Goal: Task Accomplishment & Management: Complete application form

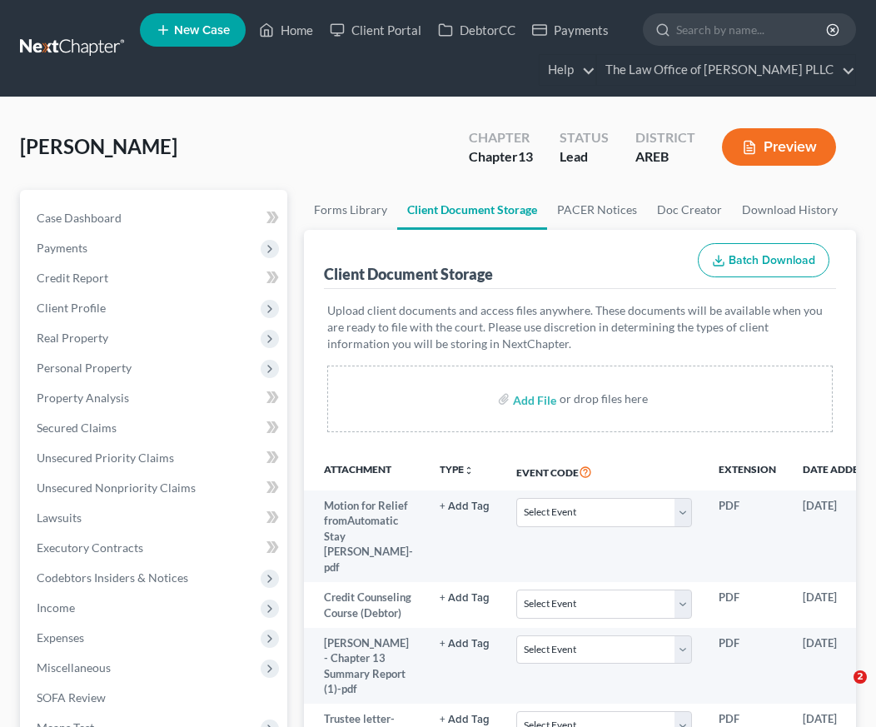
select select "0"
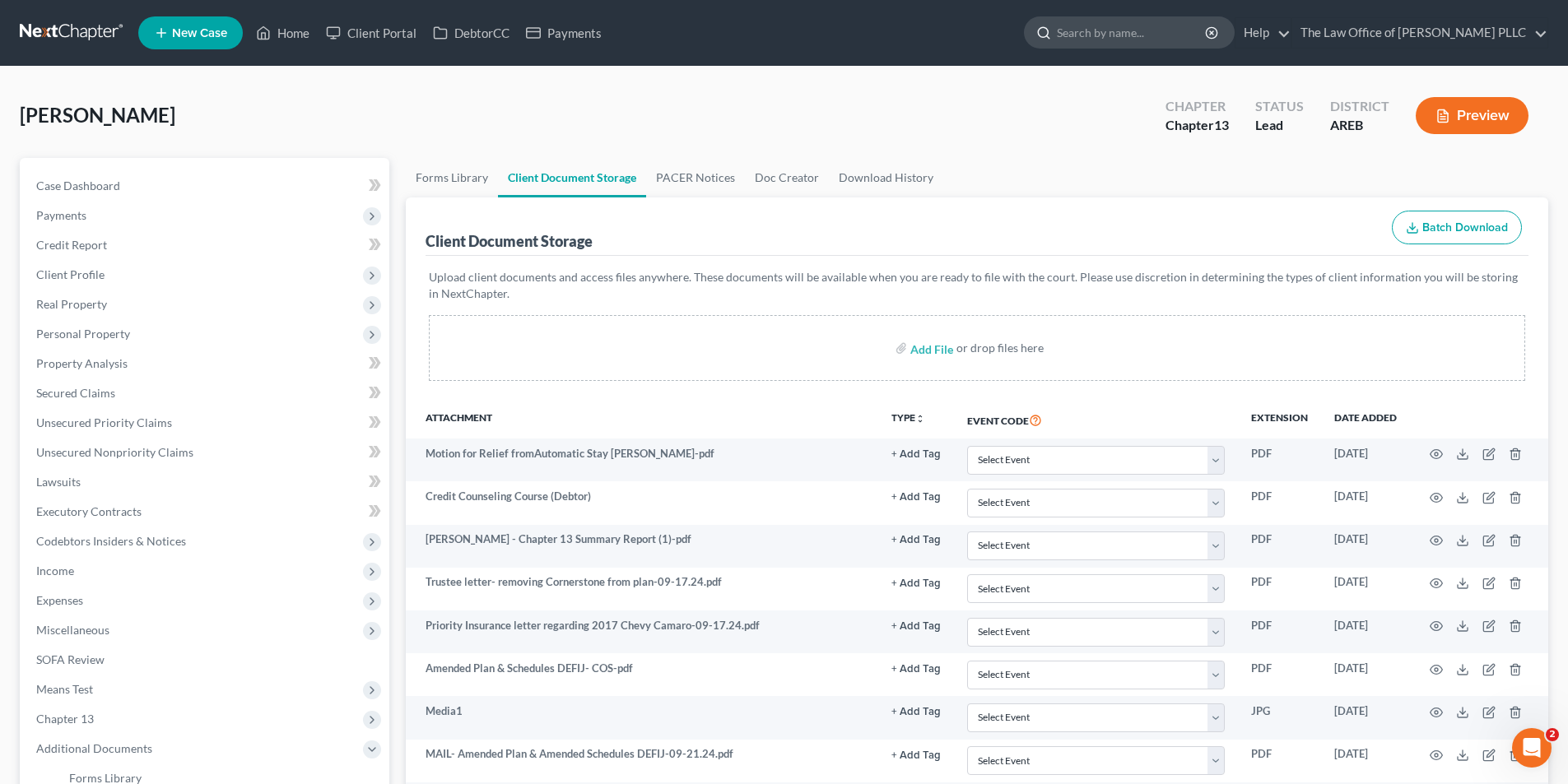
click at [865, 27] on input "search" at bounding box center [1132, 32] width 150 height 31
type input "proctor"
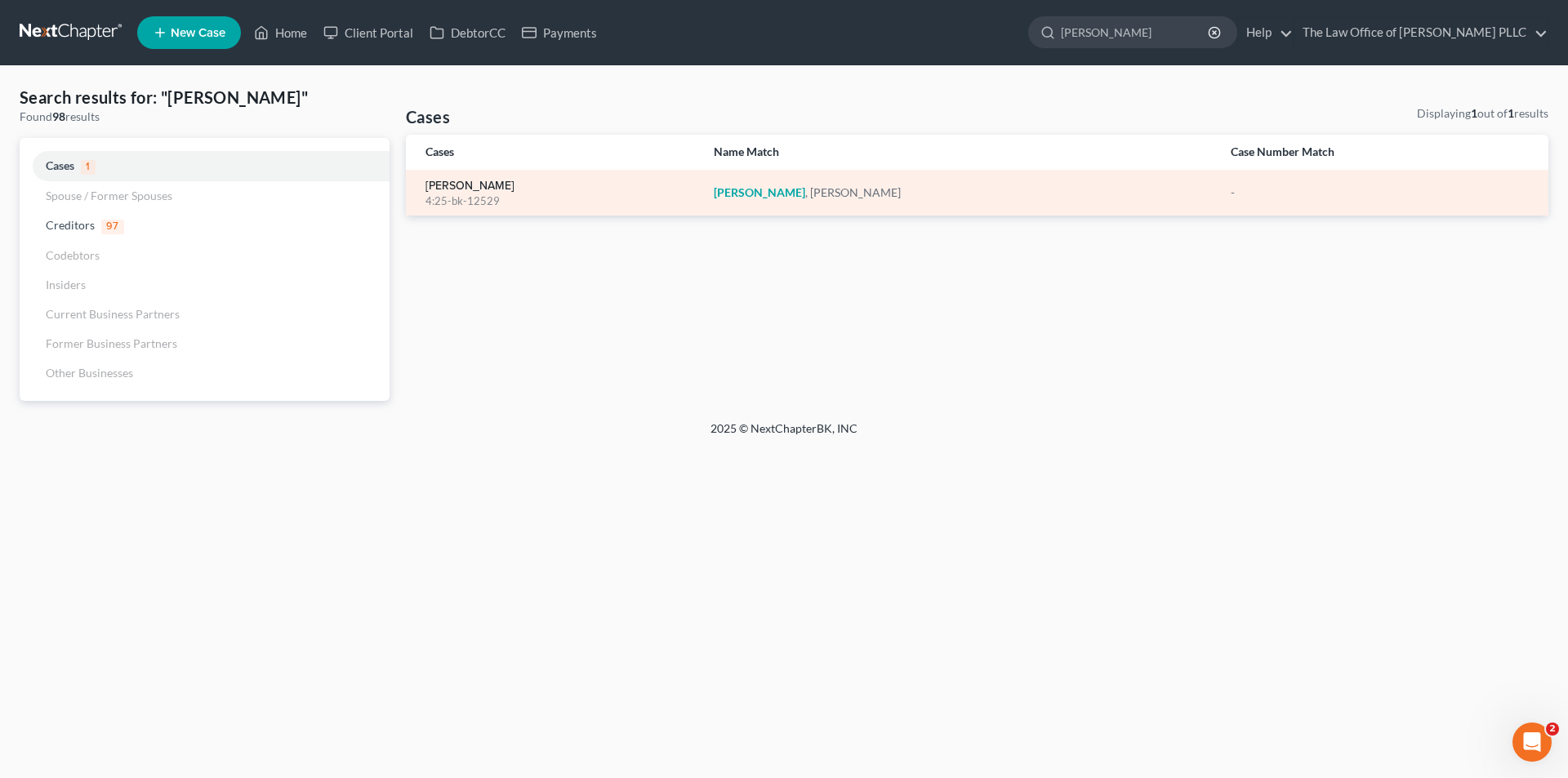
click at [453, 187] on link "[PERSON_NAME]" at bounding box center [470, 186] width 89 height 12
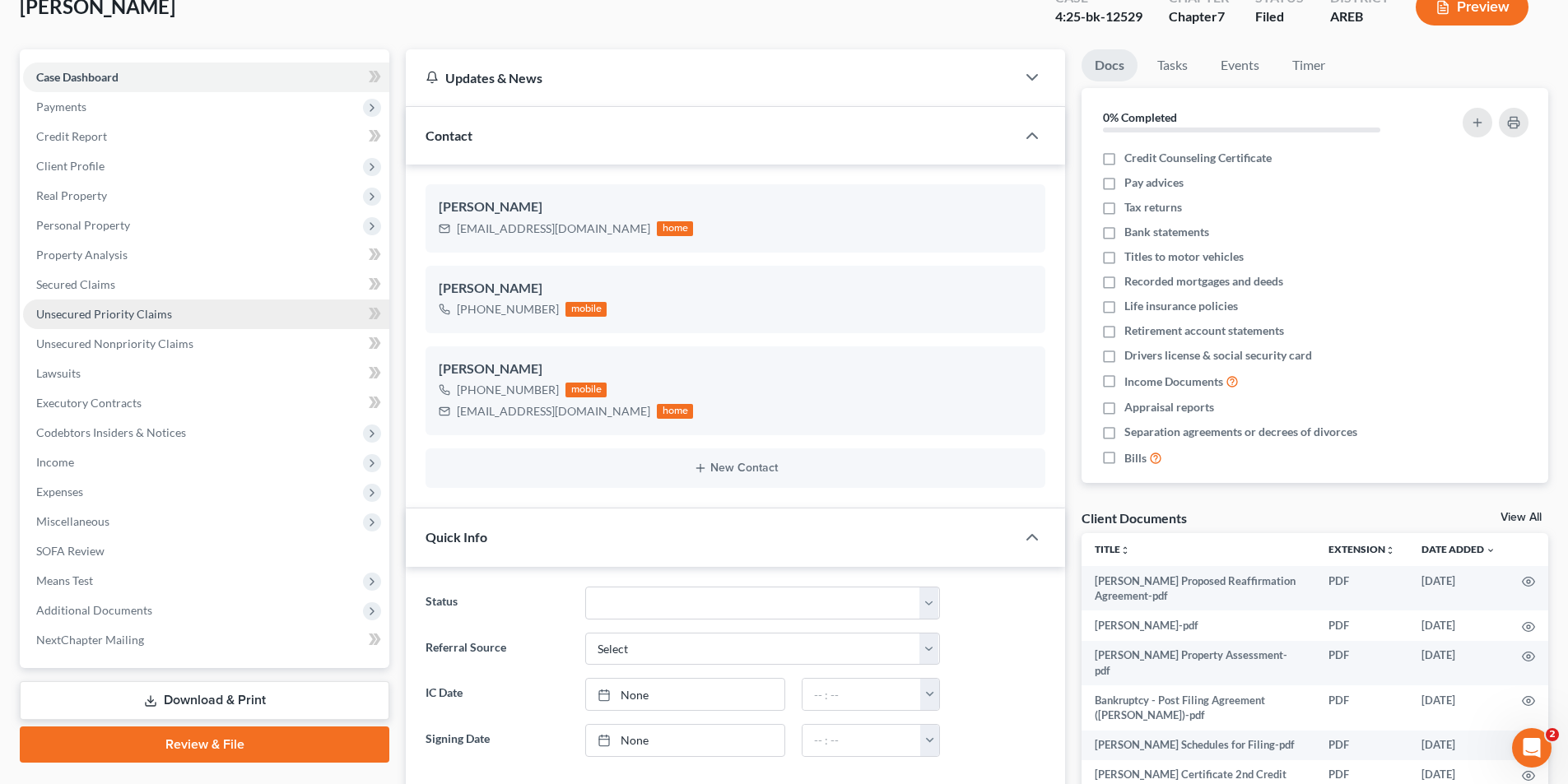
scroll to position [247, 0]
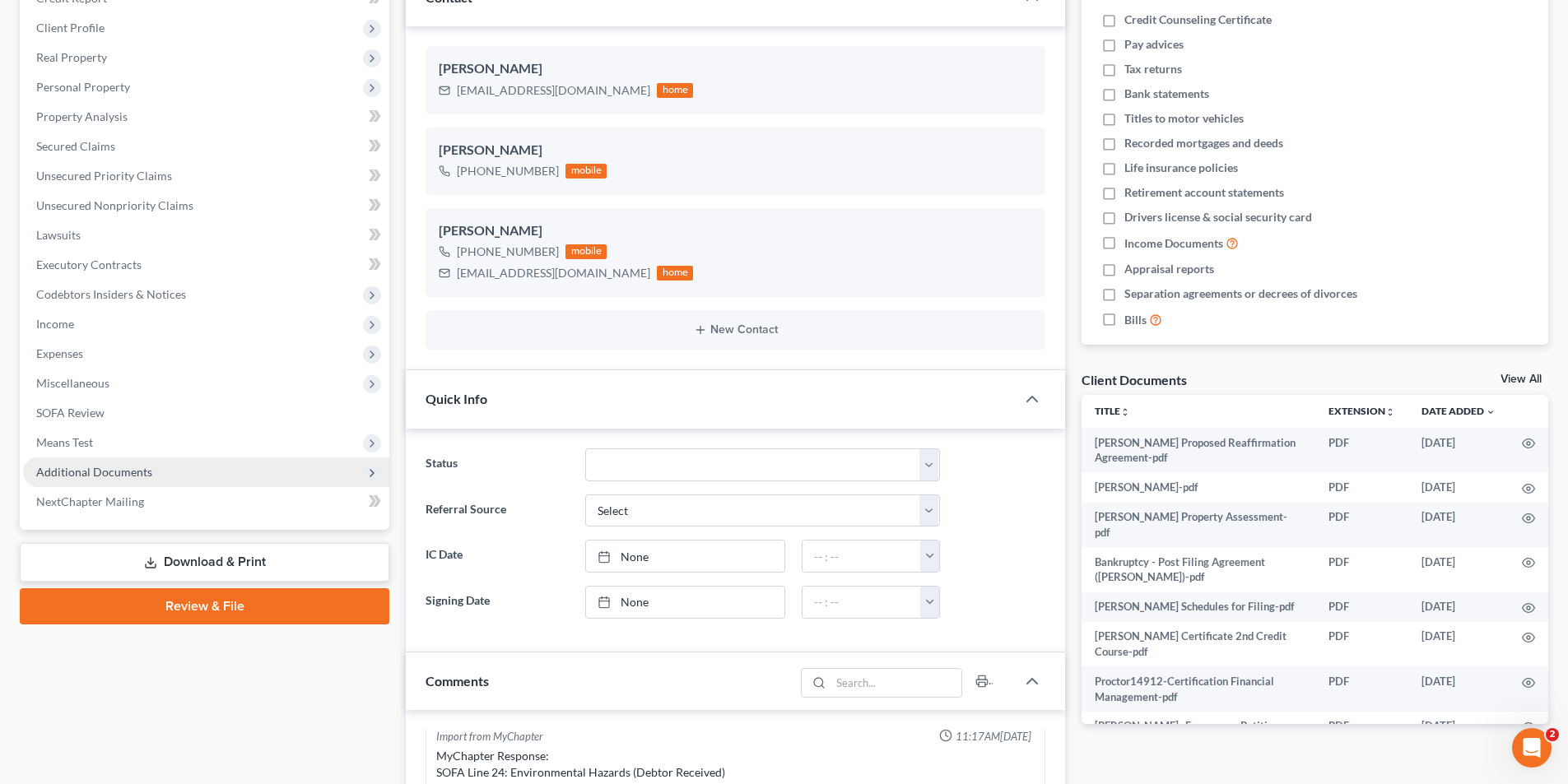
click at [95, 473] on span "Additional Documents" at bounding box center [94, 472] width 116 height 14
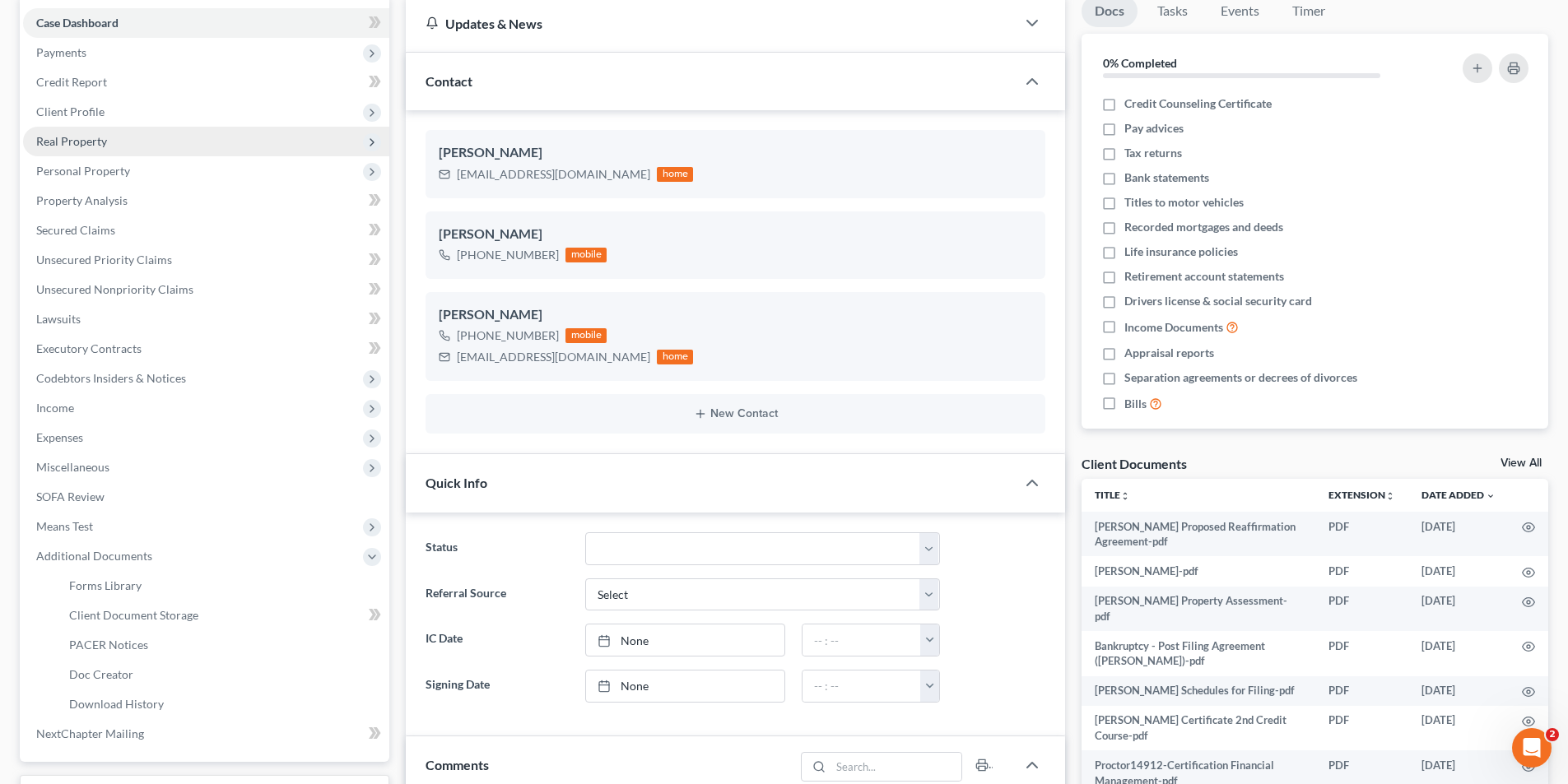
scroll to position [82, 0]
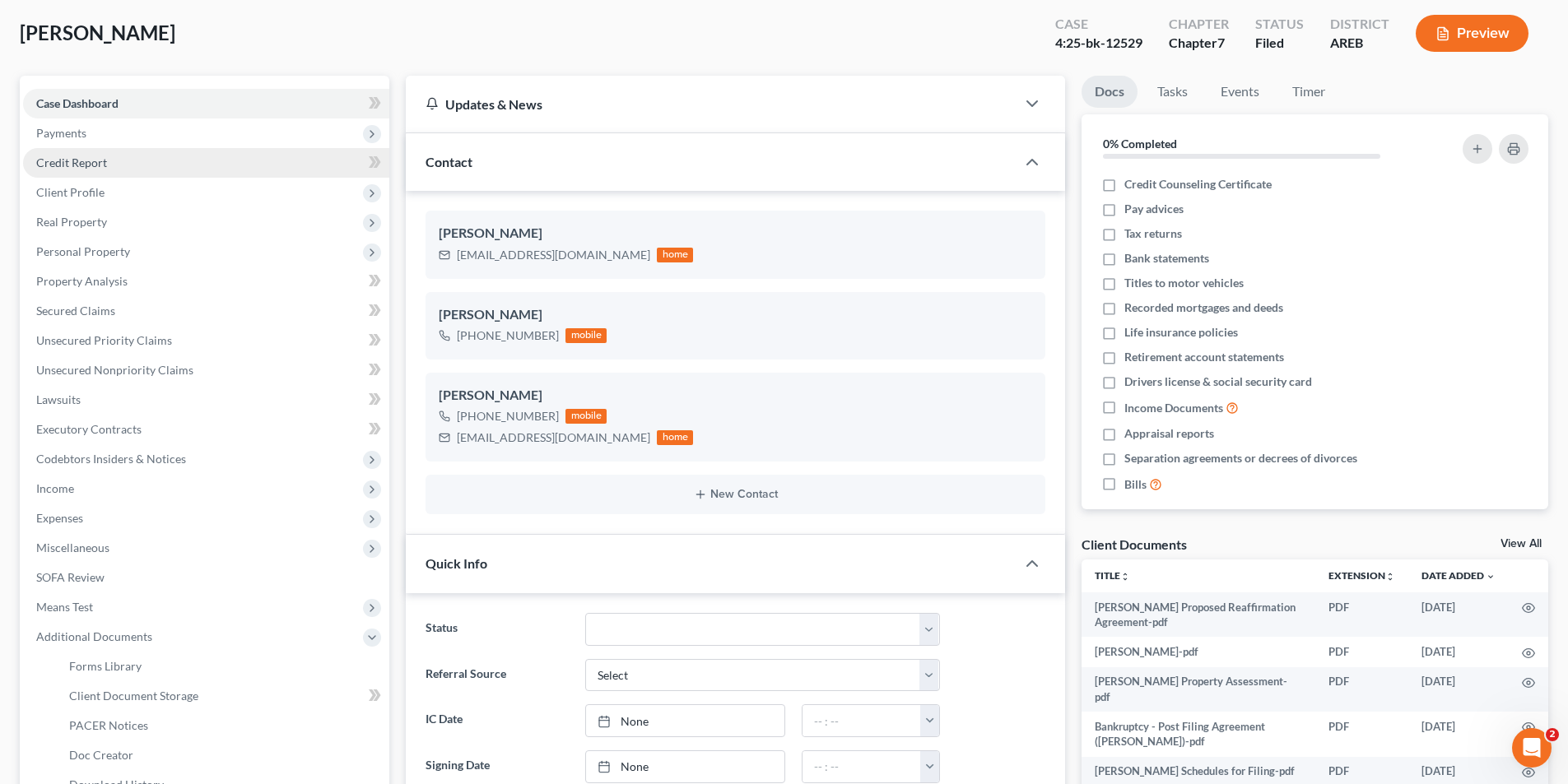
click at [88, 159] on span "Credit Report" at bounding box center [72, 162] width 71 height 14
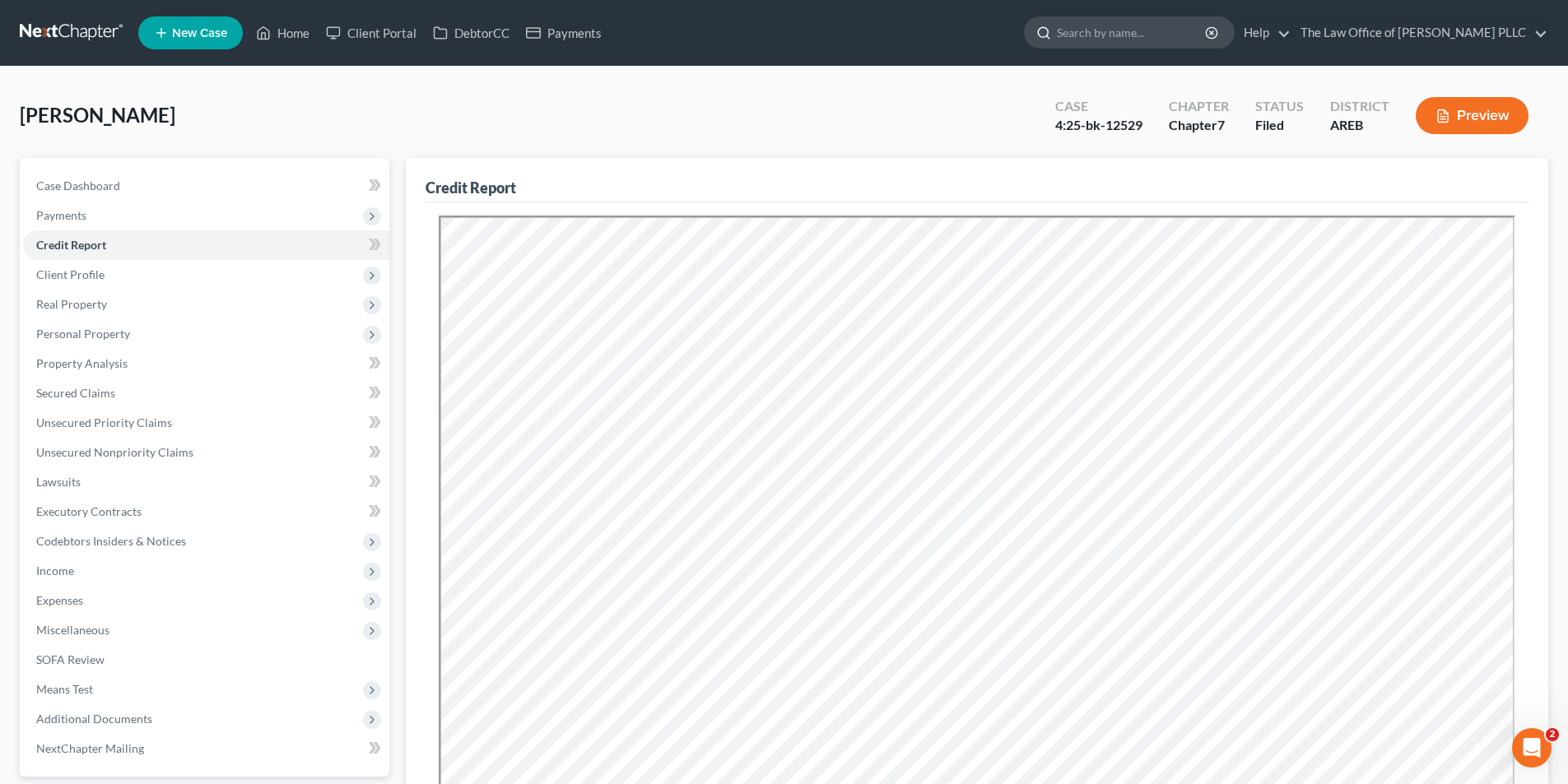
click at [865, 35] on input "search" at bounding box center [1132, 32] width 150 height 31
type input "rainey"
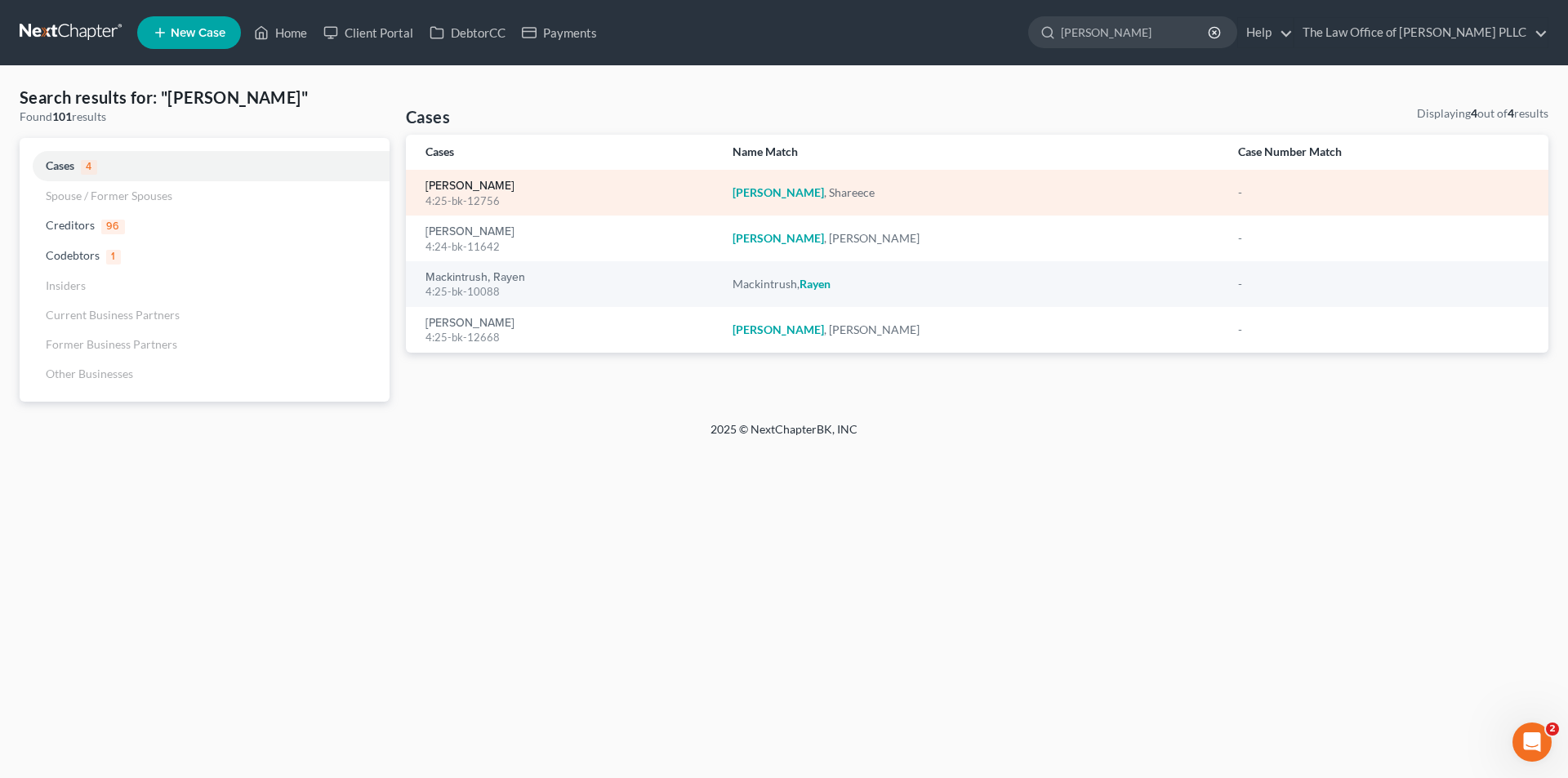
click at [510, 187] on link "[PERSON_NAME]" at bounding box center [470, 186] width 89 height 12
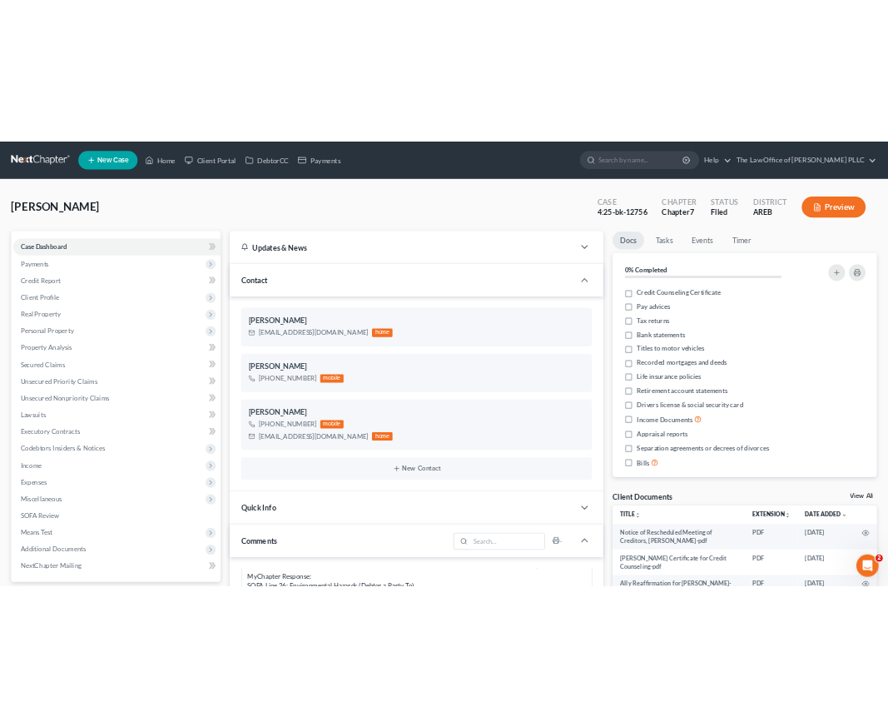
scroll to position [1863, 0]
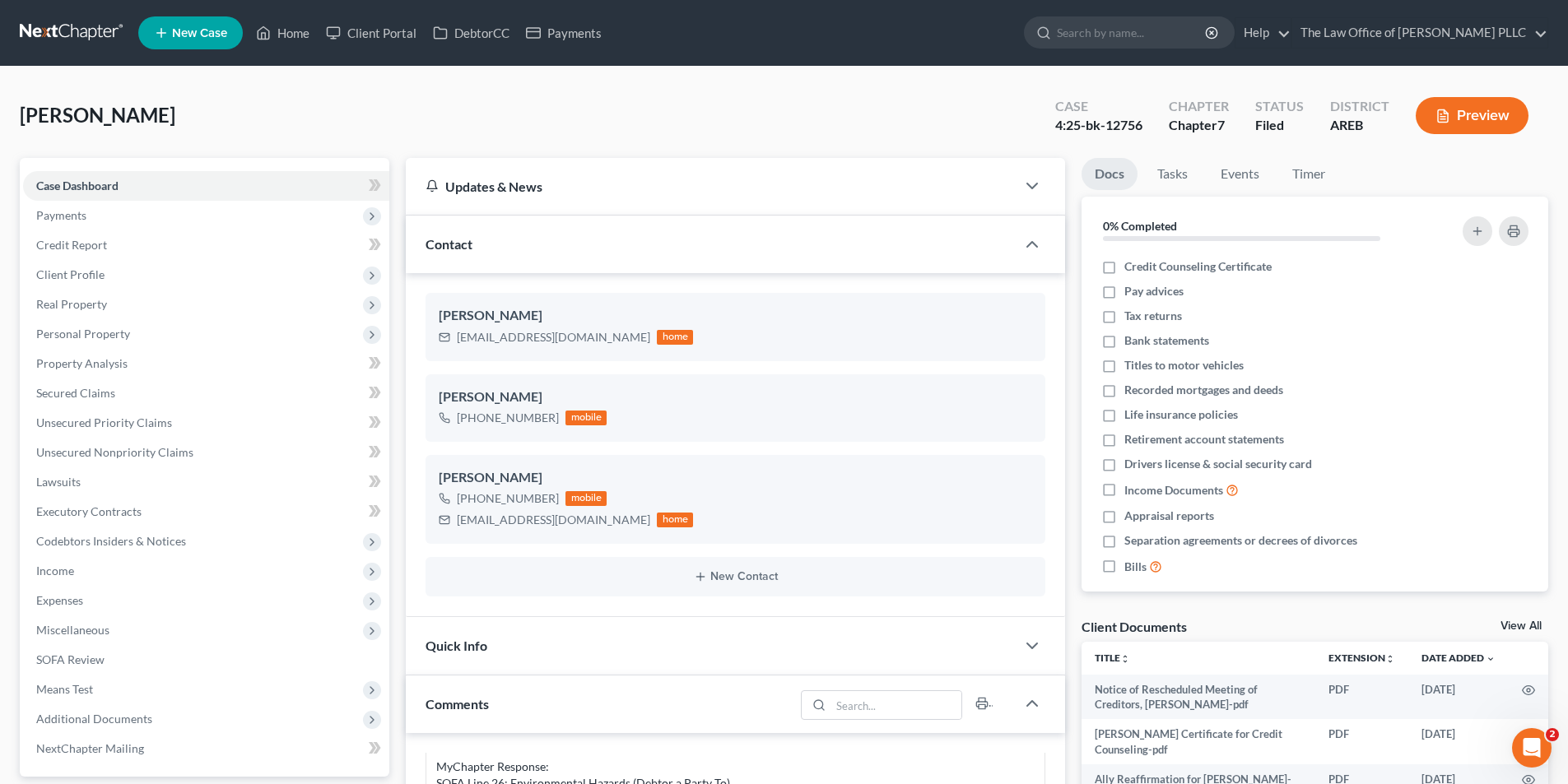
click at [183, 37] on span "New Case" at bounding box center [200, 33] width 55 height 12
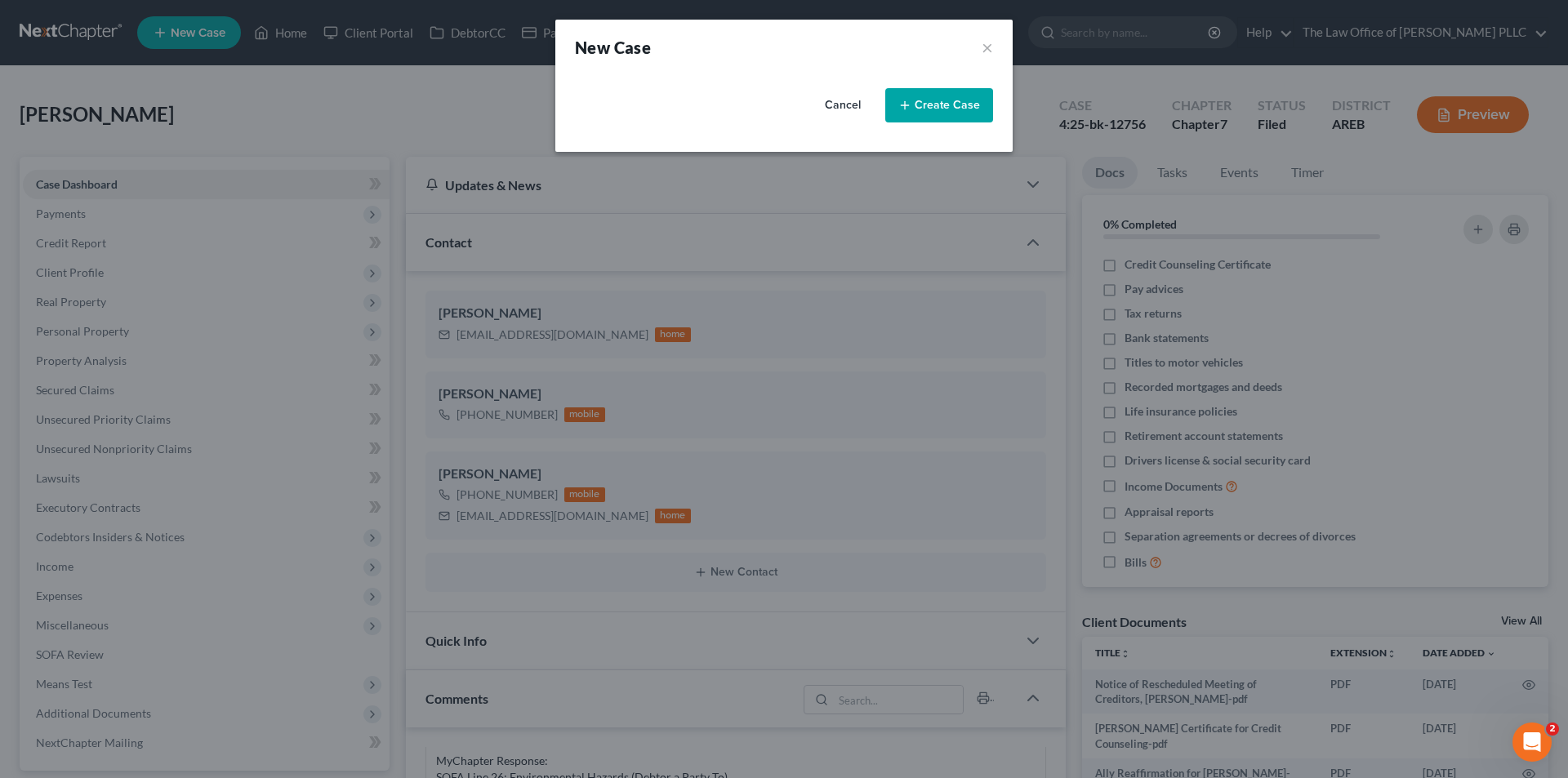
select select "6"
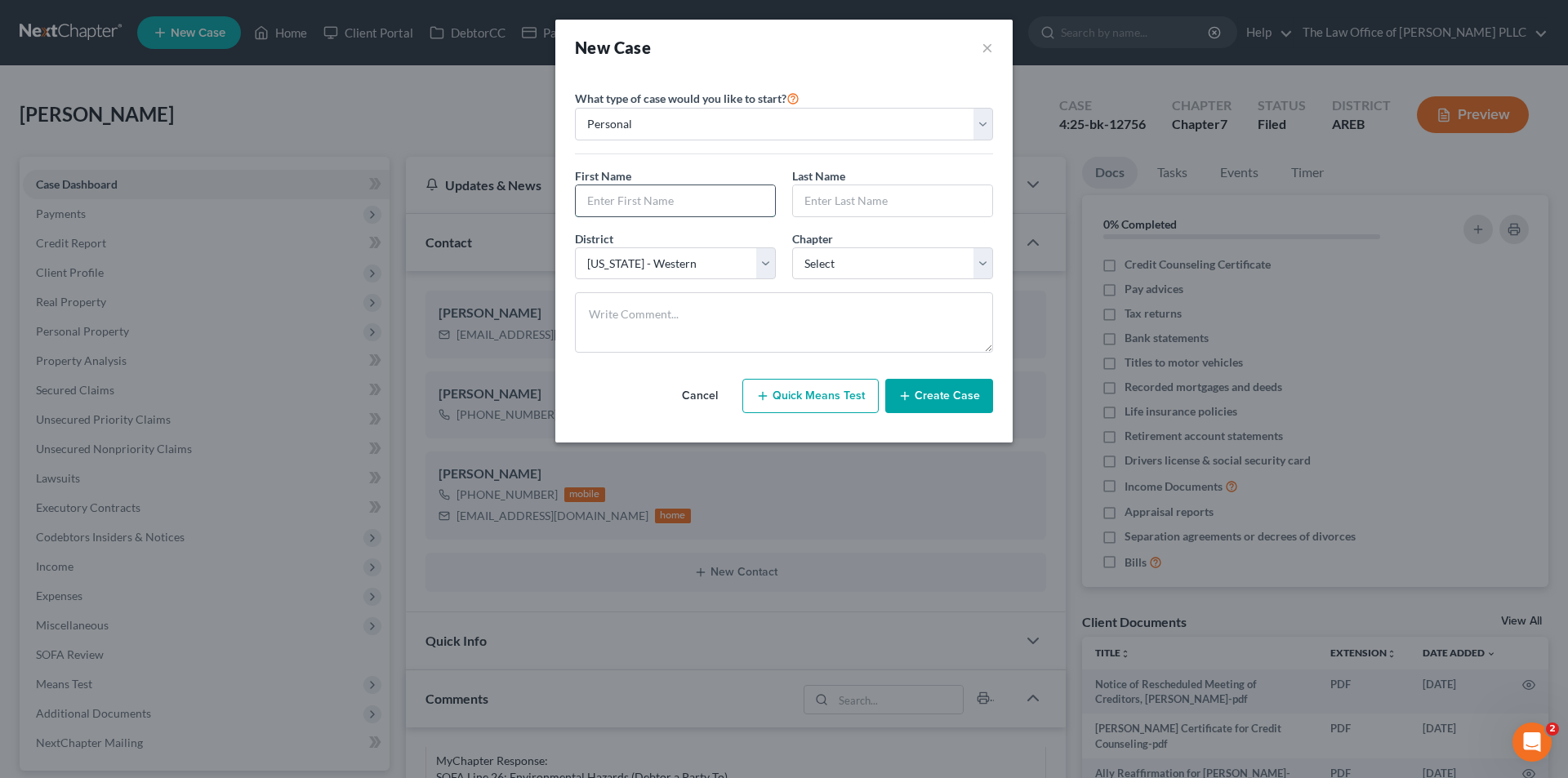
click at [621, 208] on input "text" at bounding box center [675, 201] width 199 height 31
type input "Crystal"
type input "Nelson"
click at [626, 266] on select "Select Alabama - Middle Alabama - Northern Alabama - Southern Alaska Arizona Ar…" at bounding box center [675, 263] width 201 height 32
select select "5"
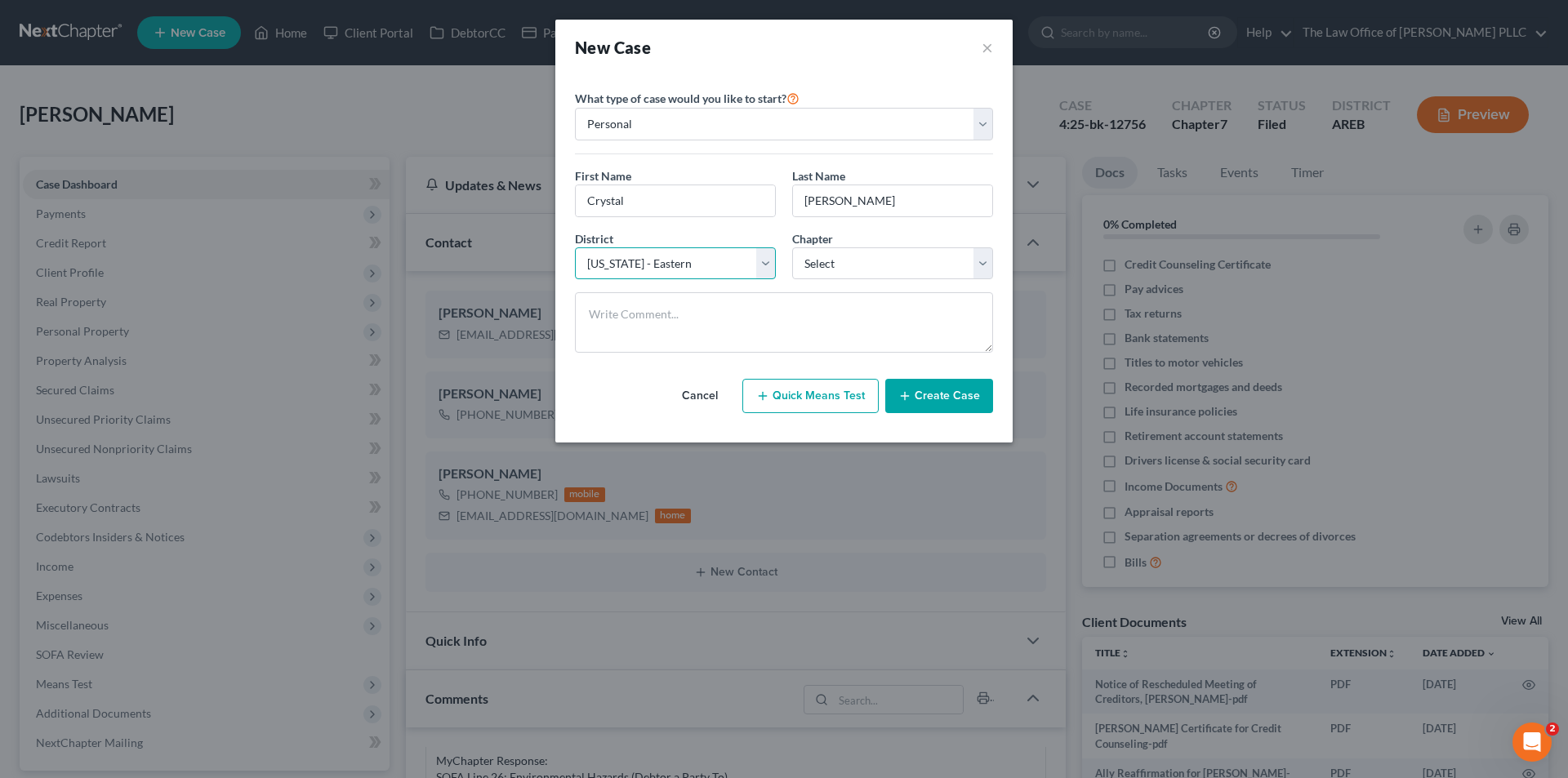
click at [575, 247] on select "Select Alabama - Middle Alabama - Northern Alabama - Southern Alaska Arizona Ar…" at bounding box center [675, 263] width 201 height 32
drag, startPoint x: 904, startPoint y: 269, endPoint x: 892, endPoint y: 279, distance: 15.6
click at [859, 269] on select "Select 7 11 12 13" at bounding box center [892, 263] width 201 height 32
select select "0"
click at [792, 247] on select "Select 7 11 12 13" at bounding box center [892, 263] width 201 height 32
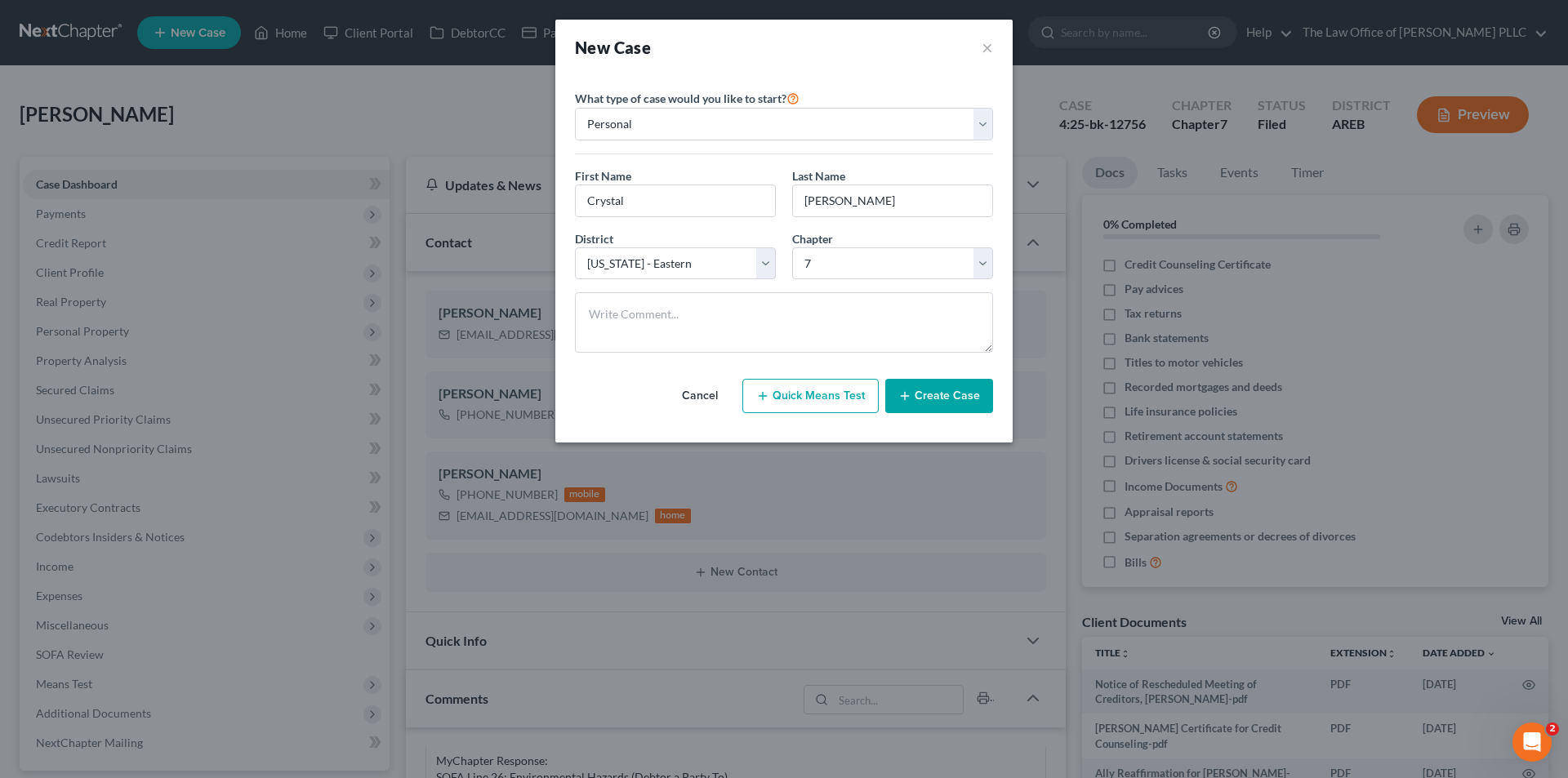
click at [483, 592] on div "New Case × Please select case type * Bankruptcy Bankruptcy What type of case wo…" at bounding box center [784, 389] width 1568 height 778
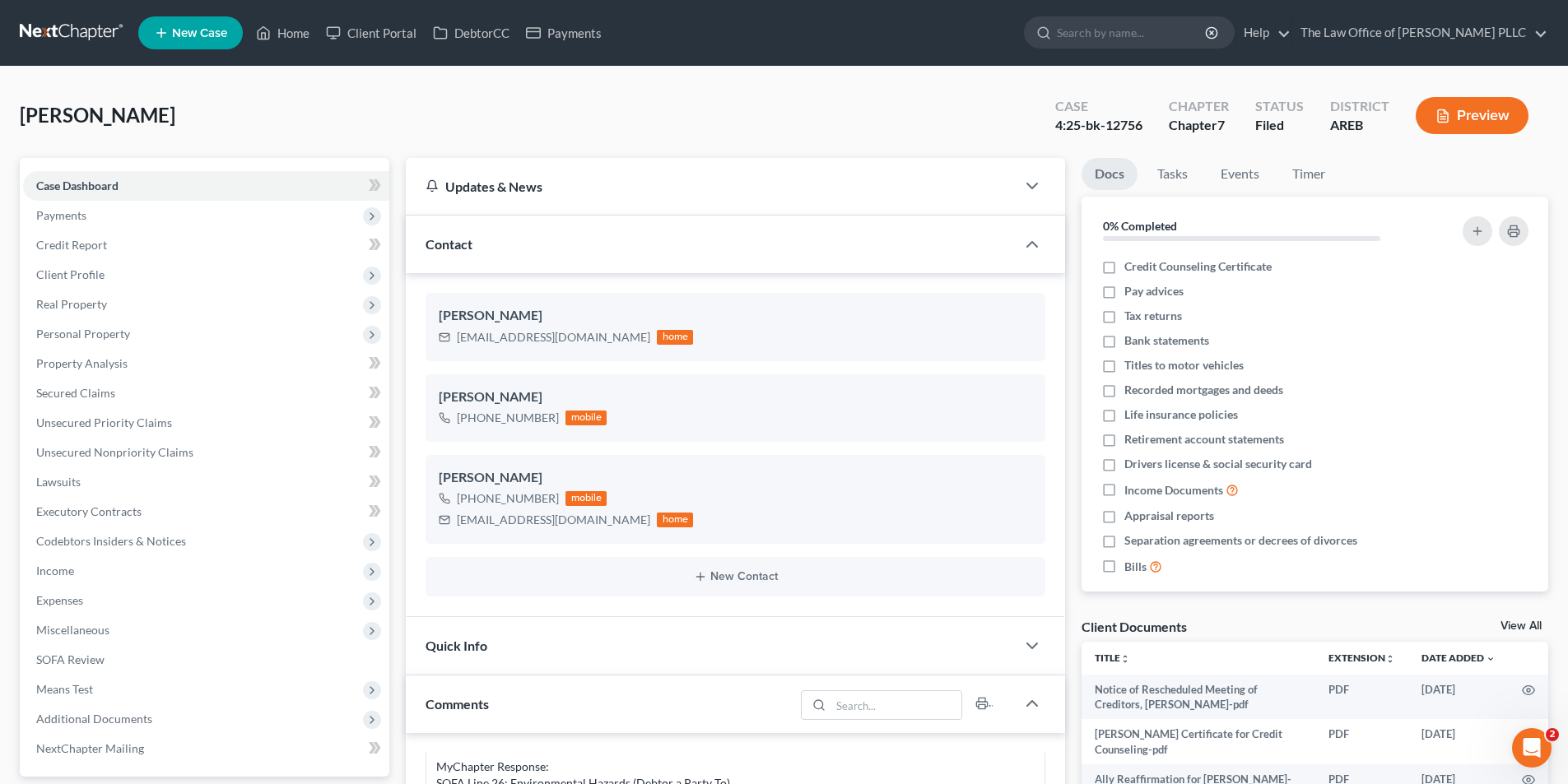
click at [176, 38] on span "New Case" at bounding box center [200, 33] width 55 height 12
select select "6"
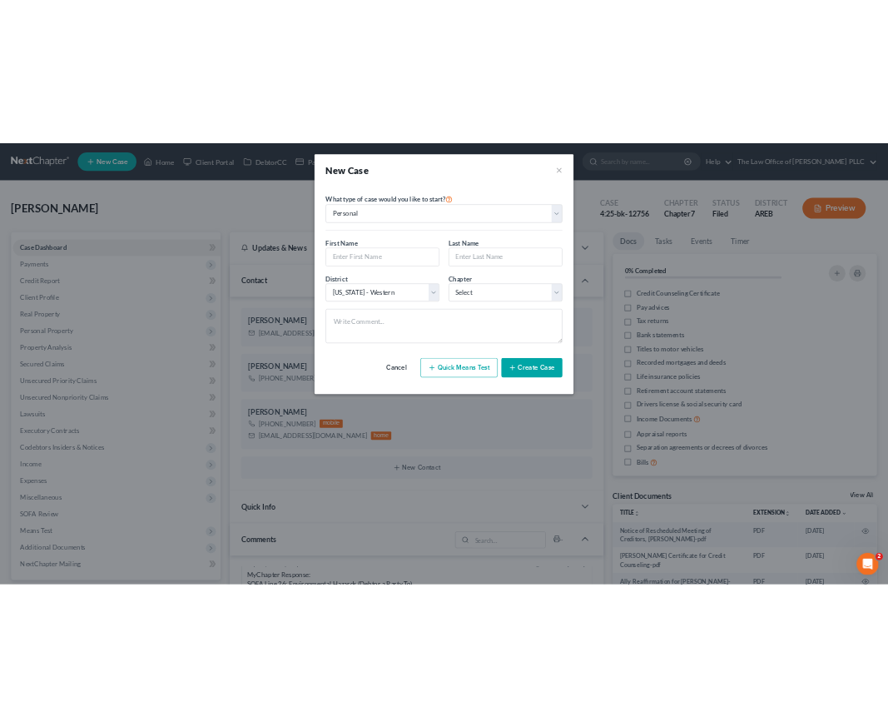
scroll to position [1913, 0]
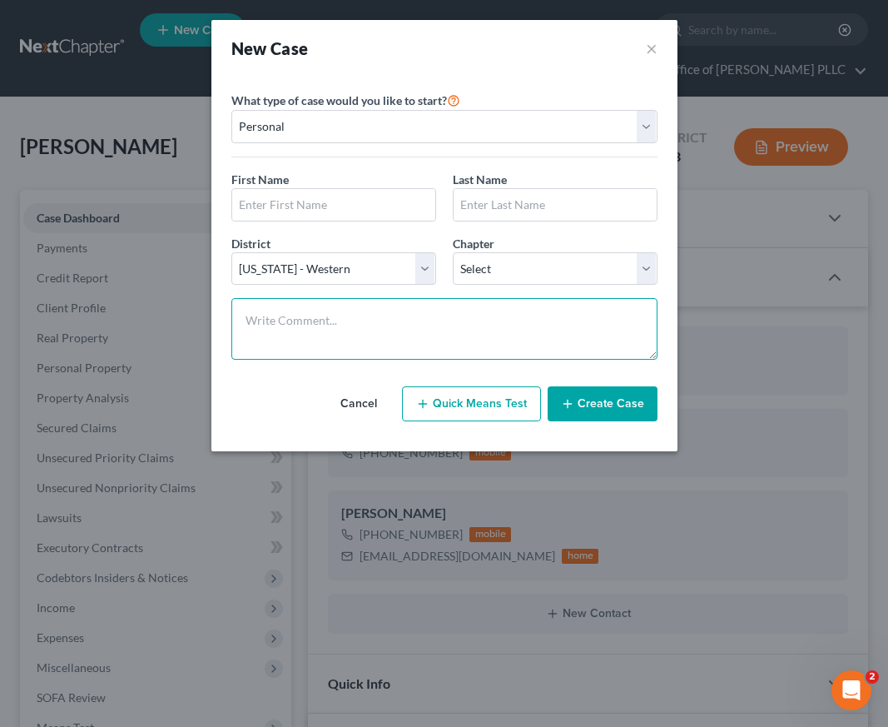
click at [315, 313] on textarea at bounding box center [444, 329] width 426 height 62
paste textarea "Call coming in from Crystal Nelson 501-400-4874 married and her spouse is named…"
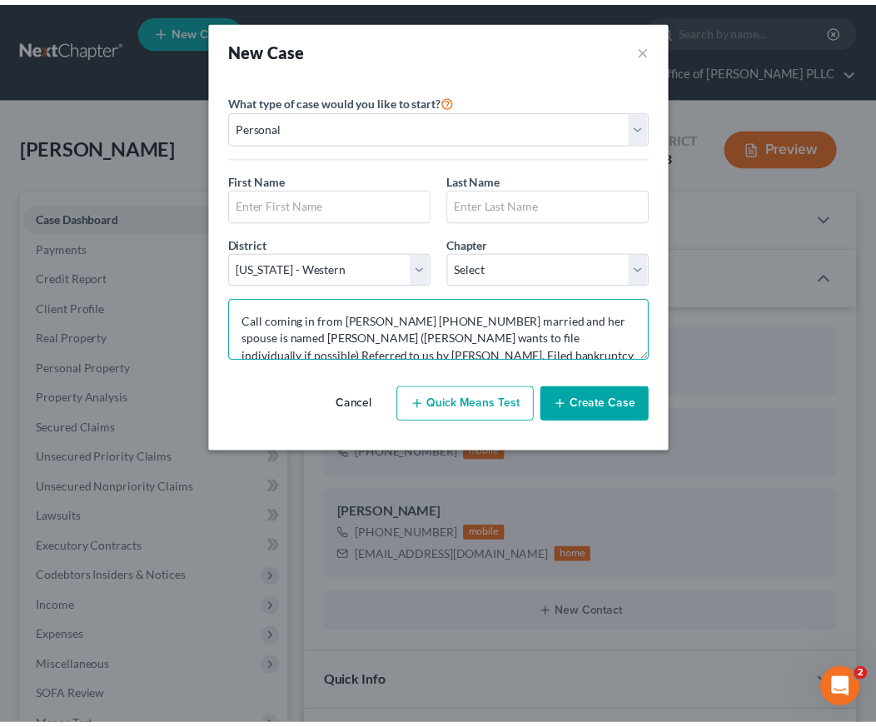
scroll to position [144, 0]
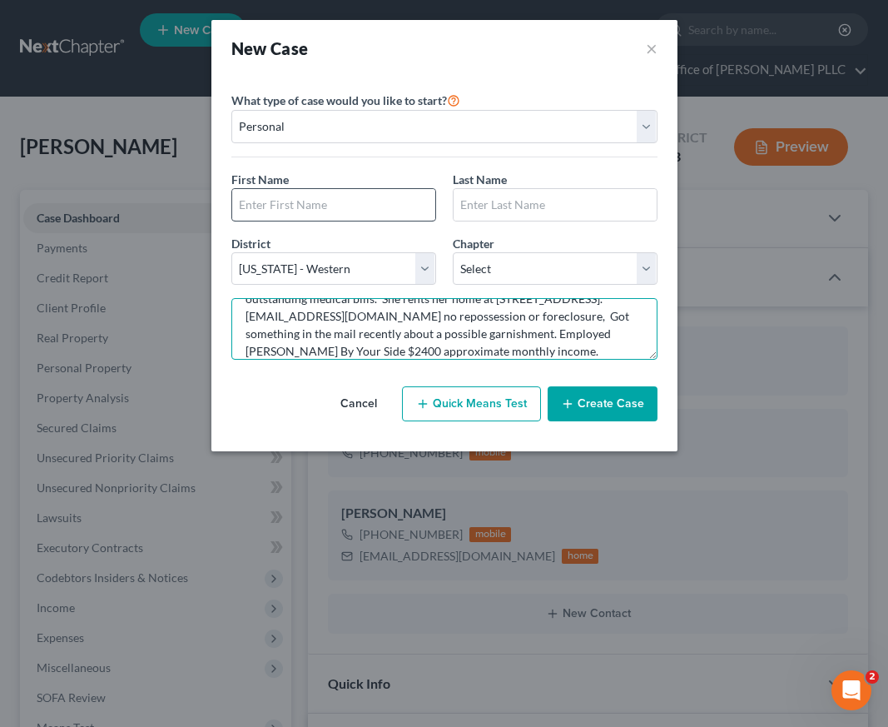
type textarea "Call coming in from Crystal Nelson 501-400-4874 married and her spouse is named…"
click at [271, 191] on input "text" at bounding box center [333, 205] width 203 height 32
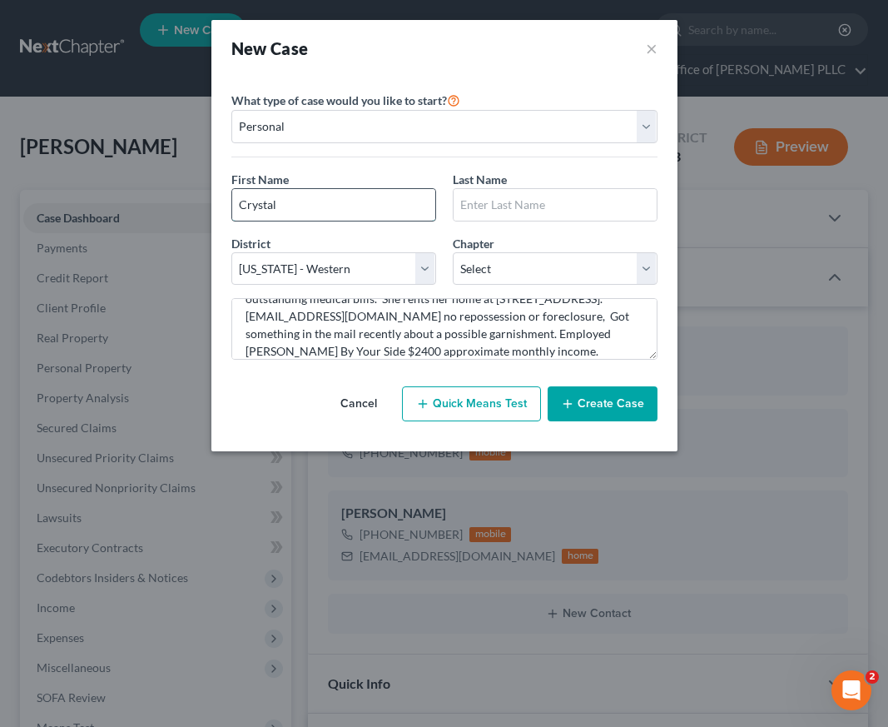
type input "Crystal"
type input "Nelson"
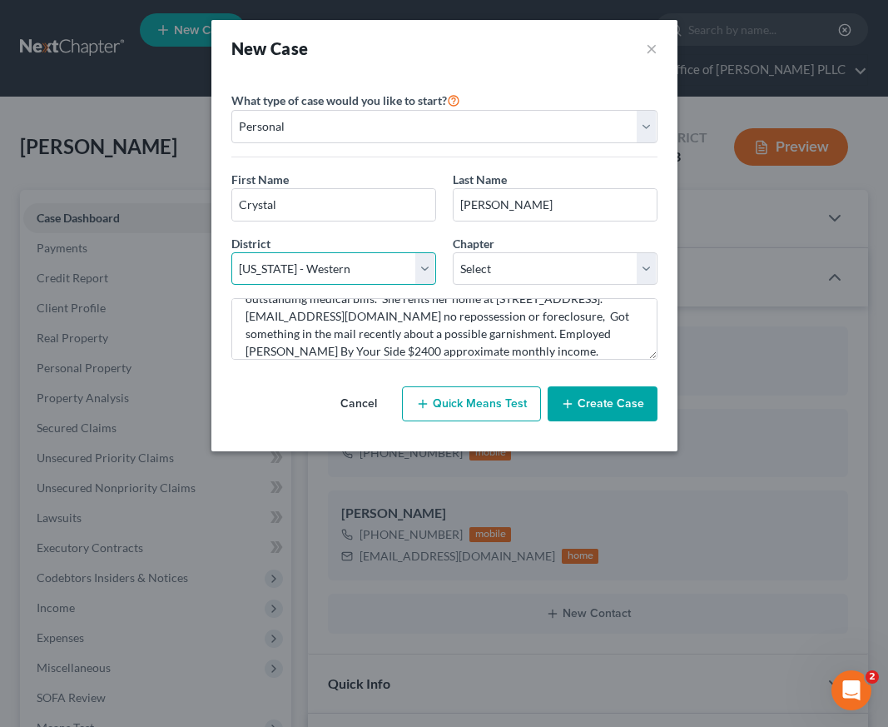
click at [423, 268] on select "Select Alabama - Middle Alabama - Northern Alabama - Southern Alaska Arizona Ar…" at bounding box center [333, 268] width 205 height 33
select select "5"
click at [231, 252] on select "Select Alabama - Middle Alabama - Northern Alabama - Southern Alaska Arizona Ar…" at bounding box center [333, 268] width 205 height 33
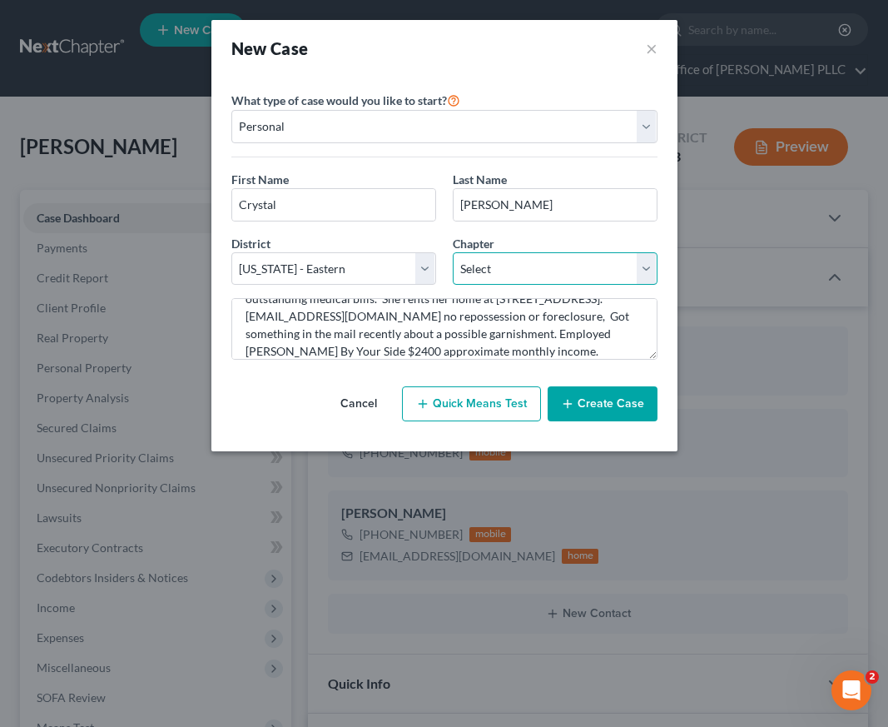
click at [499, 271] on select "Select 7 11 12 13" at bounding box center [555, 268] width 205 height 33
select select "0"
click at [453, 252] on select "Select 7 11 12 13" at bounding box center [555, 268] width 205 height 33
click at [630, 403] on button "Create Case" at bounding box center [603, 403] width 110 height 35
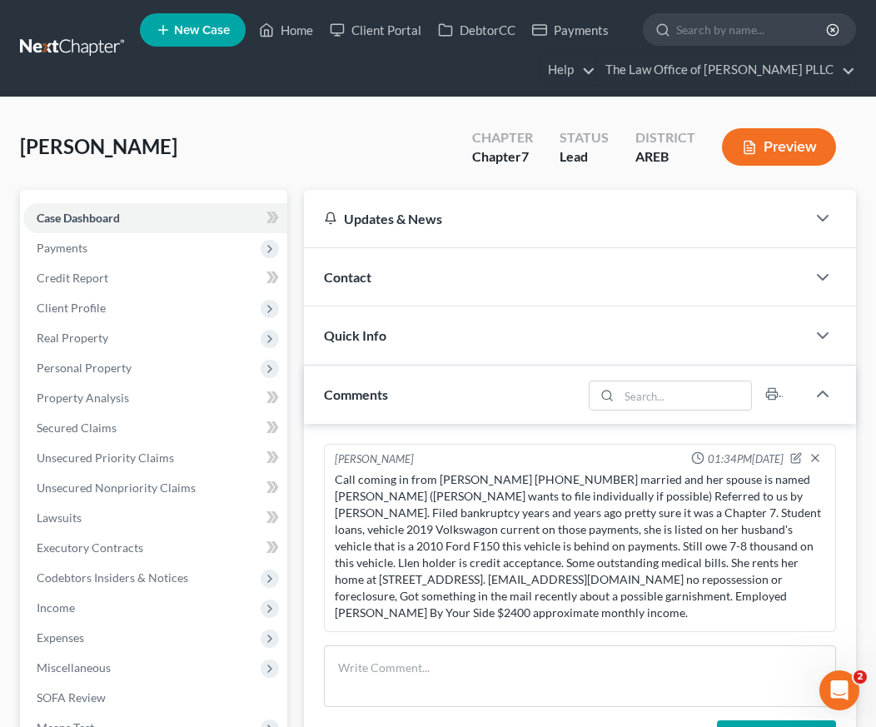
click at [351, 271] on span "Contact" at bounding box center [347, 277] width 47 height 16
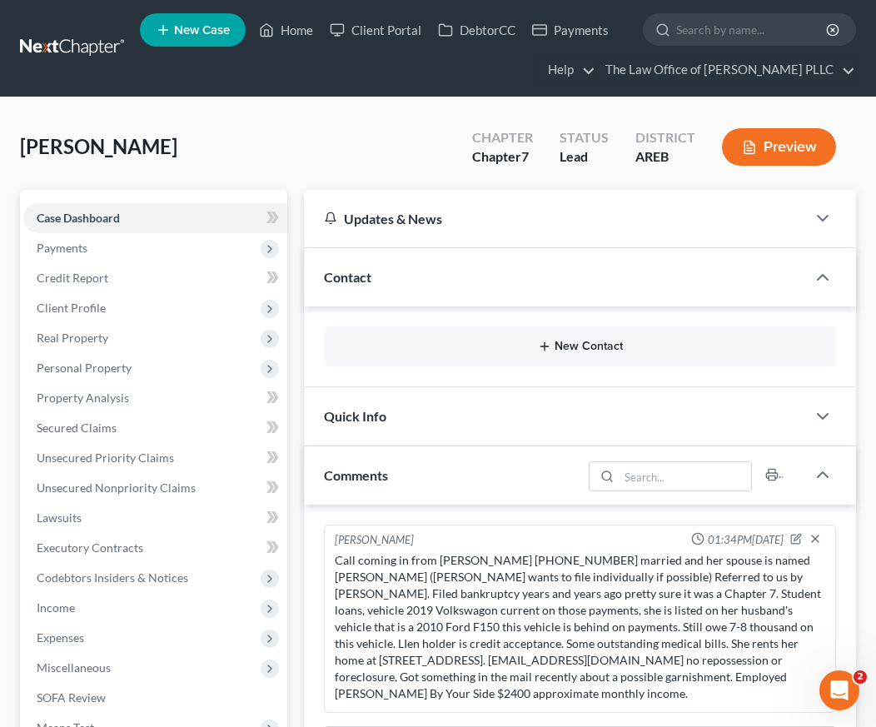
click at [551, 344] on icon "button" at bounding box center [544, 346] width 13 height 13
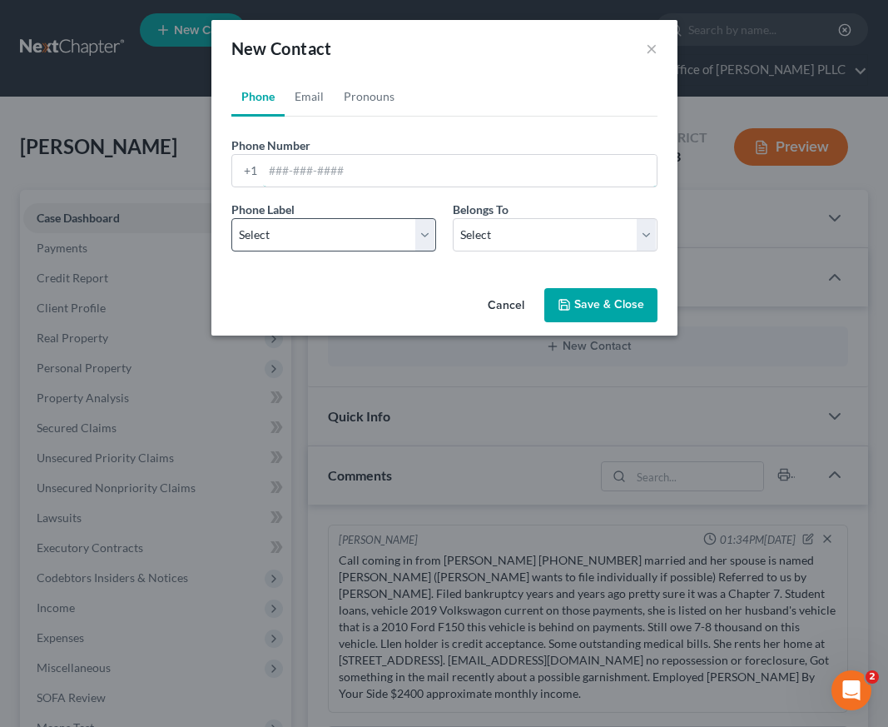
click at [272, 162] on input "tel" at bounding box center [460, 171] width 394 height 32
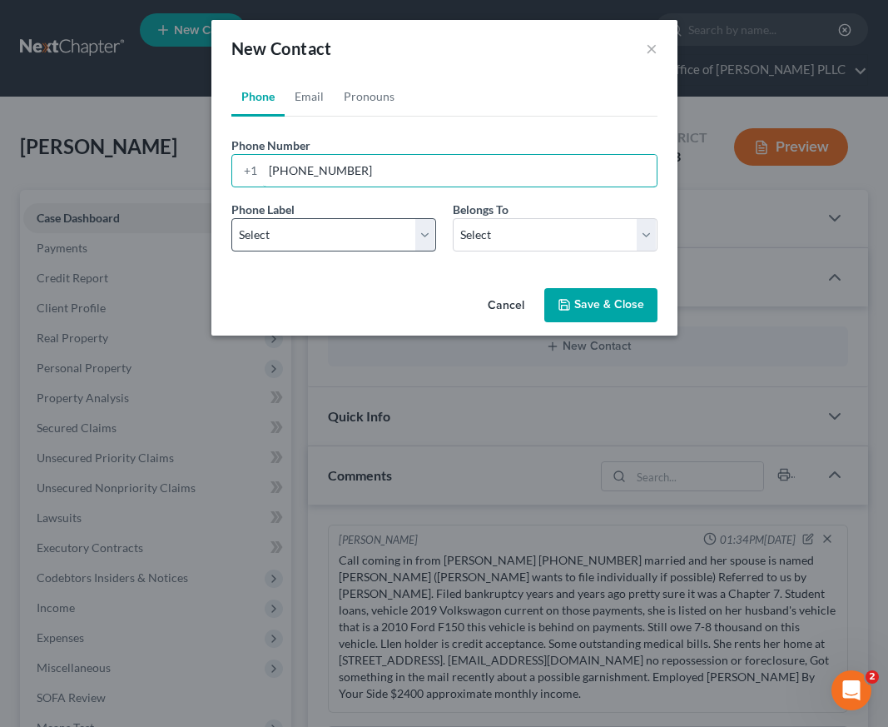
type input "501-400-4874"
click at [290, 247] on select "Select Mobile Home Work Other" at bounding box center [333, 234] width 205 height 33
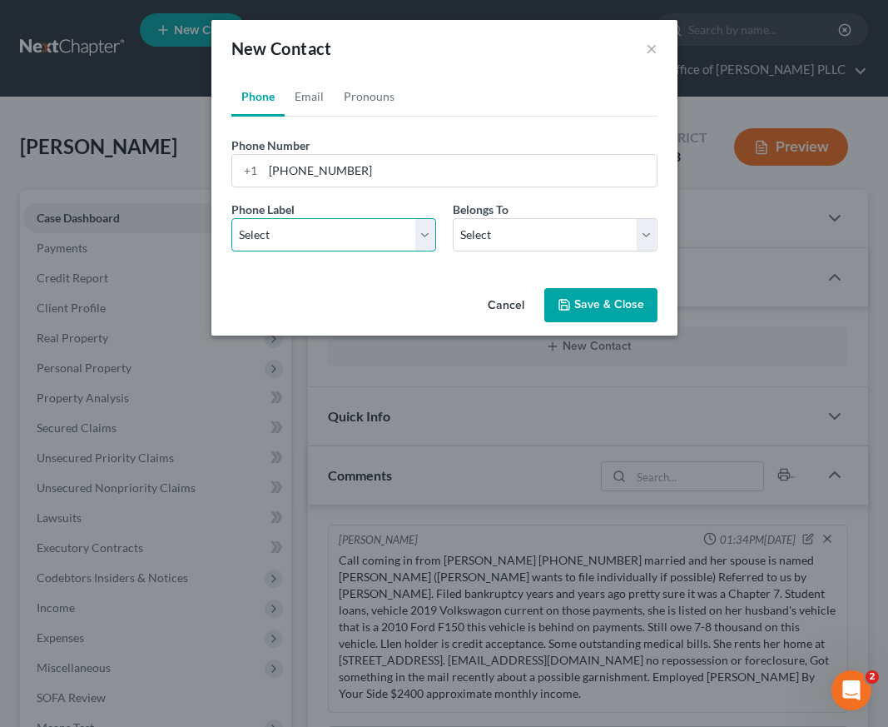
select select "0"
click at [231, 218] on select "Select Mobile Home Work Other" at bounding box center [333, 234] width 205 height 33
drag, startPoint x: 504, startPoint y: 225, endPoint x: 496, endPoint y: 250, distance: 26.3
click at [508, 224] on select "Select Client Other" at bounding box center [555, 234] width 205 height 33
select select "0"
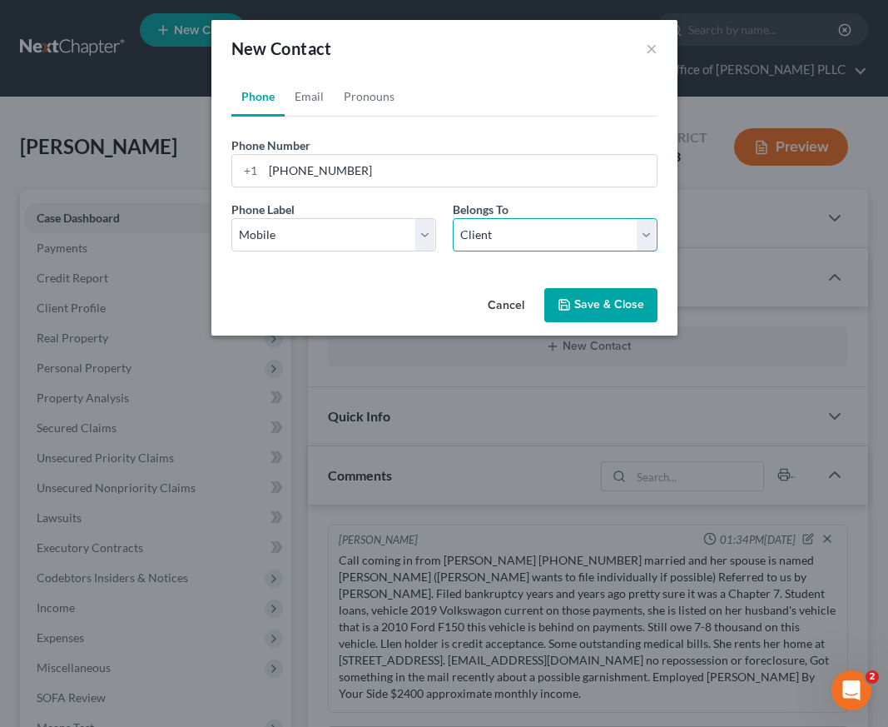
click at [453, 218] on select "Select Client Other" at bounding box center [555, 234] width 205 height 33
click at [603, 315] on button "Save & Close" at bounding box center [600, 305] width 113 height 35
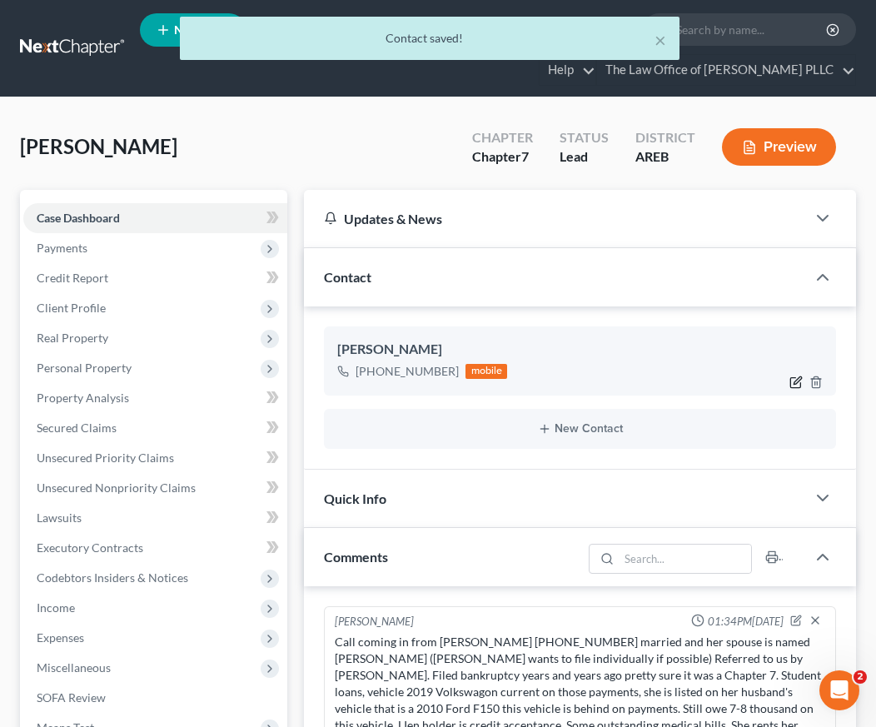
click at [789, 382] on icon "button" at bounding box center [795, 381] width 13 height 13
select select "0"
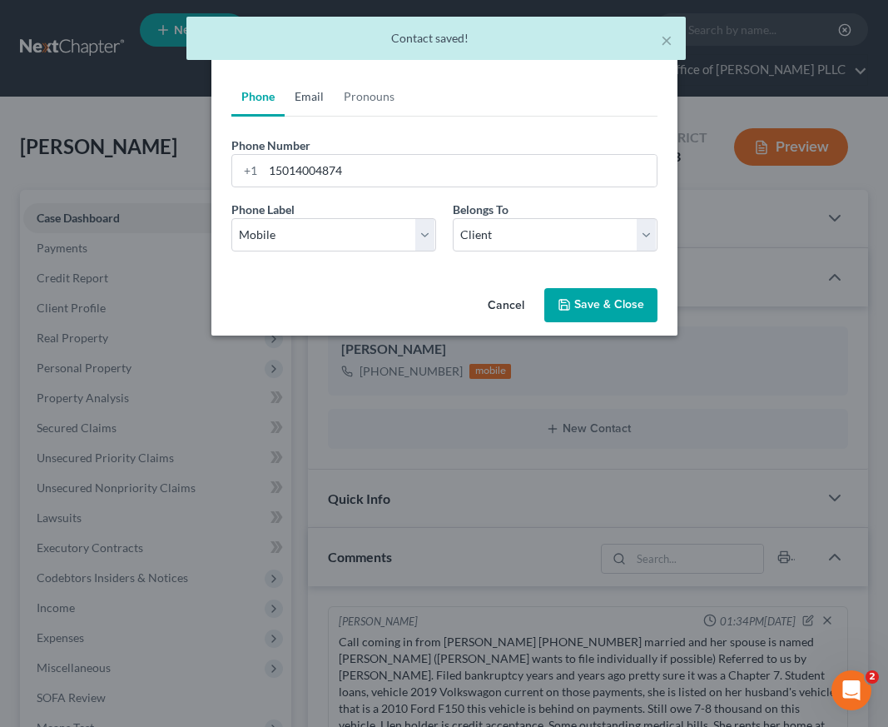
click at [300, 94] on link "Email" at bounding box center [309, 97] width 49 height 40
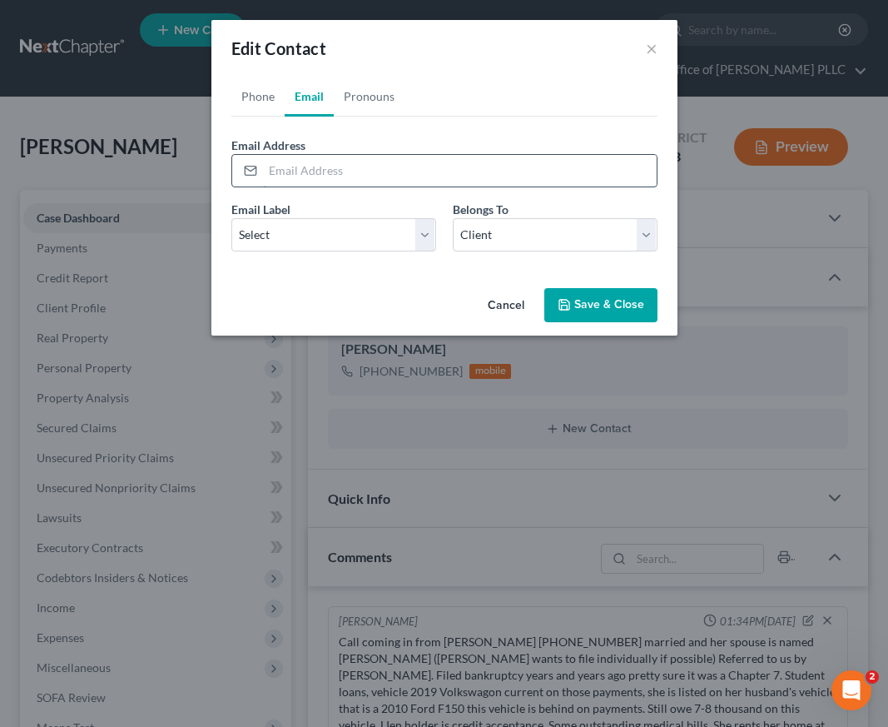
click at [294, 169] on input "email" at bounding box center [460, 171] width 394 height 32
type input "ckclassic4me@yahoo.com"
click at [415, 228] on select "Select Home Work Other" at bounding box center [333, 234] width 205 height 33
select select "0"
click at [231, 218] on select "Select Home Work Other" at bounding box center [333, 234] width 205 height 33
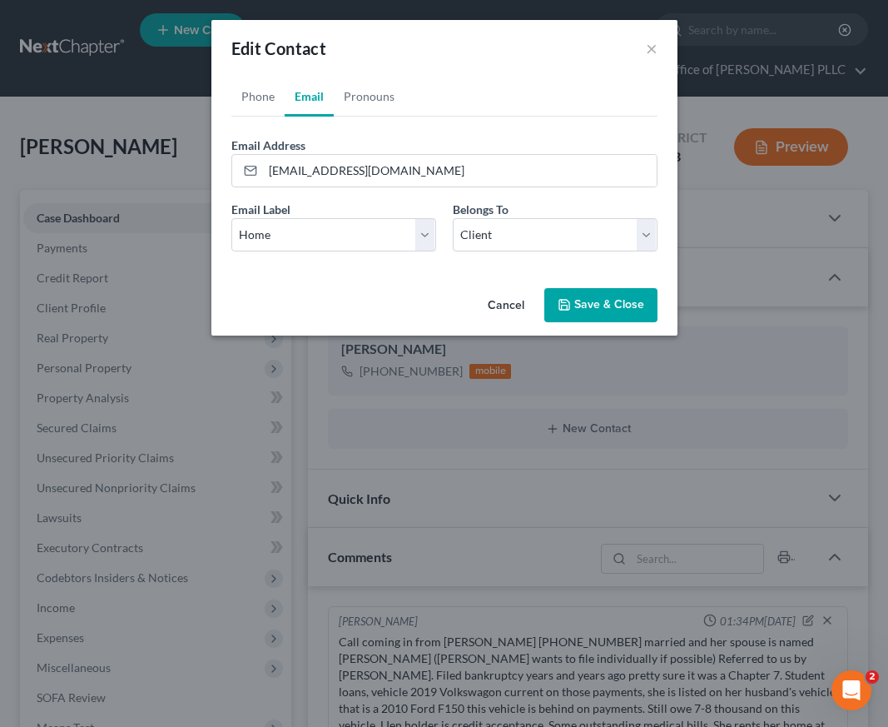
click at [585, 313] on button "Save & Close" at bounding box center [600, 305] width 113 height 35
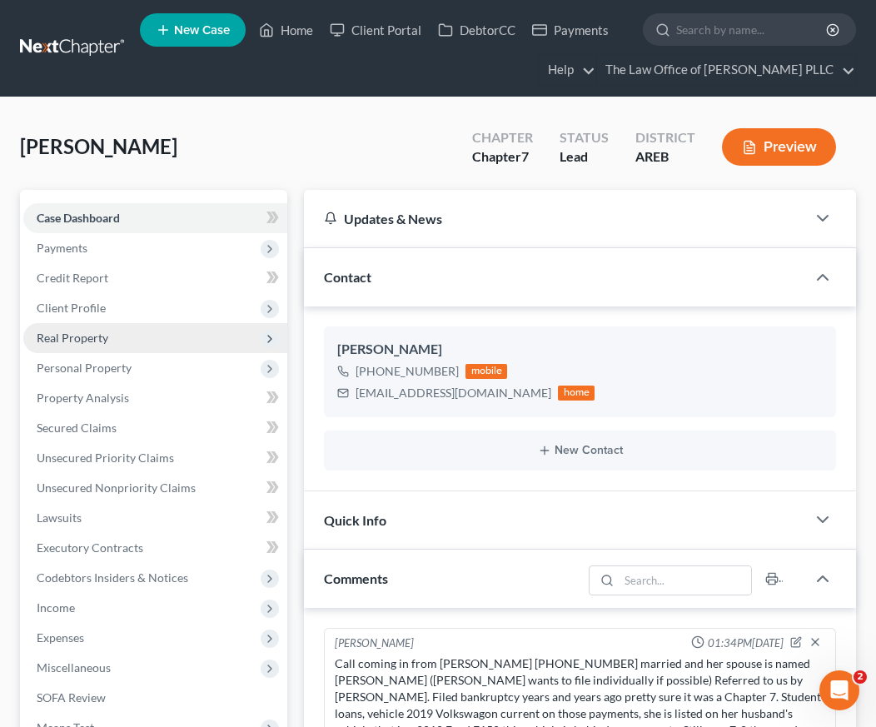
click at [97, 341] on span "Real Property" at bounding box center [73, 337] width 72 height 14
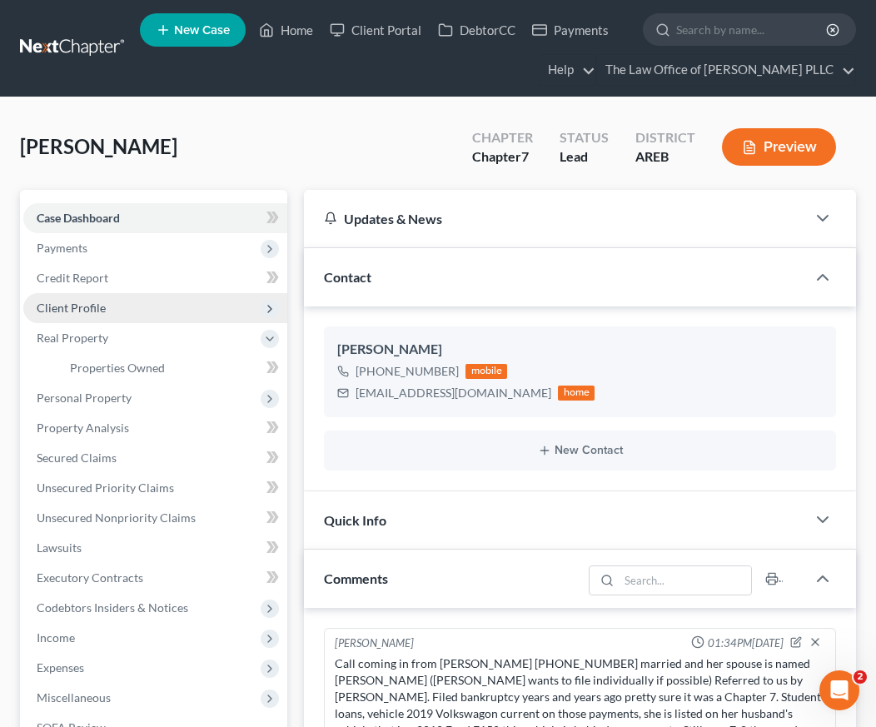
click at [100, 308] on span "Client Profile" at bounding box center [71, 307] width 69 height 14
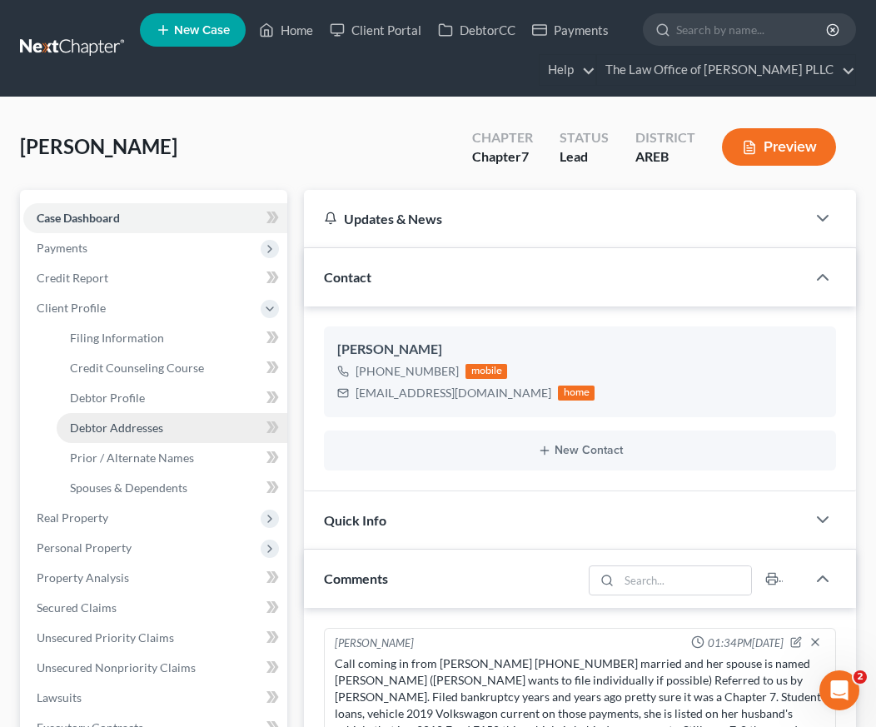
click at [137, 428] on span "Debtor Addresses" at bounding box center [116, 427] width 93 height 14
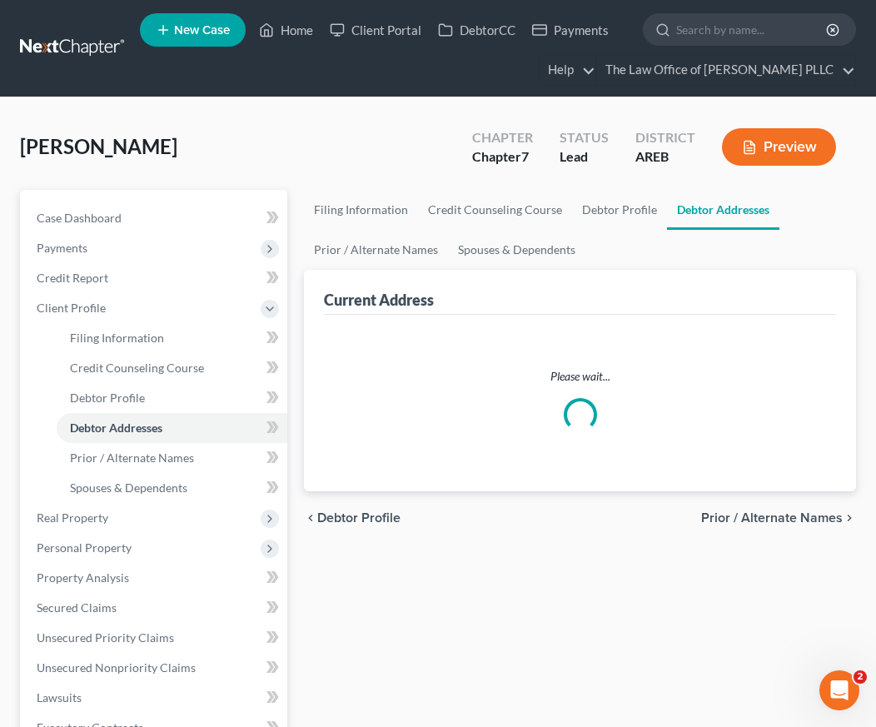
select select "0"
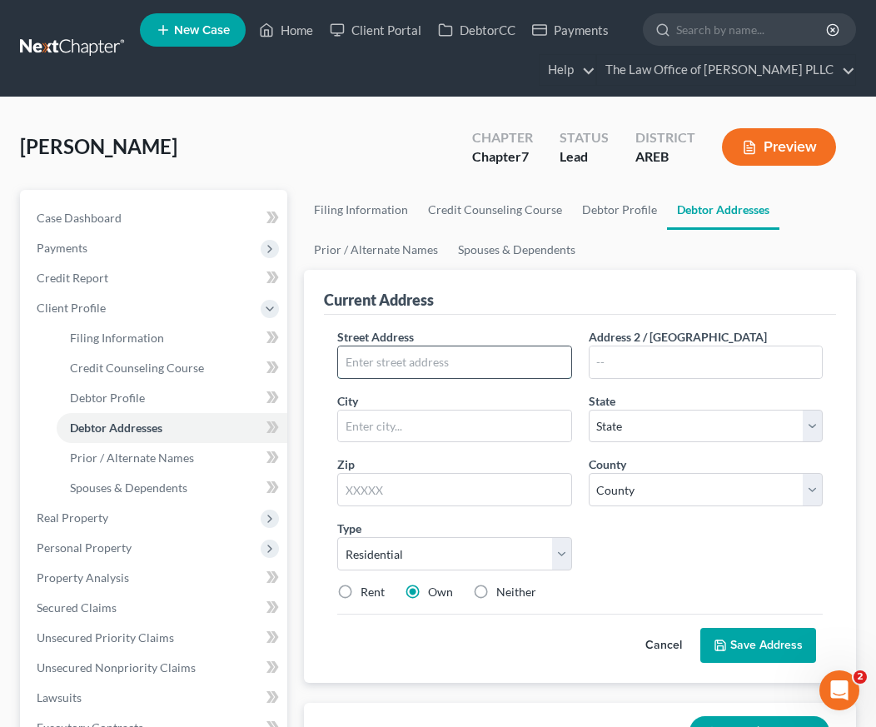
click at [403, 366] on input "text" at bounding box center [454, 362] width 232 height 32
paste input "1504 South Maple Street"
type input "1504 South Maple Street"
click at [356, 421] on input "text" at bounding box center [454, 426] width 232 height 32
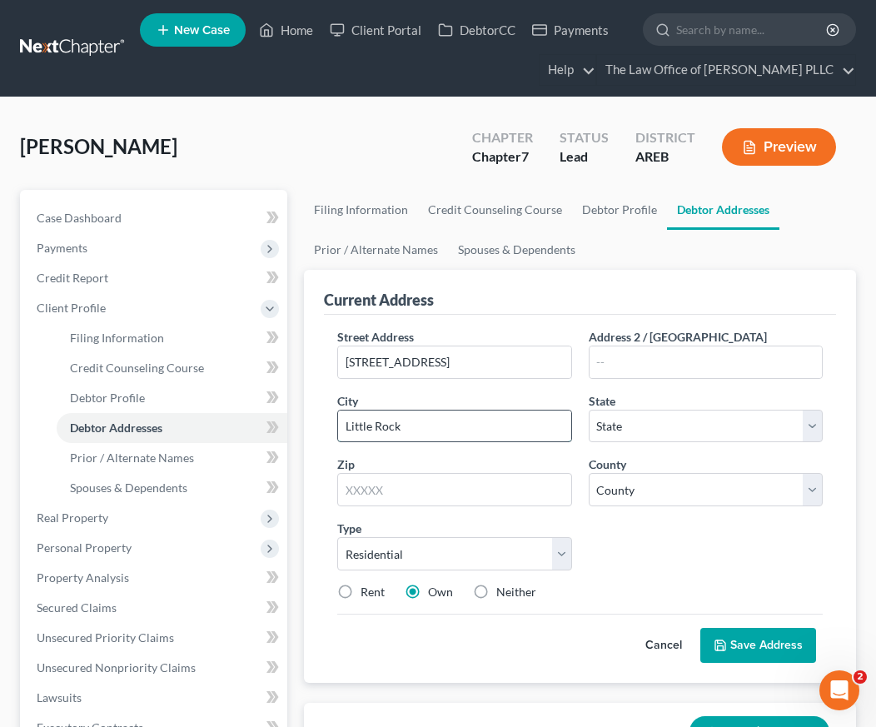
type input "Little Rock"
select select "2"
type input "72204"
select select "59"
click at [360, 593] on label "Rent" at bounding box center [372, 591] width 24 height 17
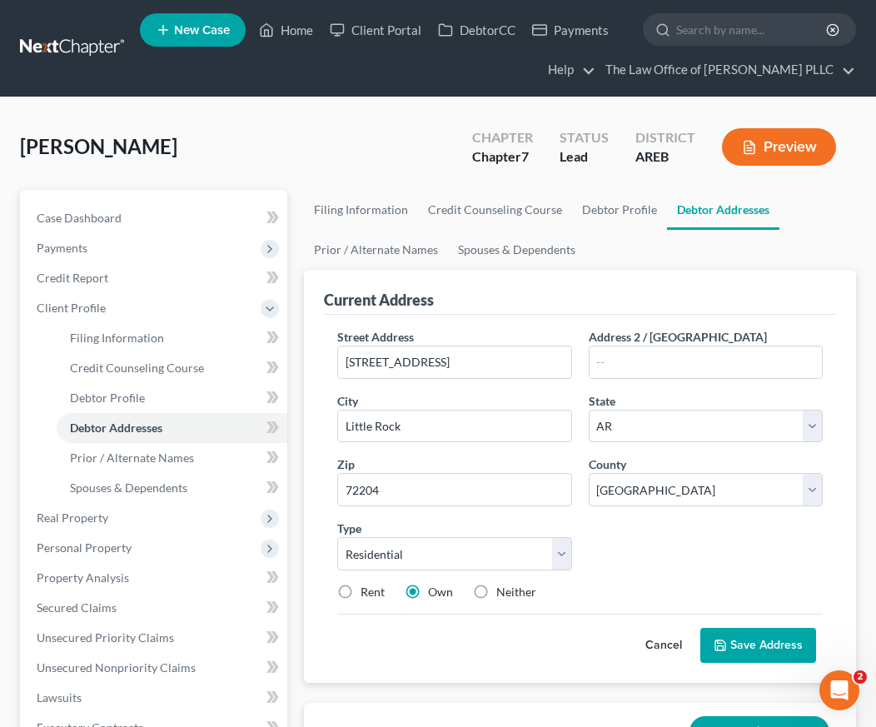
click at [367, 593] on input "Rent" at bounding box center [372, 588] width 11 height 11
radio input "true"
click at [737, 650] on button "Save Address" at bounding box center [758, 645] width 116 height 35
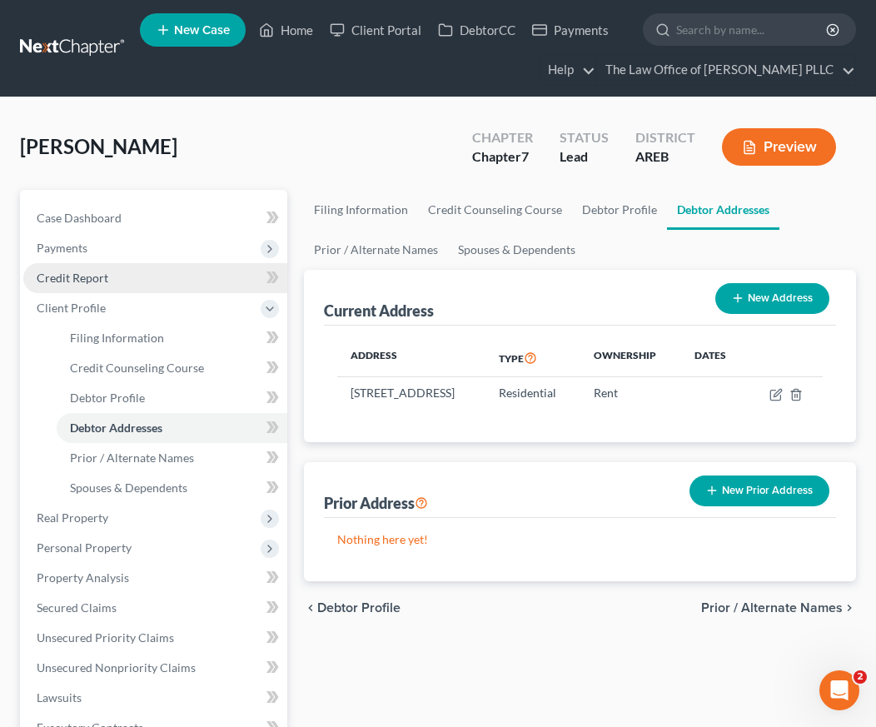
click at [96, 282] on span "Credit Report" at bounding box center [73, 278] width 72 height 14
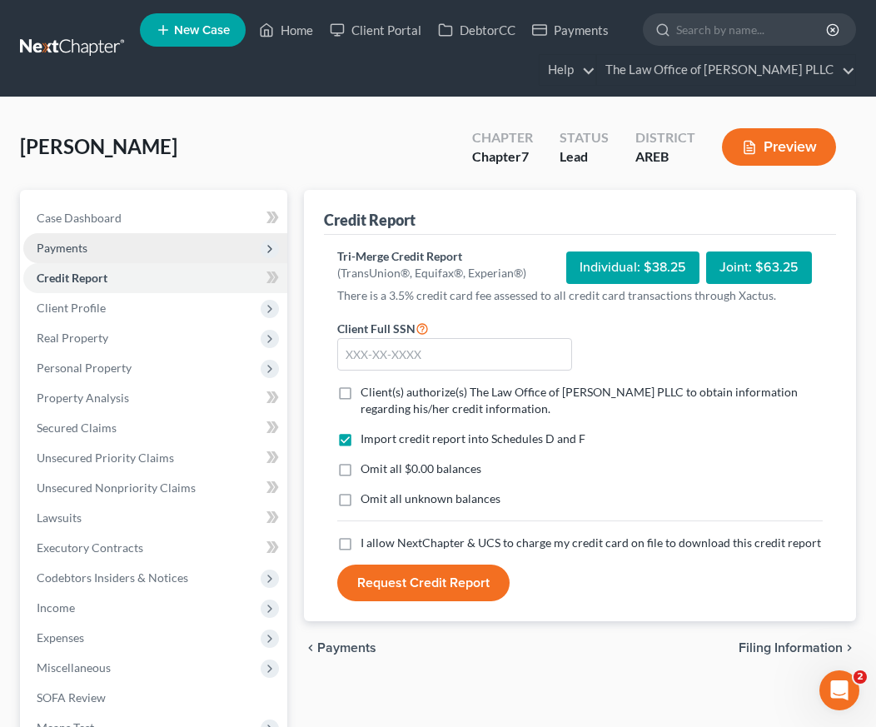
click at [79, 246] on span "Payments" at bounding box center [62, 248] width 51 height 14
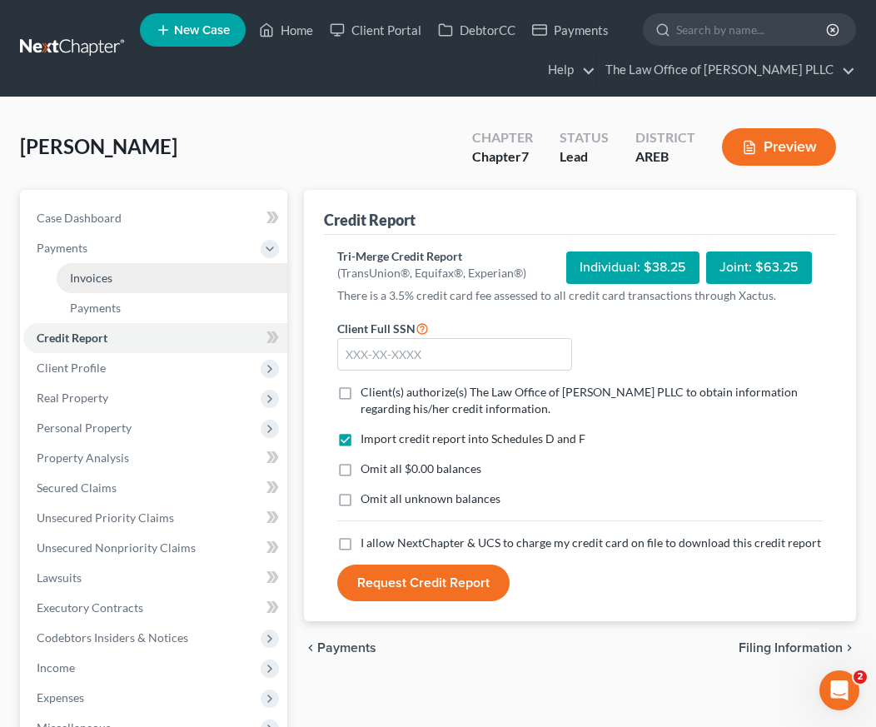
click at [87, 272] on span "Invoices" at bounding box center [91, 278] width 42 height 14
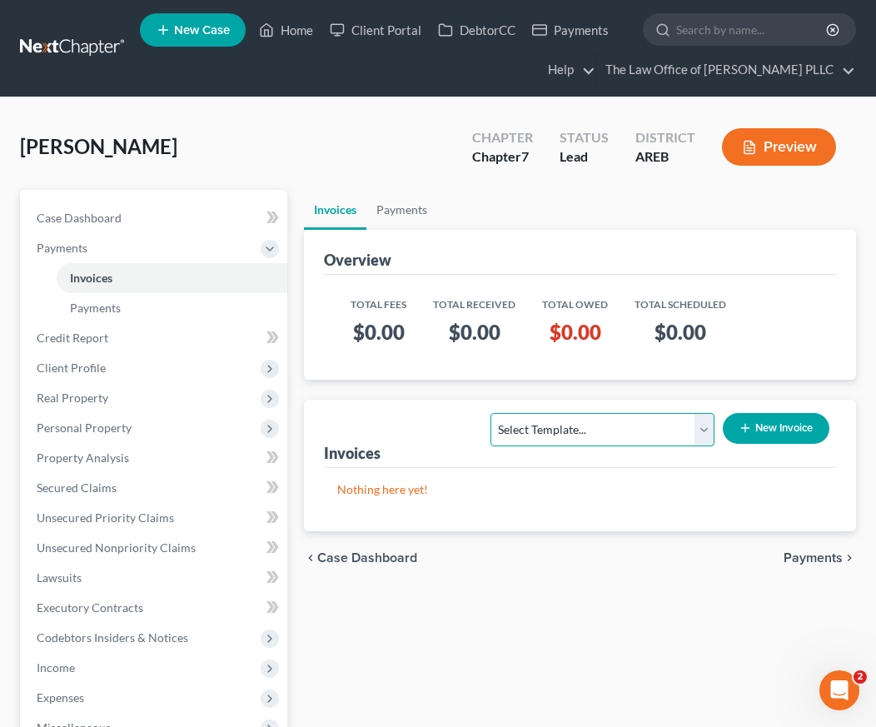
click at [704, 429] on select "Select Template... Credit Report Fee Chapter 7 Filing and Processing Fee Chapte…" at bounding box center [602, 429] width 224 height 33
select select "0"
click at [492, 413] on select "Select Template... Credit Report Fee Chapter 7 Filing and Processing Fee Chapte…" at bounding box center [602, 429] width 224 height 33
click at [758, 431] on button "New Invoice" at bounding box center [775, 428] width 107 height 31
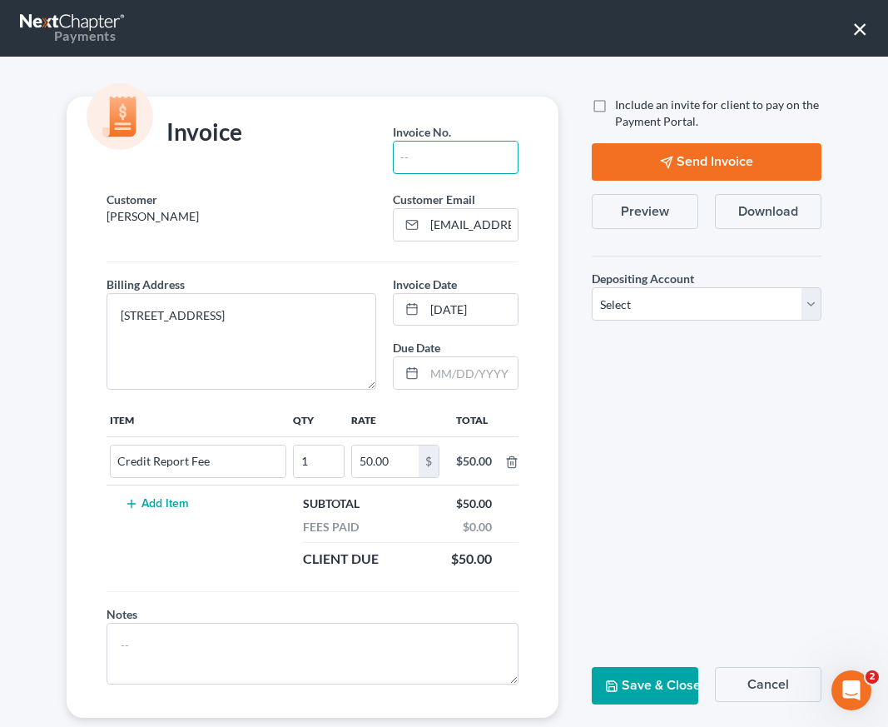
drag, startPoint x: 424, startPoint y: 166, endPoint x: 412, endPoint y: 181, distance: 20.1
click at [424, 165] on input "text" at bounding box center [456, 157] width 125 height 32
type input "25-09-12-01"
click at [210, 587] on div "Item Qty Rate Total Credit Report Fee 1 50.00 $ $50.00 Add Item Subtotal $50.00…" at bounding box center [312, 497] width 429 height 188
click at [615, 101] on label "Include an invite for client to pay on the Payment Portal." at bounding box center [718, 113] width 206 height 33
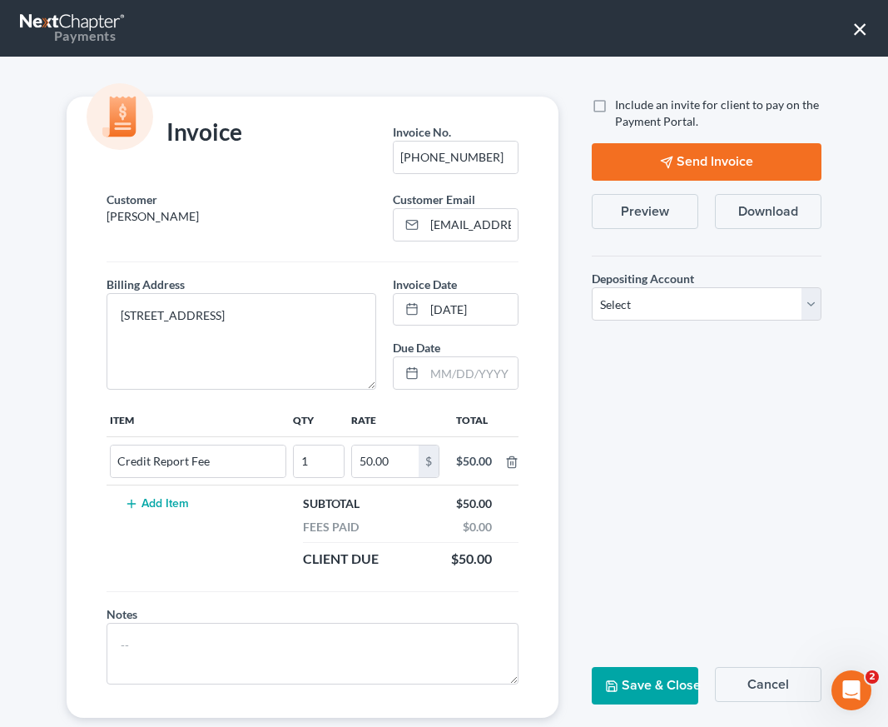
click at [622, 101] on input "Include an invite for client to pay on the Payment Portal." at bounding box center [627, 102] width 11 height 11
checkbox input "true"
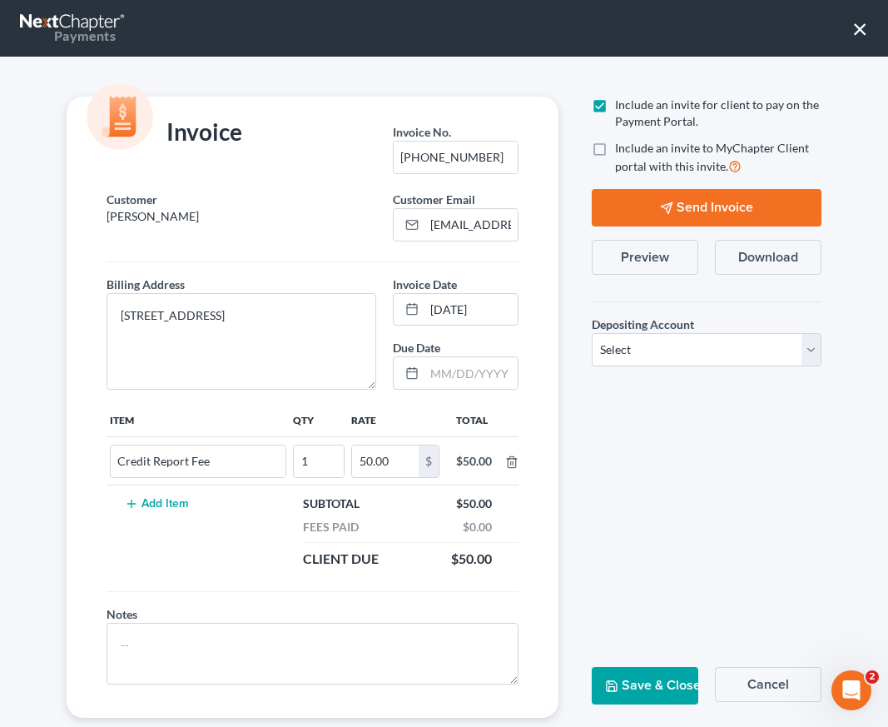
click at [615, 153] on label "Include an invite to MyChapter Client portal with this invite." at bounding box center [718, 158] width 206 height 36
click at [622, 151] on input "Include an invite to MyChapter Client portal with this invite." at bounding box center [627, 145] width 11 height 11
checkbox input "true"
click at [649, 353] on select "Select Operation Trust" at bounding box center [707, 349] width 230 height 33
select select "0"
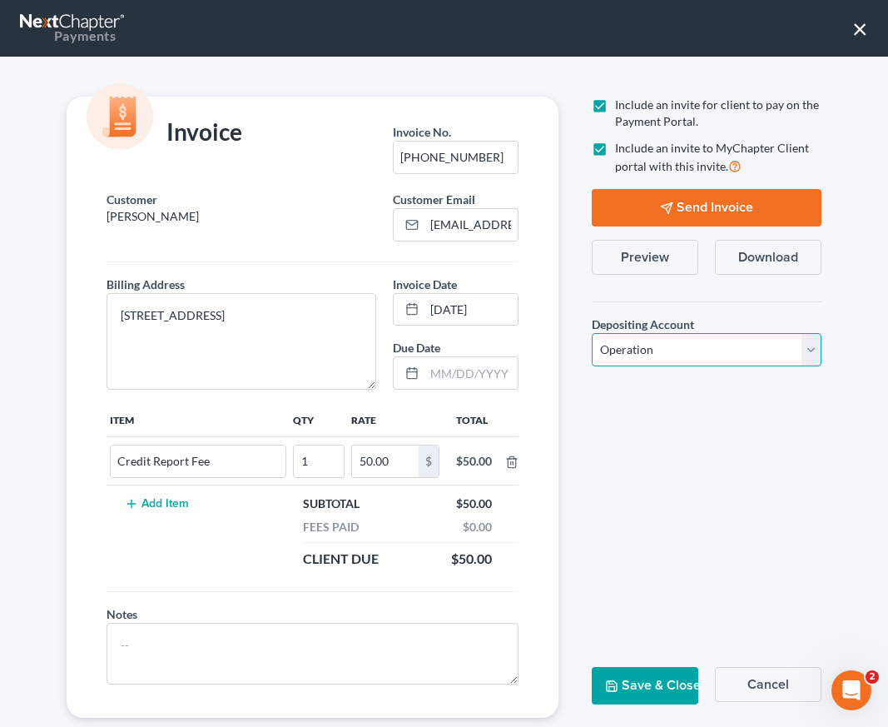
click at [592, 333] on select "Select Operation Trust" at bounding box center [707, 349] width 230 height 33
click at [646, 197] on button "Send Invoice" at bounding box center [707, 207] width 230 height 37
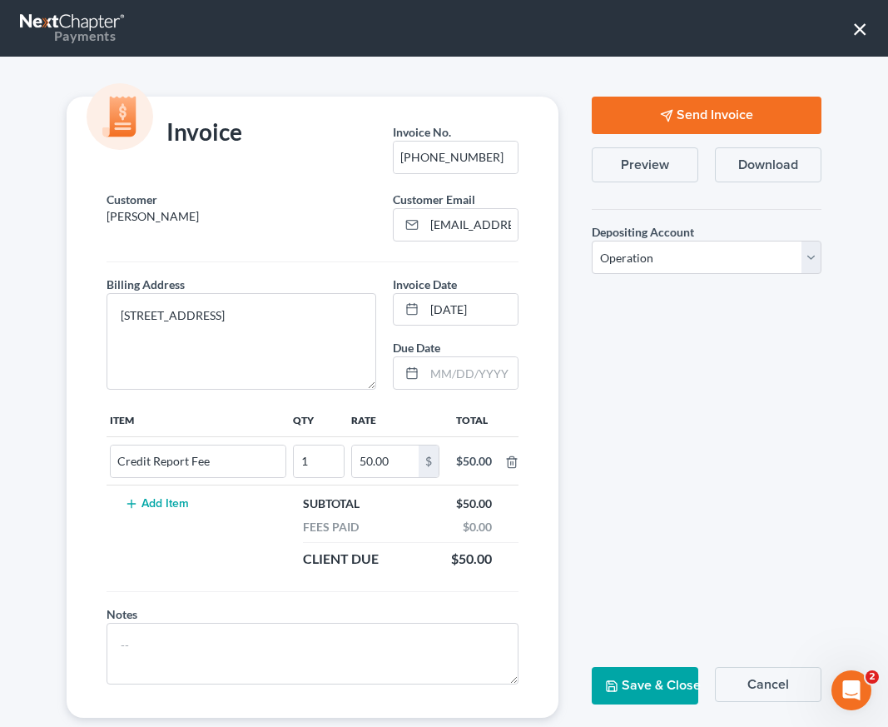
click at [649, 689] on button "Save & Close" at bounding box center [645, 685] width 107 height 37
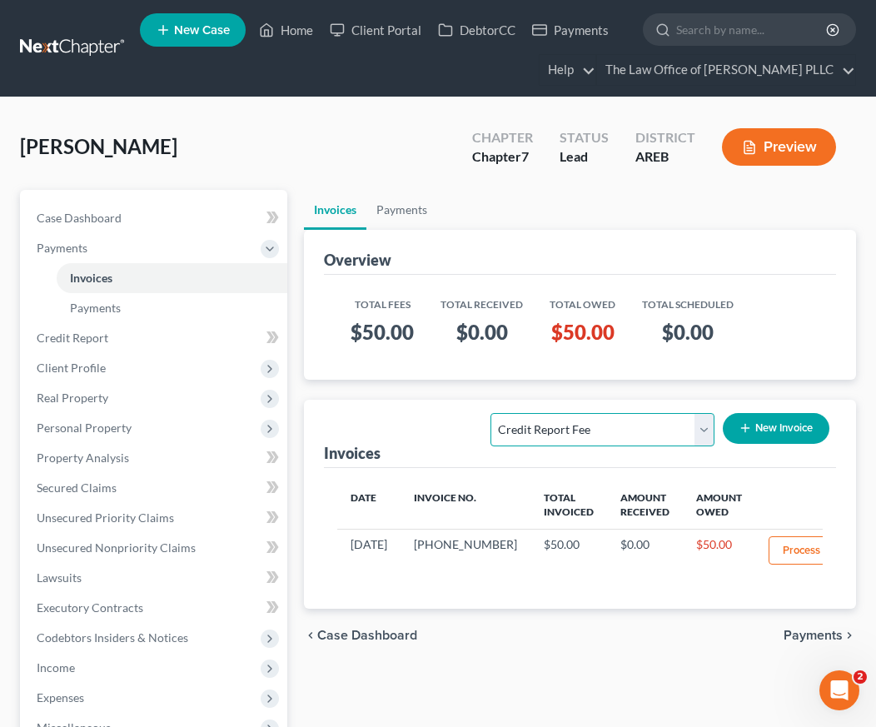
click at [563, 429] on select "Select Template... Credit Report Fee Chapter 7 Filing and Processing Fee Chapte…" at bounding box center [602, 429] width 224 height 33
select select "1"
click at [492, 413] on select "Select Template... Credit Report Fee Chapter 7 Filing and Processing Fee Chapte…" at bounding box center [602, 429] width 224 height 33
click at [750, 422] on icon "button" at bounding box center [744, 427] width 13 height 13
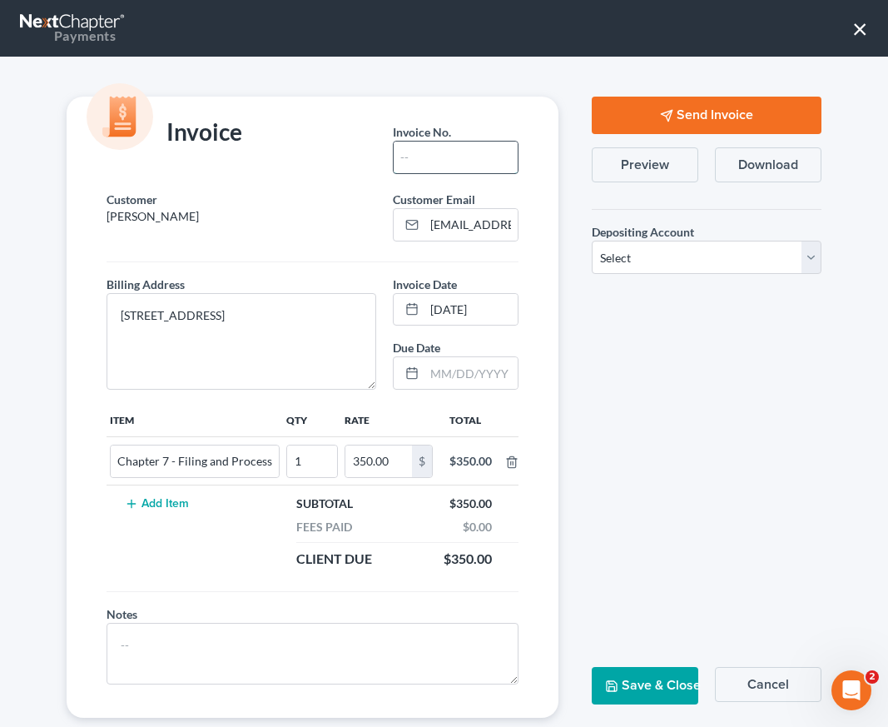
click at [419, 141] on input "text" at bounding box center [456, 157] width 125 height 32
type input "25-09-12-02"
click at [651, 516] on div "Send Invoice Preview Download Depositing Account * Select Operation Trust Save …" at bounding box center [706, 407] width 263 height 621
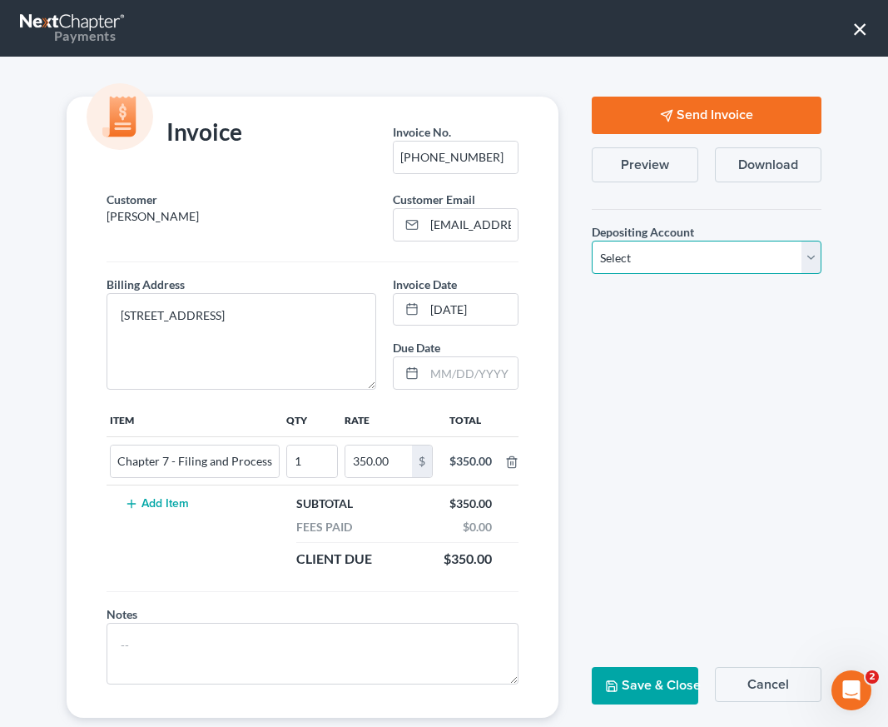
click at [654, 266] on select "Select Operation Trust" at bounding box center [707, 257] width 230 height 33
select select "0"
click at [592, 241] on select "Select Operation Trust" at bounding box center [707, 257] width 230 height 33
click at [664, 113] on button "Send Invoice" at bounding box center [707, 115] width 230 height 37
click at [634, 692] on button "Save & Close" at bounding box center [645, 685] width 107 height 37
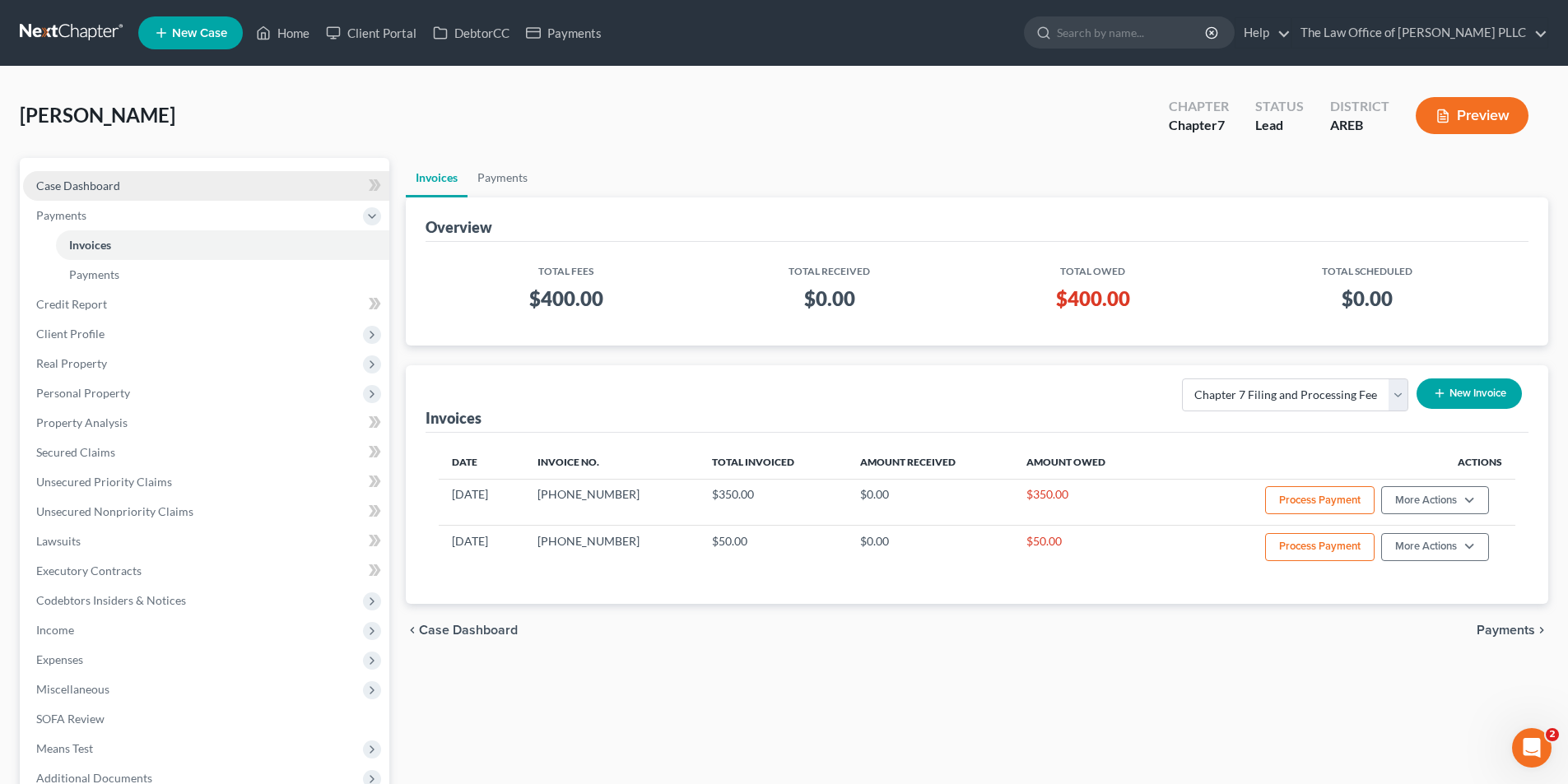
click at [97, 183] on span "Case Dashboard" at bounding box center [78, 186] width 84 height 14
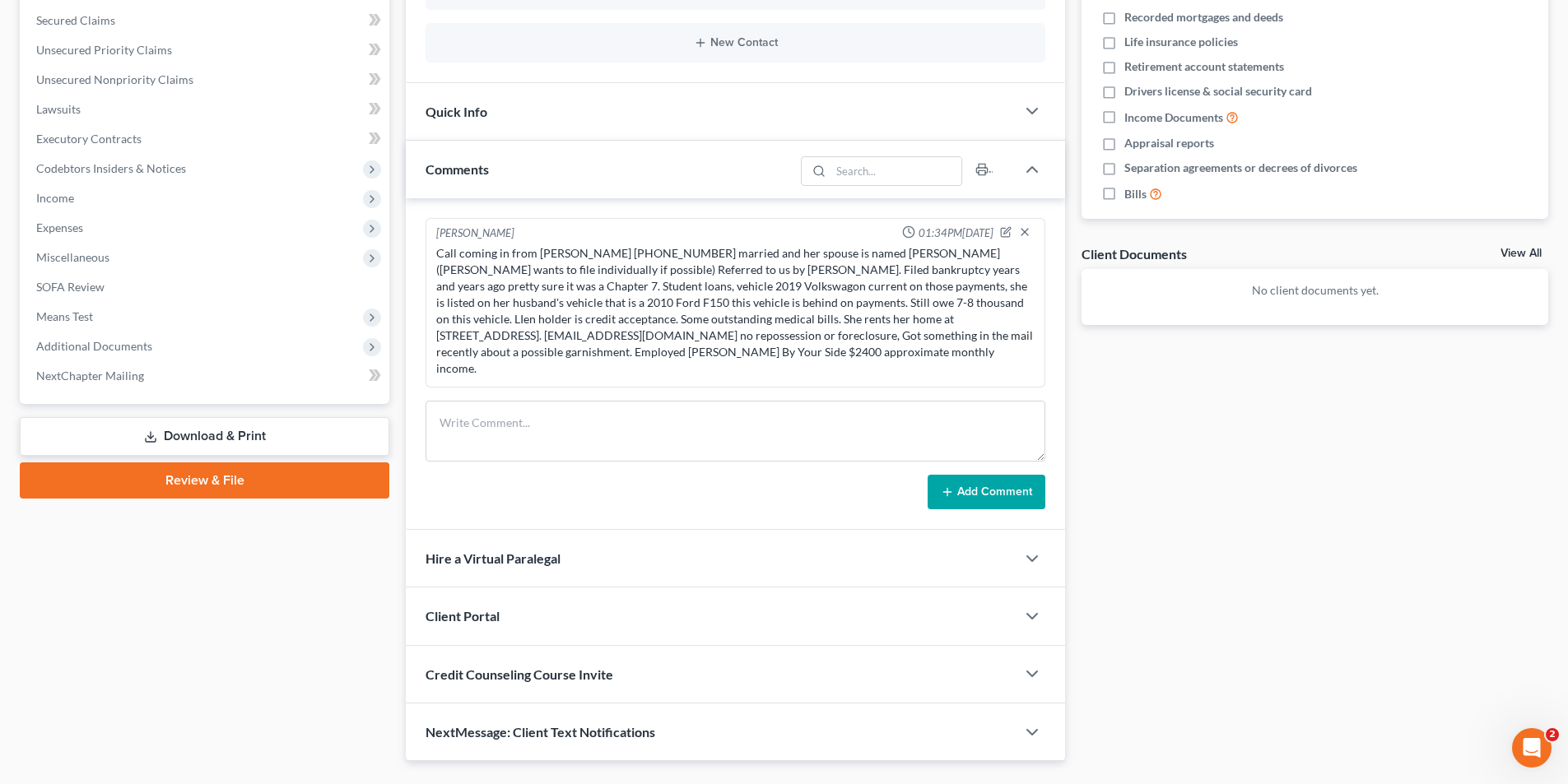
scroll to position [395, 0]
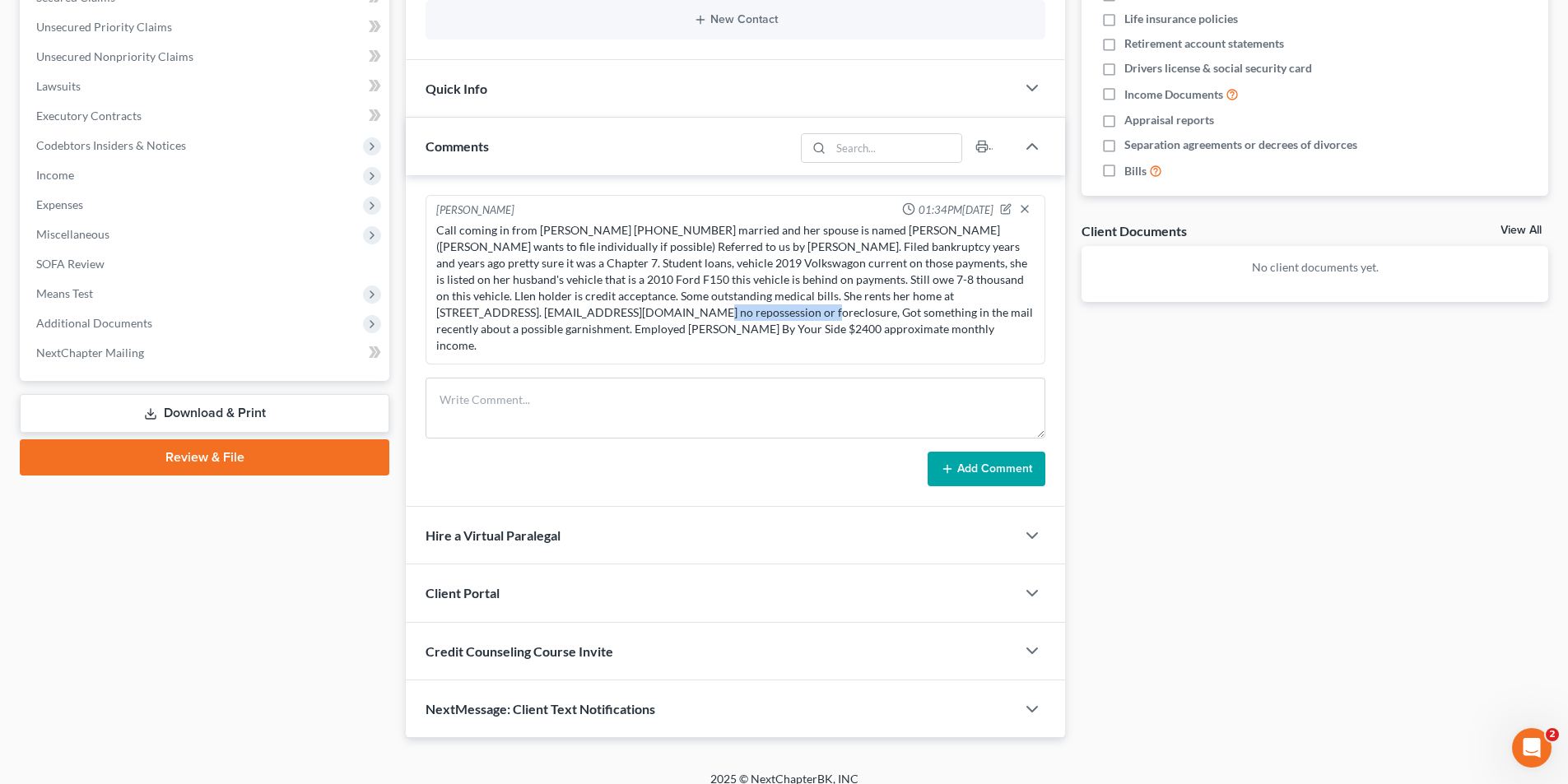
drag, startPoint x: 445, startPoint y: 311, endPoint x: 566, endPoint y: 315, distance: 121.1
click at [566, 315] on div "Call coming in from Crystal Nelson 501-400-4874 married and her spouse is named…" at bounding box center [736, 288] width 605 height 138
copy div "ckclassic4me@yahoo.com"
click at [865, 583] on icon "button" at bounding box center [1032, 593] width 20 height 20
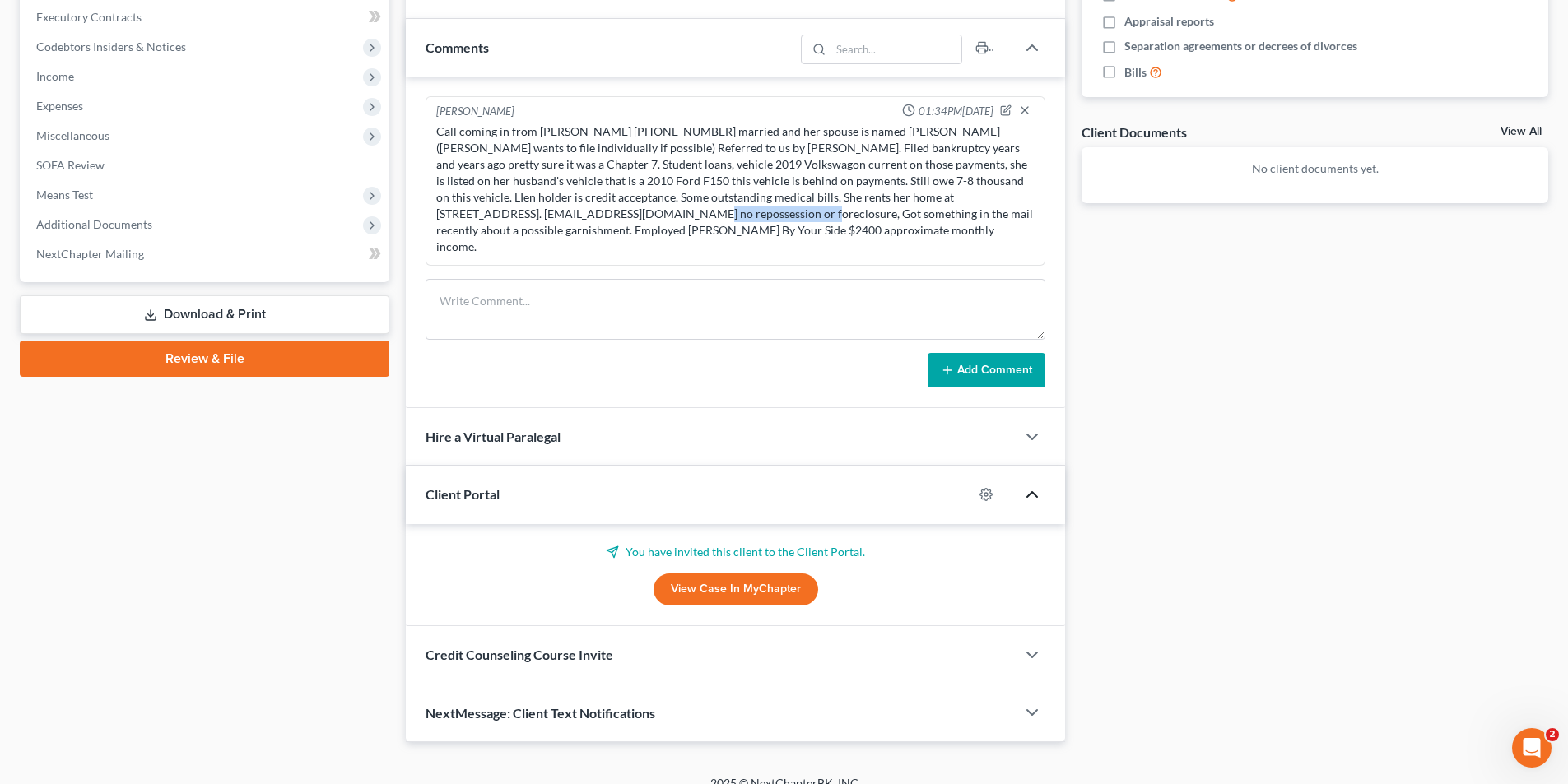
scroll to position [498, 0]
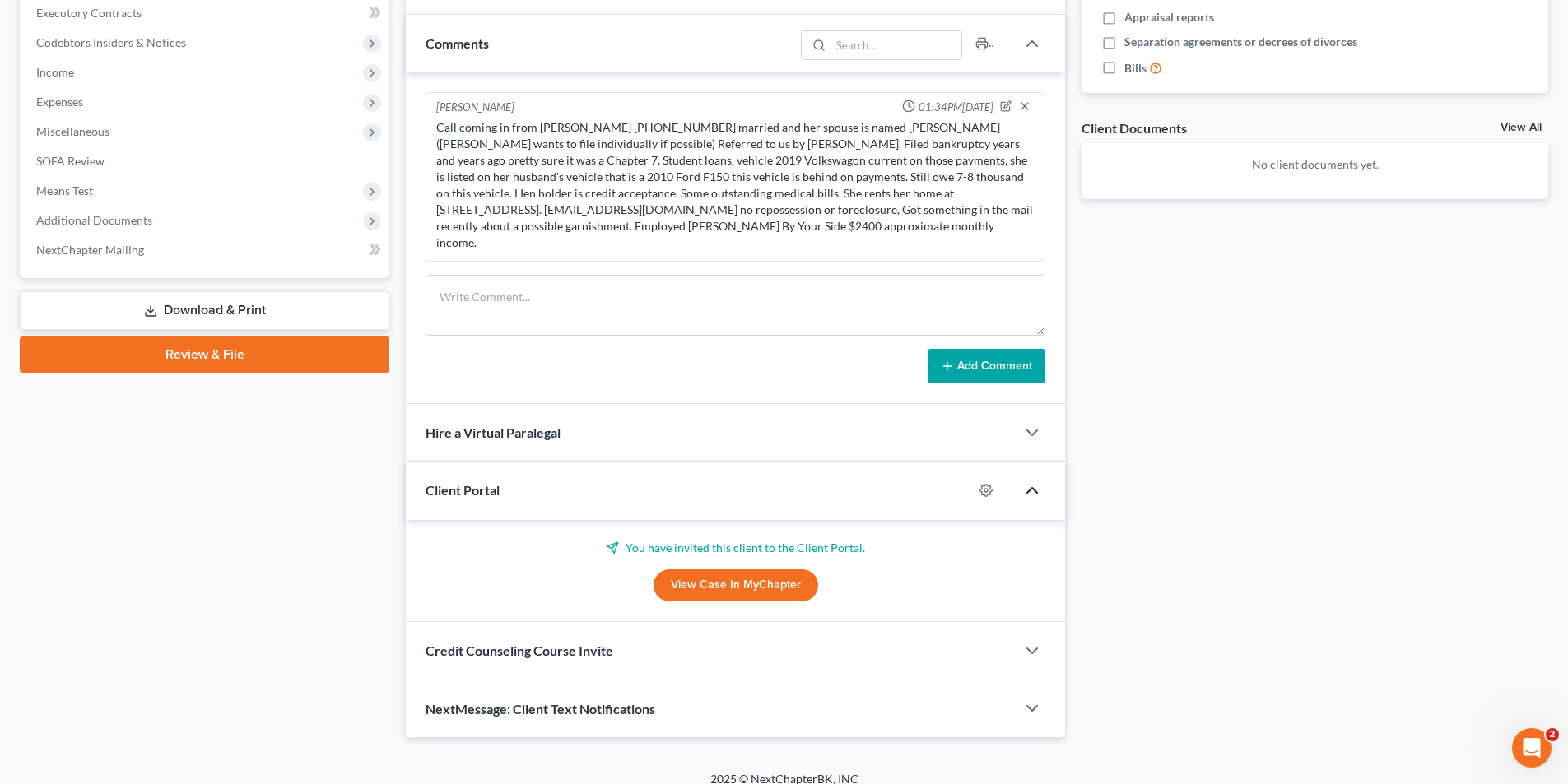
click at [865, 635] on div at bounding box center [1040, 651] width 49 height 33
click at [865, 641] on icon "button" at bounding box center [1032, 651] width 20 height 20
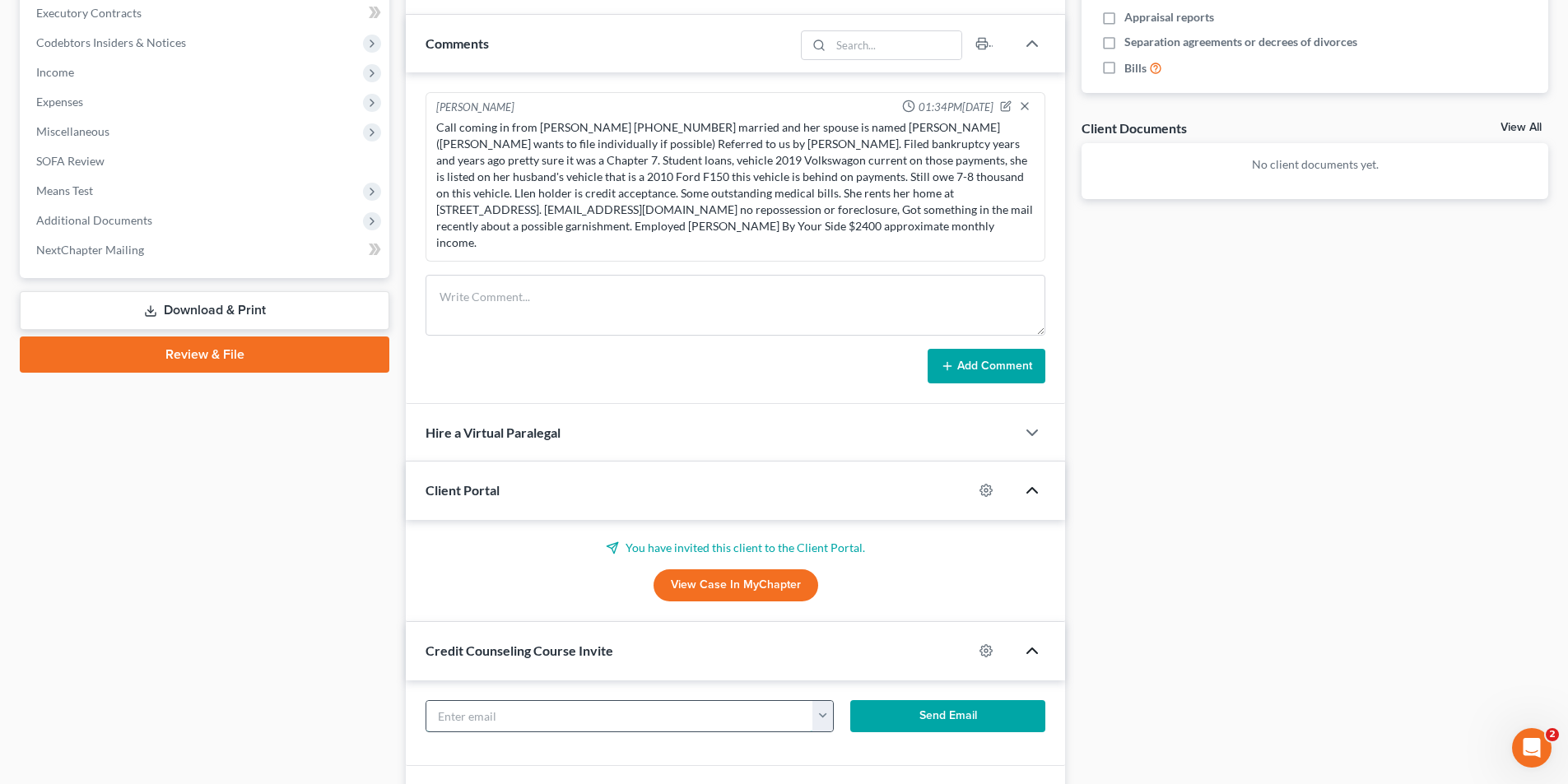
click at [507, 701] on input "text" at bounding box center [619, 717] width 387 height 32
paste input "ckclassic4me@yahoo.com"
type input "ckclassic4me@yahoo.com"
click at [865, 701] on button "Send Email" at bounding box center [948, 716] width 196 height 33
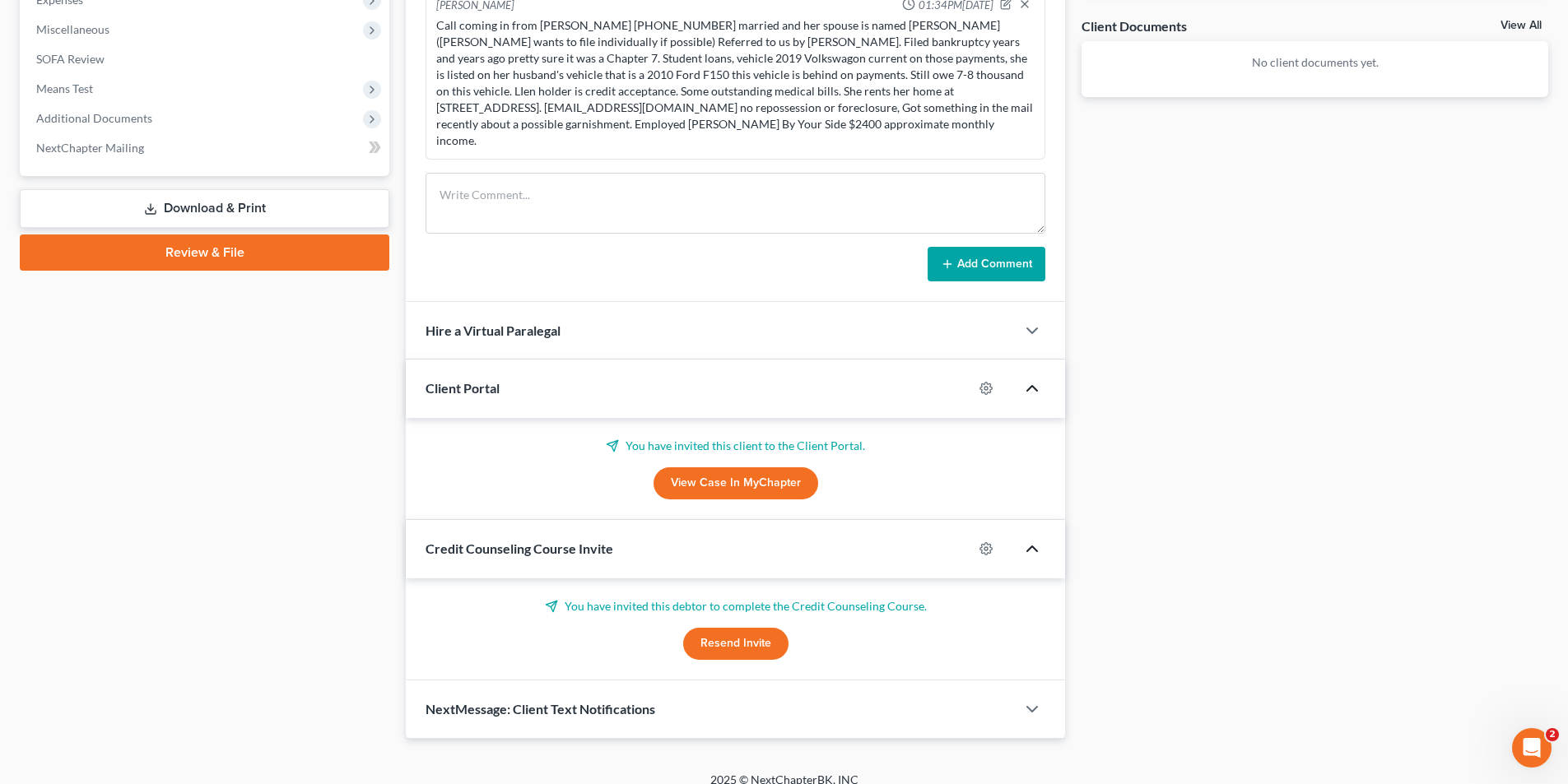
scroll to position [601, 0]
click at [865, 483] on div "Docs Tasks Events Timer 0% Completed Nothing here yet! Credit Counseling Certif…" at bounding box center [1314, 146] width 483 height 1181
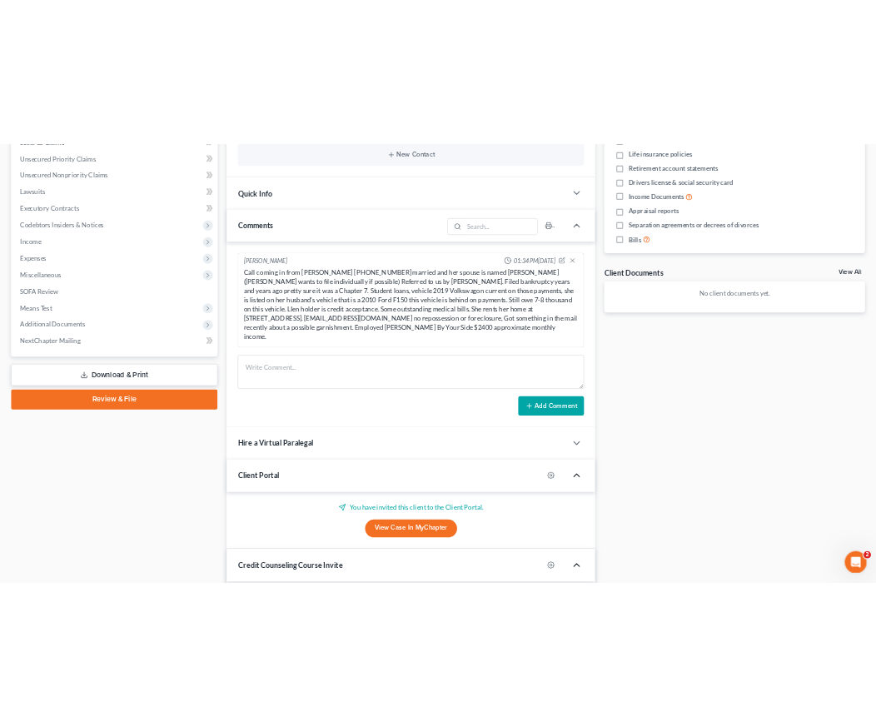
scroll to position [359, 0]
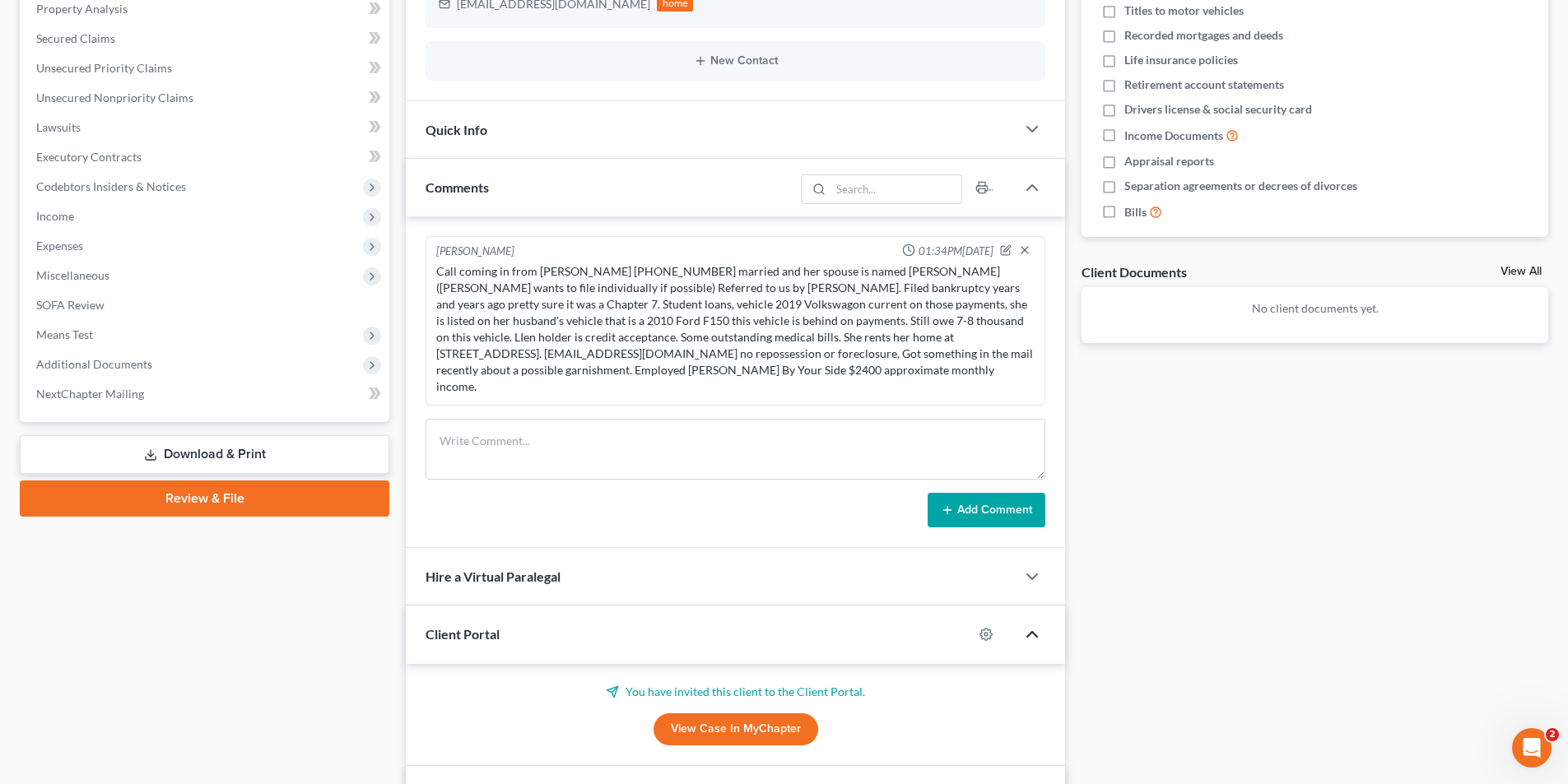
drag, startPoint x: 876, startPoint y: 376, endPoint x: 410, endPoint y: 278, distance: 476.2
click at [410, 278] on div "Tania Johnston 01:34PM, 09/12/2025 Call coming in from Crystal Nelson 501-400-4…" at bounding box center [735, 382] width 659 height 331
copy div "Call coming in from Crystal Nelson 501-400-4874 married and her spouse is named…"
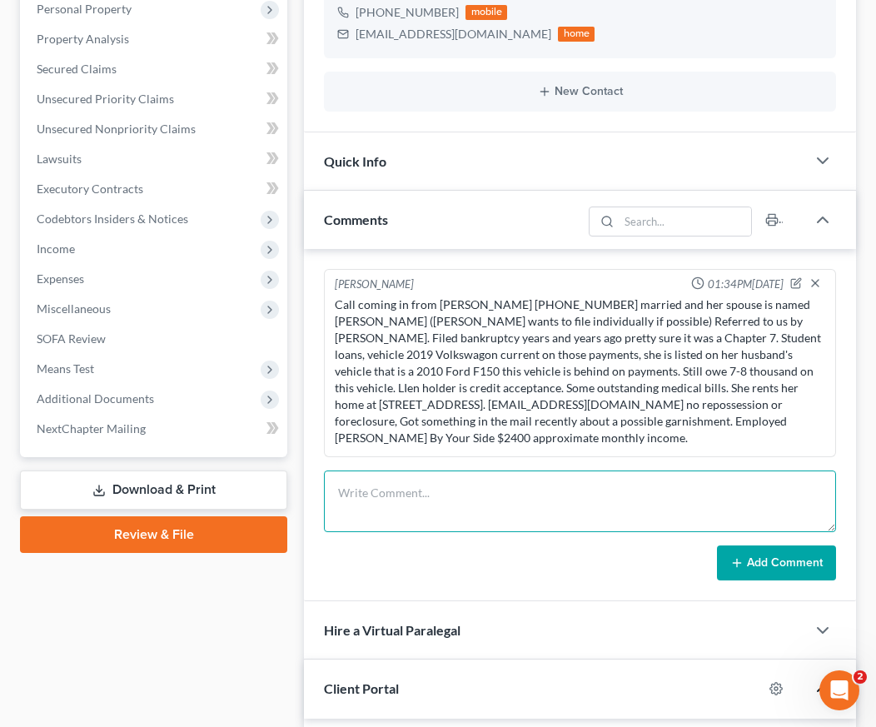
click at [561, 497] on textarea at bounding box center [580, 501] width 512 height 62
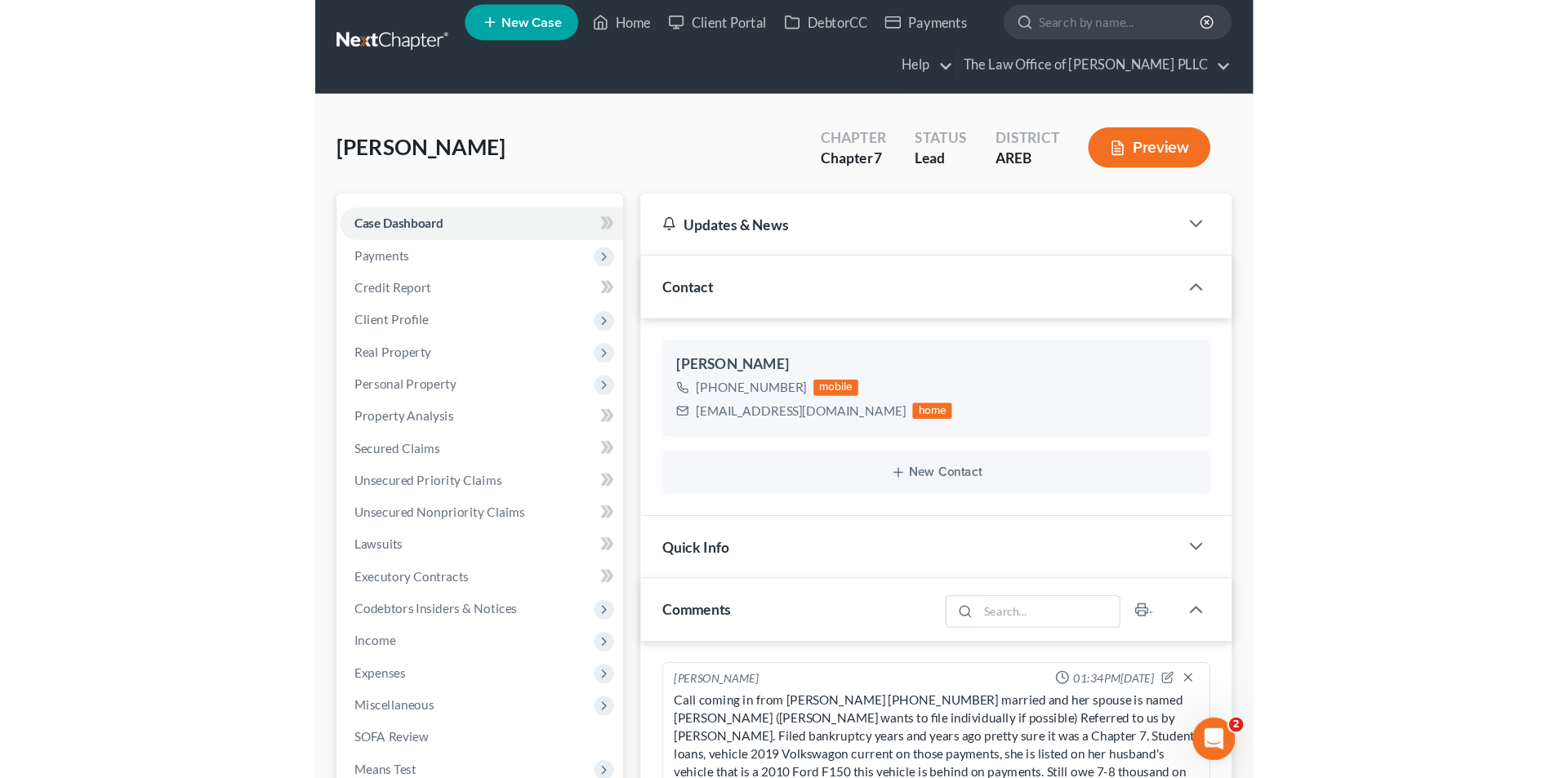
scroll to position [0, 0]
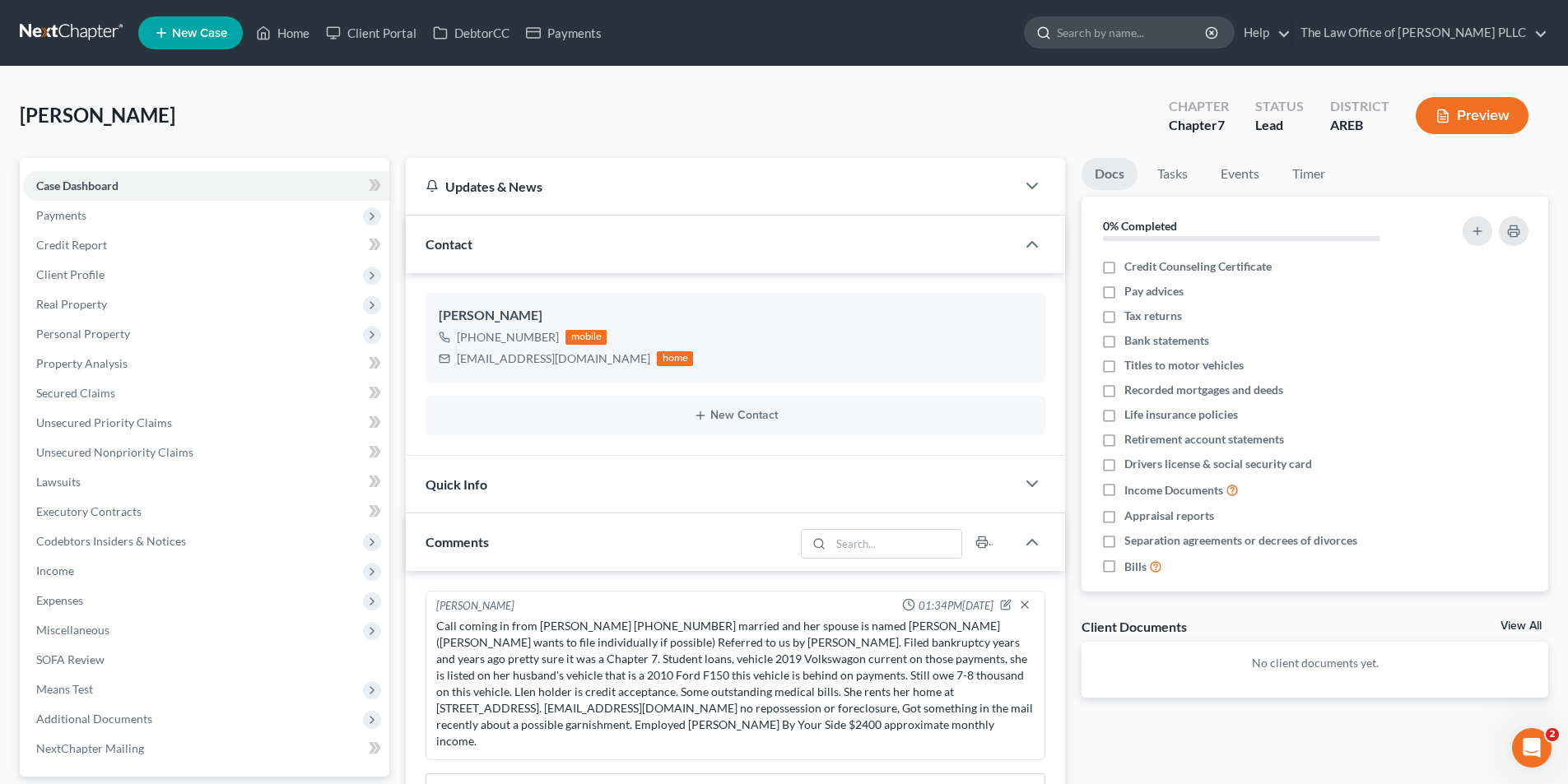
click at [865, 44] on input "search" at bounding box center [1132, 32] width 150 height 31
type input "[PERSON_NAME]"
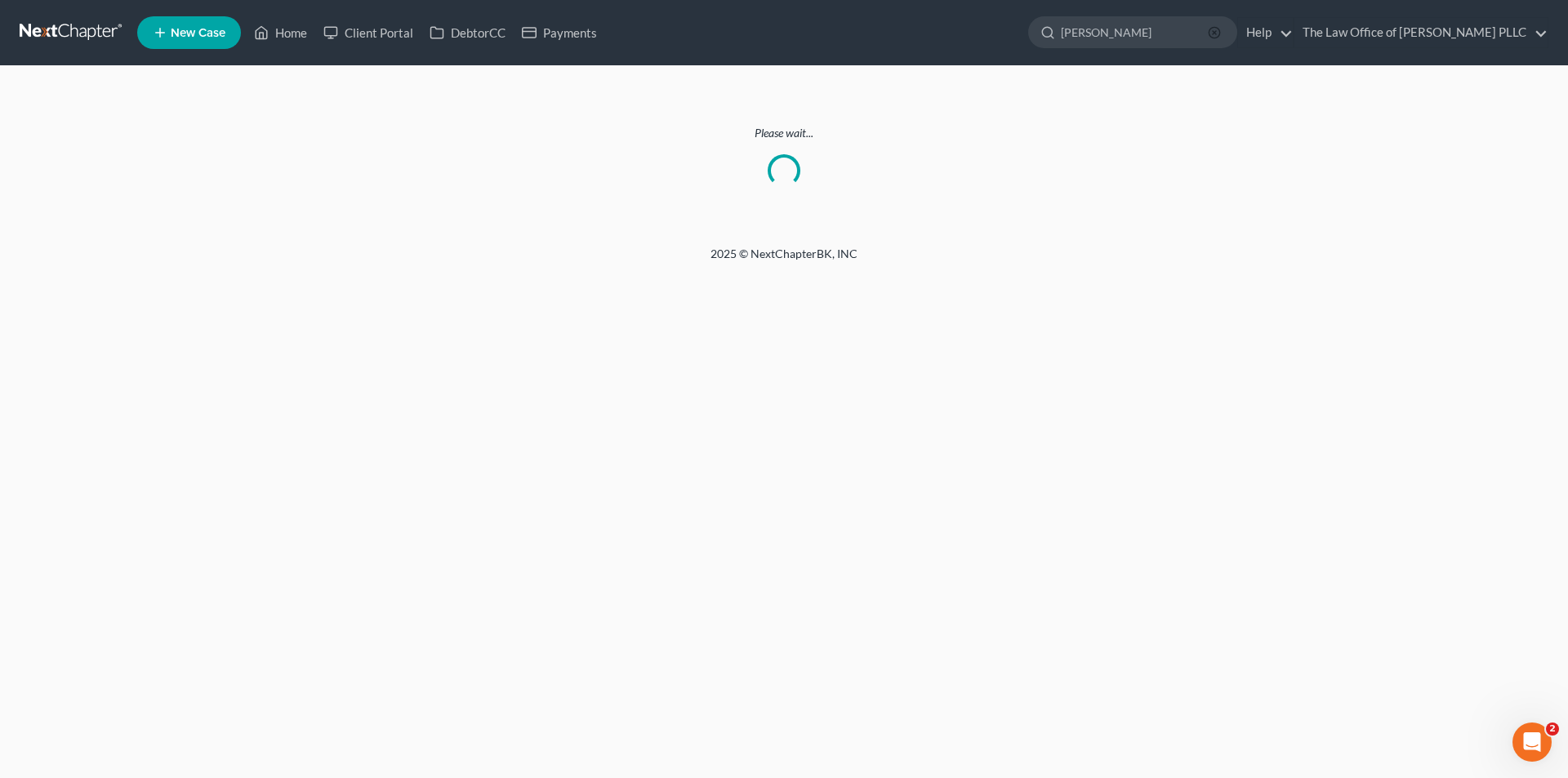
click at [859, 27] on icon "button" at bounding box center [1214, 32] width 13 height 13
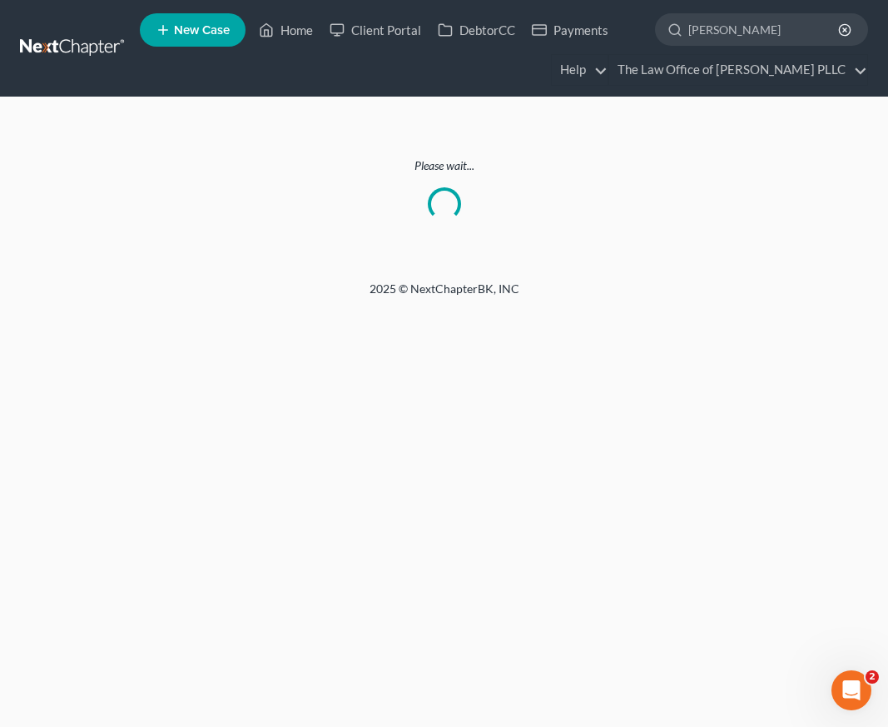
click at [439, 285] on div "2025 © NextChapterBK, INC" at bounding box center [444, 295] width 799 height 30
click at [774, 23] on input "[PERSON_NAME]" at bounding box center [764, 29] width 152 height 31
click at [296, 22] on link "Home" at bounding box center [286, 30] width 71 height 30
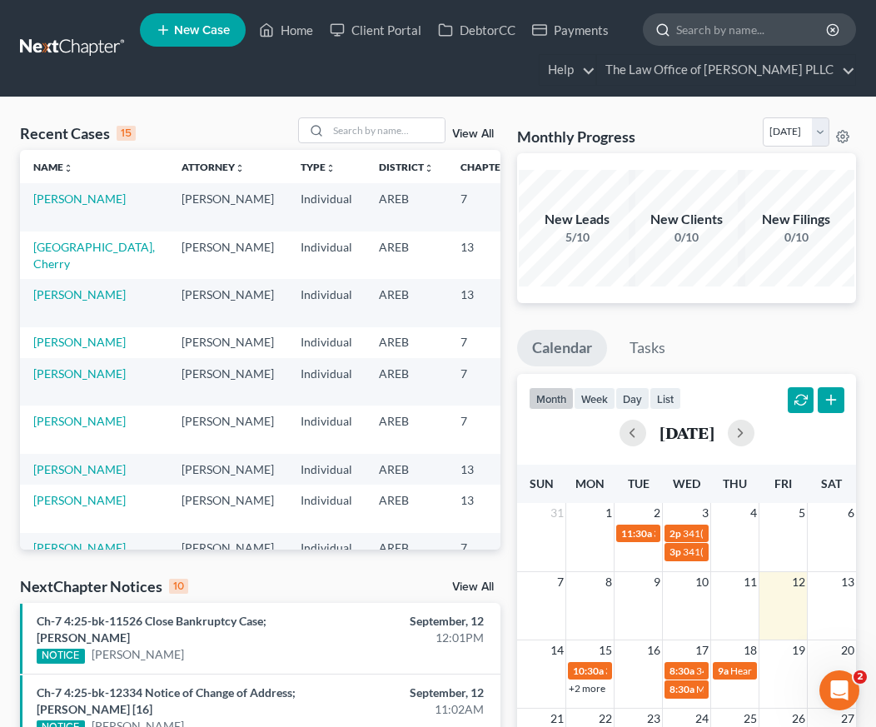
click at [678, 25] on input "search" at bounding box center [752, 29] width 152 height 31
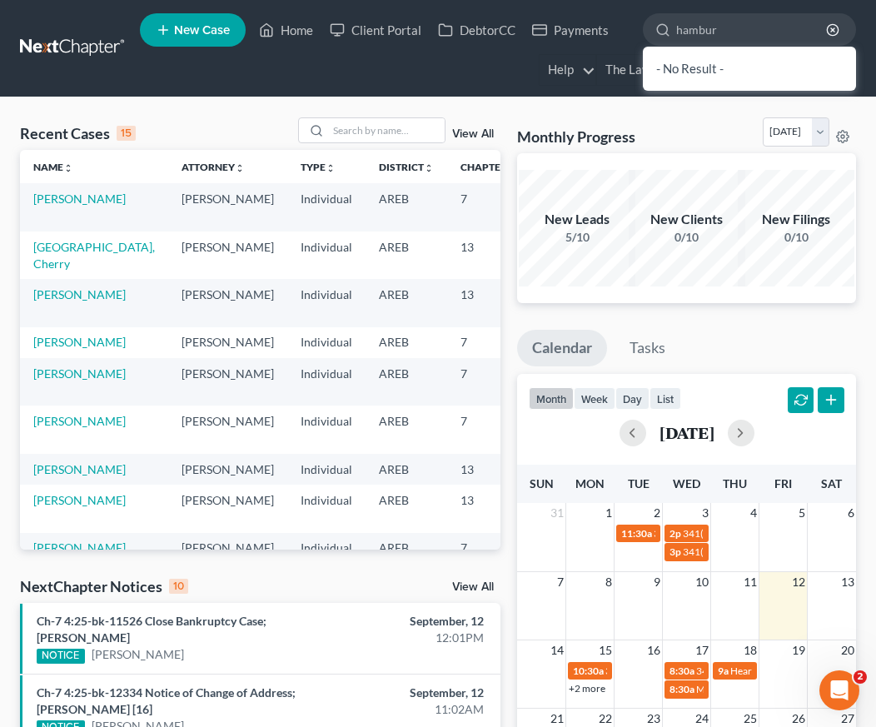
type input "[GEOGRAPHIC_DATA]"
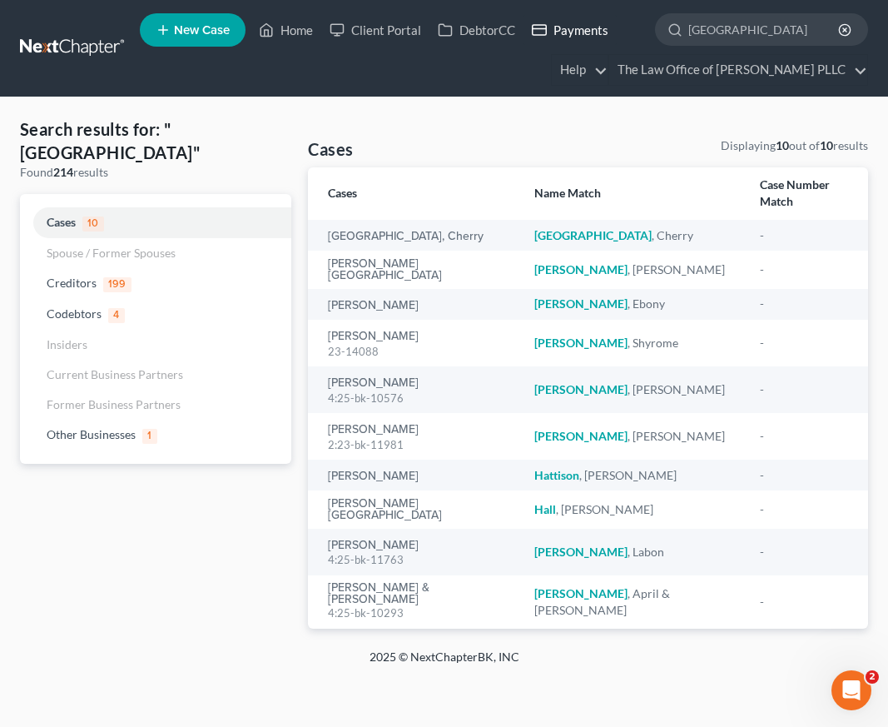
drag, startPoint x: 786, startPoint y: 30, endPoint x: 611, endPoint y: 33, distance: 174.8
click at [608, 32] on ul "New Case Home Client Portal DebtorCC Payments [GEOGRAPHIC_DATA] - No Result - C…" at bounding box center [504, 48] width 728 height 80
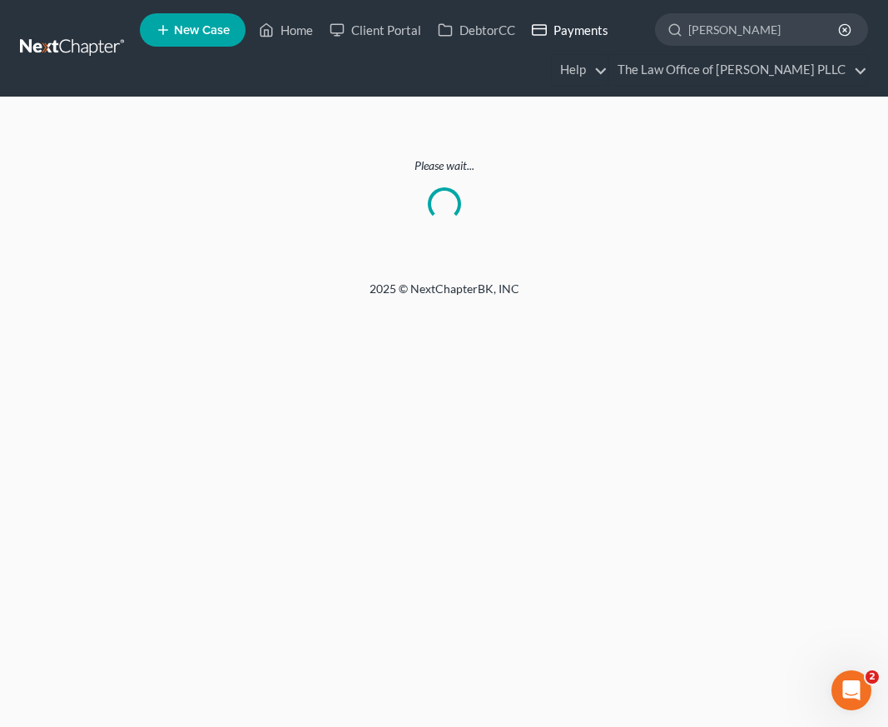
type input "[PERSON_NAME]"
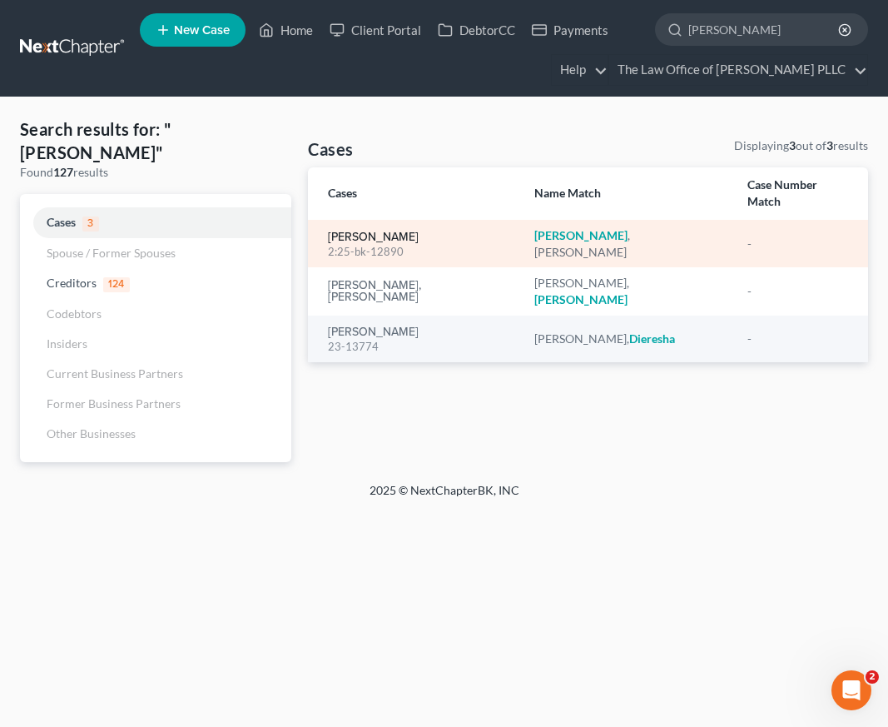
click at [374, 231] on link "[PERSON_NAME]" at bounding box center [373, 237] width 91 height 12
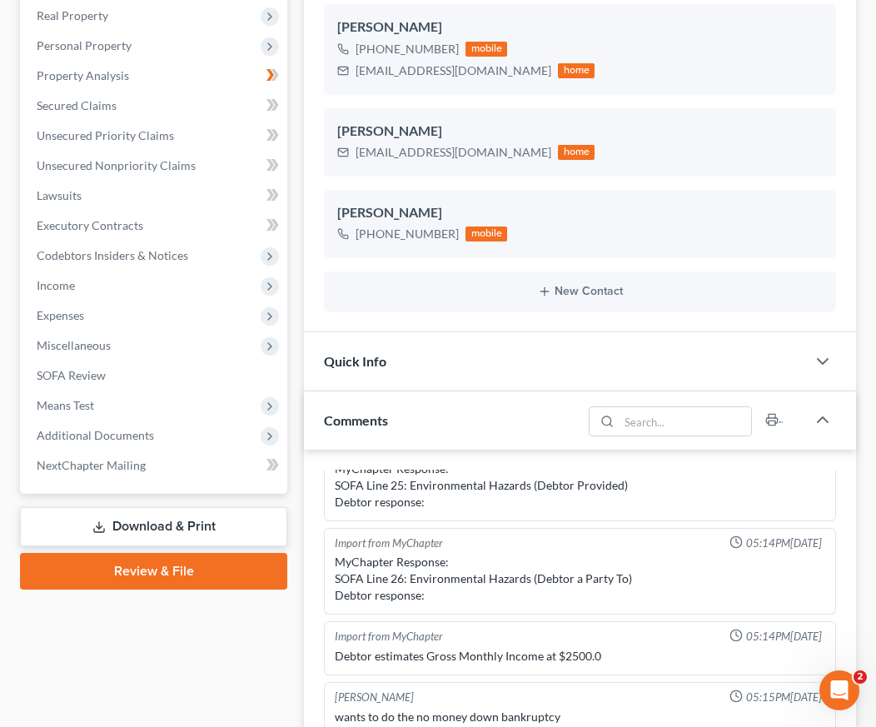
scroll to position [333, 0]
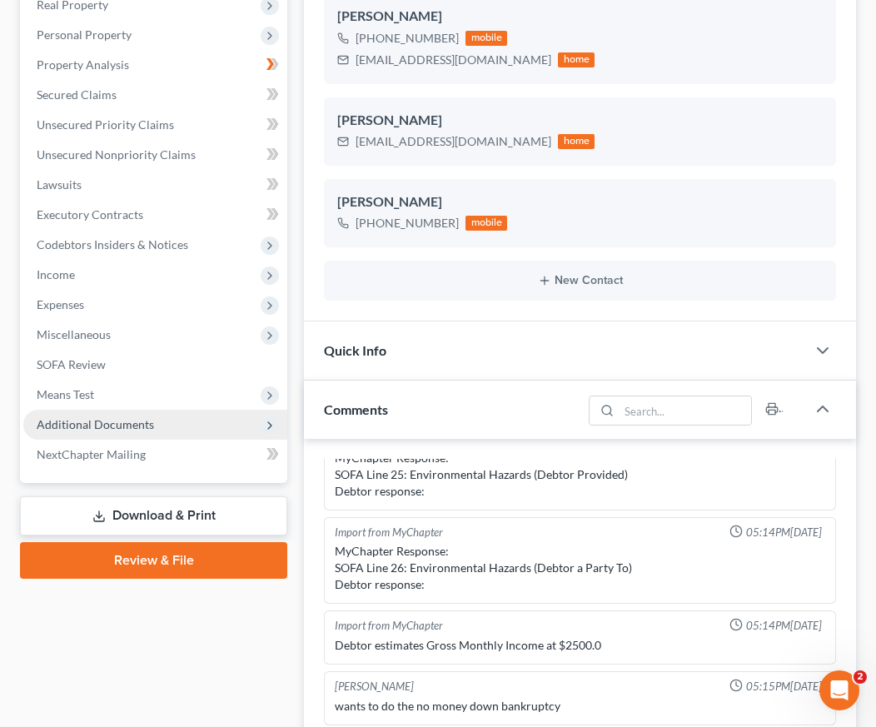
click at [89, 429] on span "Additional Documents" at bounding box center [95, 424] width 117 height 14
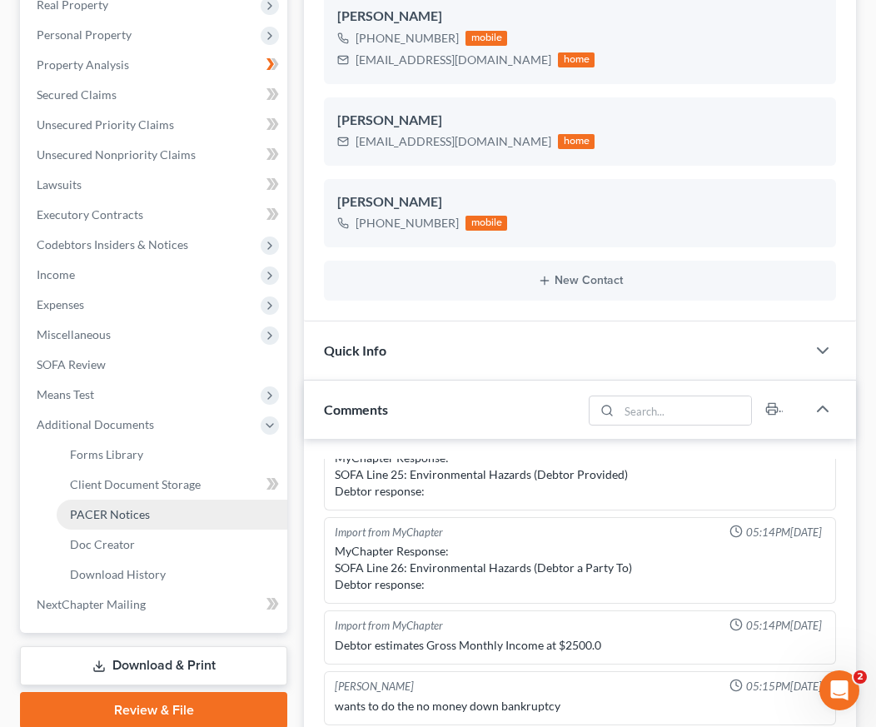
click at [112, 502] on link "PACER Notices" at bounding box center [172, 514] width 231 height 30
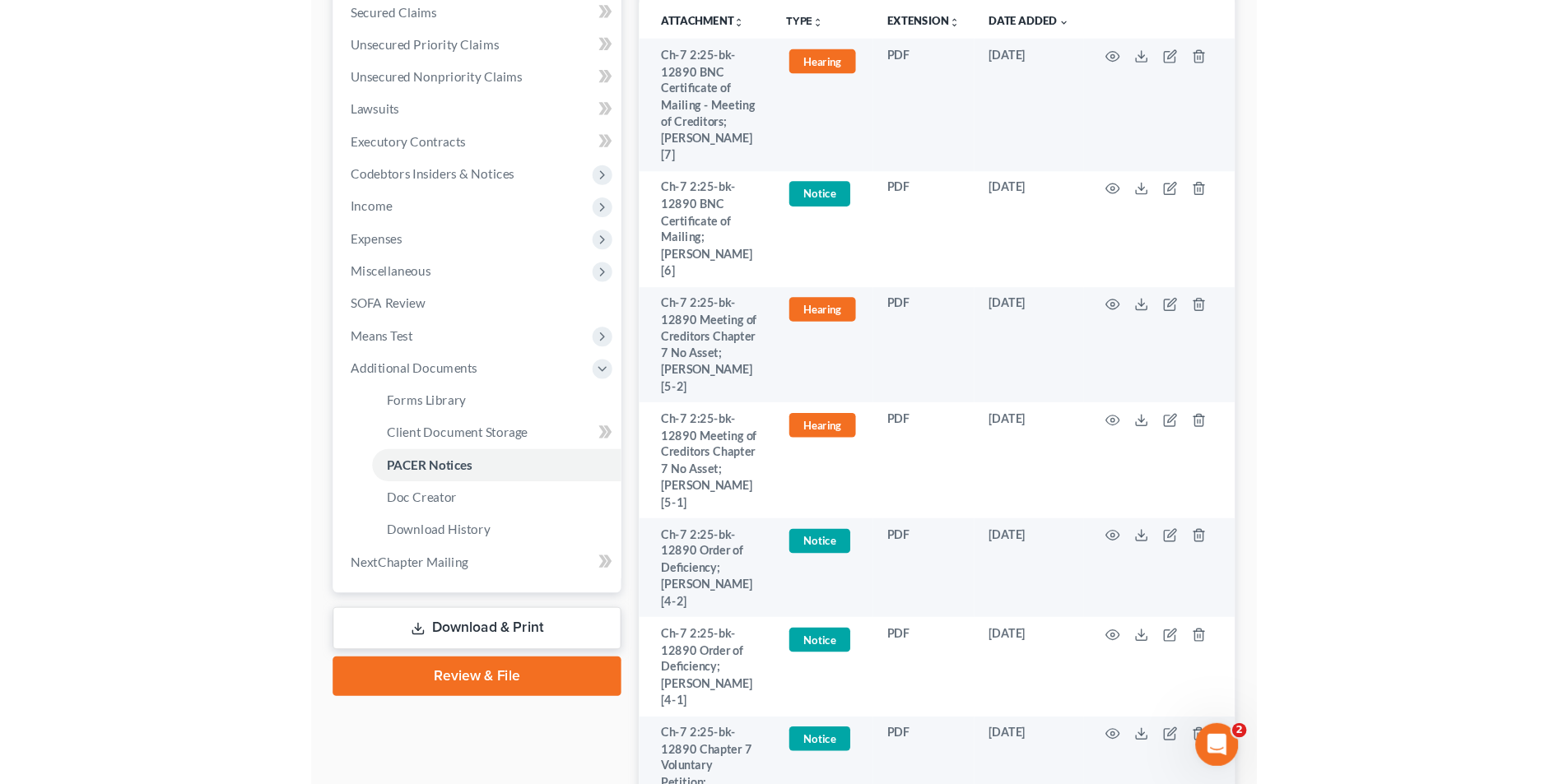
scroll to position [298, 0]
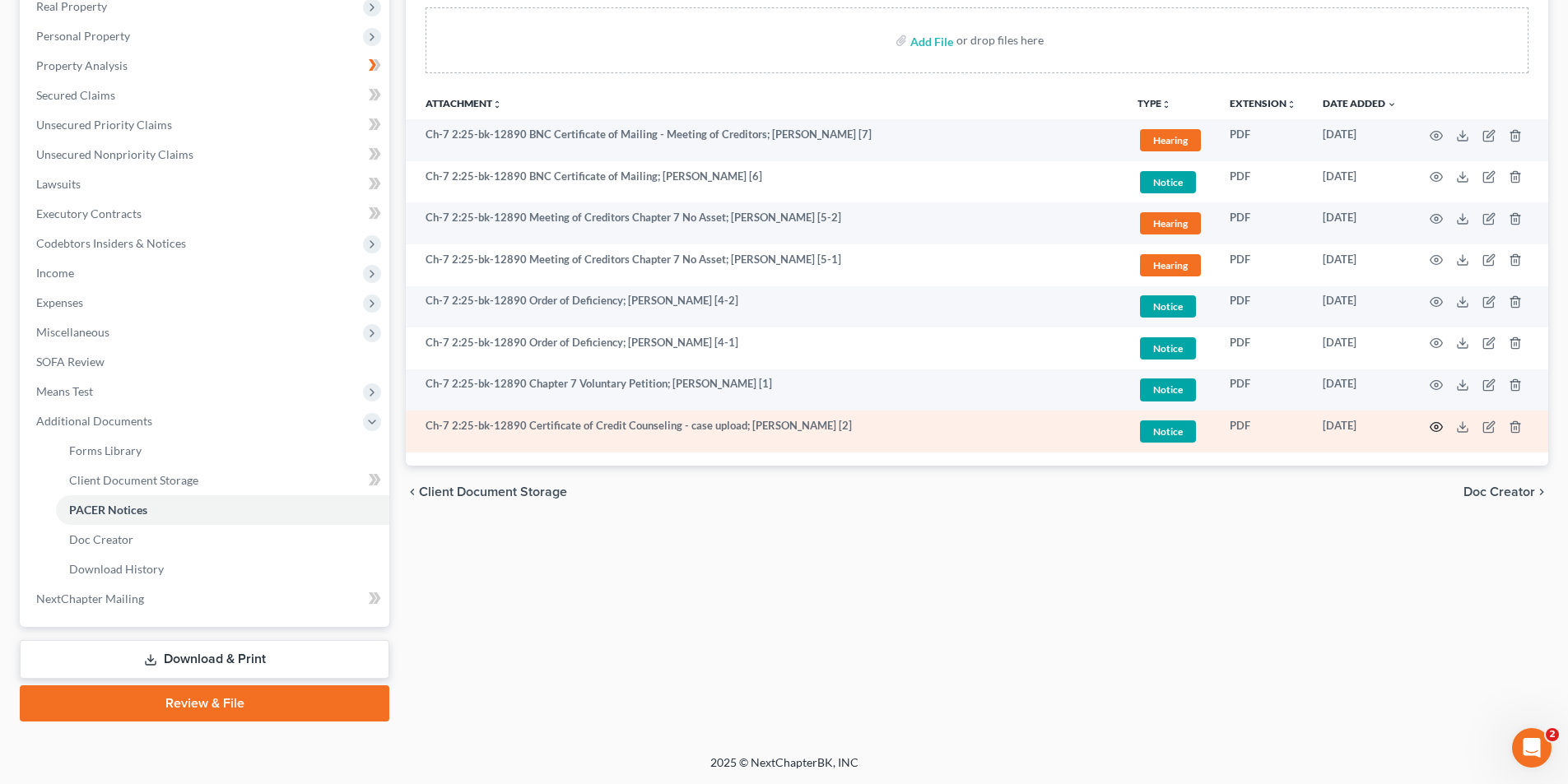
click at [1437, 424] on icon "button" at bounding box center [1436, 426] width 13 height 13
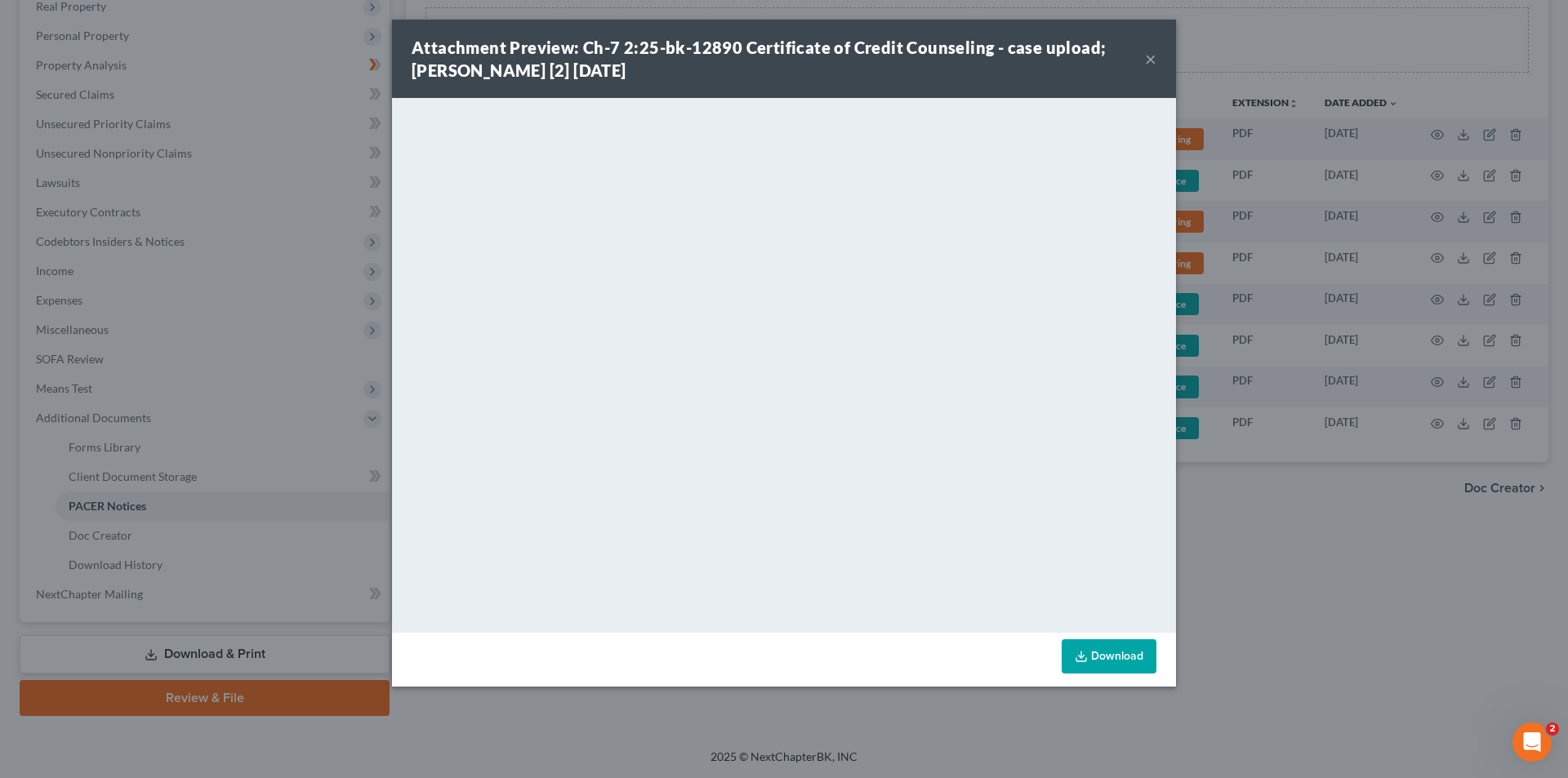
click at [1433, 421] on div "Attachment Preview: Ch-7 2:25-bk-12890 Certificate of Credit Counseling - case …" at bounding box center [784, 389] width 1568 height 778
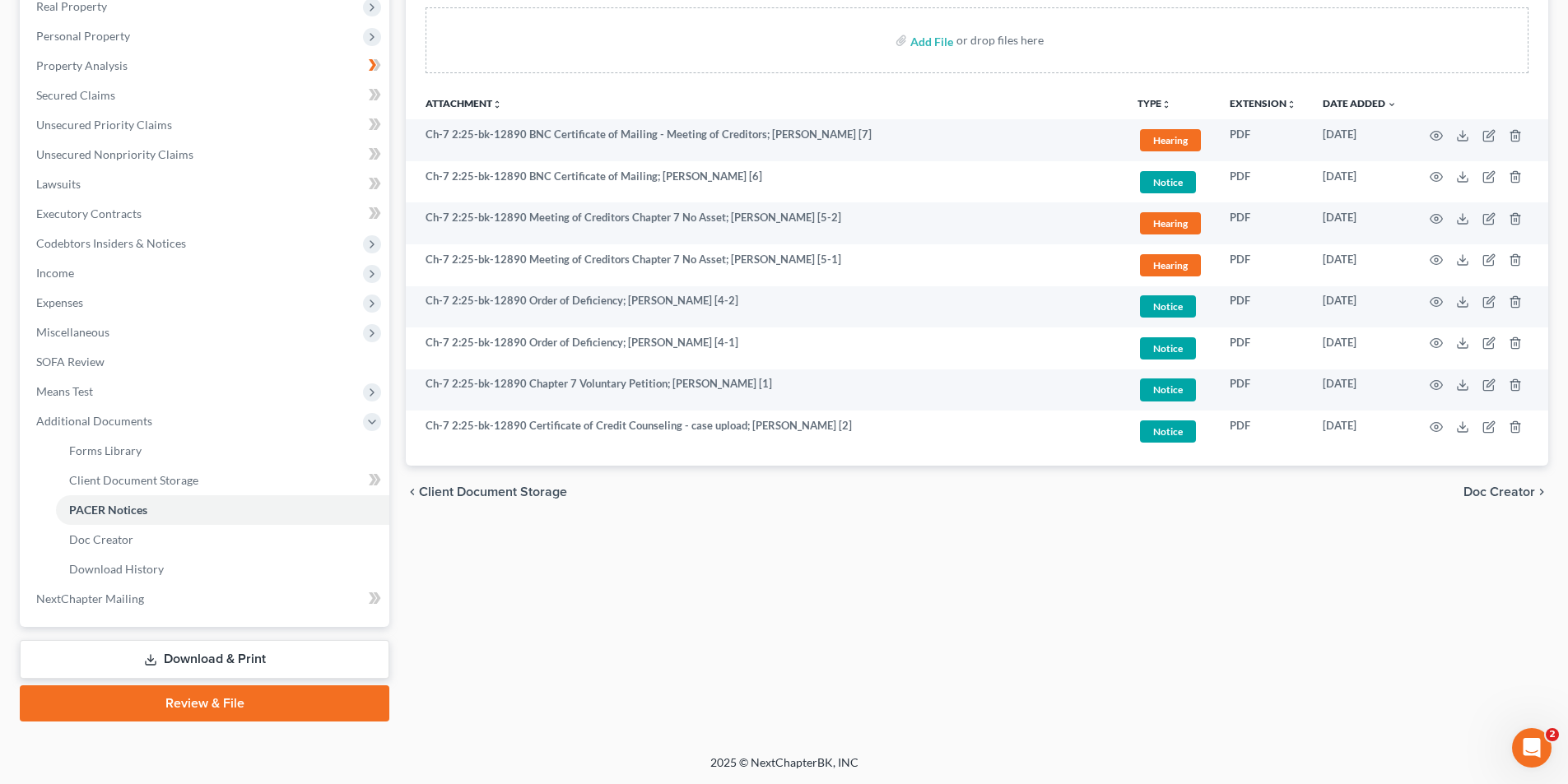
click at [1443, 424] on td at bounding box center [1479, 431] width 138 height 42
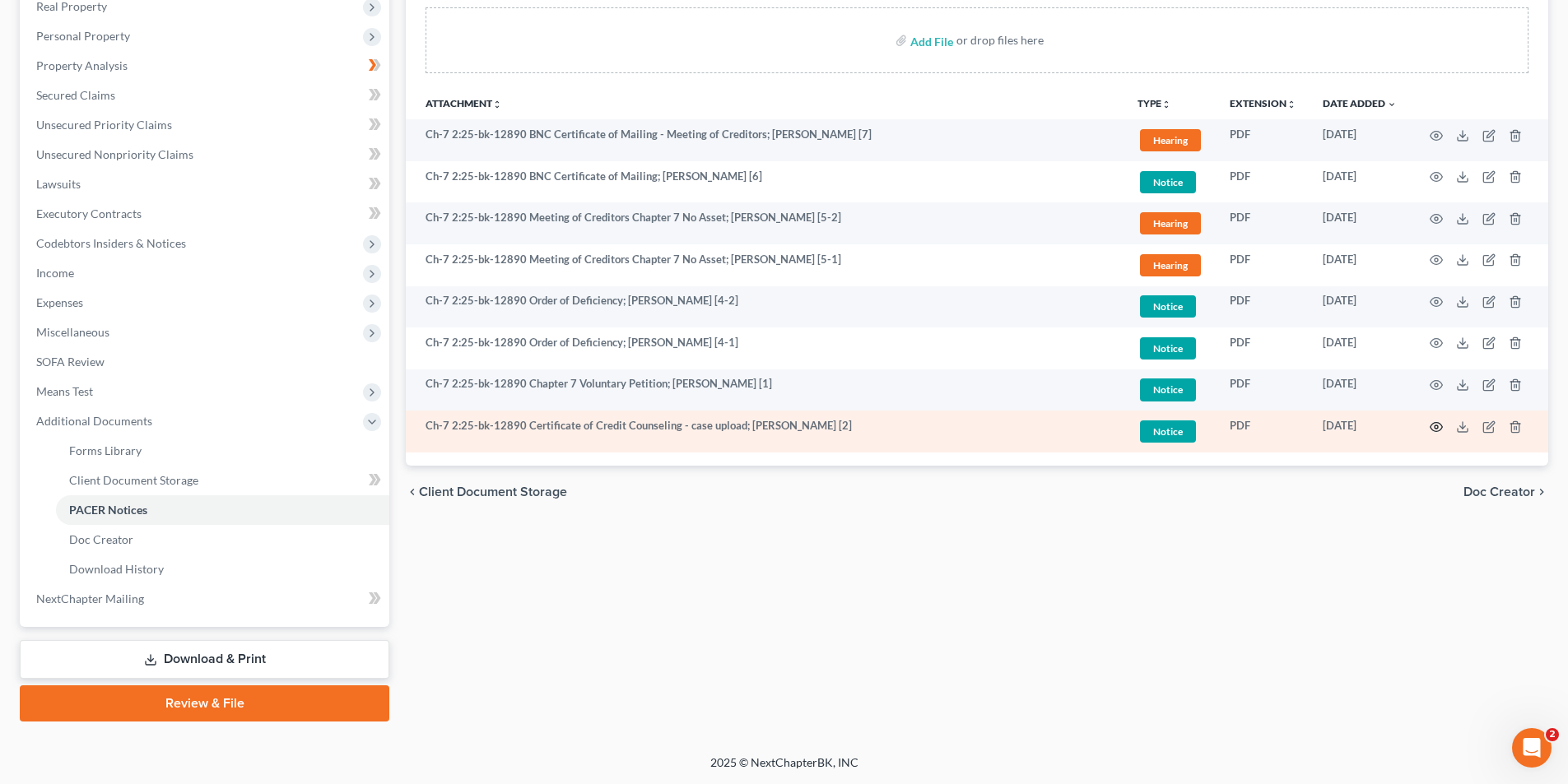
click at [1431, 428] on icon "button" at bounding box center [1437, 426] width 12 height 9
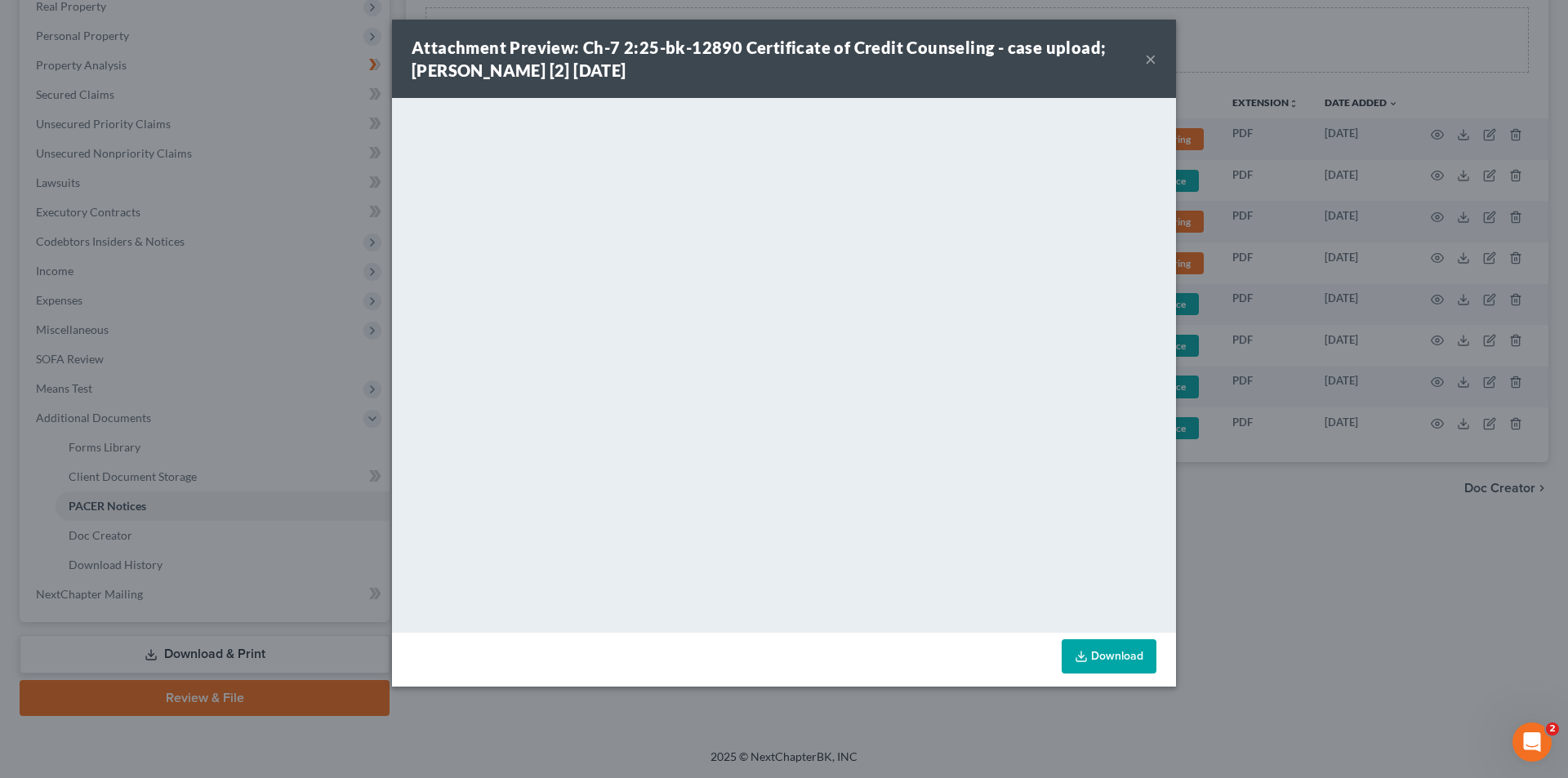
click at [1146, 62] on button "×" at bounding box center [1151, 59] width 12 height 20
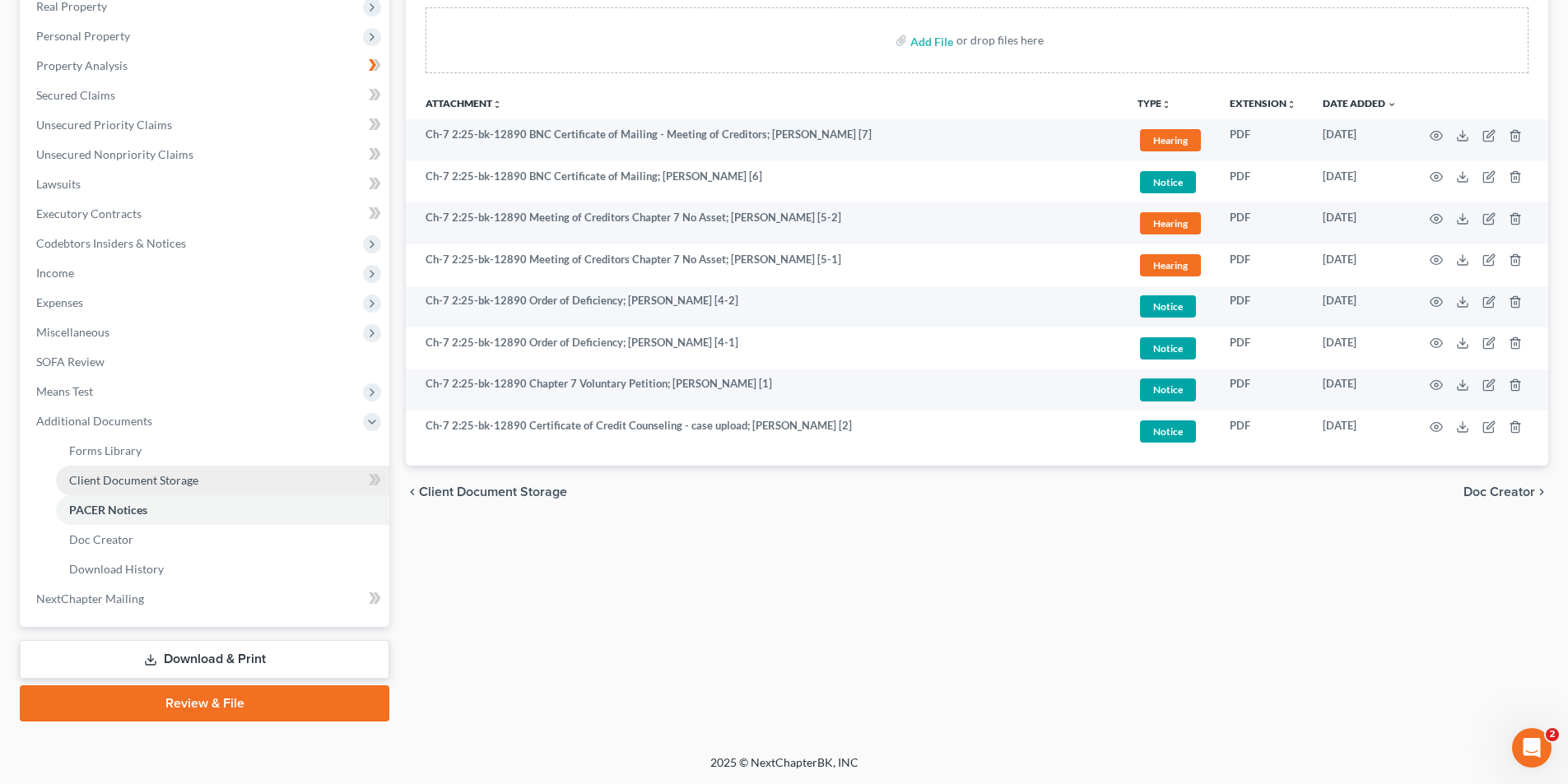
click at [101, 479] on span "Client Document Storage" at bounding box center [133, 480] width 130 height 14
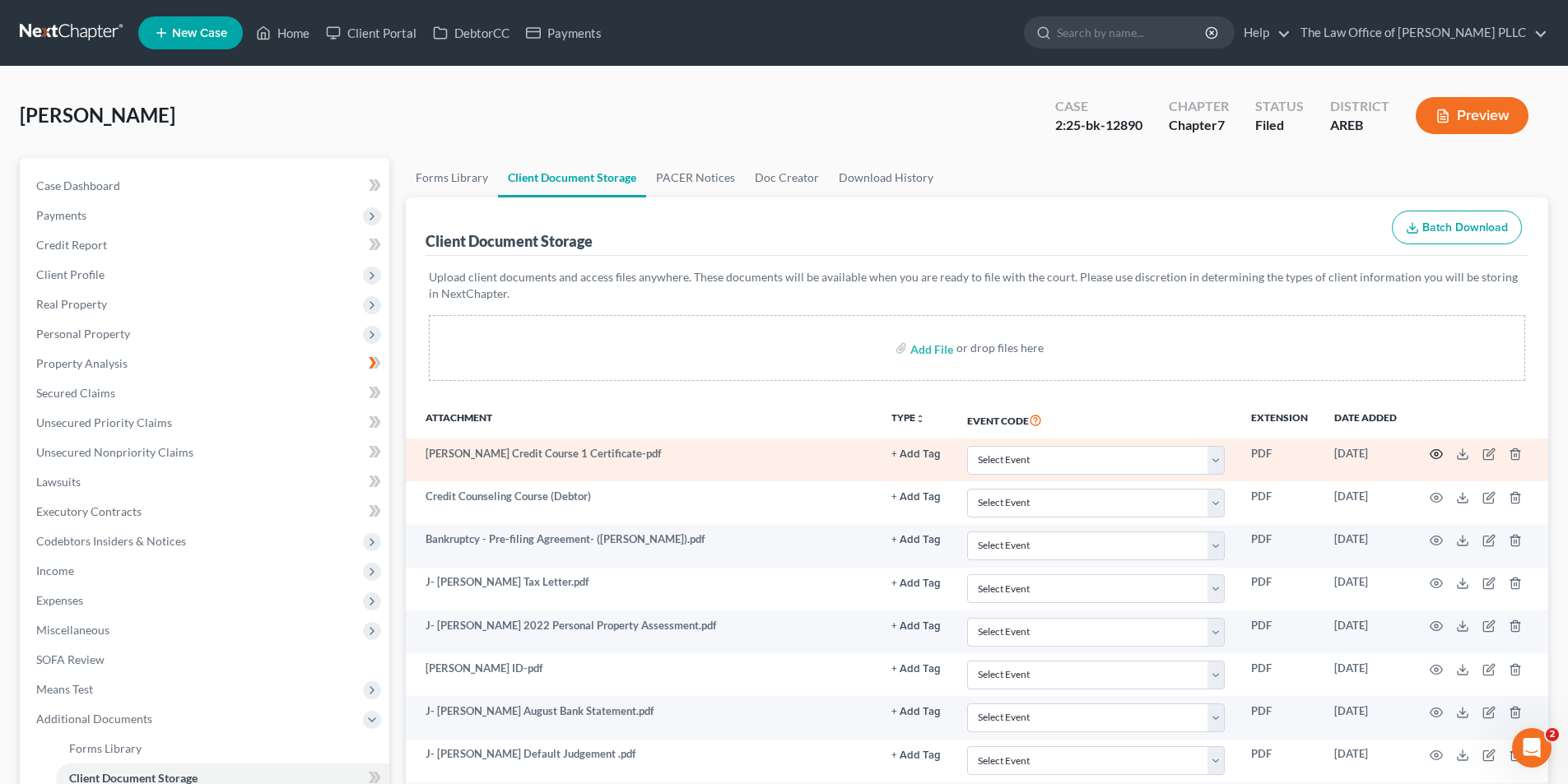
click at [1434, 452] on icon "button" at bounding box center [1436, 454] width 13 height 13
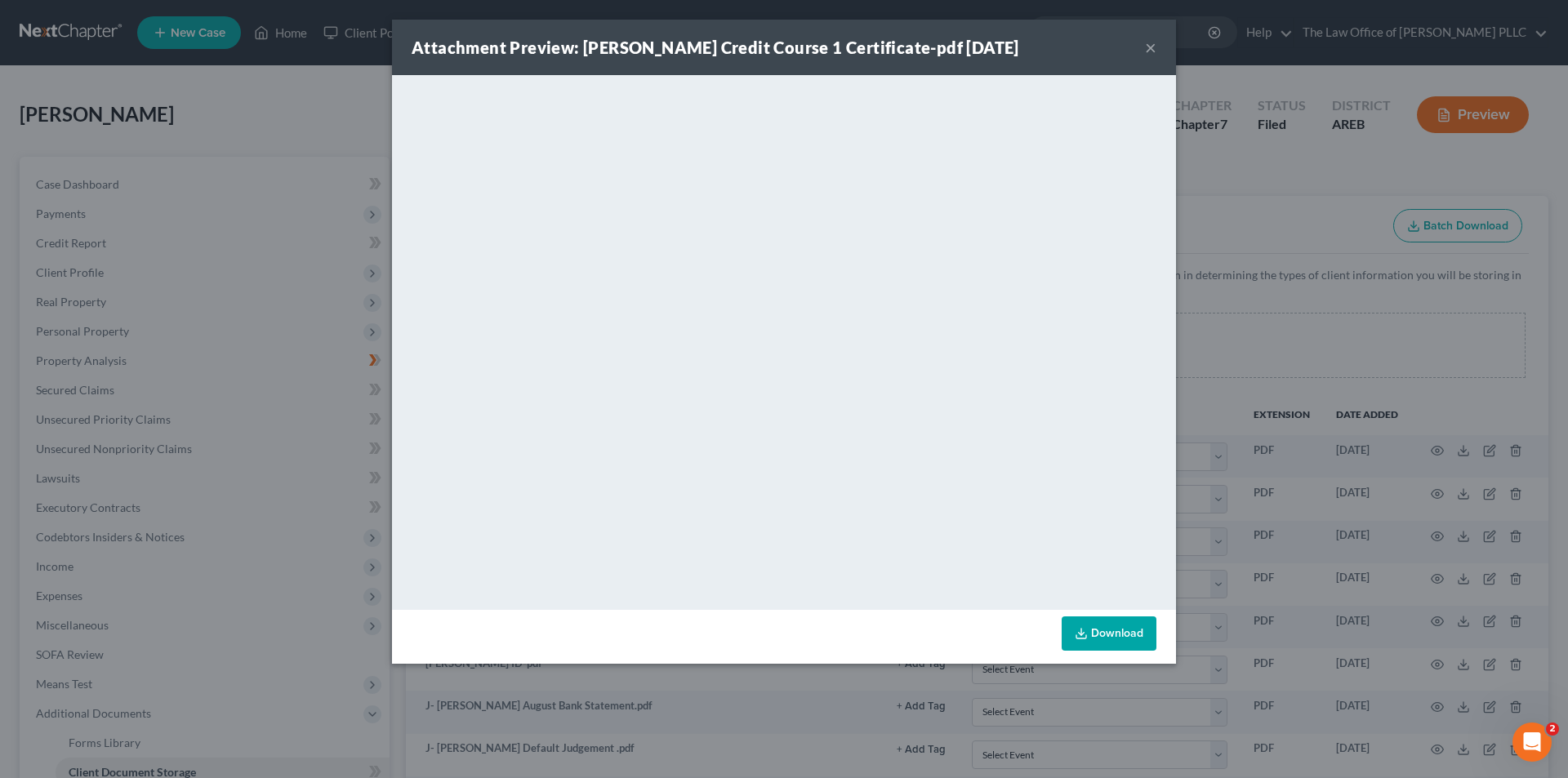
click at [1158, 47] on div "Attachment Preview: [PERSON_NAME] Credit Course 1 Certificate-pdf [DATE] ×" at bounding box center [784, 47] width 784 height 56
click at [1149, 50] on button "×" at bounding box center [1151, 47] width 12 height 20
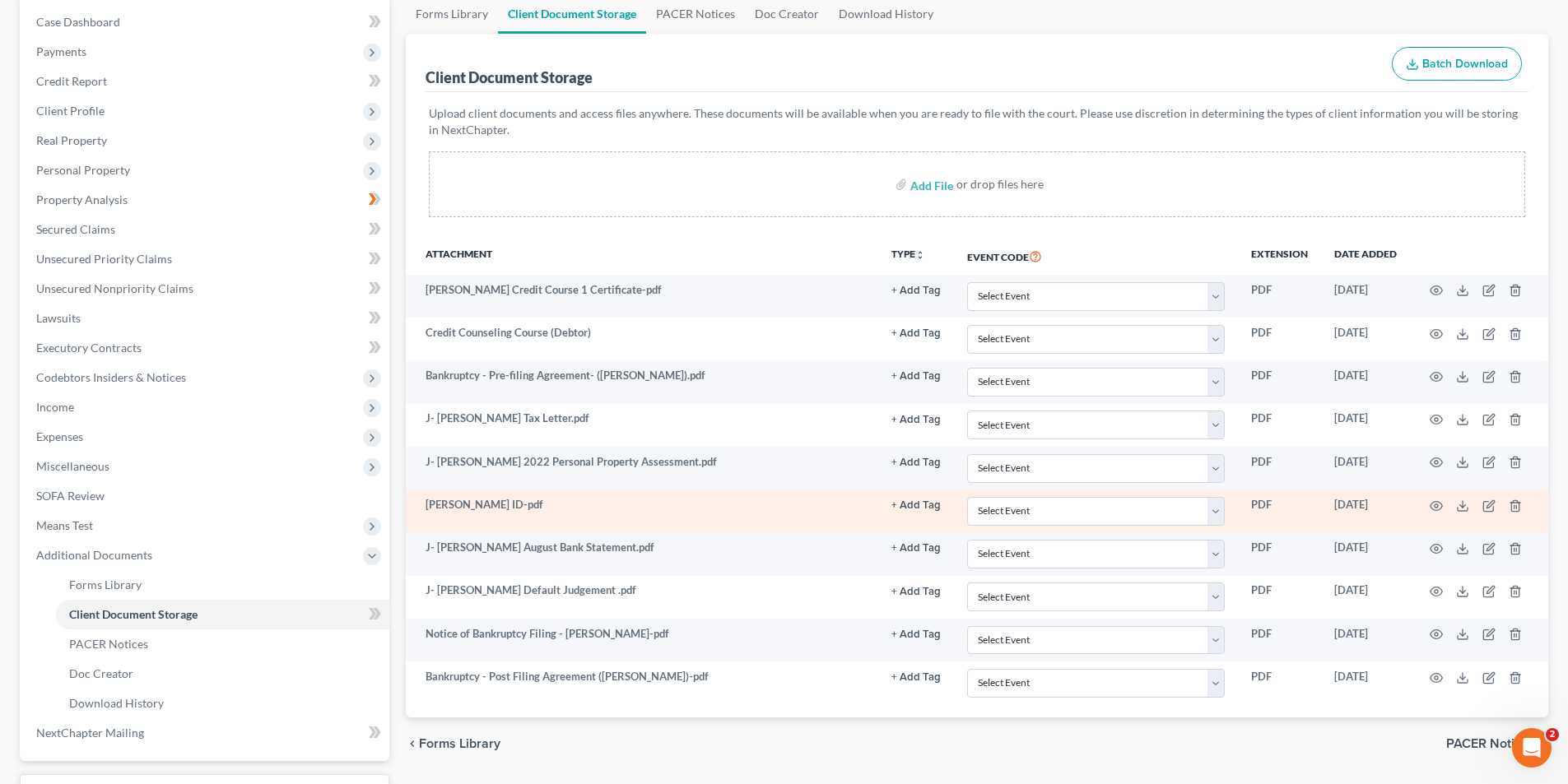
scroll to position [164, 0]
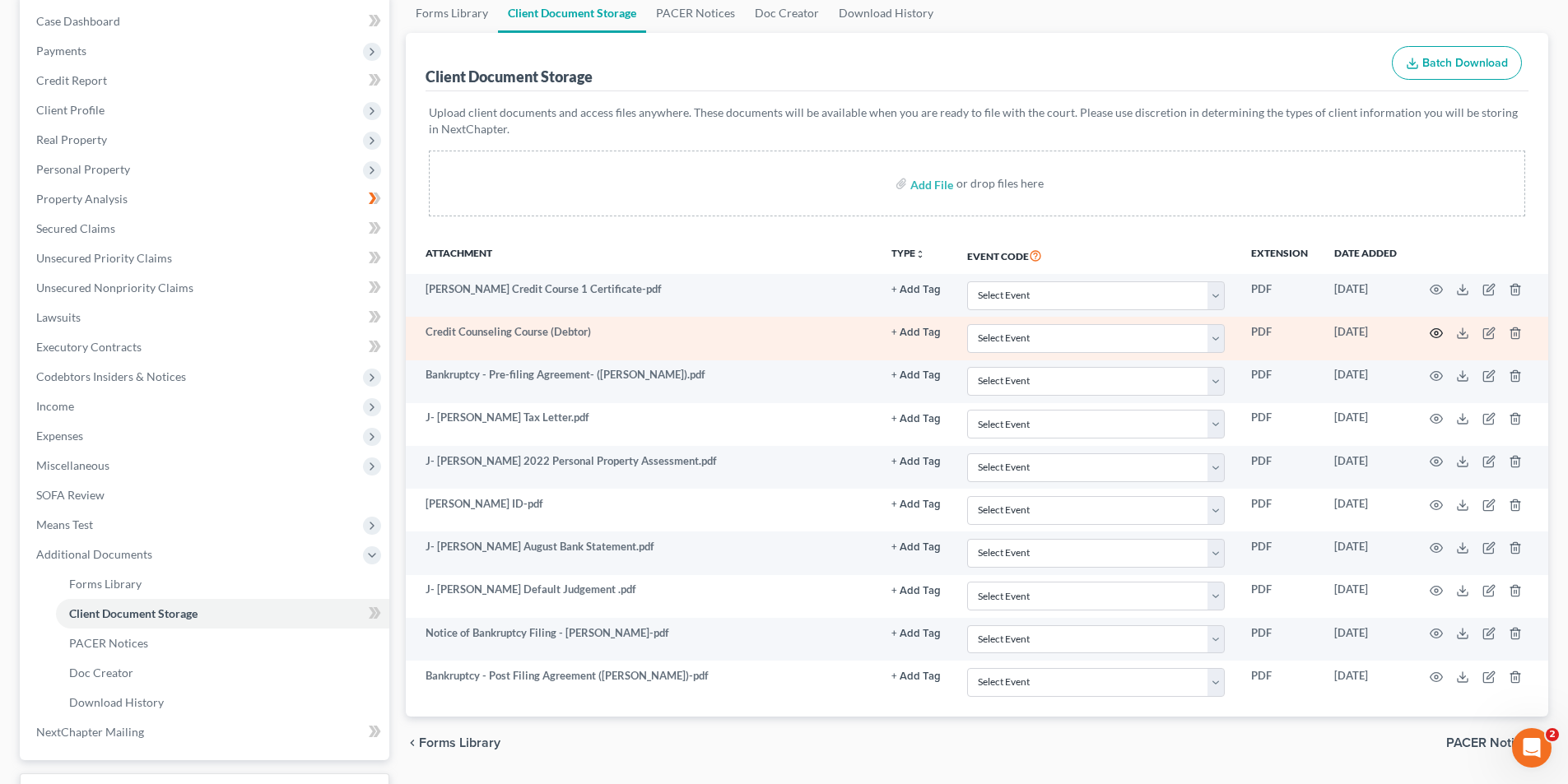
click at [1435, 330] on icon "button" at bounding box center [1436, 332] width 13 height 13
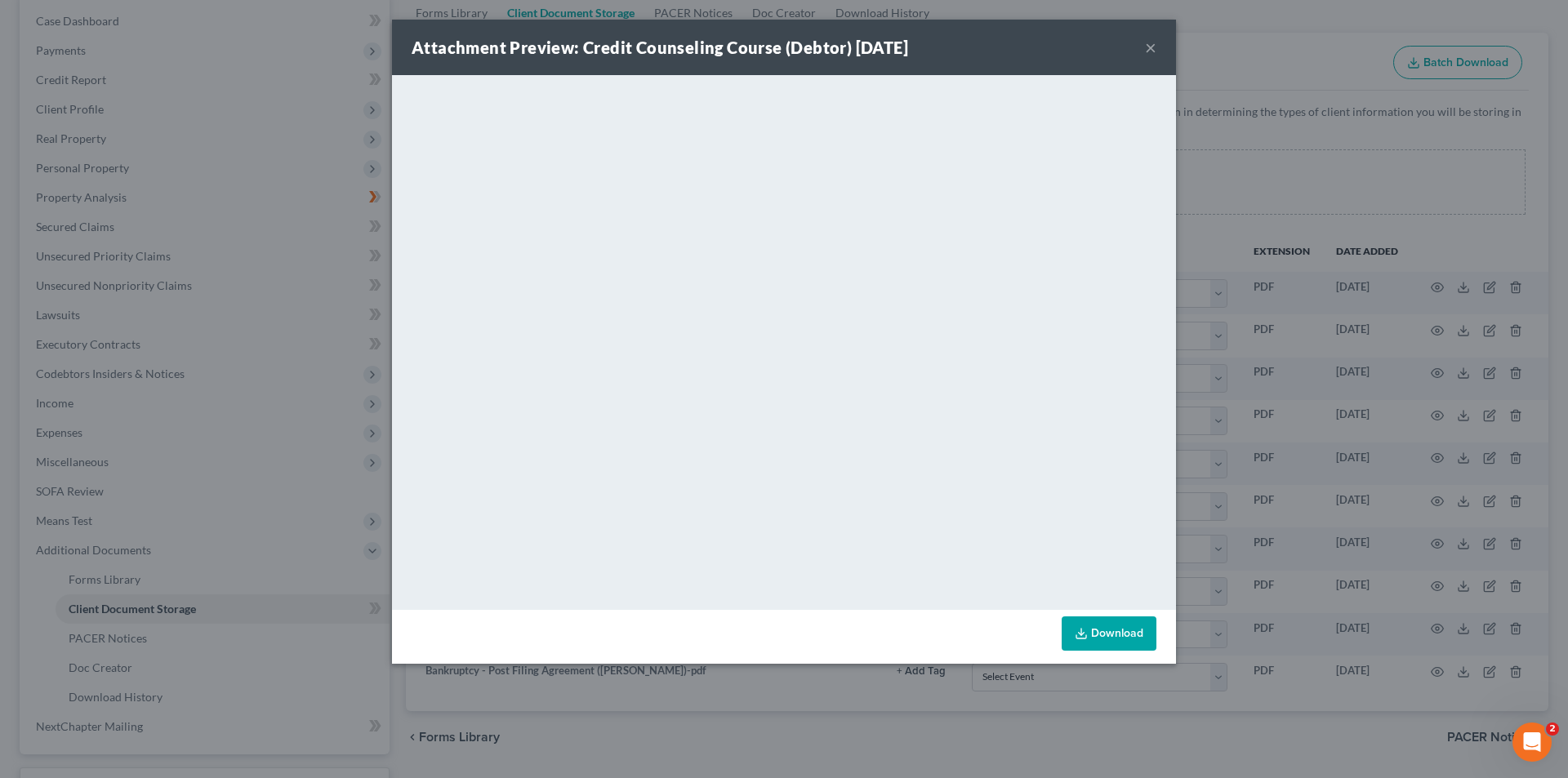
click at [1161, 51] on div "Attachment Preview: Credit Counseling Course (Debtor) [DATE] ×" at bounding box center [784, 47] width 784 height 56
click at [1148, 51] on button "×" at bounding box center [1151, 47] width 12 height 20
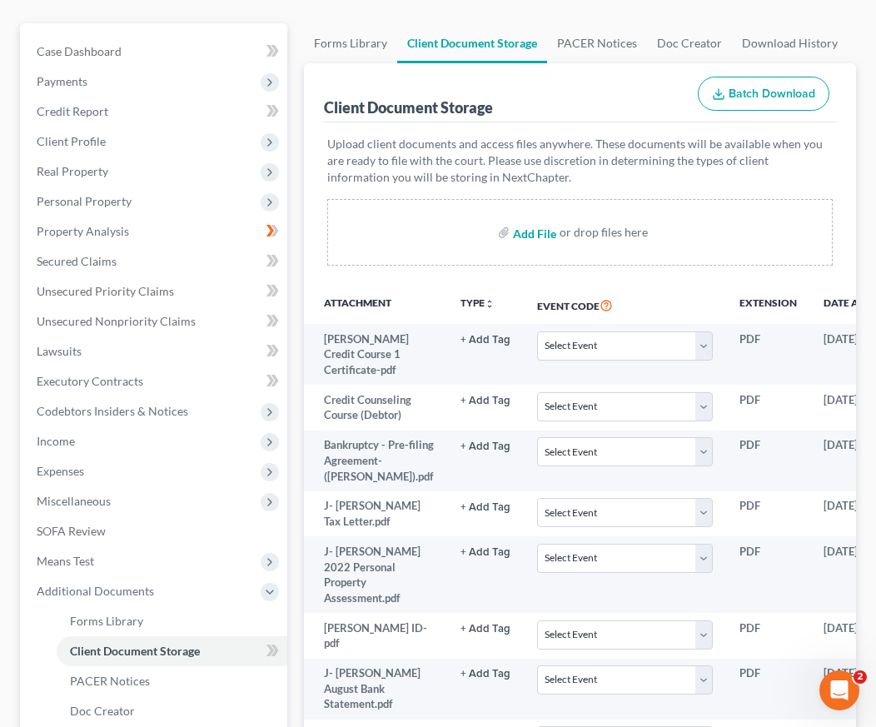
click at [542, 236] on input "file" at bounding box center [533, 232] width 40 height 30
type input "C:\fakepath\[PERSON_NAME] Suspension Lifted.pdf"
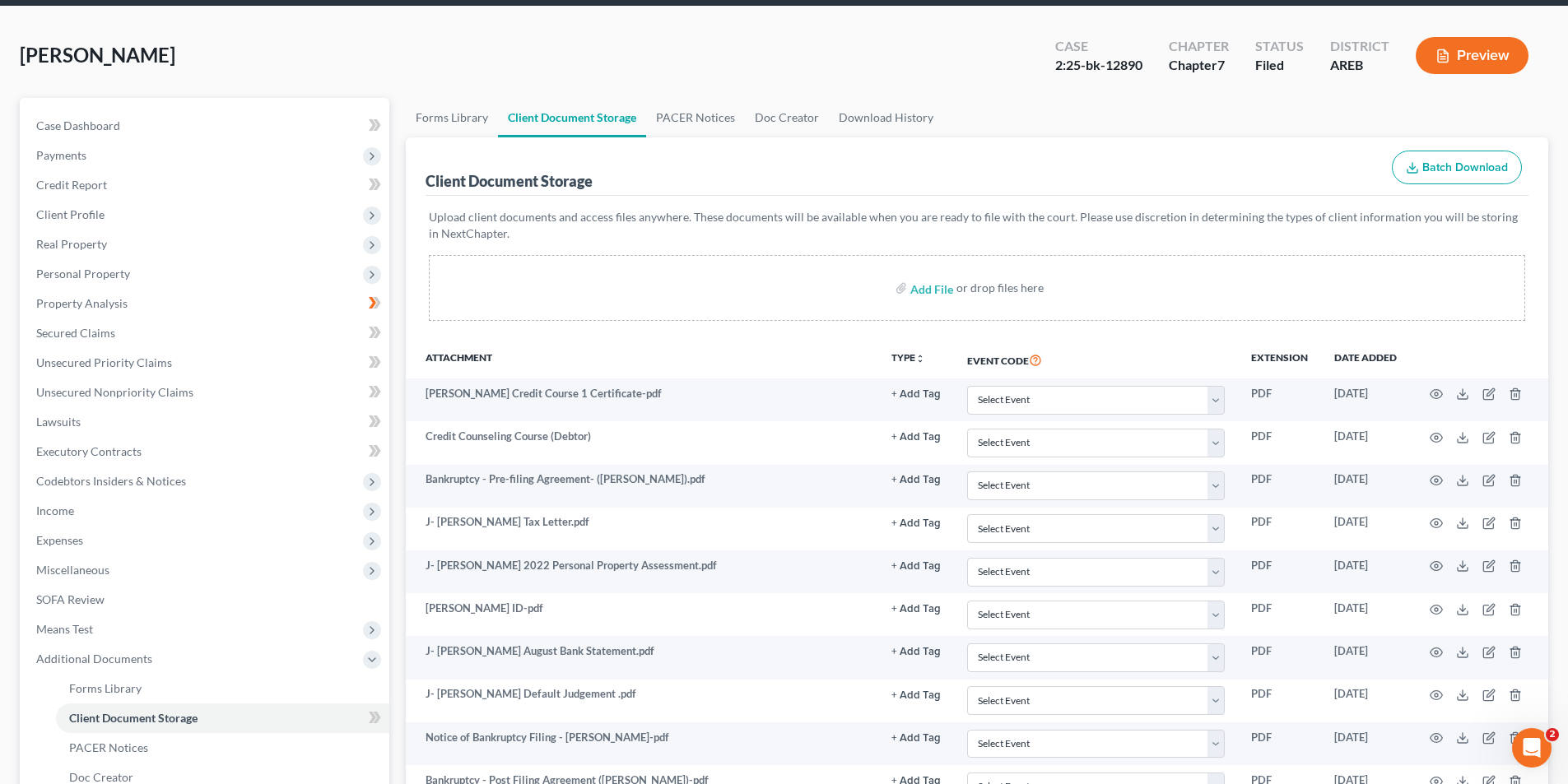
scroll to position [0, 0]
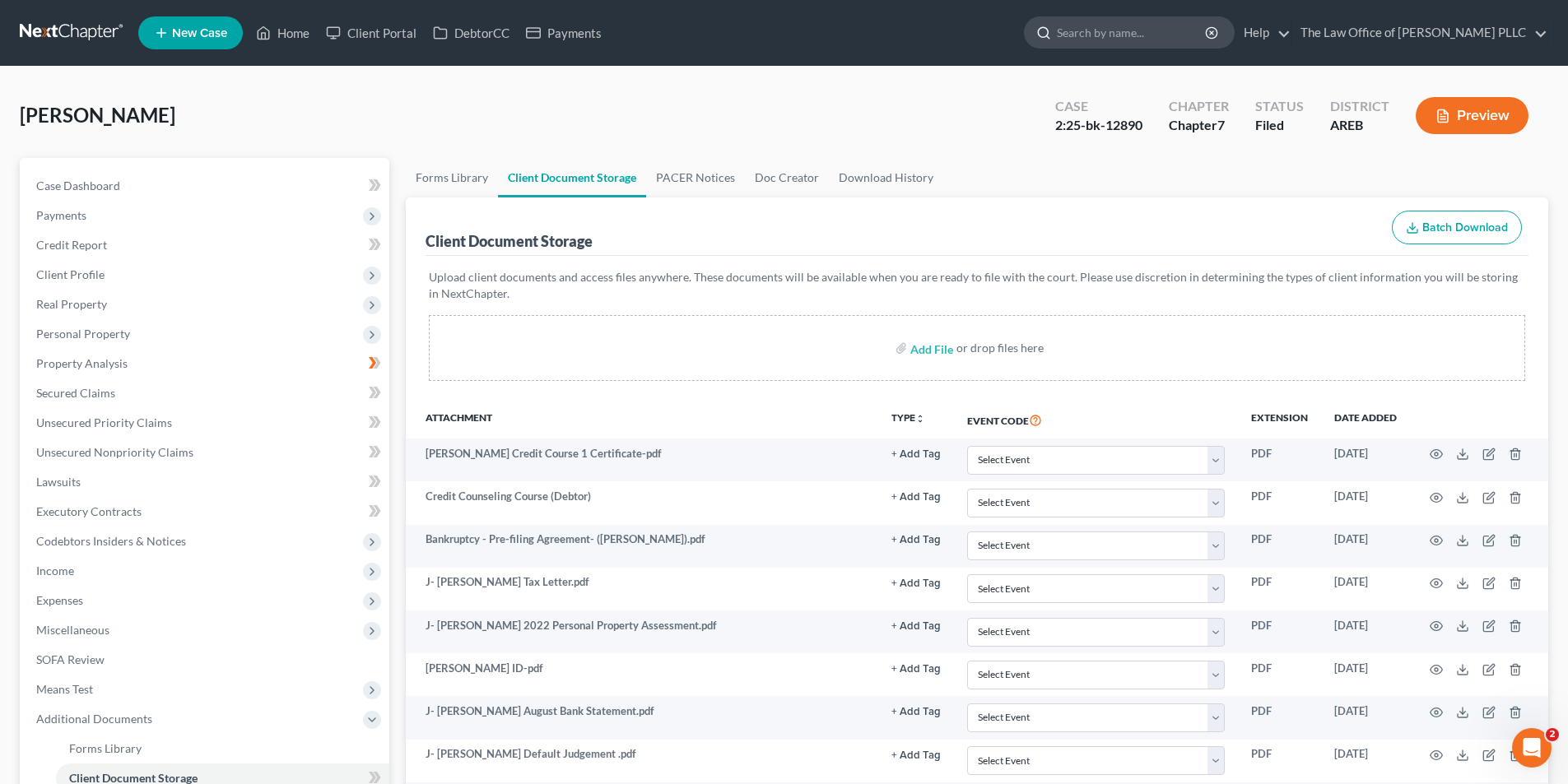
click at [1099, 33] on input "search" at bounding box center [1132, 32] width 150 height 31
type input "[GEOGRAPHIC_DATA]"
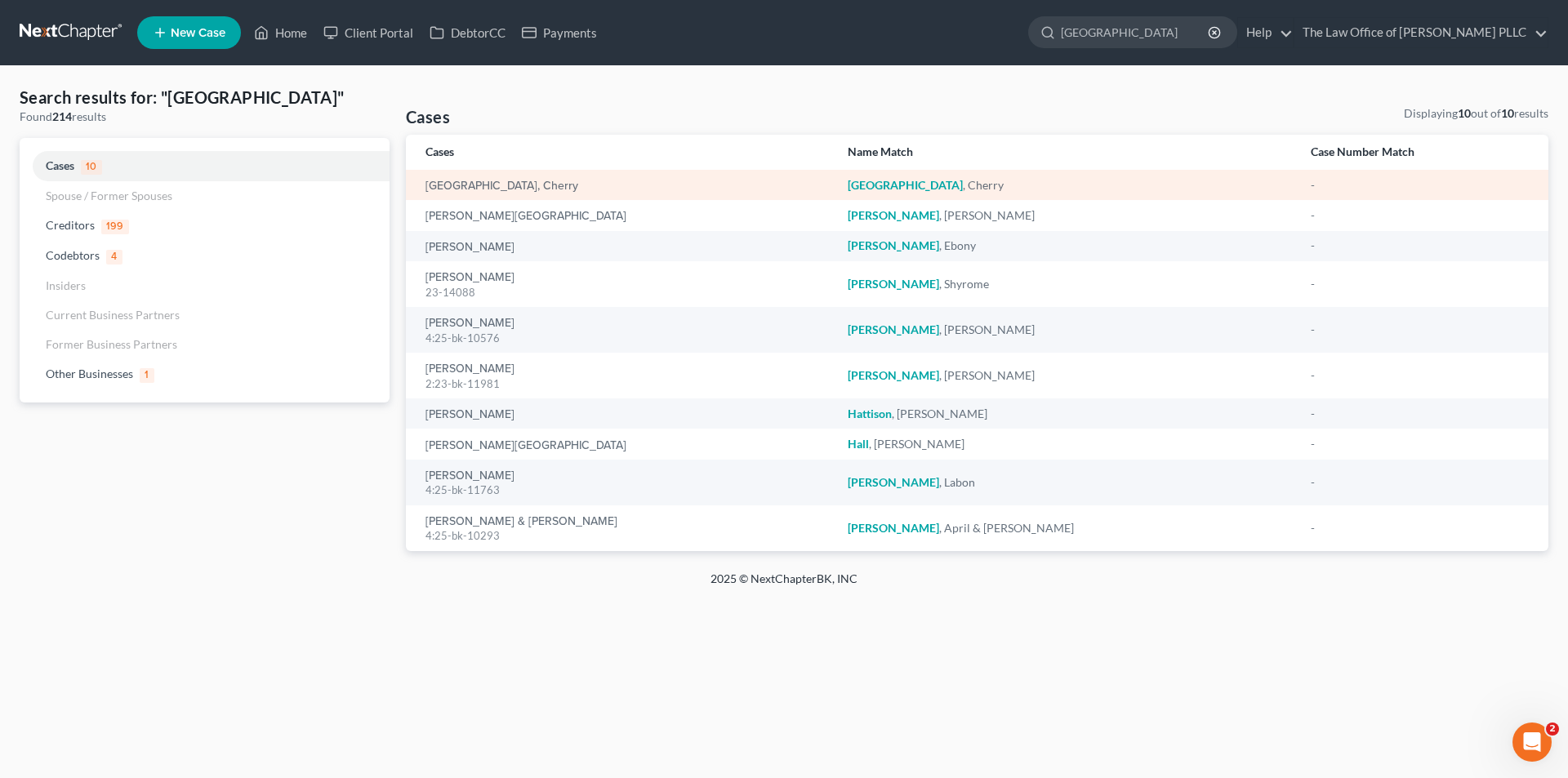
click at [471, 194] on td "[GEOGRAPHIC_DATA], Cherry" at bounding box center [620, 184] width 429 height 30
click at [472, 181] on link "[GEOGRAPHIC_DATA], Cherry" at bounding box center [502, 186] width 153 height 12
select select "0"
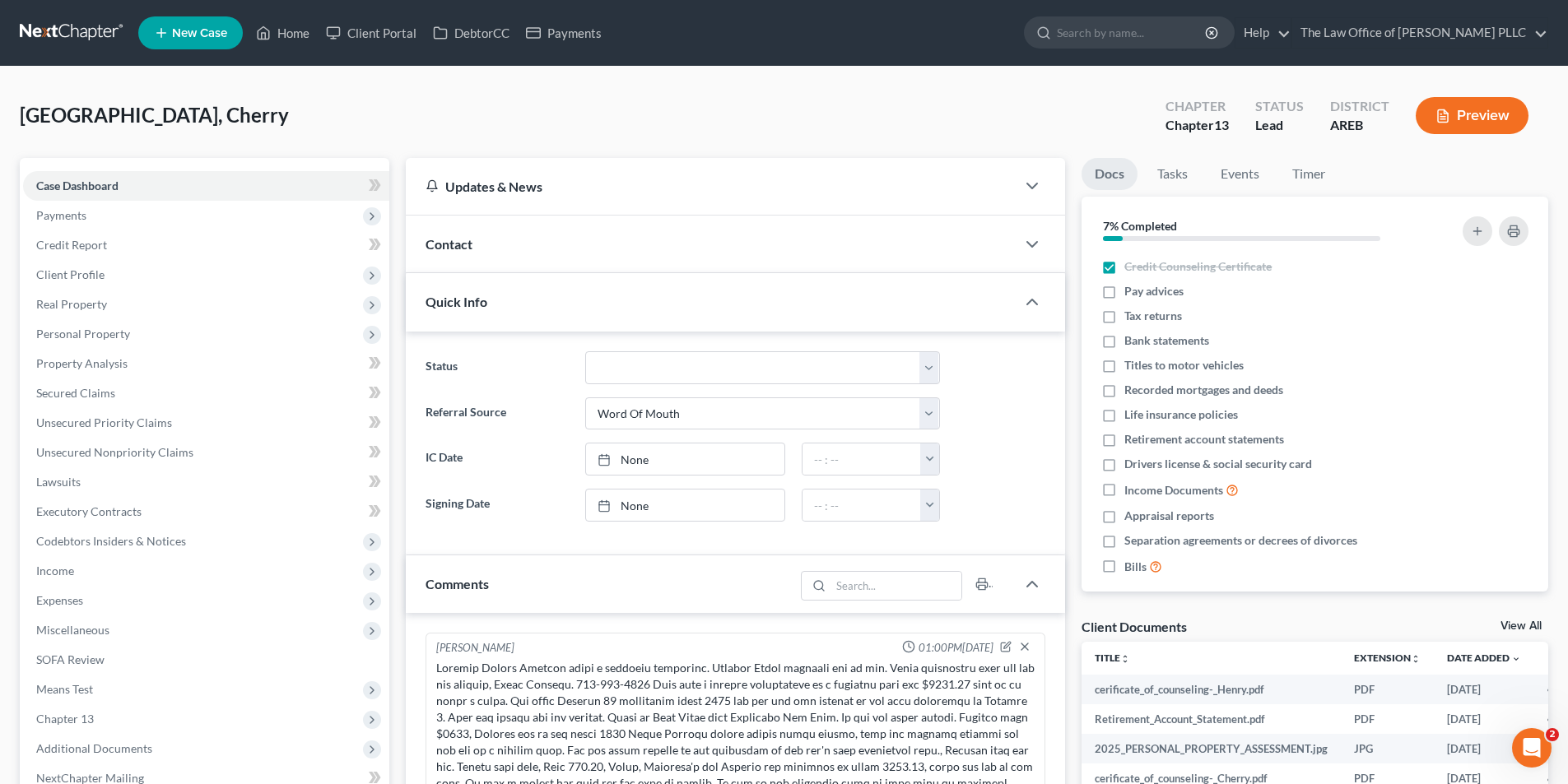
scroll to position [670, 0]
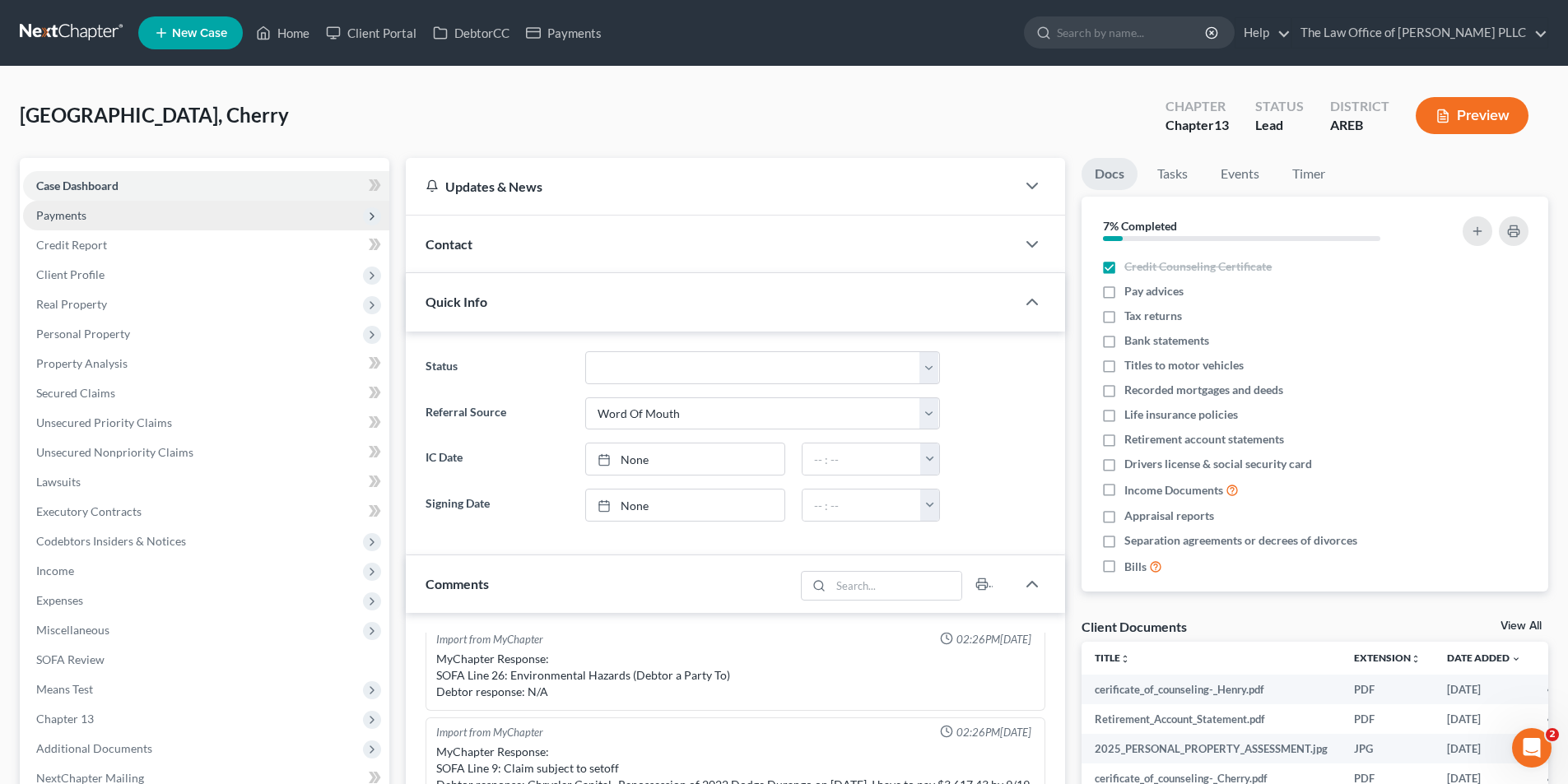
click at [80, 211] on span "Payments" at bounding box center [61, 216] width 50 height 14
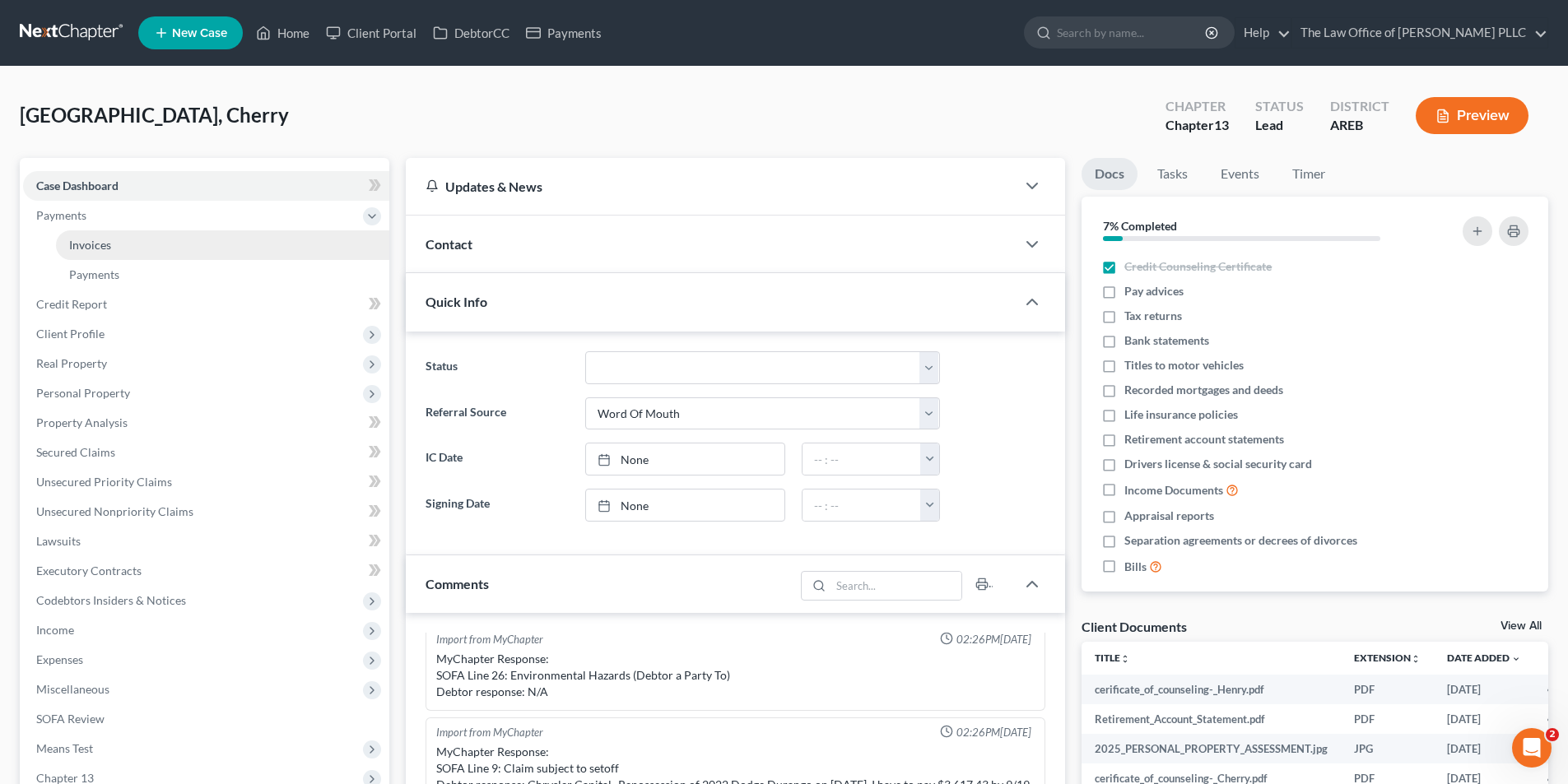
click at [114, 240] on link "Invoices" at bounding box center [222, 245] width 333 height 30
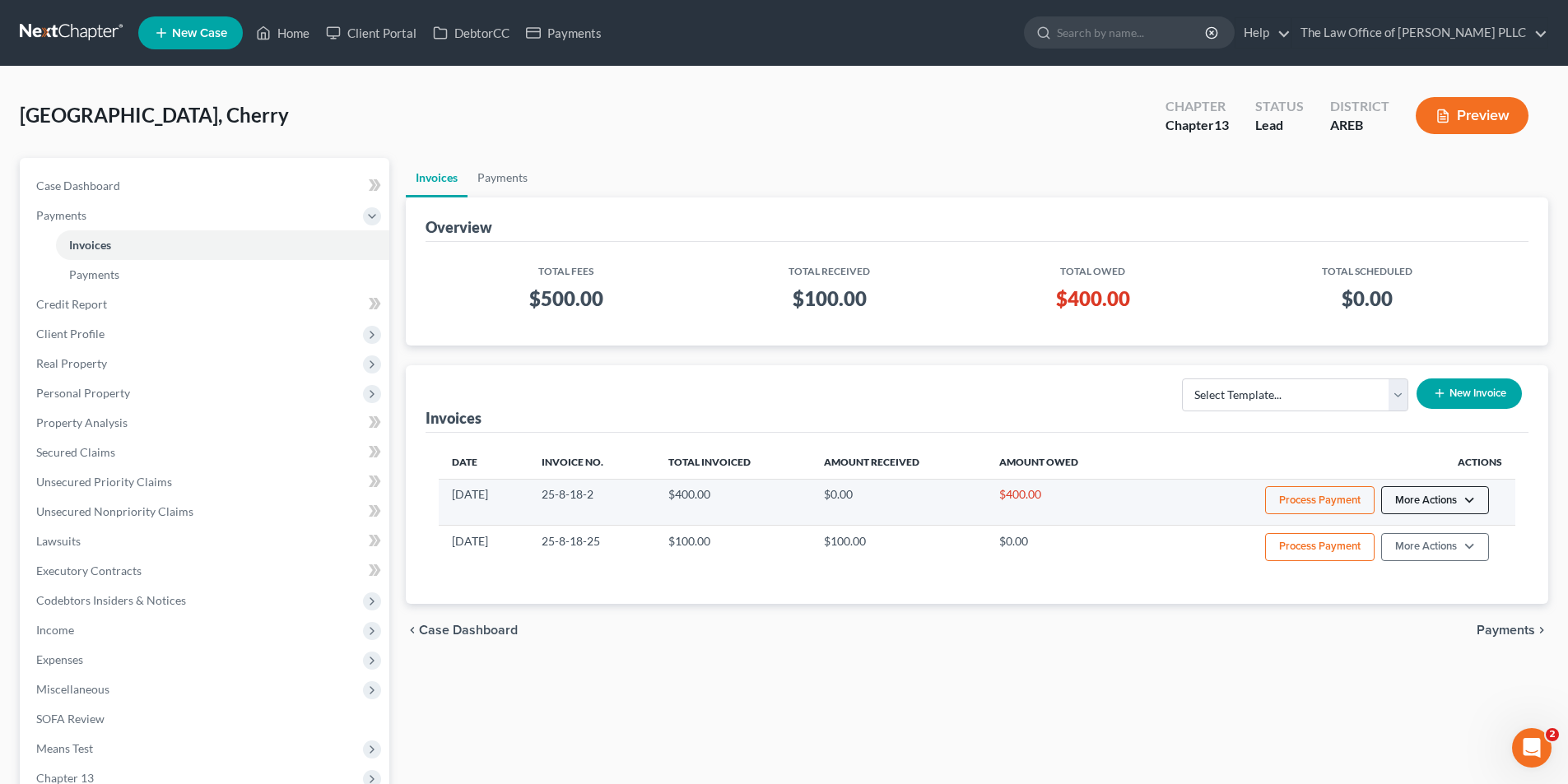
click at [1437, 498] on button "More Actions" at bounding box center [1435, 500] width 108 height 28
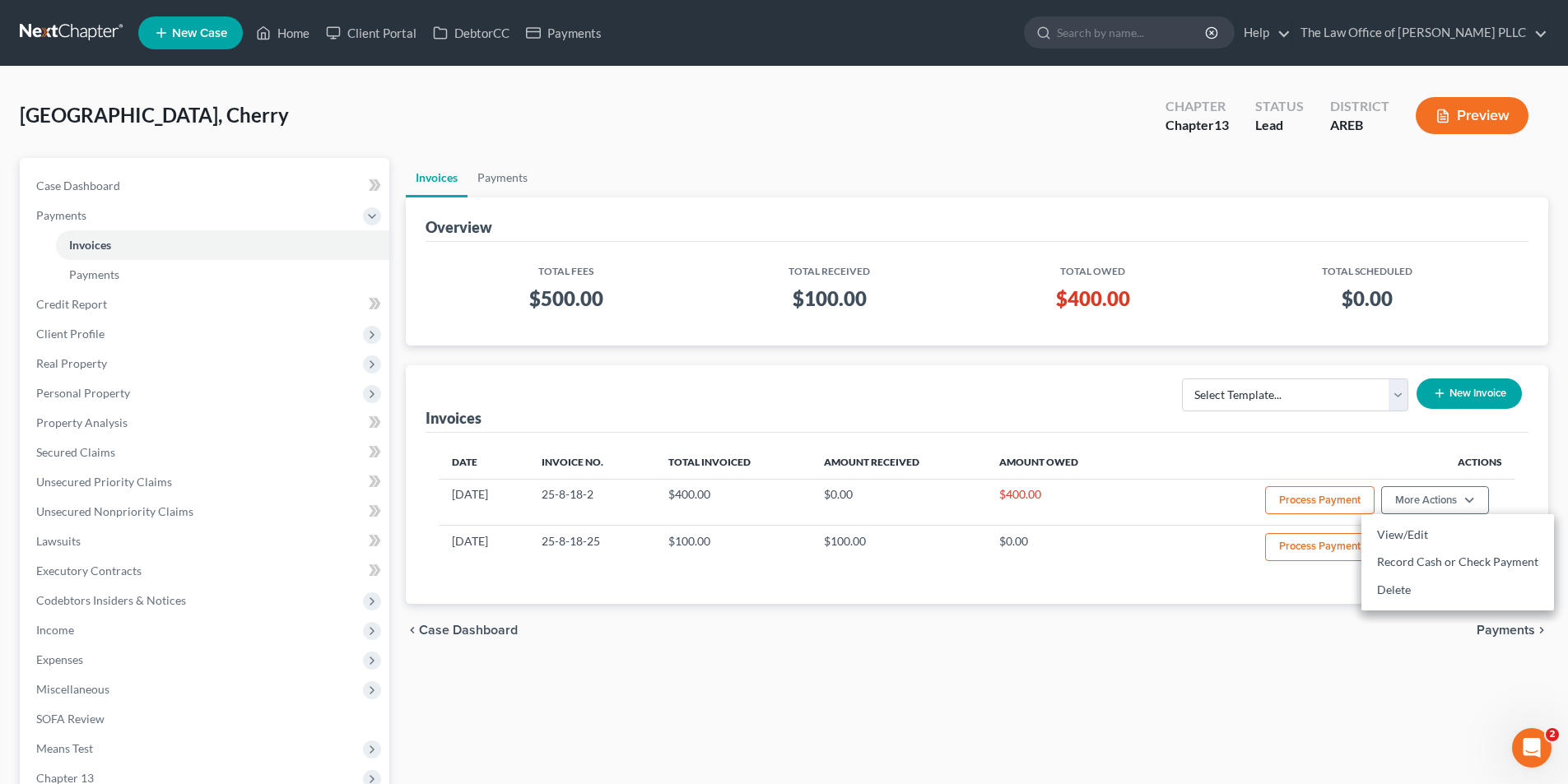
click at [962, 411] on div "Invoices Select Template... Credit Report Fee Chapter 7 Filing and Processing F…" at bounding box center [976, 399] width 1102 height 67
drag, startPoint x: 1091, startPoint y: 462, endPoint x: 1008, endPoint y: 457, distance: 83.2
click at [1008, 457] on th "Amount Owed" at bounding box center [1061, 462] width 151 height 33
click at [959, 460] on th "Amount Received" at bounding box center [898, 462] width 174 height 33
drag, startPoint x: 942, startPoint y: 462, endPoint x: 846, endPoint y: 466, distance: 96.1
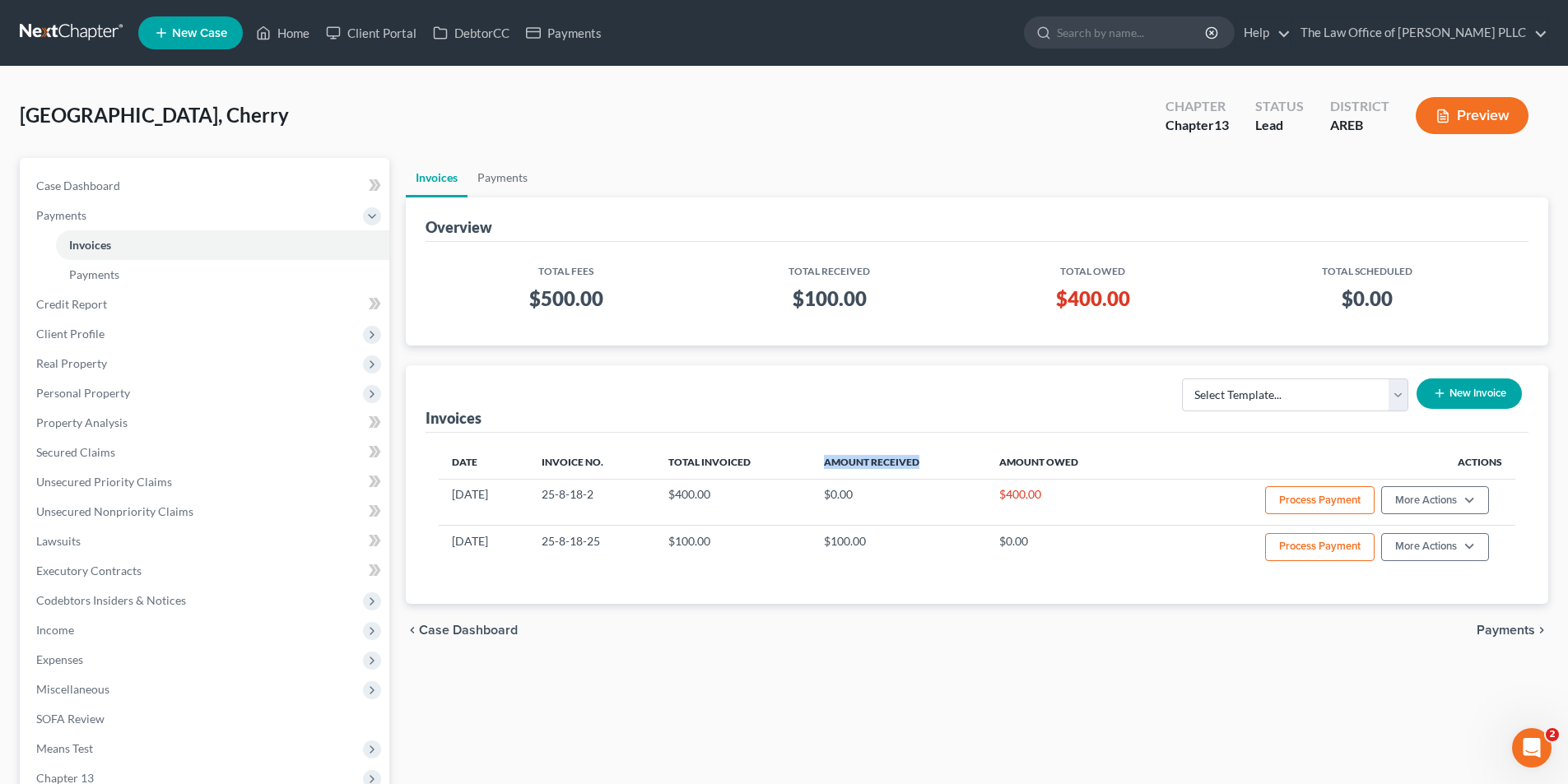
click at [846, 466] on th "Amount Received" at bounding box center [898, 462] width 174 height 33
click at [785, 454] on th "Total Invoiced" at bounding box center [733, 462] width 155 height 33
click at [104, 326] on span "Client Profile" at bounding box center [206, 334] width 366 height 30
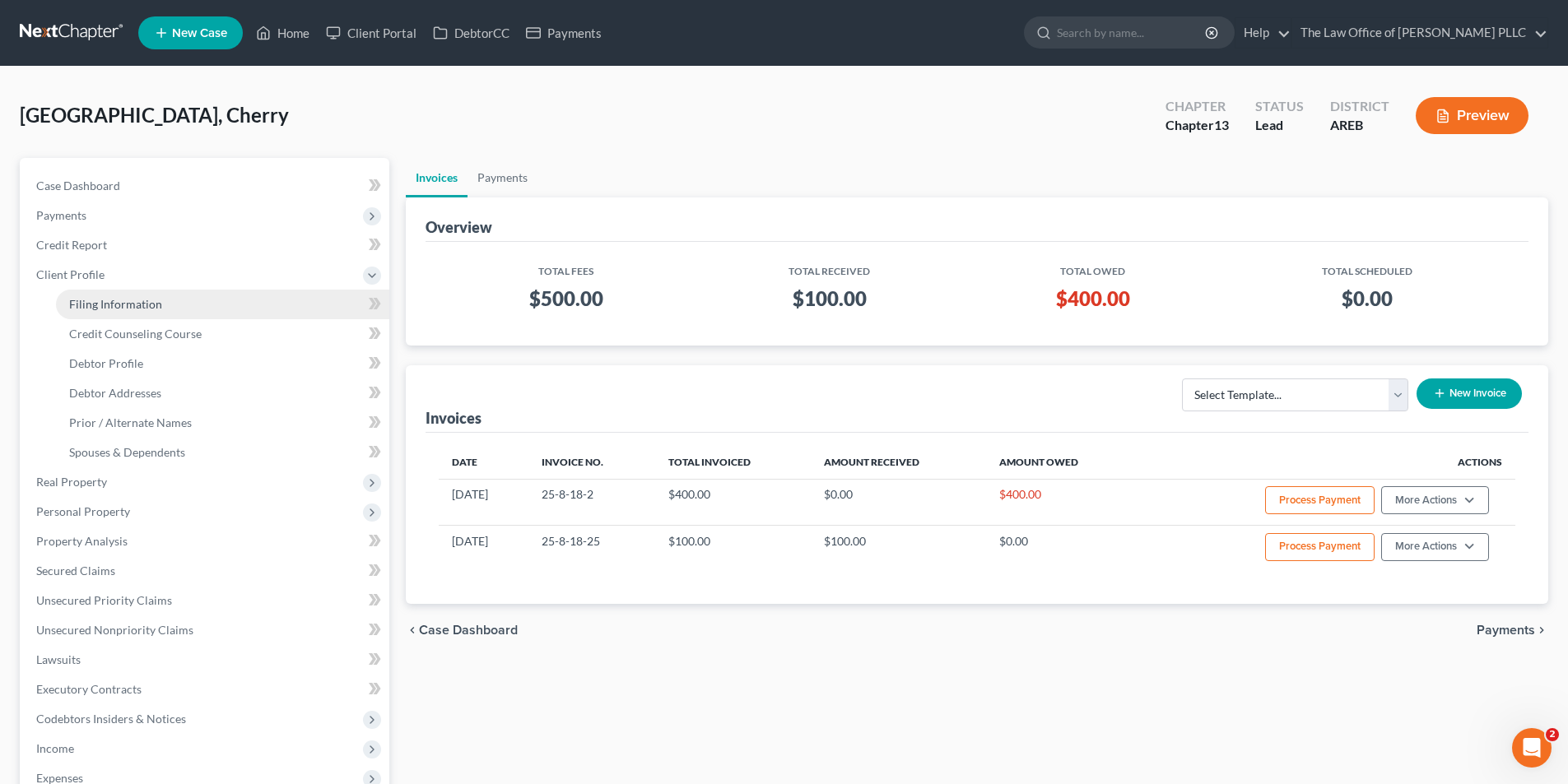
click at [119, 306] on span "Filing Information" at bounding box center [116, 304] width 93 height 14
select select "1"
select select "0"
select select "3"
select select "2"
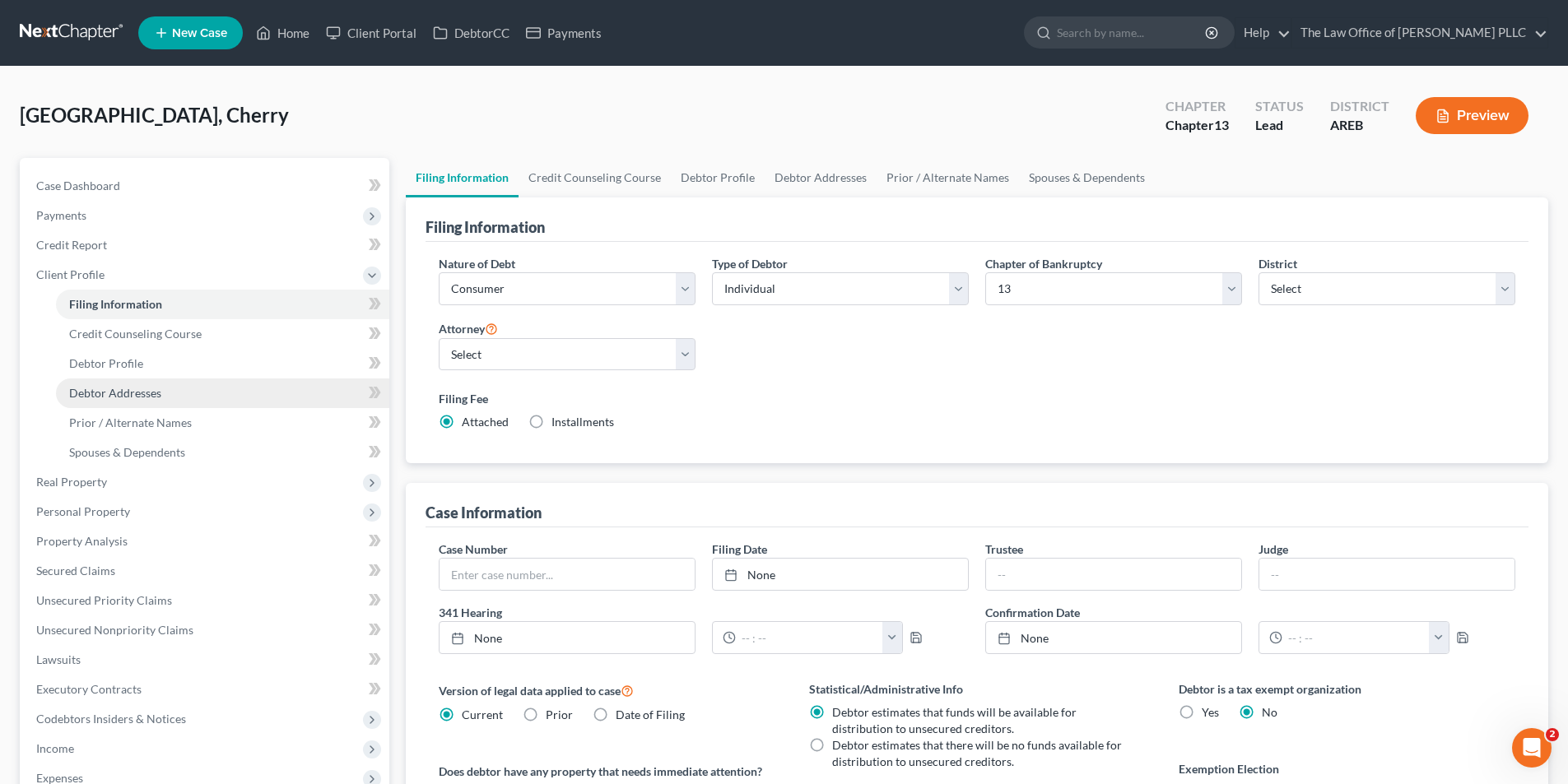
click at [96, 402] on link "Debtor Addresses" at bounding box center [222, 393] width 333 height 30
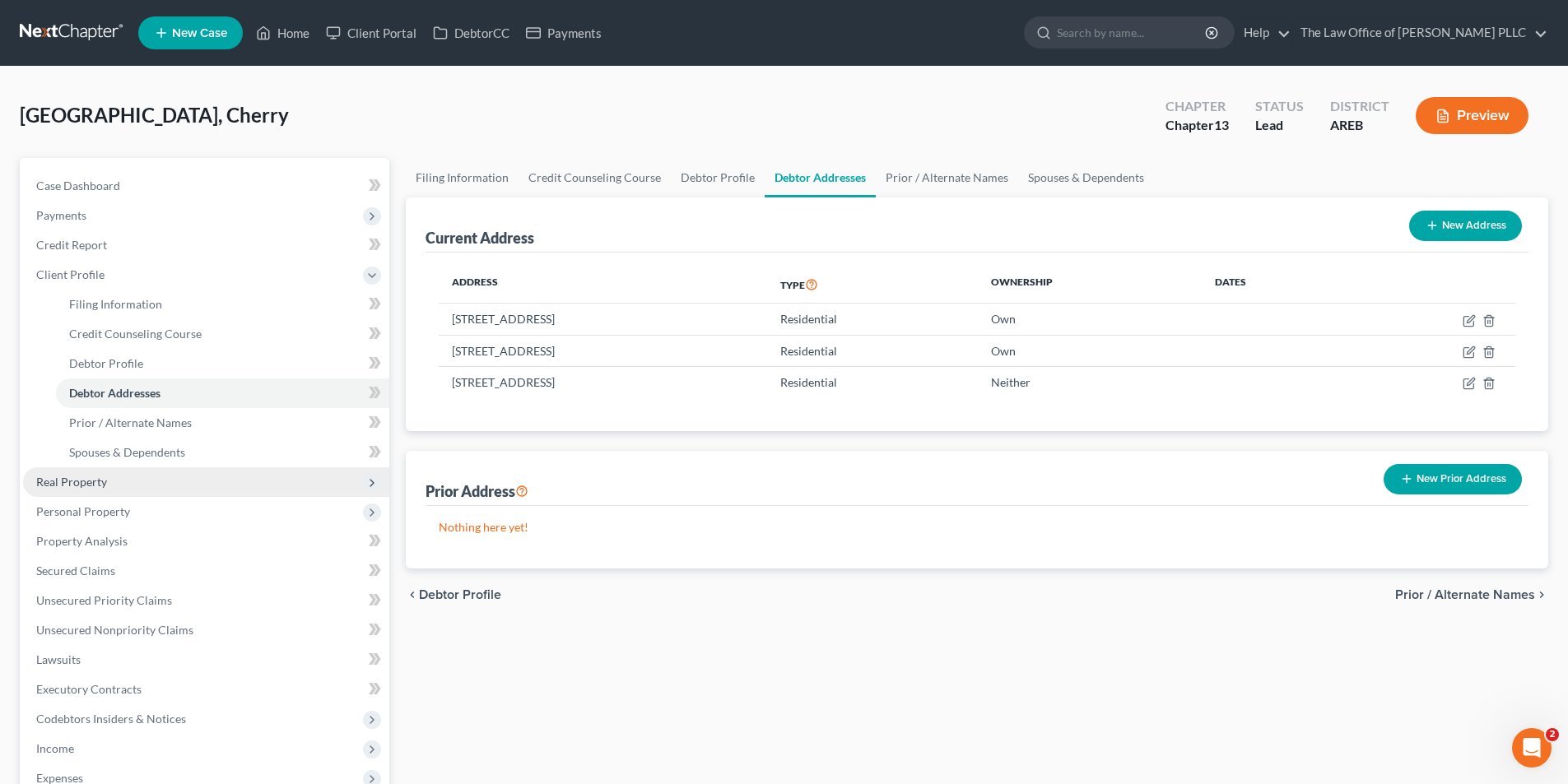
click at [96, 481] on span "Real Property" at bounding box center [72, 481] width 71 height 14
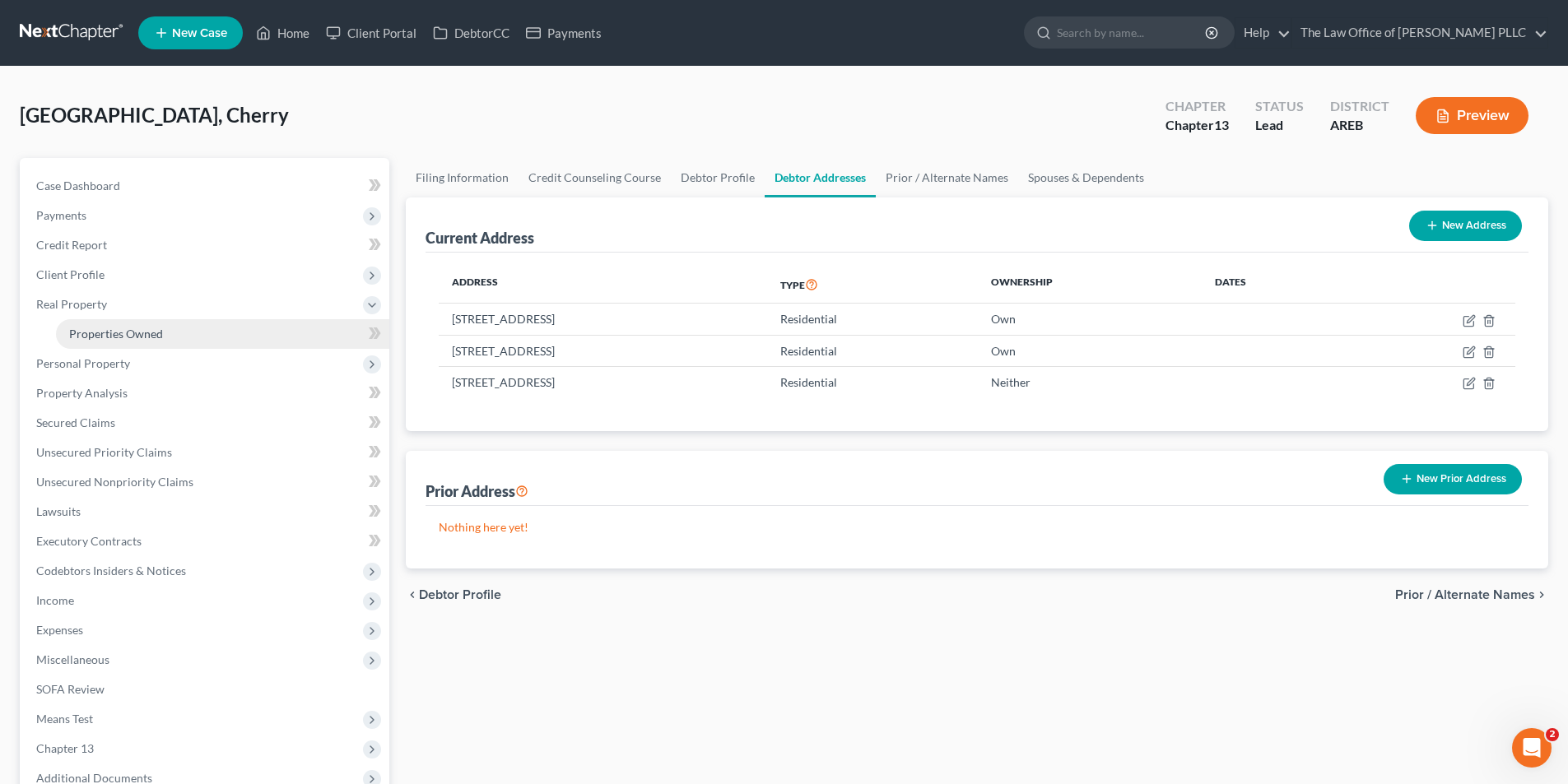
click at [99, 335] on span "Properties Owned" at bounding box center [116, 333] width 94 height 14
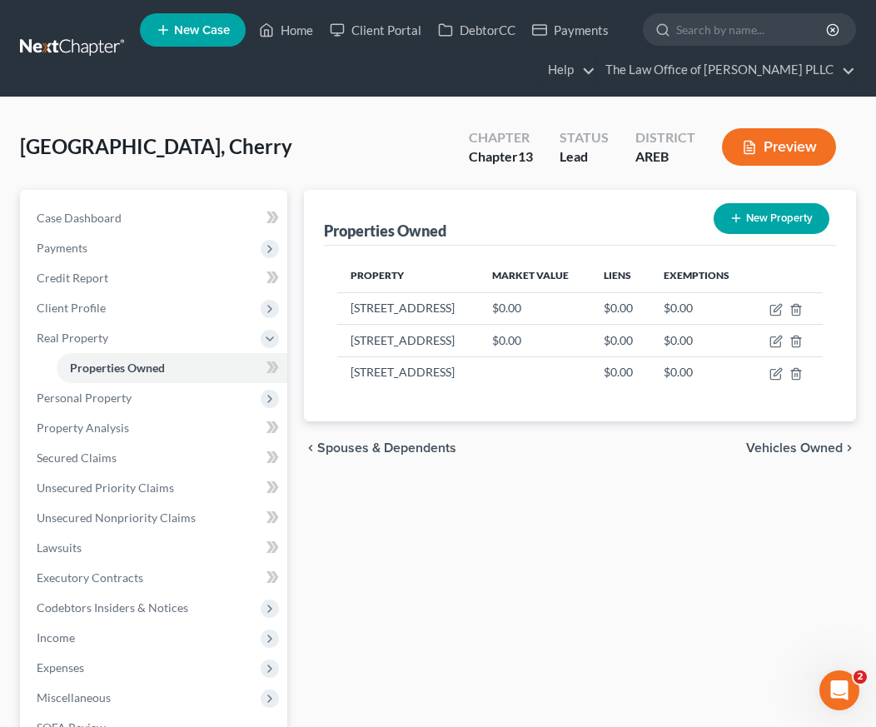
click at [156, 166] on div "[GEOGRAPHIC_DATA], Cherry Upgraded Chapter Chapter 13 Status Lead District AREB…" at bounding box center [438, 153] width 836 height 72
click at [474, 95] on nav "Home New Case Client Portal DebtorCC Payments The Law Office of [PERSON_NAME] P…" at bounding box center [438, 48] width 876 height 97
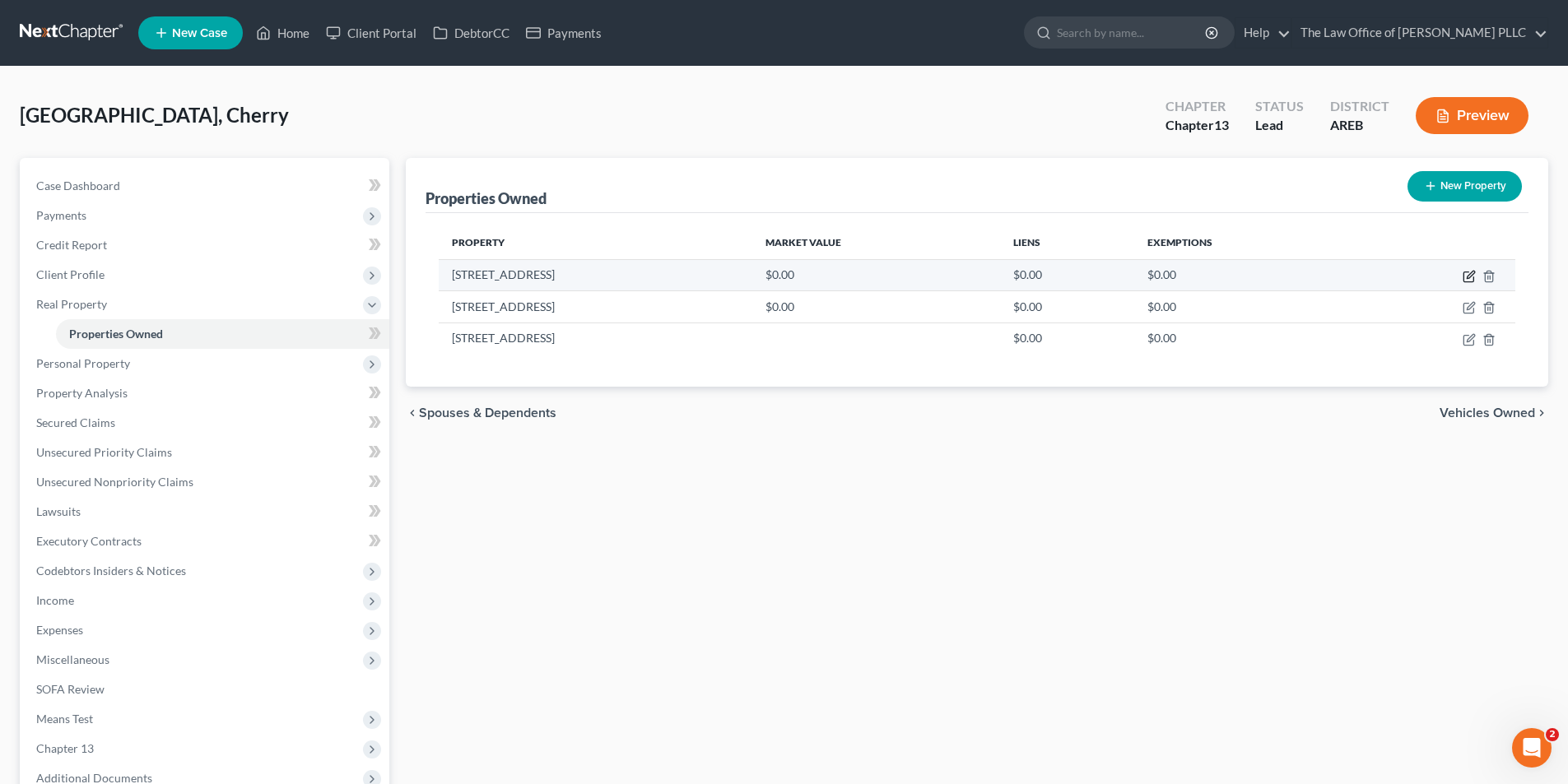
click at [1468, 275] on icon "button" at bounding box center [1469, 274] width 7 height 7
select select "2"
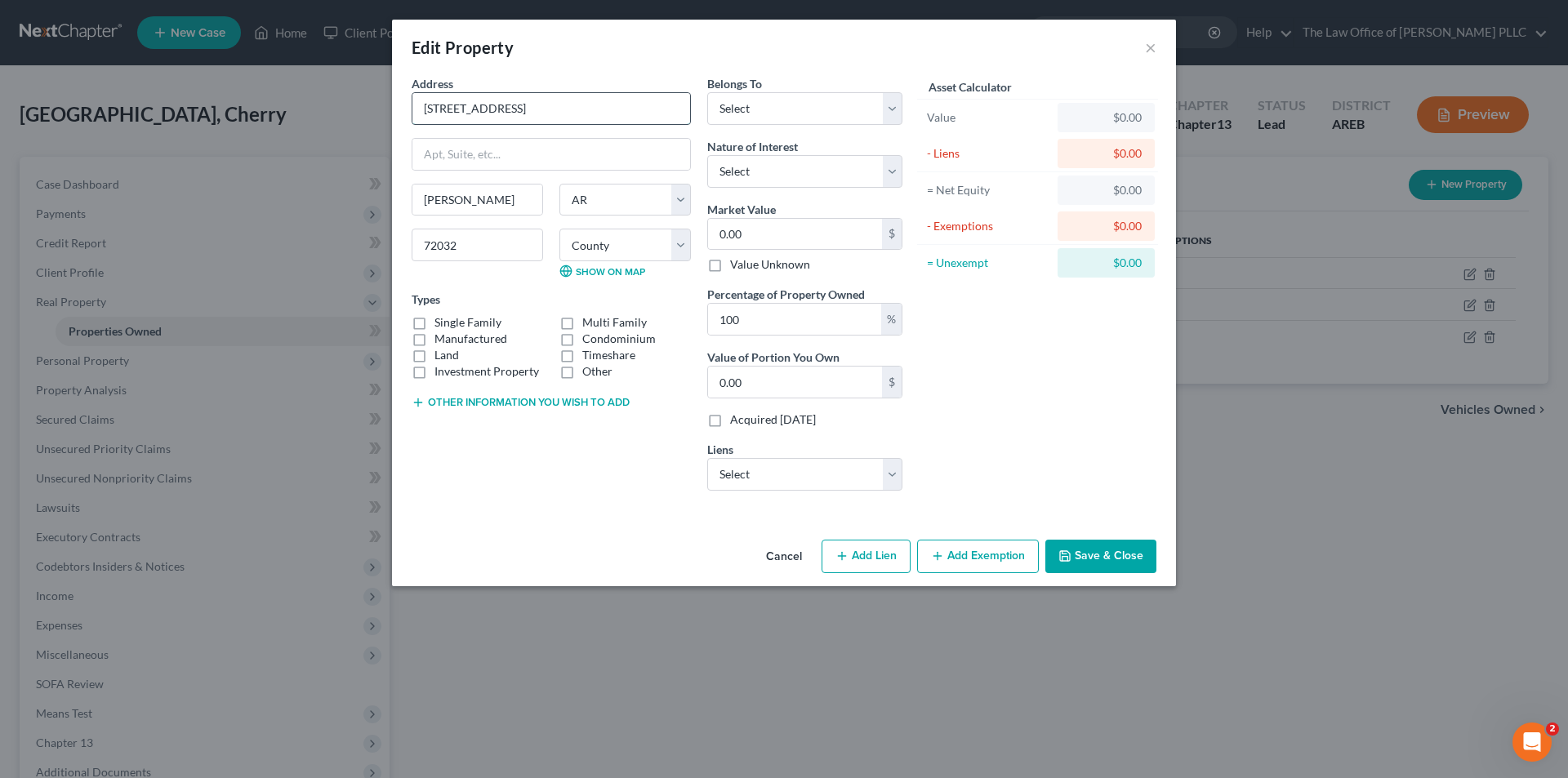
drag, startPoint x: 537, startPoint y: 113, endPoint x: 418, endPoint y: 115, distance: 119.0
click at [418, 115] on input "[STREET_ADDRESS]" at bounding box center [550, 109] width 278 height 31
click at [1423, 627] on div "Edit Property × Address * [GEOGRAPHIC_DATA][PERSON_NAME][GEOGRAPHIC_DATA] [US_S…" at bounding box center [784, 389] width 1568 height 778
click at [758, 236] on input "0.00" at bounding box center [795, 234] width 174 height 31
type input "1"
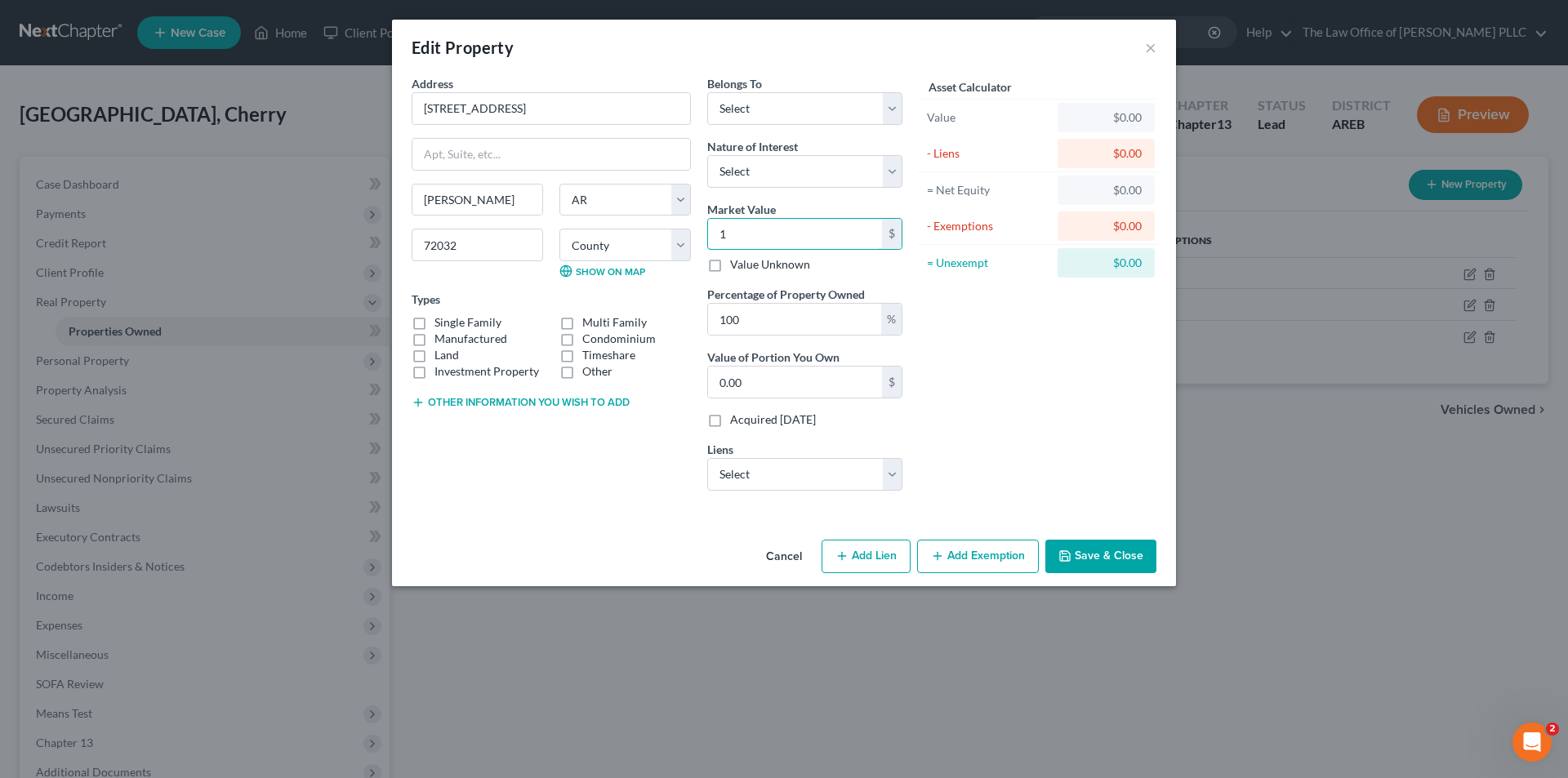
type input "1.00"
type input "19"
type input "19.00"
type input "194"
type input "194.00"
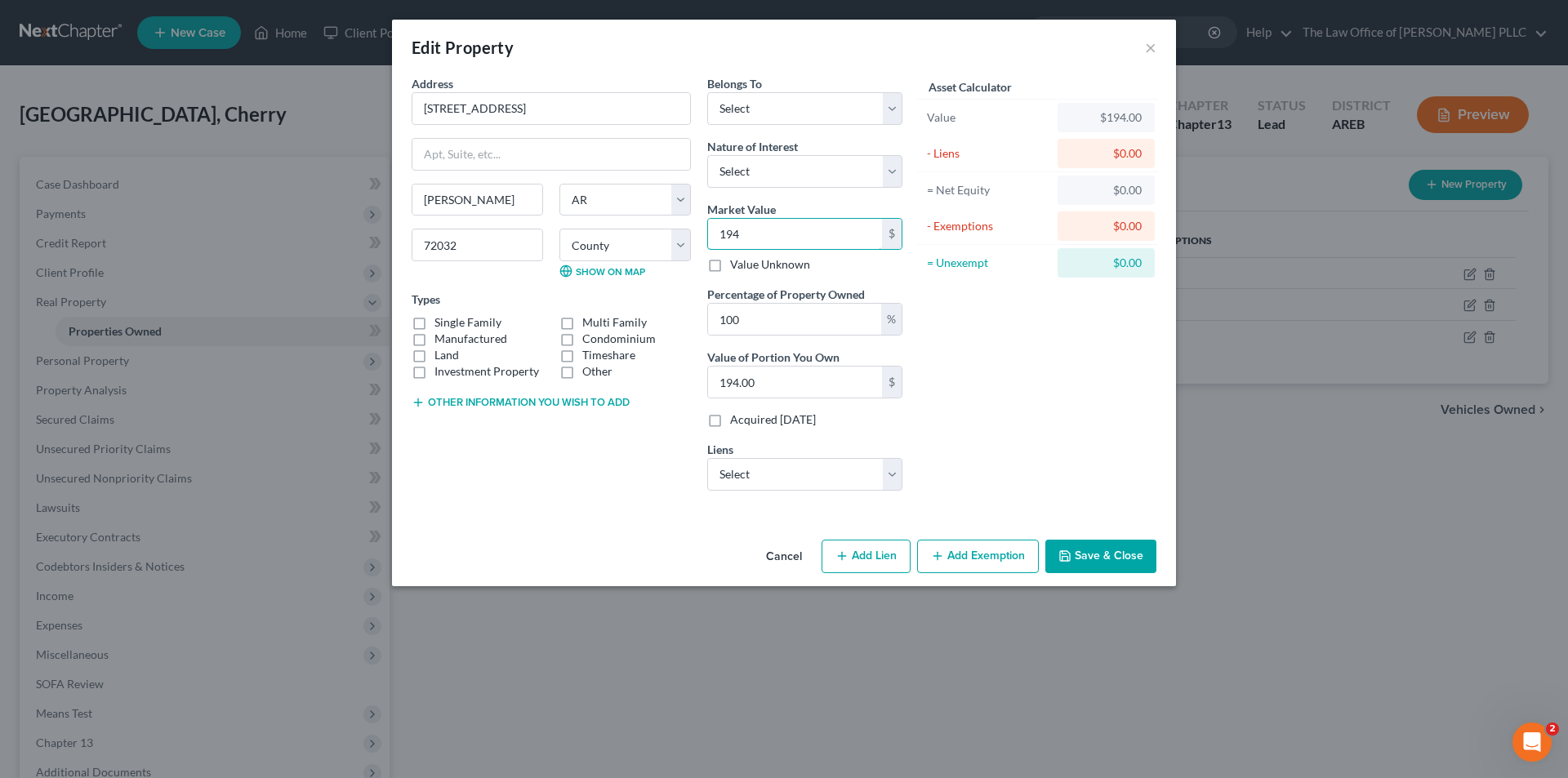
type input "1942"
type input "1,942.00"
type input "1,9420"
type input "19,420.00"
type input "19,4200"
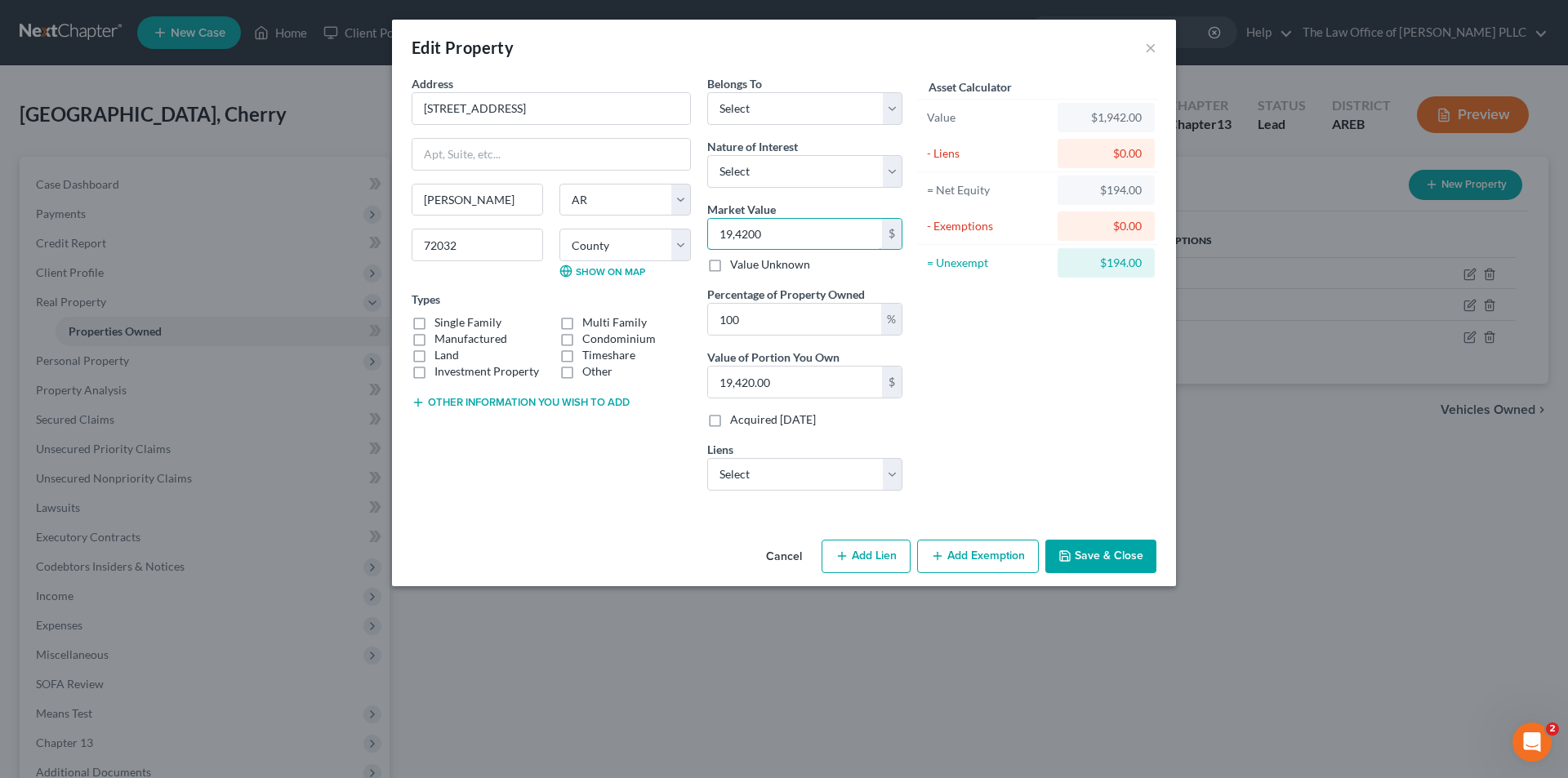
type input "194,200.00"
click at [990, 363] on div "Asset Calculator Value $194,200.00 - Liens $0.00 = Net Equity $194,200.00 - Exe…" at bounding box center [1037, 289] width 254 height 429
click at [887, 167] on select "Select Fee Simple Joint Tenant Life Estate Equitable Interest Future Interest T…" at bounding box center [805, 171] width 195 height 32
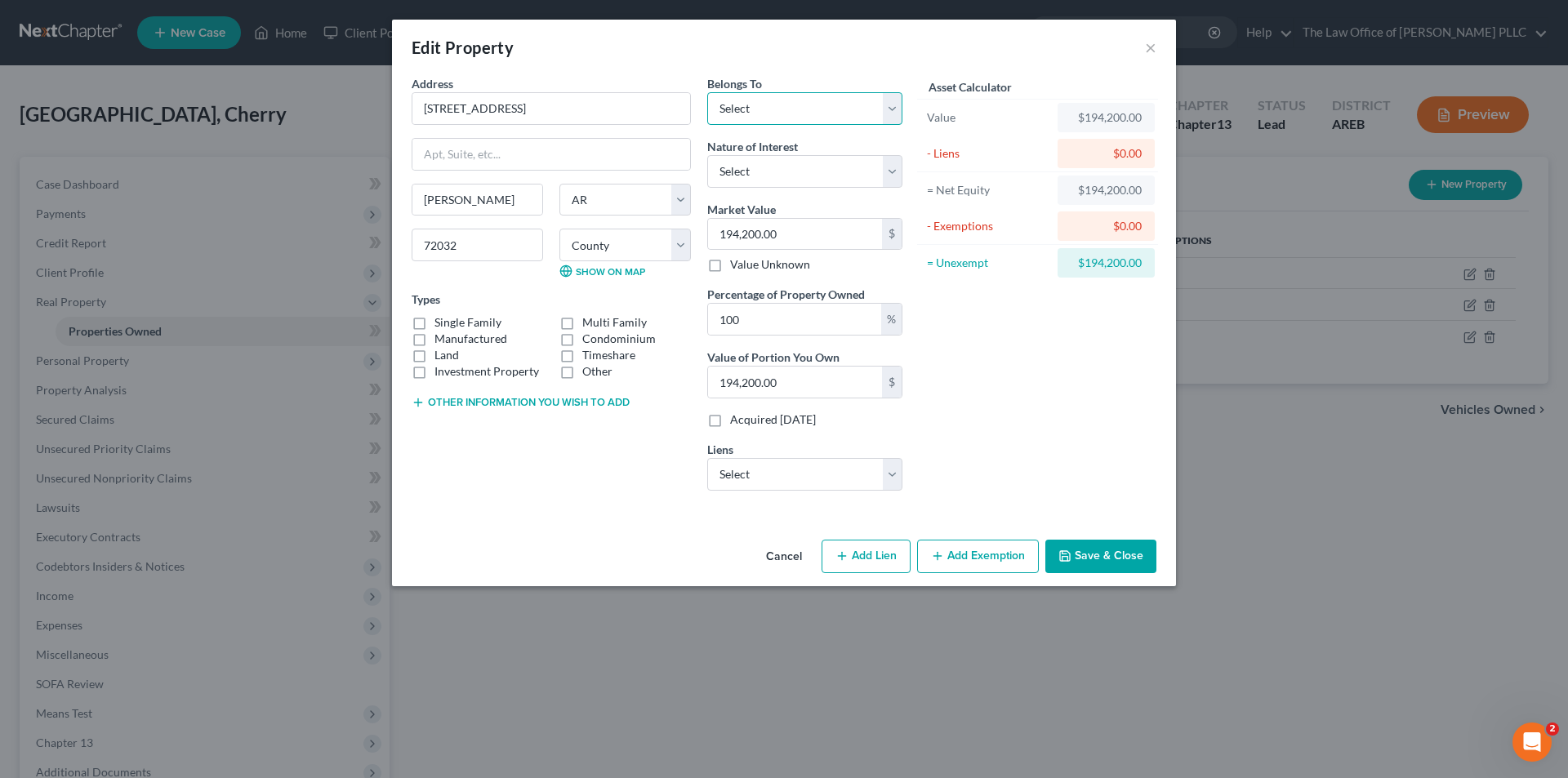
click at [893, 118] on select "Select Debtor 1 Only Debtor 2 Only Debtor 1 And Debtor 2 Only At Least One Of T…" at bounding box center [805, 108] width 195 height 32
click at [1076, 557] on button "Save & Close" at bounding box center [1100, 556] width 111 height 34
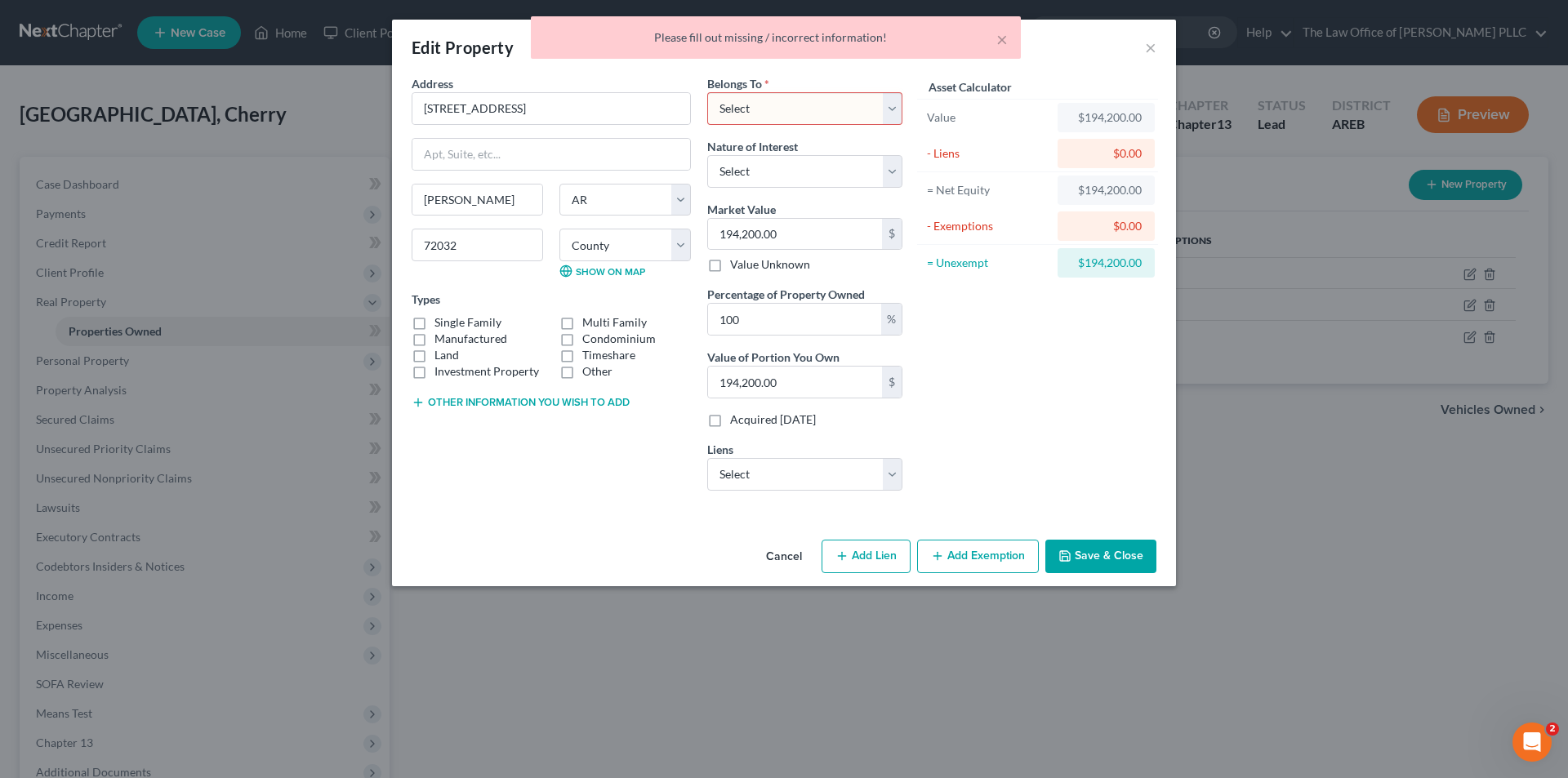
click at [797, 111] on select "Select Debtor 1 Only Debtor 2 Only Debtor 1 And Debtor 2 Only At Least One Of T…" at bounding box center [805, 108] width 195 height 32
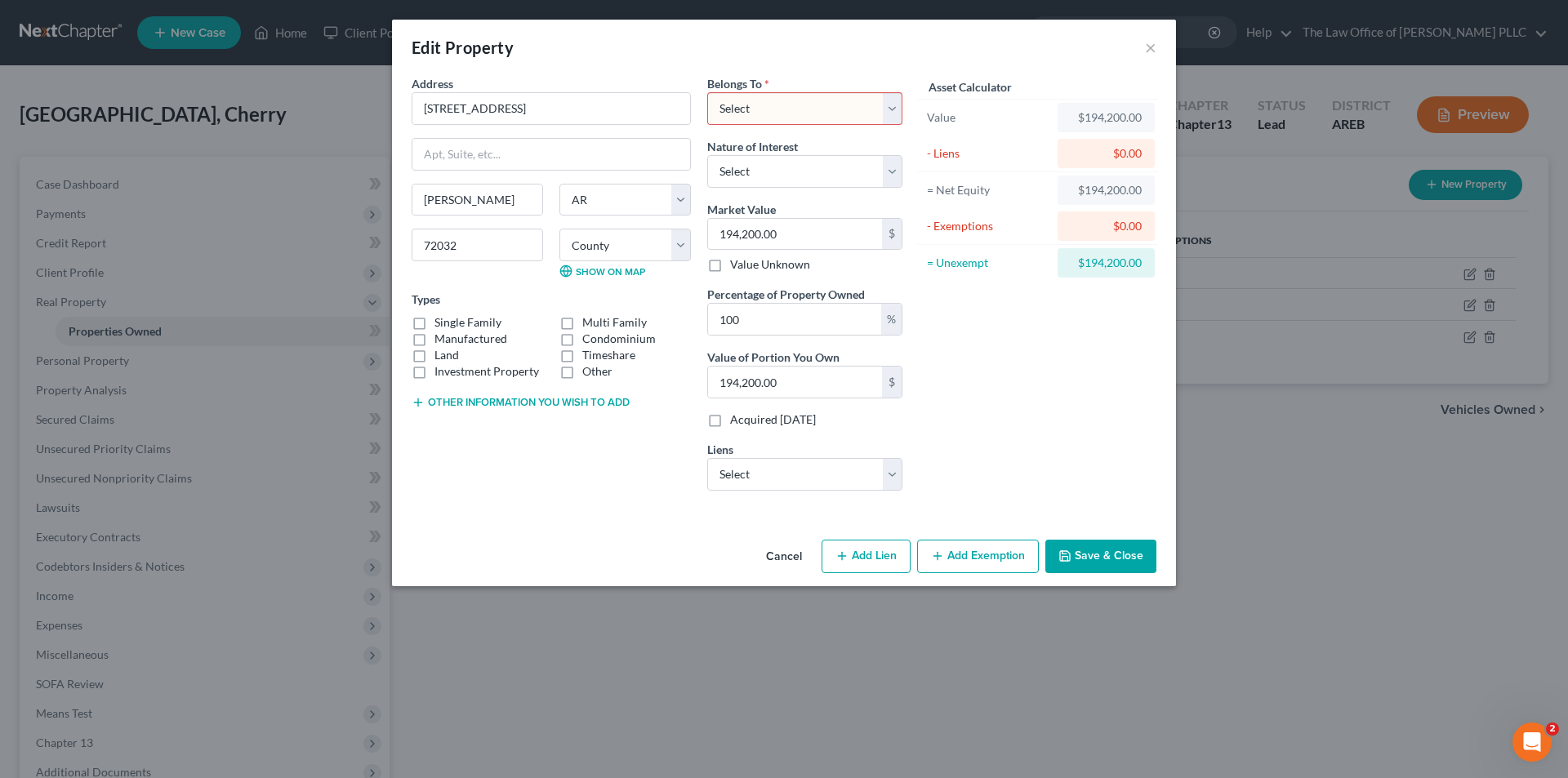
click at [225, 114] on div "Edit Property × Address * [GEOGRAPHIC_DATA][PERSON_NAME][GEOGRAPHIC_DATA] [US_S…" at bounding box center [784, 389] width 1568 height 778
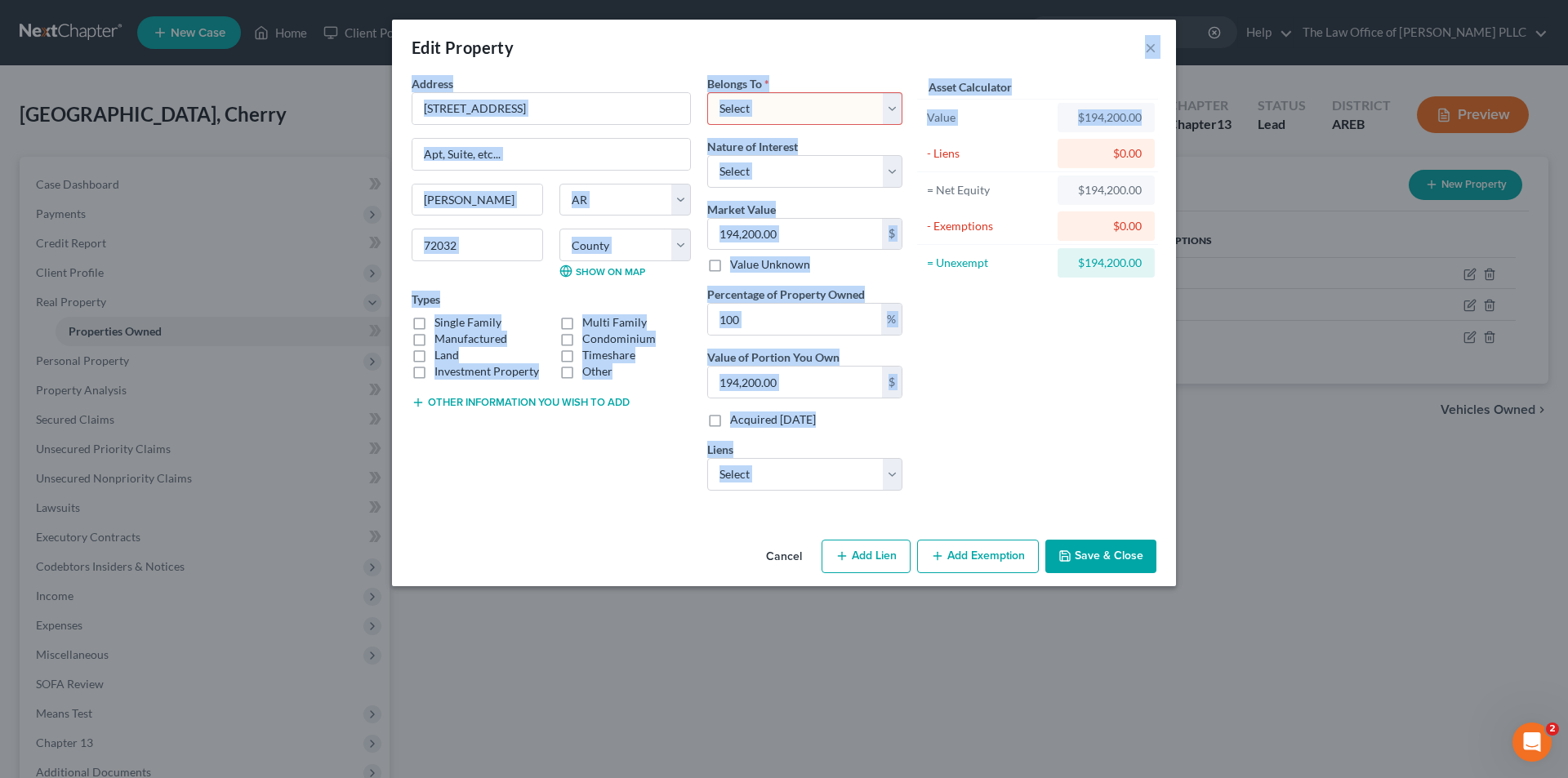
drag, startPoint x: 968, startPoint y: 40, endPoint x: 1219, endPoint y: 121, distance: 263.7
click at [1219, 121] on div "Edit Property × Address * [GEOGRAPHIC_DATA][PERSON_NAME][GEOGRAPHIC_DATA] [US_S…" at bounding box center [784, 389] width 1568 height 778
click at [145, 194] on div "Edit Property × Address * [GEOGRAPHIC_DATA][PERSON_NAME][GEOGRAPHIC_DATA] [US_S…" at bounding box center [784, 389] width 1568 height 778
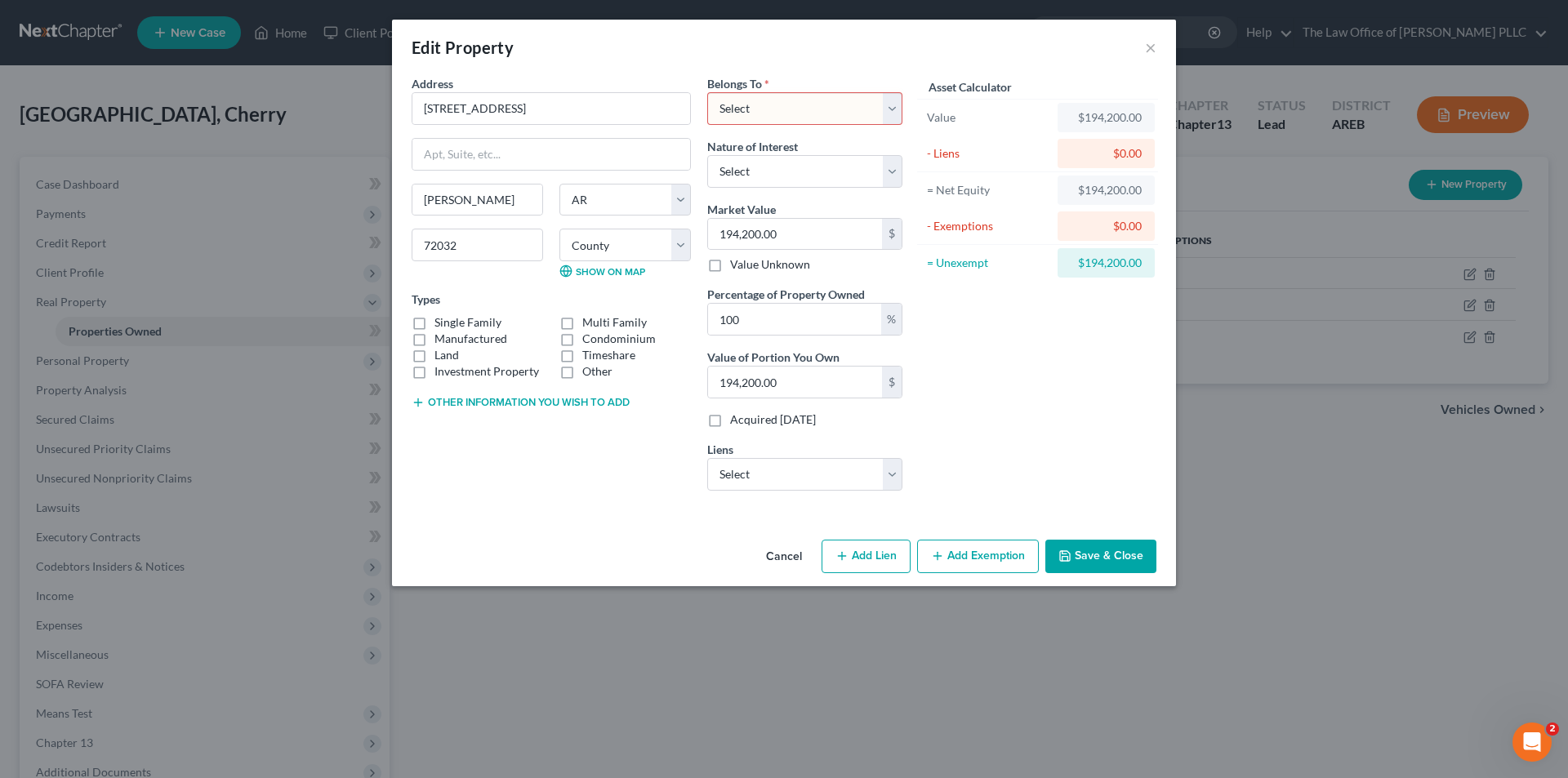
click at [751, 110] on select "Select Debtor 1 Only Debtor 2 Only Debtor 1 And Debtor 2 Only At Least One Of T…" at bounding box center [805, 108] width 195 height 32
select select "2"
click at [707, 92] on select "Select Debtor 1 Only Debtor 2 Only Debtor 1 And Debtor 2 Only At Least One Of T…" at bounding box center [805, 108] width 195 height 32
click at [1077, 553] on button "Save & Close" at bounding box center [1100, 556] width 111 height 34
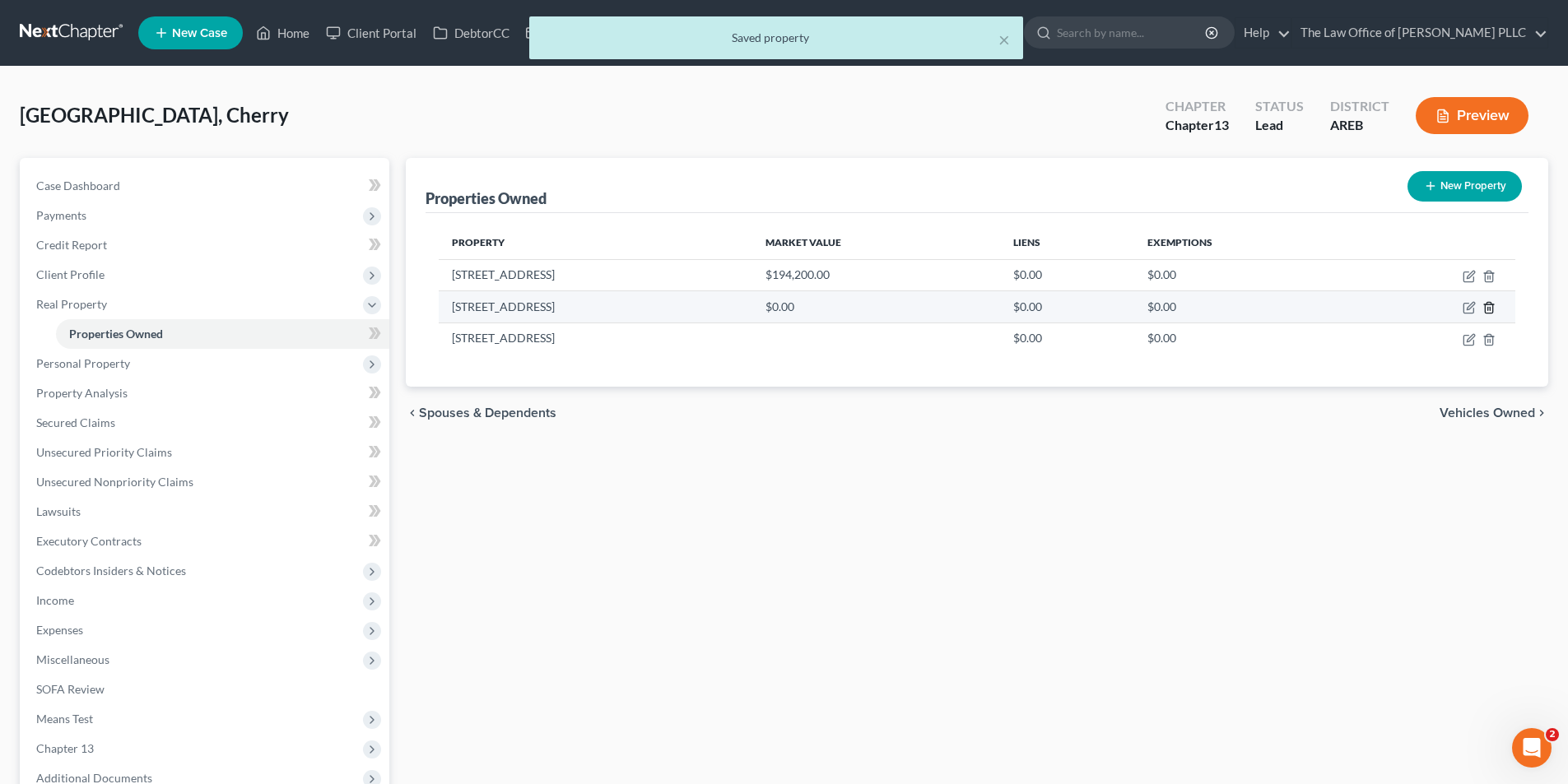
click at [1485, 313] on icon "button" at bounding box center [1488, 307] width 7 height 11
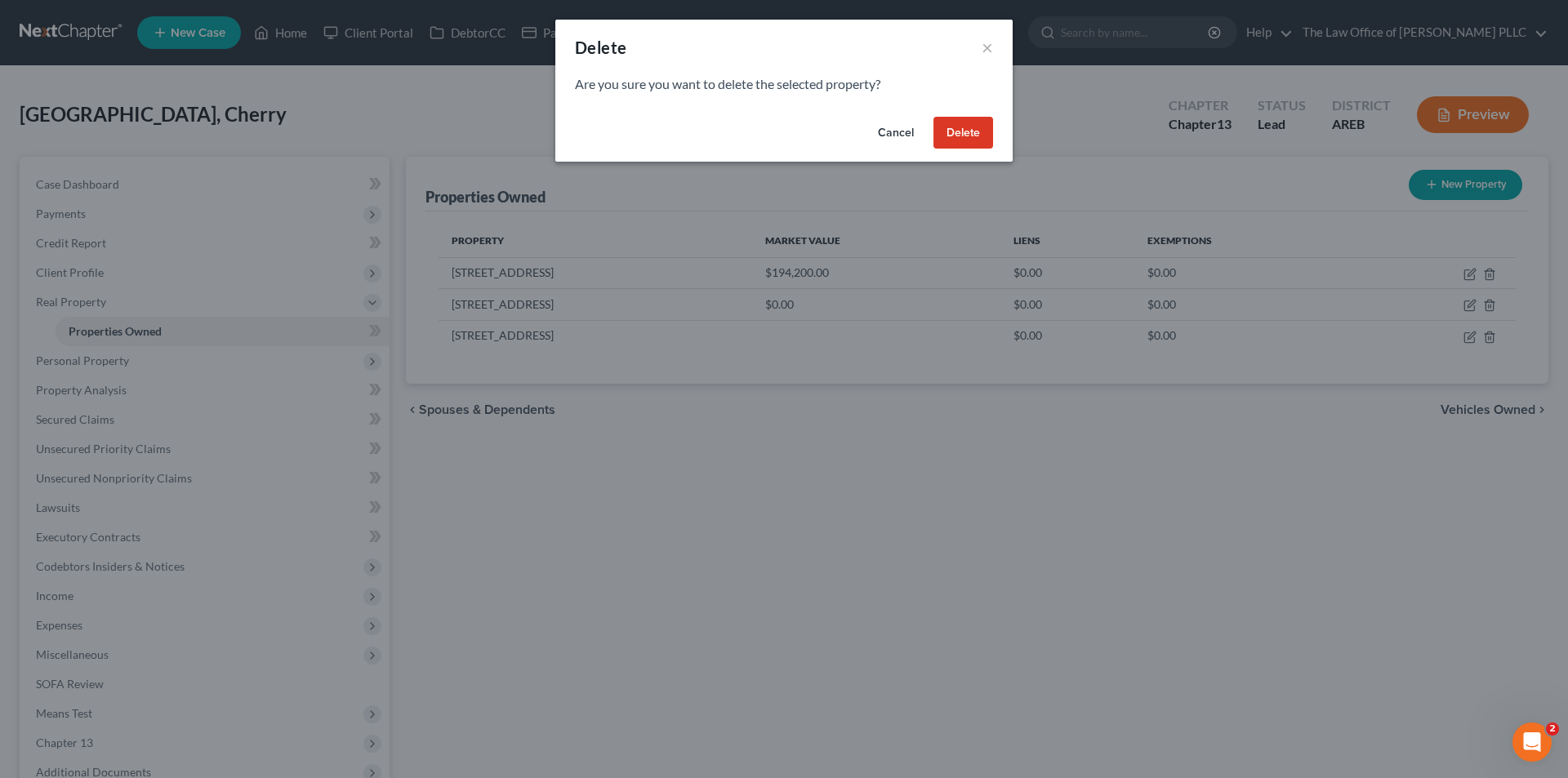
click at [960, 125] on button "Delete" at bounding box center [963, 132] width 60 height 32
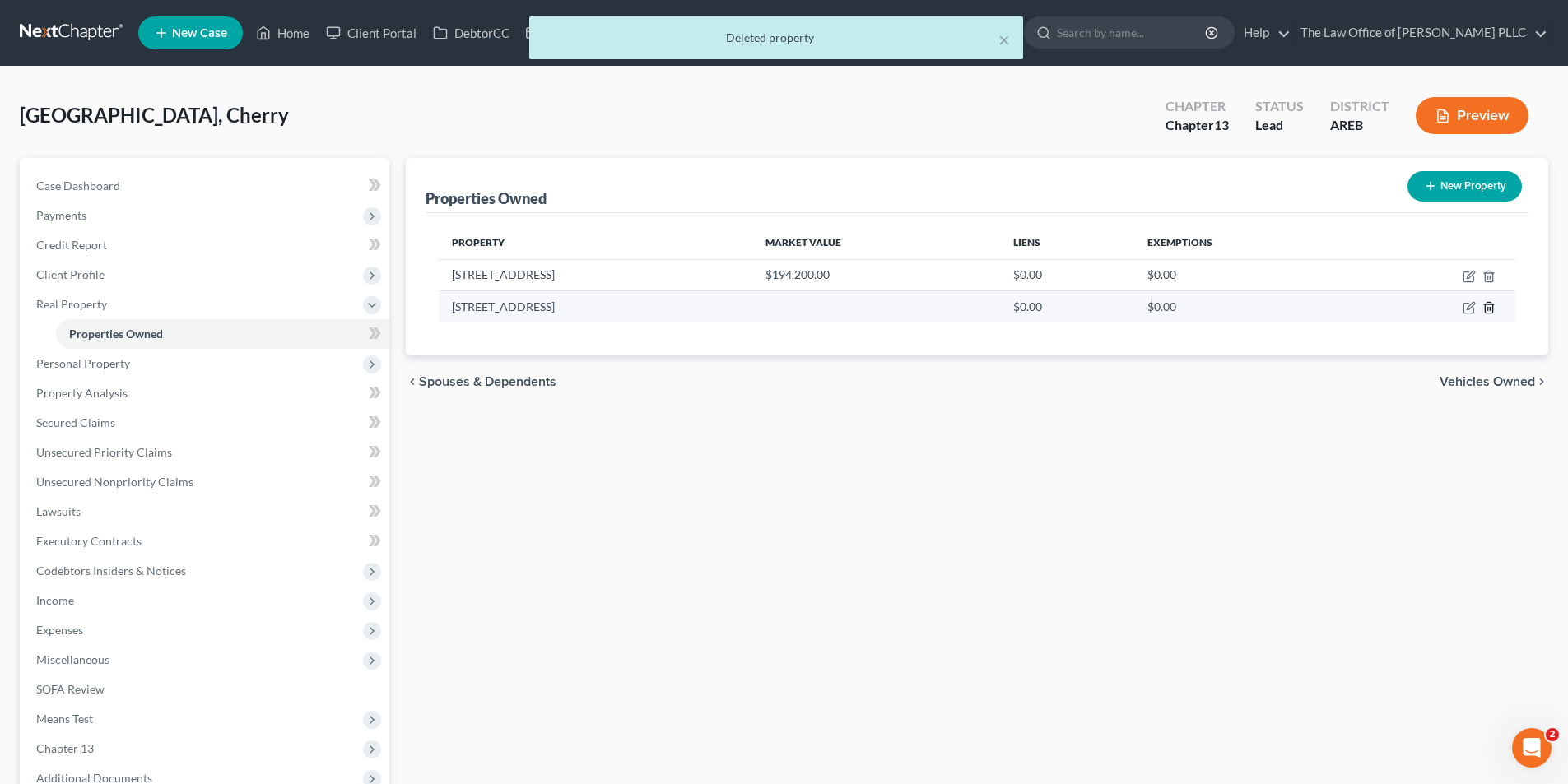
click at [1490, 310] on line "button" at bounding box center [1490, 308] width 0 height 3
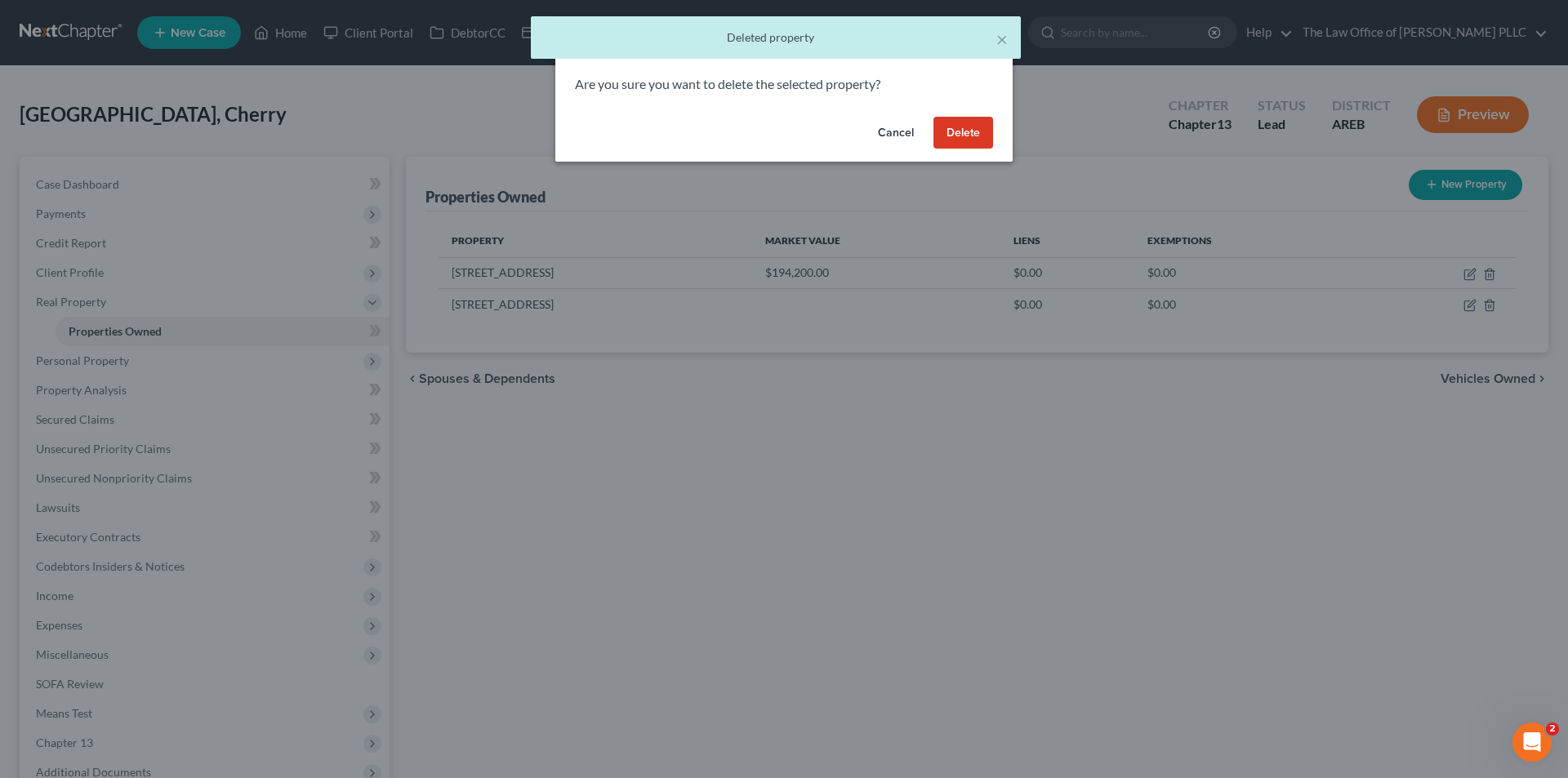
click at [969, 134] on button "Delete" at bounding box center [963, 132] width 60 height 32
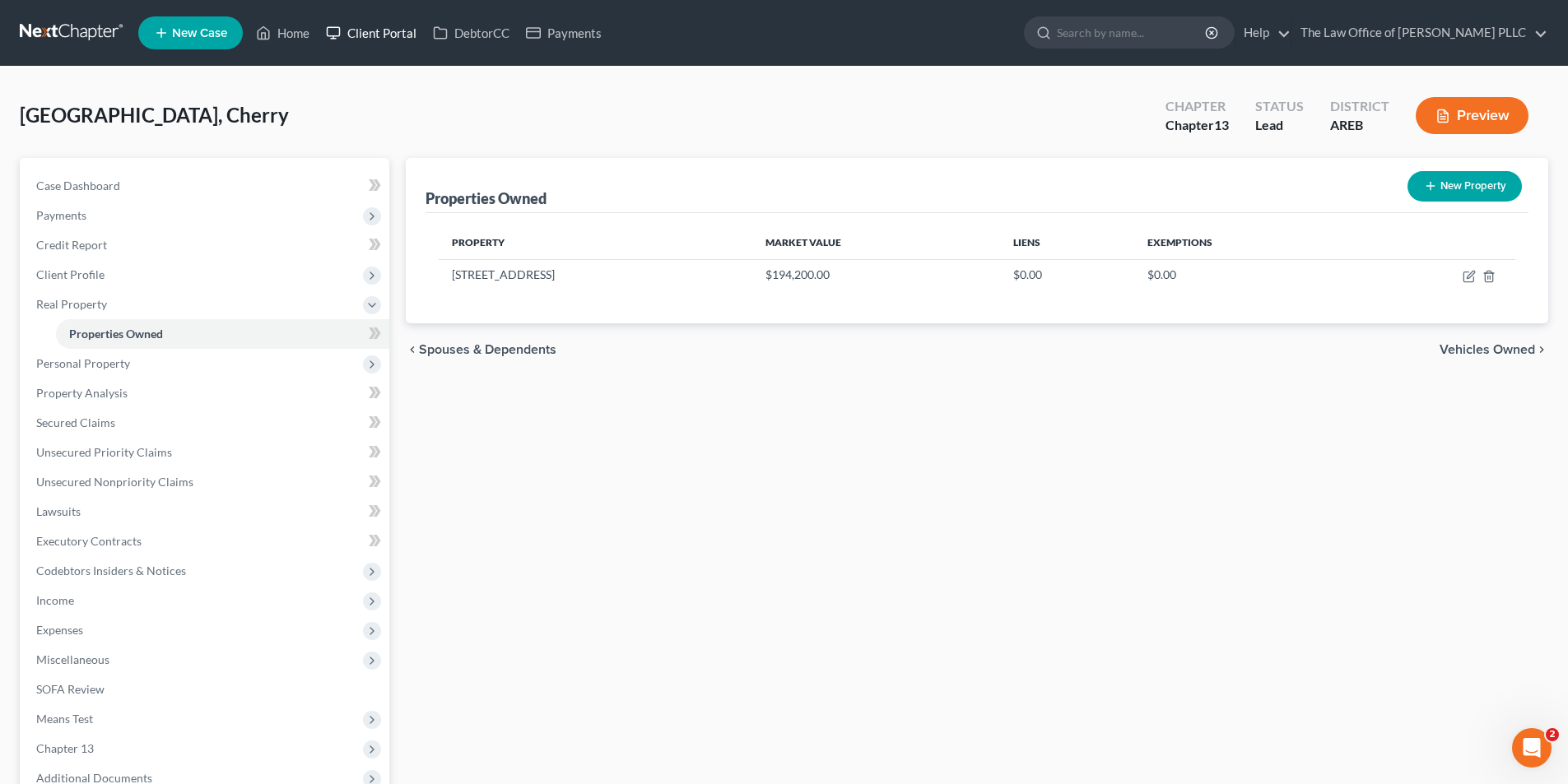
click at [373, 44] on link "Client Portal" at bounding box center [371, 33] width 107 height 30
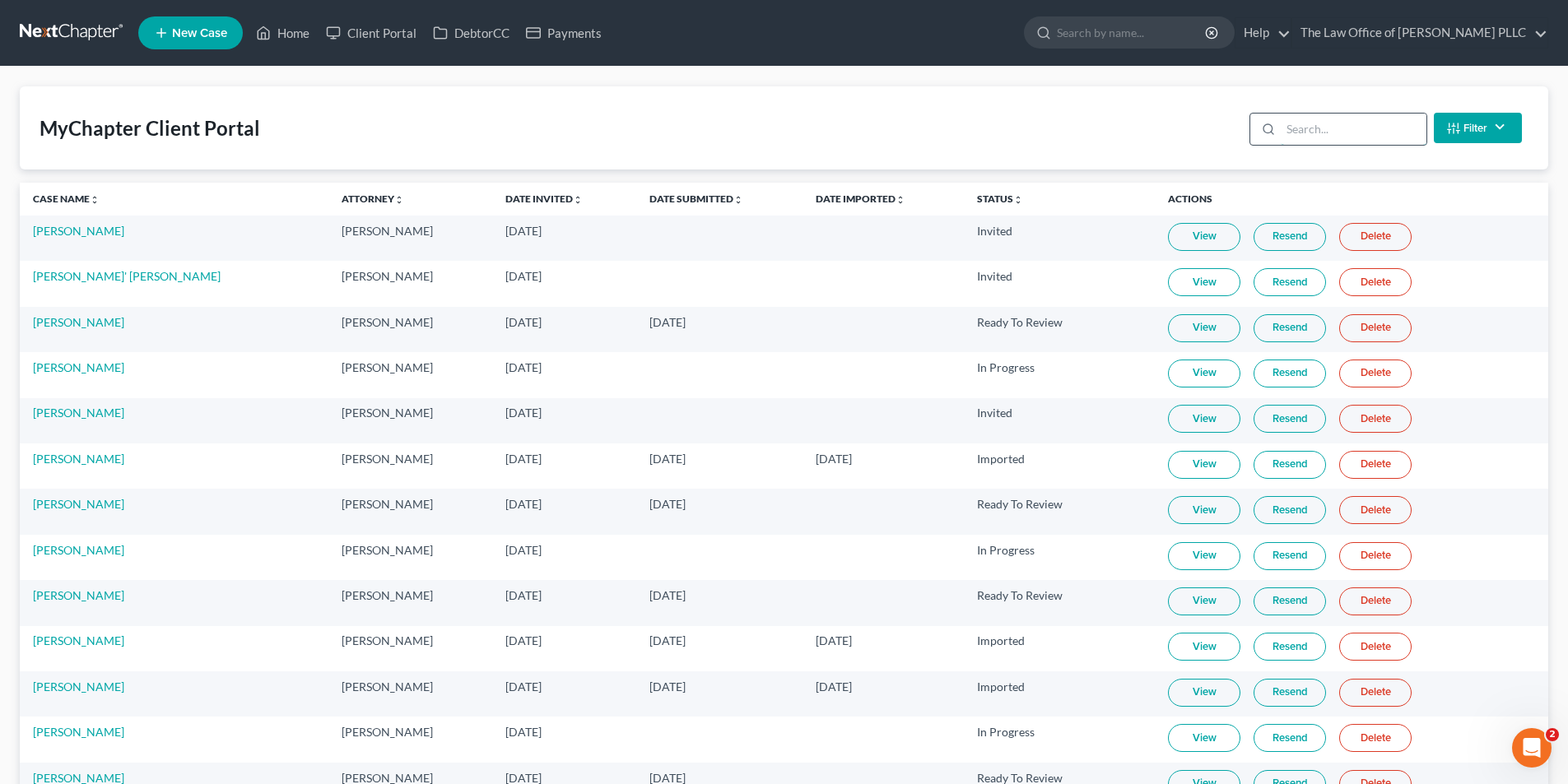
click at [1328, 124] on input "search" at bounding box center [1352, 130] width 145 height 32
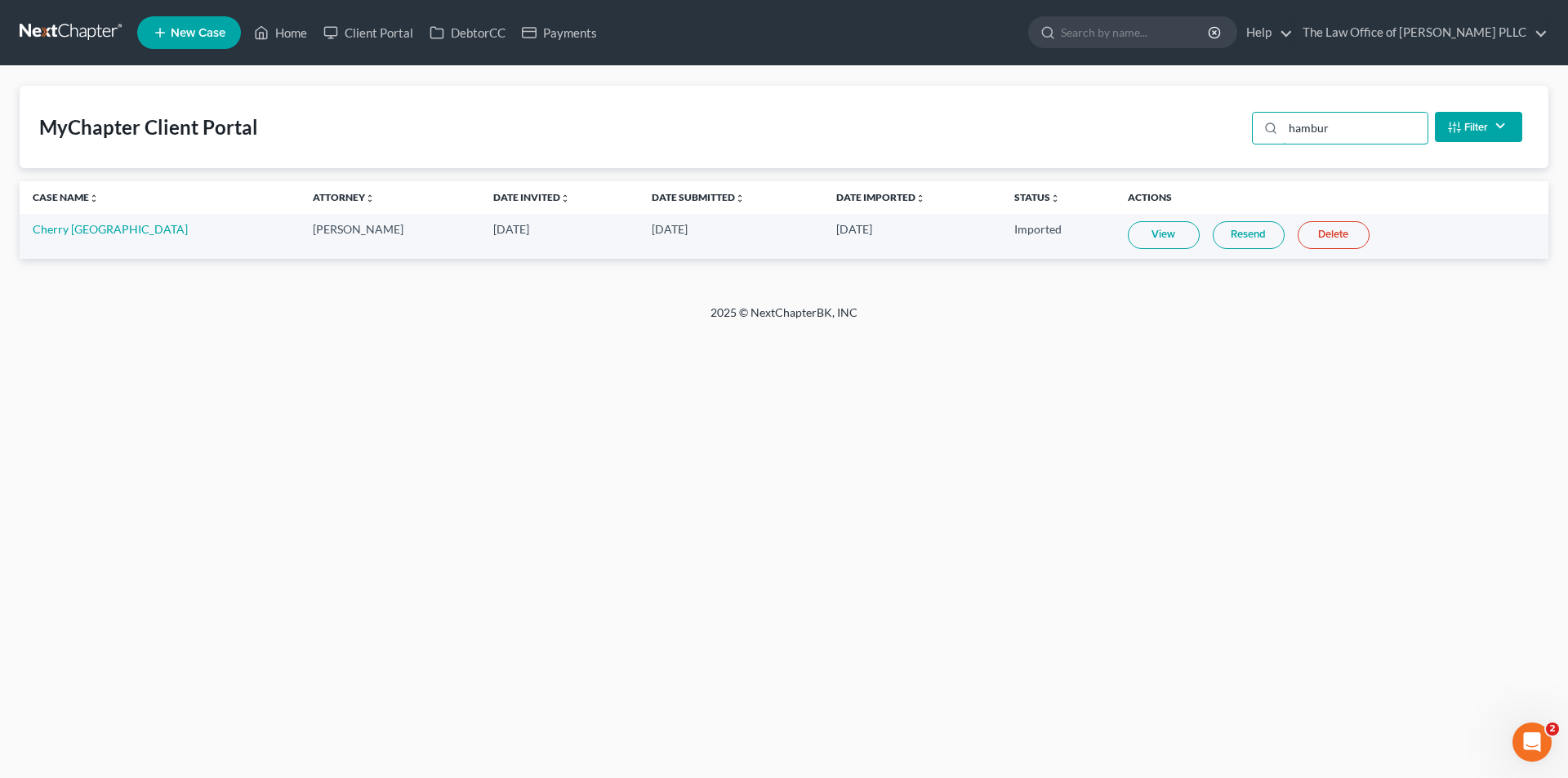
type input "hambur"
click at [76, 234] on td "Cherry [GEOGRAPHIC_DATA]" at bounding box center [159, 236] width 280 height 45
click at [78, 224] on link "Cherry [GEOGRAPHIC_DATA]" at bounding box center [110, 229] width 155 height 14
select select "10"
select select "0"
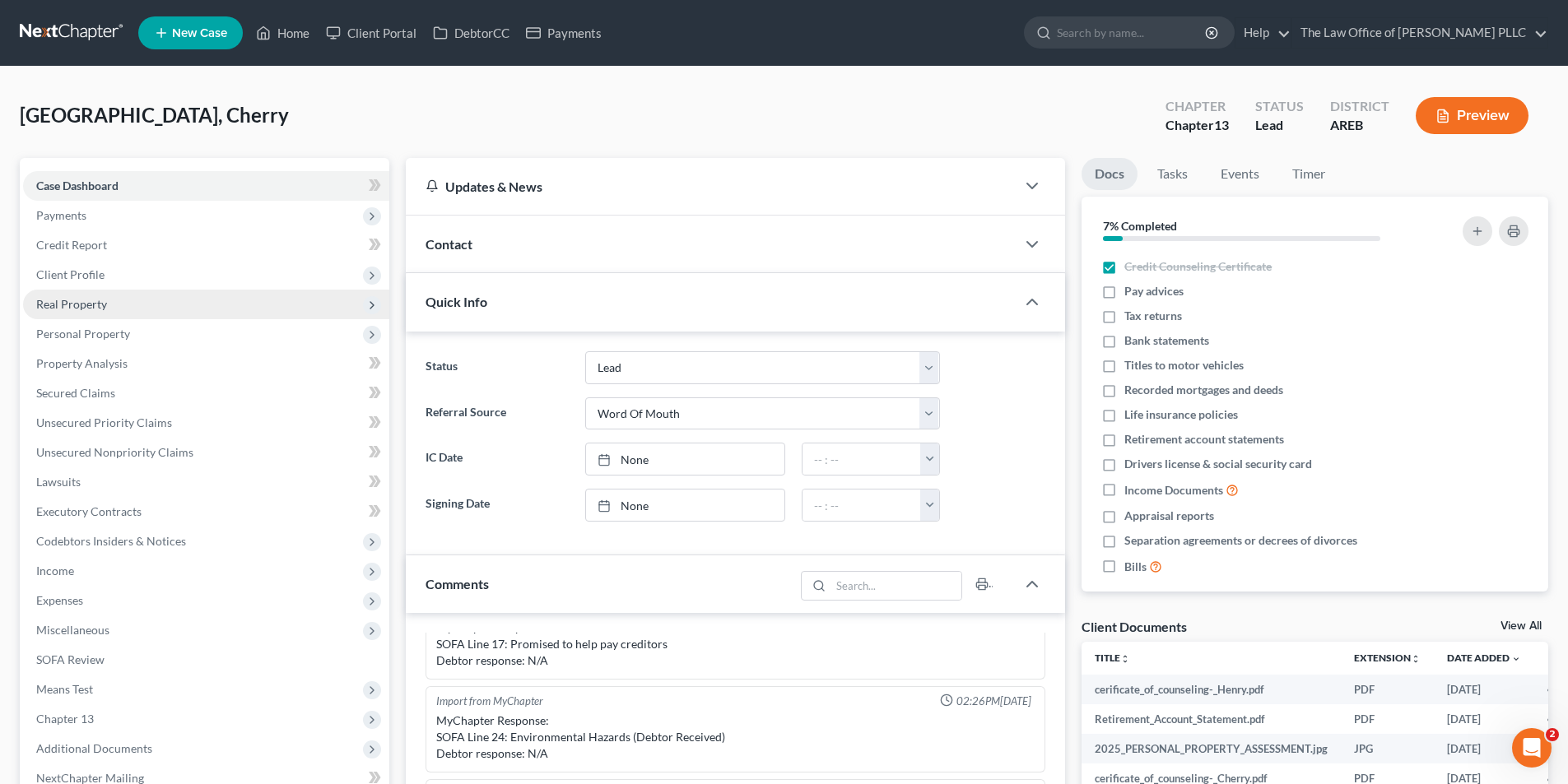
click at [66, 310] on span "Real Property" at bounding box center [72, 304] width 71 height 14
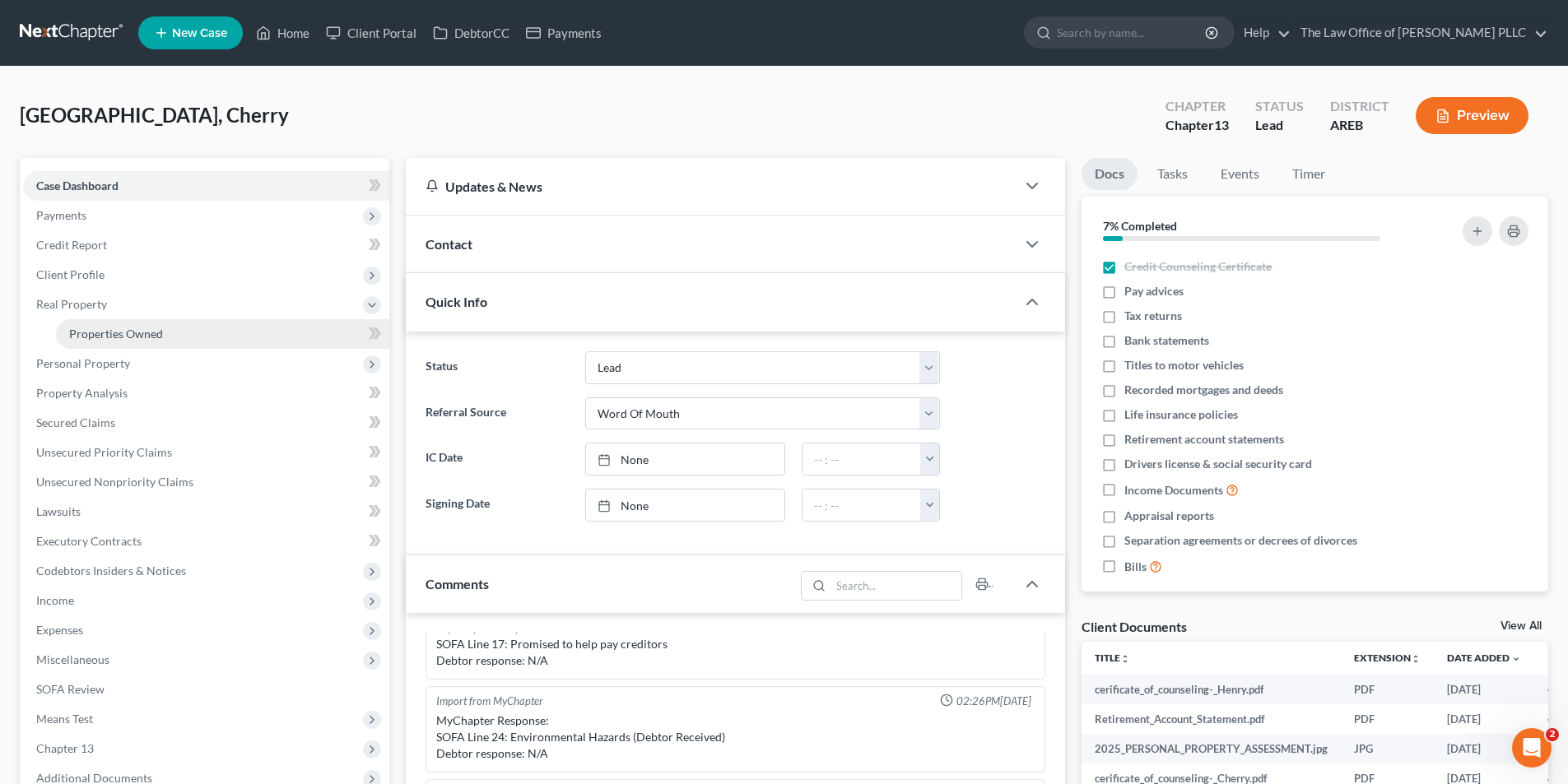
click at [90, 345] on link "Properties Owned" at bounding box center [222, 334] width 333 height 30
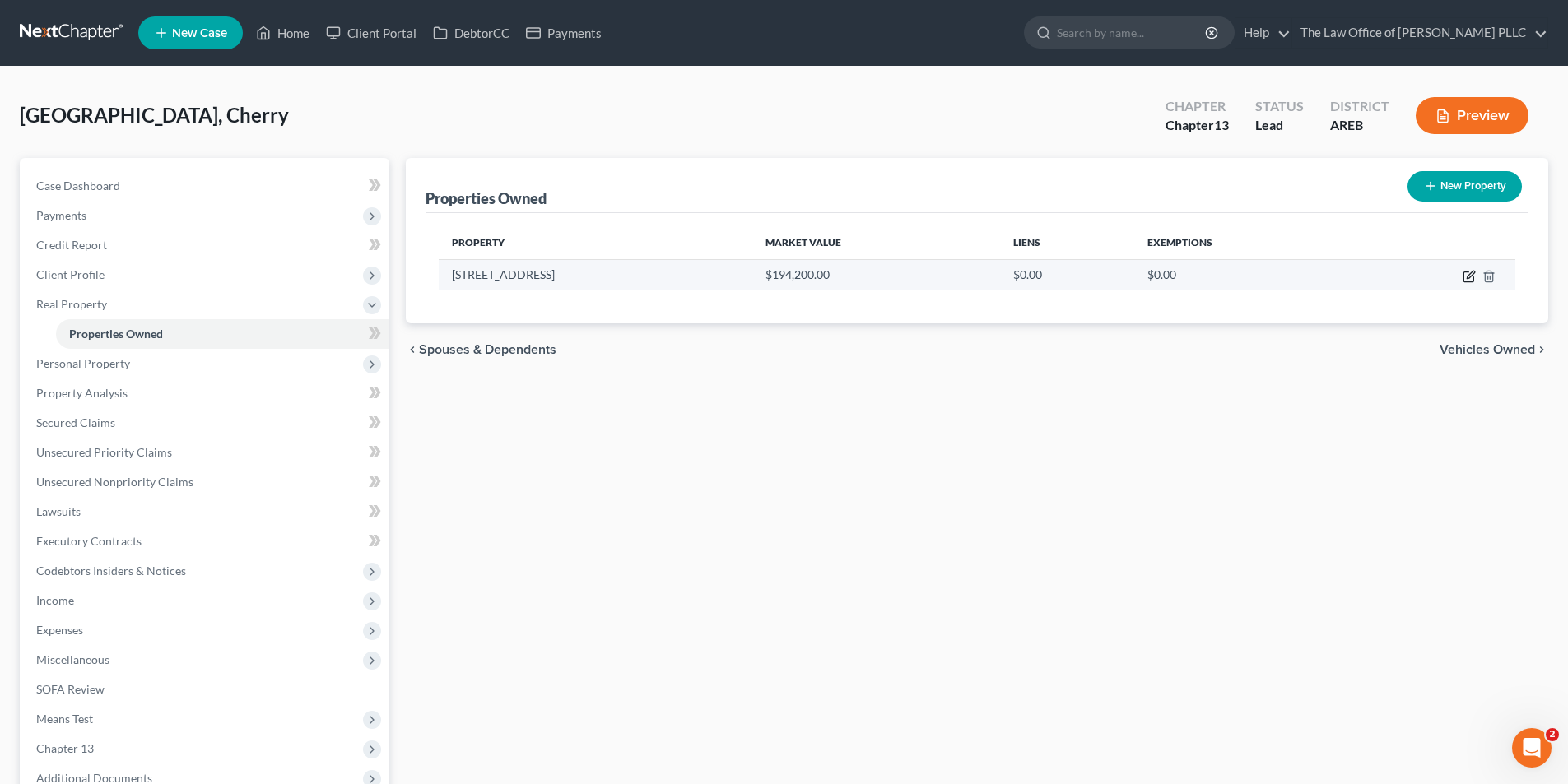
click at [1470, 275] on icon "button" at bounding box center [1468, 276] width 13 height 13
select select "2"
select select "22"
select select "2"
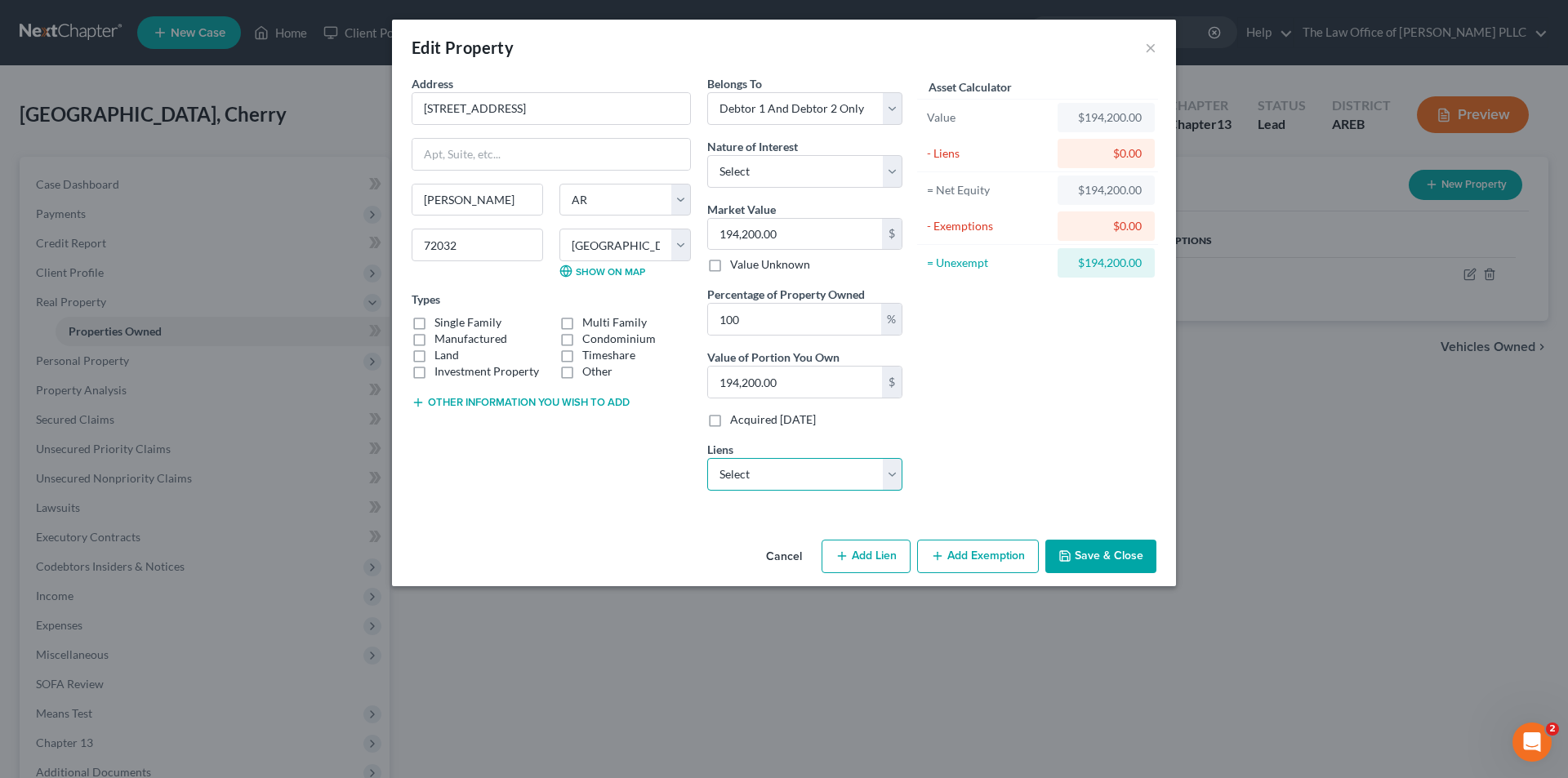
click at [894, 480] on select "Select Pennymac Loan Services - $164,501.00 Chrysler Capital - $33,663.00" at bounding box center [805, 474] width 195 height 32
select select "0"
click at [707, 458] on select "Select Pennymac Loan Services - $164,501.00 Chrysler Capital - $33,663.00" at bounding box center [805, 474] width 195 height 32
select select
select select "4"
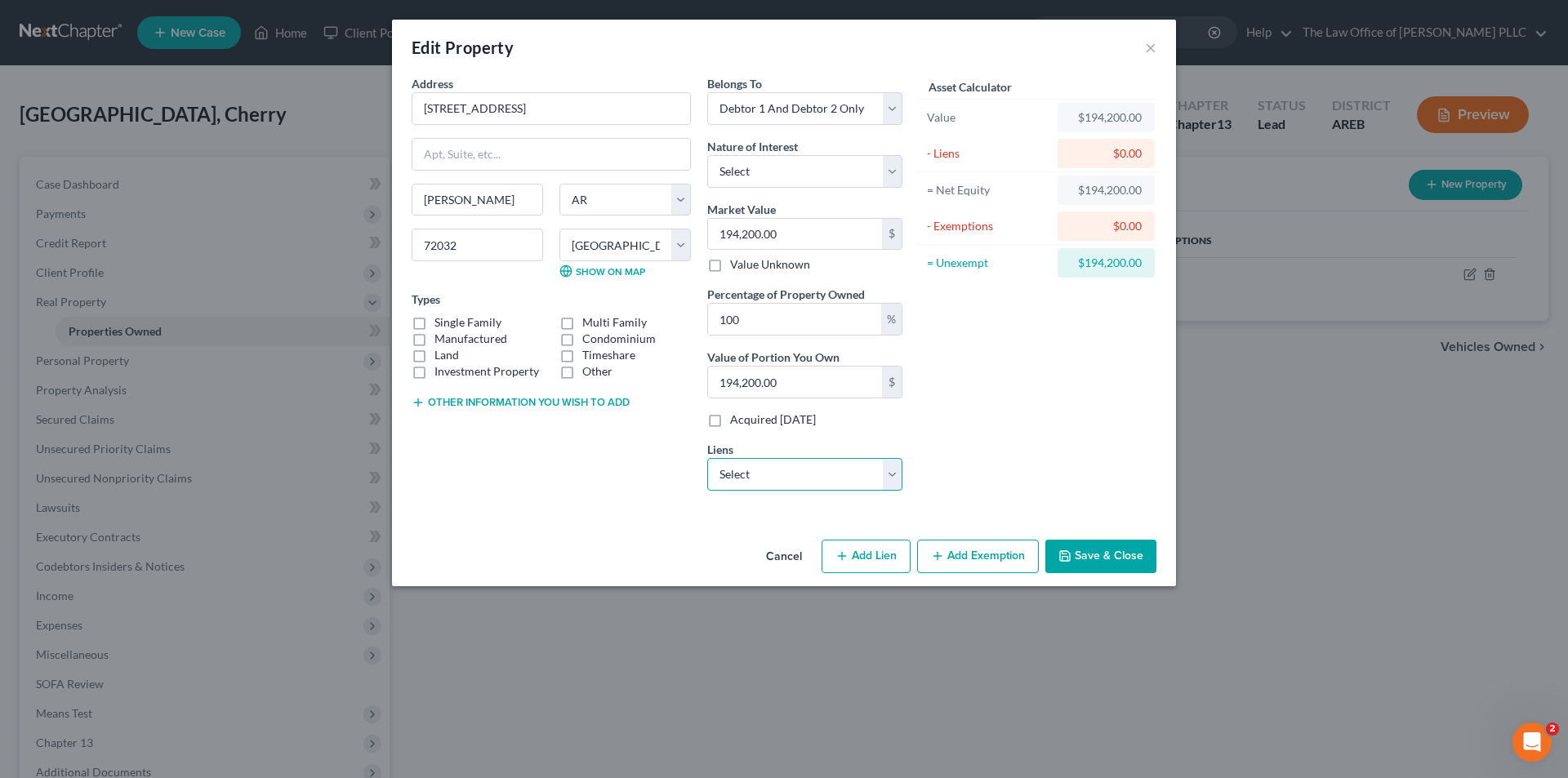
select select "1"
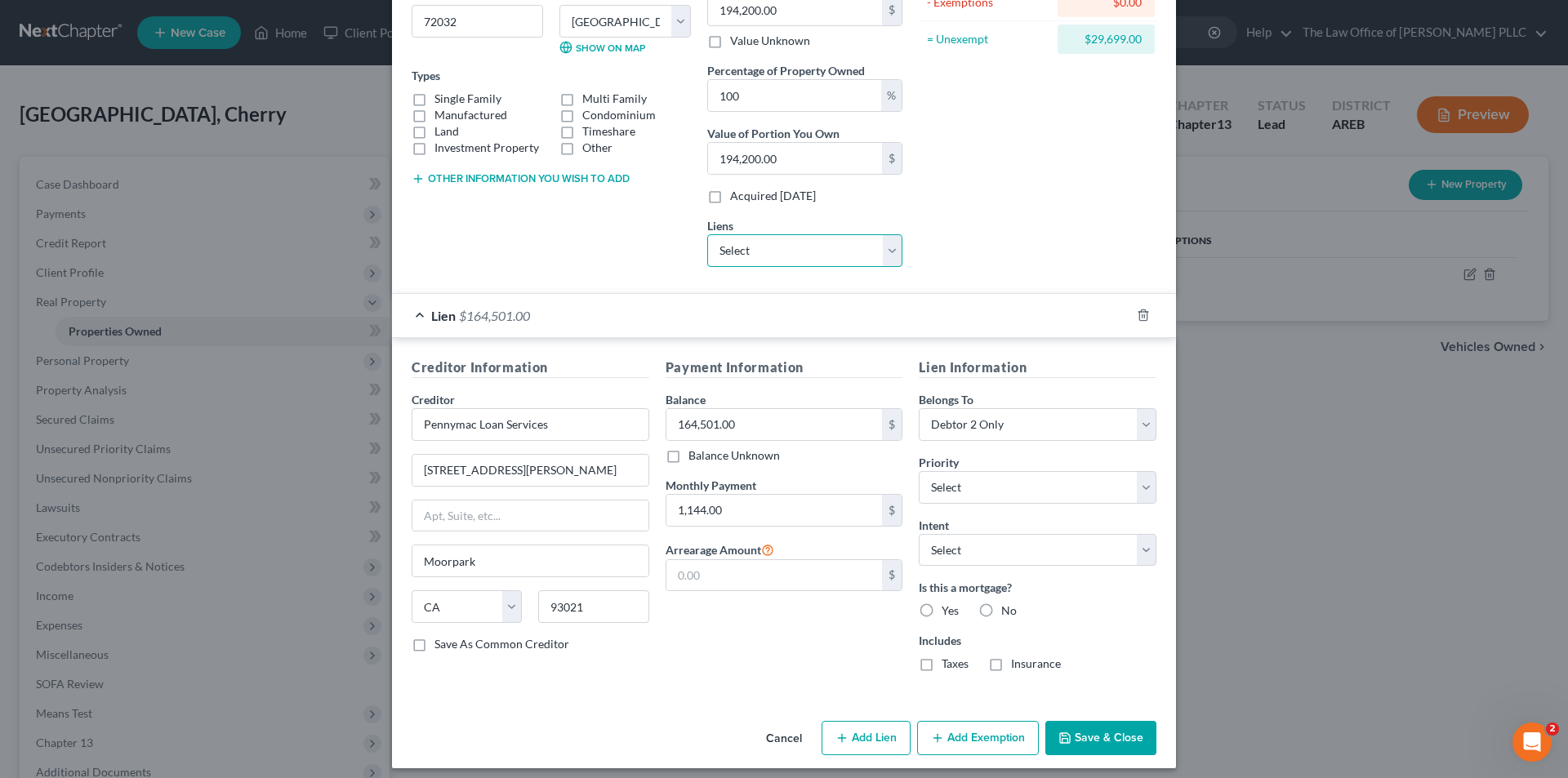
scroll to position [233, 0]
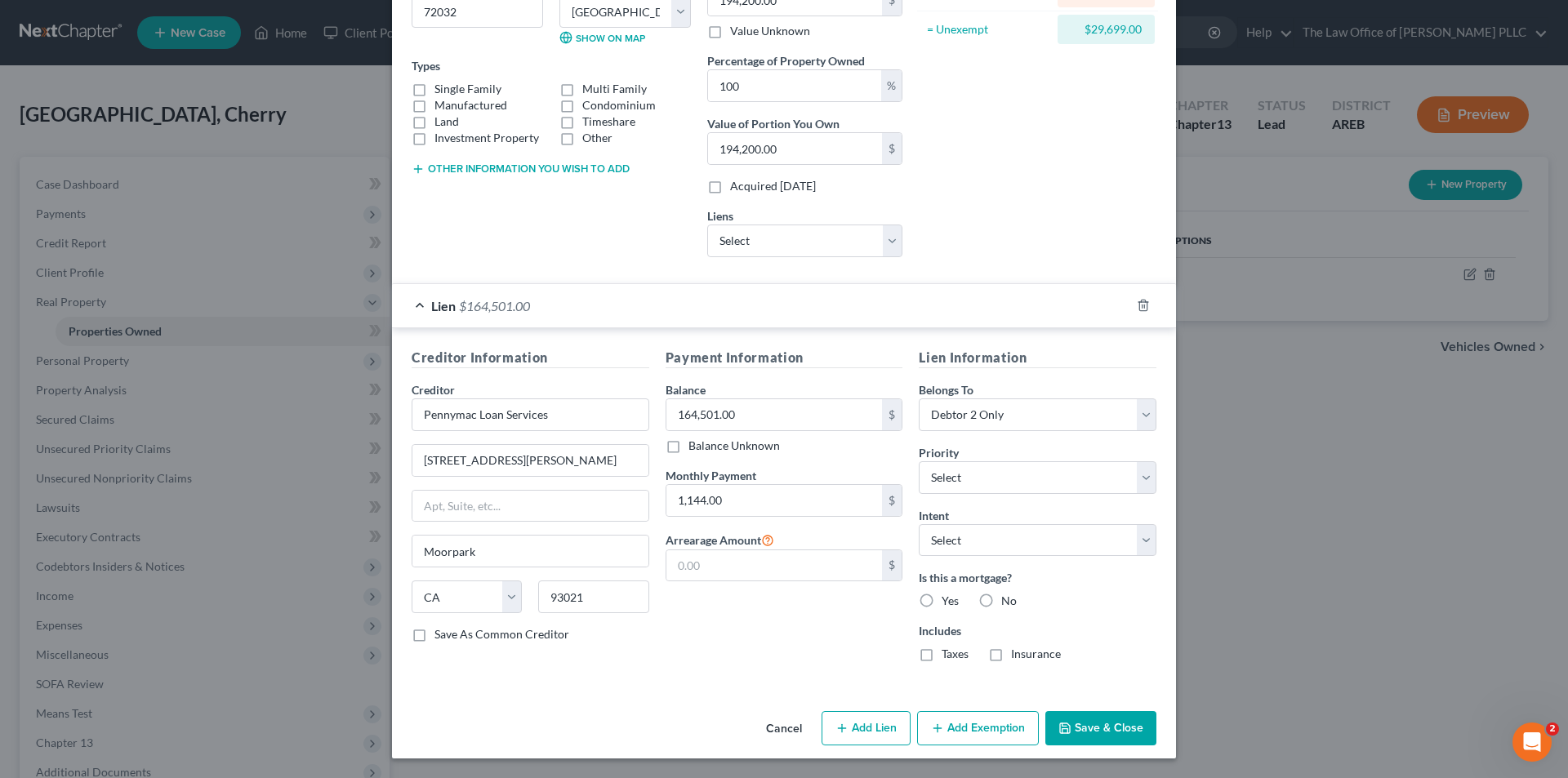
click at [942, 593] on label "Yes" at bounding box center [950, 600] width 17 height 17
click at [948, 593] on input "Yes" at bounding box center [953, 597] width 11 height 11
radio input "true"
click at [942, 655] on label "Taxes" at bounding box center [955, 653] width 26 height 17
click at [948, 655] on input "Taxes" at bounding box center [953, 650] width 11 height 11
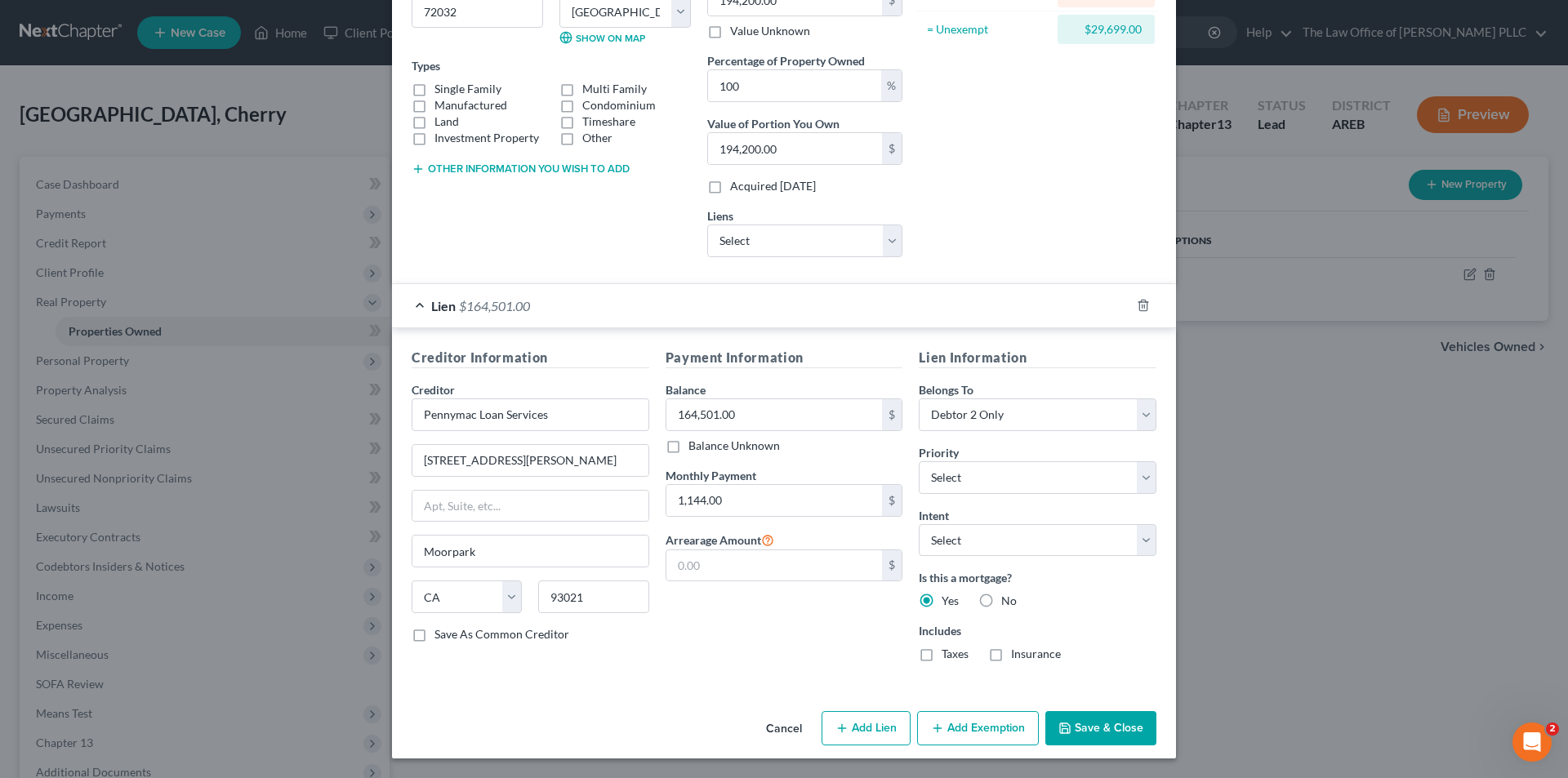
checkbox input "true"
click at [1011, 657] on label "Insurance" at bounding box center [1035, 653] width 50 height 17
click at [1018, 656] on input "Insurance" at bounding box center [1022, 650] width 11 height 11
checkbox input "true"
click at [969, 474] on select "Select 1st 2nd 3rd 4th 5th 6th 7th 8th 9th 10th 11th 12th 13th 14th 15th 16th 1…" at bounding box center [1037, 477] width 237 height 32
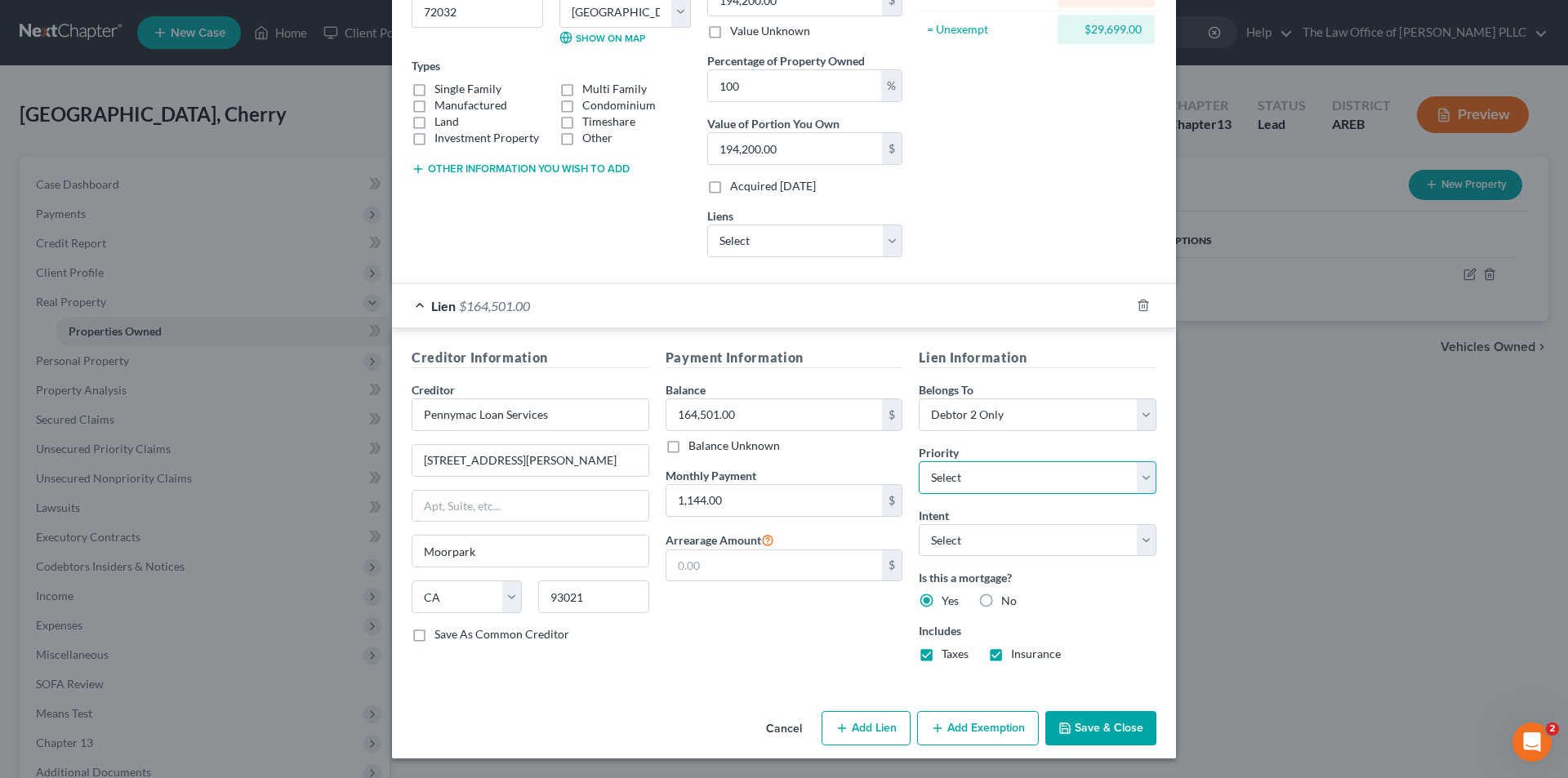
click at [969, 474] on select "Select 1st 2nd 3rd 4th 5th 6th 7th 8th 9th 10th 11th 12th 13th 14th 15th 16th 1…" at bounding box center [1037, 477] width 237 height 32
click at [1079, 716] on button "Save & Close" at bounding box center [1100, 728] width 111 height 34
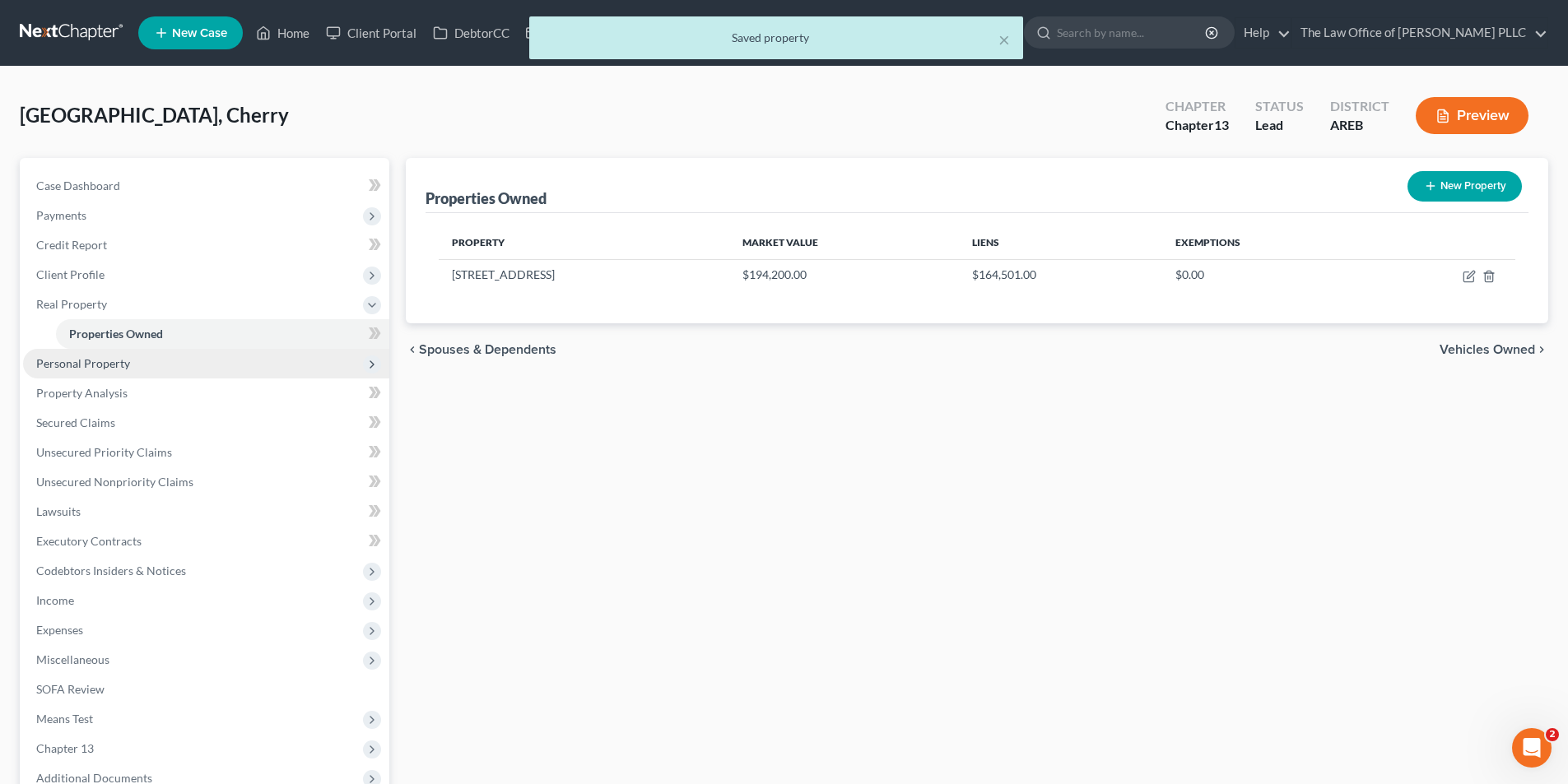
click at [101, 358] on span "Personal Property" at bounding box center [83, 363] width 94 height 14
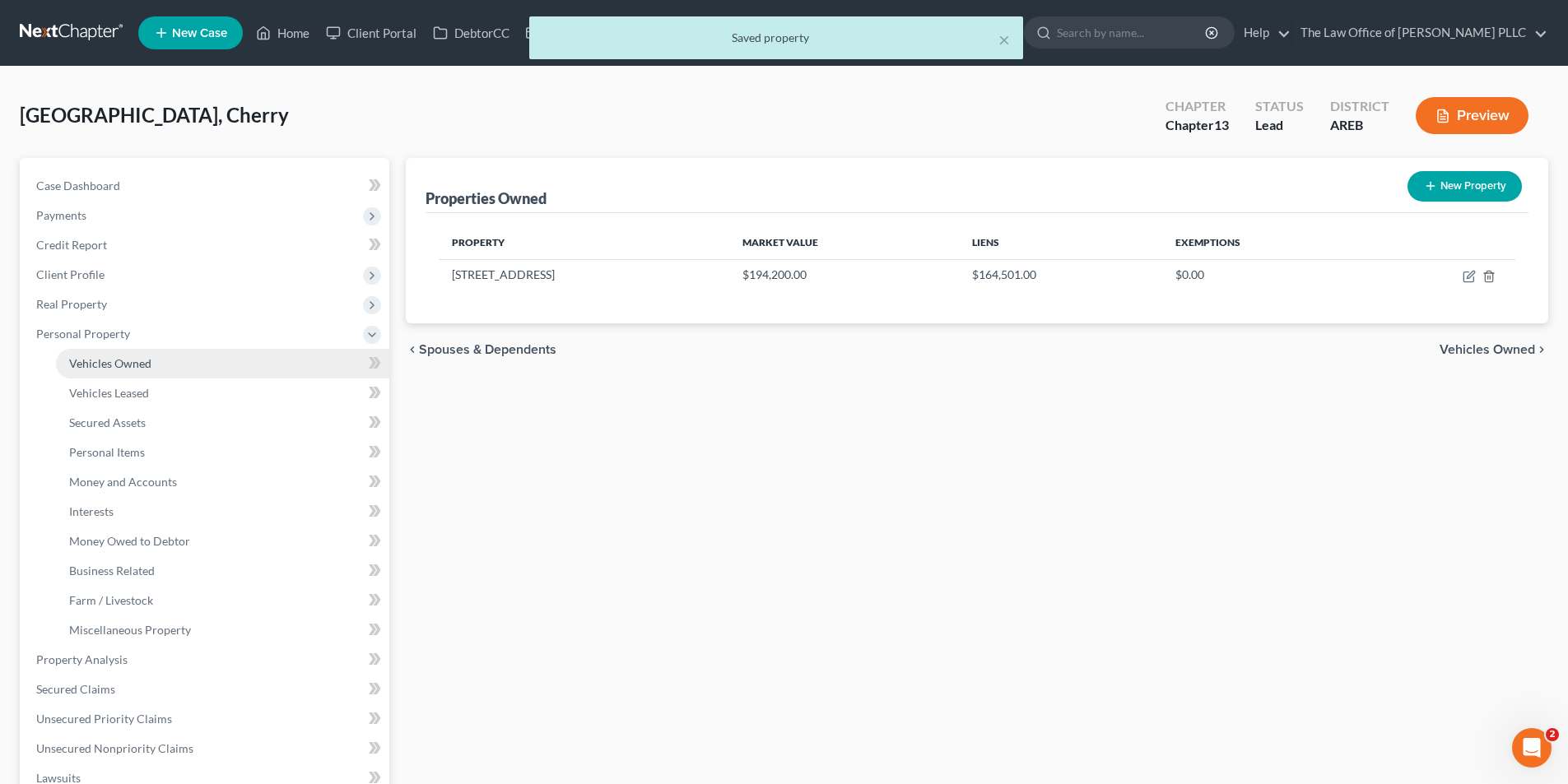
click at [120, 373] on link "Vehicles Owned" at bounding box center [222, 364] width 333 height 30
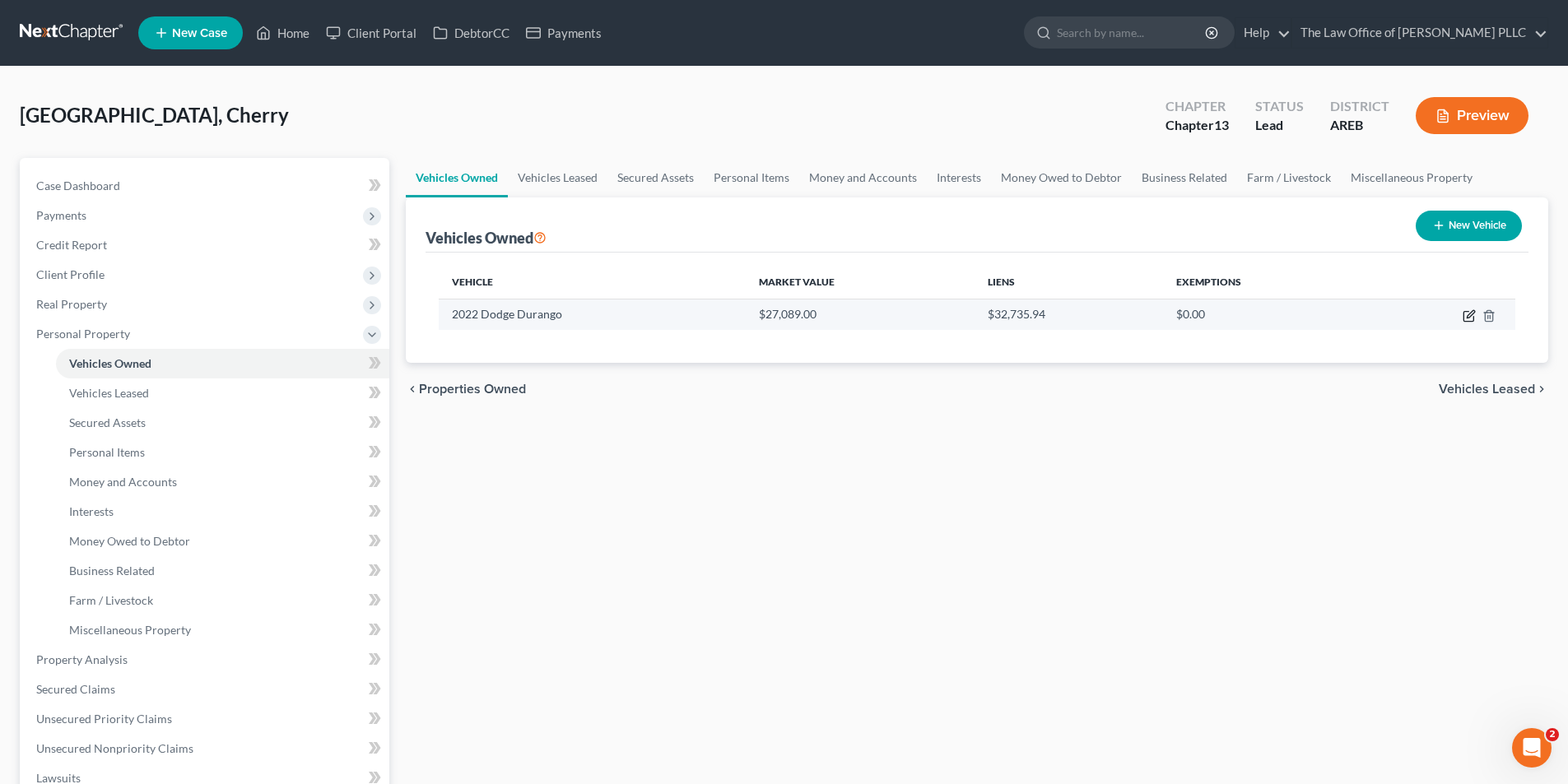
click at [1464, 311] on icon "button" at bounding box center [1468, 316] width 10 height 10
select select "0"
select select "4"
select select "0"
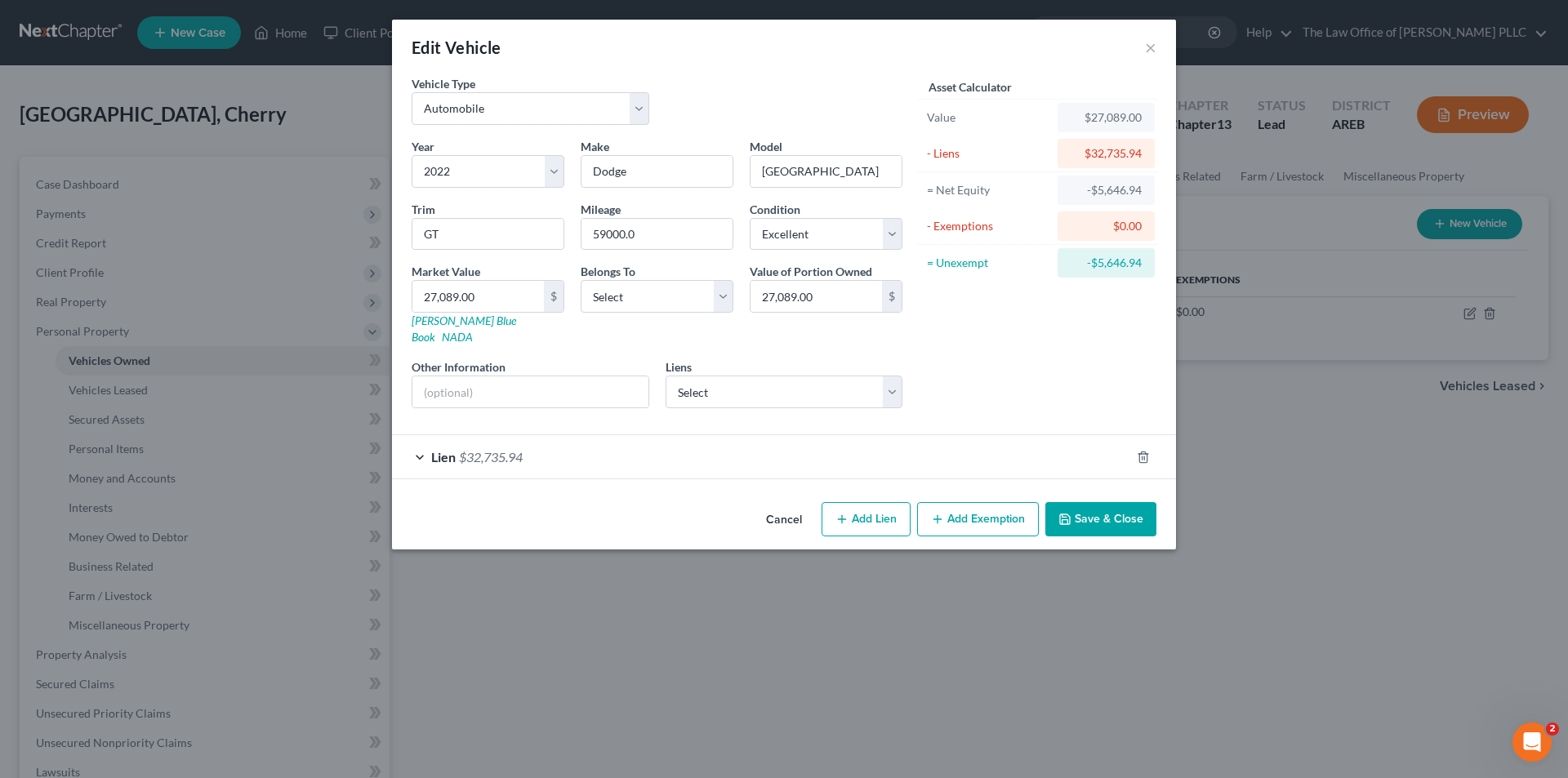
click at [436, 449] on span "Lien" at bounding box center [443, 457] width 25 height 16
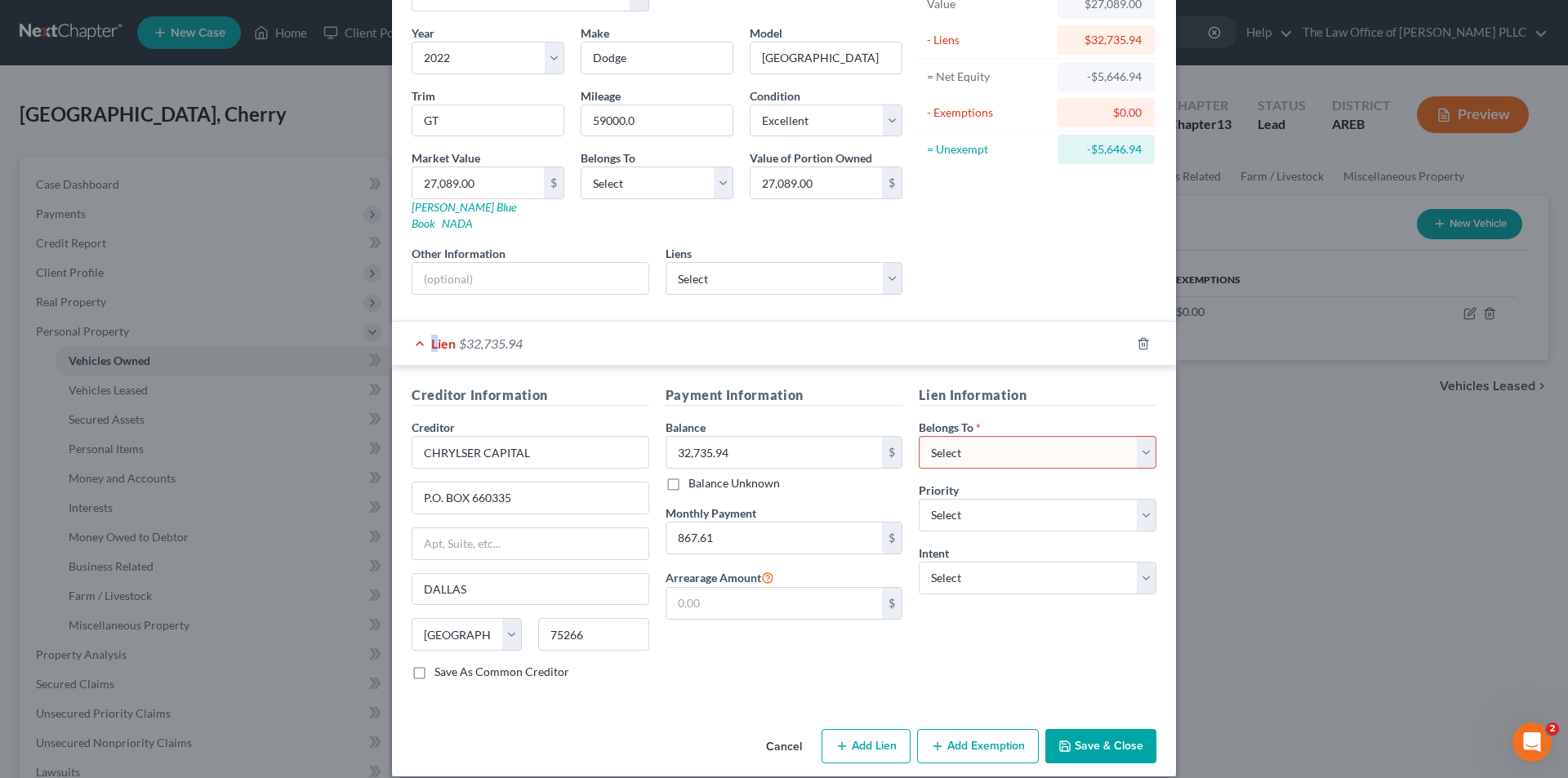
scroll to position [115, 0]
click at [960, 435] on select "Select Debtor 1 Only Debtor 2 Only Debtor 1 And Debtor 2 Only At Least One Of T…" at bounding box center [1037, 450] width 237 height 32
select select "2"
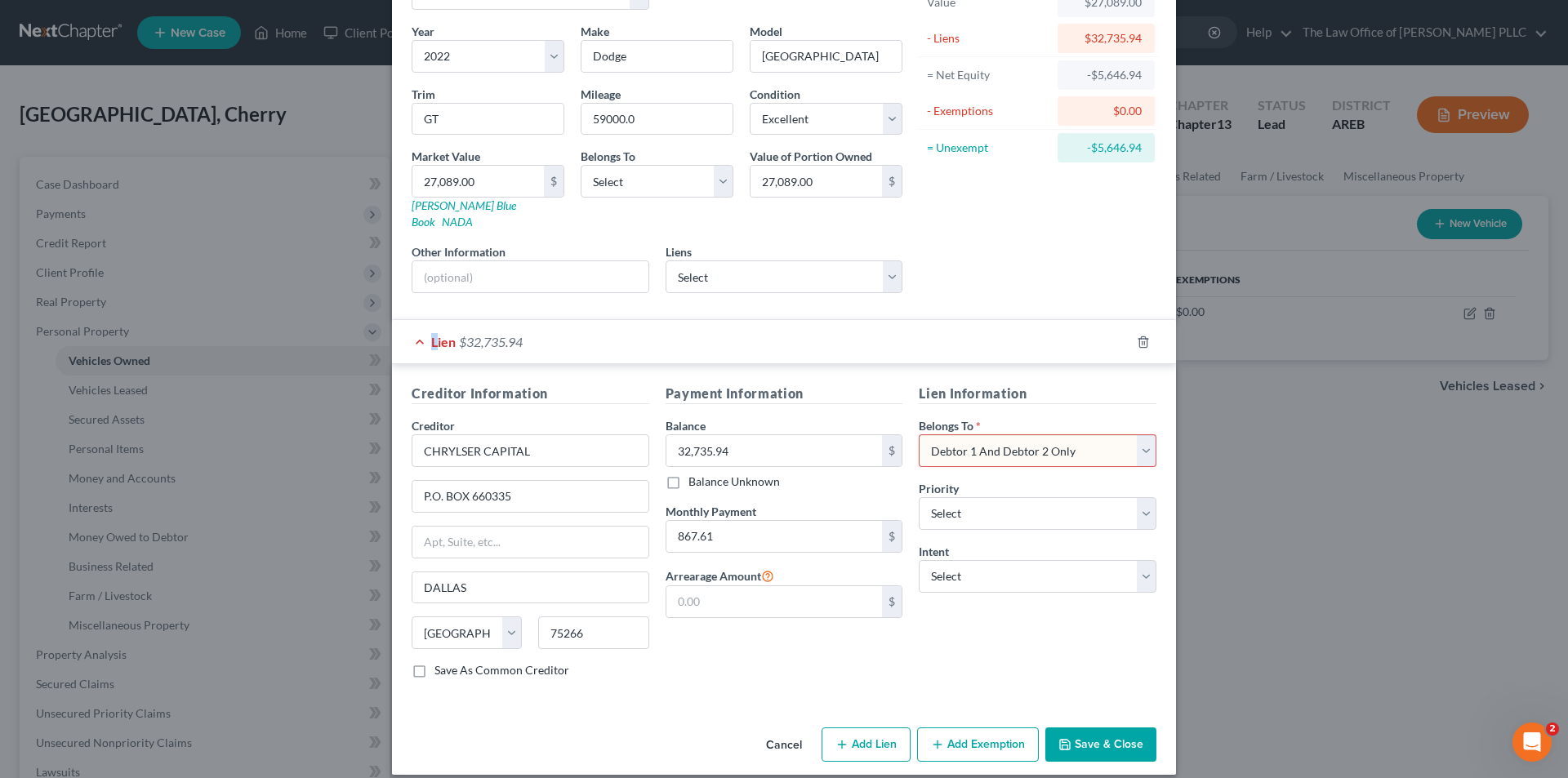
click at [918, 435] on select "Select Debtor 1 Only Debtor 2 Only Debtor 1 And Debtor 2 Only At Least One Of T…" at bounding box center [1037, 450] width 237 height 32
click at [1092, 732] on button "Save & Close" at bounding box center [1100, 745] width 111 height 34
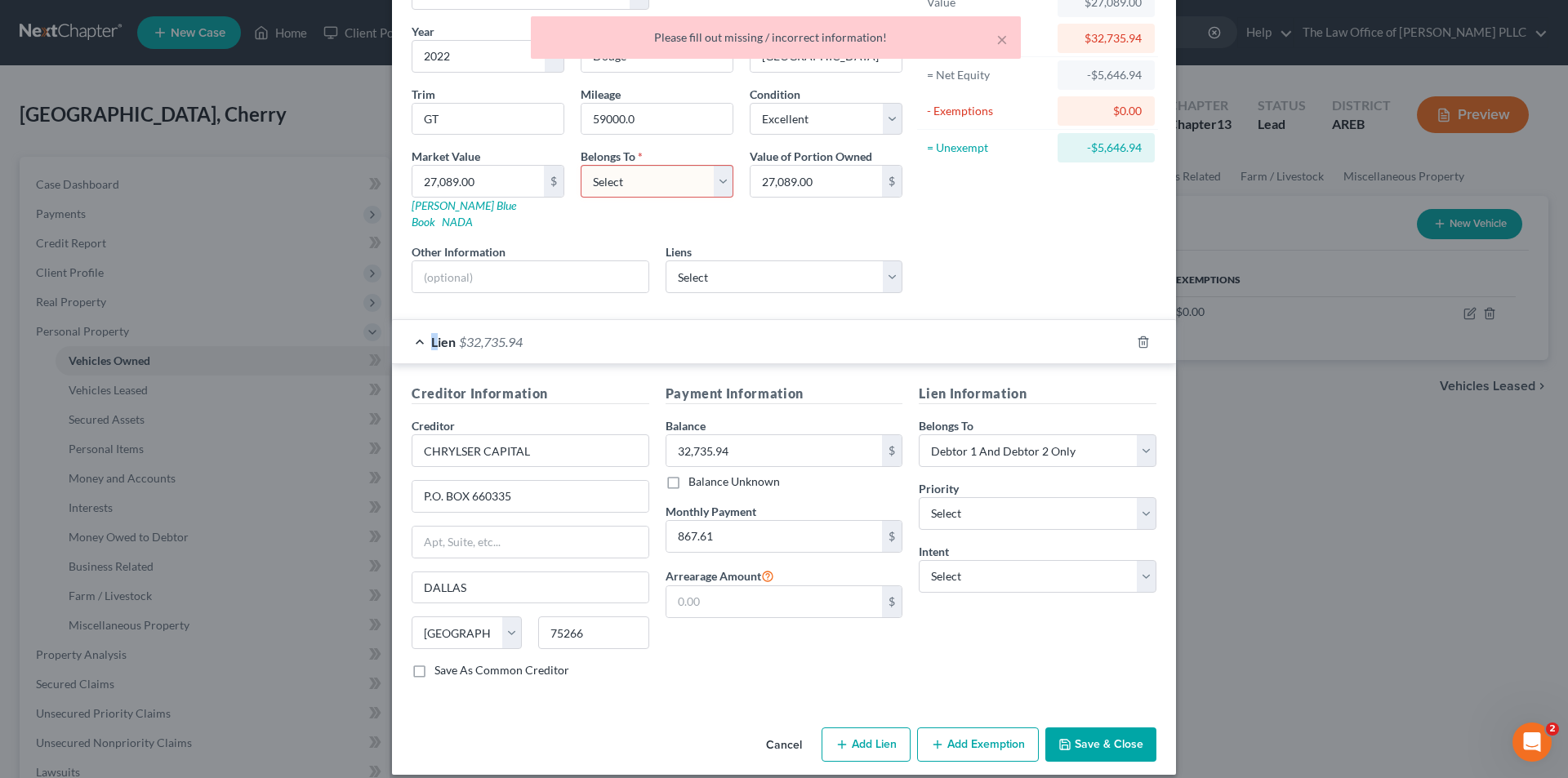
click at [619, 189] on select "Select Debtor 1 Only Debtor 2 Only Debtor 1 And Debtor 2 Only At Least One Of T…" at bounding box center [657, 181] width 153 height 32
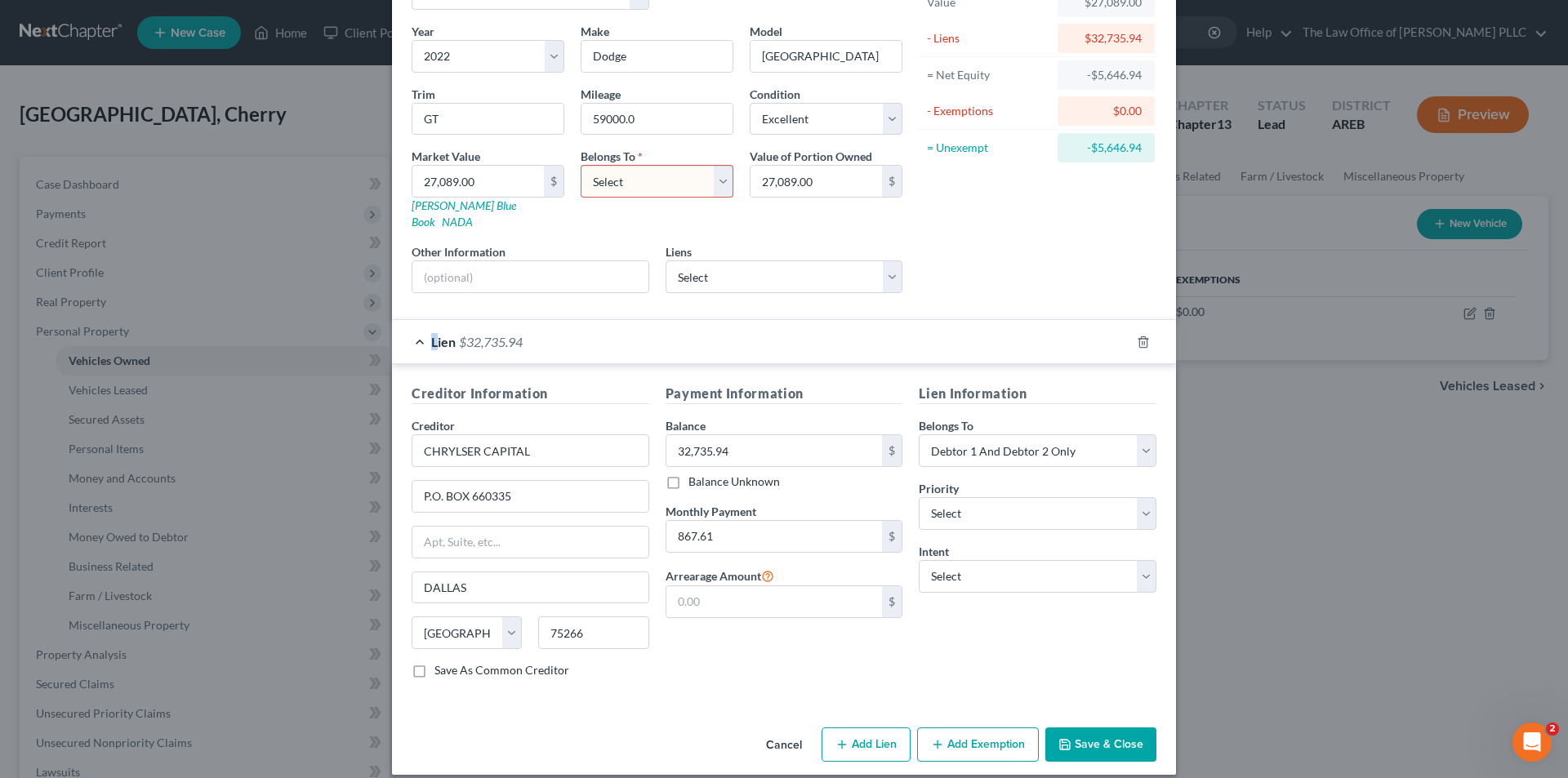
select select "2"
click at [581, 165] on select "Select Debtor 1 Only Debtor 2 Only Debtor 1 And Debtor 2 Only At Least One Of T…" at bounding box center [657, 181] width 153 height 32
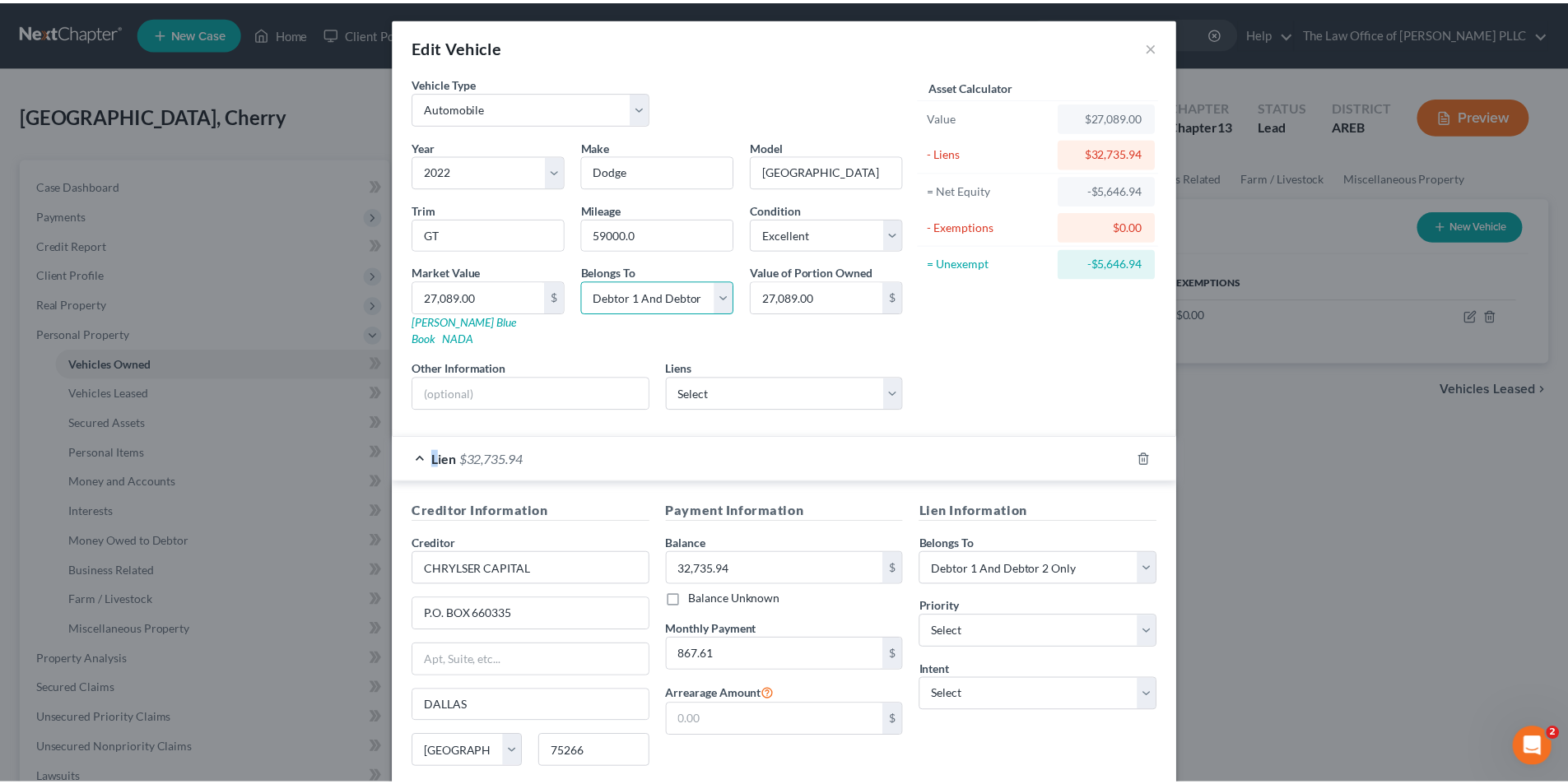
scroll to position [0, 0]
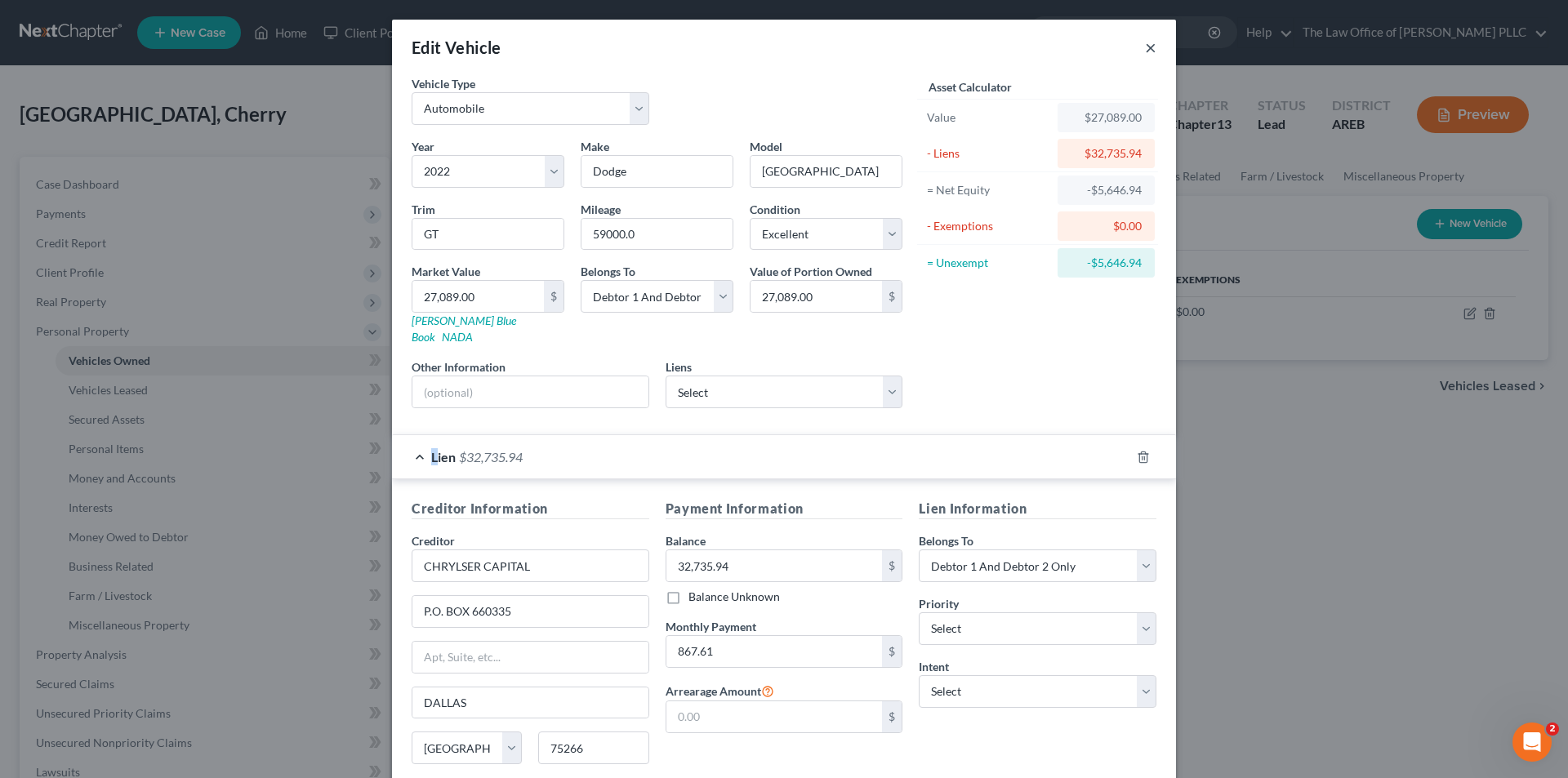
click at [1147, 42] on button "×" at bounding box center [1151, 47] width 12 height 20
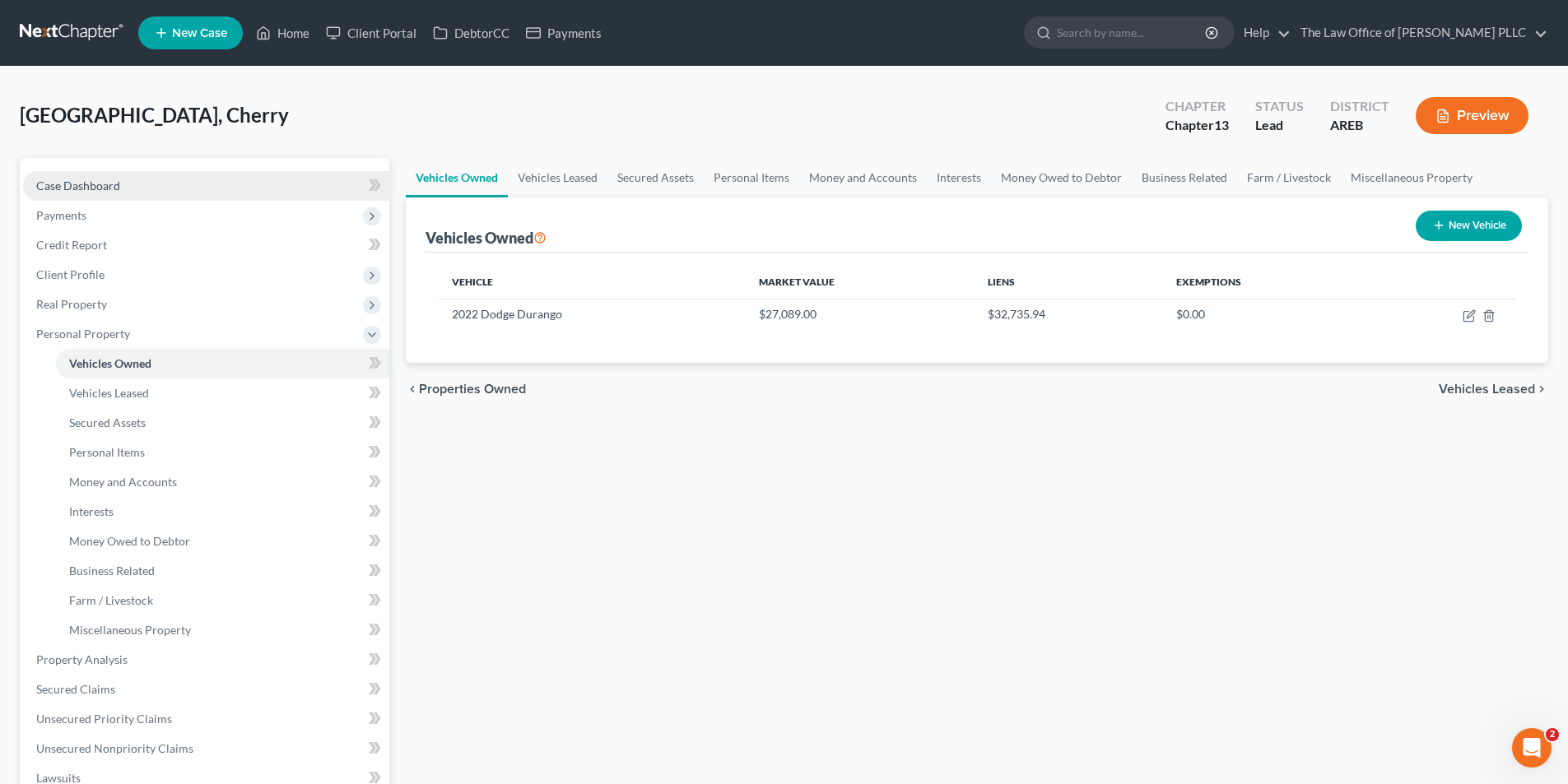
click at [84, 185] on span "Case Dashboard" at bounding box center [78, 186] width 84 height 14
select select "0"
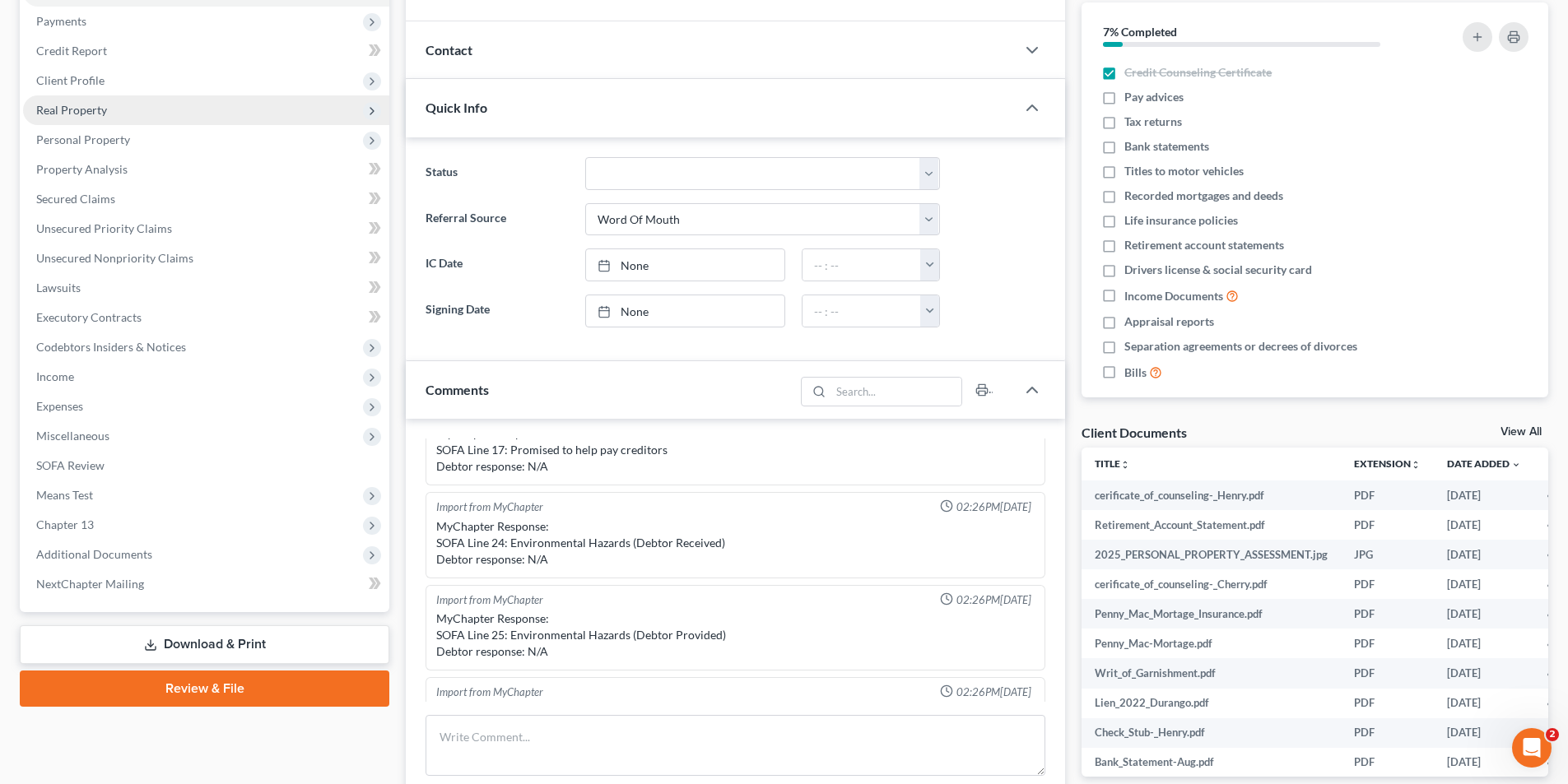
scroll to position [164, 0]
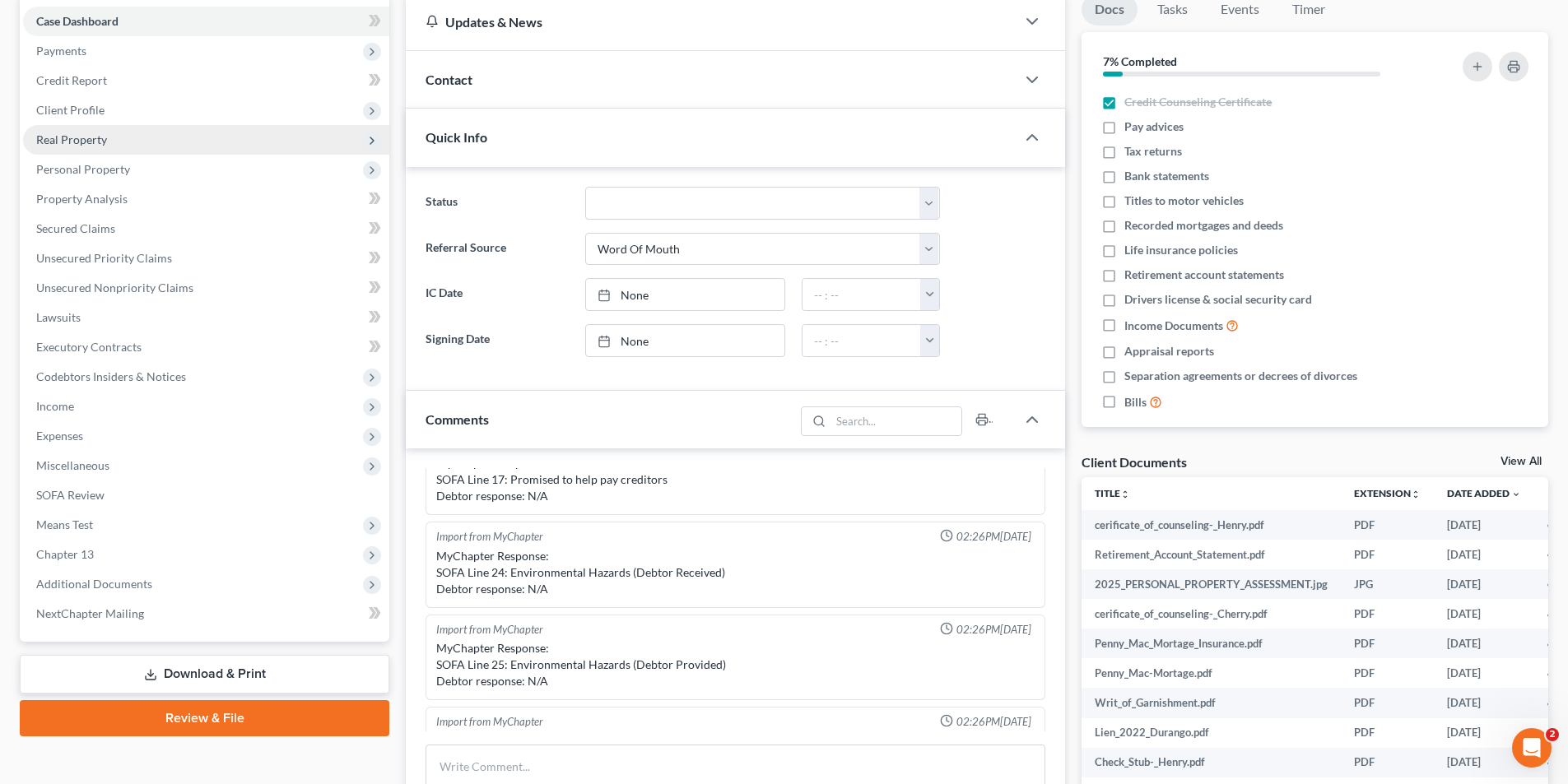
click at [53, 135] on span "Real Property" at bounding box center [72, 139] width 71 height 14
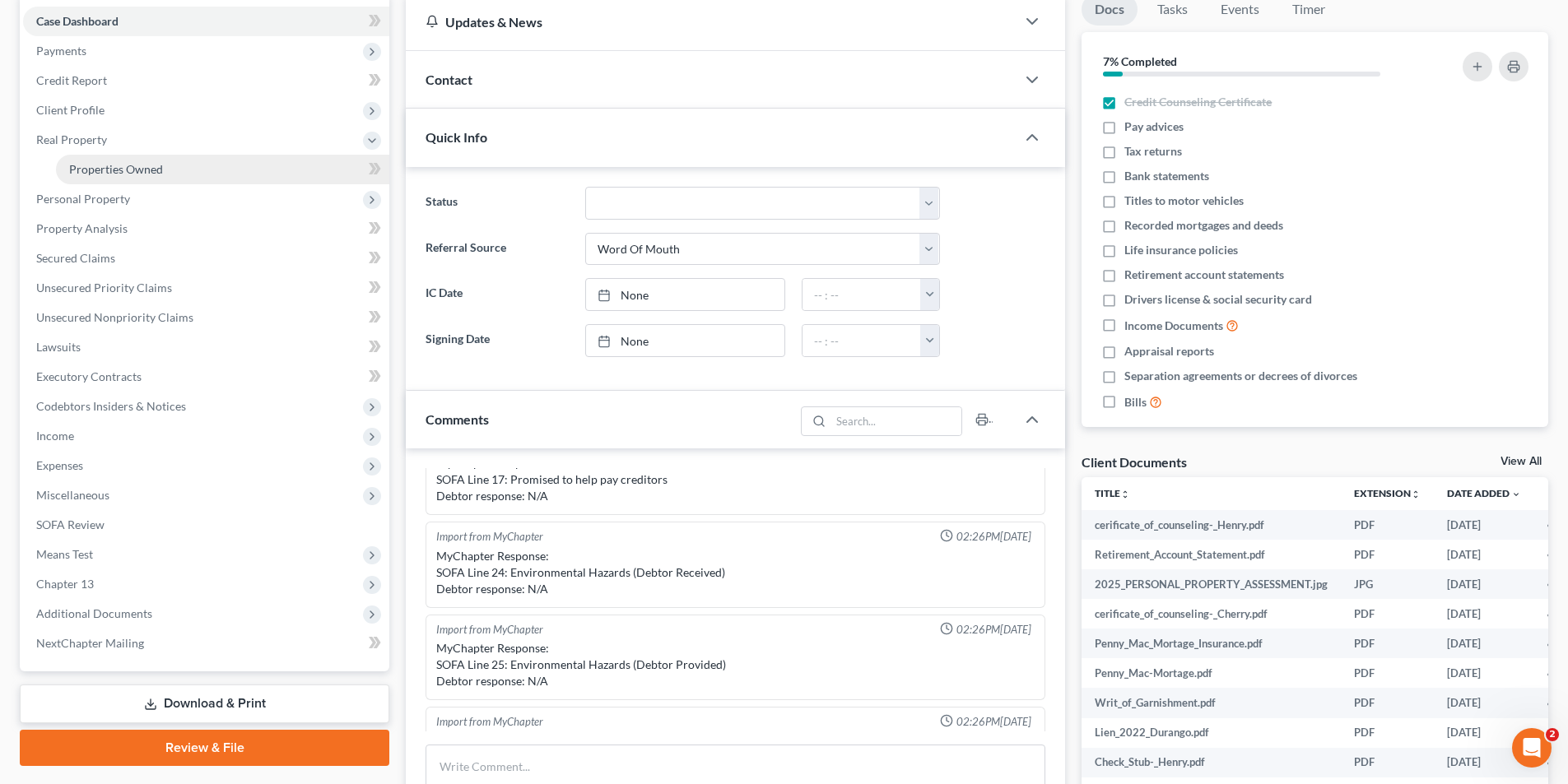
click at [108, 164] on span "Properties Owned" at bounding box center [116, 169] width 94 height 14
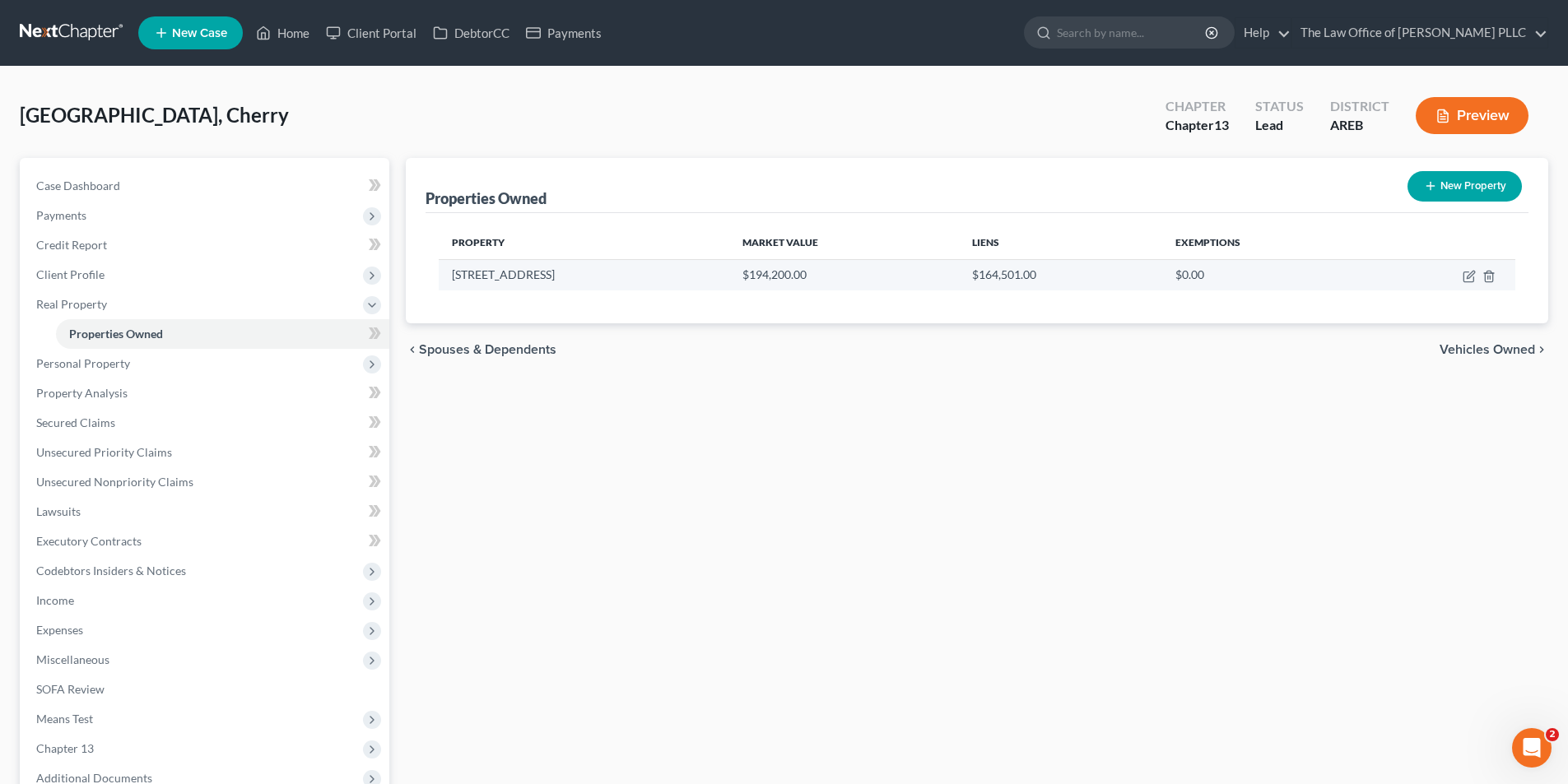
click at [1461, 274] on td at bounding box center [1441, 275] width 148 height 32
click at [1470, 281] on icon "button" at bounding box center [1468, 276] width 13 height 13
select select "2"
select select "22"
select select "2"
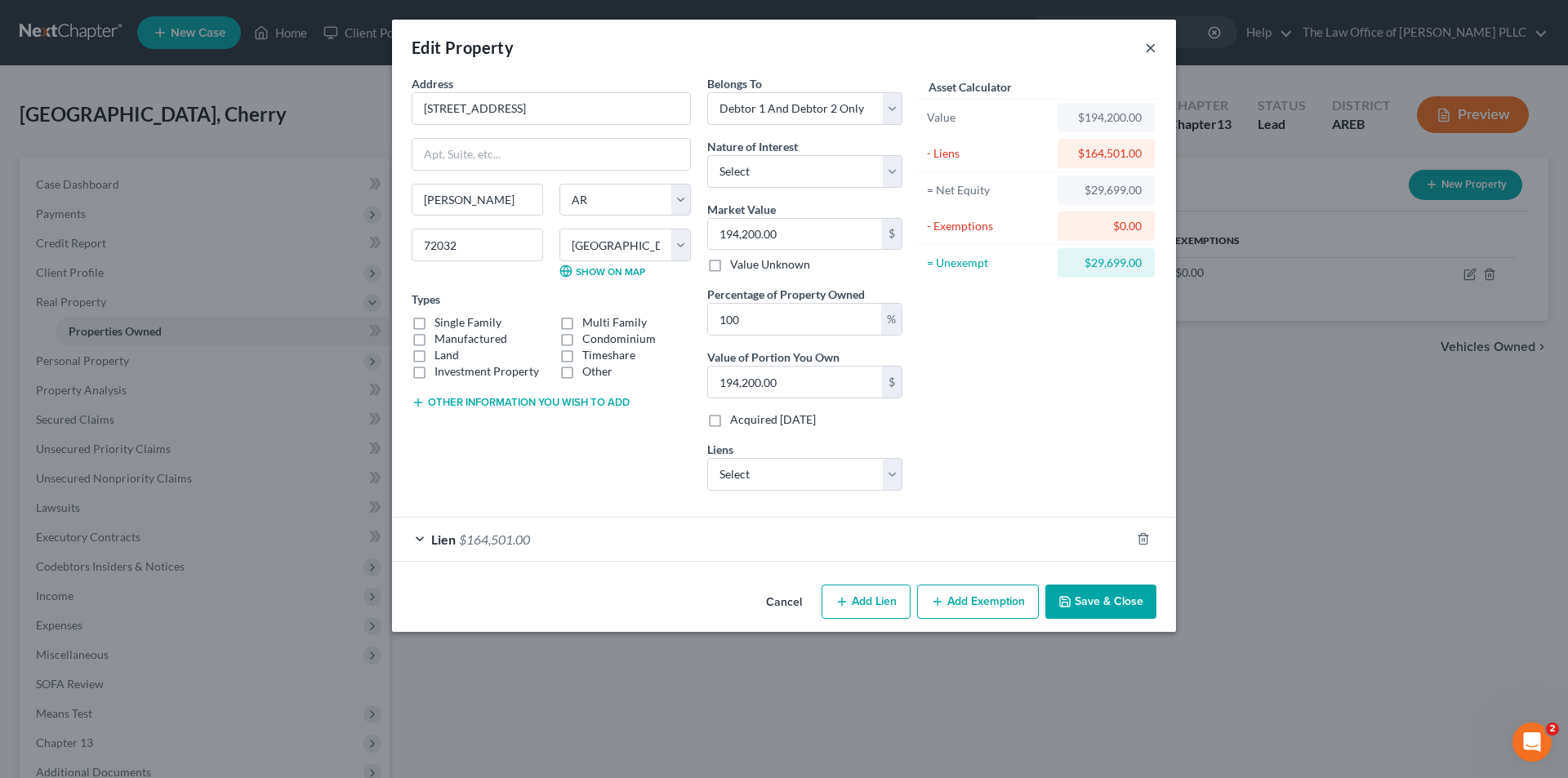
drag, startPoint x: 1154, startPoint y: 53, endPoint x: 1050, endPoint y: 71, distance: 105.5
click at [1154, 52] on button "×" at bounding box center [1151, 47] width 12 height 20
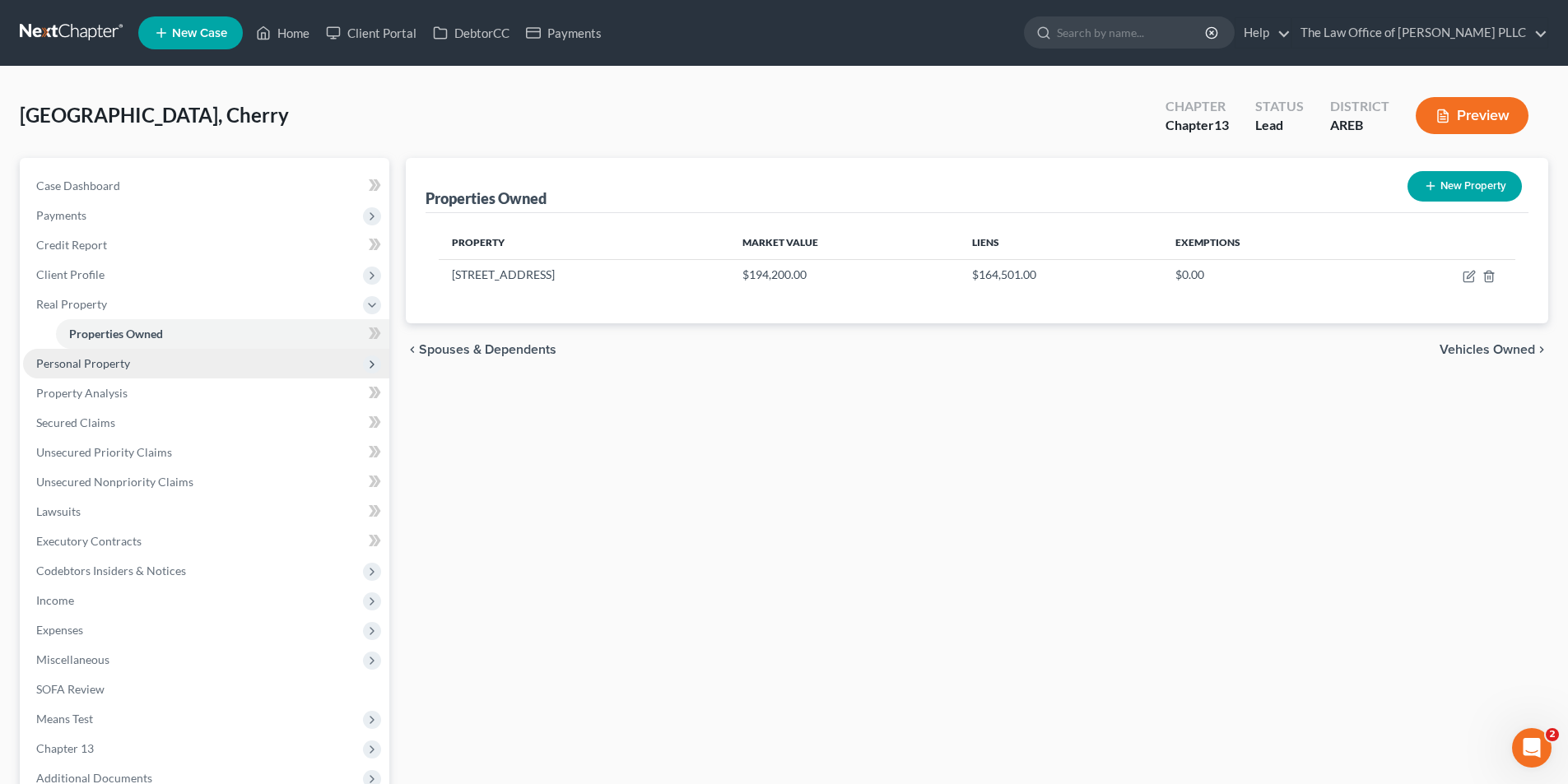
click at [66, 367] on span "Personal Property" at bounding box center [83, 363] width 94 height 14
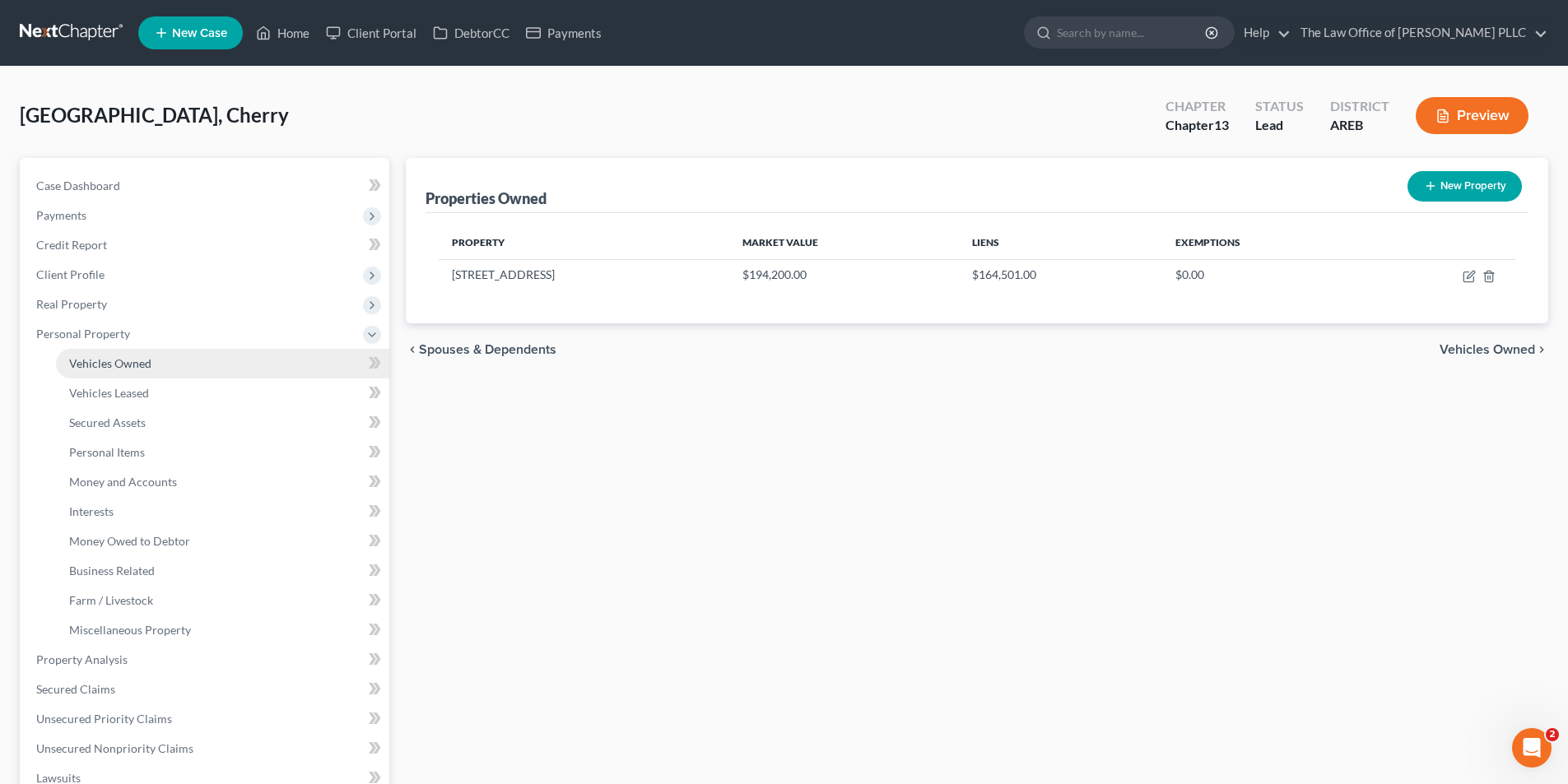
click at [129, 366] on span "Vehicles Owned" at bounding box center [110, 363] width 82 height 14
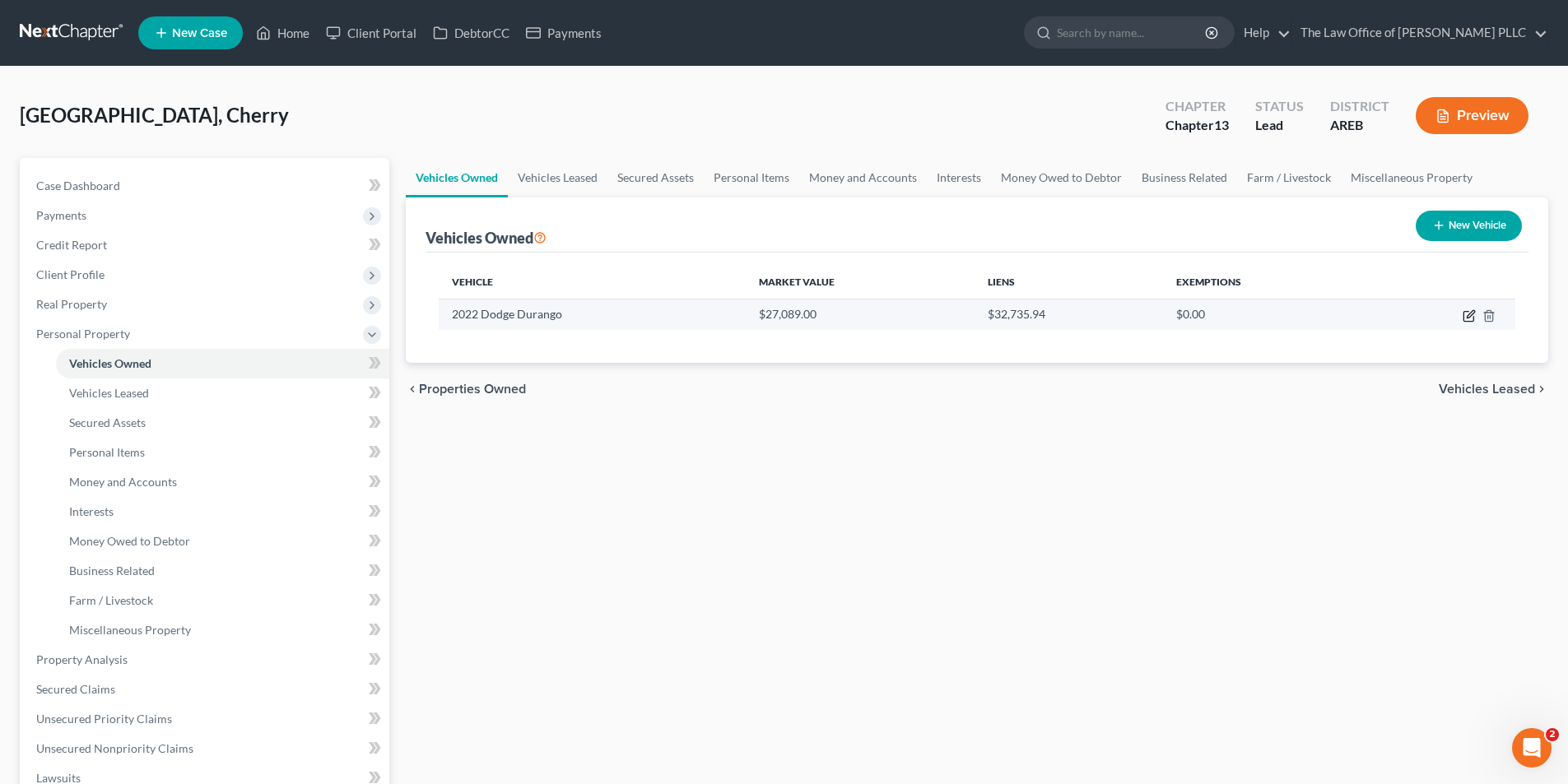
click at [1470, 312] on icon "button" at bounding box center [1469, 313] width 7 height 7
select select "0"
select select "4"
select select "0"
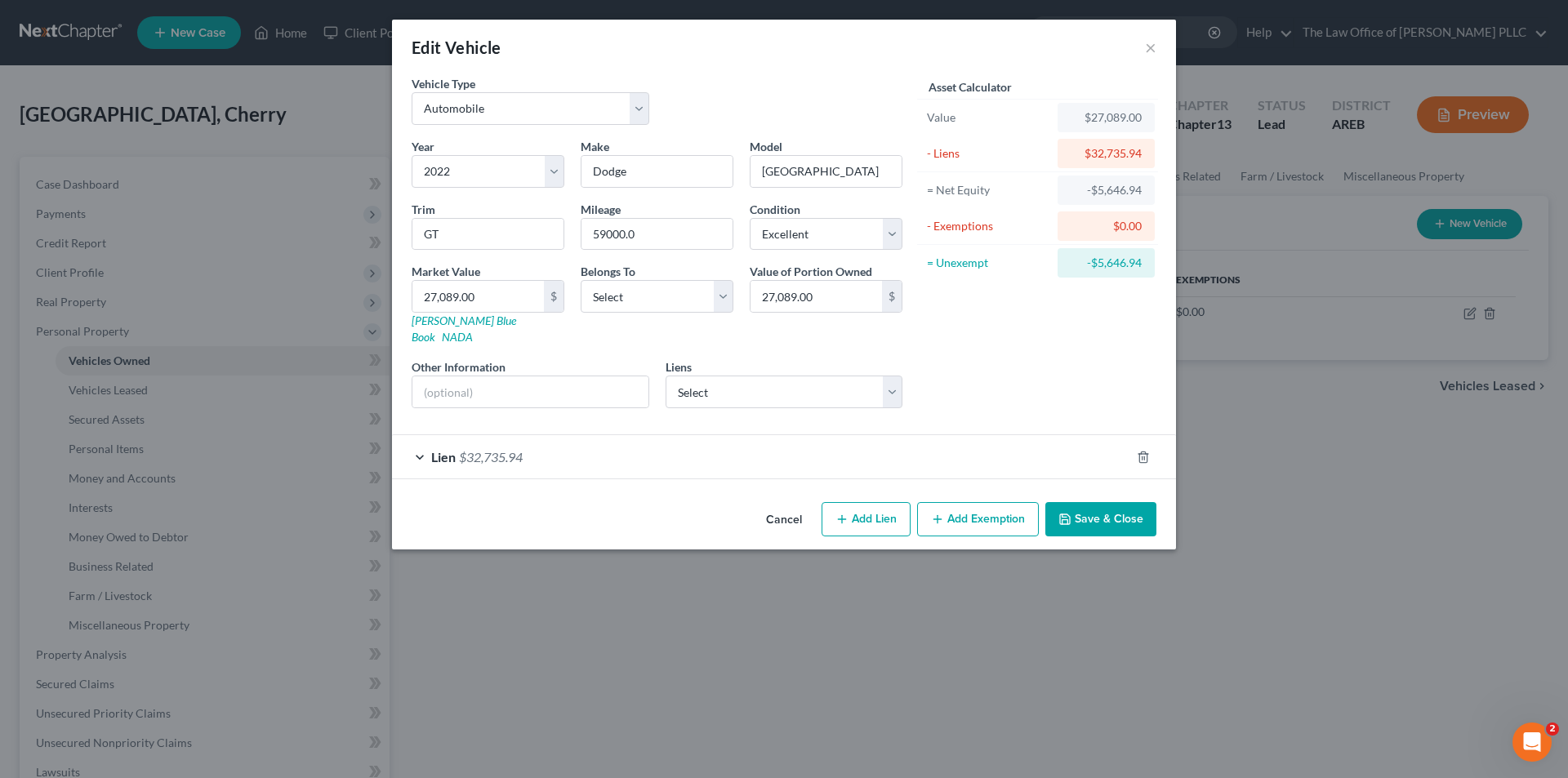
drag, startPoint x: 817, startPoint y: 670, endPoint x: 829, endPoint y: 661, distance: 15.0
click at [829, 661] on div "Edit Vehicle × Vehicle Type Select Automobile Truck Trailer Watercraft Aircraft…" at bounding box center [784, 389] width 1568 height 778
type input "2"
type input "2.00"
type input "28"
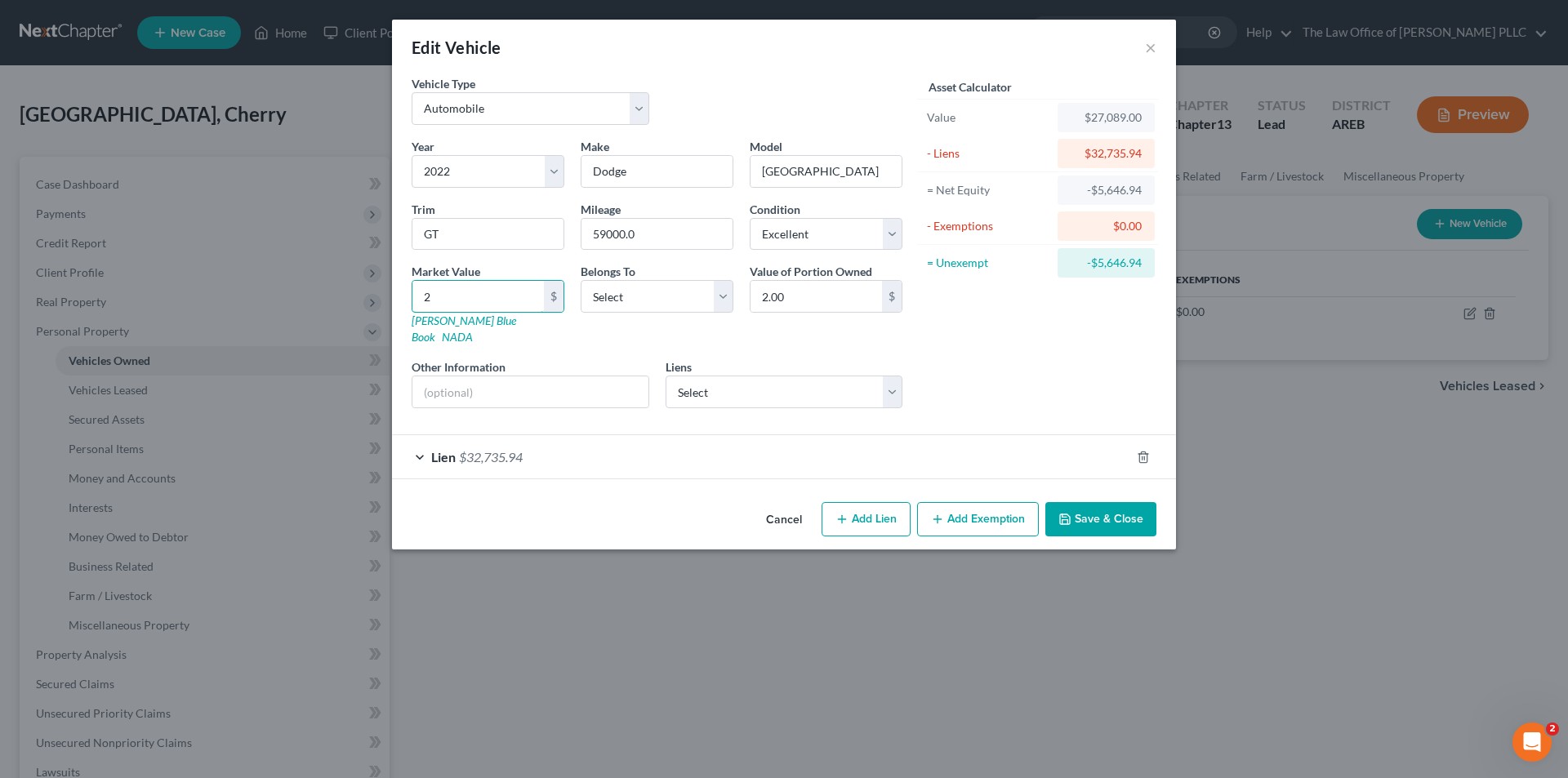
type input "28.00"
type input "280"
type input "280.00"
type input "2805"
type input "2,805.00"
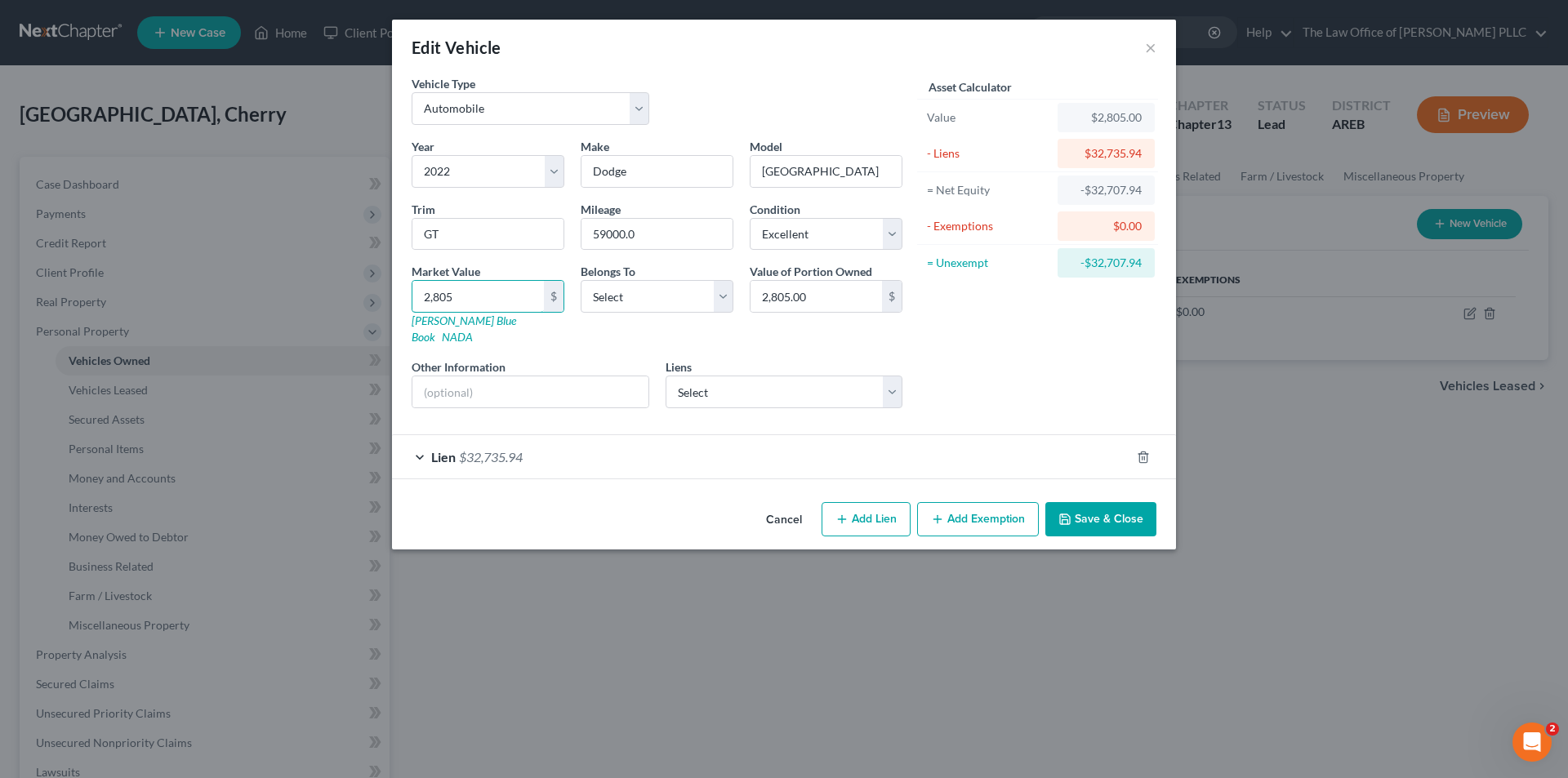
type input "2,8058"
type input "28,058.00"
type input "28,058"
click at [473, 330] on link "NADA" at bounding box center [457, 337] width 31 height 14
click at [611, 382] on input "text" at bounding box center [530, 392] width 236 height 31
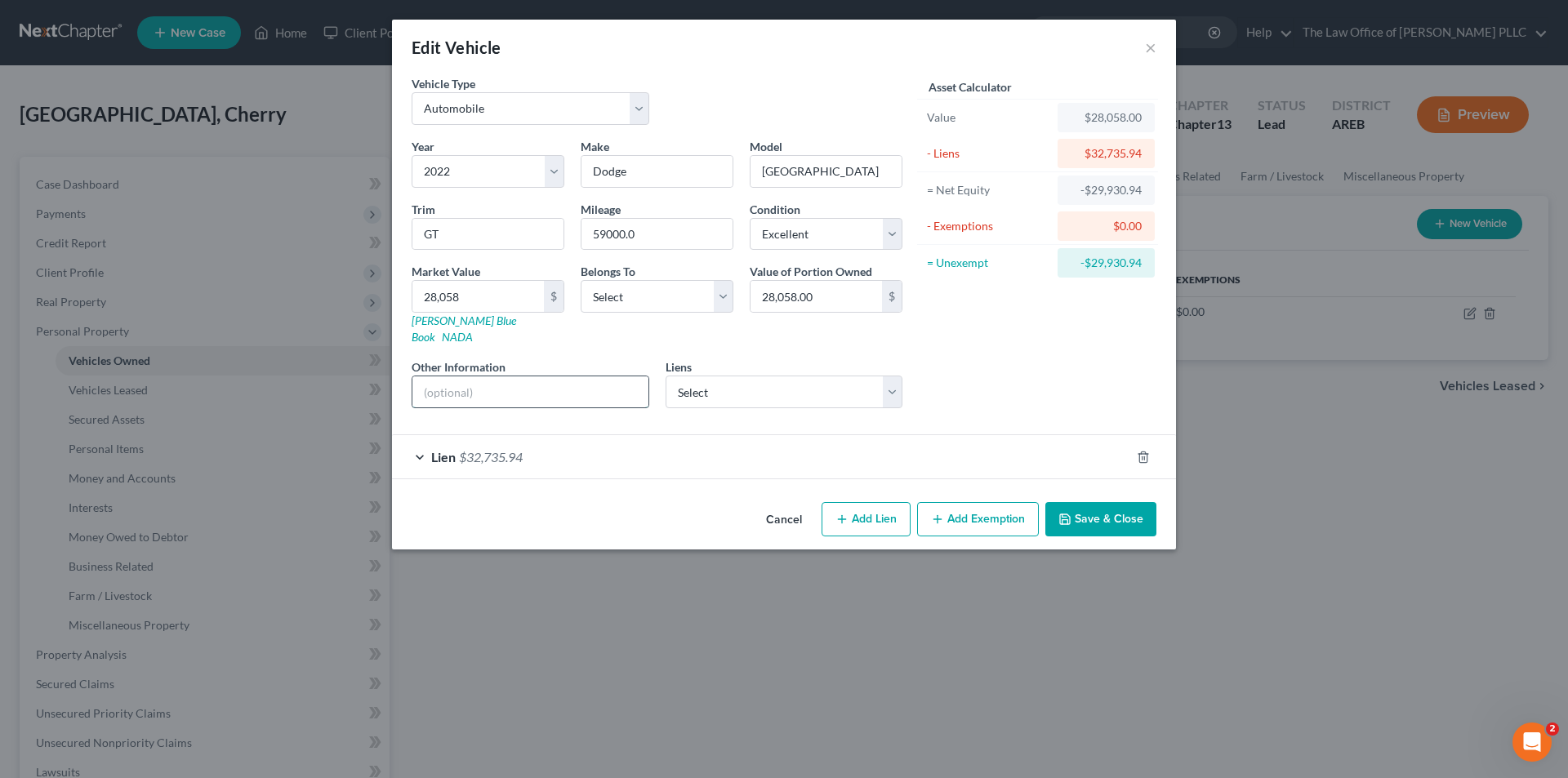
click at [611, 382] on input "text" at bounding box center [530, 392] width 236 height 31
click at [719, 376] on select "Select Chrysler Capital - $33,663.00" at bounding box center [784, 391] width 237 height 32
select select "45"
select select "2"
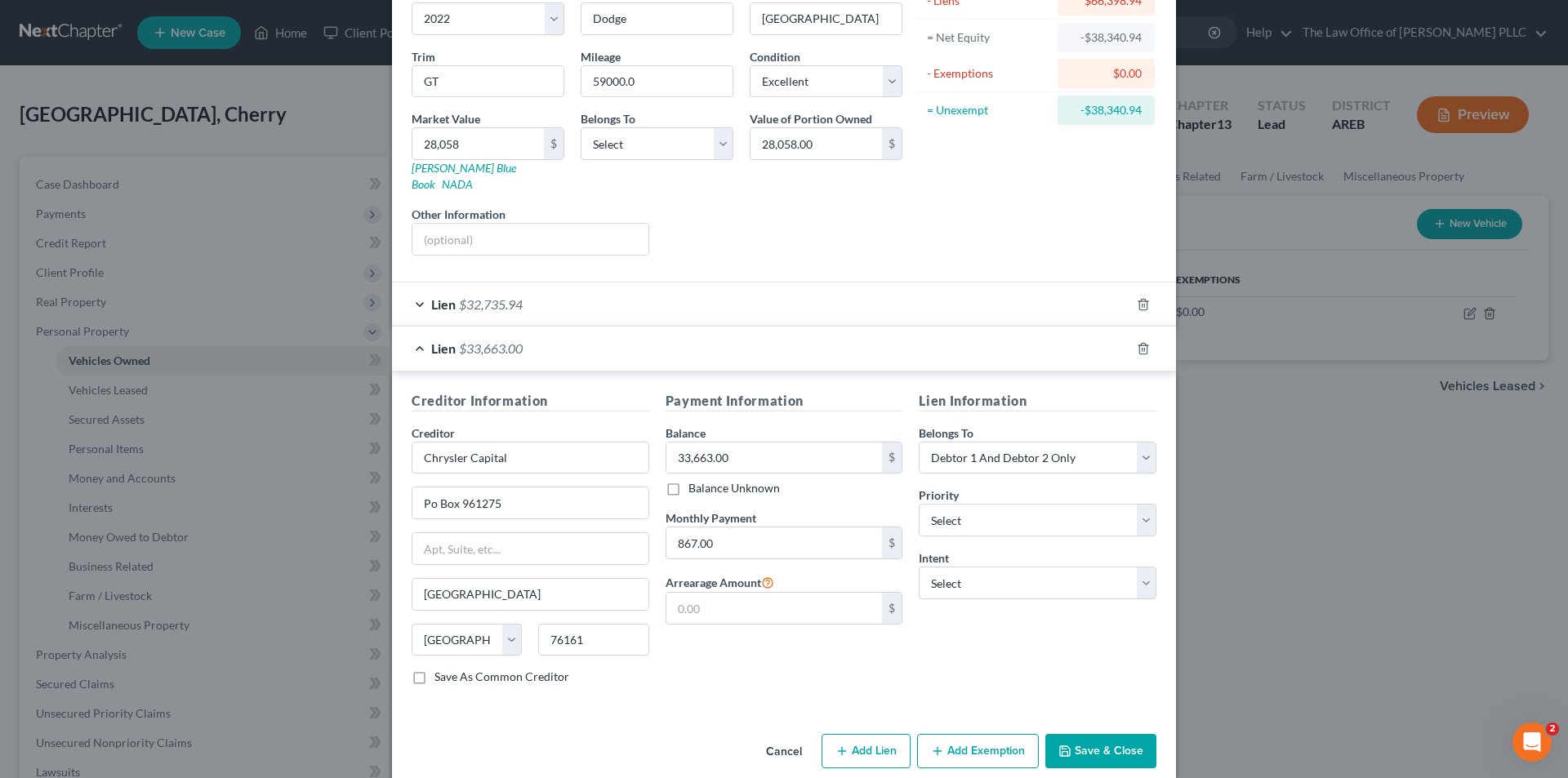
scroll to position [159, 0]
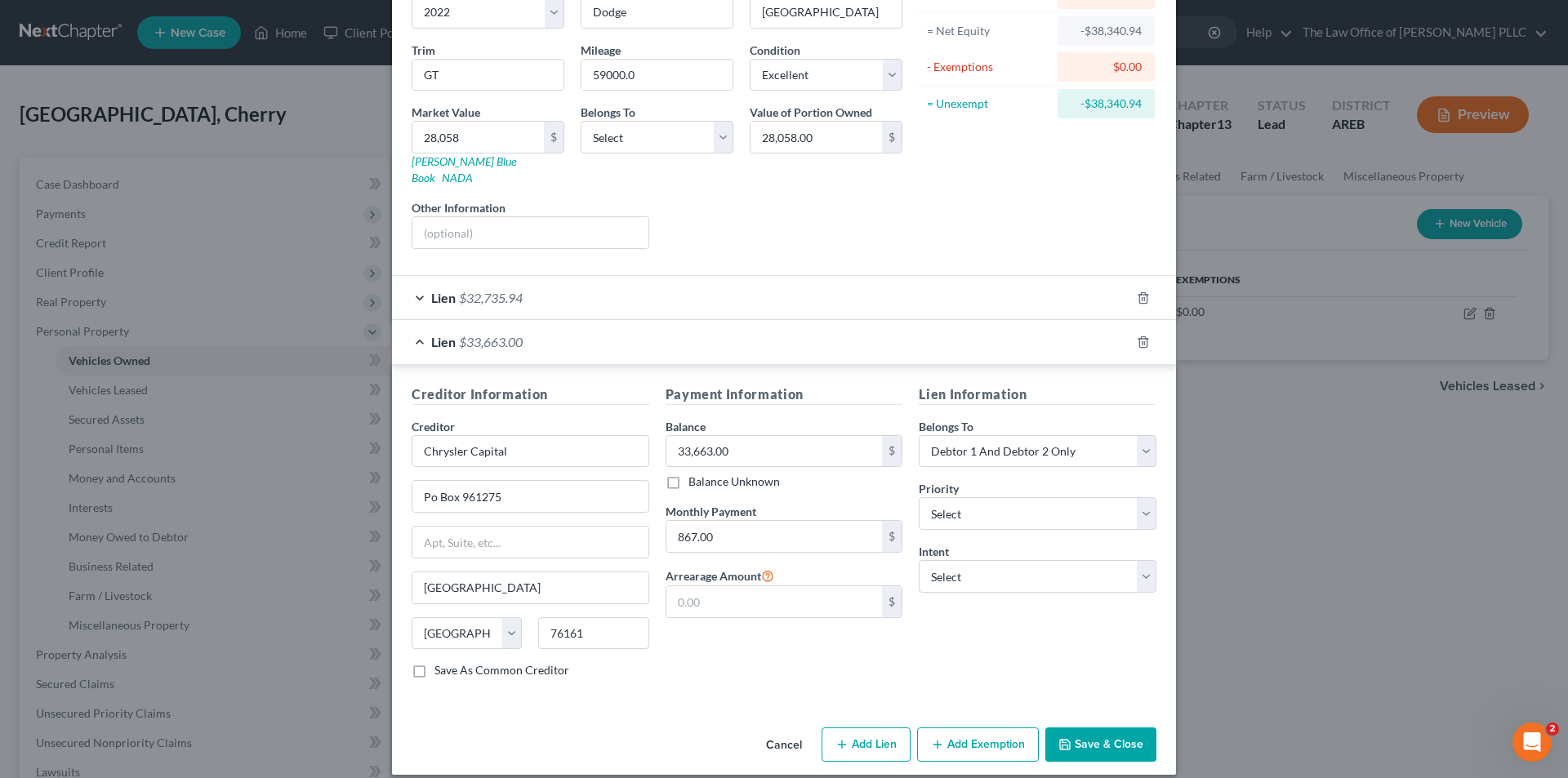
click at [584, 281] on div "Lien $32,735.94" at bounding box center [761, 297] width 738 height 43
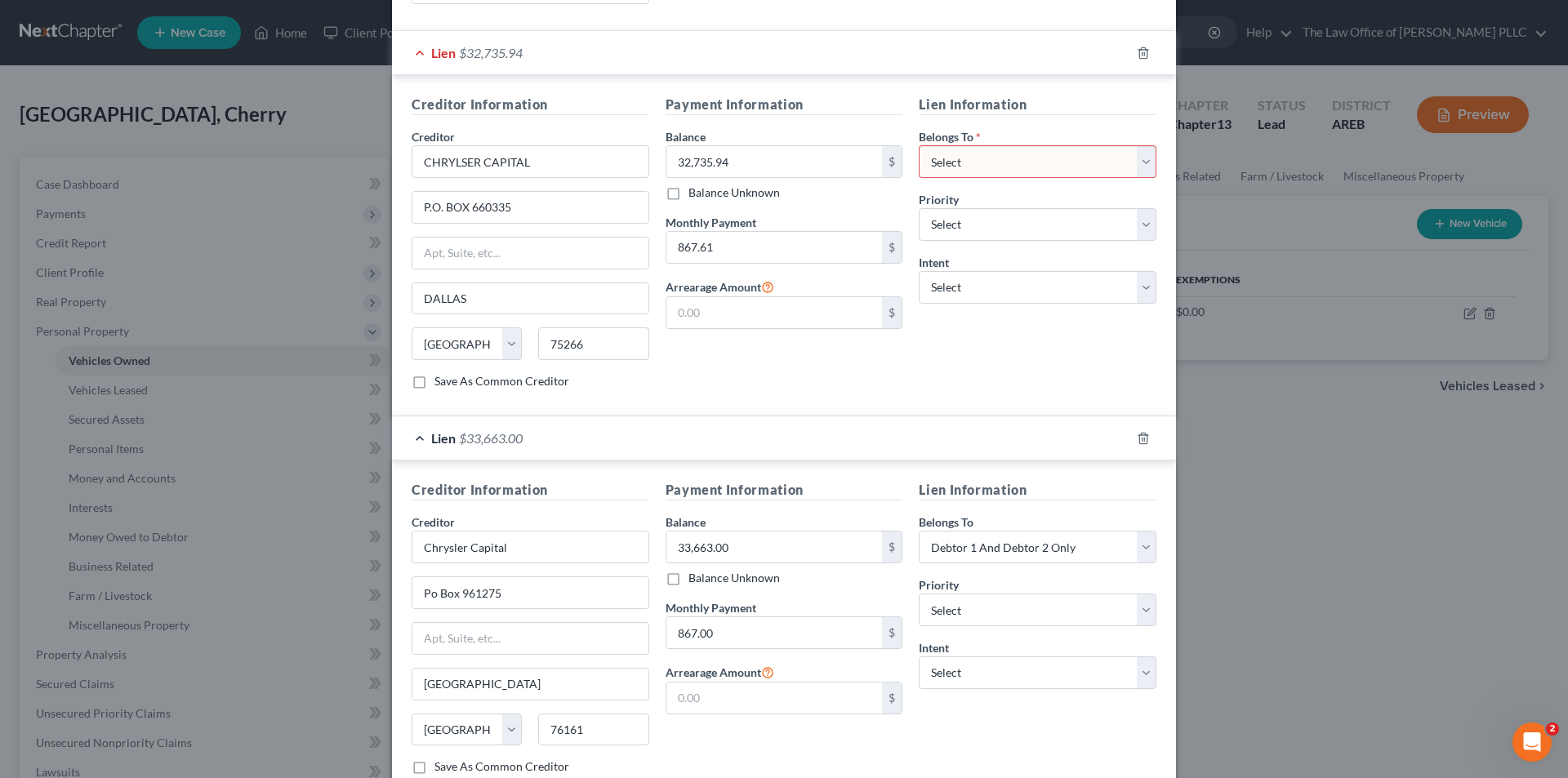
scroll to position [323, 0]
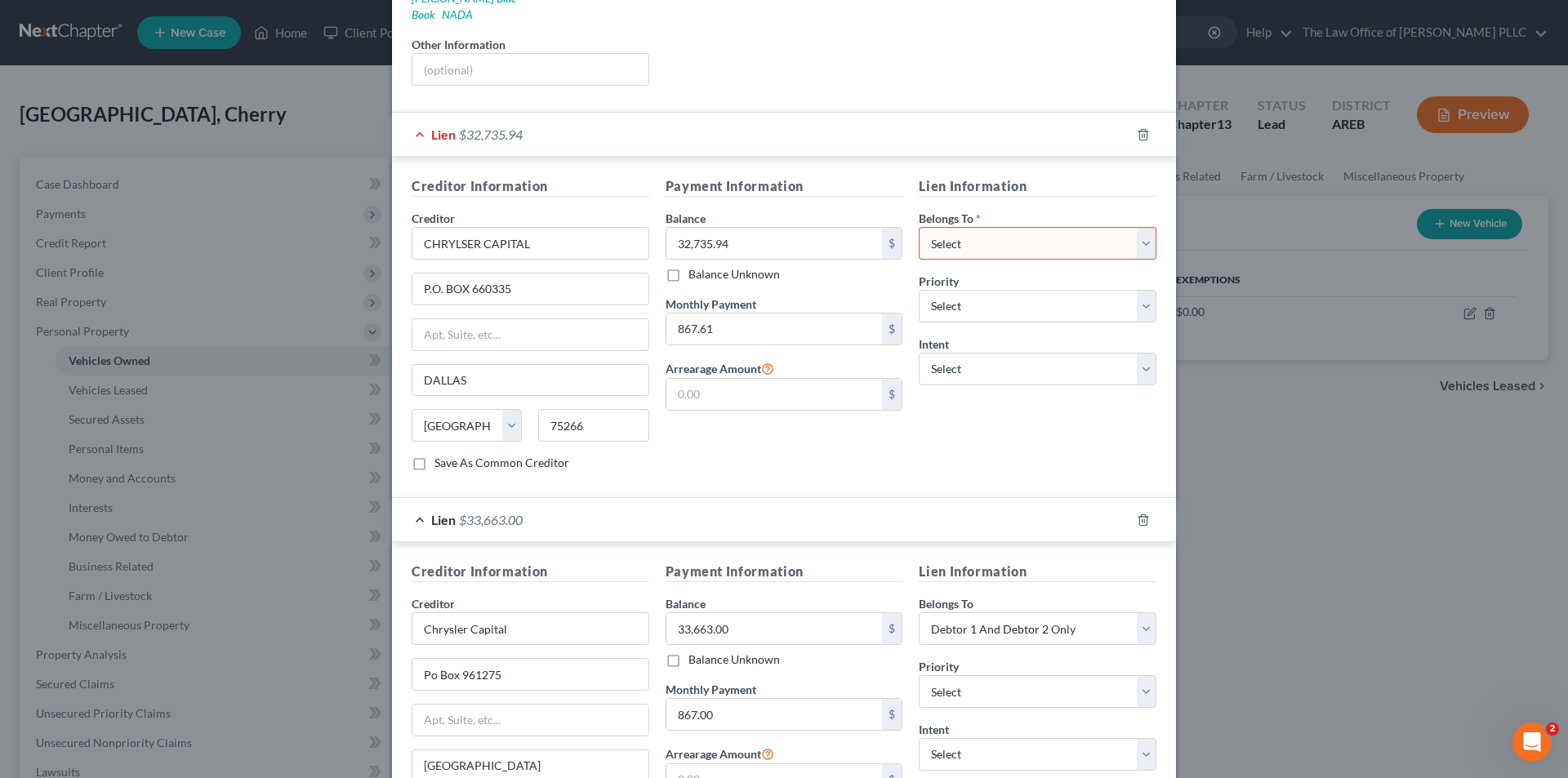
click at [83, 250] on div "Edit Vehicle × Vehicle Type Select Automobile Truck Trailer Watercraft Aircraft…" at bounding box center [784, 389] width 1568 height 778
drag, startPoint x: 84, startPoint y: 245, endPoint x: 112, endPoint y: 225, distance: 34.4
click at [89, 235] on div "Edit Vehicle × Vehicle Type Select Automobile Truck Trailer Watercraft Aircraft…" at bounding box center [784, 389] width 1568 height 778
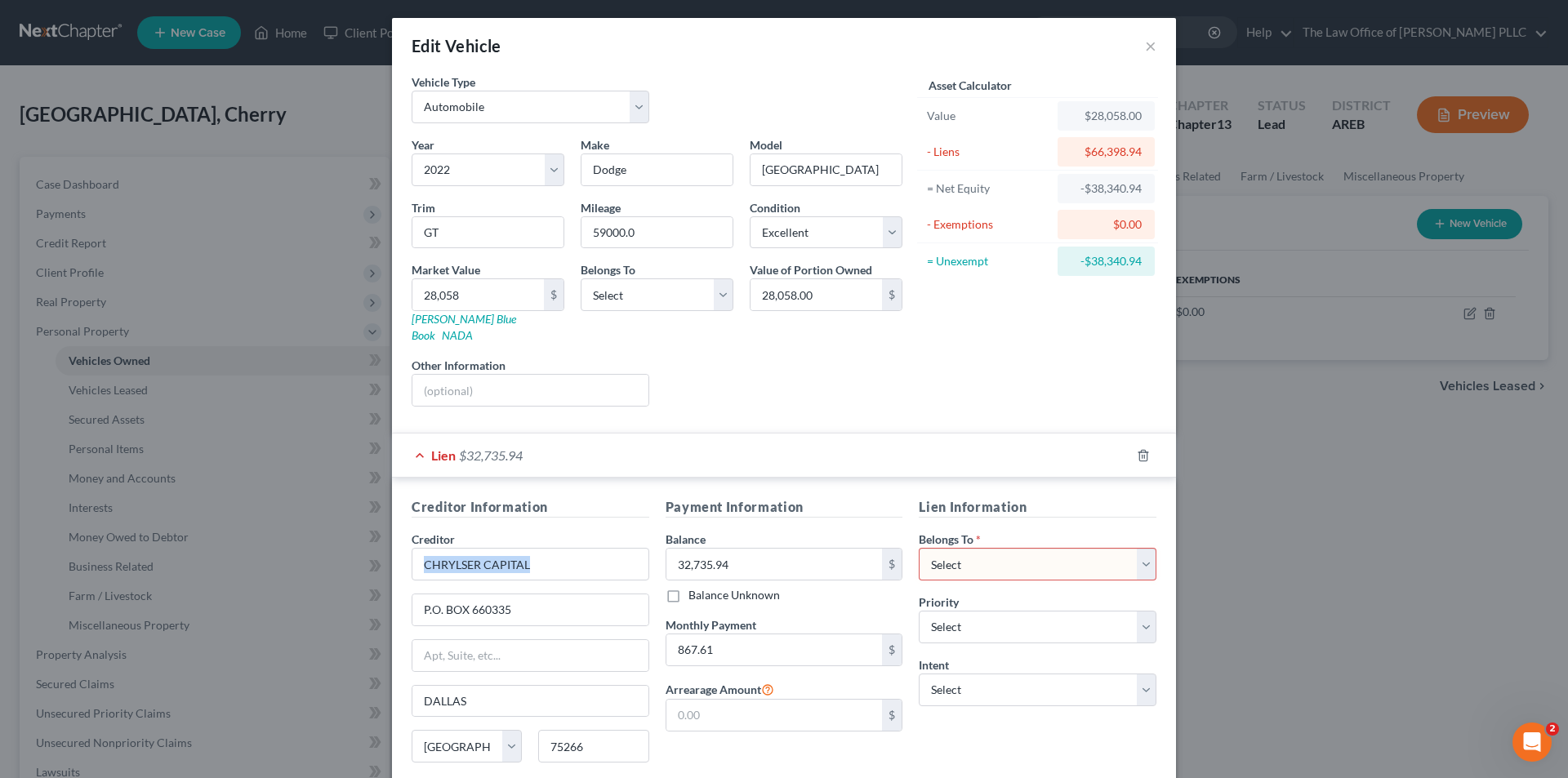
scroll to position [0, 0]
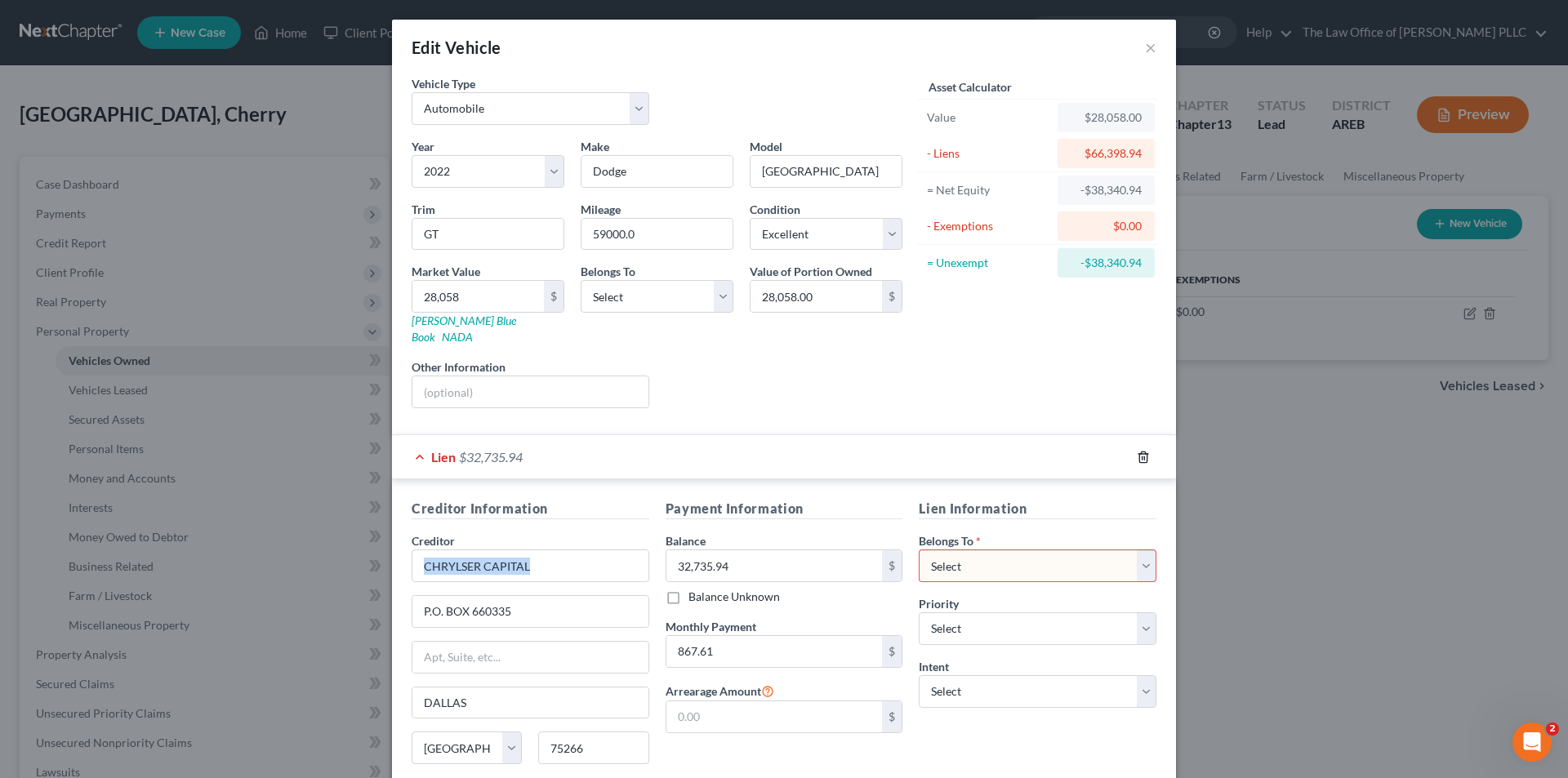
click at [1139, 450] on icon "button" at bounding box center [1143, 456] width 13 height 13
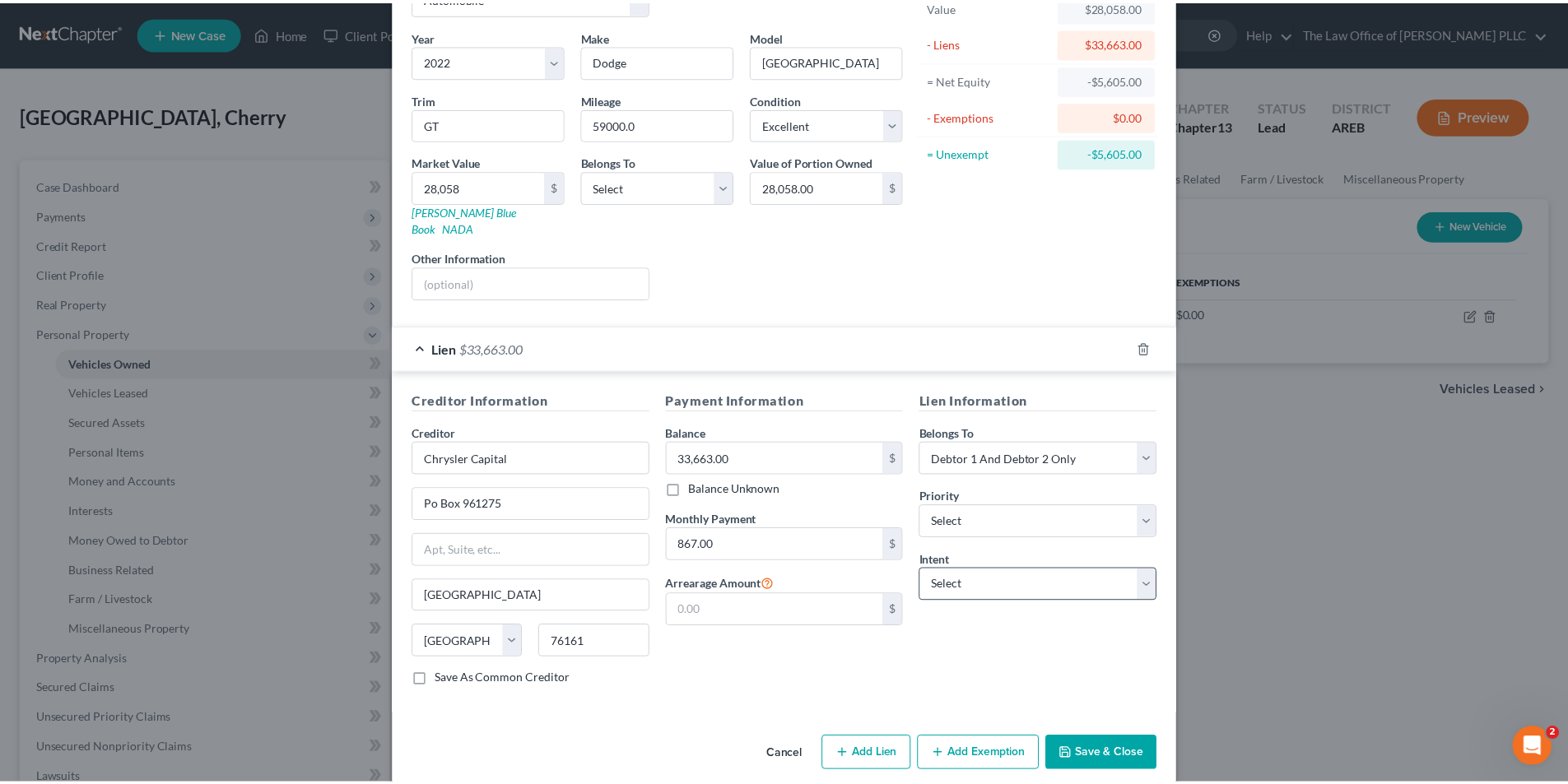
scroll to position [116, 0]
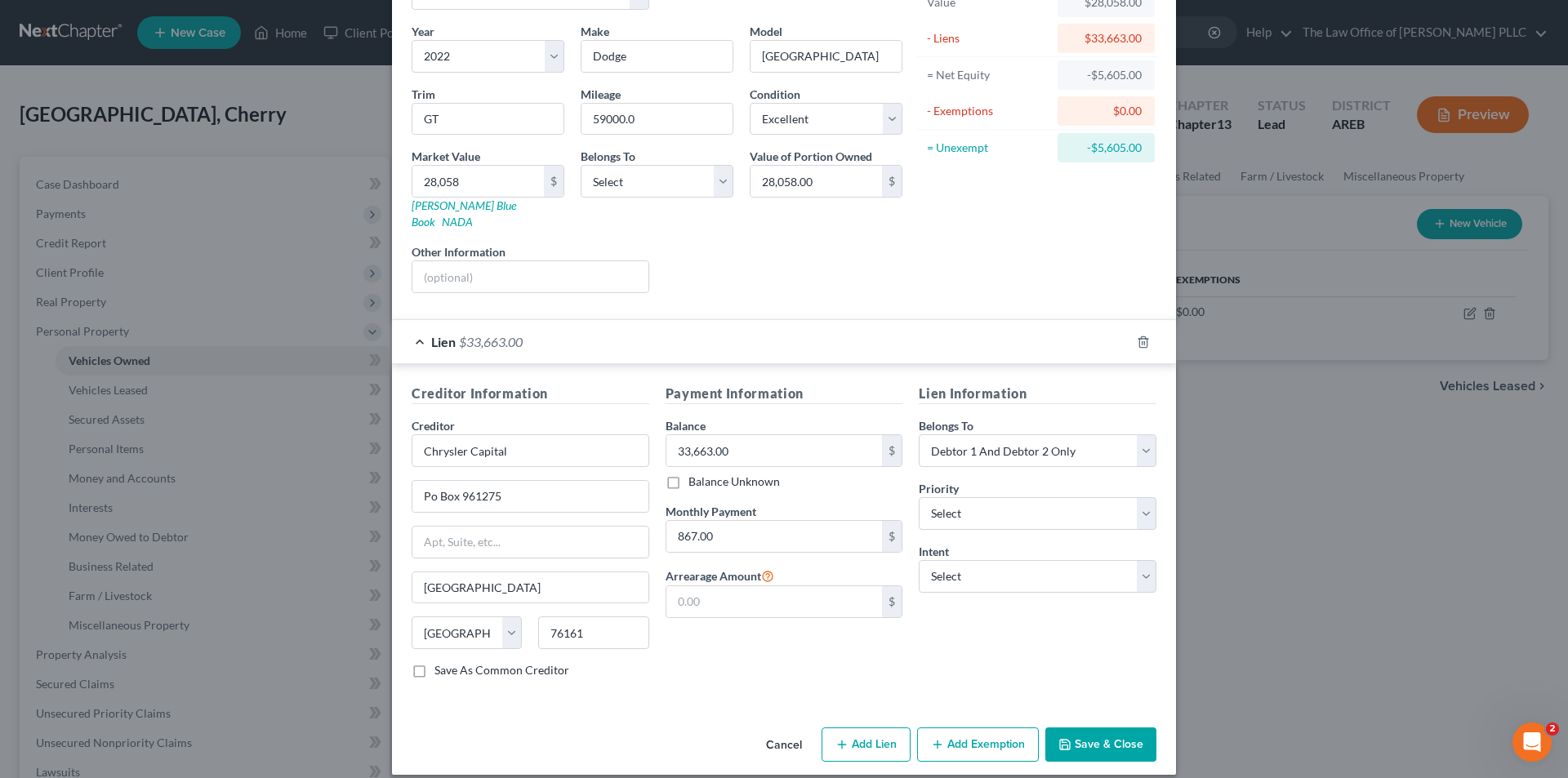
click at [1074, 730] on button "Save & Close" at bounding box center [1100, 745] width 111 height 34
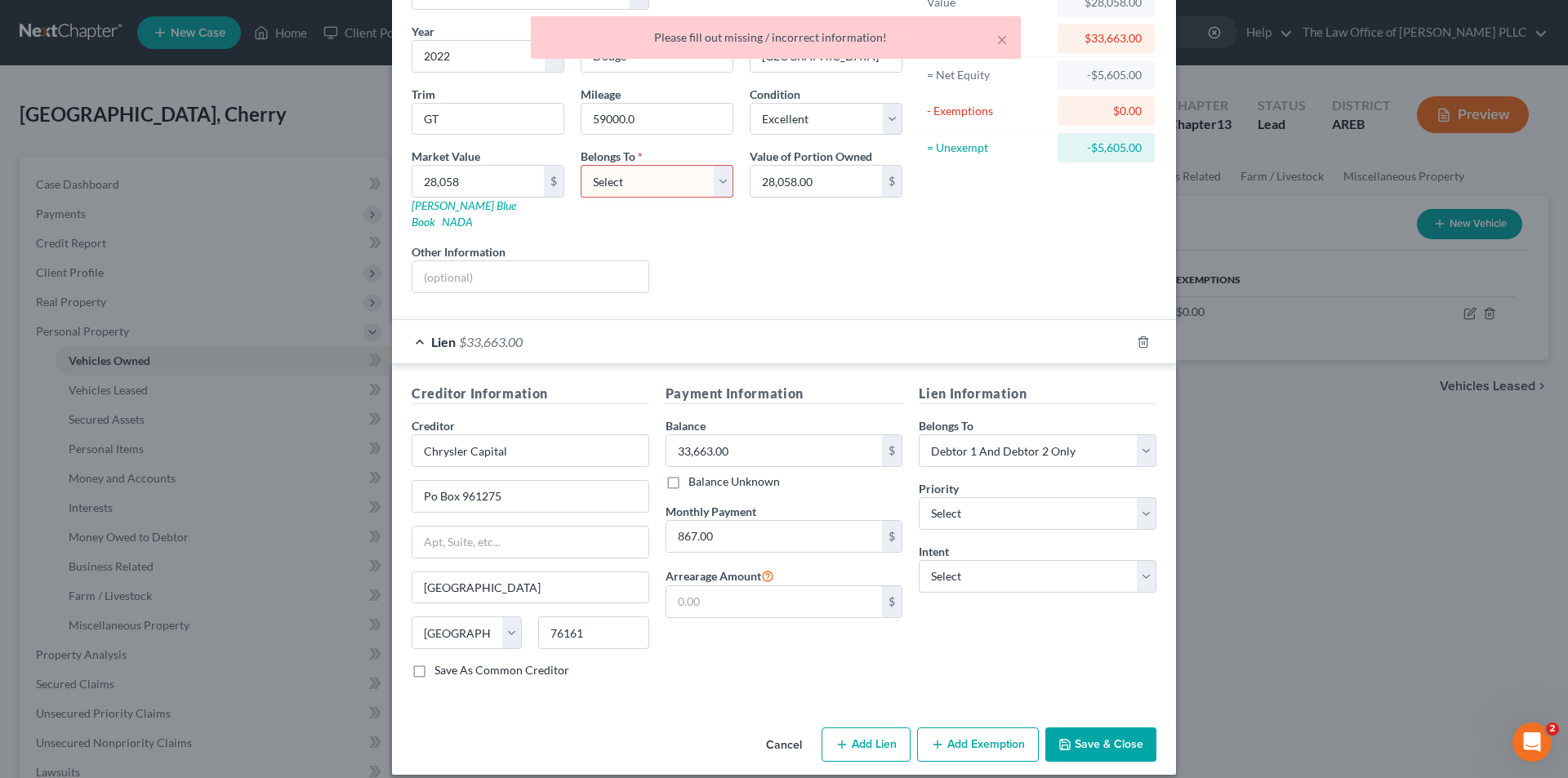
click at [616, 179] on select "Select Debtor 1 Only Debtor 2 Only Debtor 1 And Debtor 2 Only At Least One Of T…" at bounding box center [657, 181] width 153 height 32
select select "2"
click at [581, 165] on select "Select Debtor 1 Only Debtor 2 Only Debtor 1 And Debtor 2 Only At Least One Of T…" at bounding box center [657, 181] width 153 height 32
click at [1081, 728] on button "Save & Close" at bounding box center [1100, 745] width 111 height 34
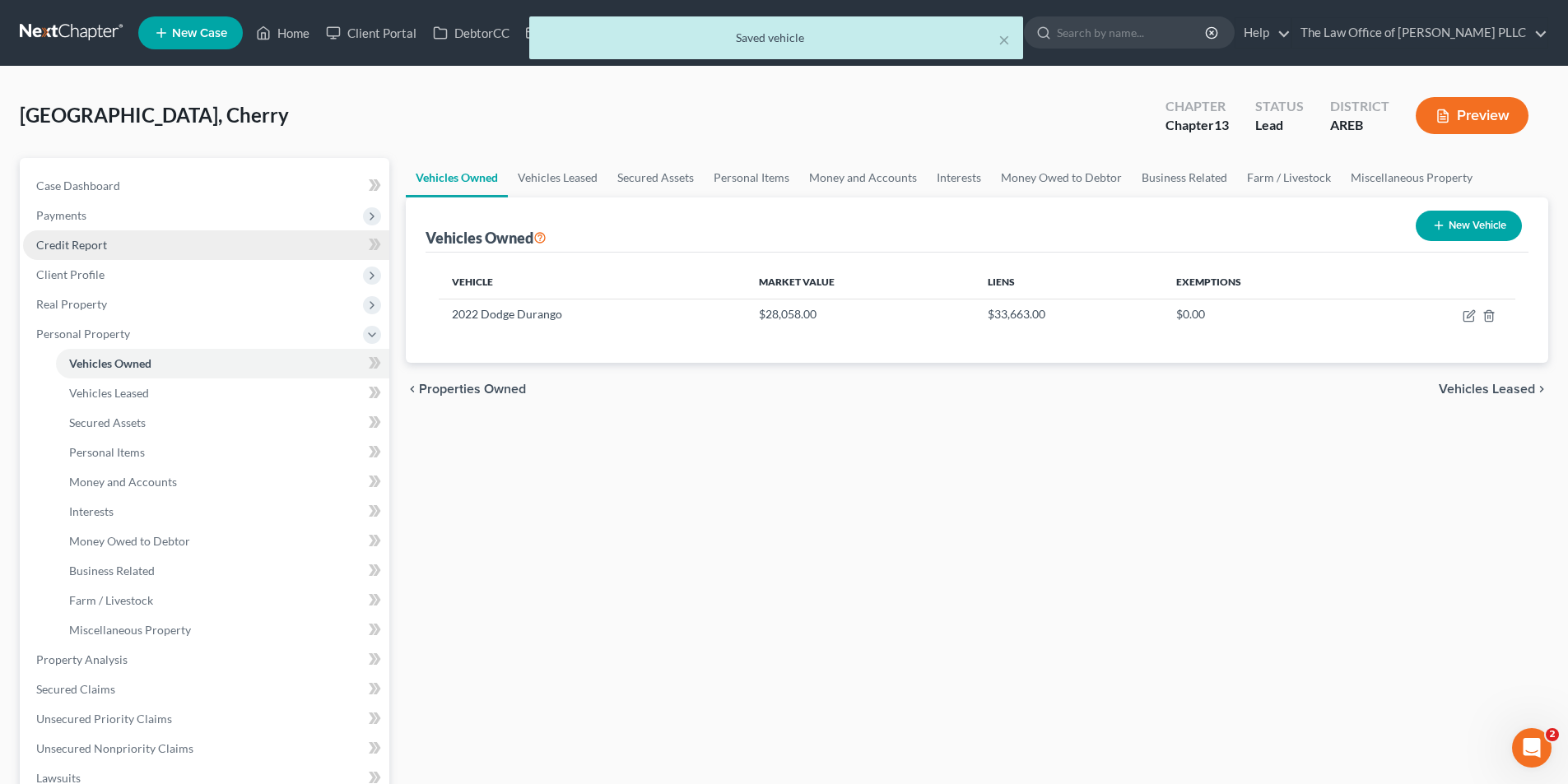
click at [88, 233] on link "Credit Report" at bounding box center [206, 245] width 366 height 30
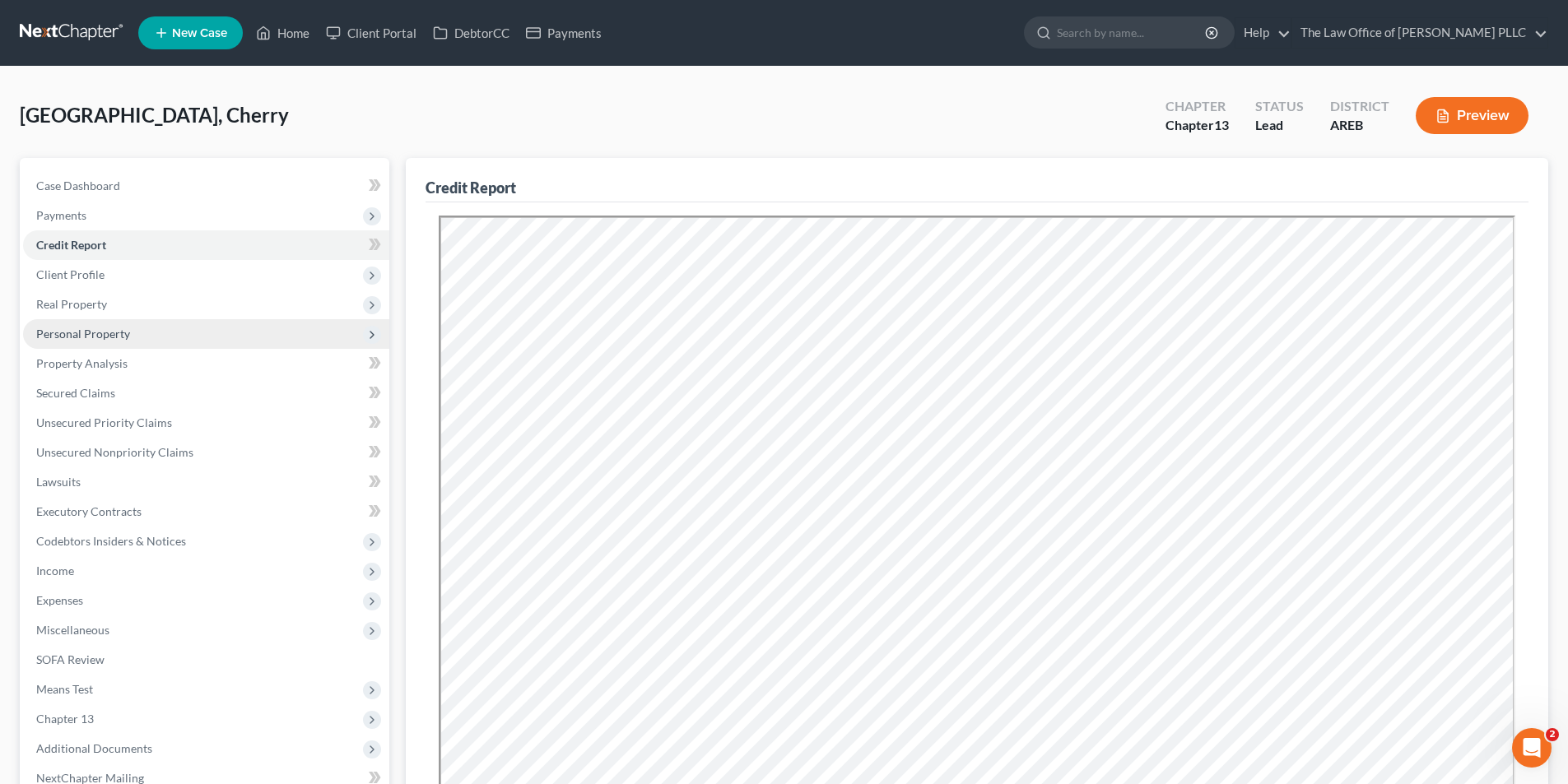
click at [74, 331] on span "Personal Property" at bounding box center [83, 333] width 94 height 14
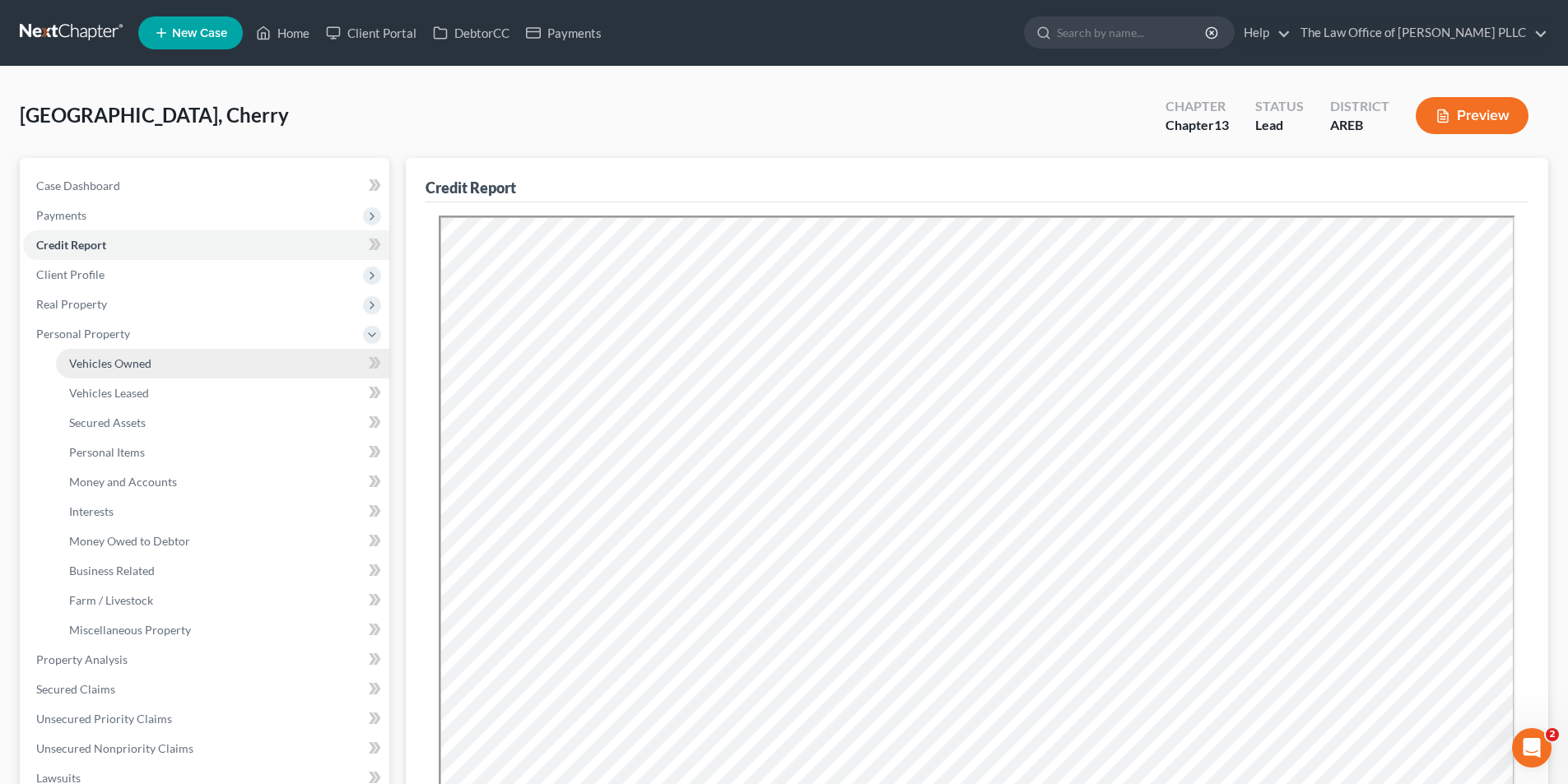
click at [90, 354] on link "Vehicles Owned" at bounding box center [222, 364] width 333 height 30
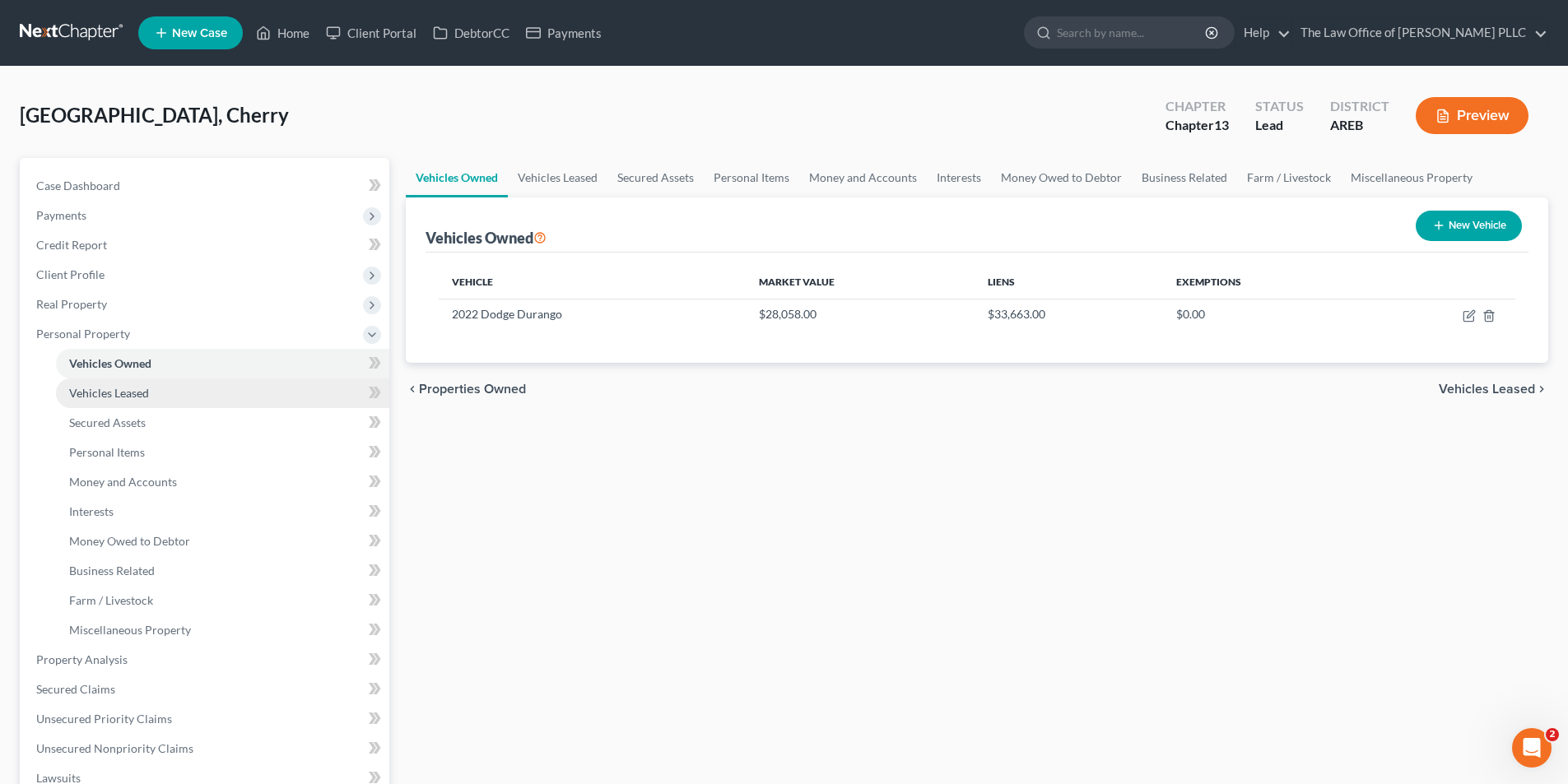
click at [132, 392] on span "Vehicles Leased" at bounding box center [109, 392] width 80 height 14
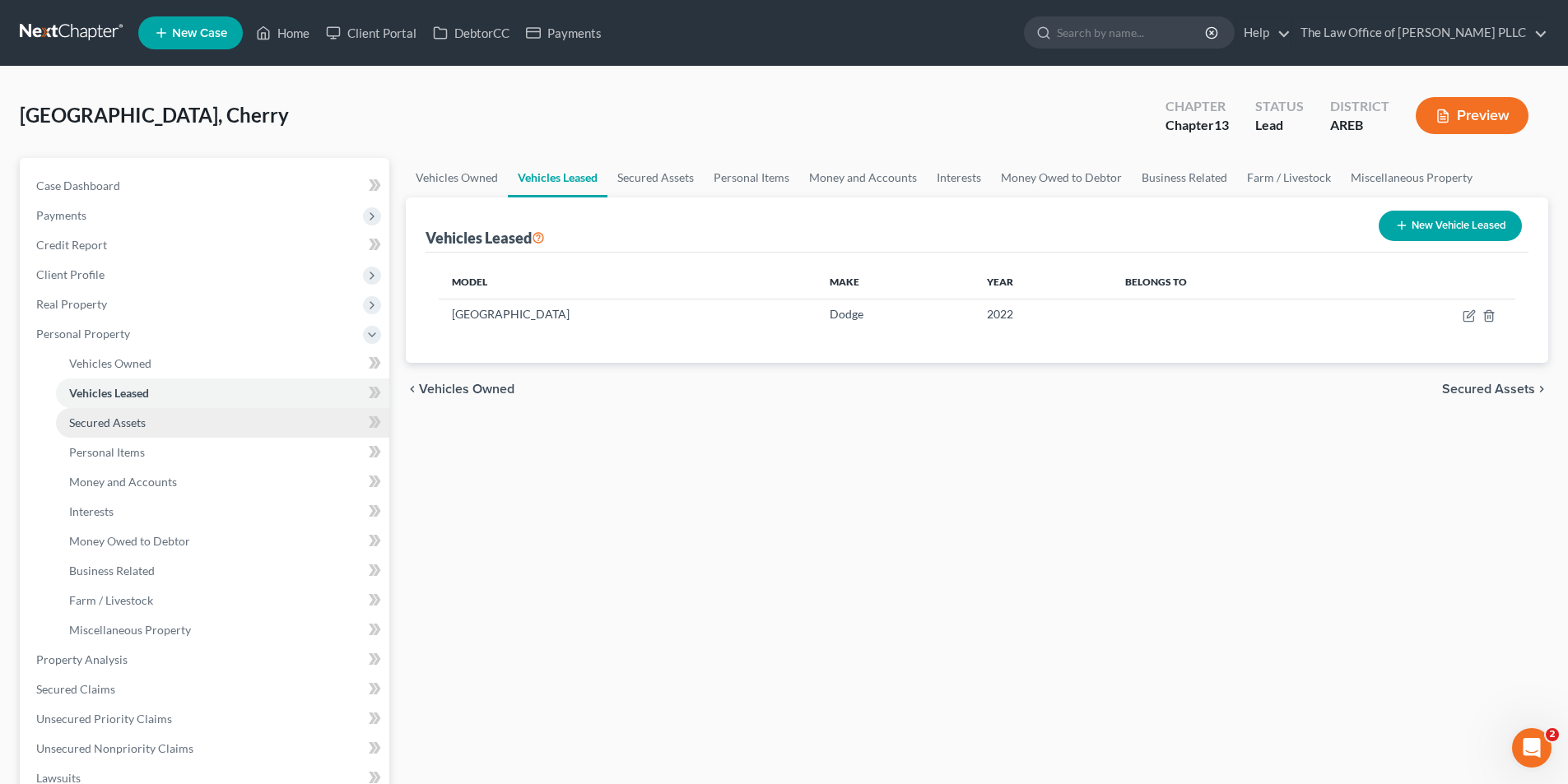
click at [126, 420] on span "Secured Assets" at bounding box center [107, 422] width 76 height 14
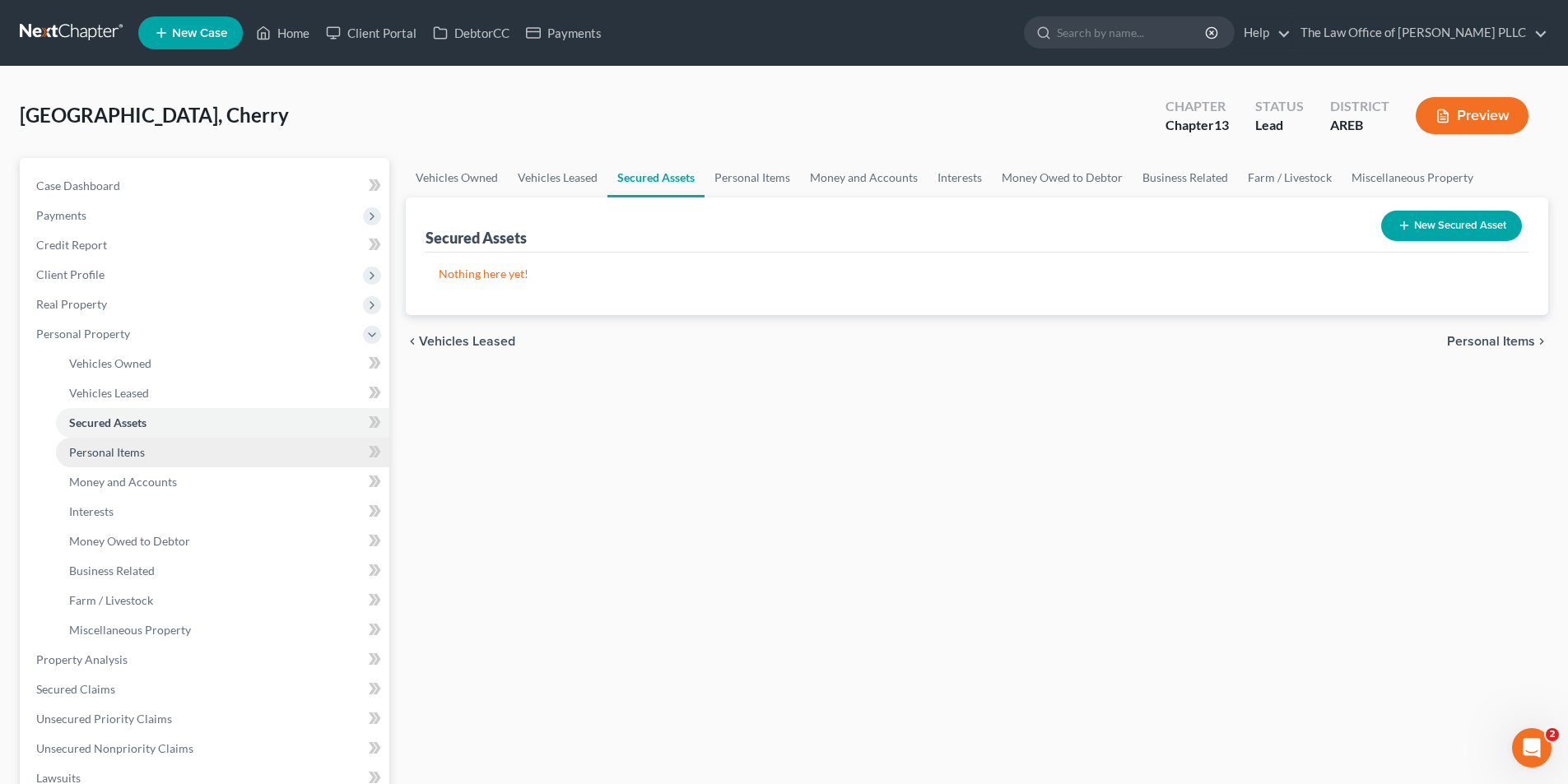
click at [126, 462] on link "Personal Items" at bounding box center [222, 453] width 333 height 30
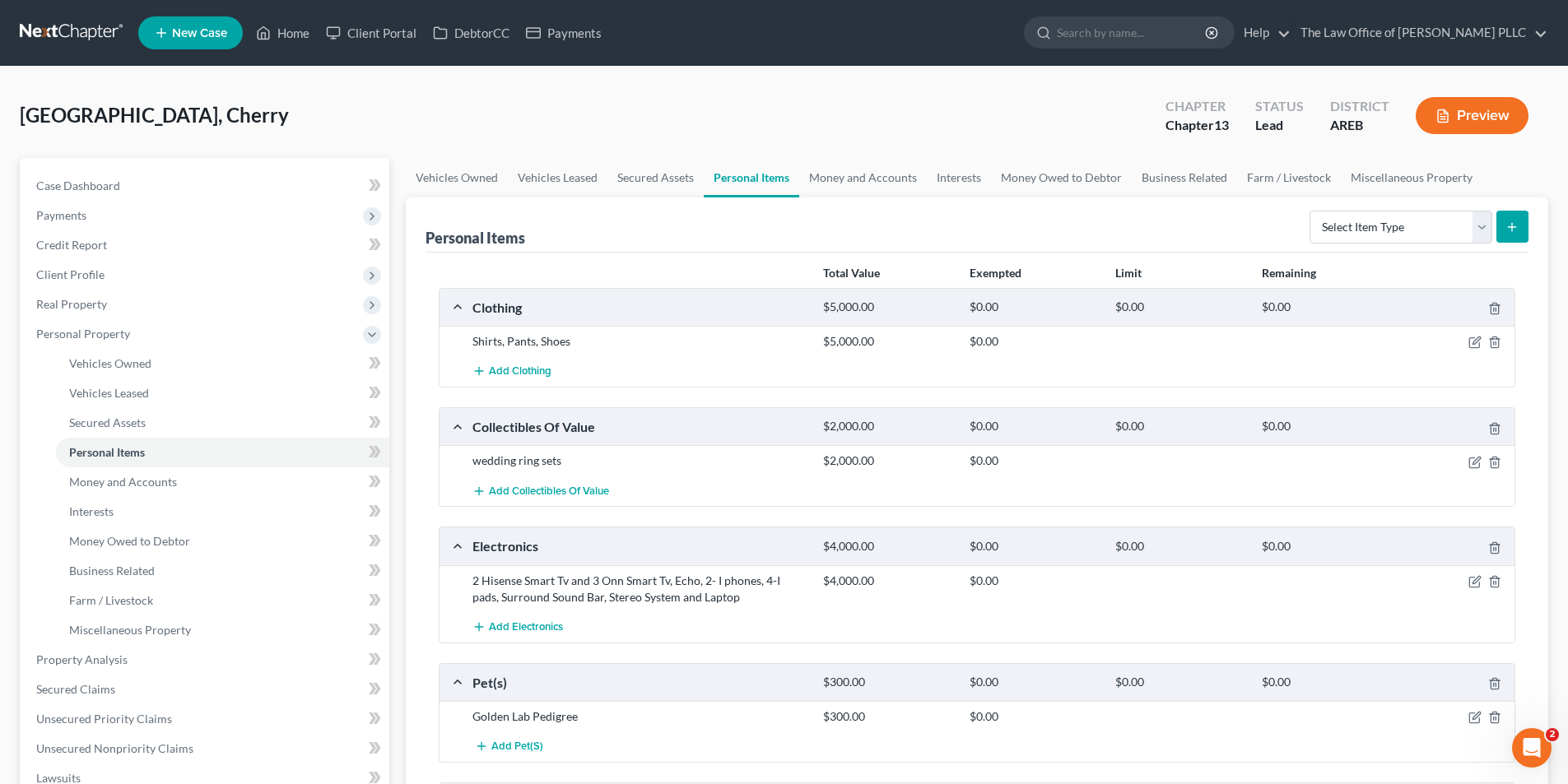
click at [1484, 341] on div at bounding box center [1457, 341] width 117 height 17
click at [1477, 346] on icon "button" at bounding box center [1474, 342] width 13 height 13
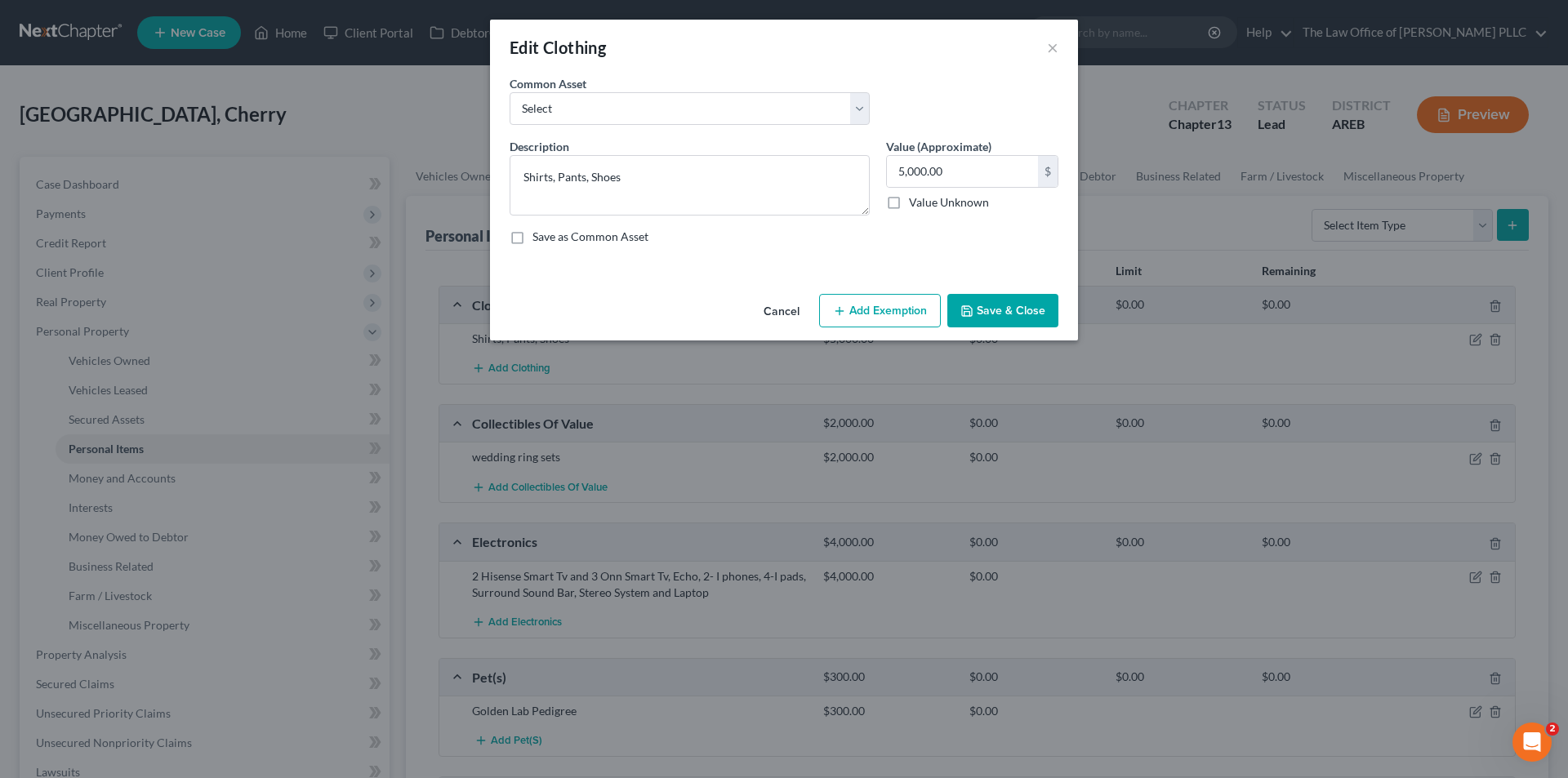
click at [887, 306] on button "Add Exemption" at bounding box center [880, 311] width 122 height 34
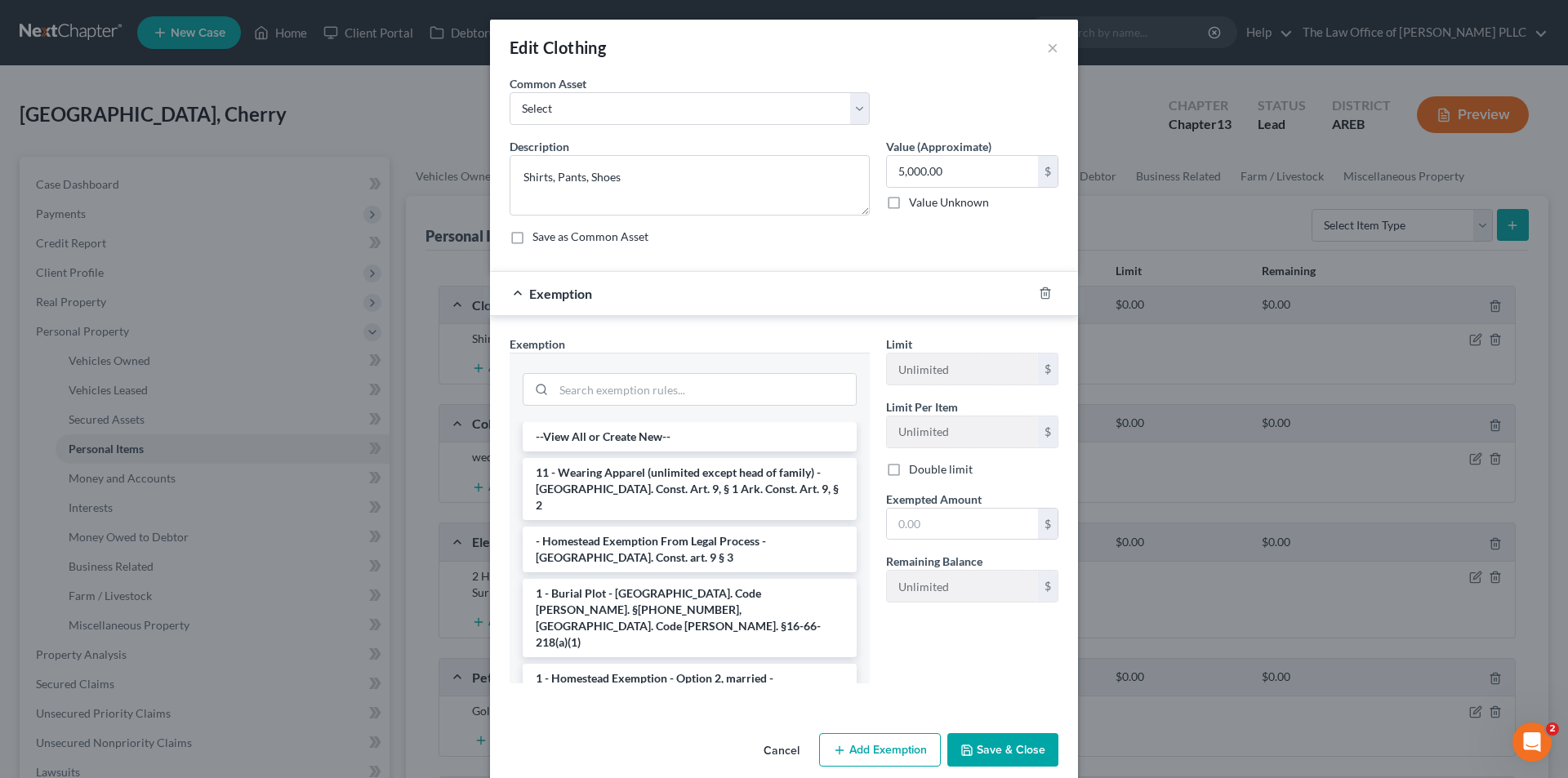
click at [334, 122] on div "Edit Clothing × An exemption set must first be selected from the Filing Informa…" at bounding box center [784, 389] width 1568 height 778
click at [1052, 46] on button "×" at bounding box center [1053, 47] width 12 height 20
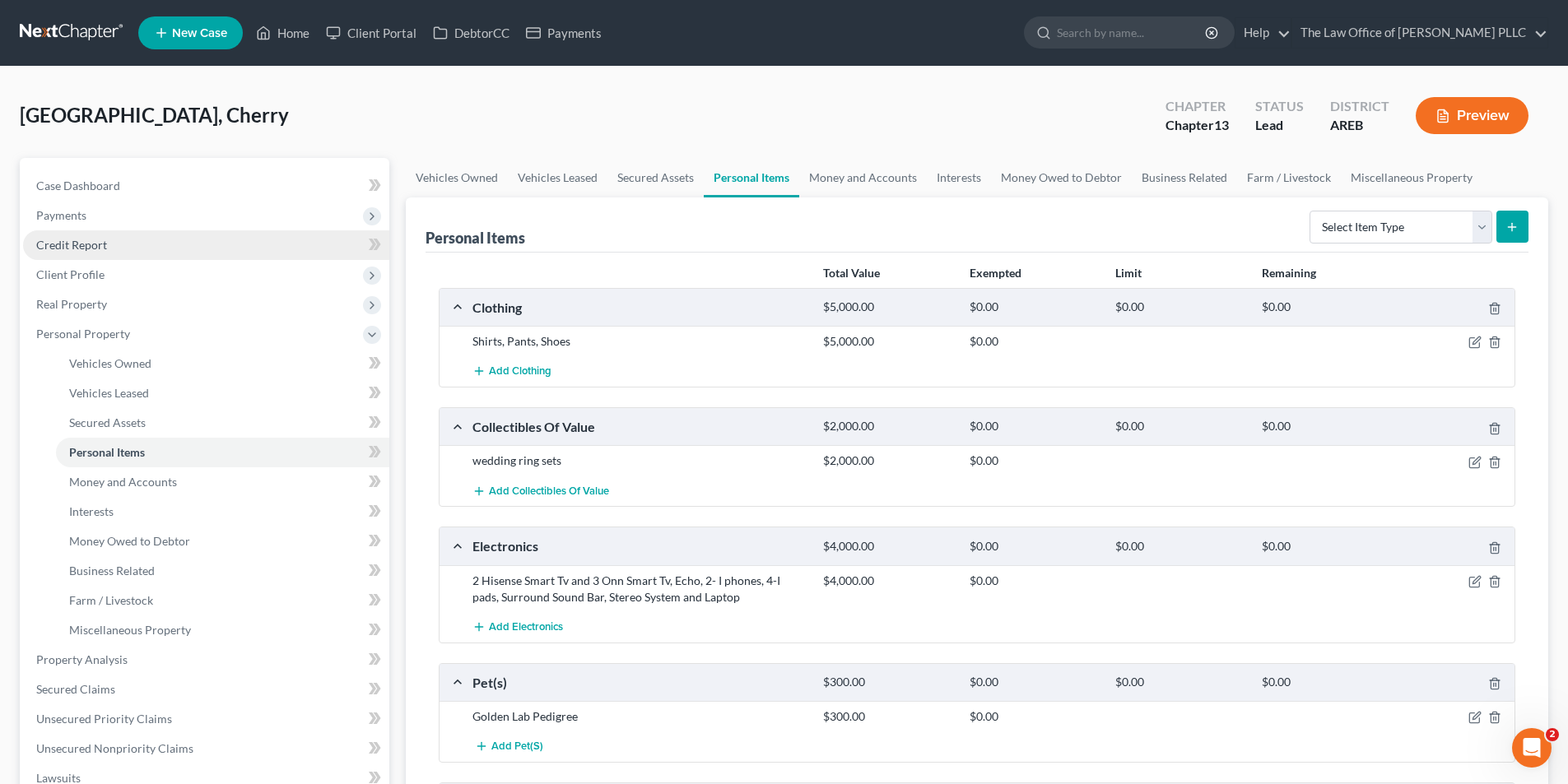
click at [51, 245] on span "Credit Report" at bounding box center [72, 245] width 71 height 14
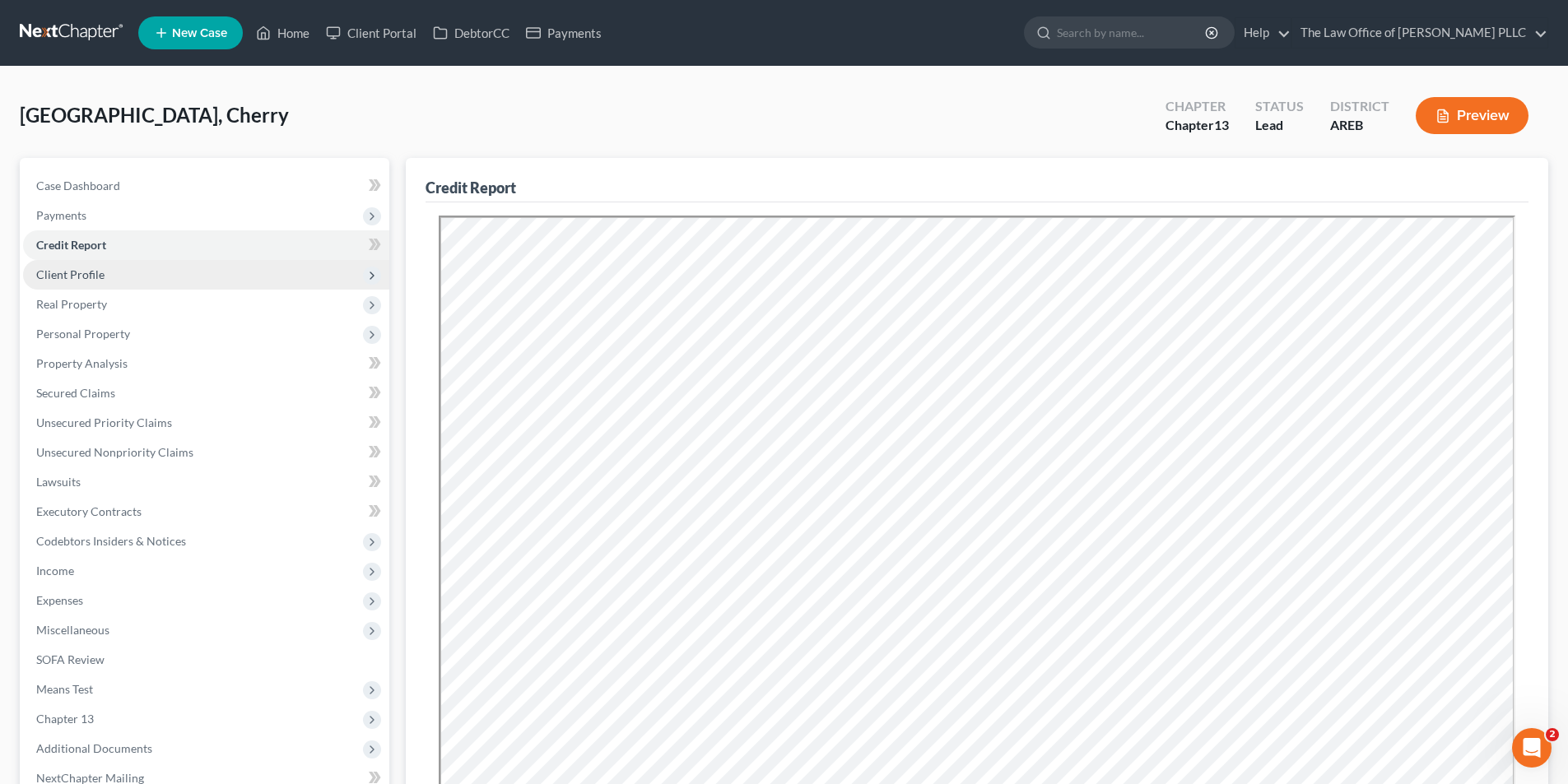
click at [75, 272] on span "Client Profile" at bounding box center [70, 275] width 68 height 14
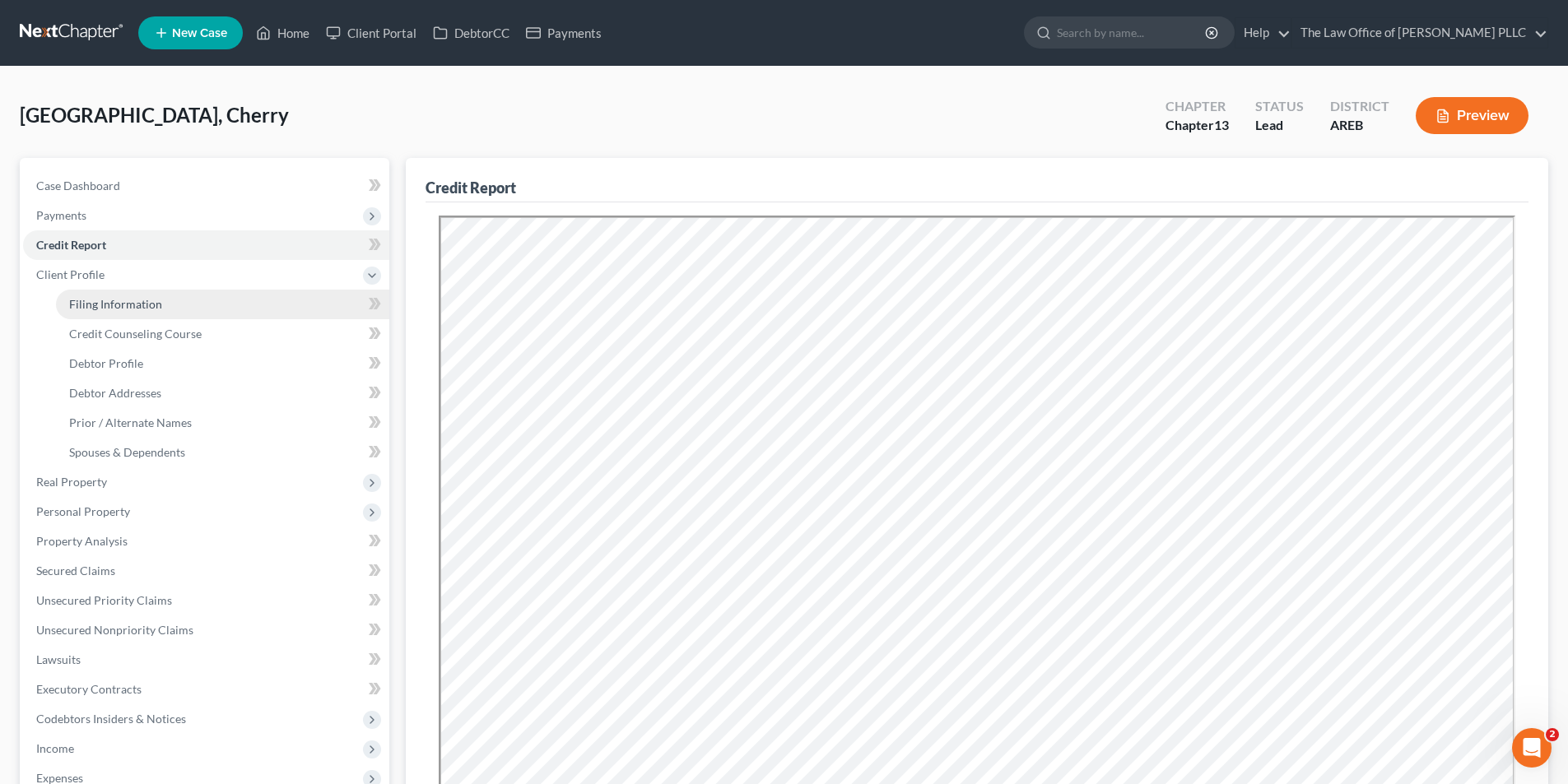
click at [96, 302] on span "Filing Information" at bounding box center [116, 304] width 93 height 14
select select "1"
select select "0"
select select "3"
select select "5"
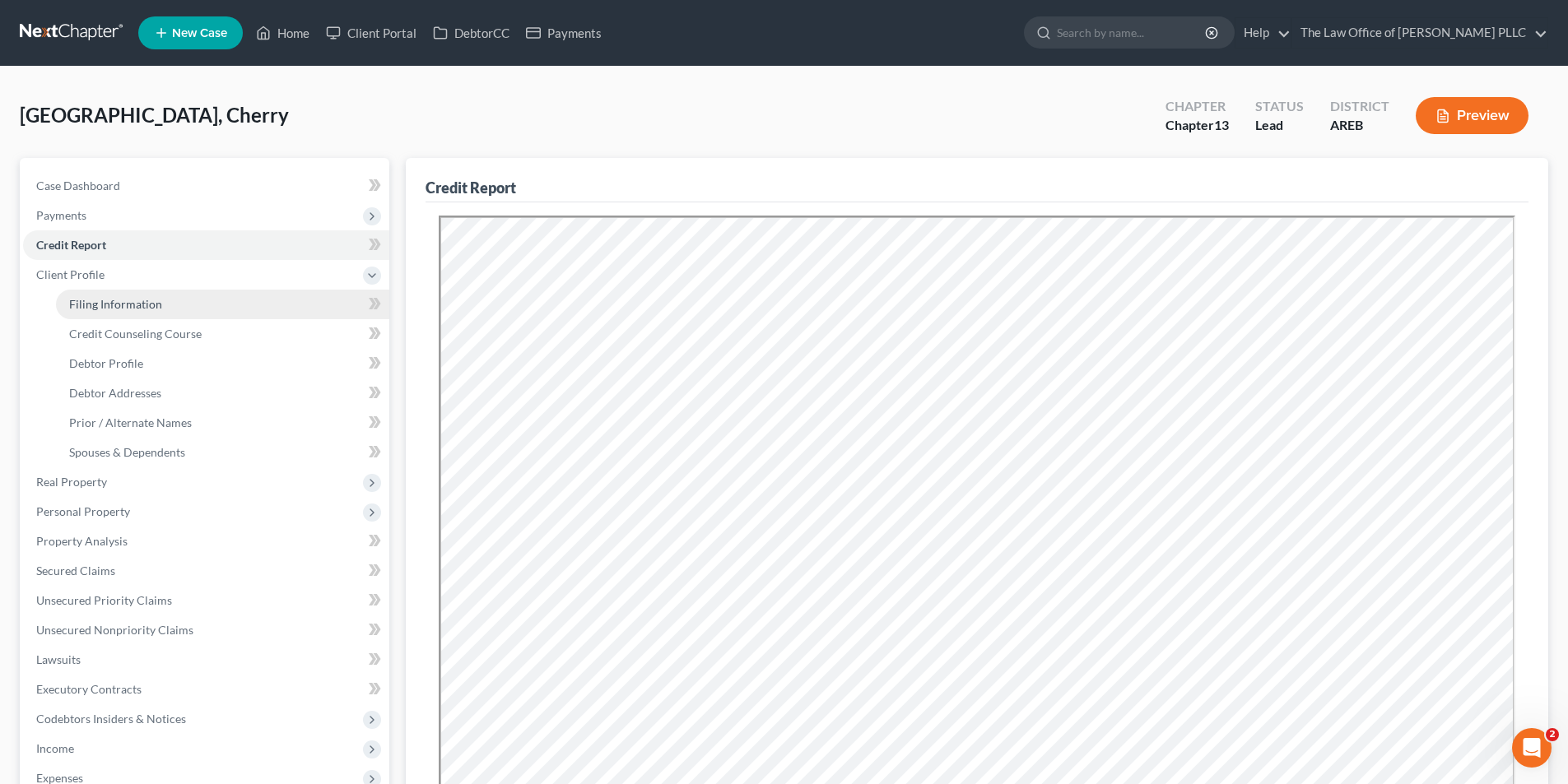
select select "0"
select select "2"
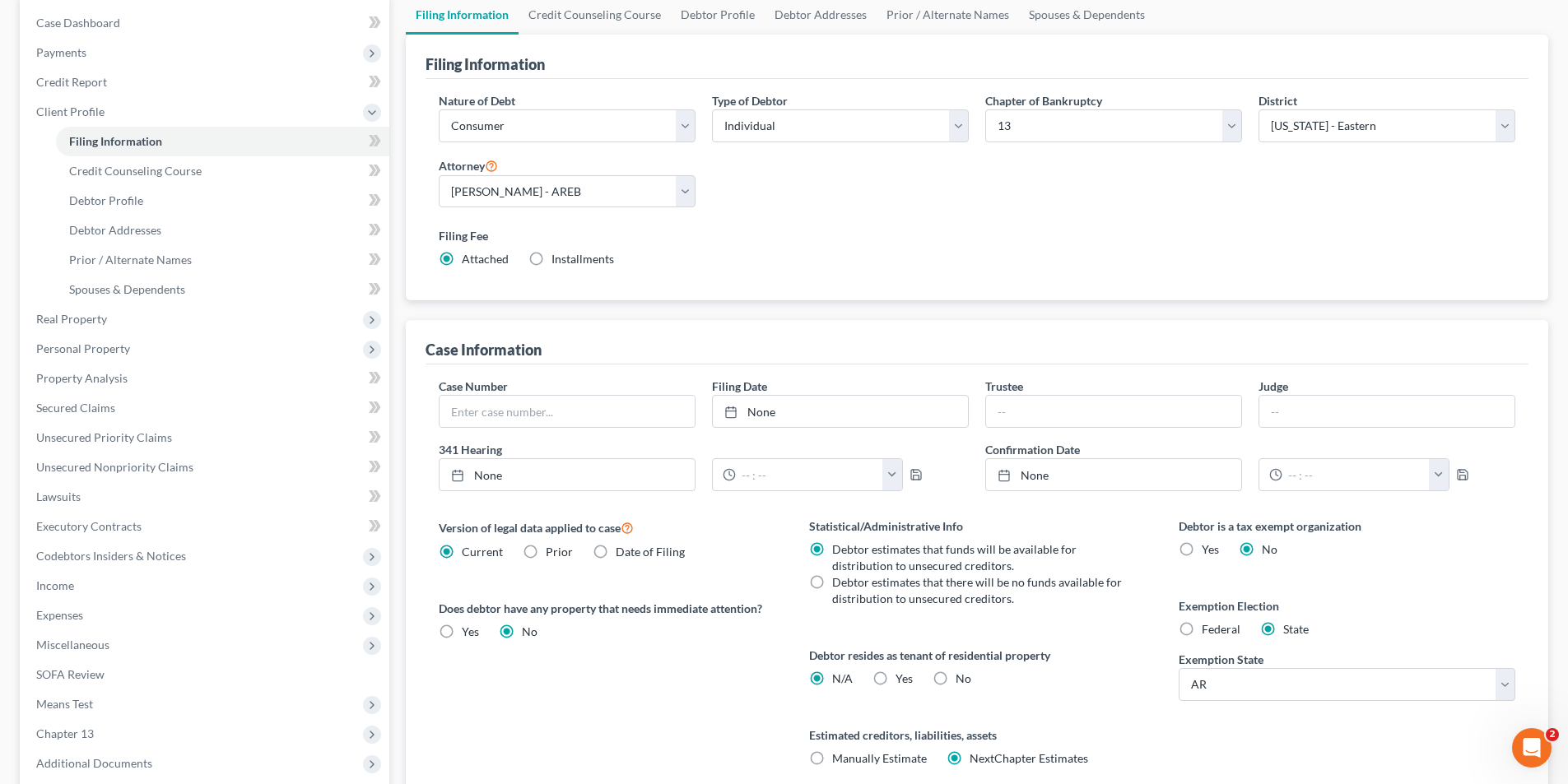
scroll to position [164, 0]
click at [1201, 623] on label "Federal" at bounding box center [1220, 628] width 39 height 17
click at [1208, 623] on input "Federal" at bounding box center [1213, 625] width 11 height 11
radio input "true"
radio input "false"
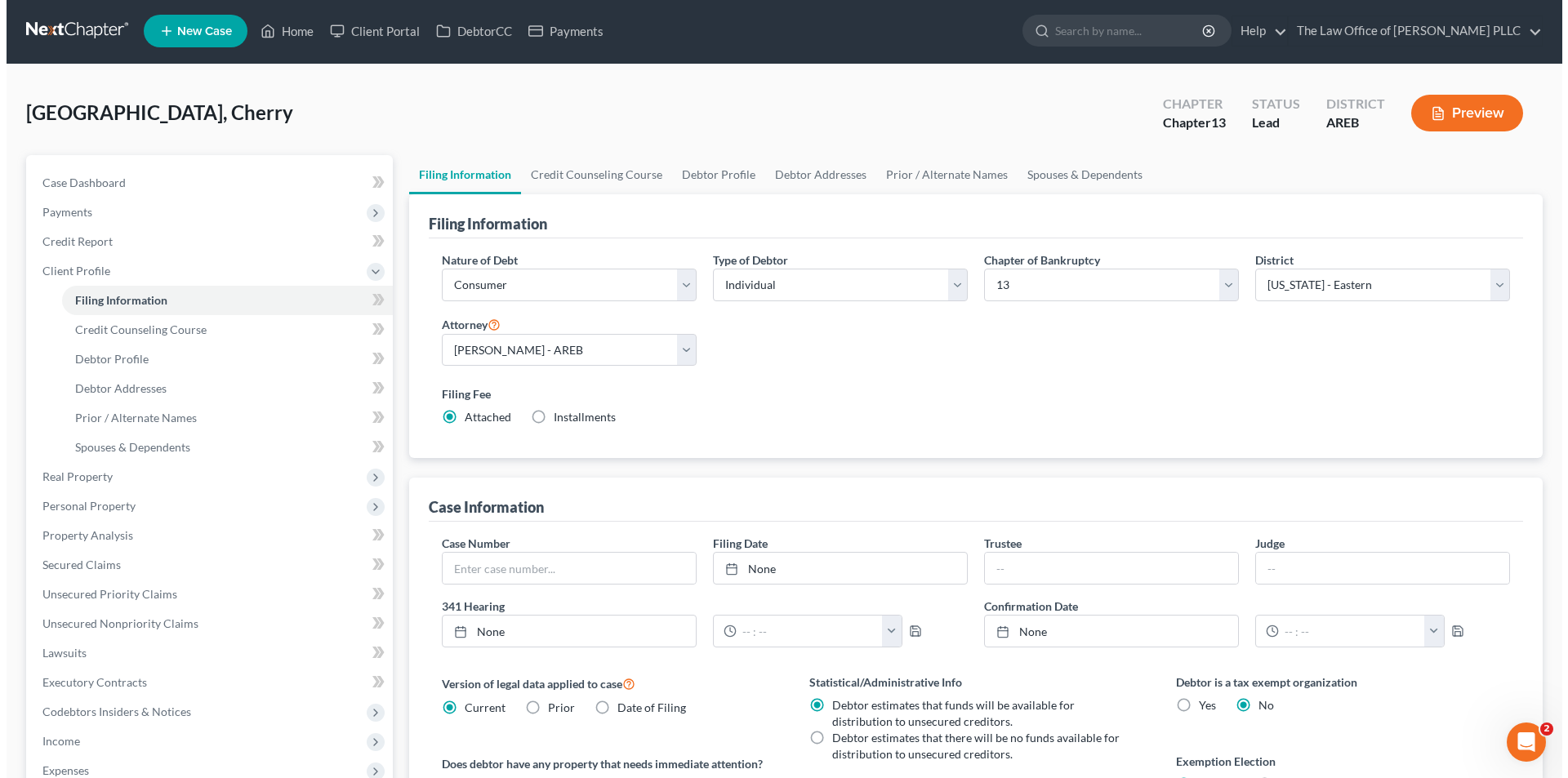
scroll to position [0, 0]
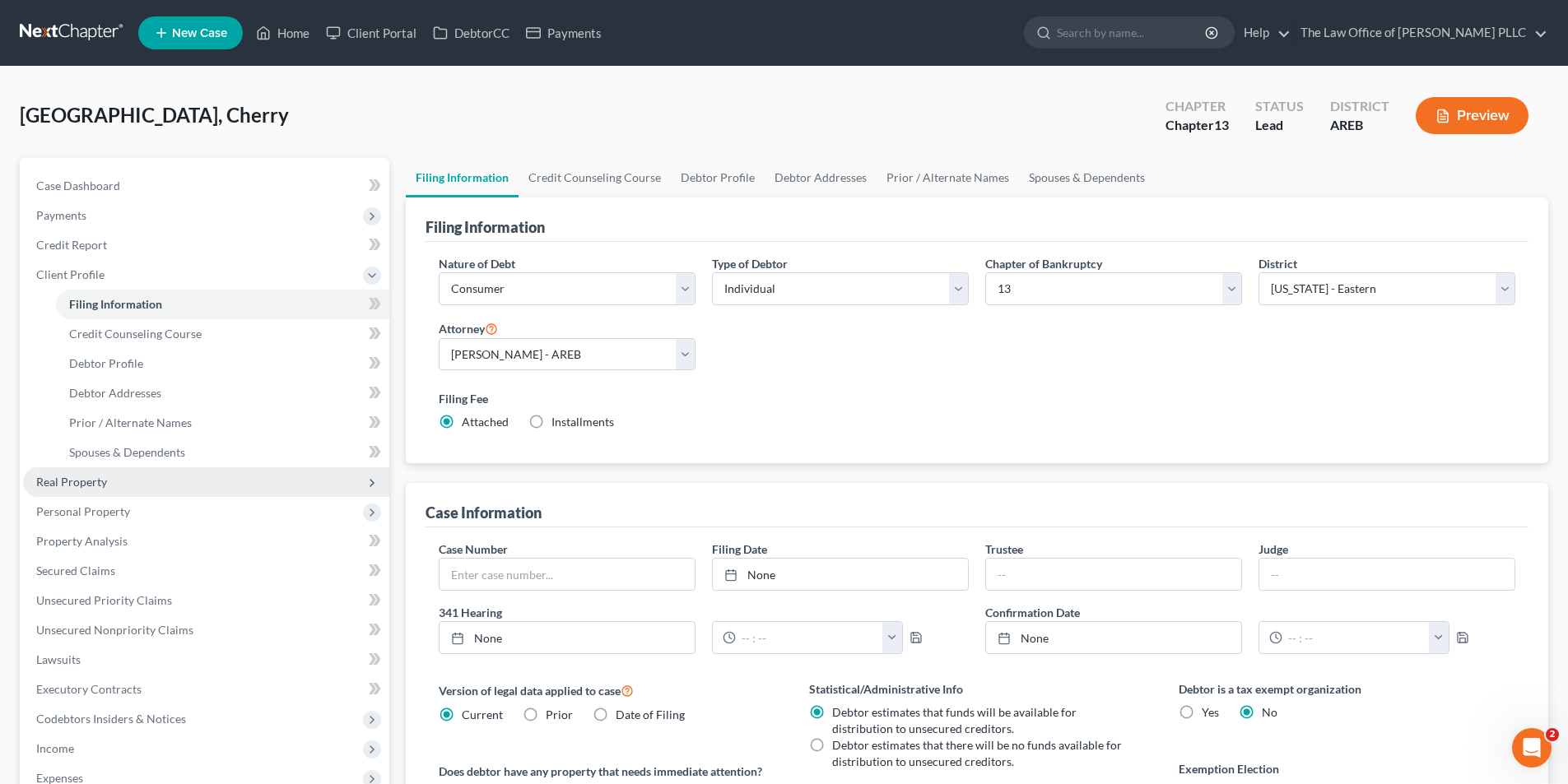
click at [101, 479] on span "Real Property" at bounding box center [72, 481] width 71 height 14
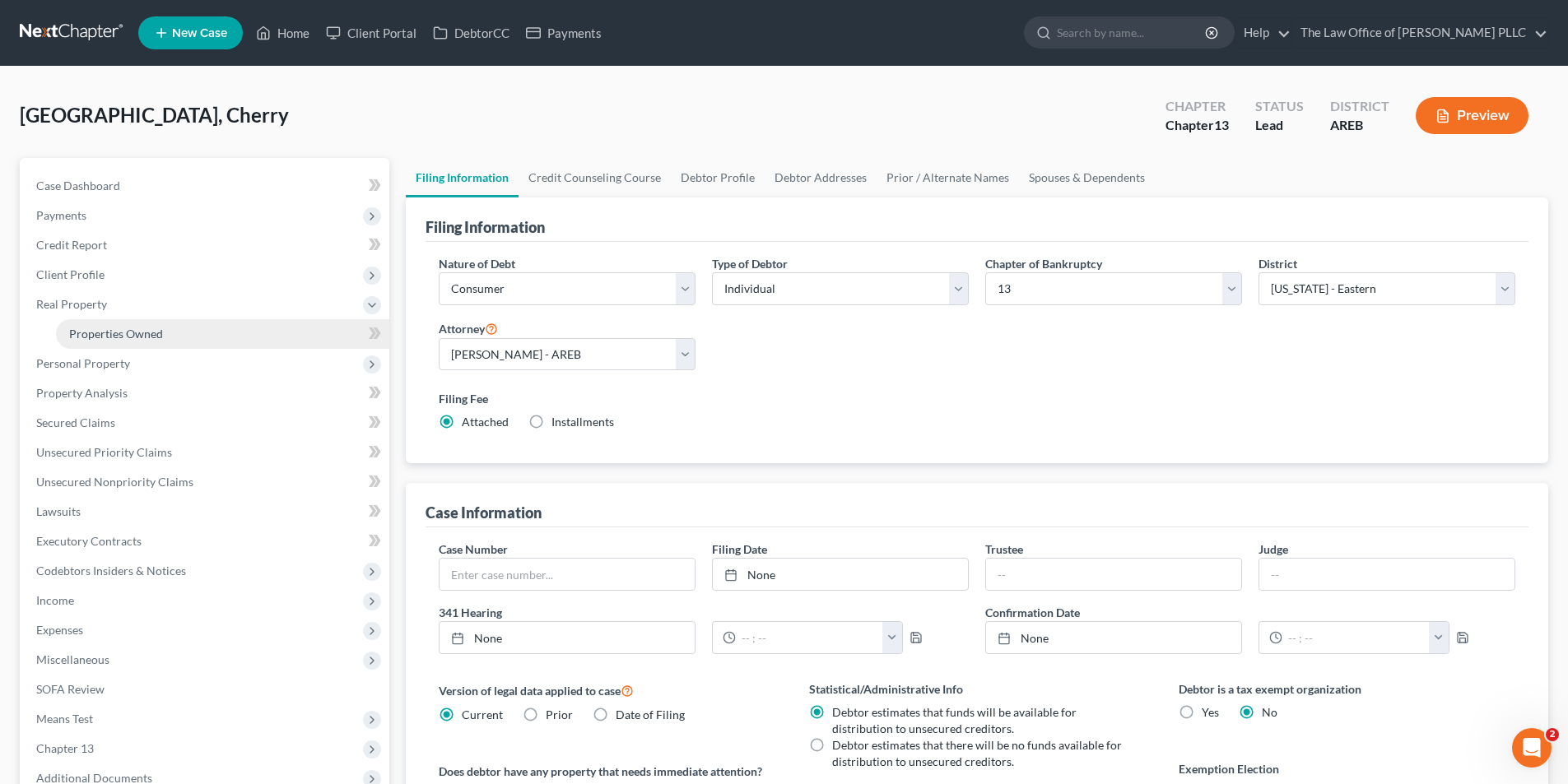
click at [122, 331] on span "Properties Owned" at bounding box center [116, 333] width 94 height 14
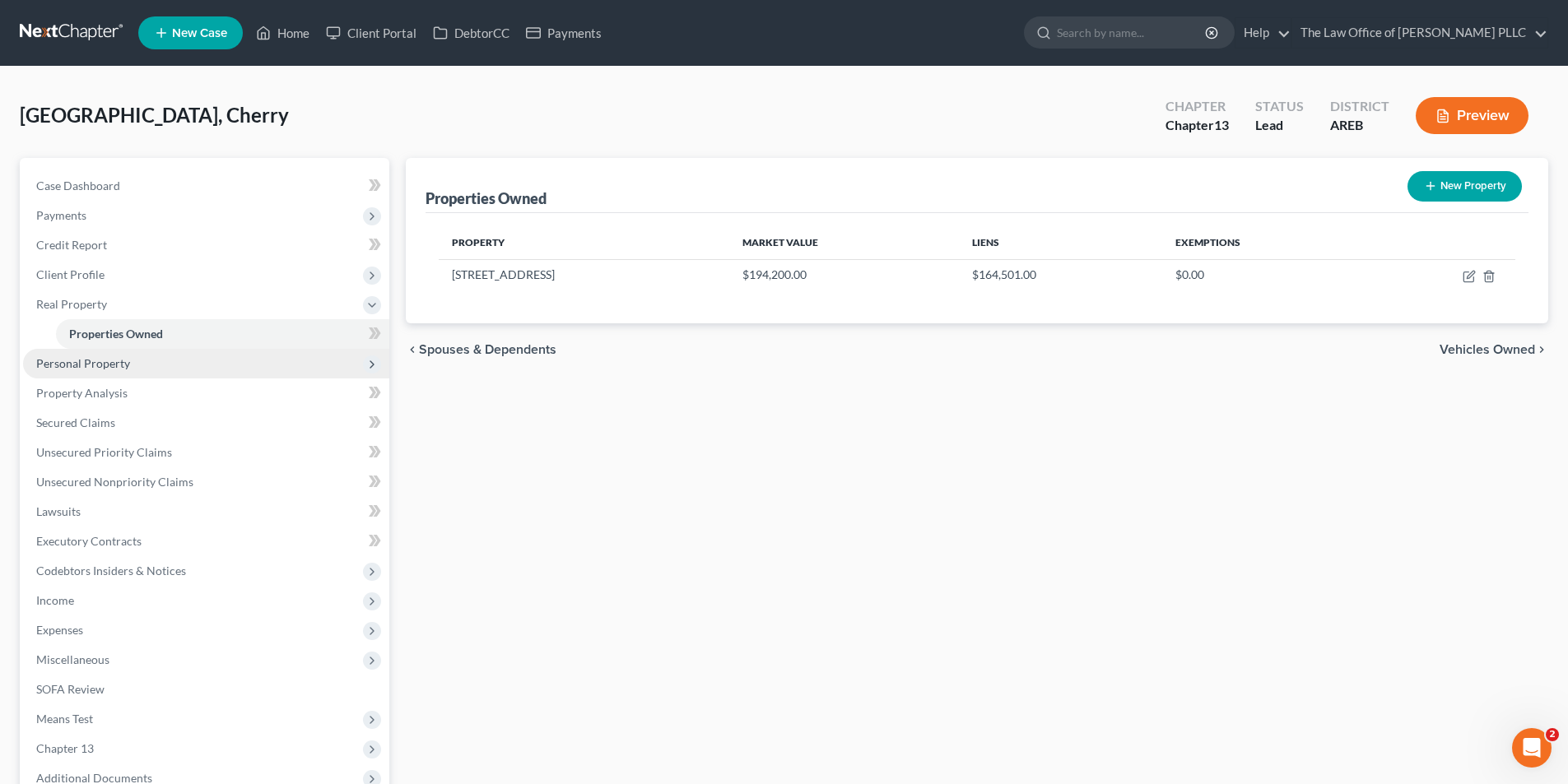
click at [67, 361] on span "Personal Property" at bounding box center [83, 363] width 94 height 14
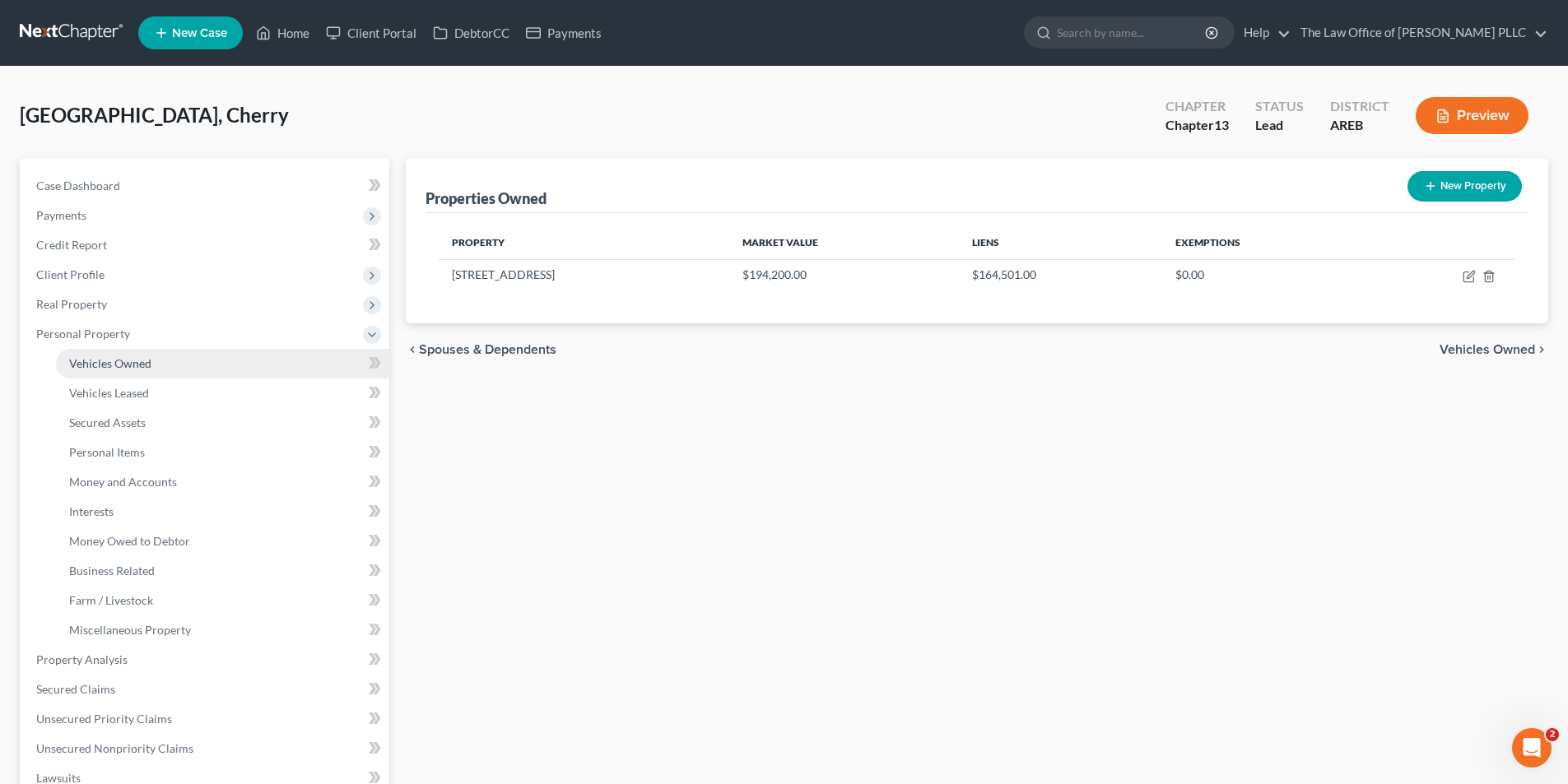
click at [111, 362] on span "Vehicles Owned" at bounding box center [110, 363] width 82 height 14
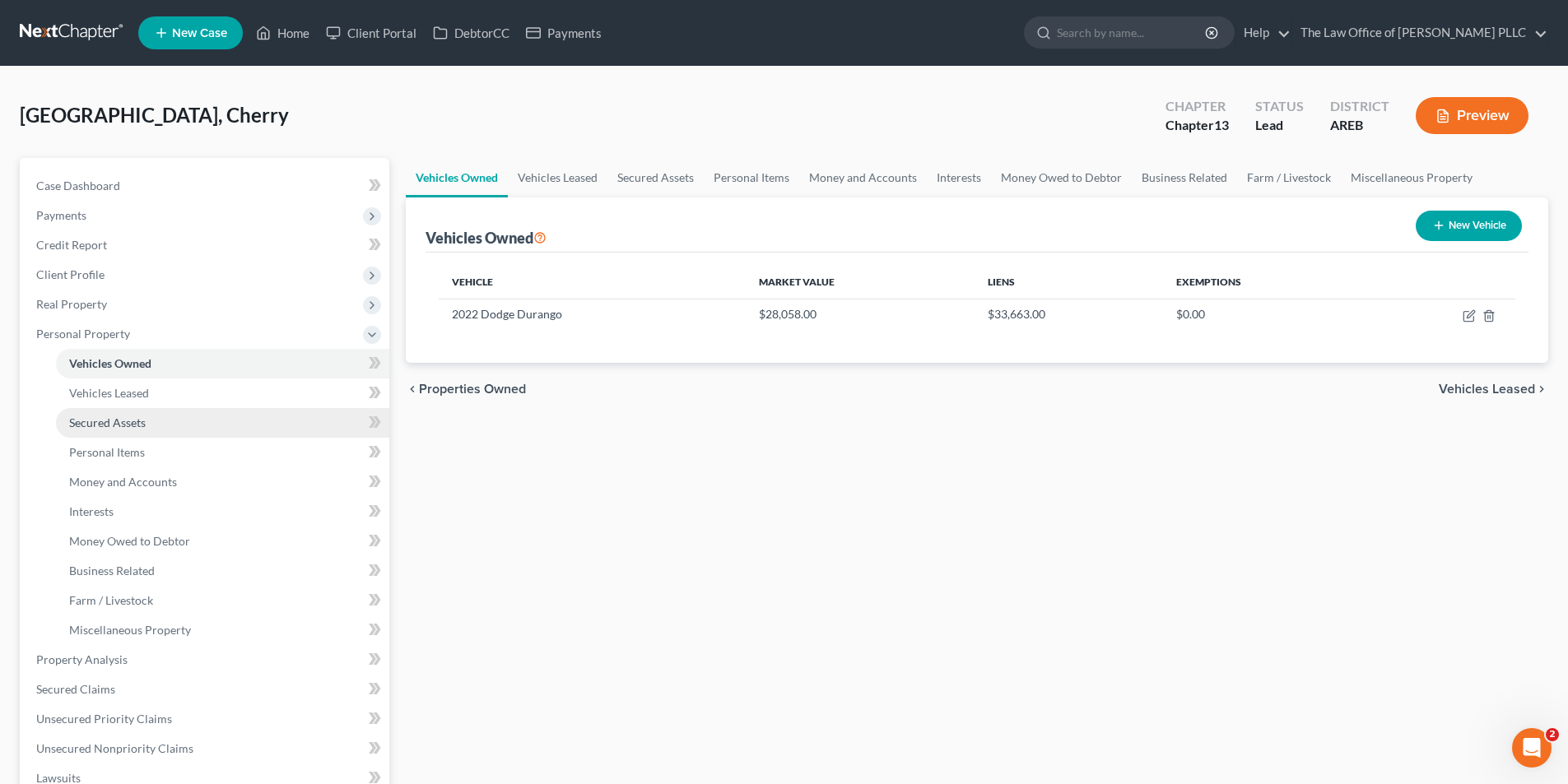
click at [108, 427] on span "Secured Assets" at bounding box center [107, 422] width 76 height 14
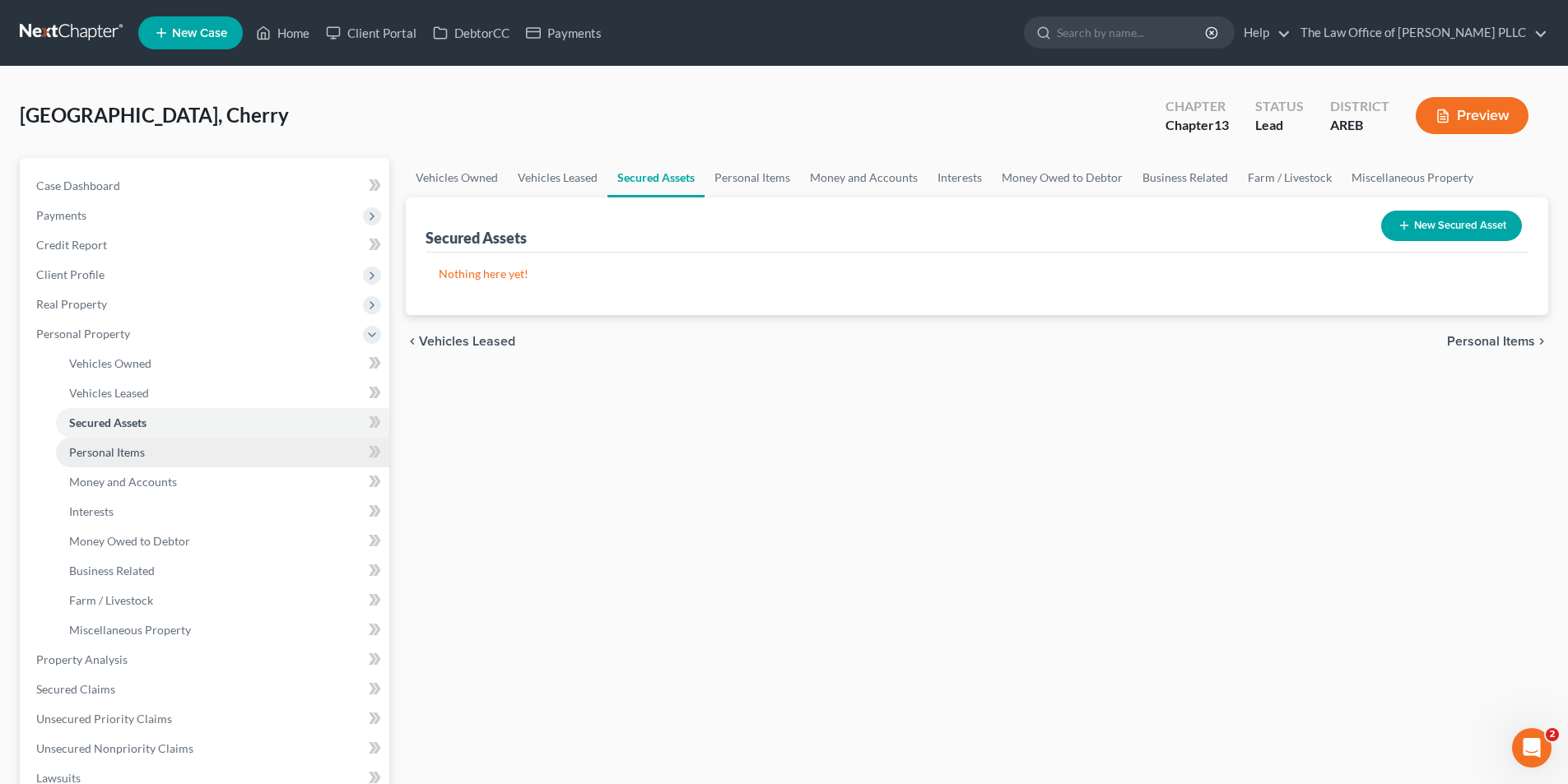
click at [101, 454] on span "Personal Items" at bounding box center [107, 452] width 76 height 14
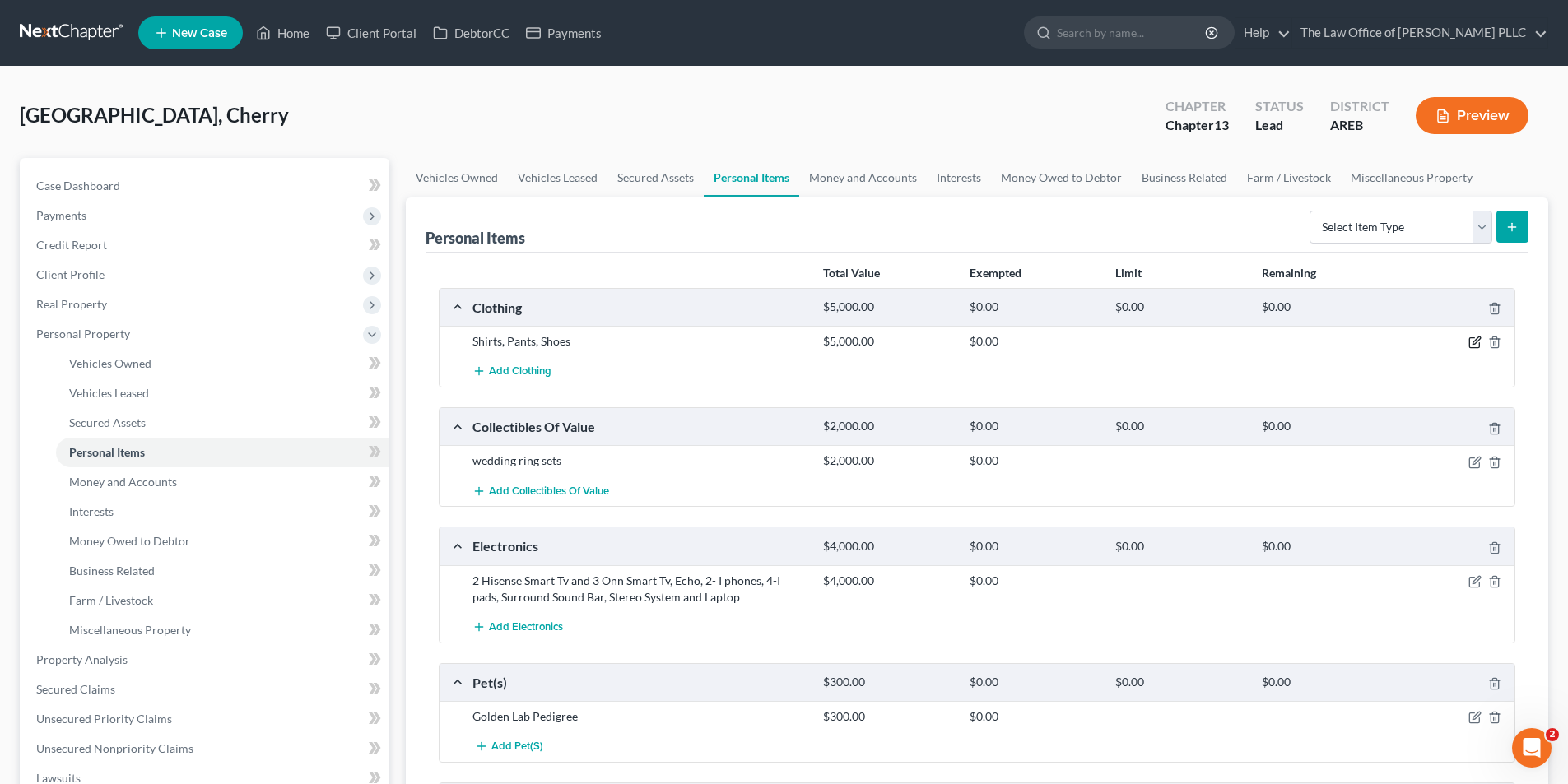
click at [1473, 342] on icon "button" at bounding box center [1475, 340] width 7 height 7
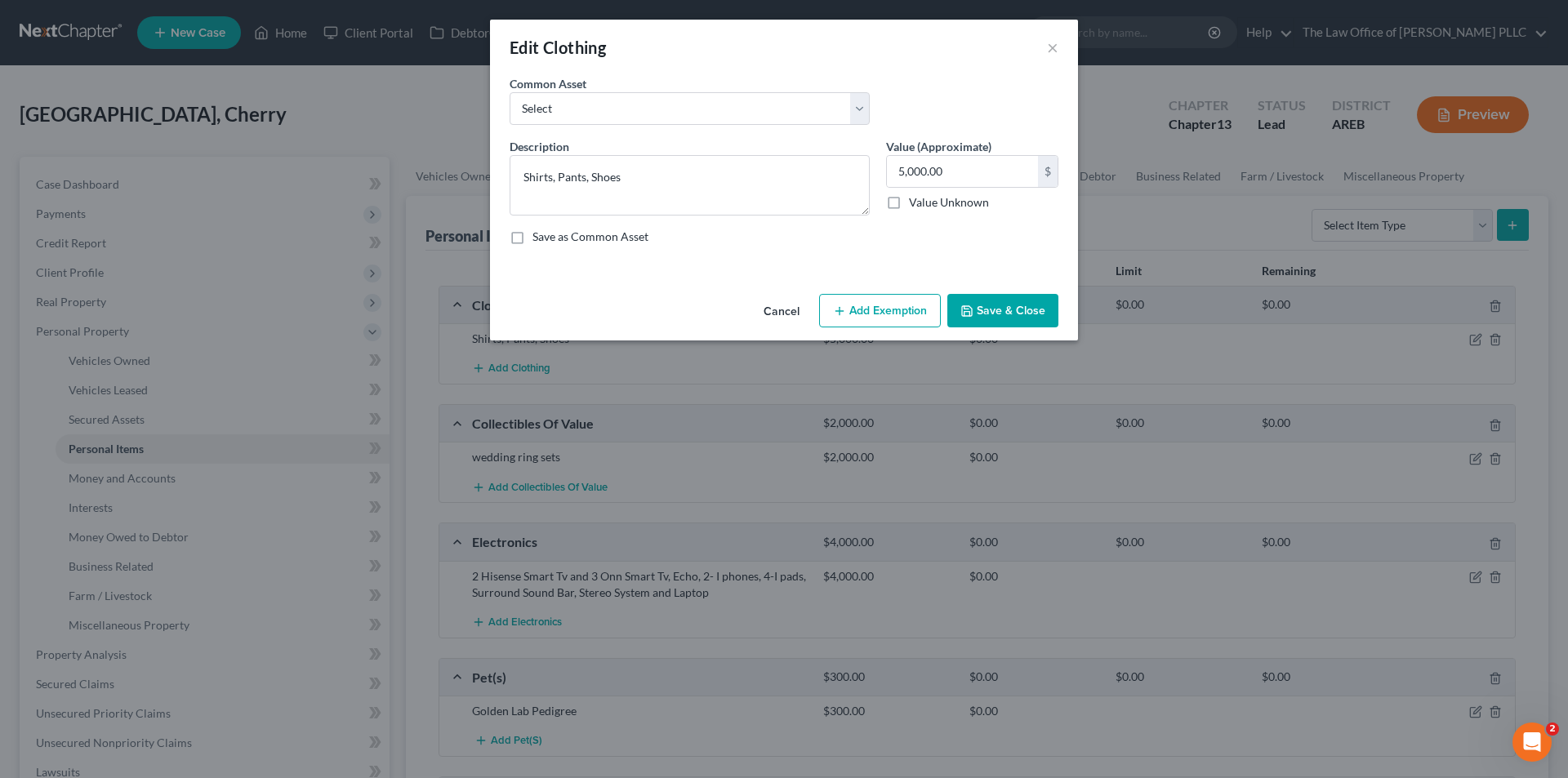
click at [856, 316] on button "Add Exemption" at bounding box center [880, 311] width 122 height 34
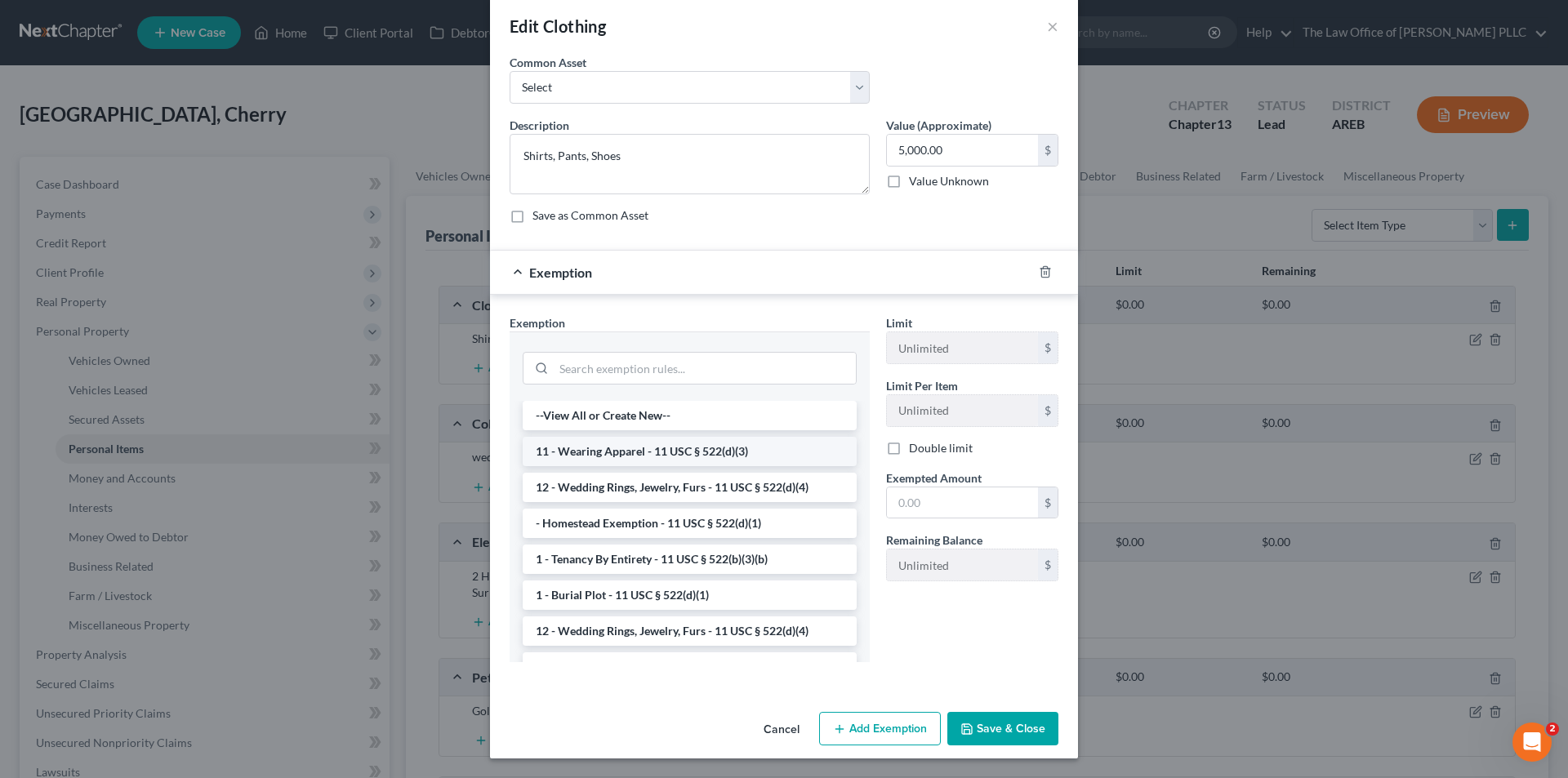
click at [643, 455] on li "11 - Wearing Apparel - 11 USC § 522(d)(3)" at bounding box center [690, 451] width 334 height 29
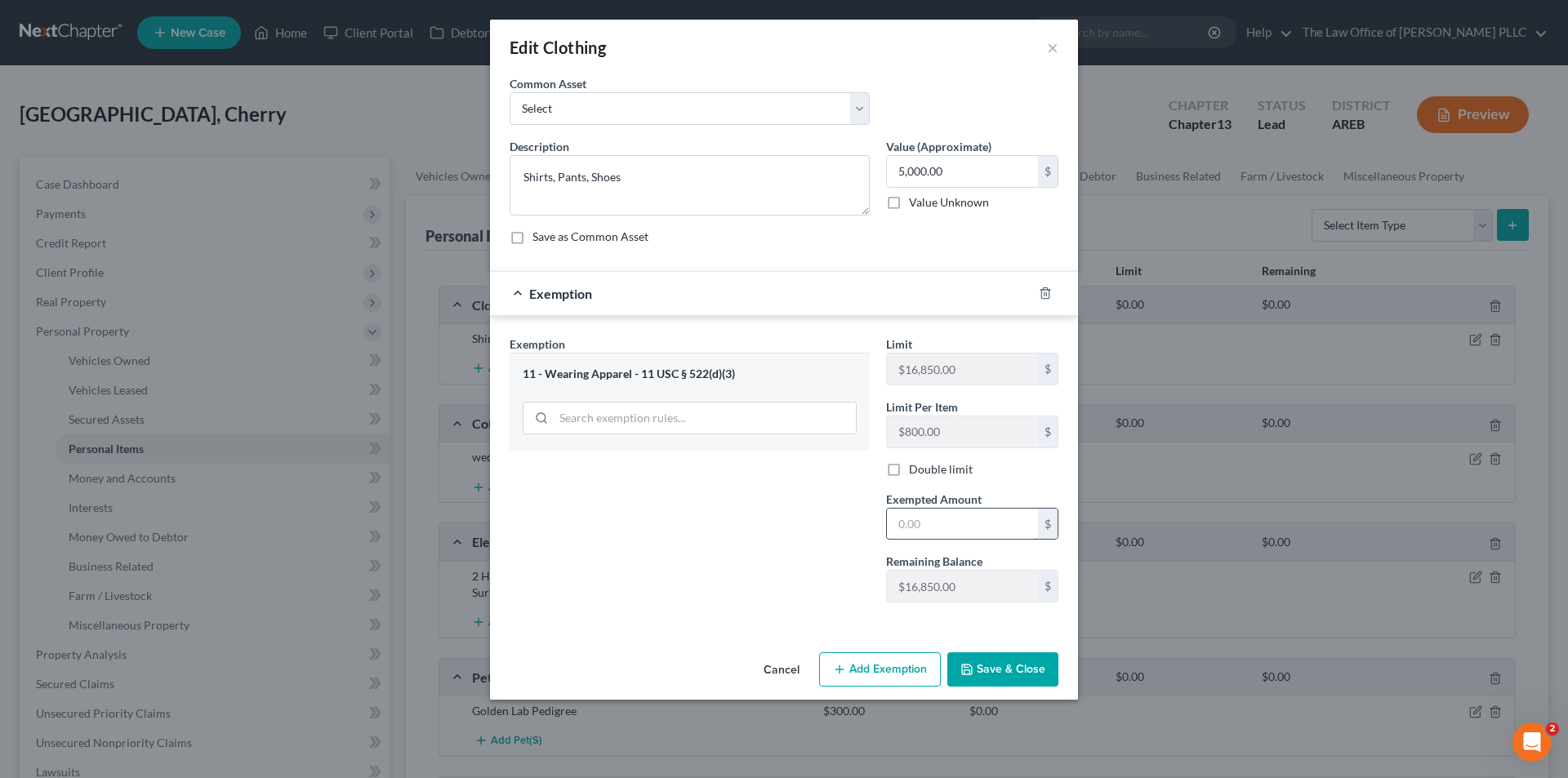
click at [930, 527] on input "text" at bounding box center [963, 525] width 151 height 31
type input "5,000.00"
click at [718, 554] on div "Exemption Set must be selected for CA. Exemption * 11 - Wearing Apparel - 11 US…" at bounding box center [690, 475] width 377 height 280
click at [880, 677] on button "Add Exemption" at bounding box center [880, 669] width 122 height 34
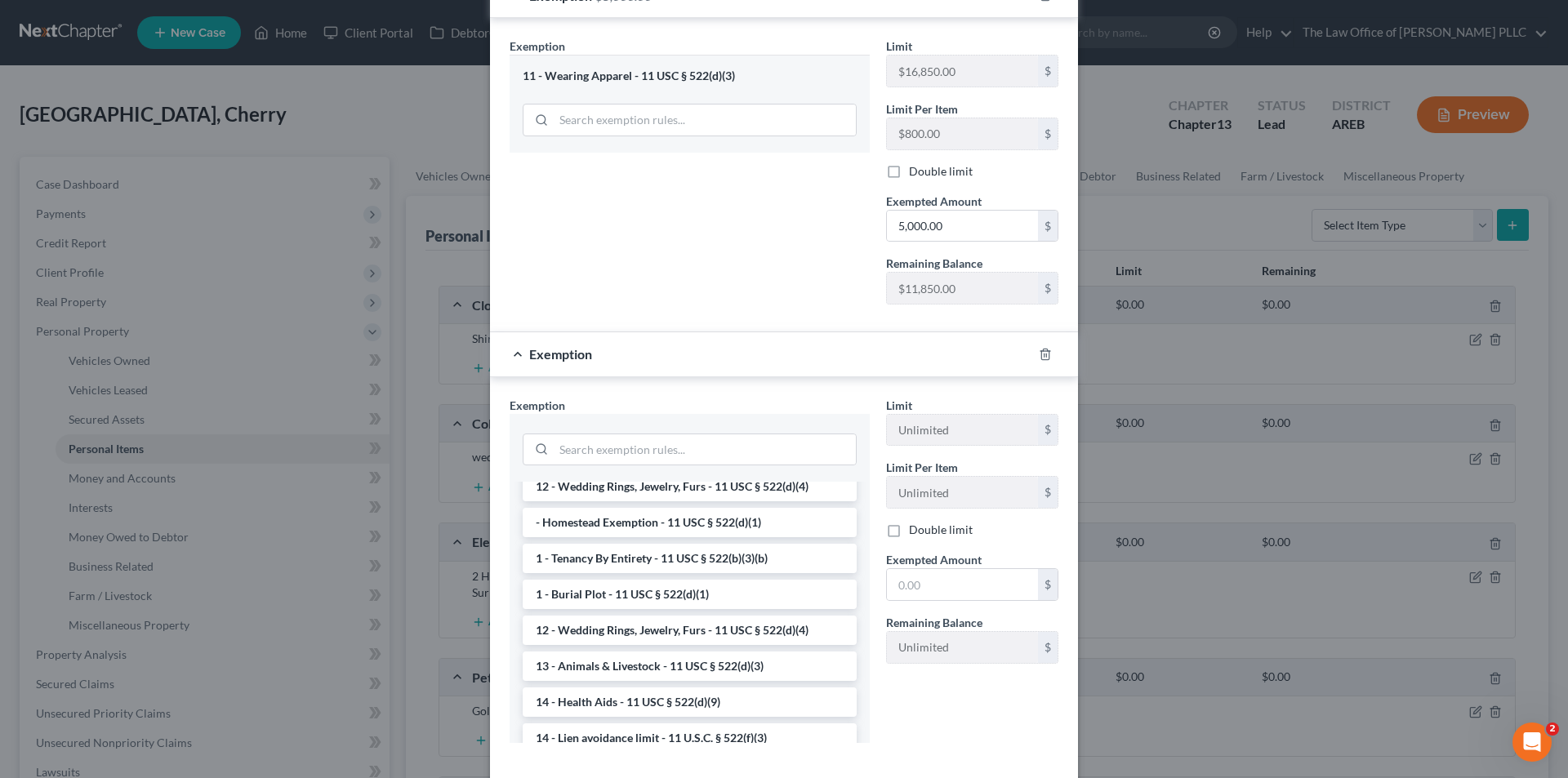
scroll to position [380, 0]
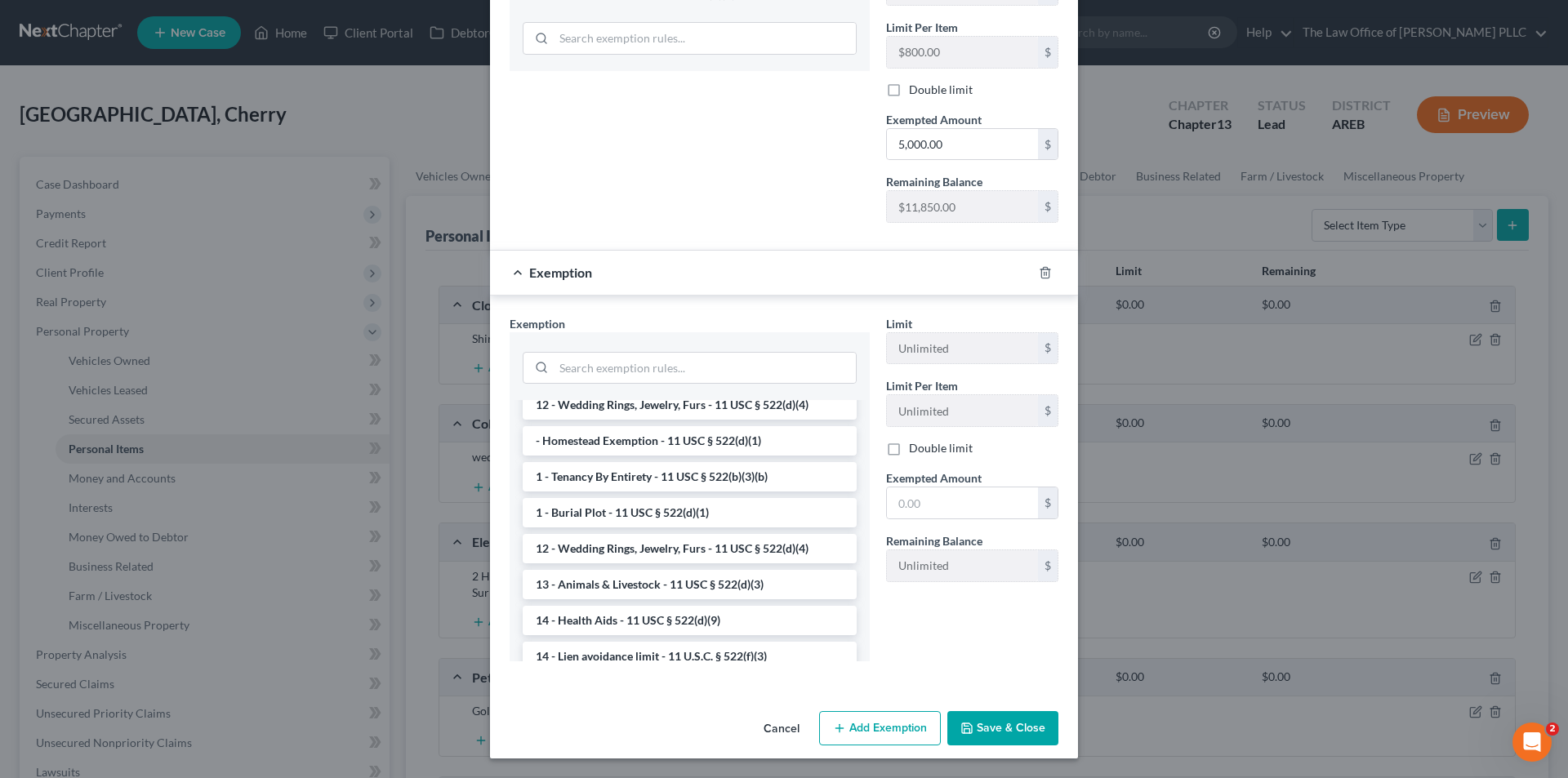
click at [996, 734] on button "Save & Close" at bounding box center [1003, 728] width 111 height 34
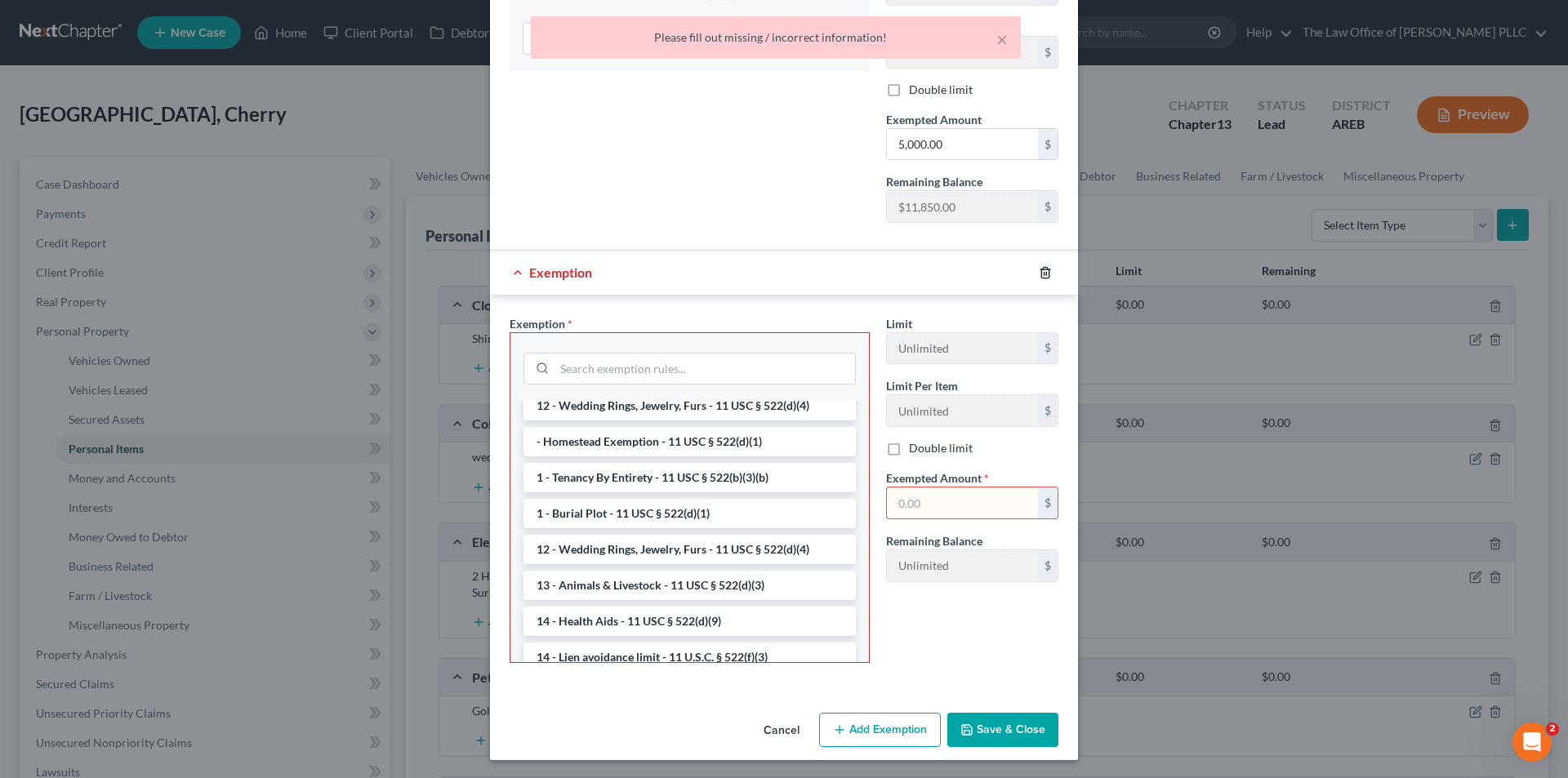
click at [1040, 277] on icon "button" at bounding box center [1045, 272] width 13 height 13
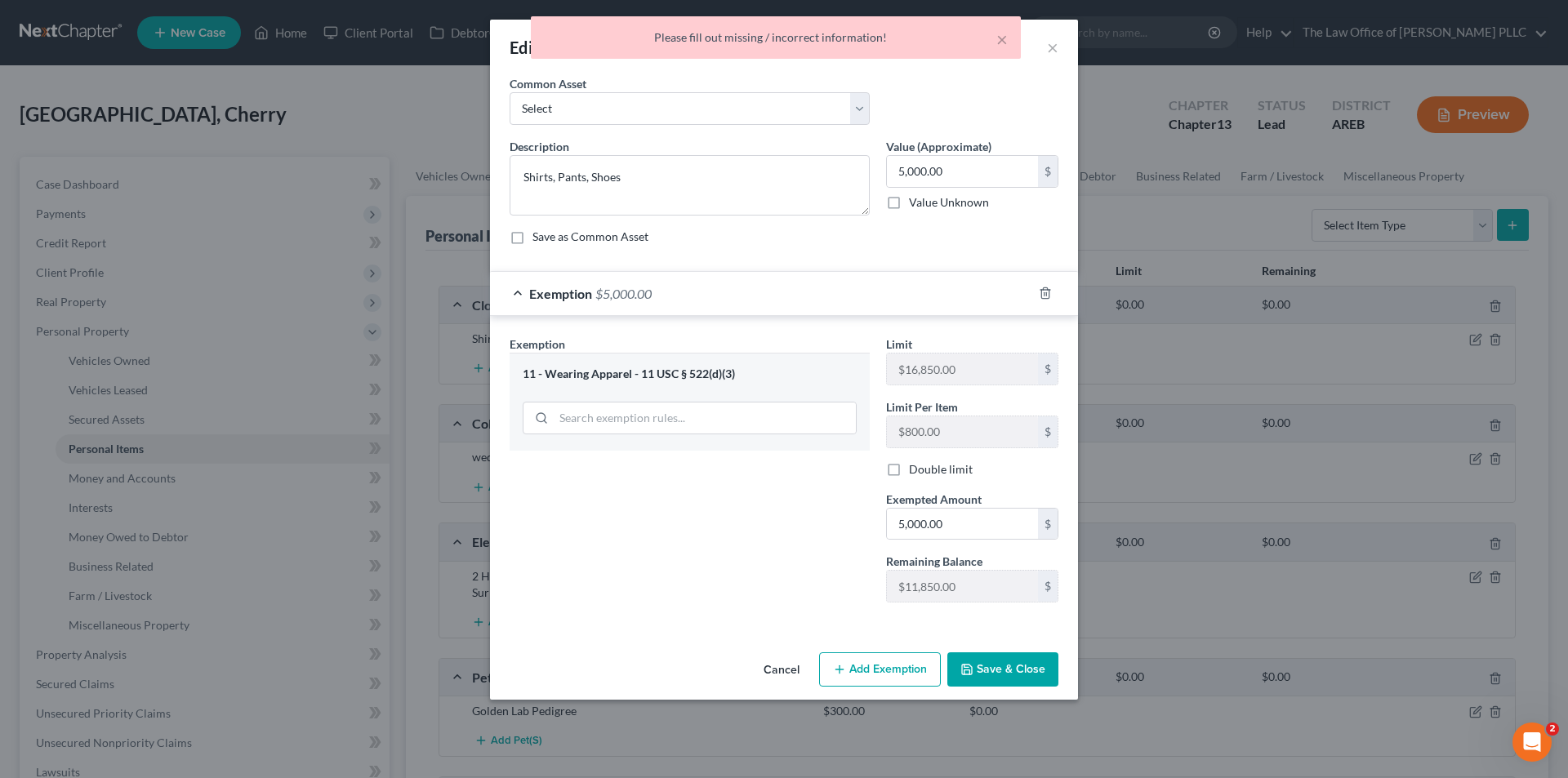
scroll to position [0, 0]
click at [1001, 663] on button "Save & Close" at bounding box center [1003, 669] width 111 height 34
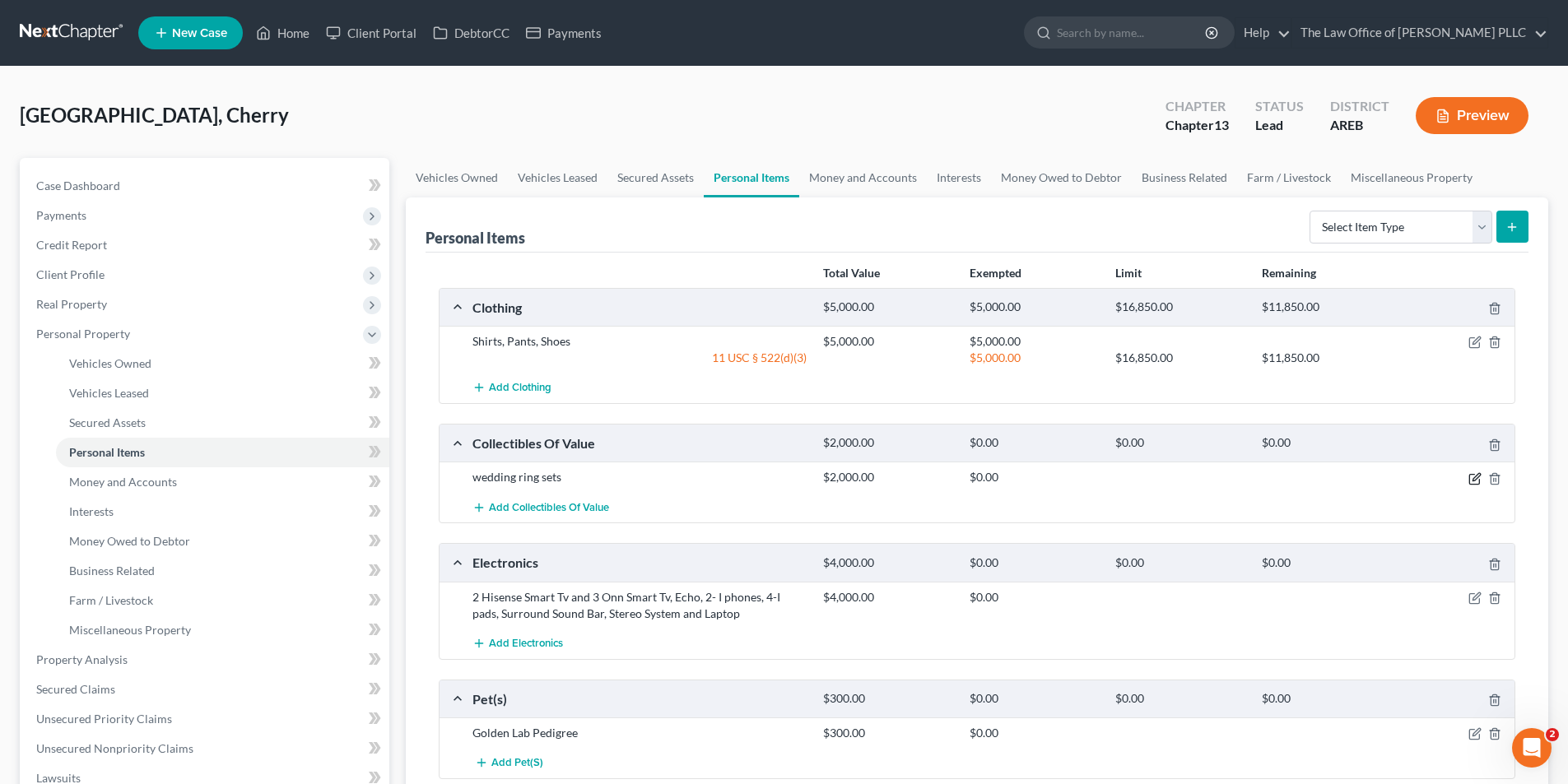
click at [1470, 474] on icon "button" at bounding box center [1474, 479] width 10 height 10
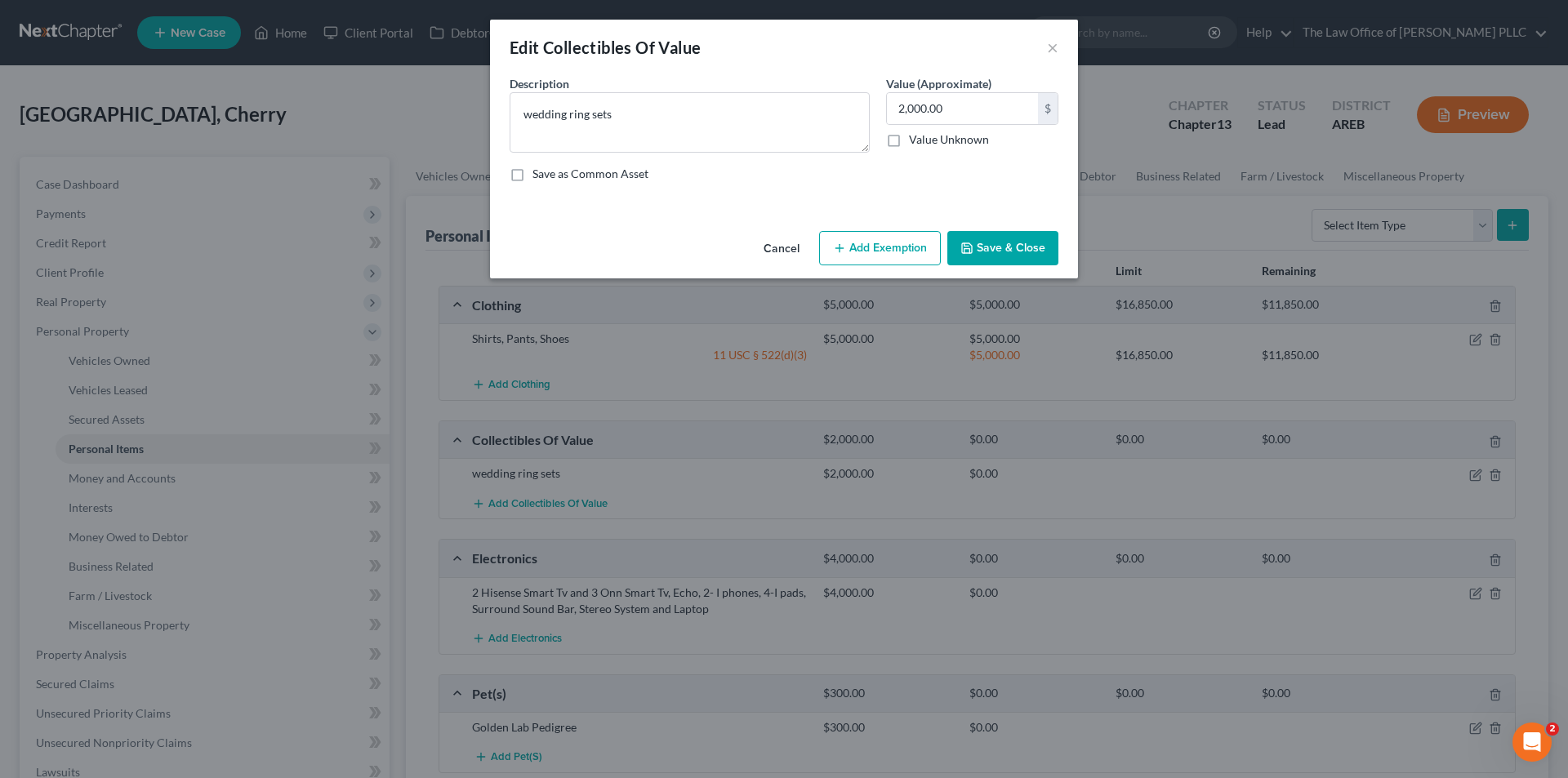
click at [884, 242] on button "Add Exemption" at bounding box center [880, 248] width 122 height 34
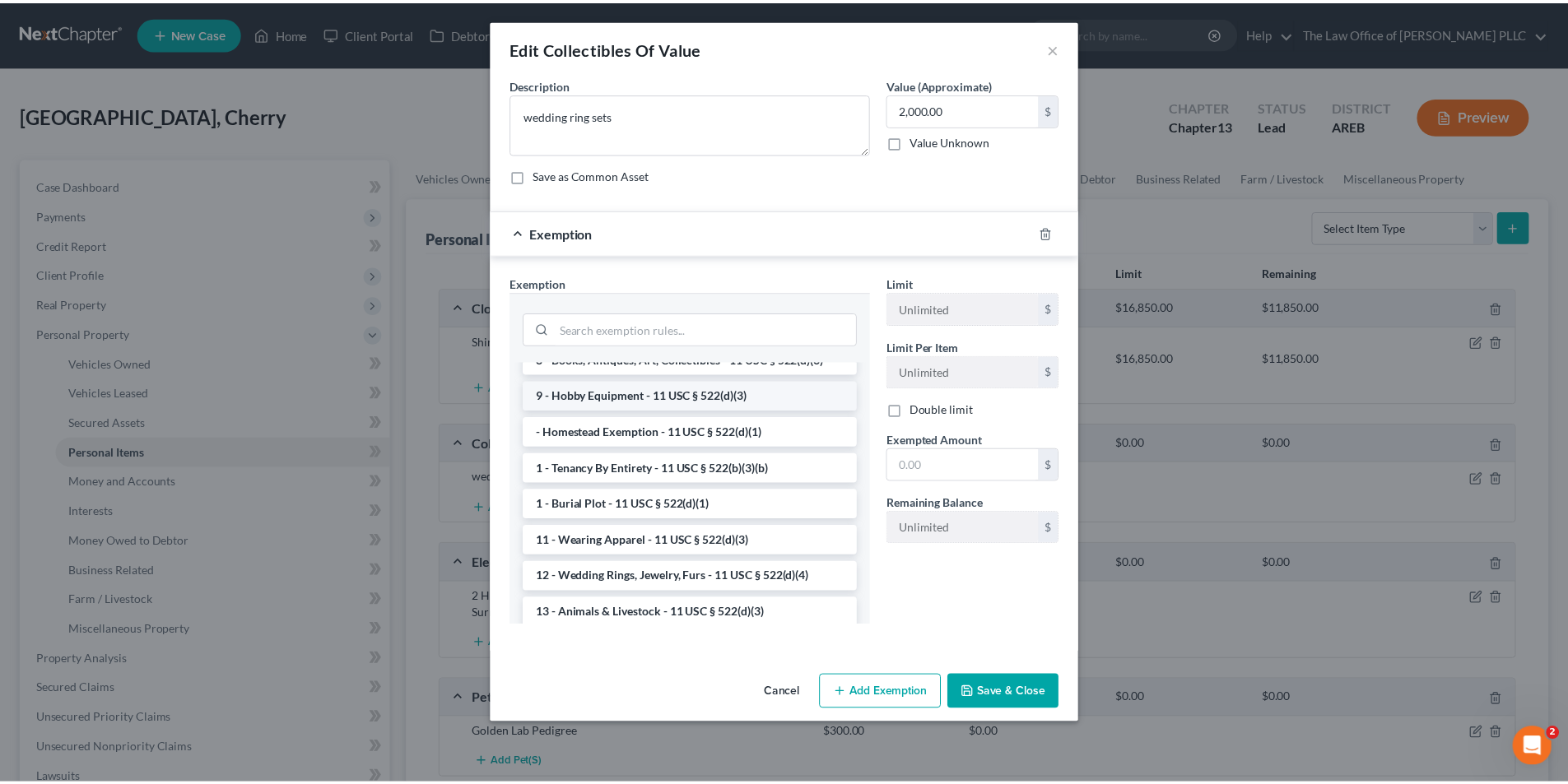
scroll to position [82, 0]
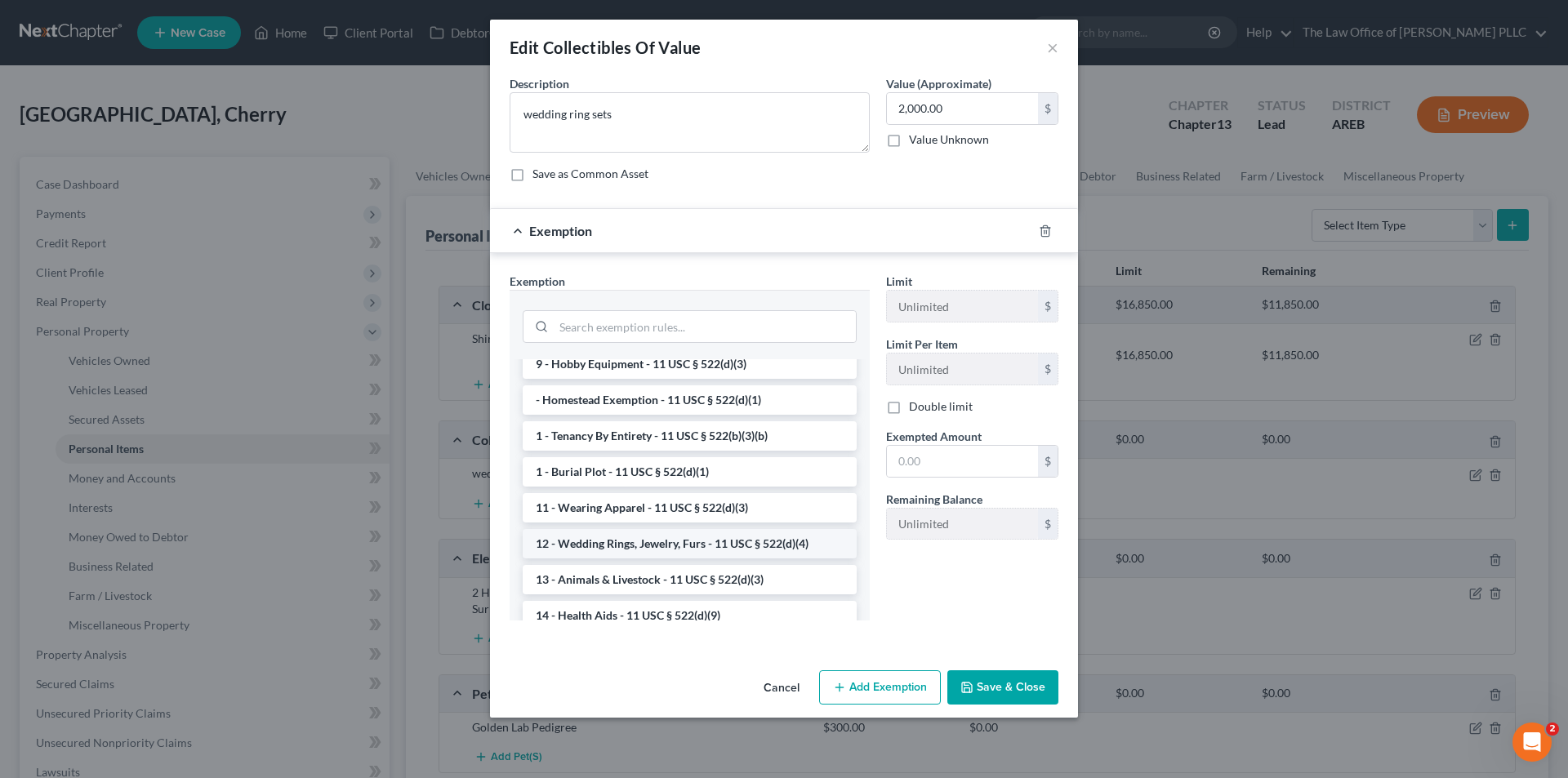
click at [595, 547] on li "12 - Wedding Rings, Jewelry, Furs - 11 USC § 522(d)(4)" at bounding box center [690, 544] width 334 height 29
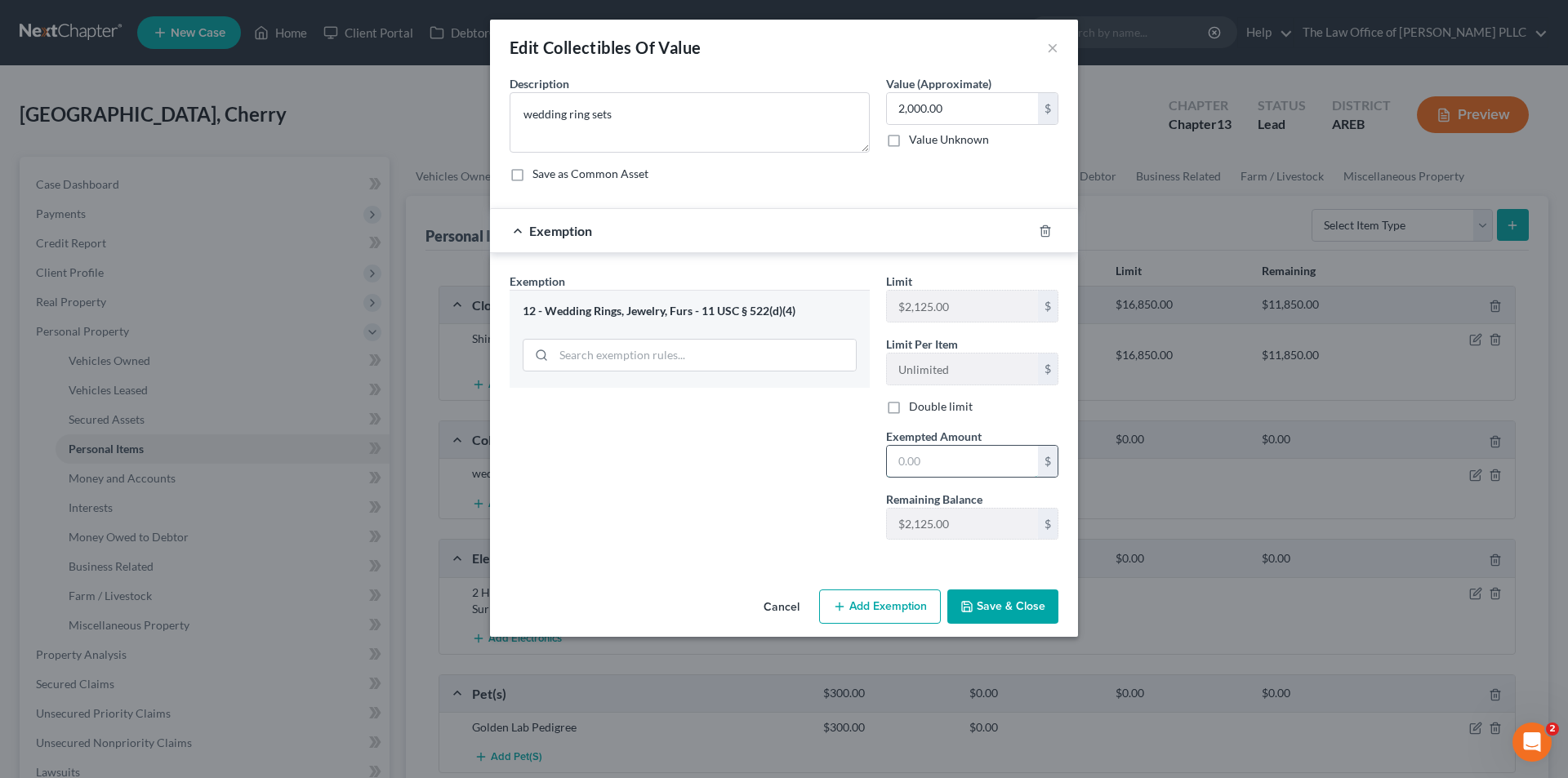
click at [937, 464] on input "text" at bounding box center [963, 461] width 151 height 31
type input "2,000.00"
click at [990, 600] on button "Save & Close" at bounding box center [1003, 606] width 111 height 34
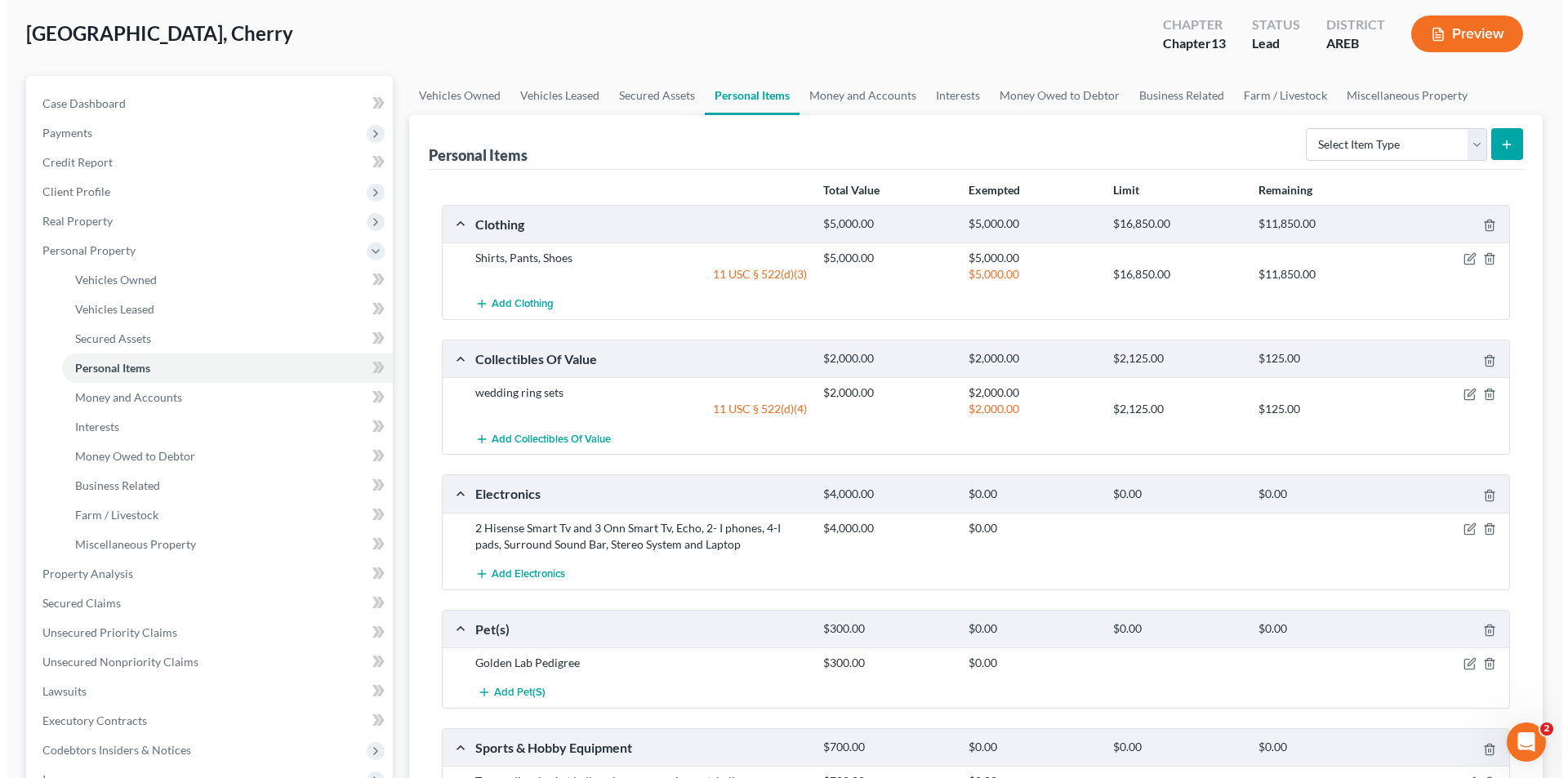
scroll to position [163, 0]
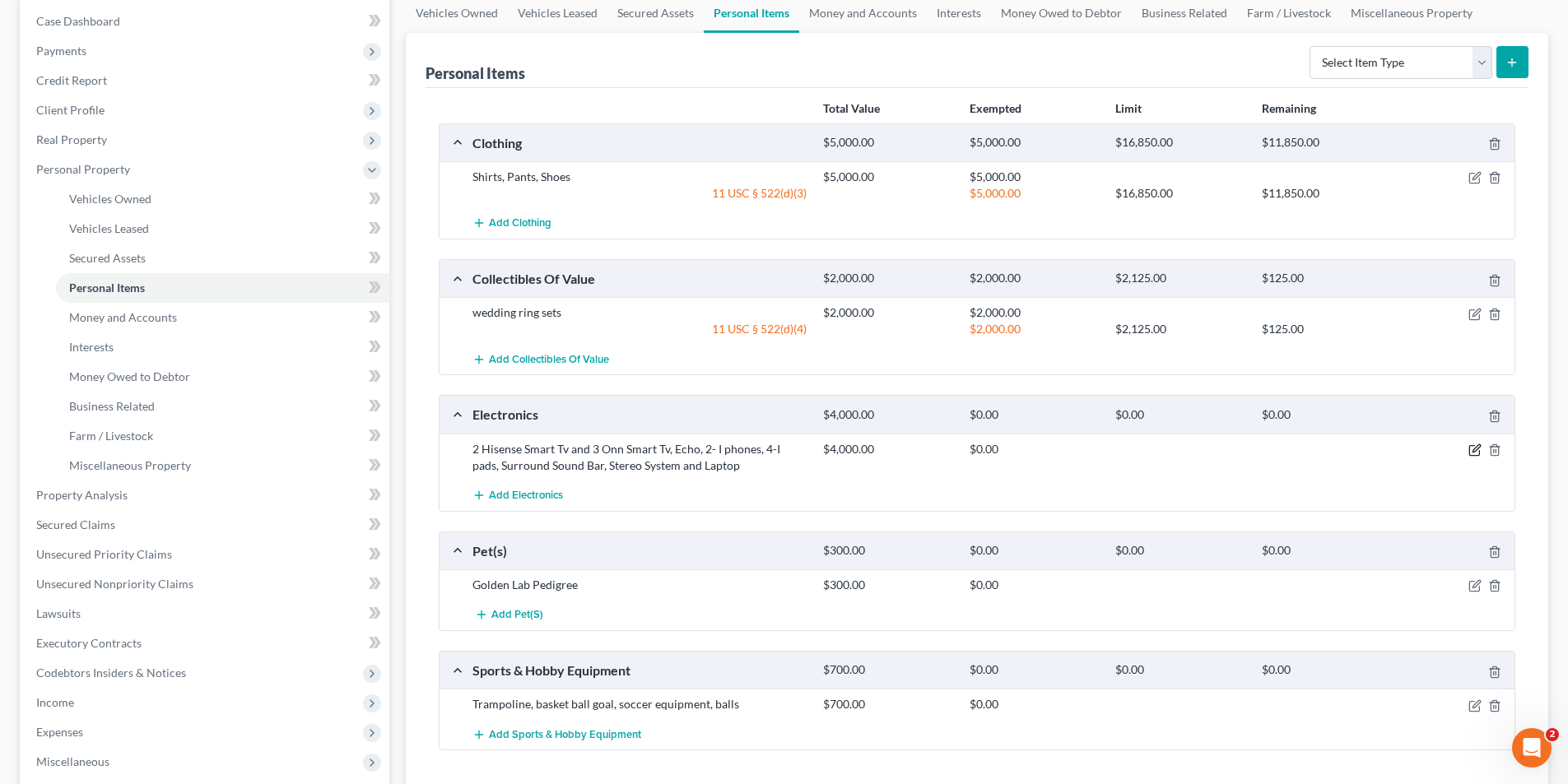
click at [1471, 449] on icon "button" at bounding box center [1474, 450] width 13 height 13
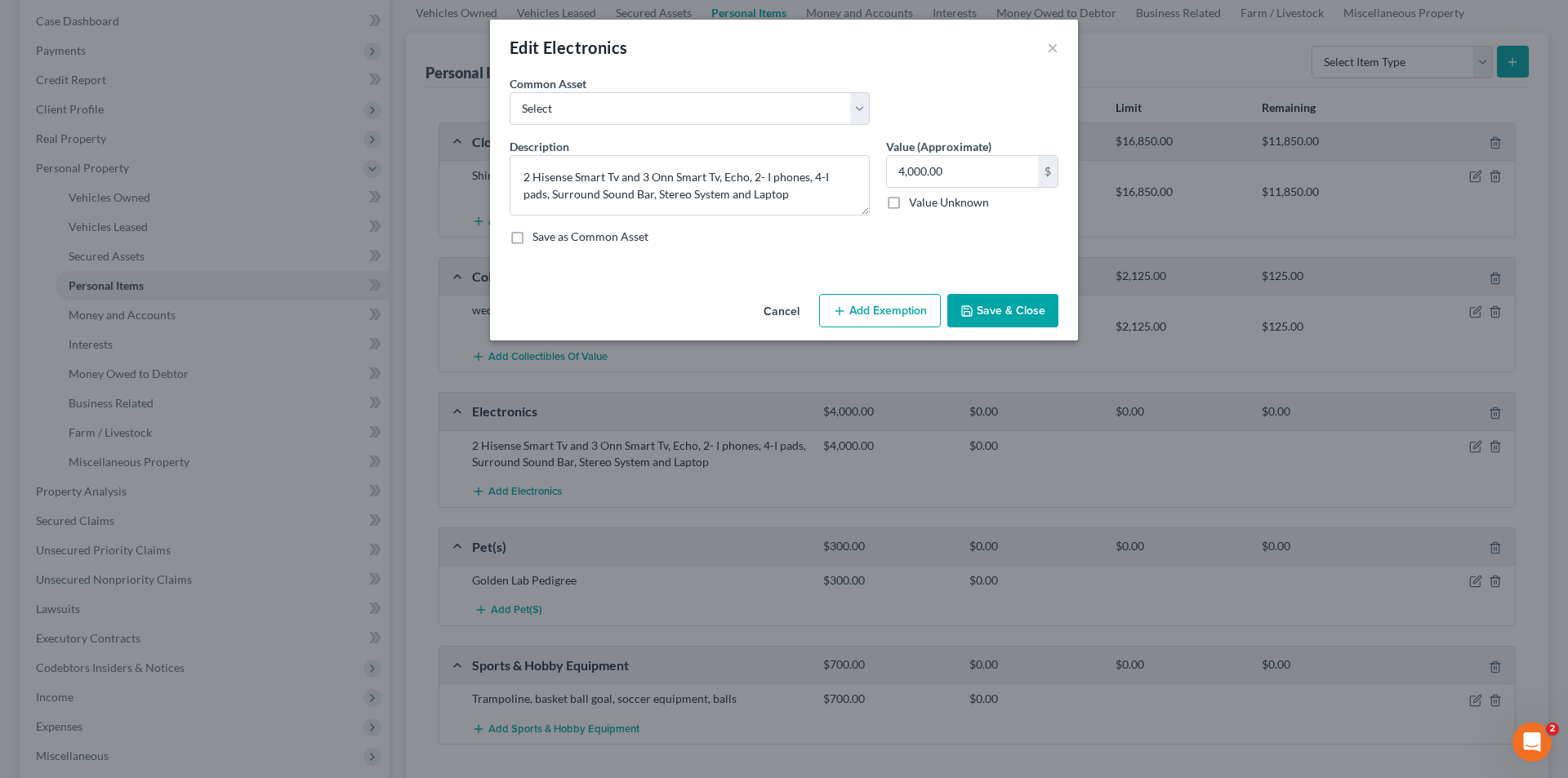
click at [874, 308] on button "Add Exemption" at bounding box center [880, 311] width 122 height 34
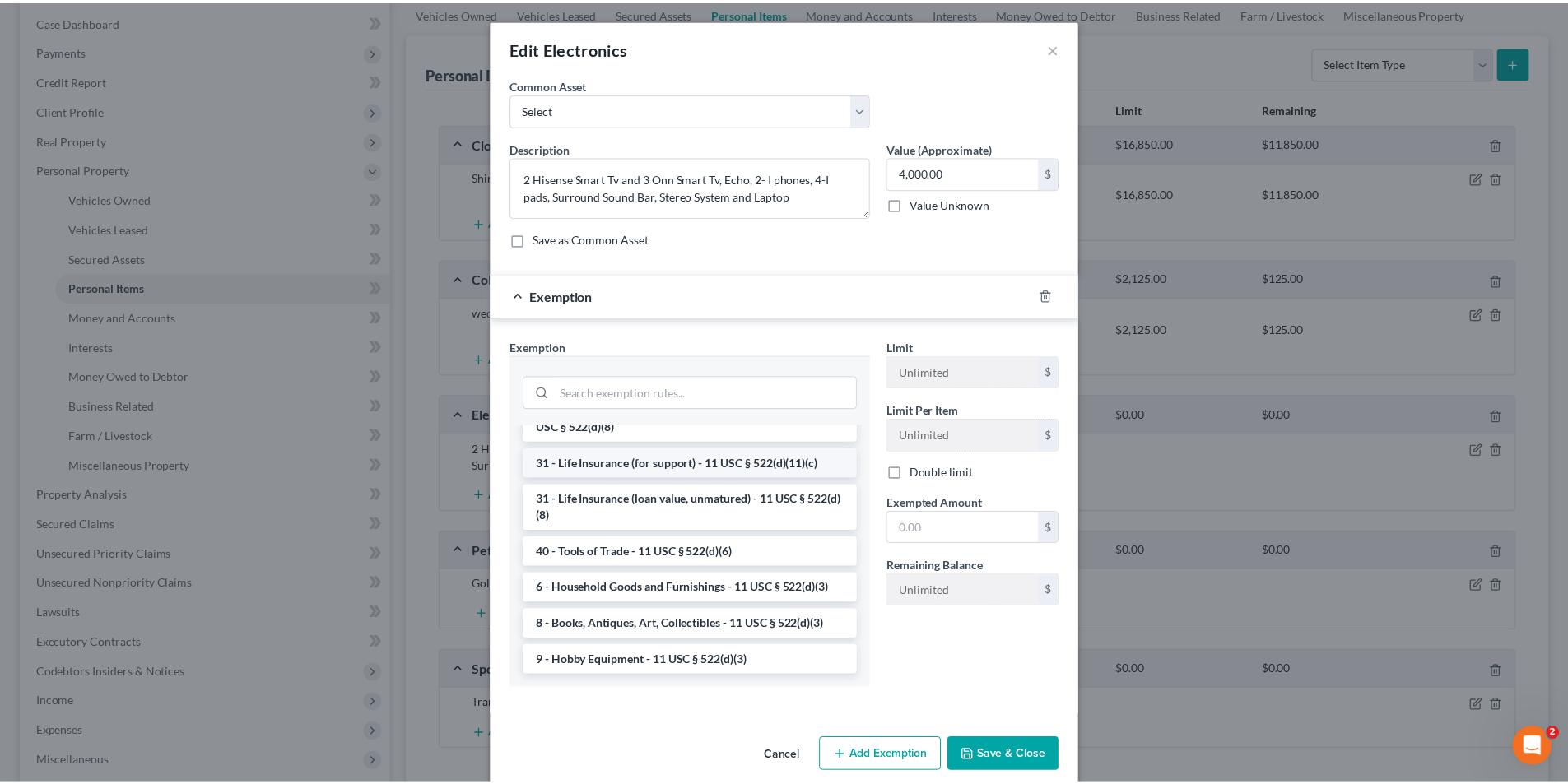
scroll to position [1323, 0]
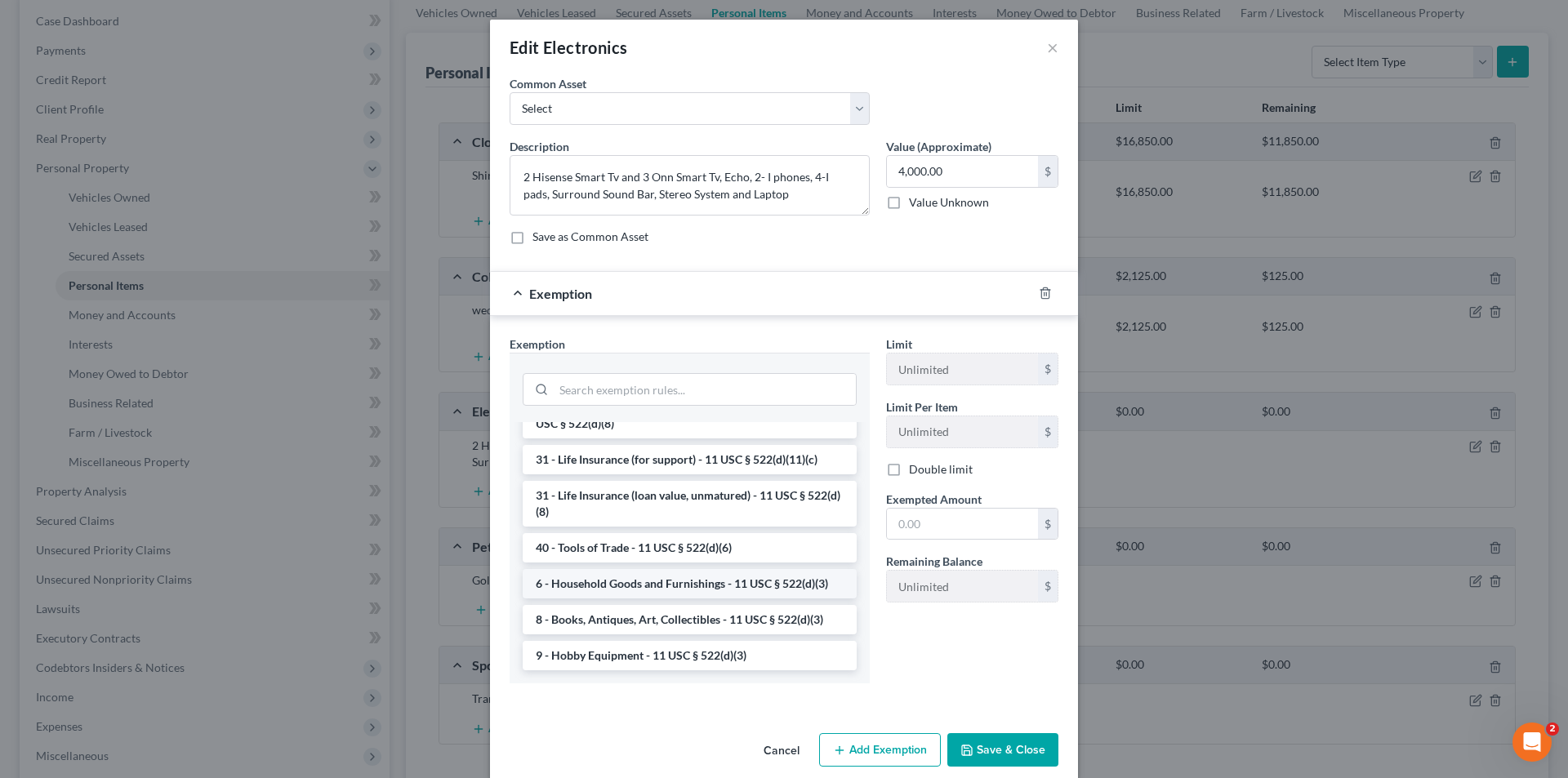
click at [640, 583] on li "6 - Household Goods and Furnishings - 11 USC § 522(d)(3)" at bounding box center [690, 584] width 334 height 29
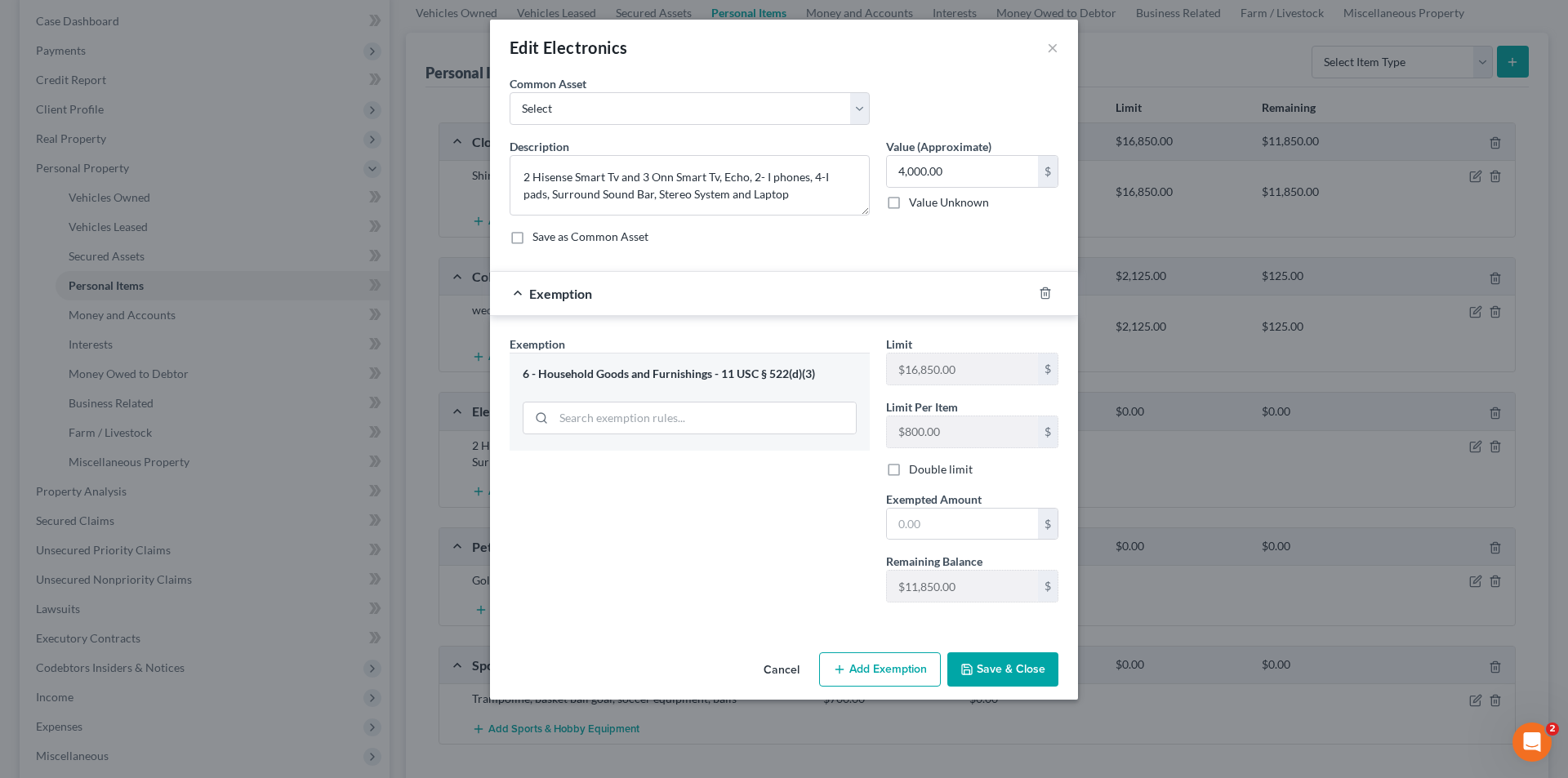
click at [835, 496] on div "Exemption Set must be selected for CA. Exemption * 6 - Household Goods and Furn…" at bounding box center [690, 475] width 377 height 280
click at [862, 514] on div "Exemption Set must be selected for CA. Exemption * 6 - Household Goods and Furn…" at bounding box center [690, 475] width 377 height 280
click at [928, 519] on input "text" at bounding box center [963, 525] width 151 height 31
type input "4,000.00"
click at [835, 611] on div "Exemption Set must be selected for CA. Exemption * 6 - Household Goods and Furn…" at bounding box center [690, 475] width 377 height 280
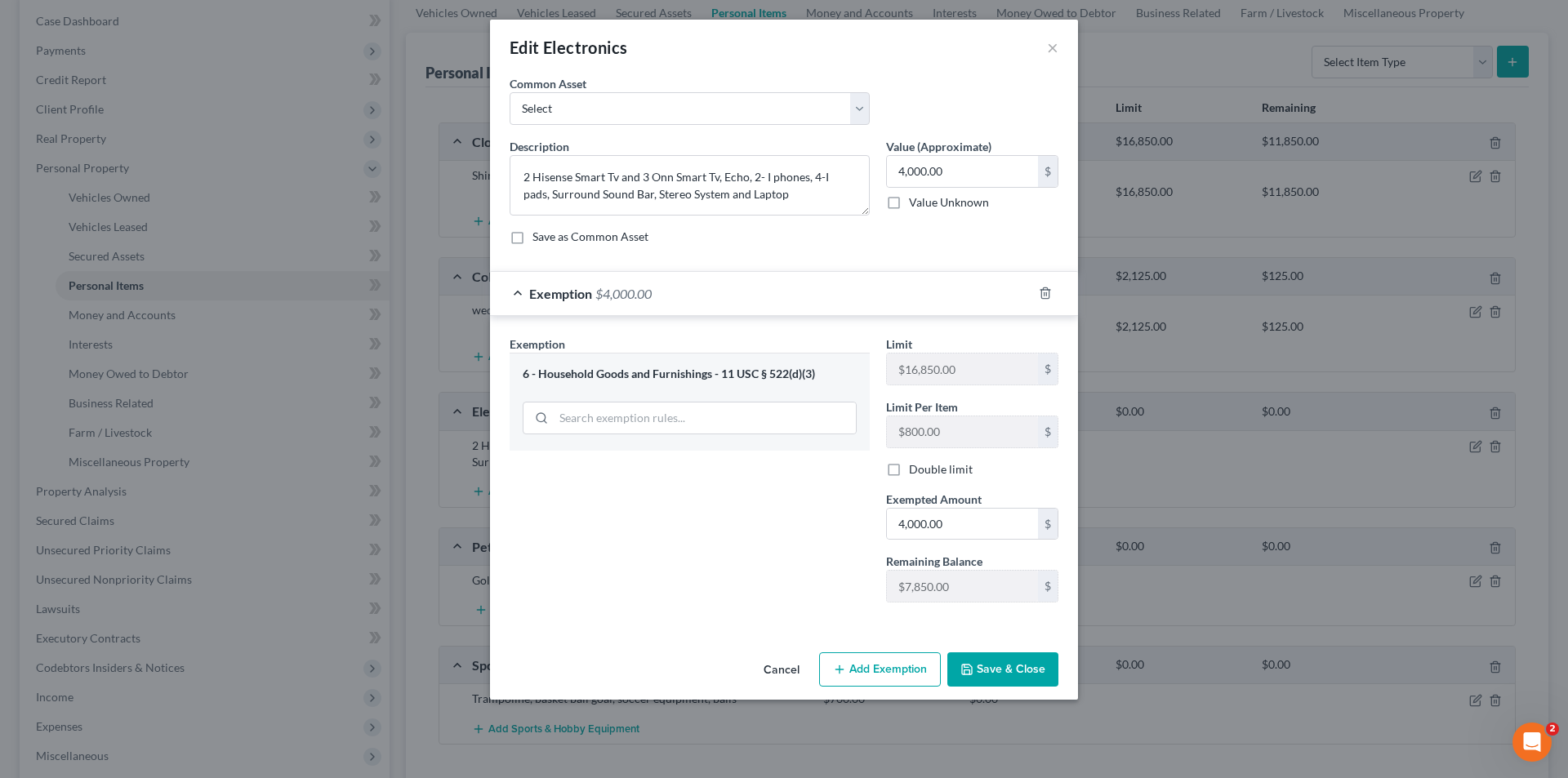
click at [981, 663] on button "Save & Close" at bounding box center [1003, 669] width 111 height 34
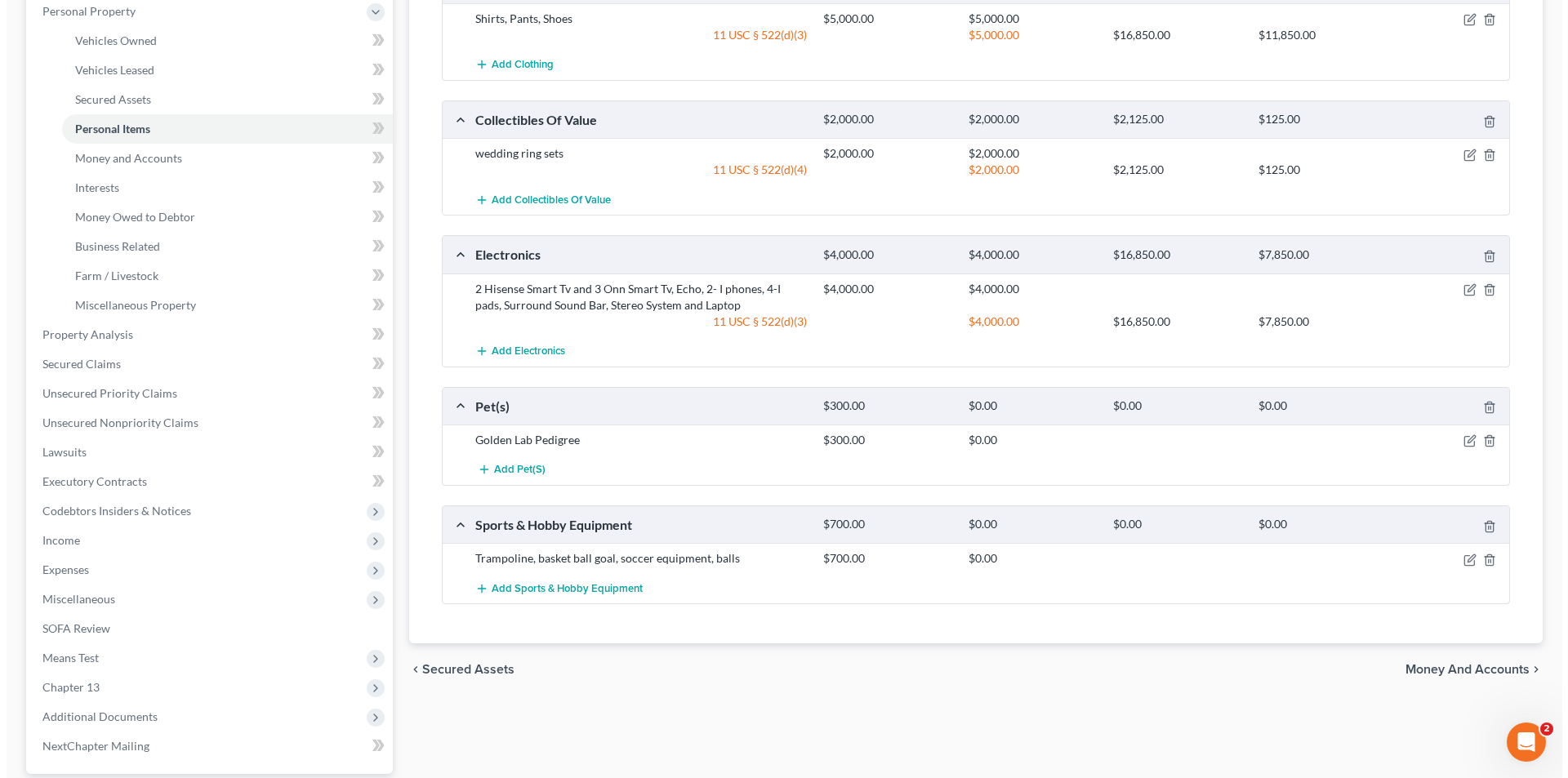
scroll to position [327, 0]
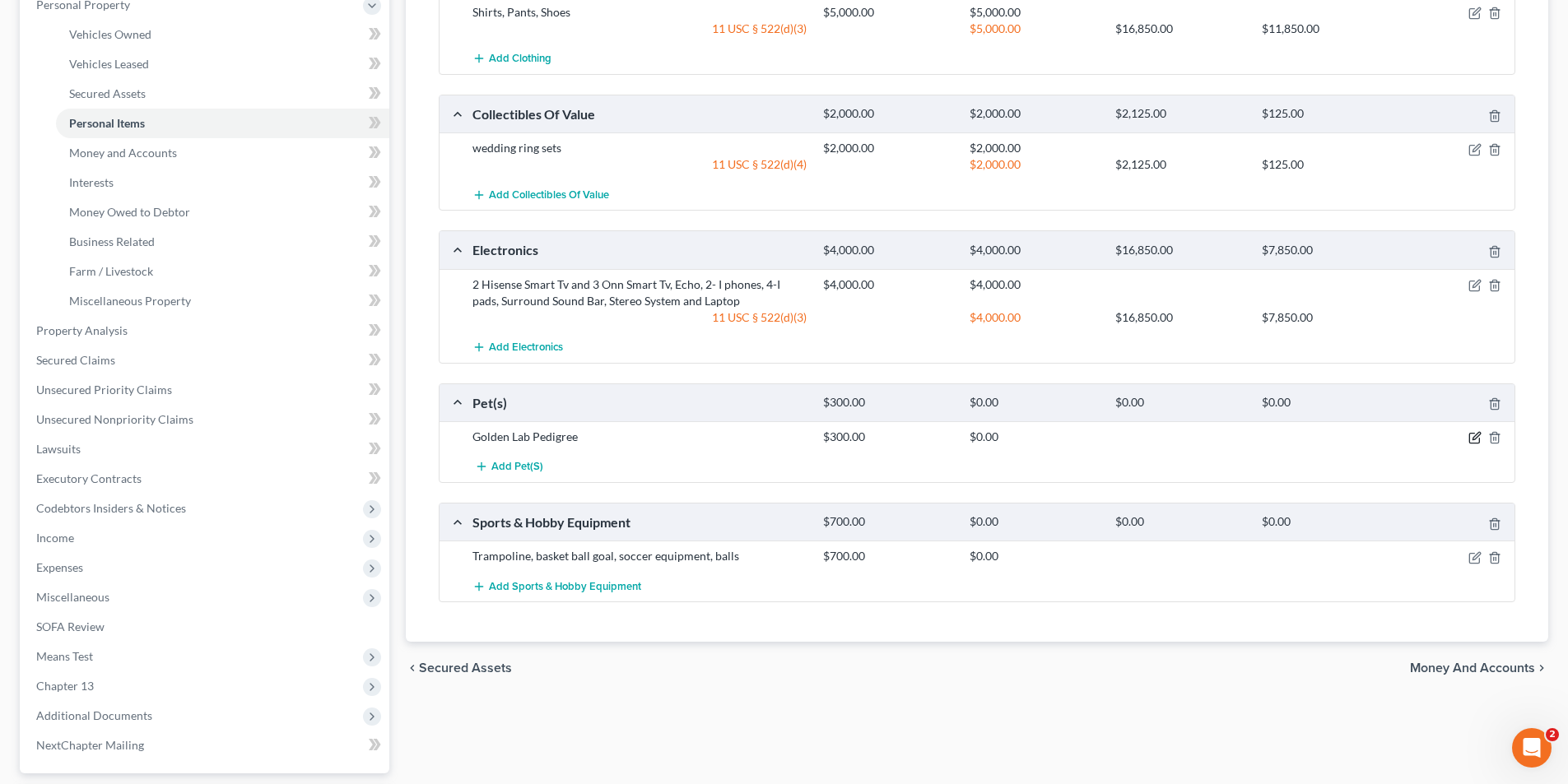
click at [1475, 442] on icon "button" at bounding box center [1474, 437] width 13 height 13
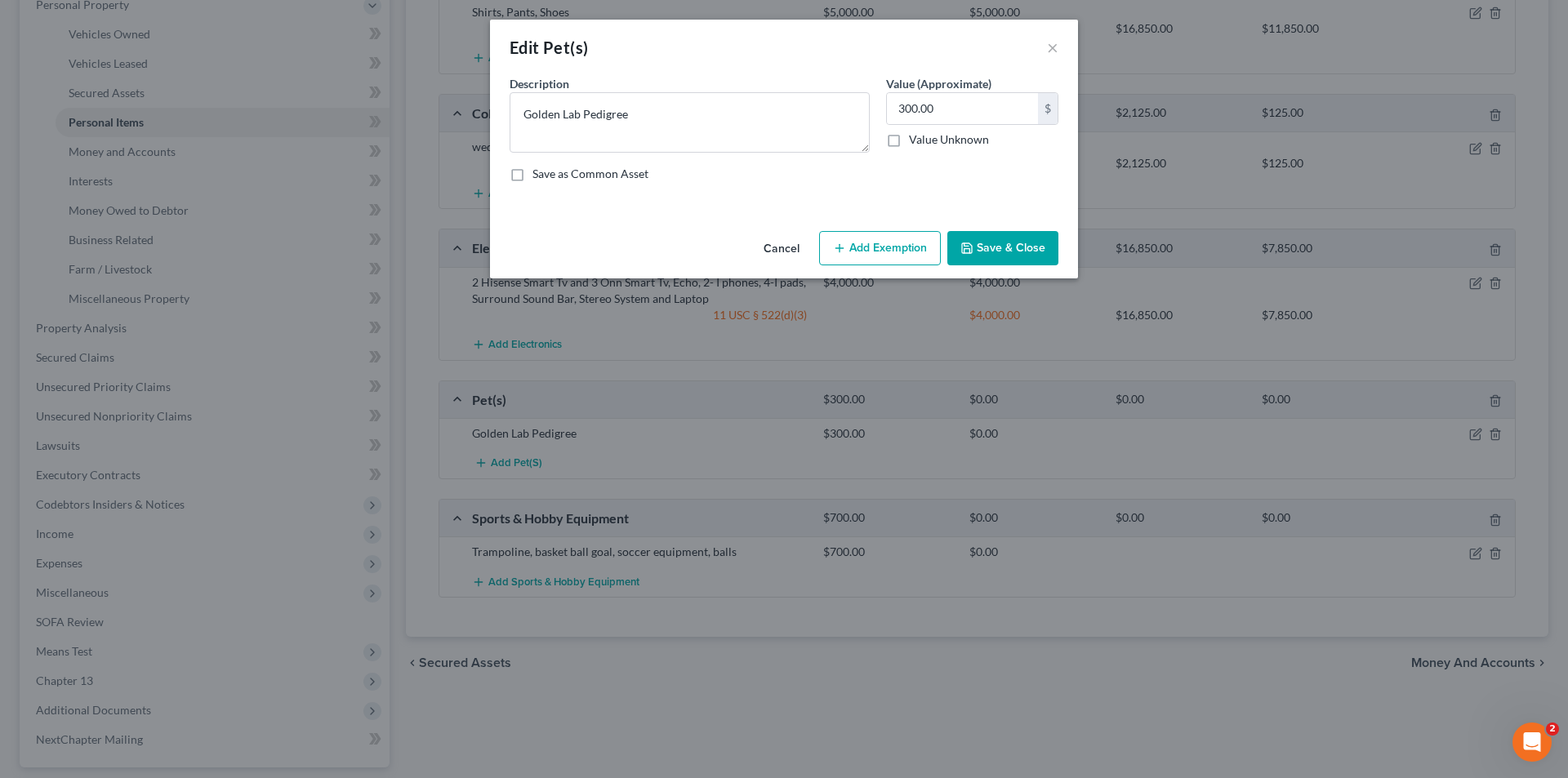
click at [864, 245] on button "Add Exemption" at bounding box center [880, 248] width 122 height 34
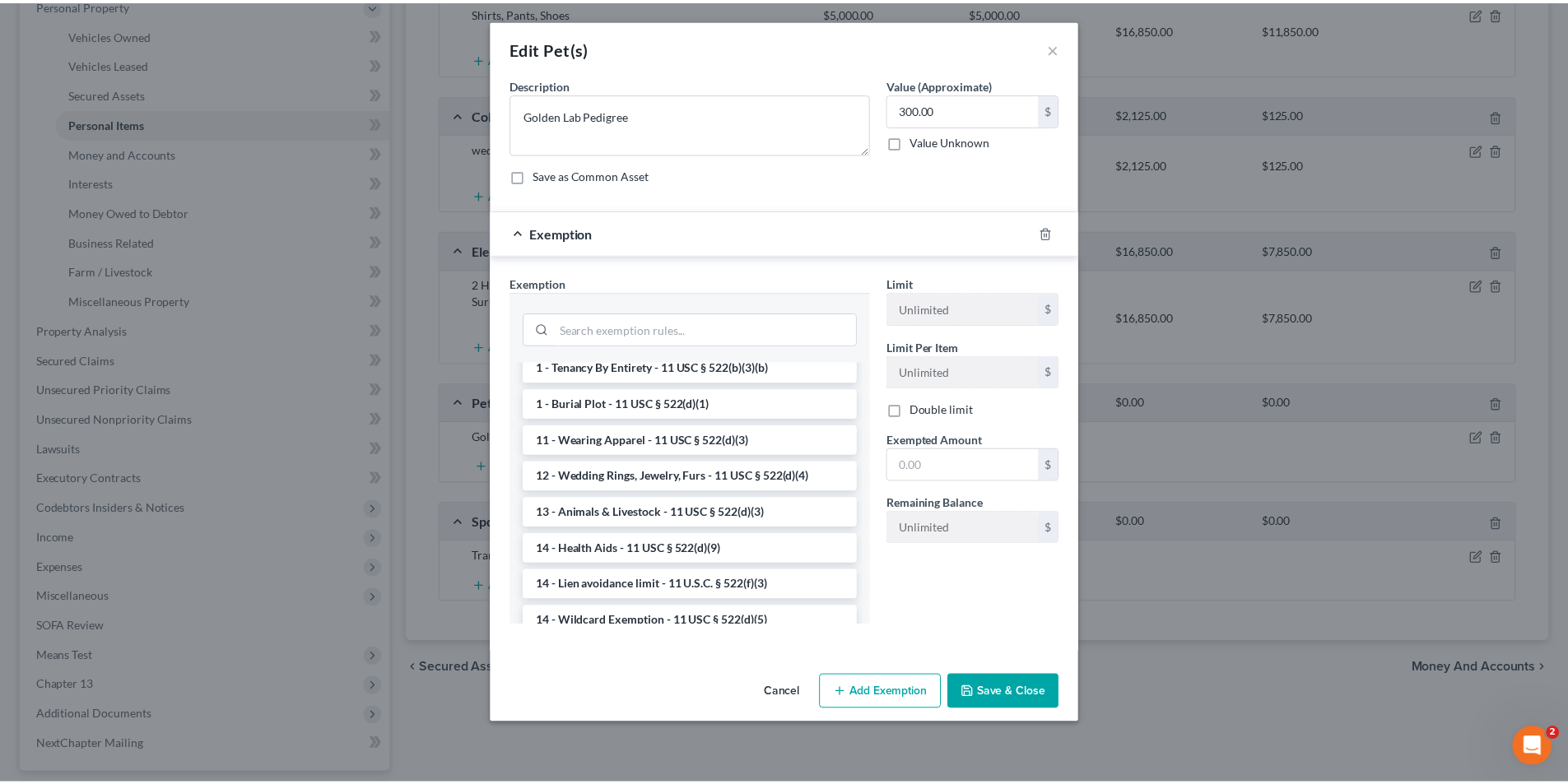
scroll to position [82, 0]
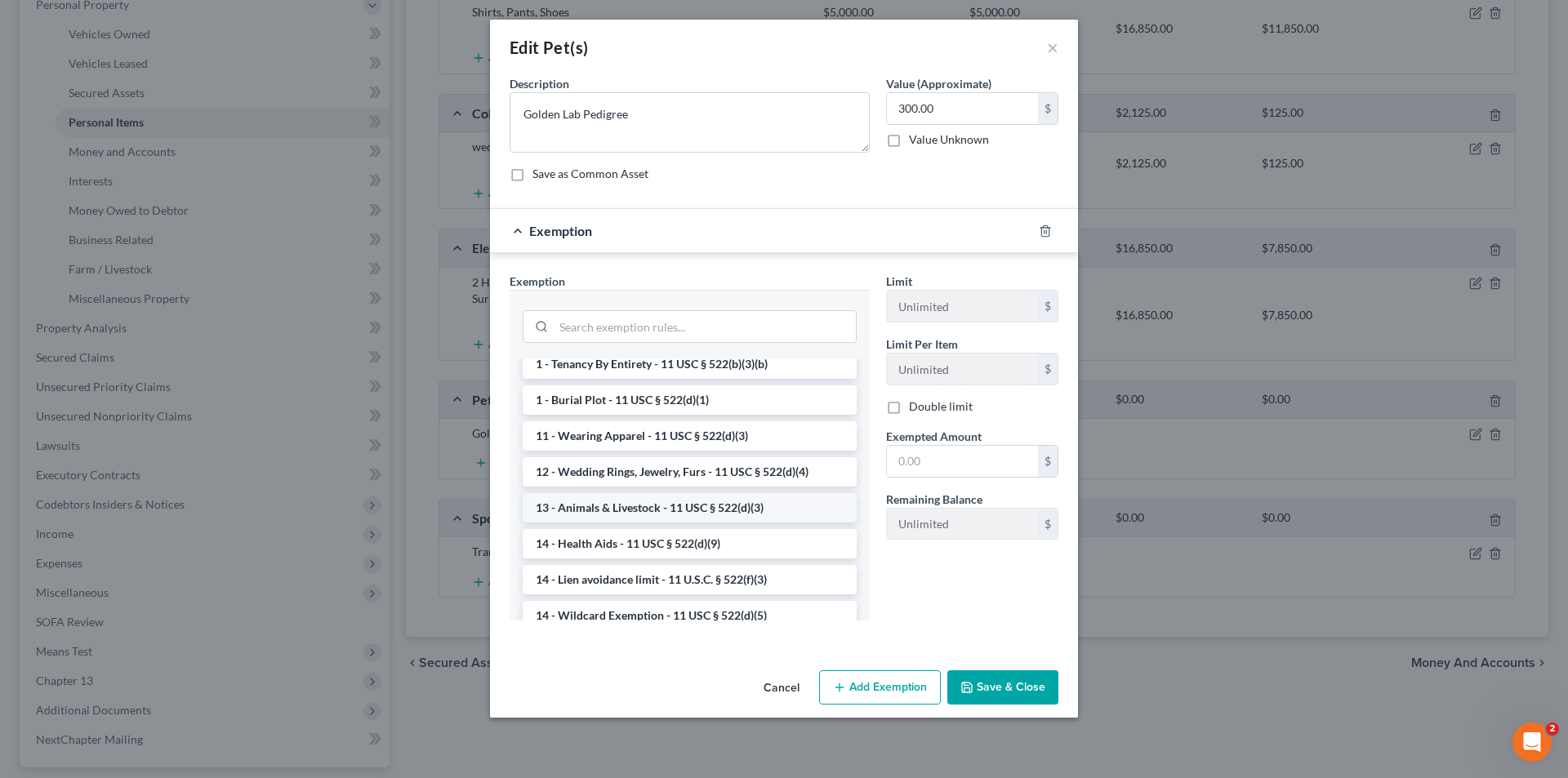
click at [601, 510] on li "13 - Animals & Livestock - 11 USC § 522(d)(3)" at bounding box center [690, 508] width 334 height 29
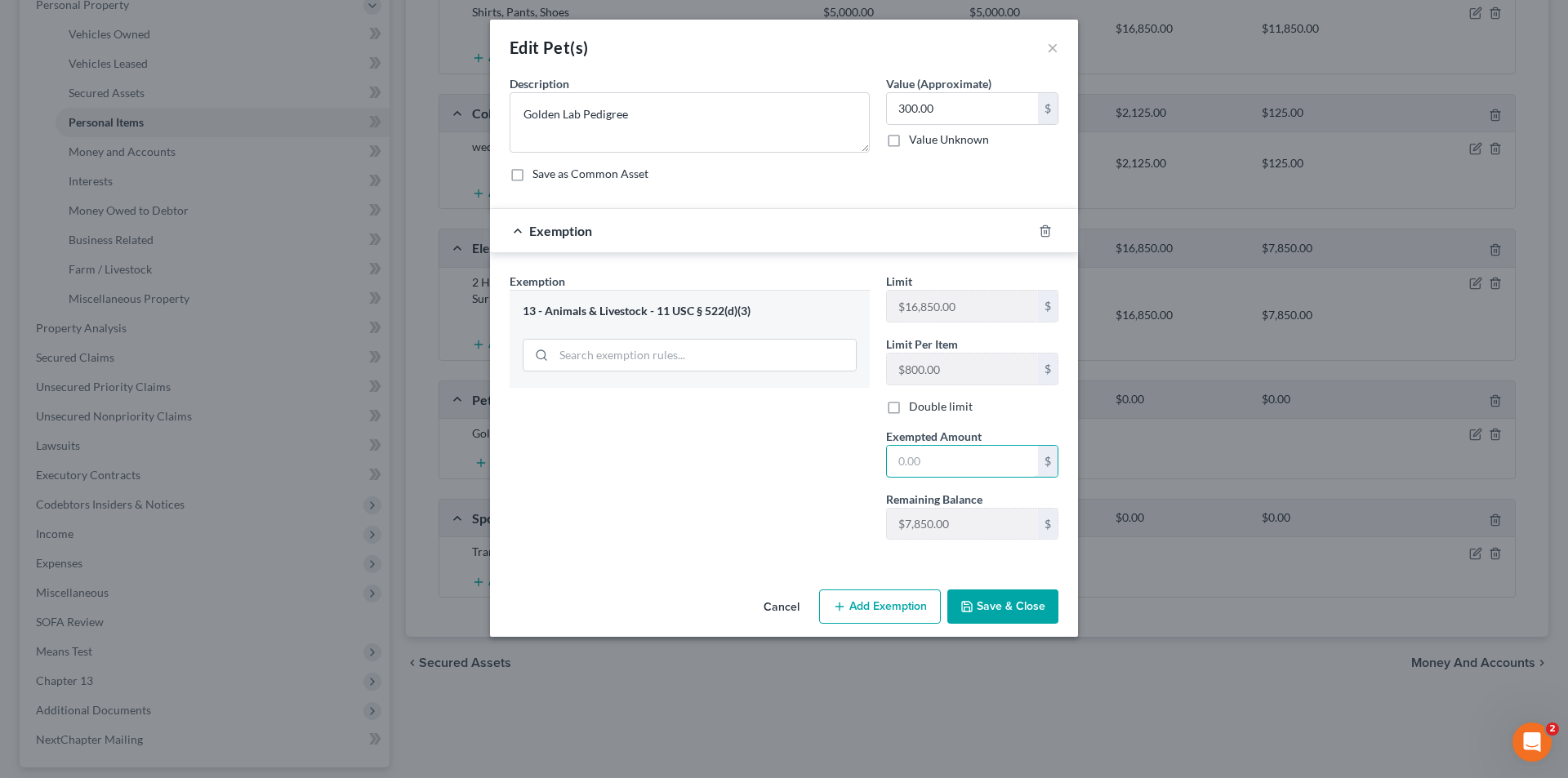
drag, startPoint x: 946, startPoint y: 454, endPoint x: 862, endPoint y: 445, distance: 84.5
click at [862, 445] on div "Exemption Set must be selected for CA. Exemption * 13 - Animals & Livestock - 1…" at bounding box center [784, 413] width 565 height 281
type input "300.00"
click at [789, 453] on div "Exemption Set must be selected for CA. Exemption * 13 - Animals & Livestock - 1…" at bounding box center [690, 412] width 377 height 280
click at [1002, 611] on button "Save & Close" at bounding box center [1003, 606] width 111 height 34
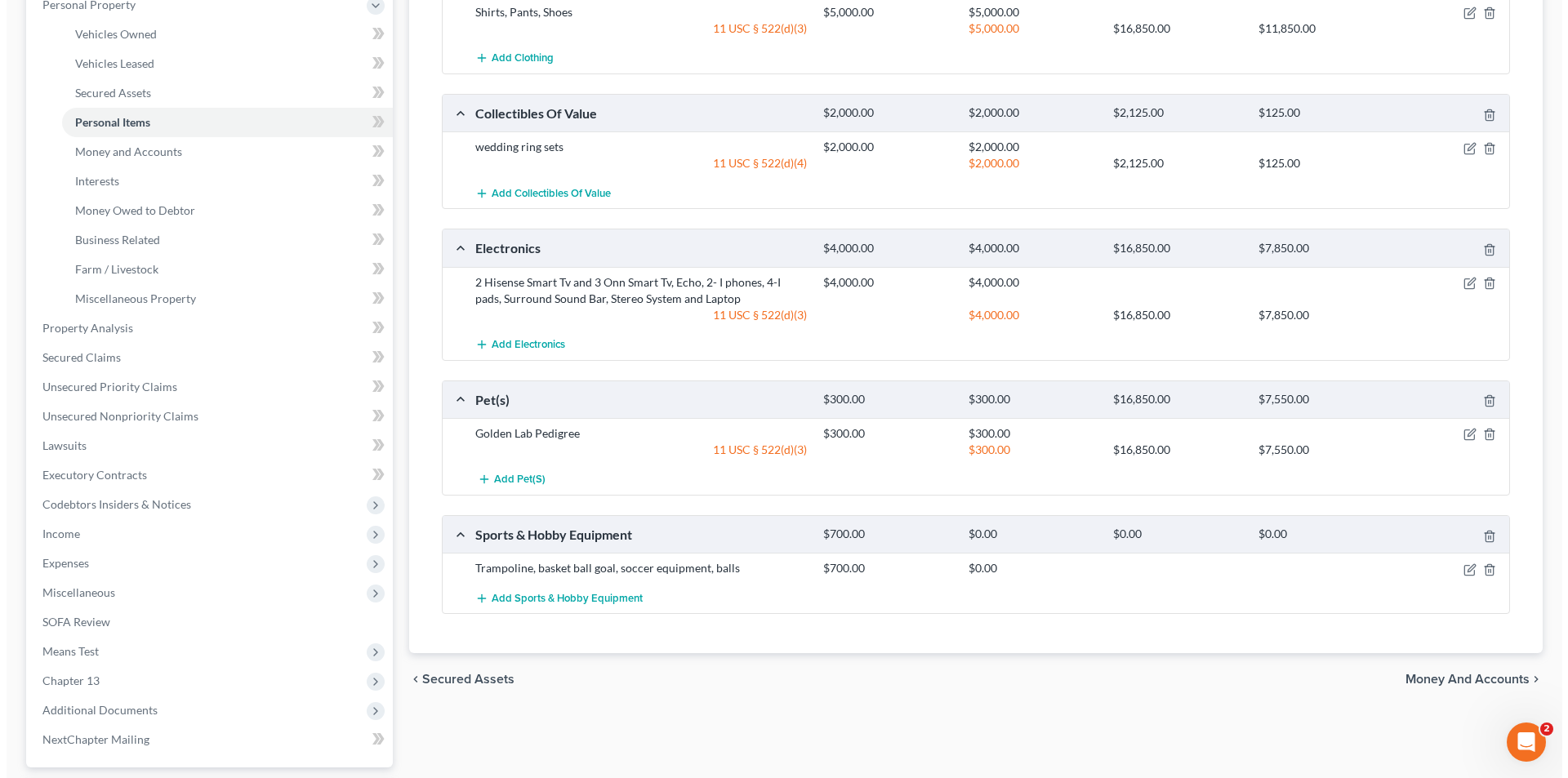
scroll to position [408, 0]
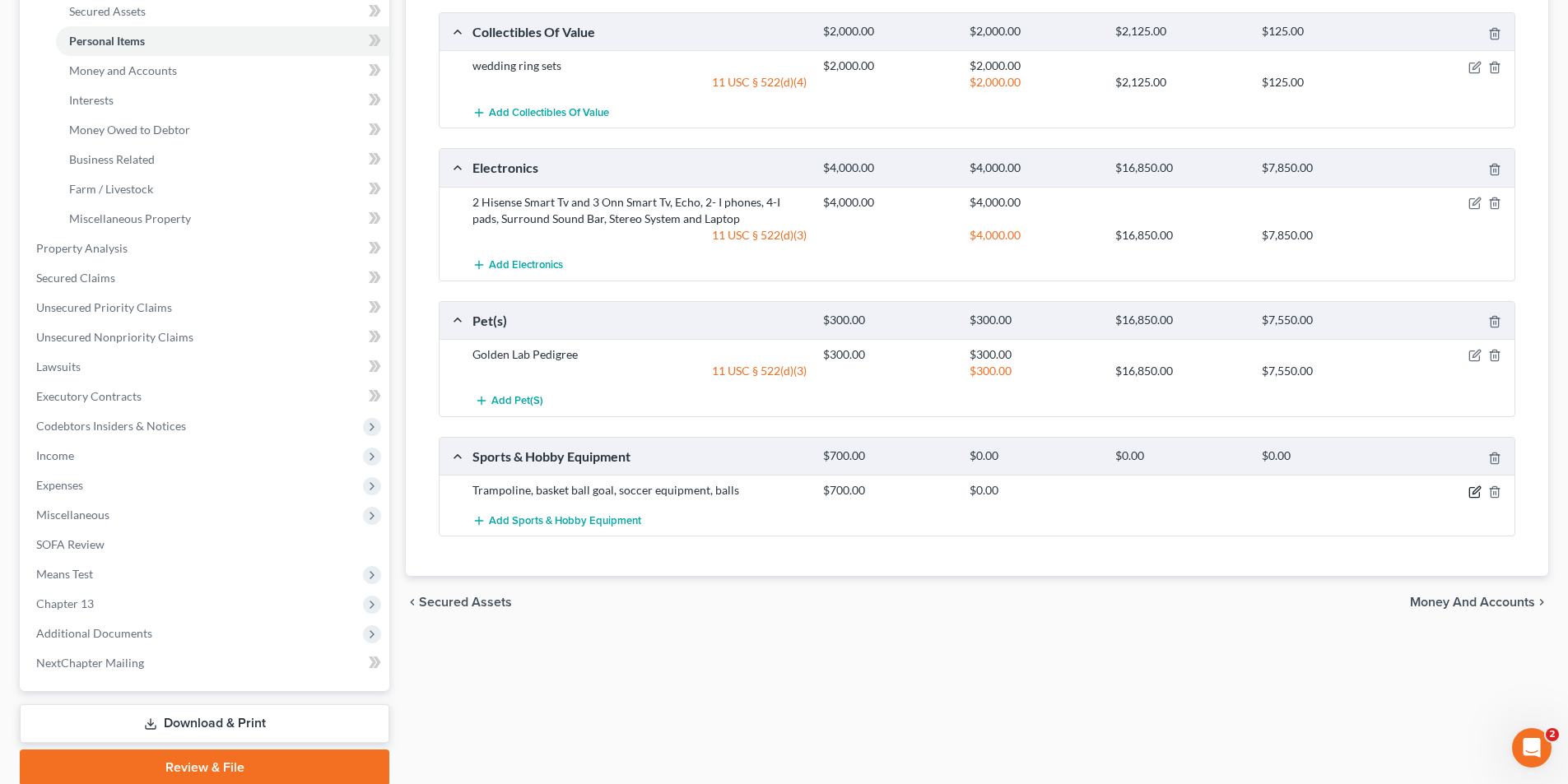
click at [1474, 493] on icon "button" at bounding box center [1475, 489] width 7 height 7
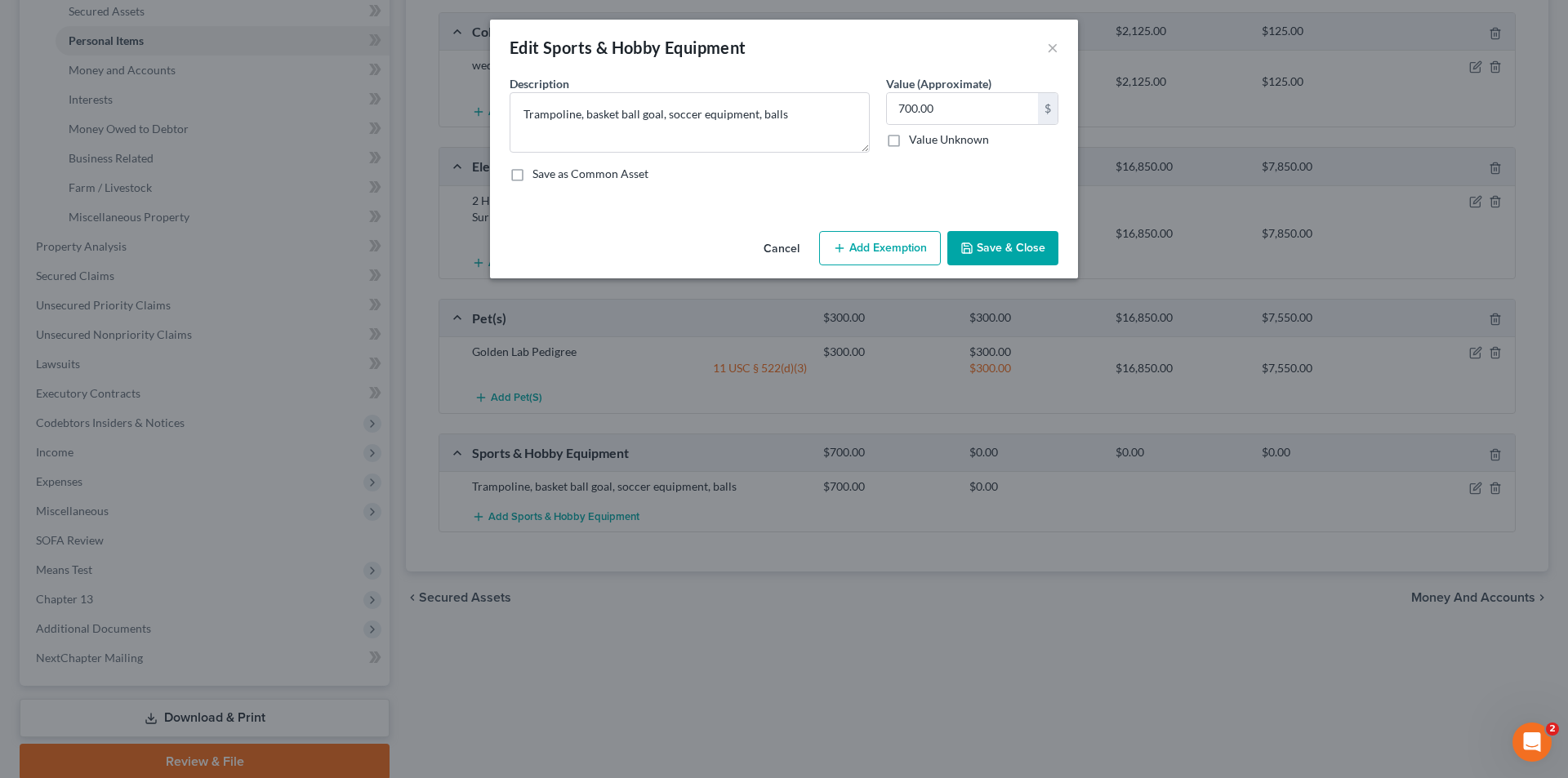
click at [867, 254] on button "Add Exemption" at bounding box center [880, 248] width 122 height 34
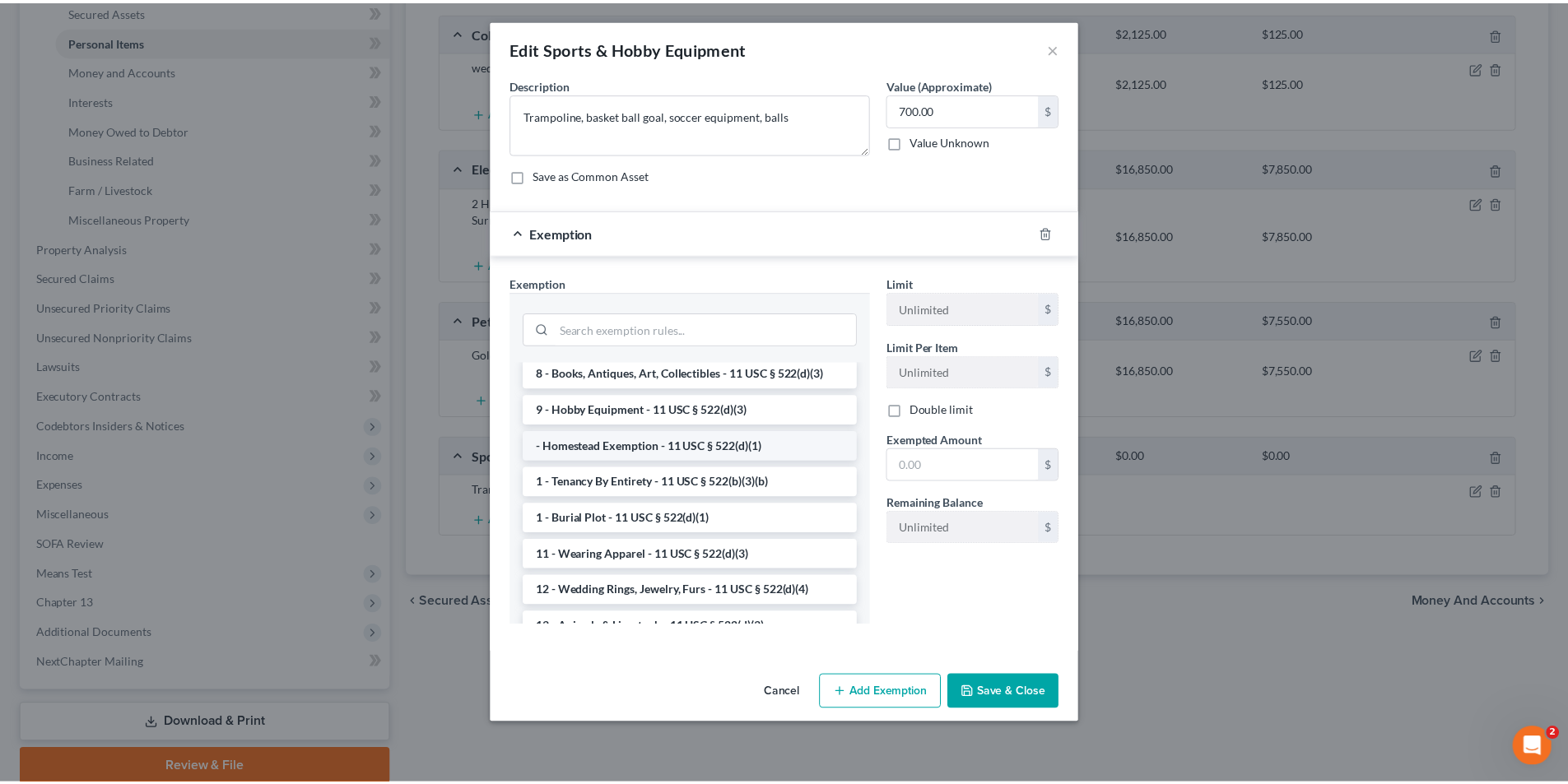
scroll to position [0, 0]
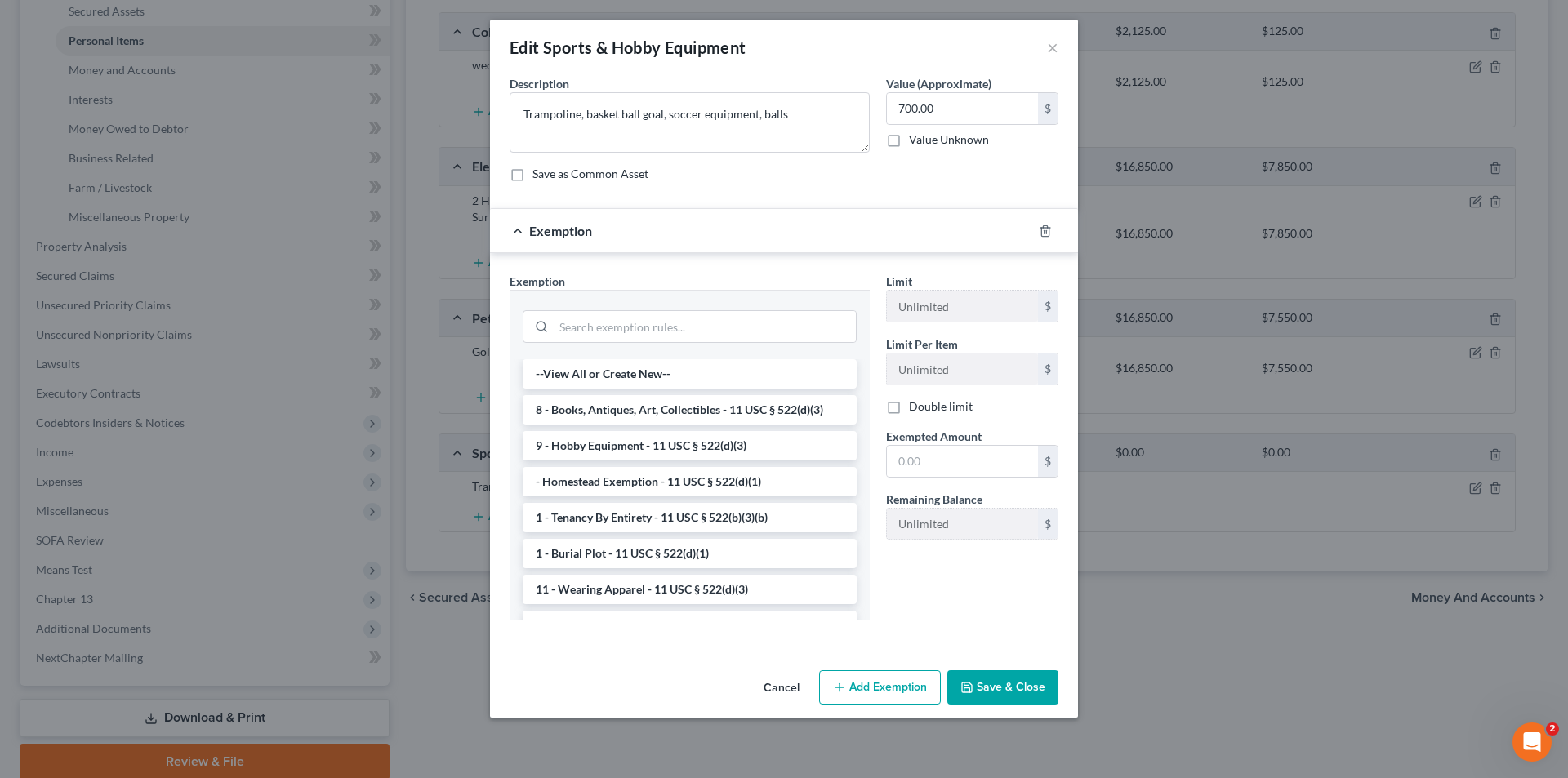
click at [705, 439] on li "9 - Hobby Equipment - 11 USC § 522(d)(3)" at bounding box center [690, 445] width 334 height 29
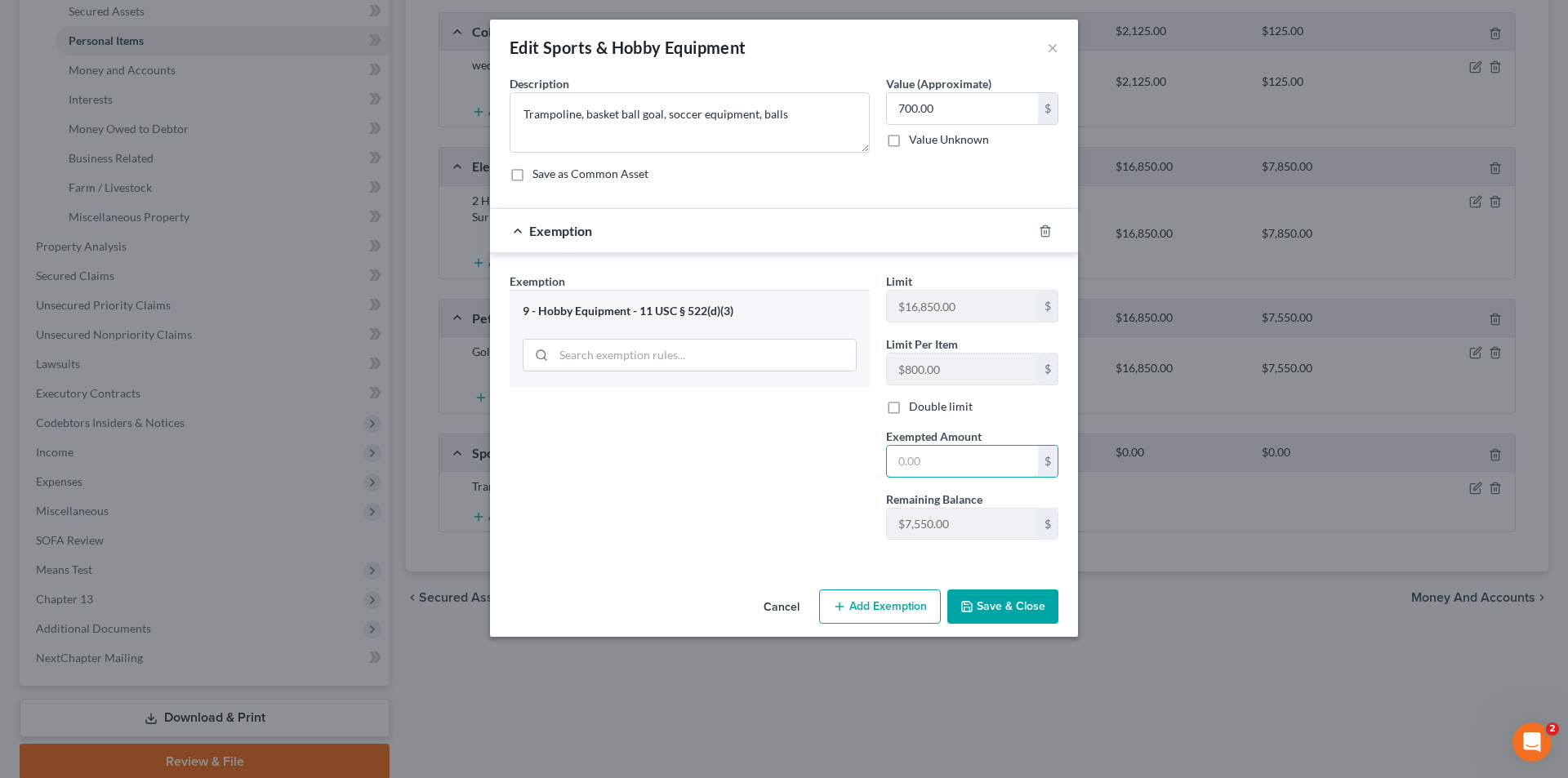
drag, startPoint x: 945, startPoint y: 459, endPoint x: 879, endPoint y: 455, distance: 66.1
click at [879, 455] on div "Exempted Amount * $" at bounding box center [972, 452] width 188 height 50
click at [807, 496] on div "Exemption Set must be selected for CA. Exemption * 9 - Hobby Equipment - 11 USC…" at bounding box center [690, 412] width 377 height 280
type input "700.00"
click at [1019, 600] on button "Save & Close" at bounding box center [1003, 606] width 111 height 34
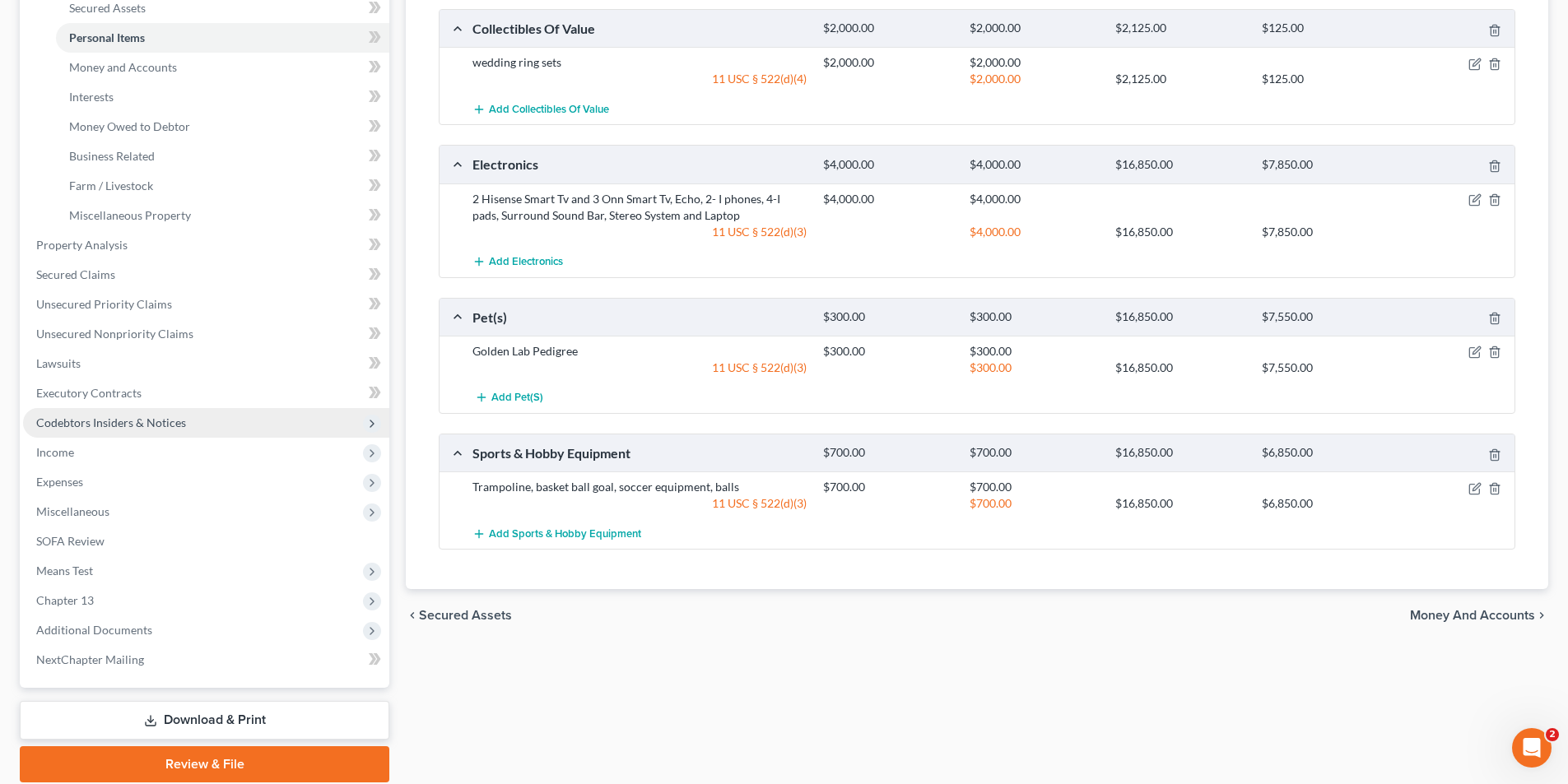
scroll to position [228, 0]
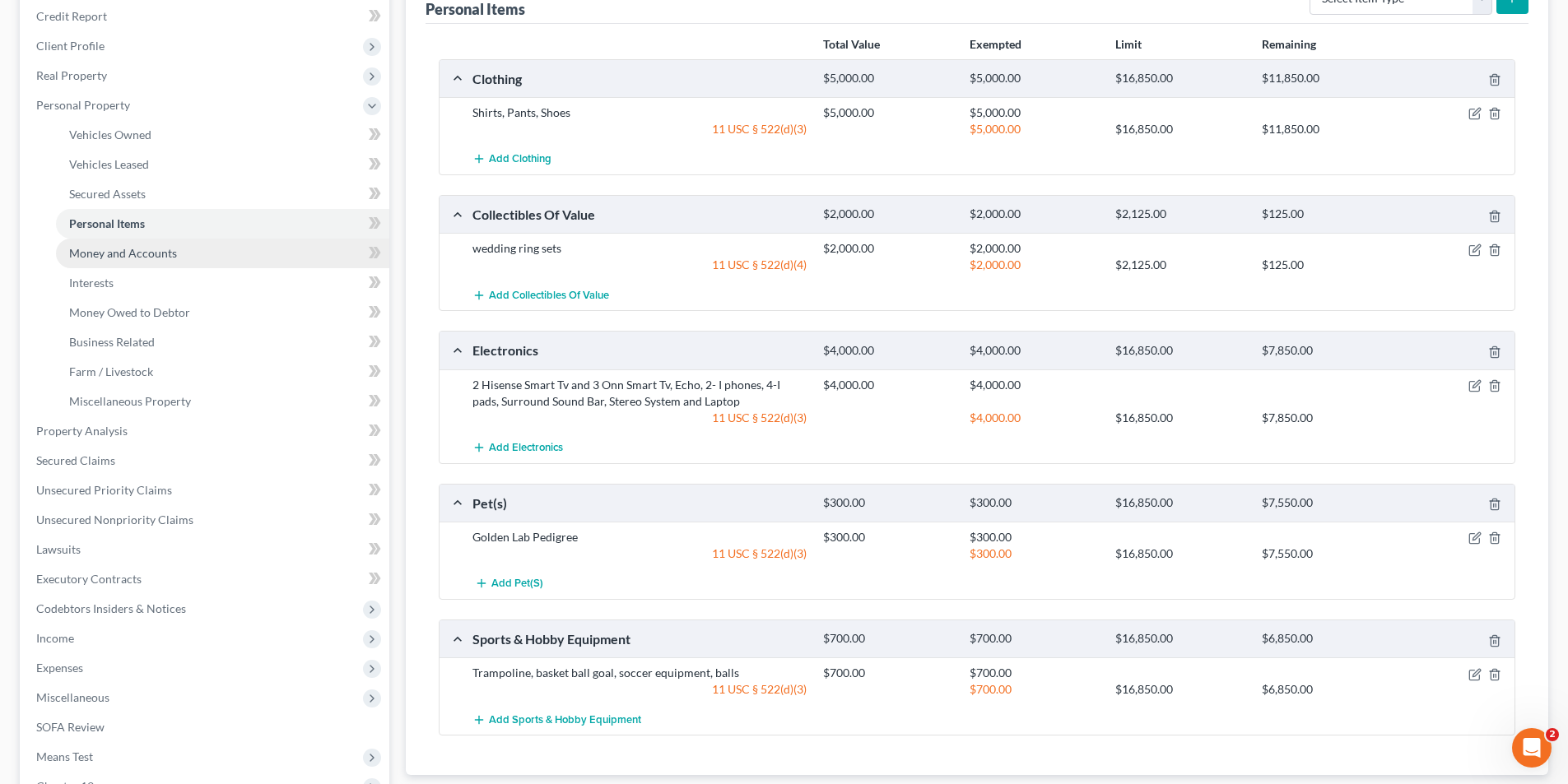
click at [125, 259] on span "Money and Accounts" at bounding box center [123, 253] width 108 height 14
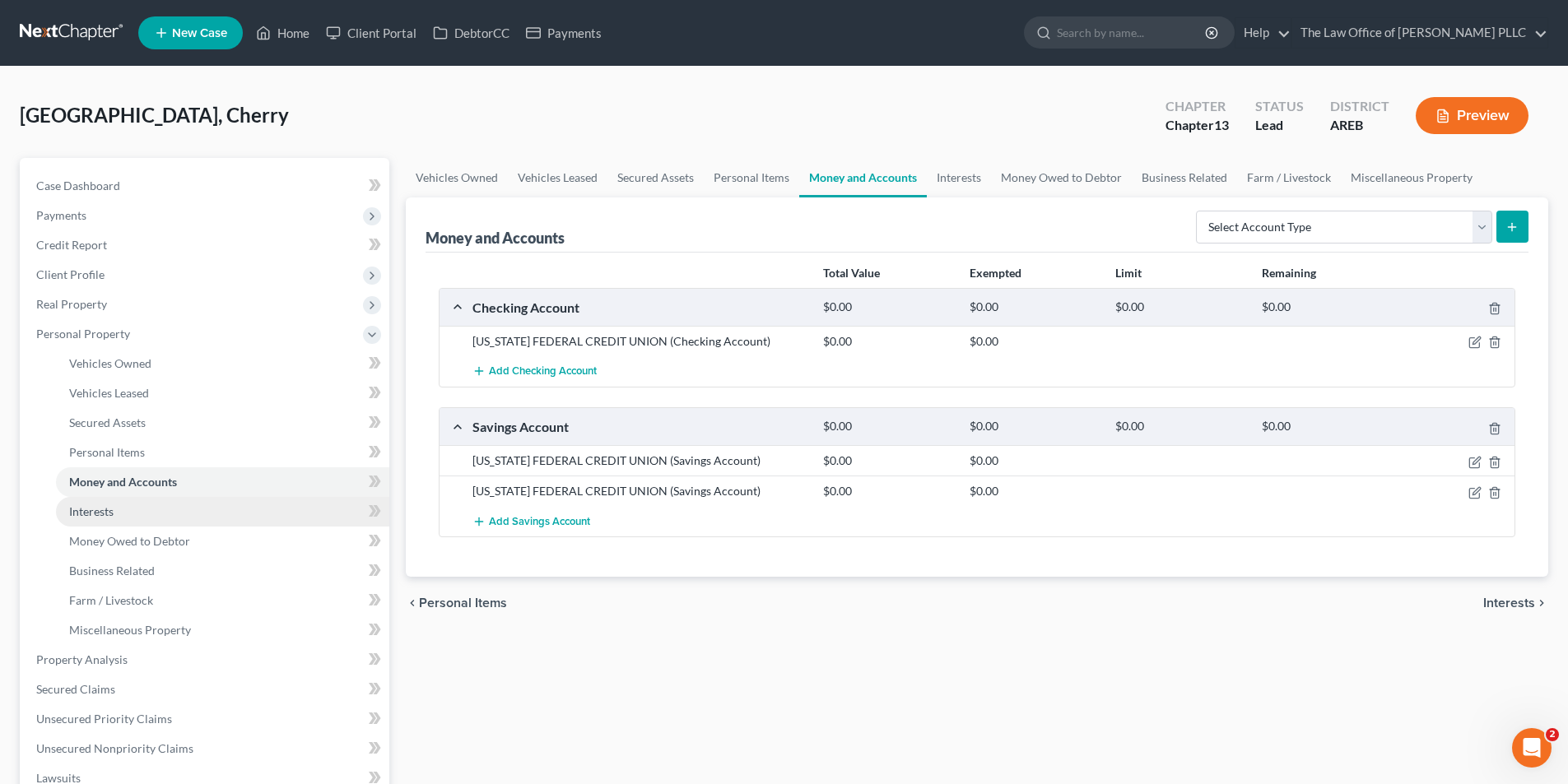
click at [112, 515] on span "Interests" at bounding box center [91, 511] width 44 height 14
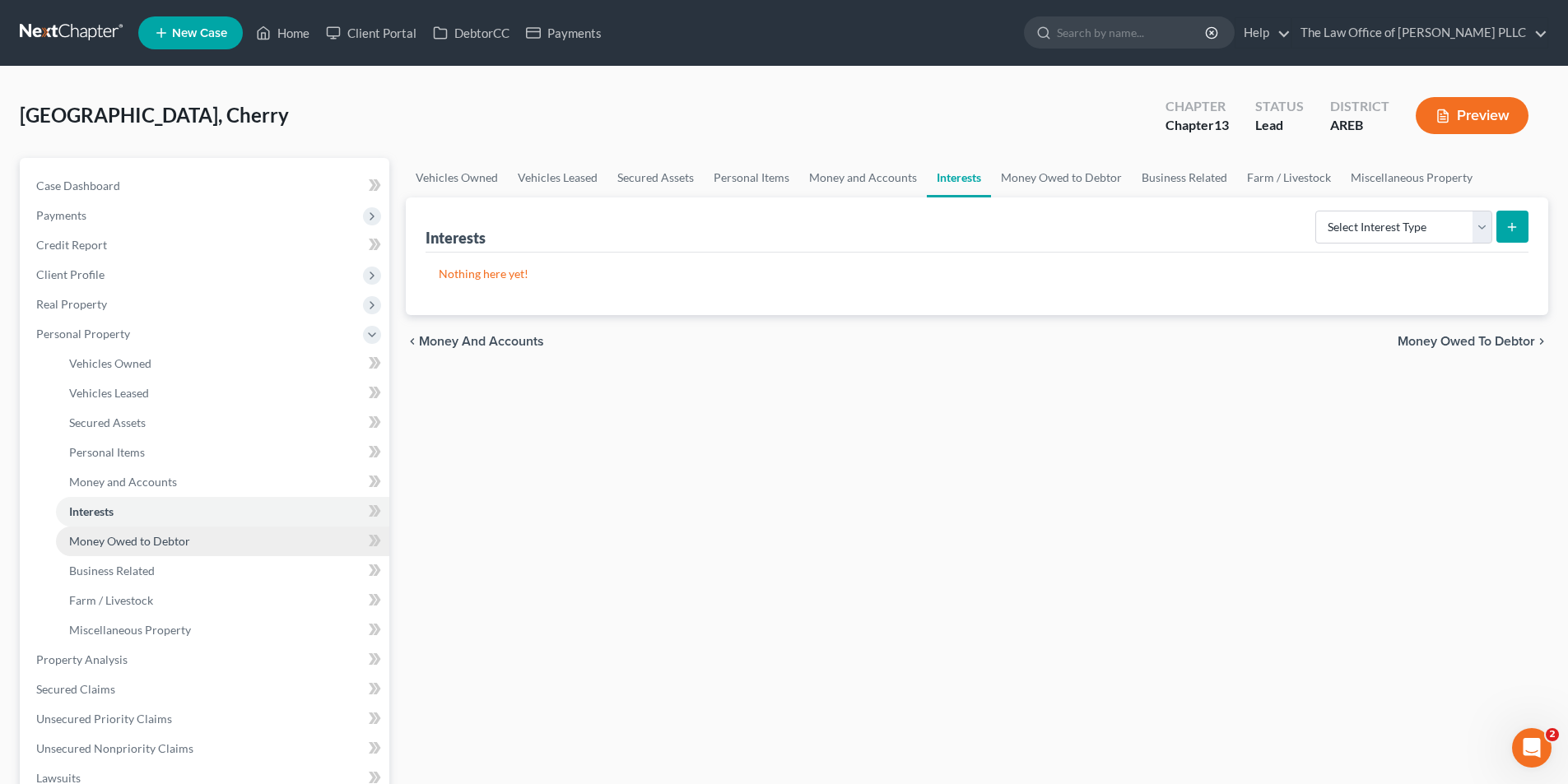
click at [105, 545] on span "Money Owed to Debtor" at bounding box center [130, 541] width 121 height 14
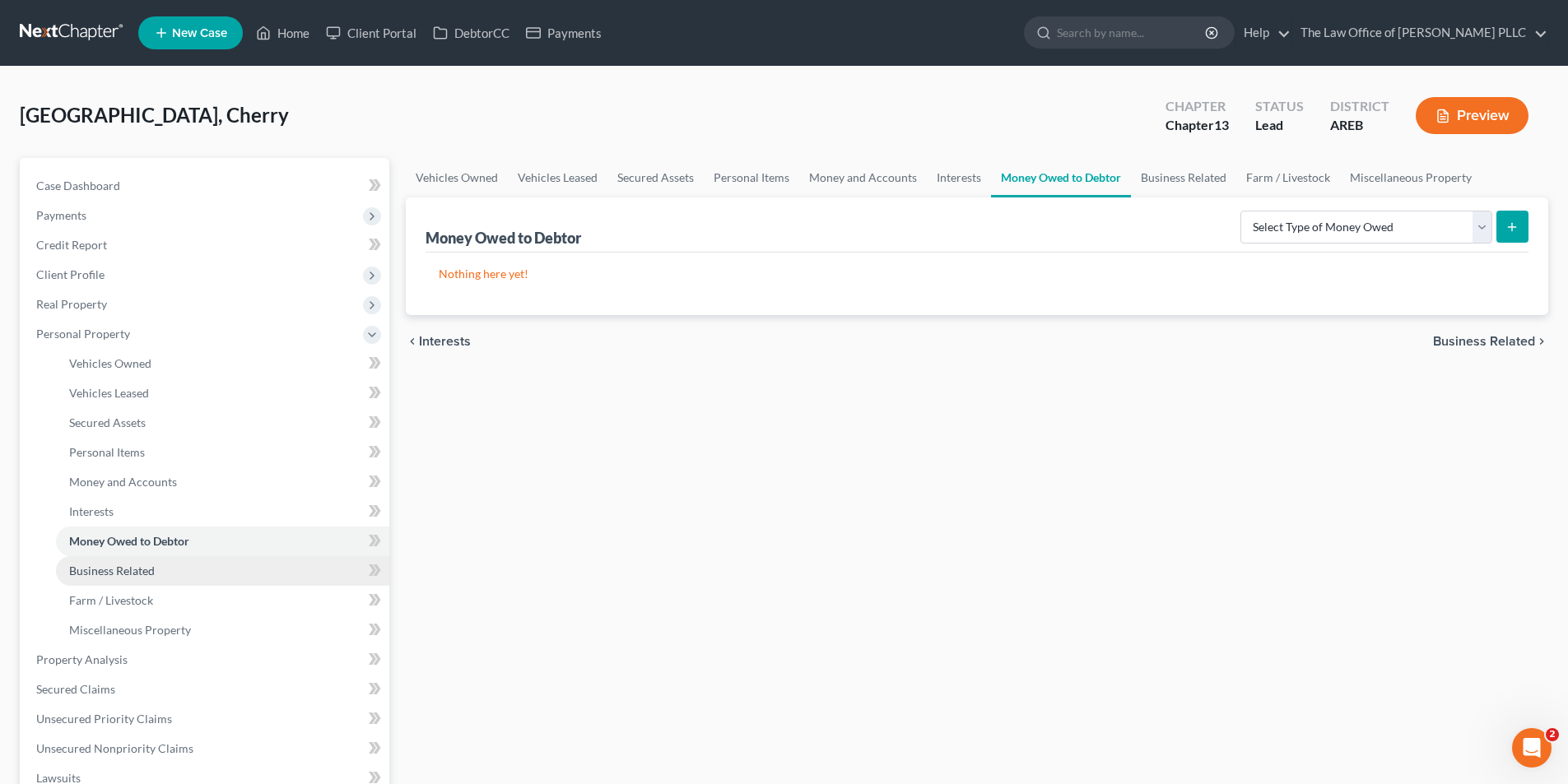
click at [99, 580] on link "Business Related" at bounding box center [222, 571] width 333 height 30
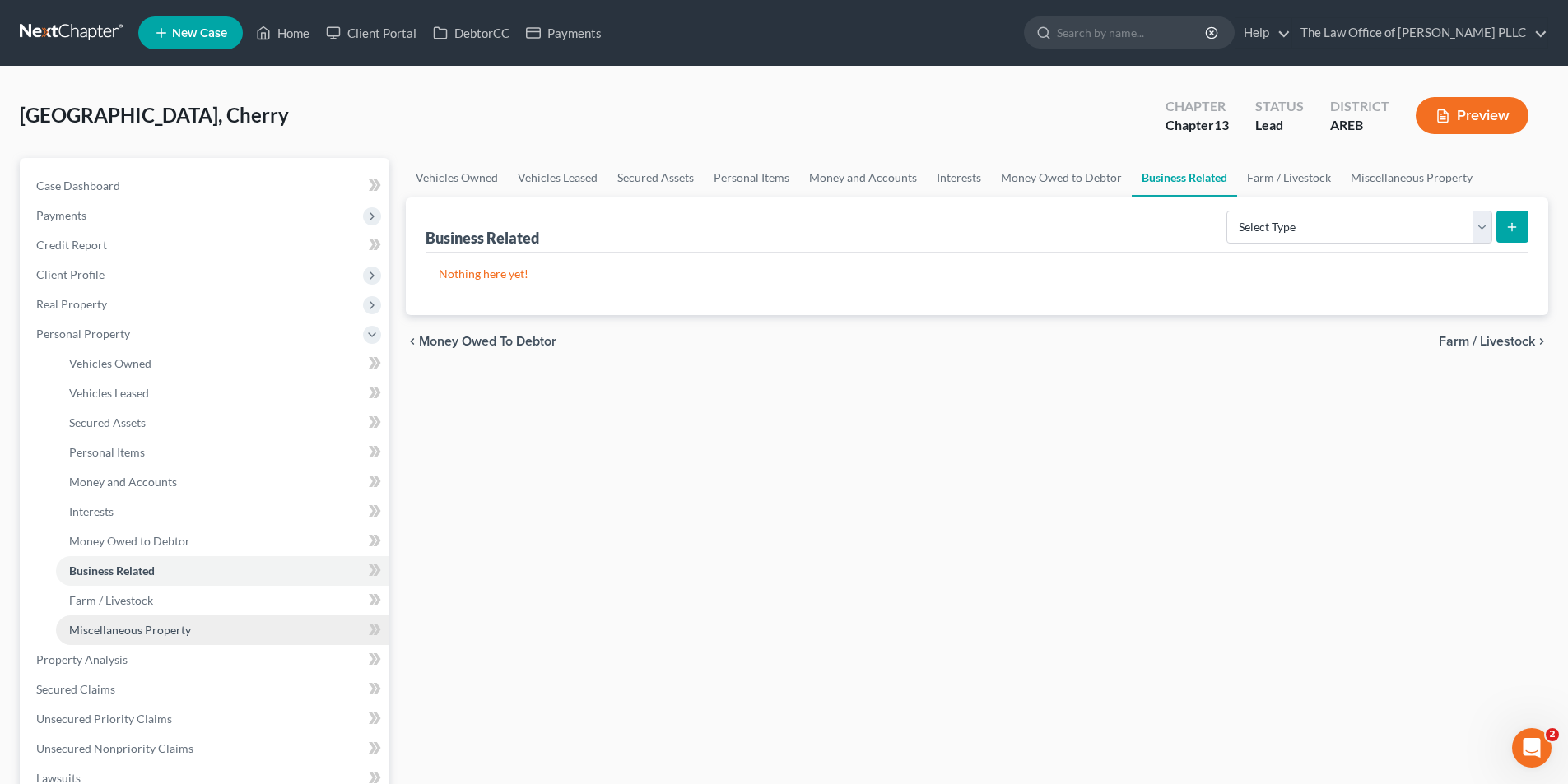
click at [97, 616] on link "Miscellaneous Property" at bounding box center [222, 631] width 333 height 30
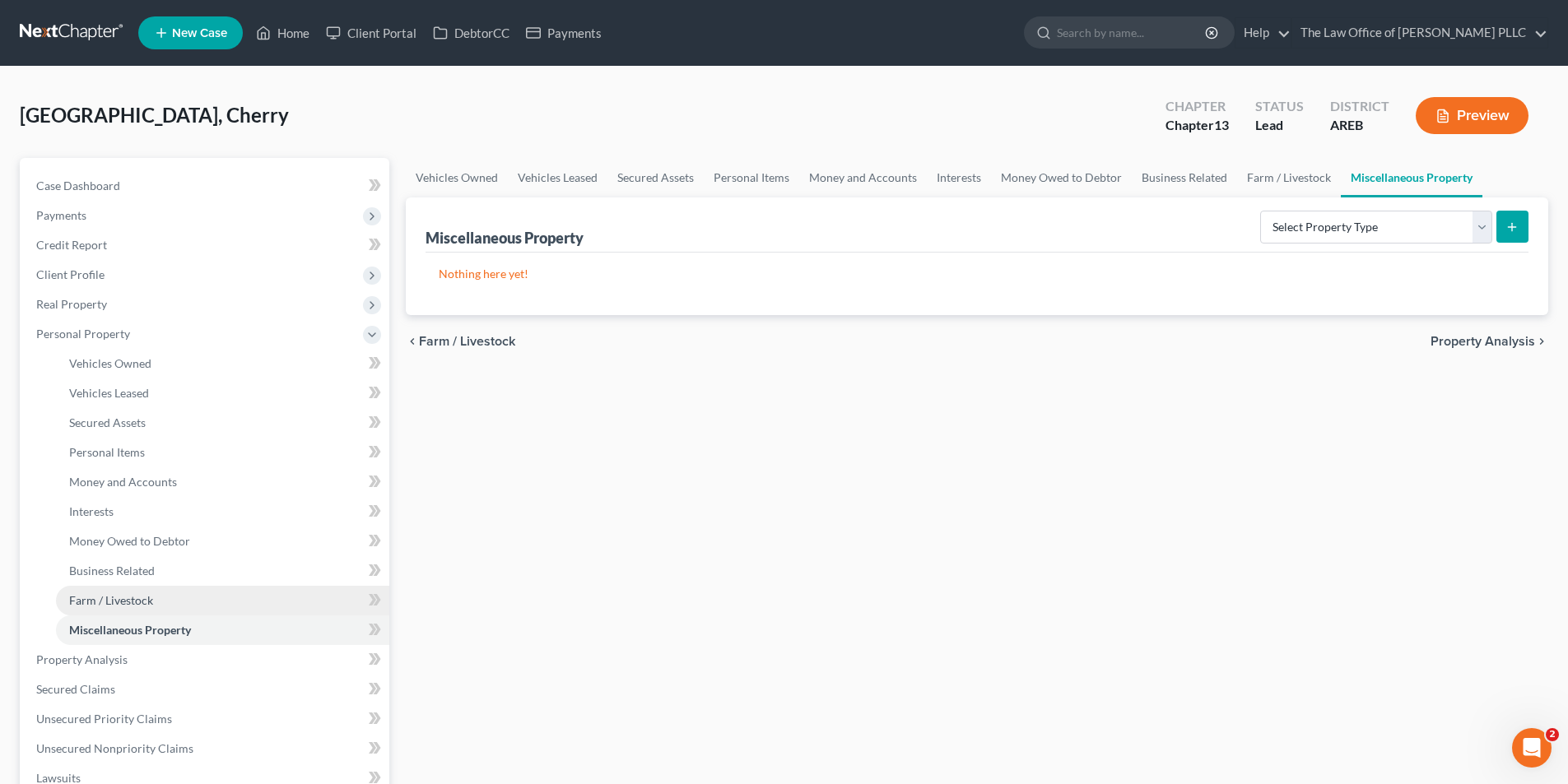
click at [99, 605] on span "Farm / Livestock" at bounding box center [111, 600] width 84 height 14
click at [102, 635] on span "Miscellaneous Property" at bounding box center [130, 630] width 122 height 14
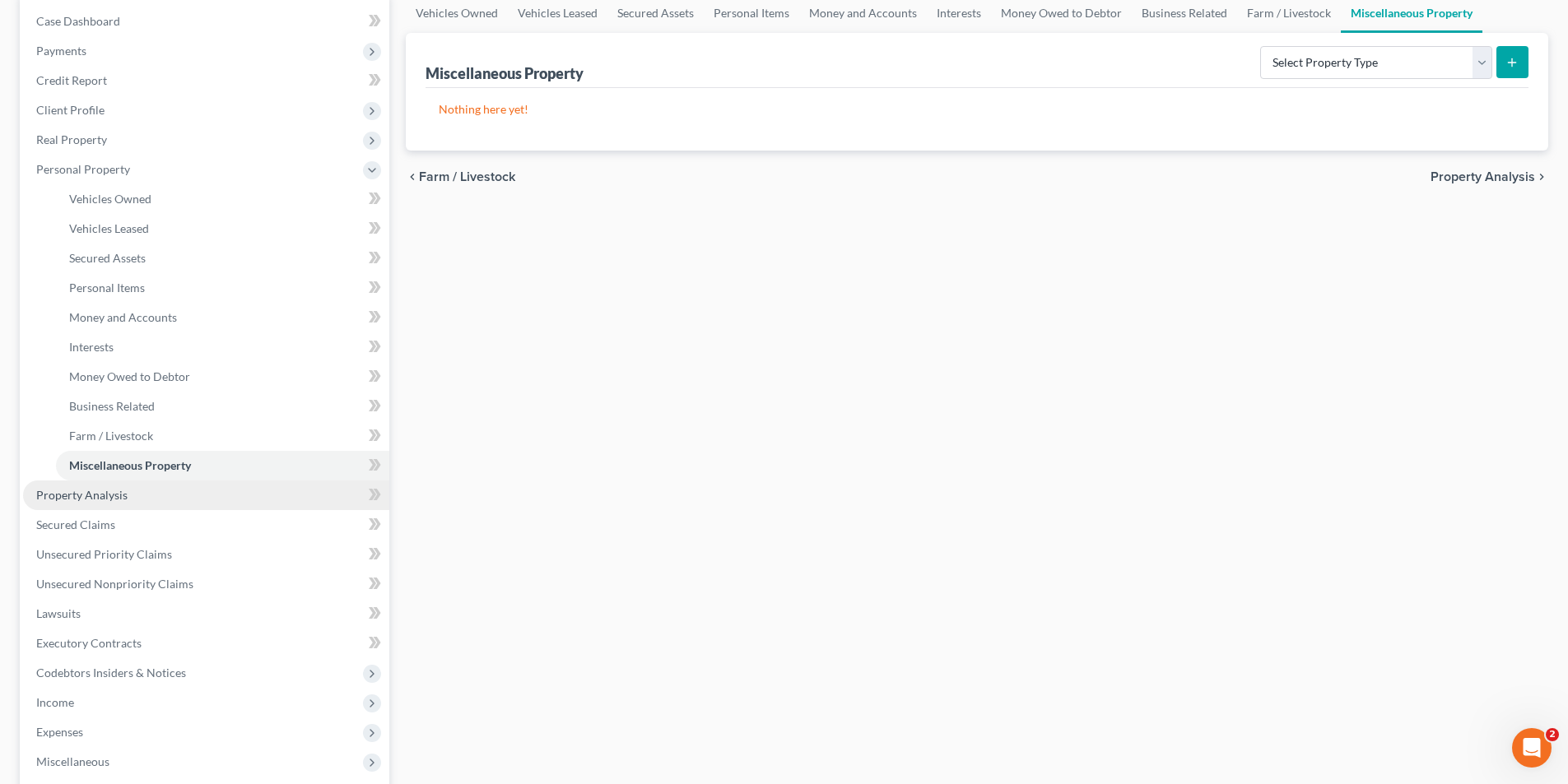
click at [109, 502] on link "Property Analysis" at bounding box center [206, 495] width 366 height 30
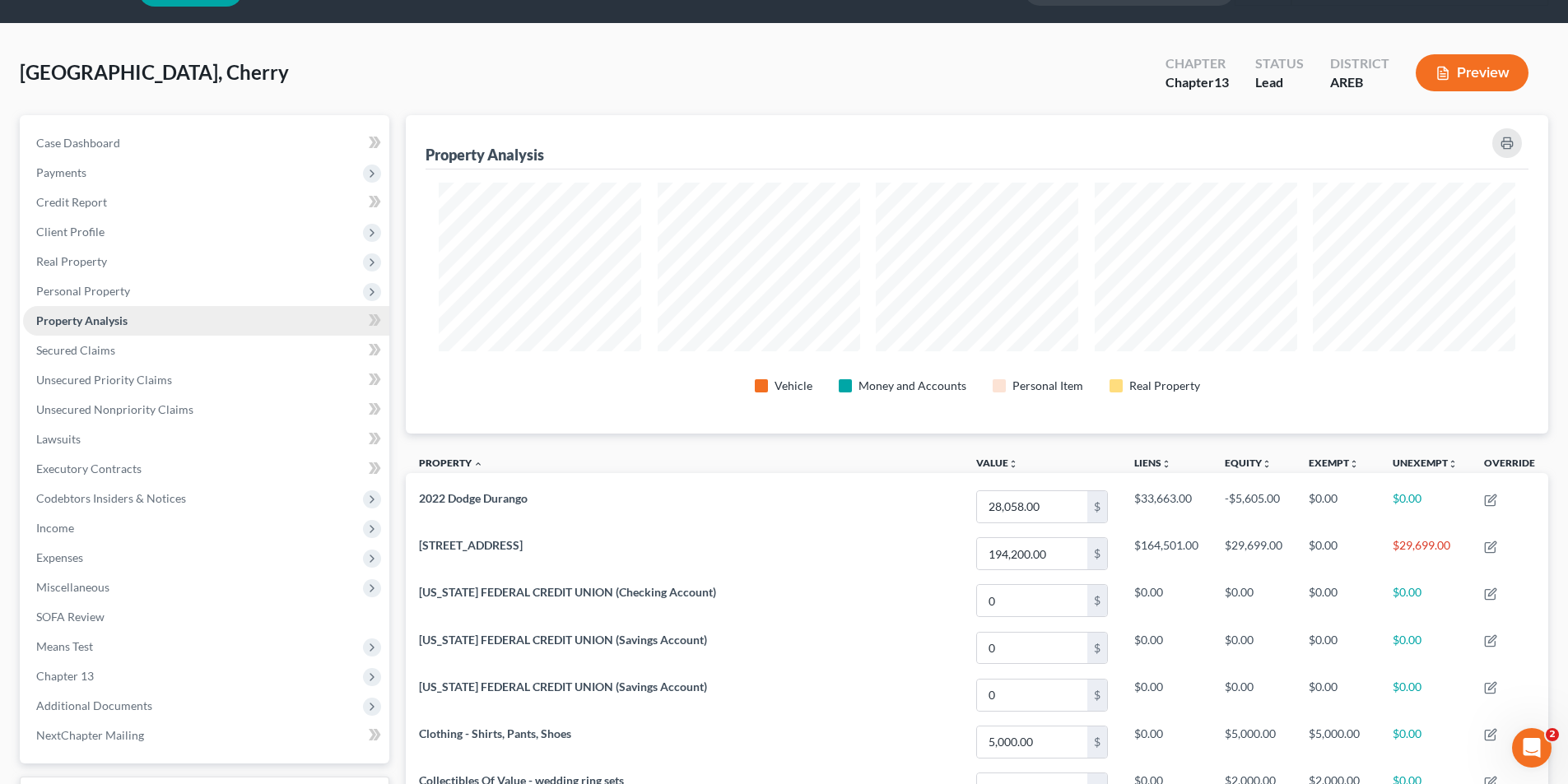
scroll to position [82, 0]
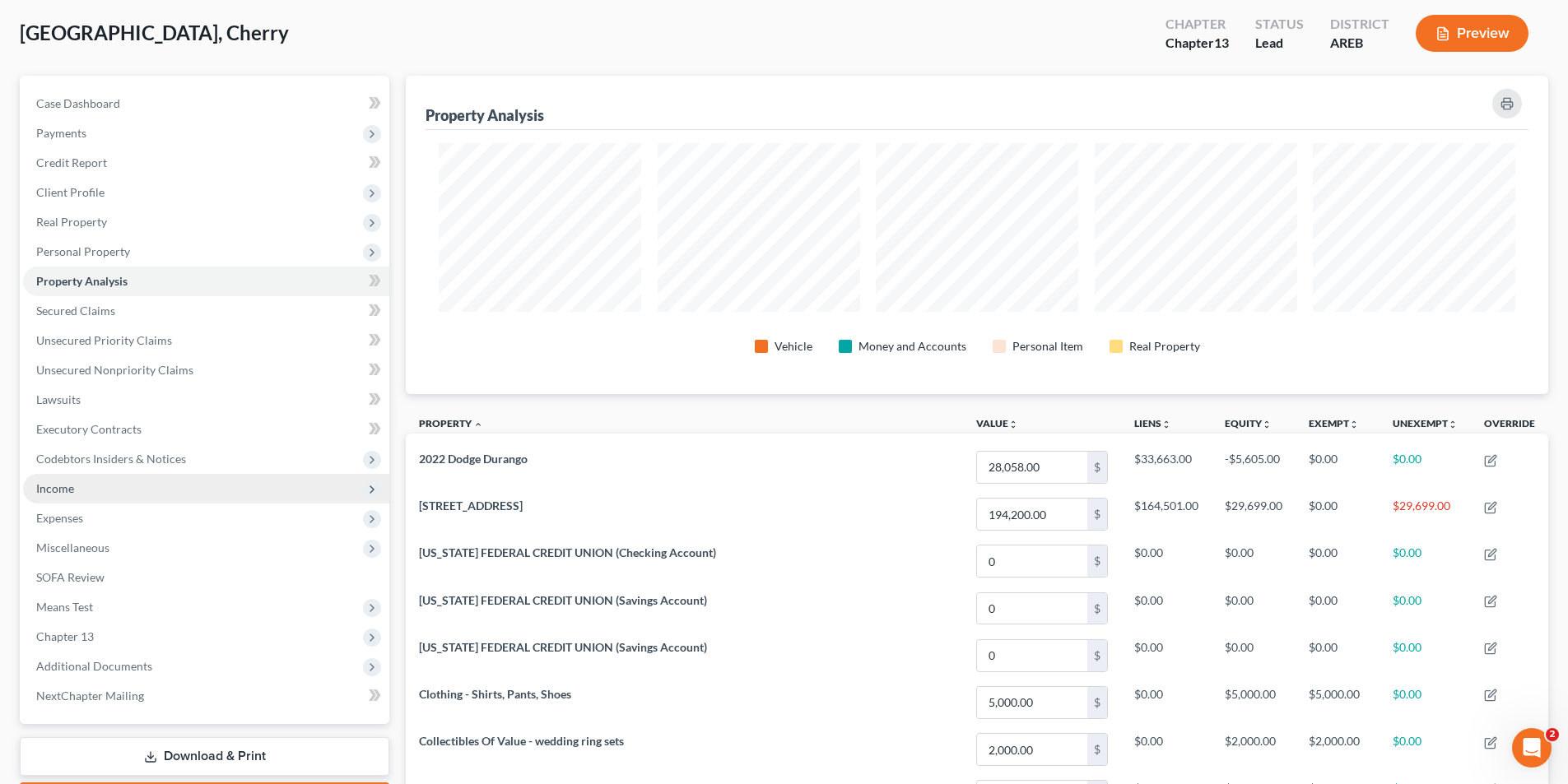
click at [56, 483] on span "Income" at bounding box center [55, 488] width 38 height 14
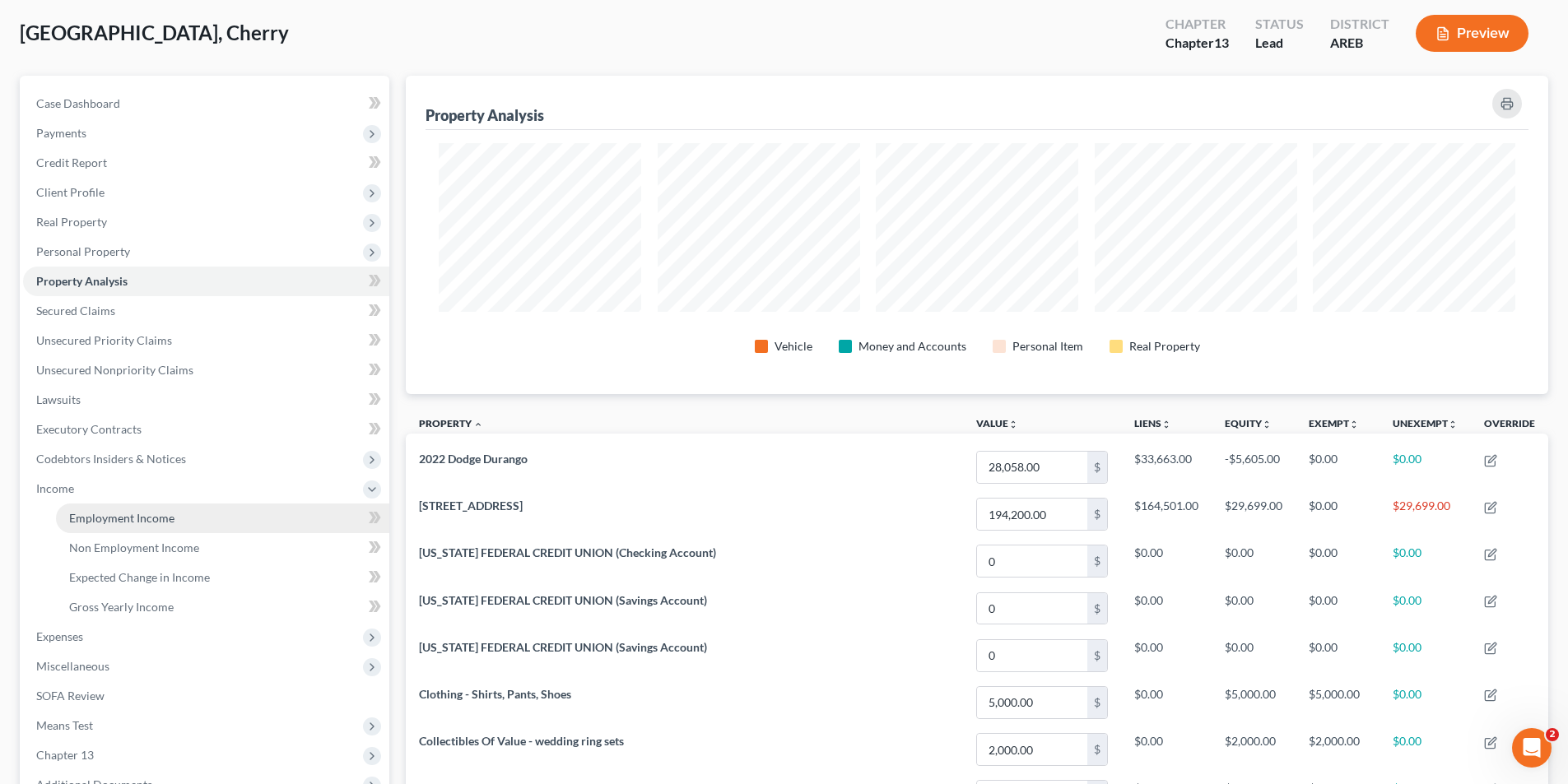
click at [107, 512] on span "Employment Income" at bounding box center [122, 518] width 106 height 14
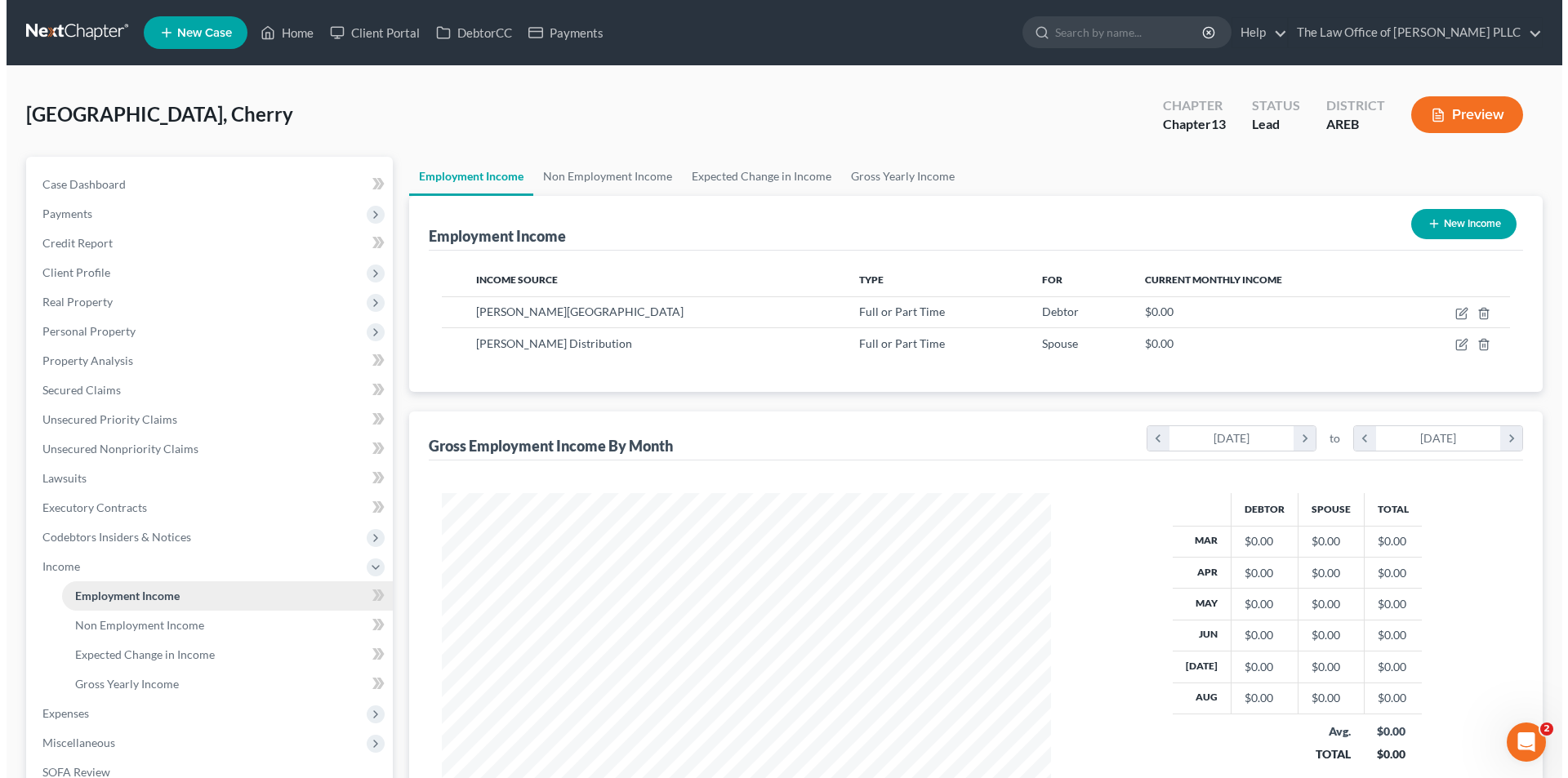
scroll to position [304, 642]
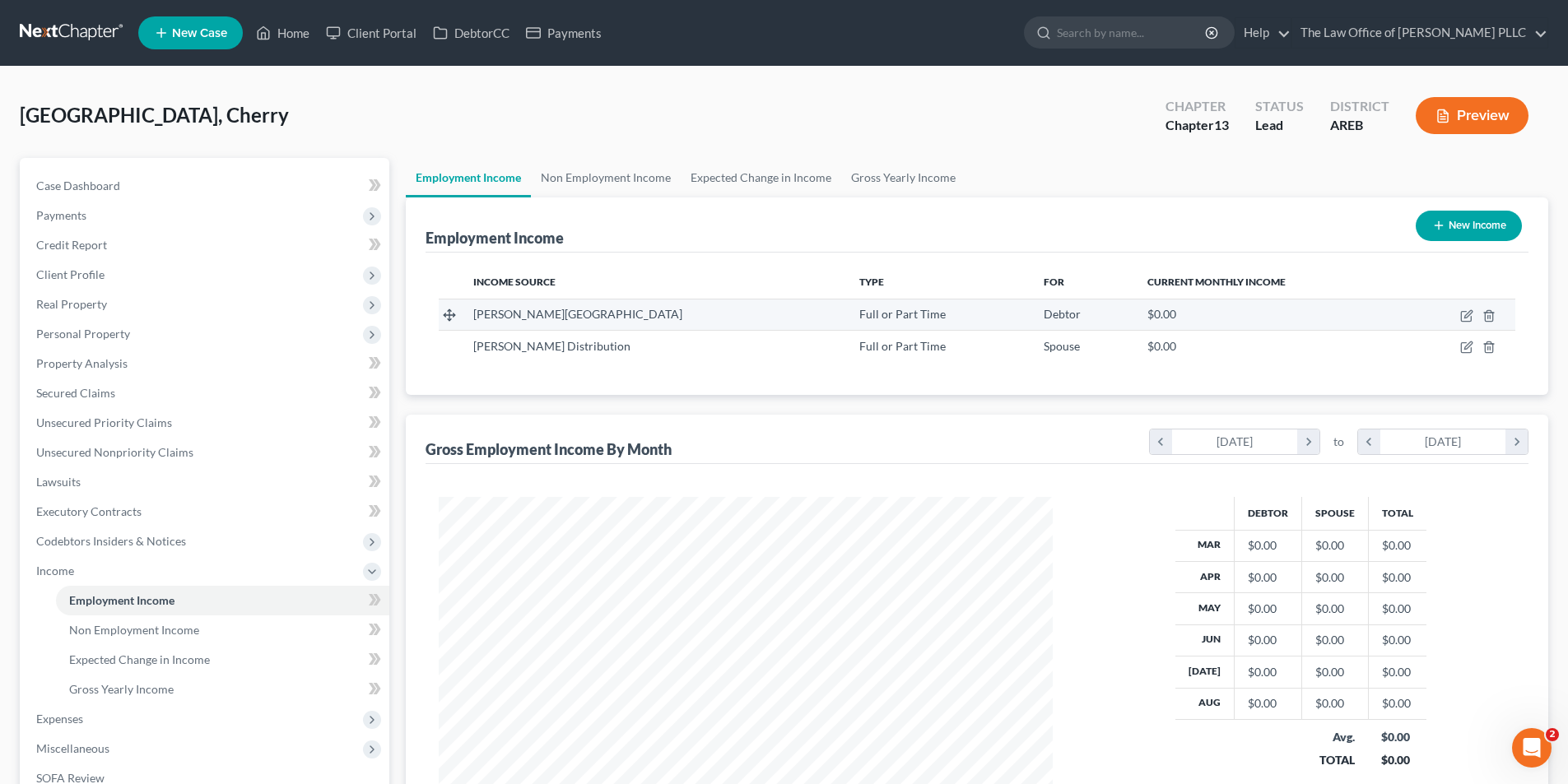
click at [586, 326] on td "[PERSON_NAME][GEOGRAPHIC_DATA]" at bounding box center [653, 314] width 386 height 32
click at [1462, 311] on icon "button" at bounding box center [1465, 316] width 10 height 10
select select "0"
select select "2"
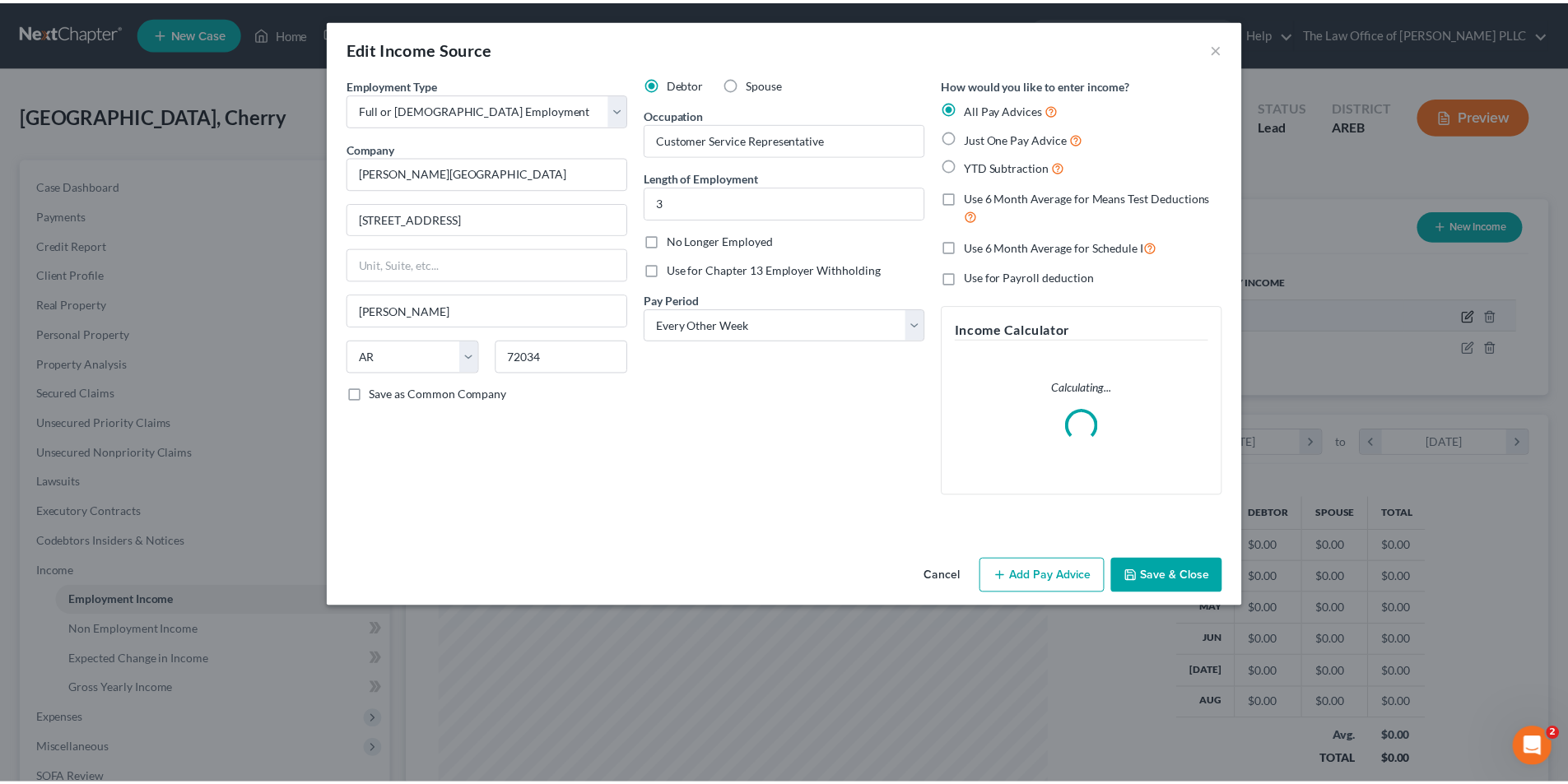
scroll to position [309, 653]
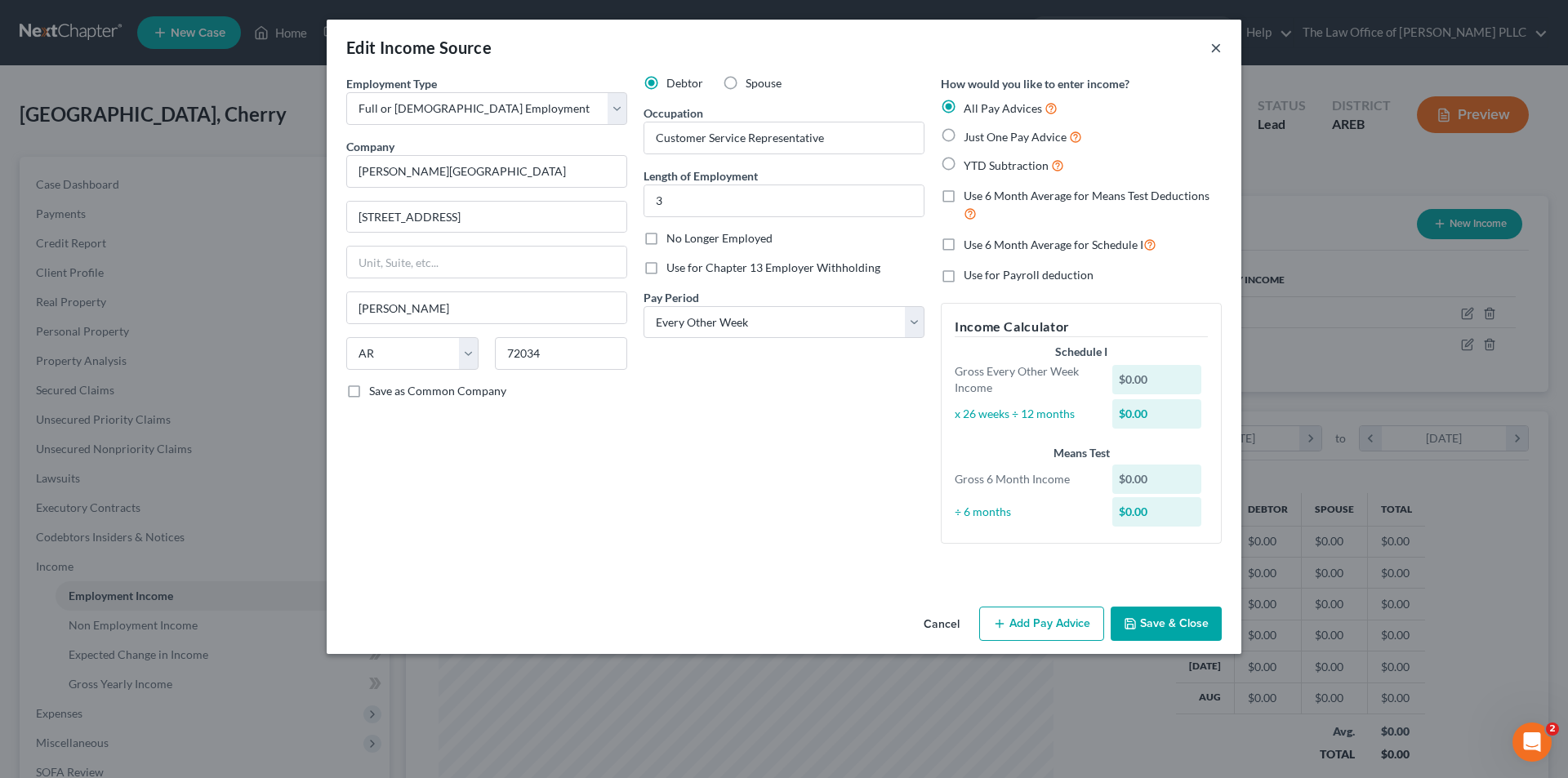
click at [1216, 51] on button "×" at bounding box center [1217, 47] width 12 height 20
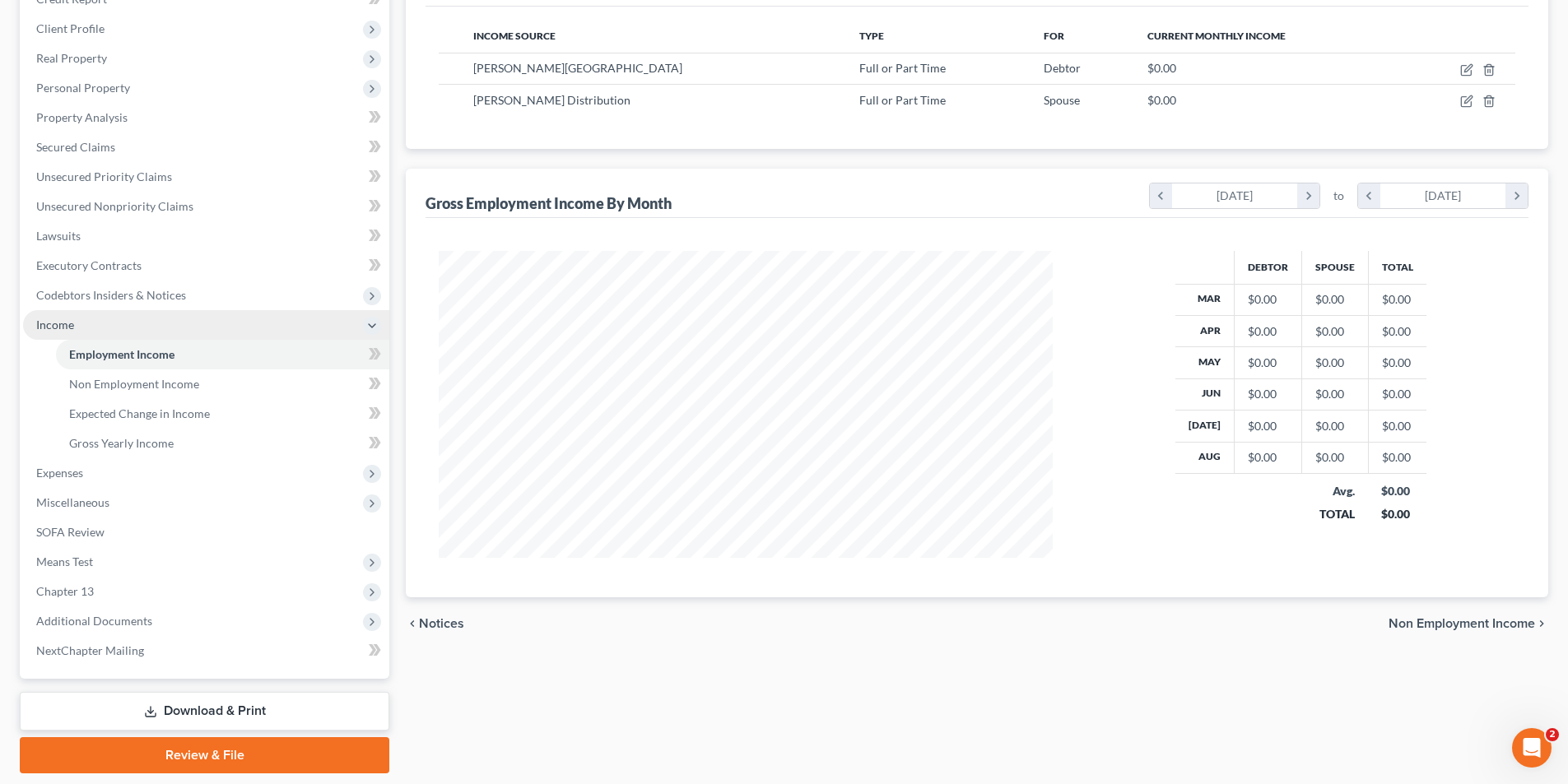
scroll to position [247, 0]
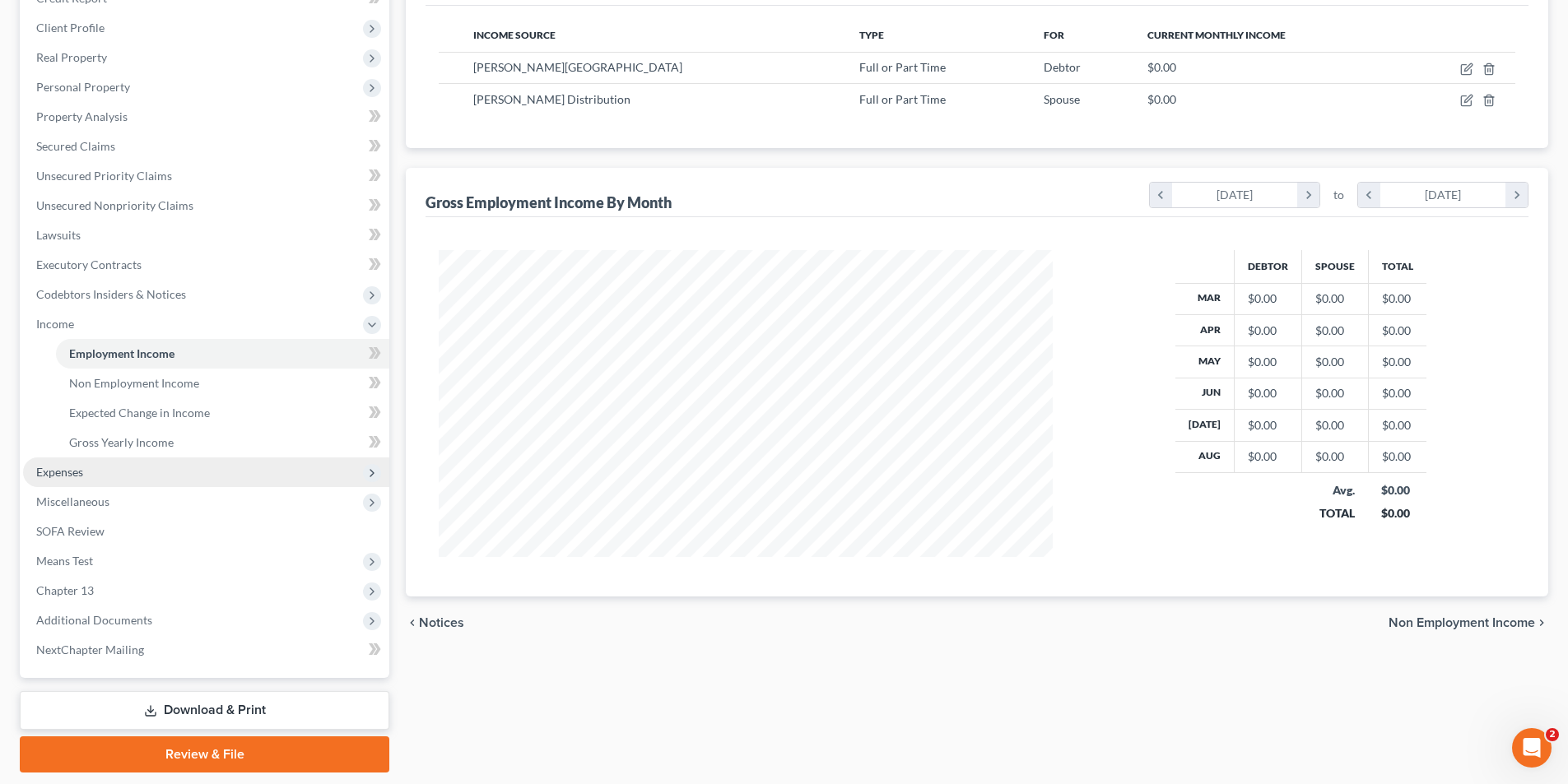
click at [75, 474] on span "Expenses" at bounding box center [59, 472] width 46 height 14
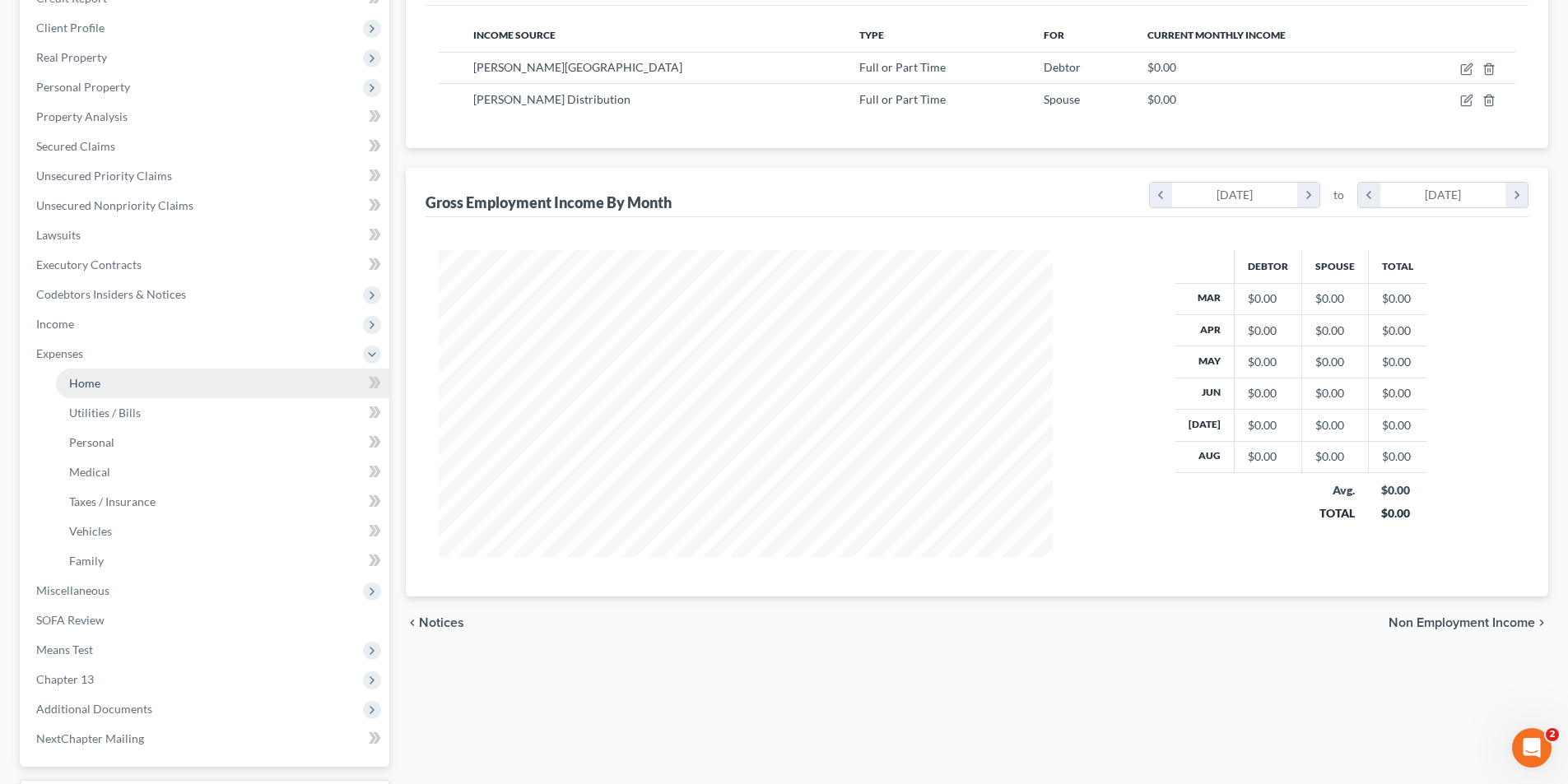
click at [90, 393] on link "Home" at bounding box center [222, 384] width 333 height 30
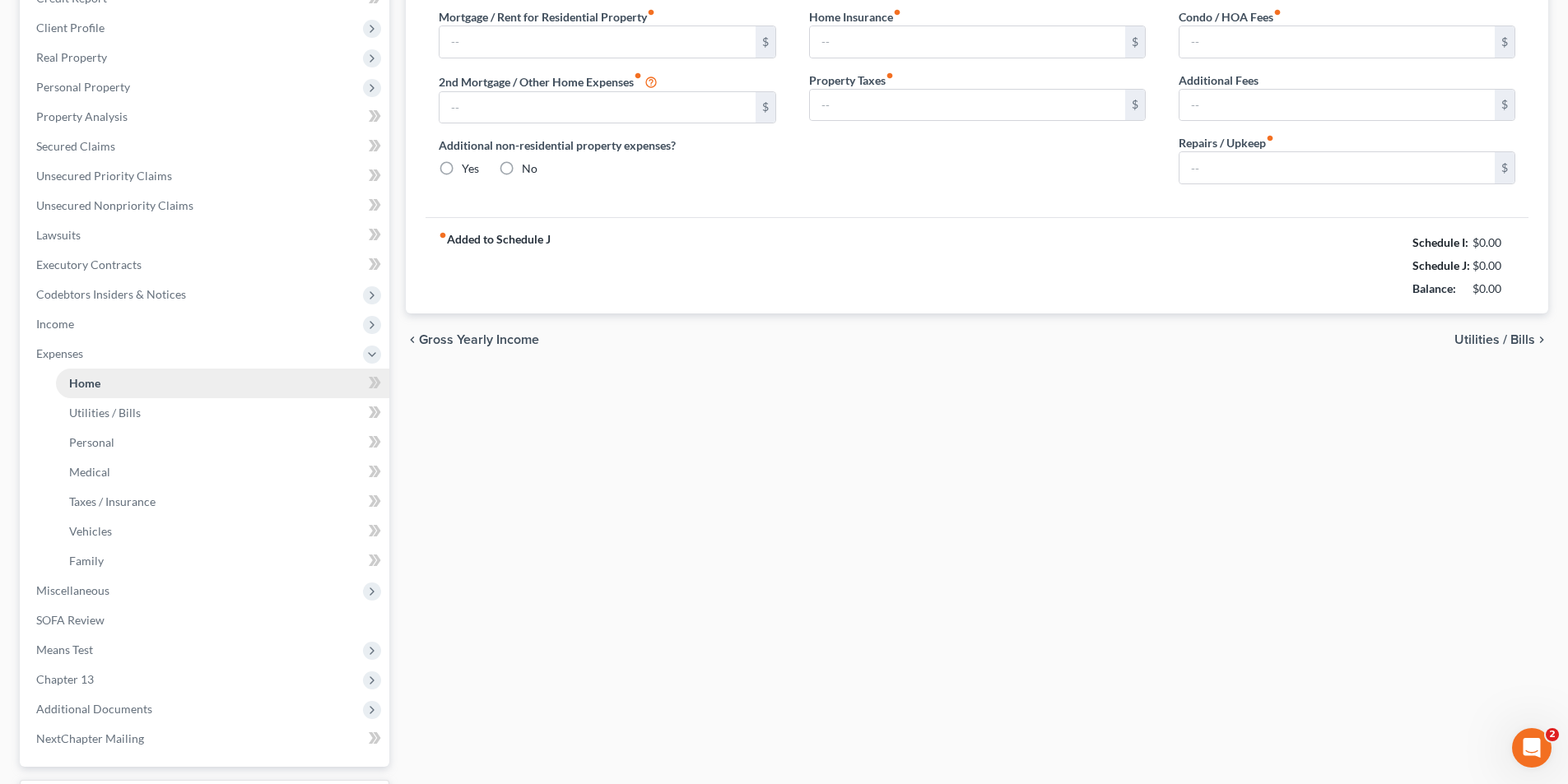
type input "1,144.66"
type input "0.00"
radio input "true"
type input "0.00"
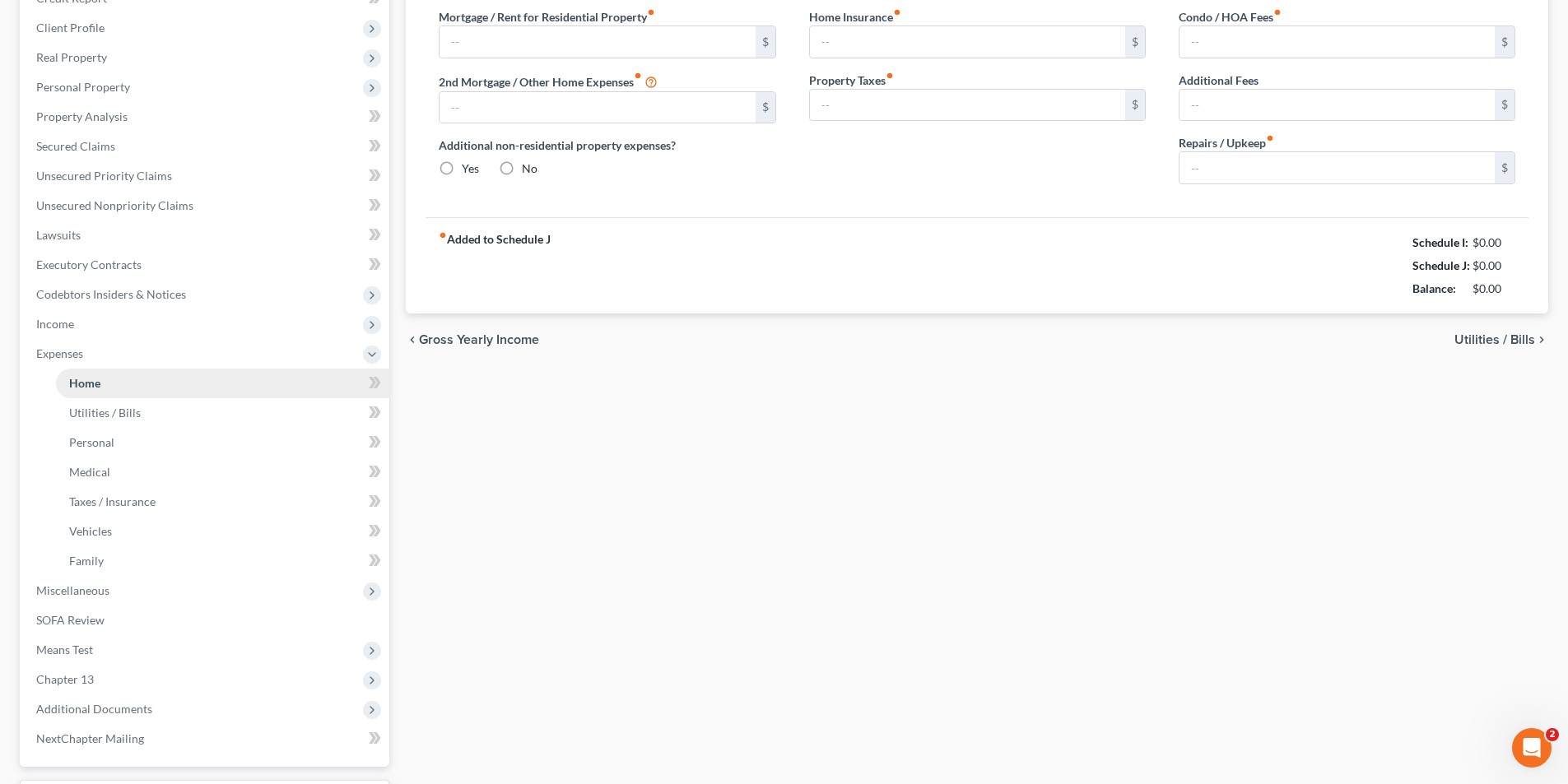
type input "6.25"
type input "0.00"
type input "200.00"
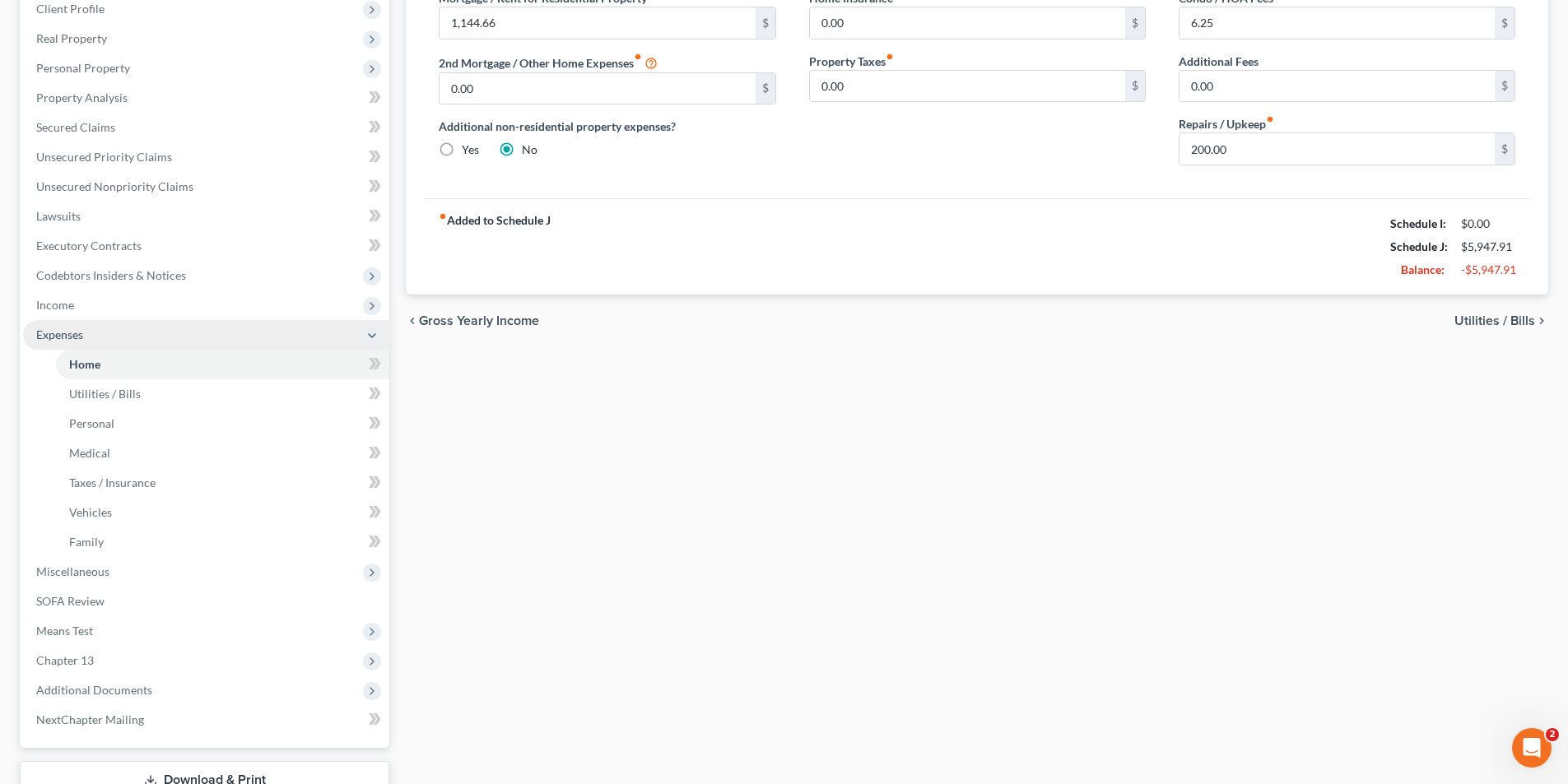
scroll to position [329, 0]
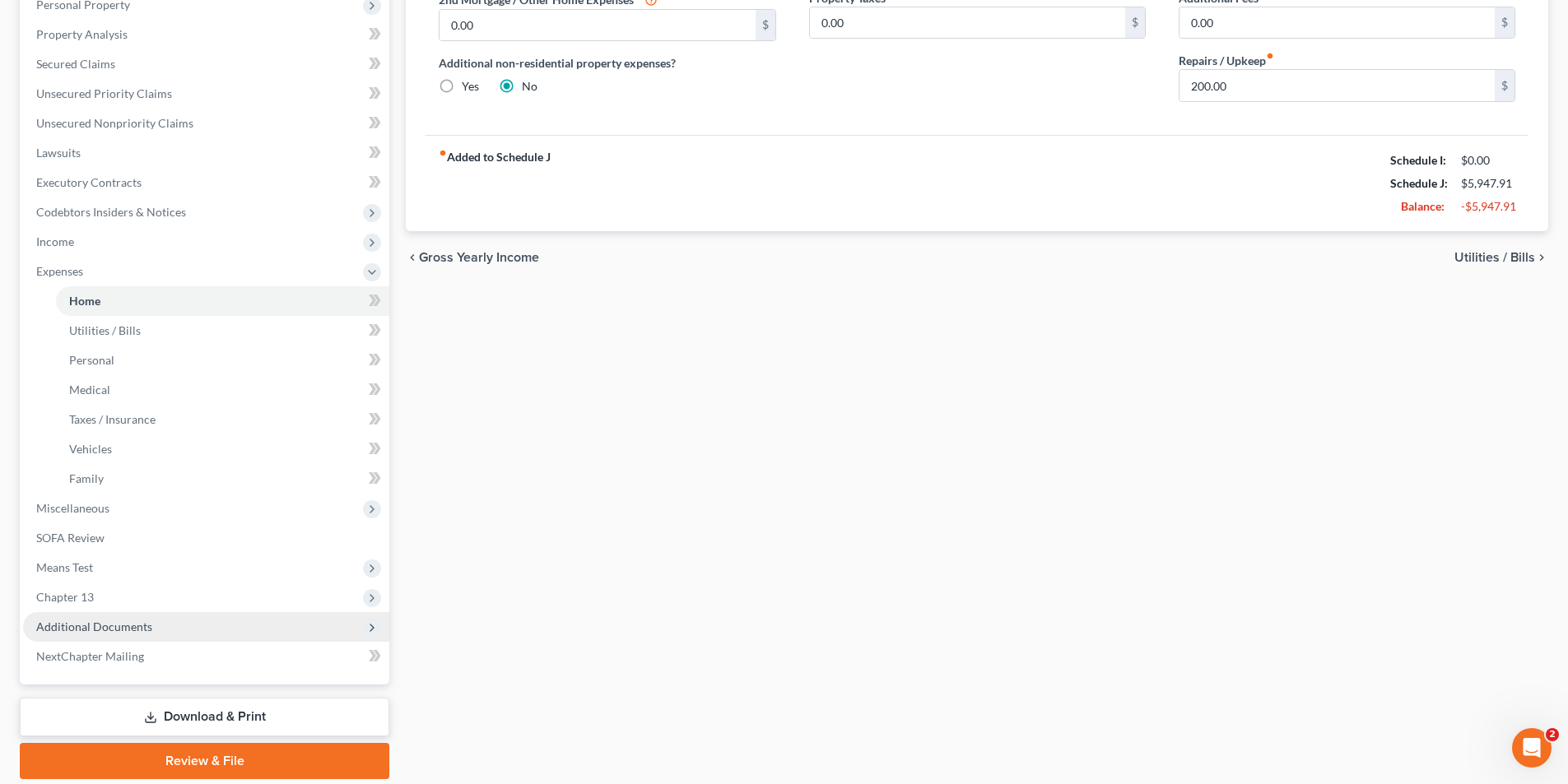
click at [102, 630] on span "Additional Documents" at bounding box center [94, 627] width 116 height 14
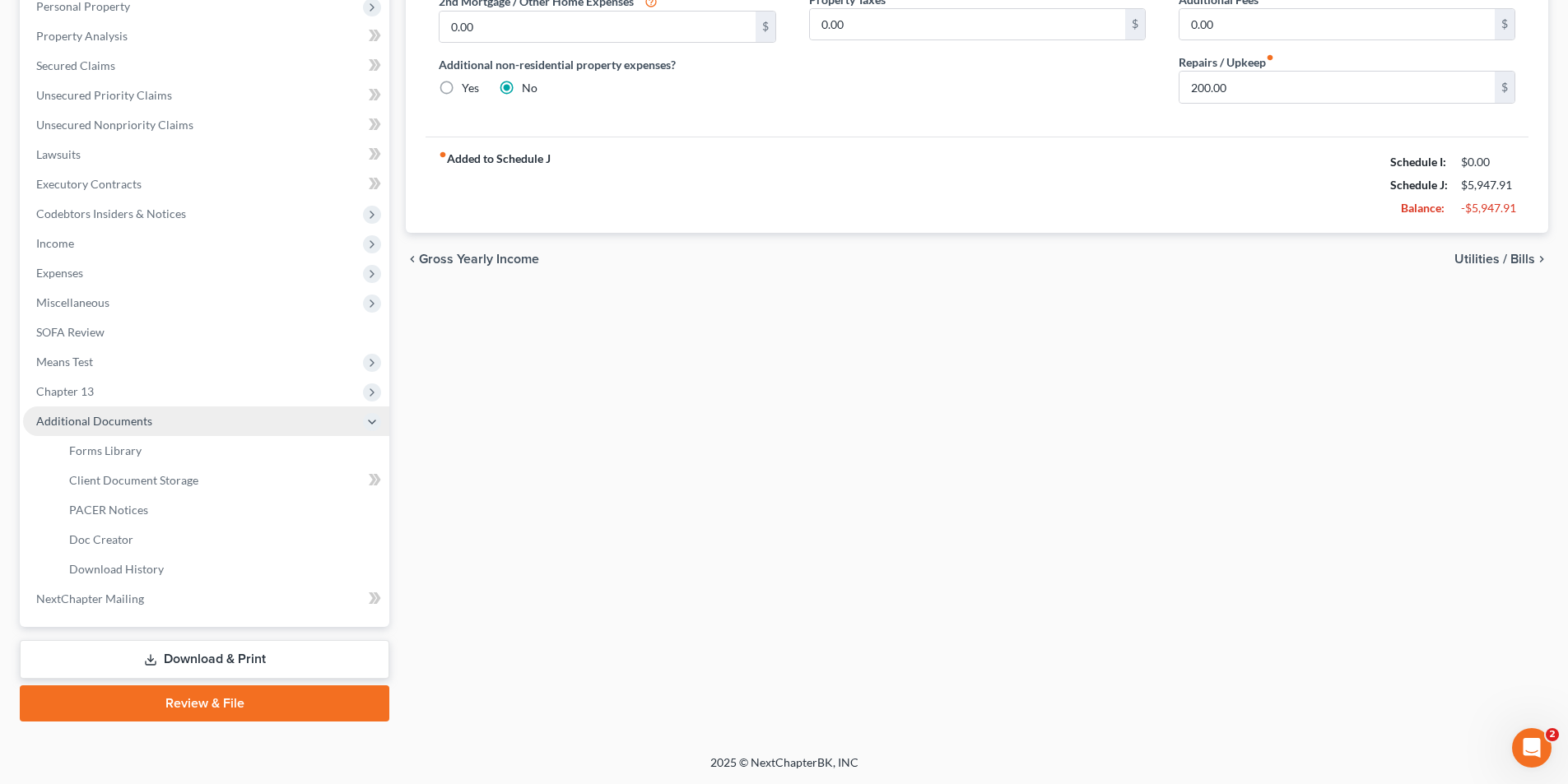
scroll to position [327, 0]
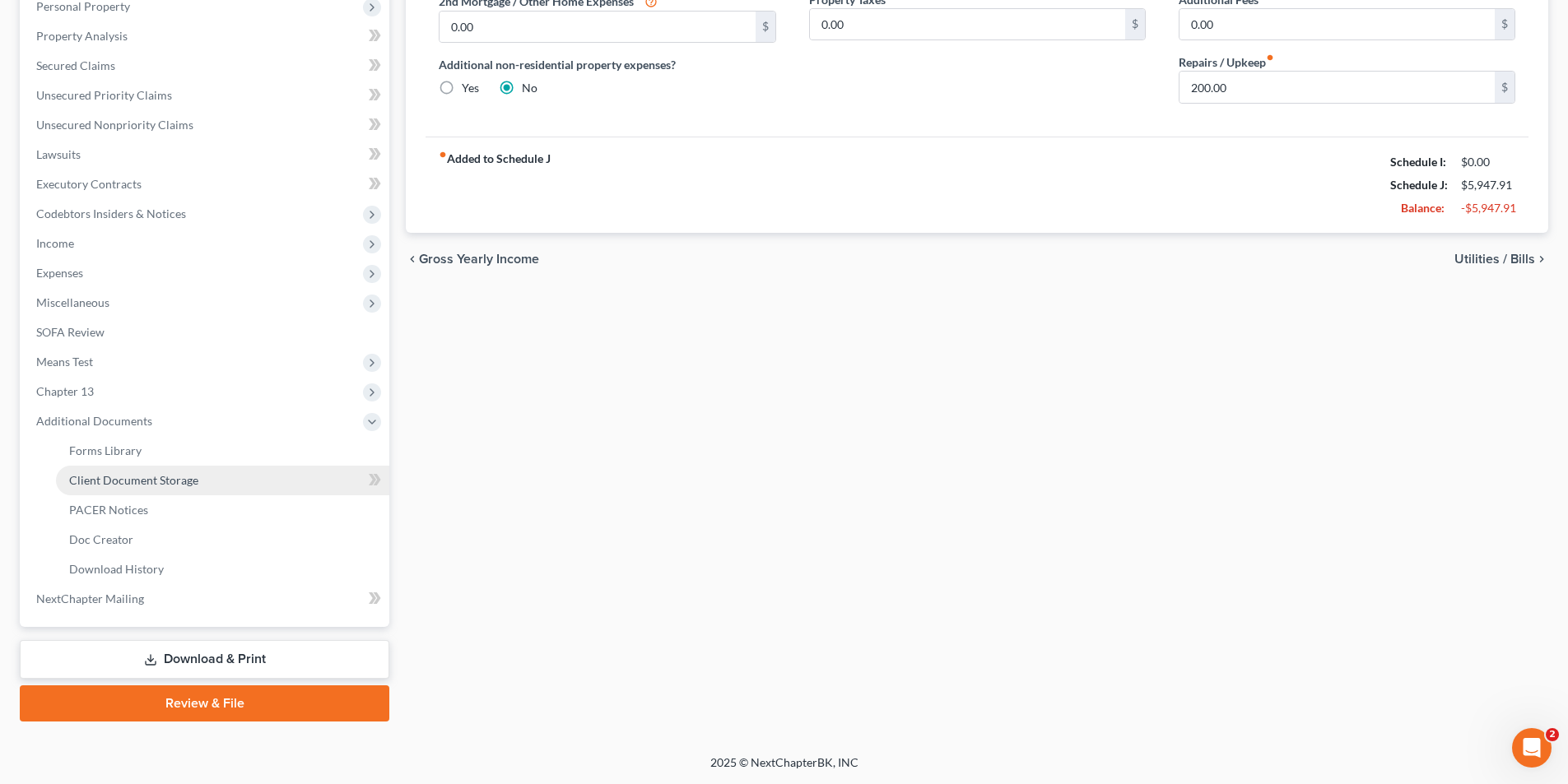
click at [159, 488] on link "Client Document Storage" at bounding box center [222, 480] width 333 height 30
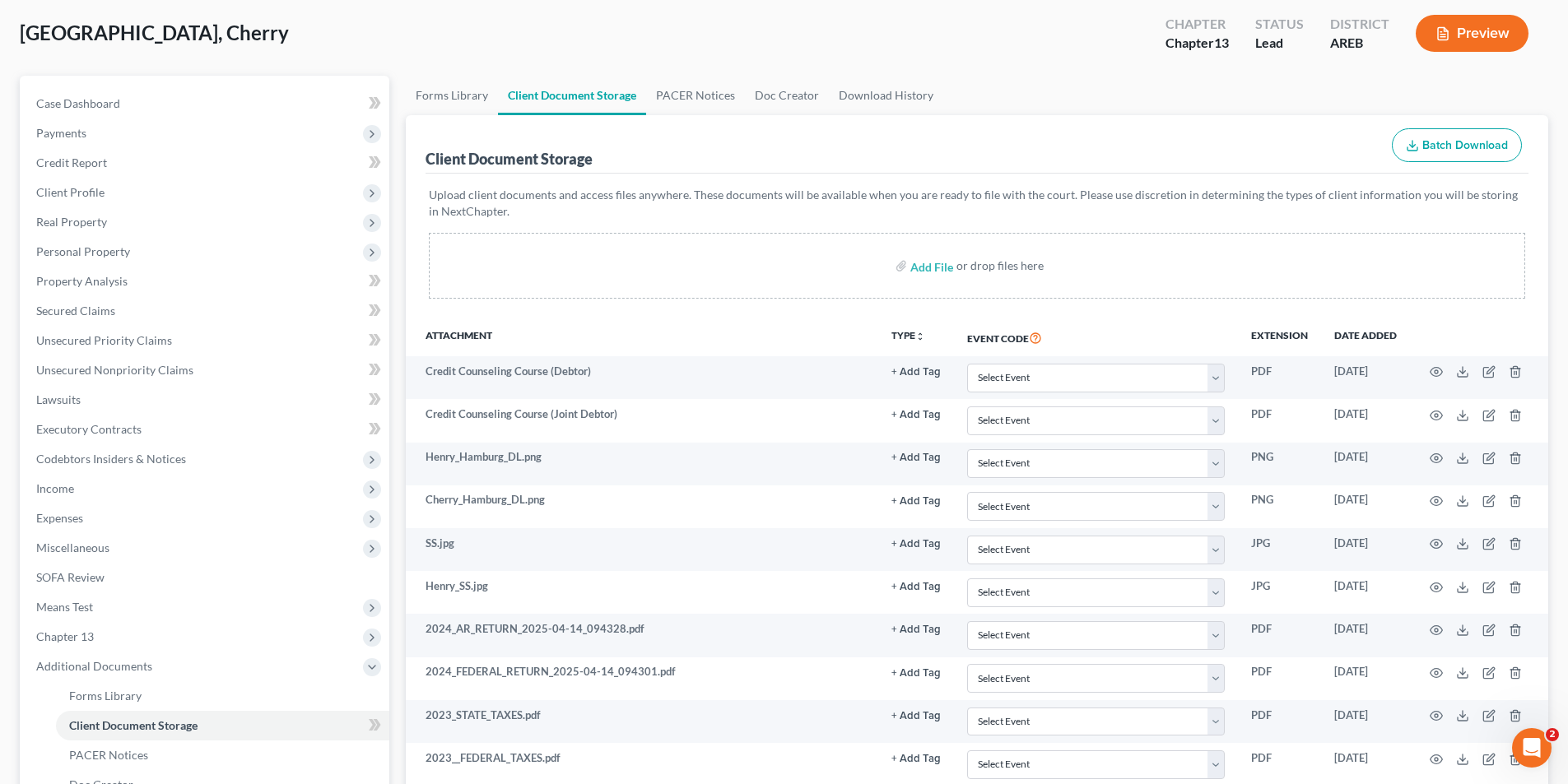
scroll to position [164, 0]
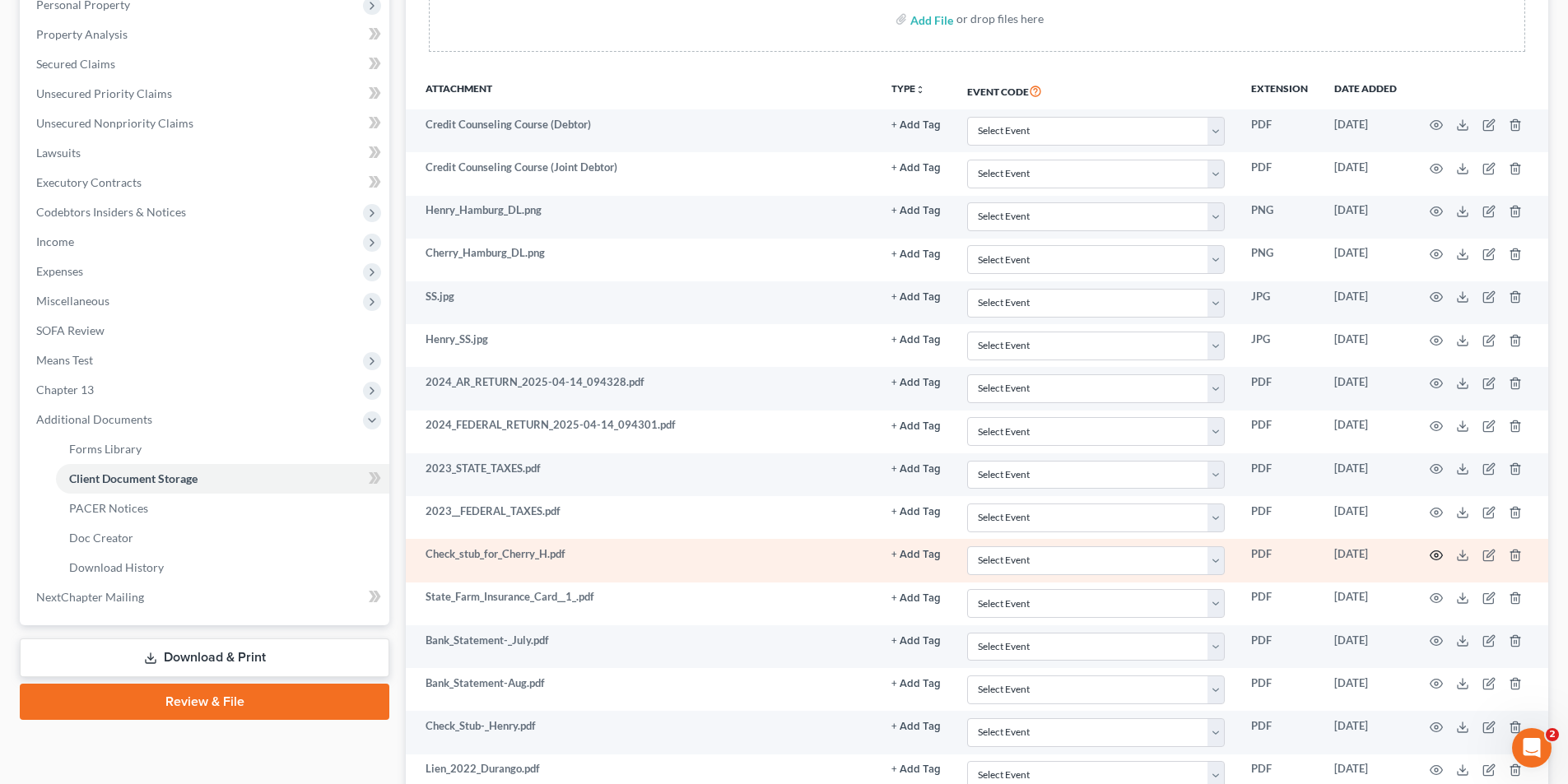
click at [1433, 554] on icon "button" at bounding box center [1436, 555] width 13 height 13
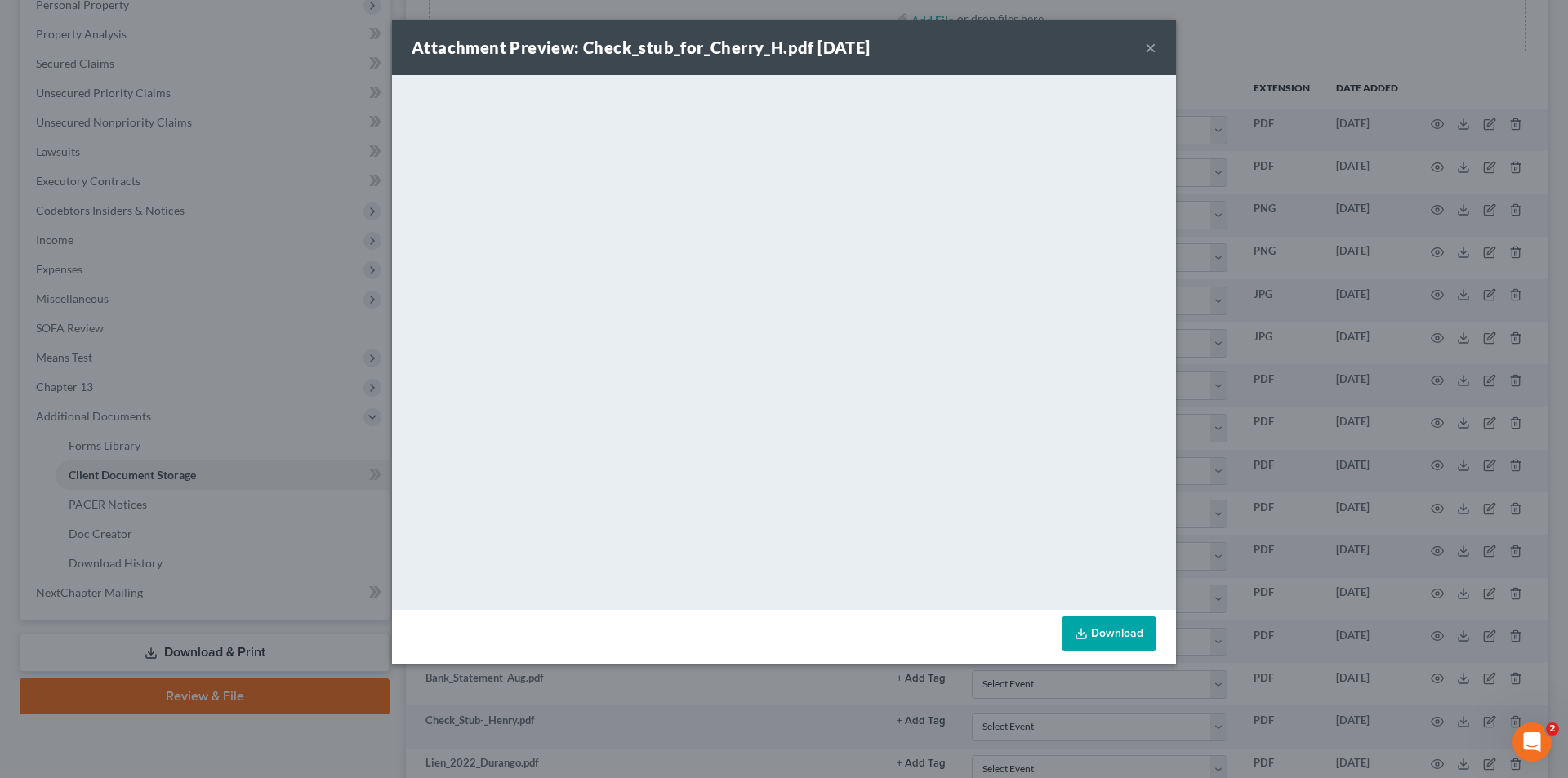
click at [1147, 46] on button "×" at bounding box center [1151, 47] width 12 height 20
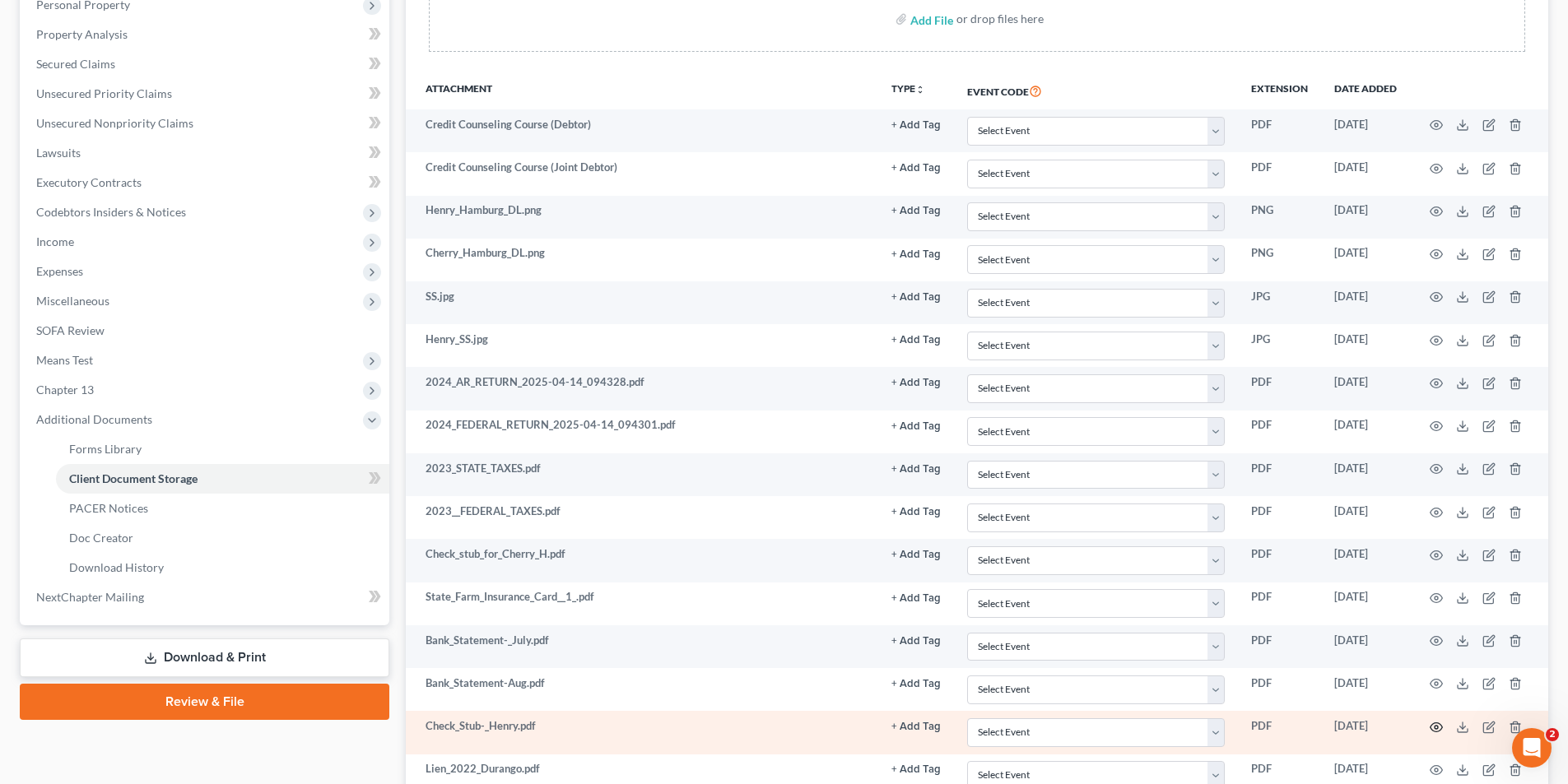
click at [1434, 729] on icon "button" at bounding box center [1436, 727] width 13 height 13
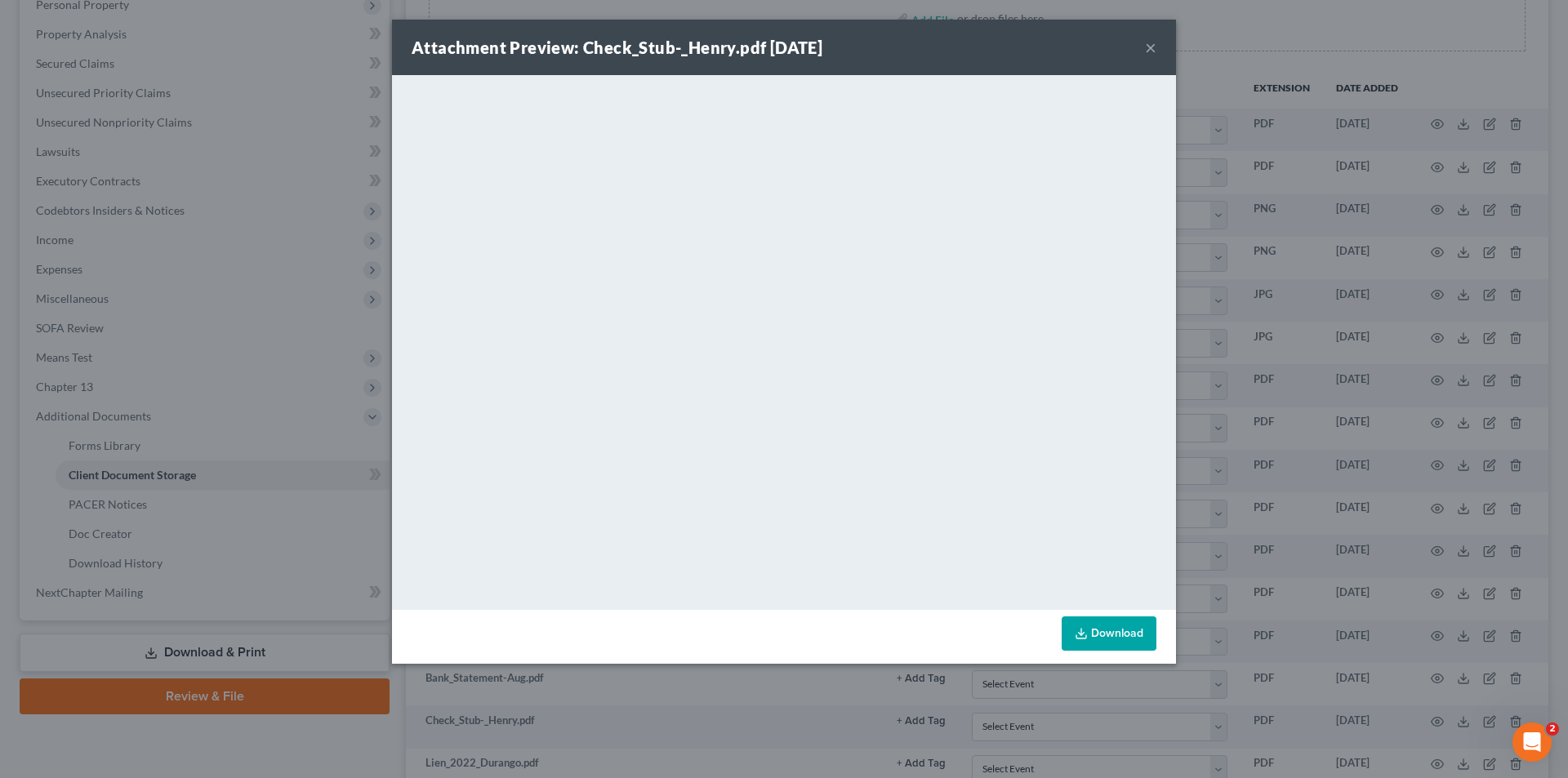
click at [1145, 46] on button "×" at bounding box center [1151, 47] width 12 height 20
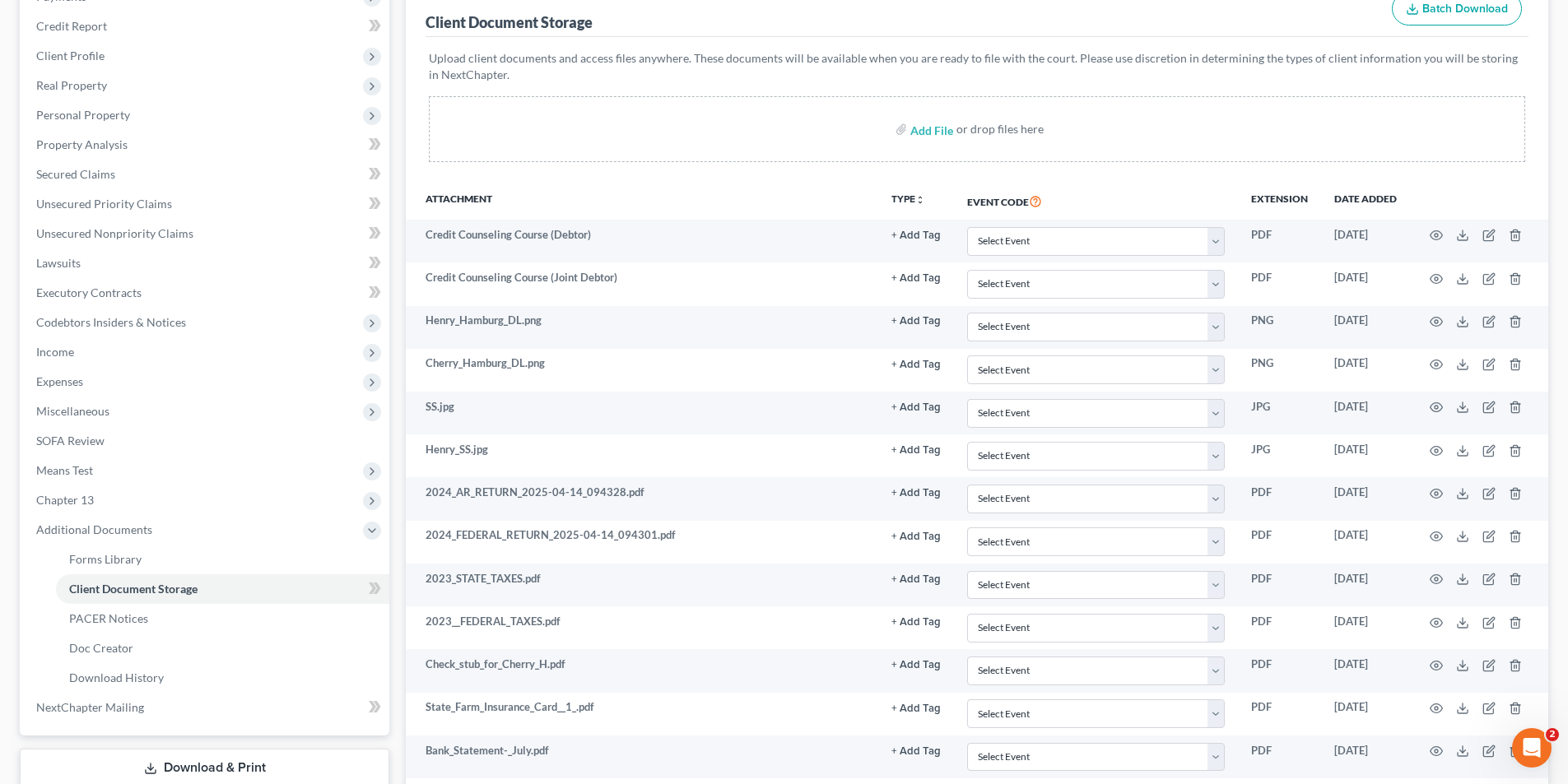
scroll to position [195, 0]
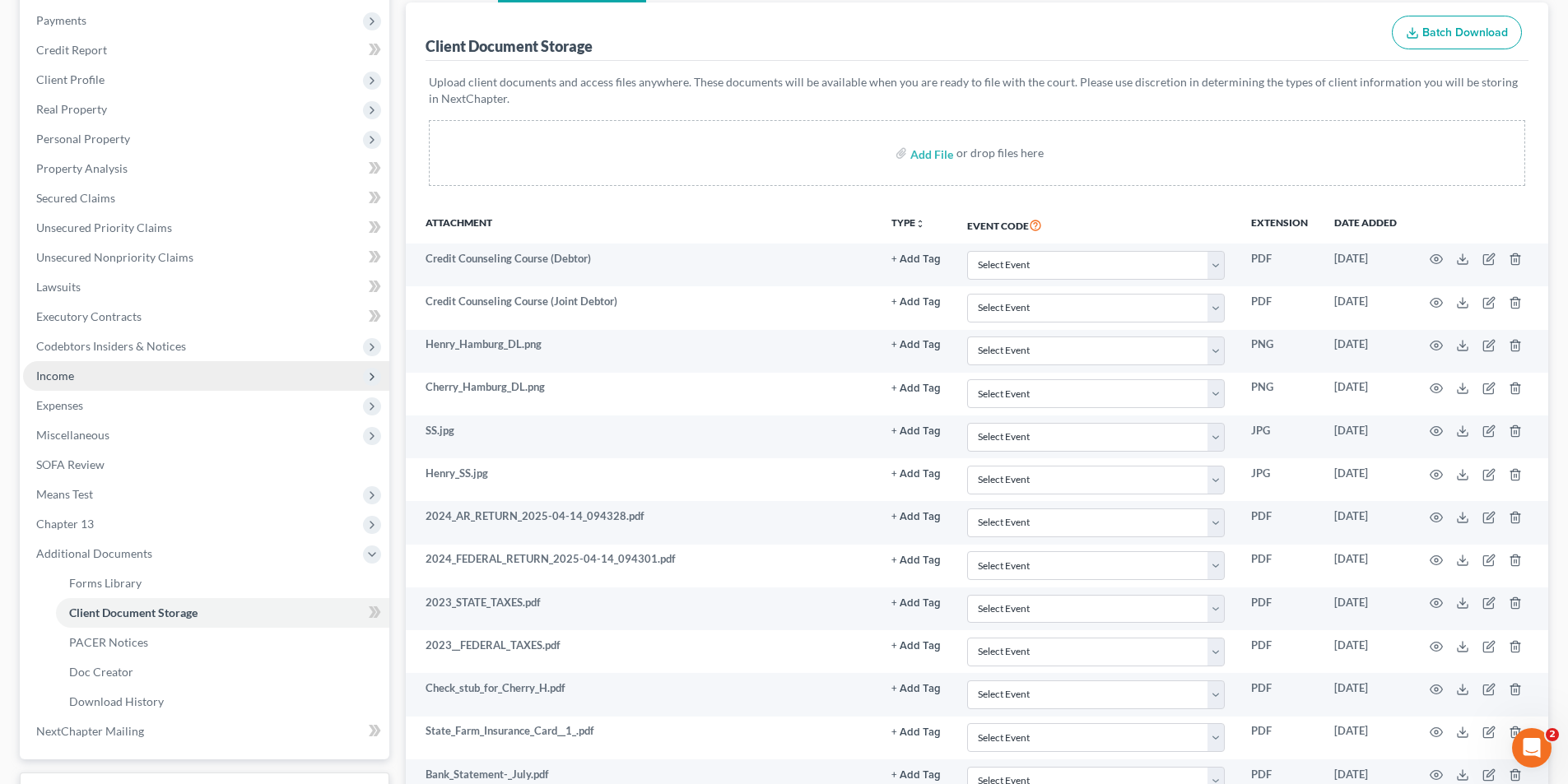
click at [64, 372] on span "Income" at bounding box center [55, 376] width 38 height 14
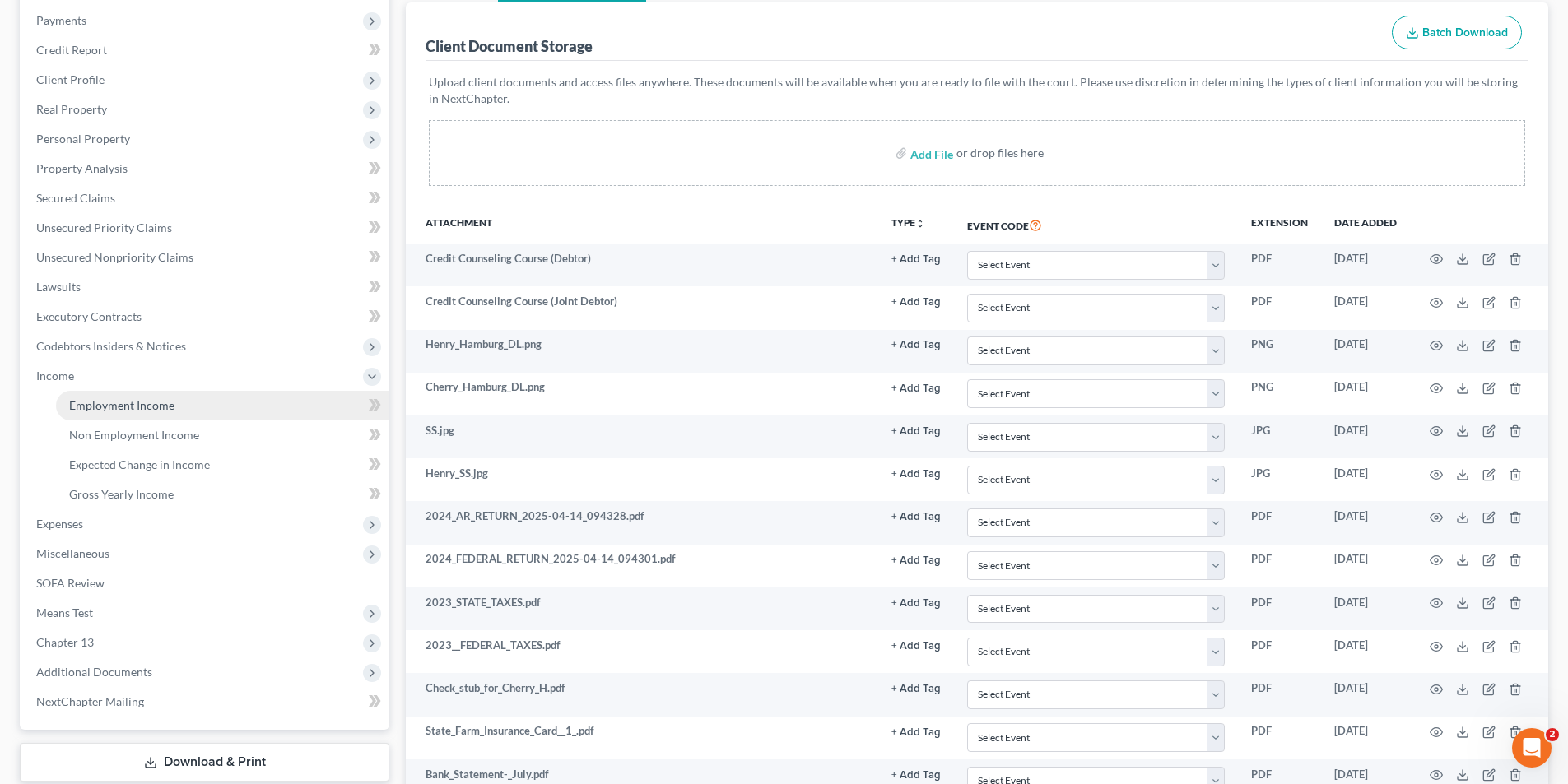
click at [149, 404] on span "Employment Income" at bounding box center [122, 405] width 106 height 14
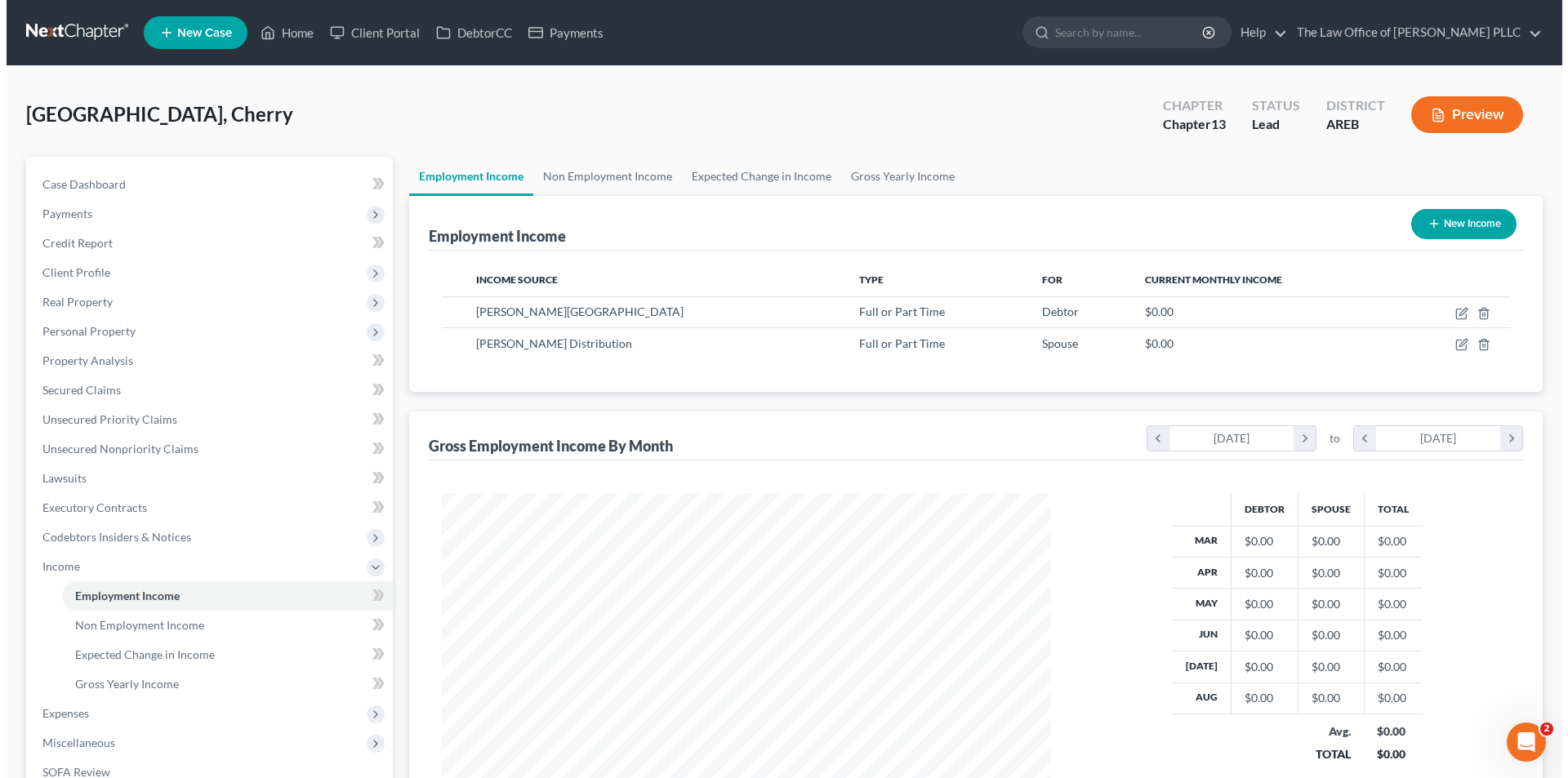
scroll to position [304, 642]
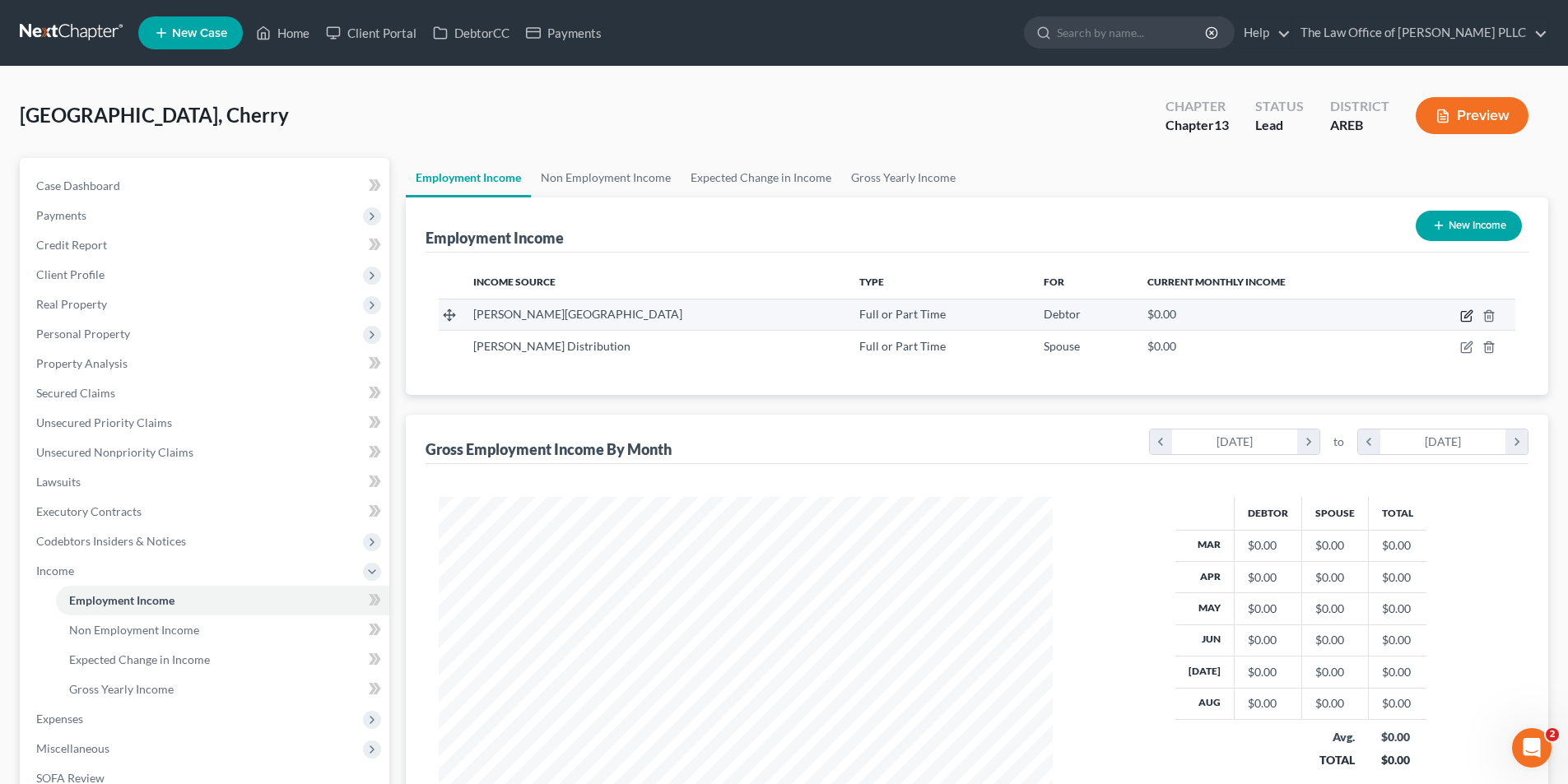
click at [1466, 320] on icon "button" at bounding box center [1466, 315] width 13 height 13
select select "0"
select select "2"
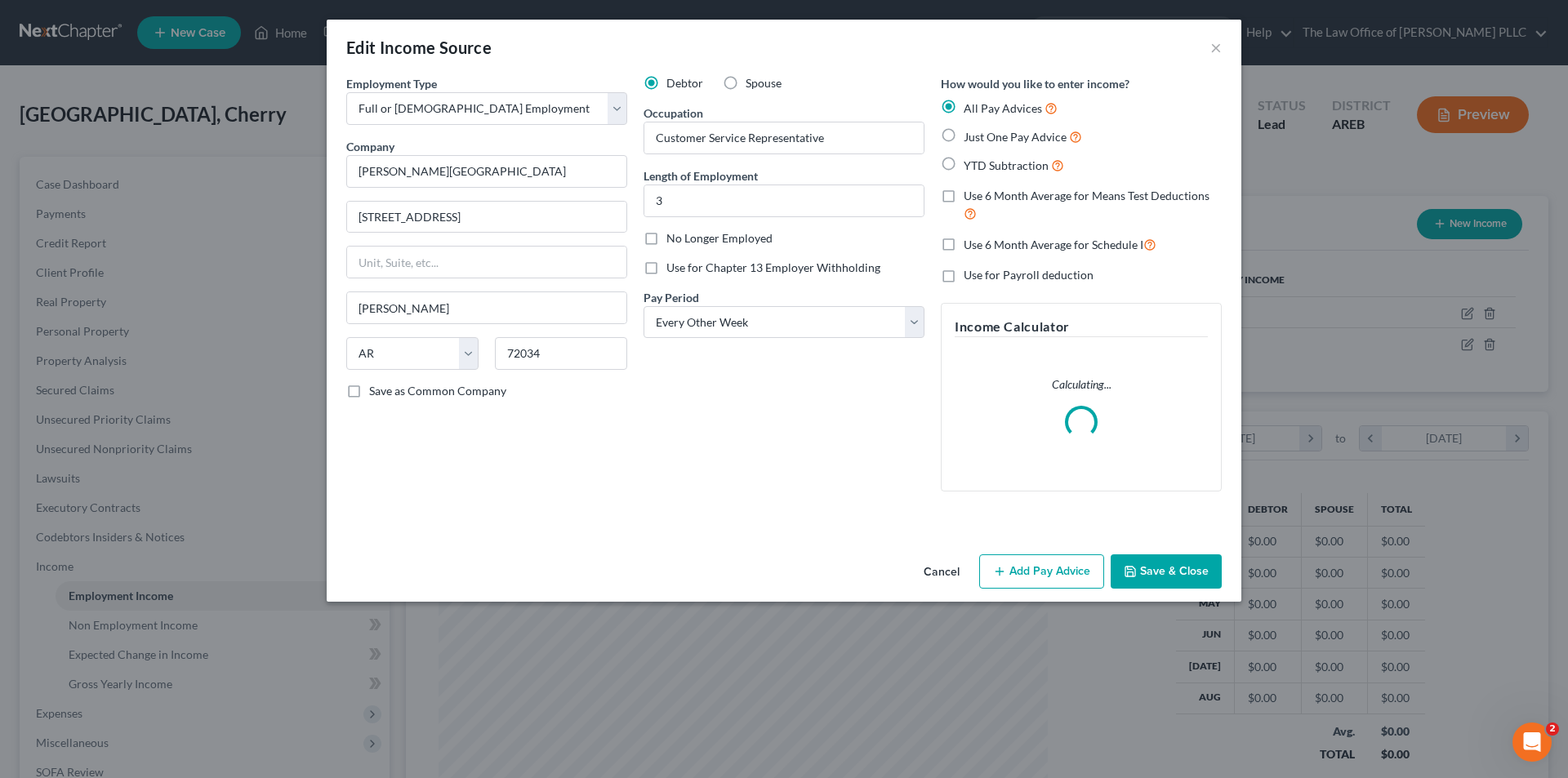
scroll to position [307, 648]
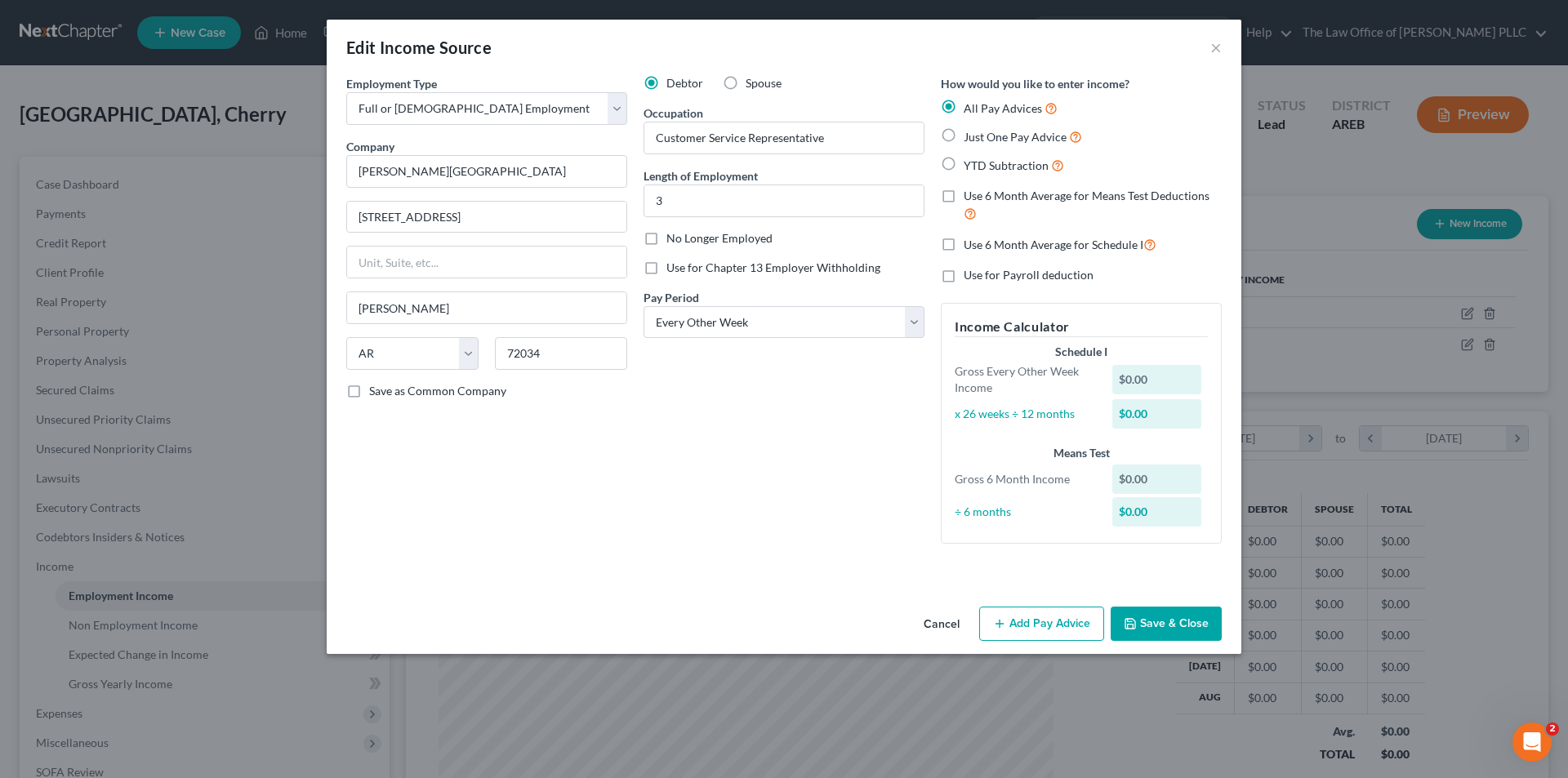
click at [1050, 633] on button "Add Pay Advice" at bounding box center [1041, 623] width 125 height 34
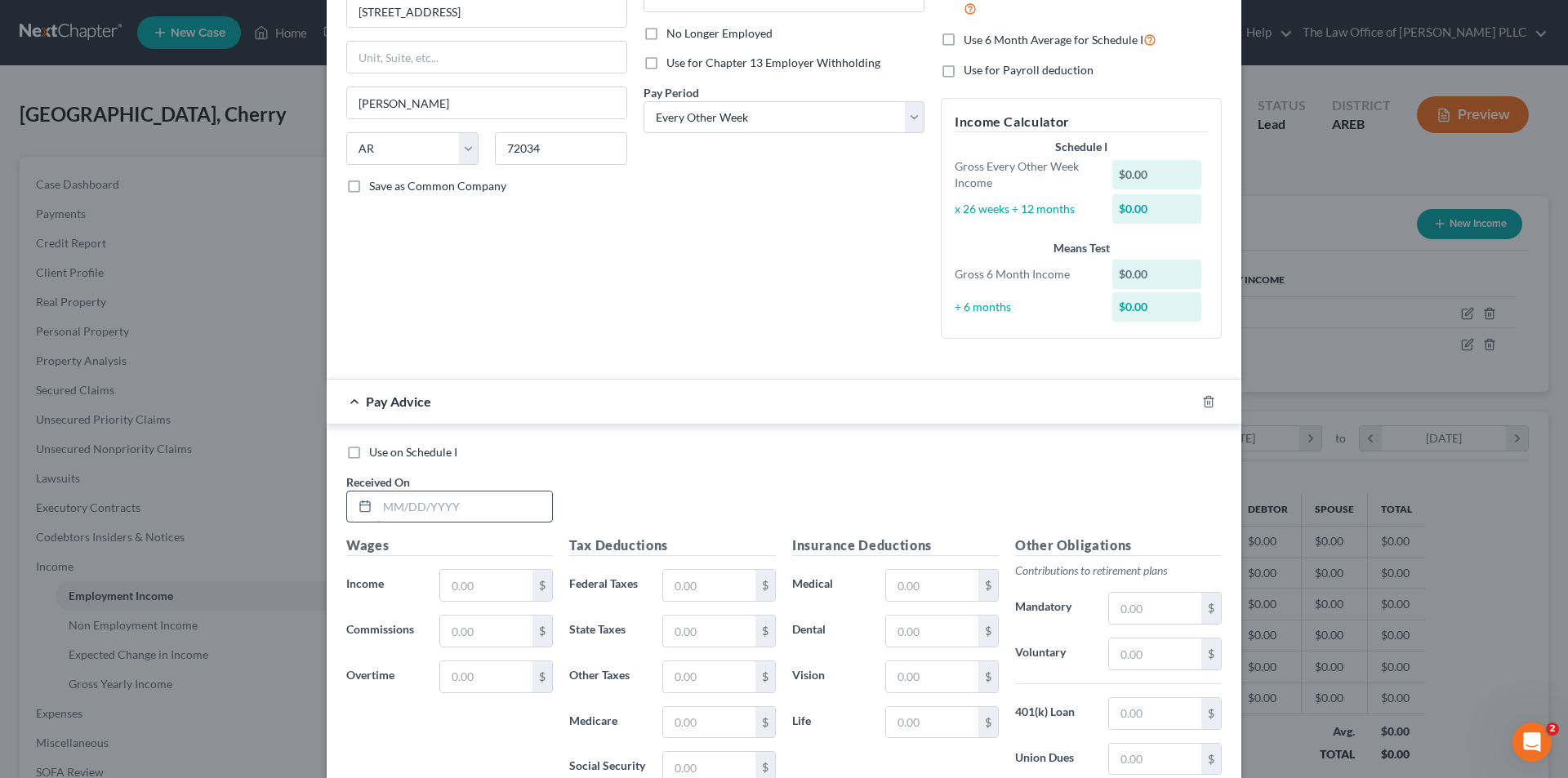
scroll to position [245, 0]
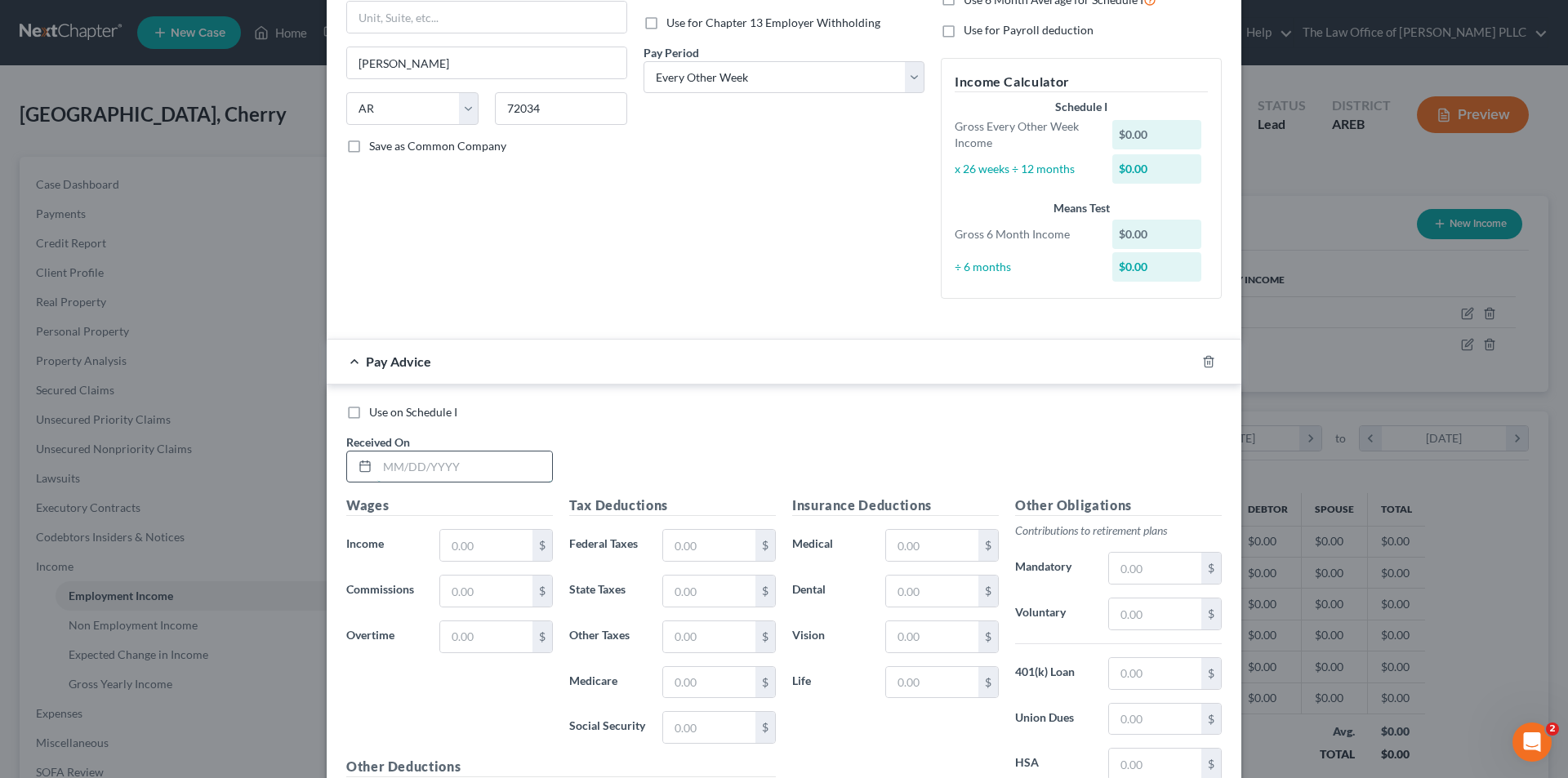
click at [432, 469] on input "text" at bounding box center [465, 467] width 175 height 31
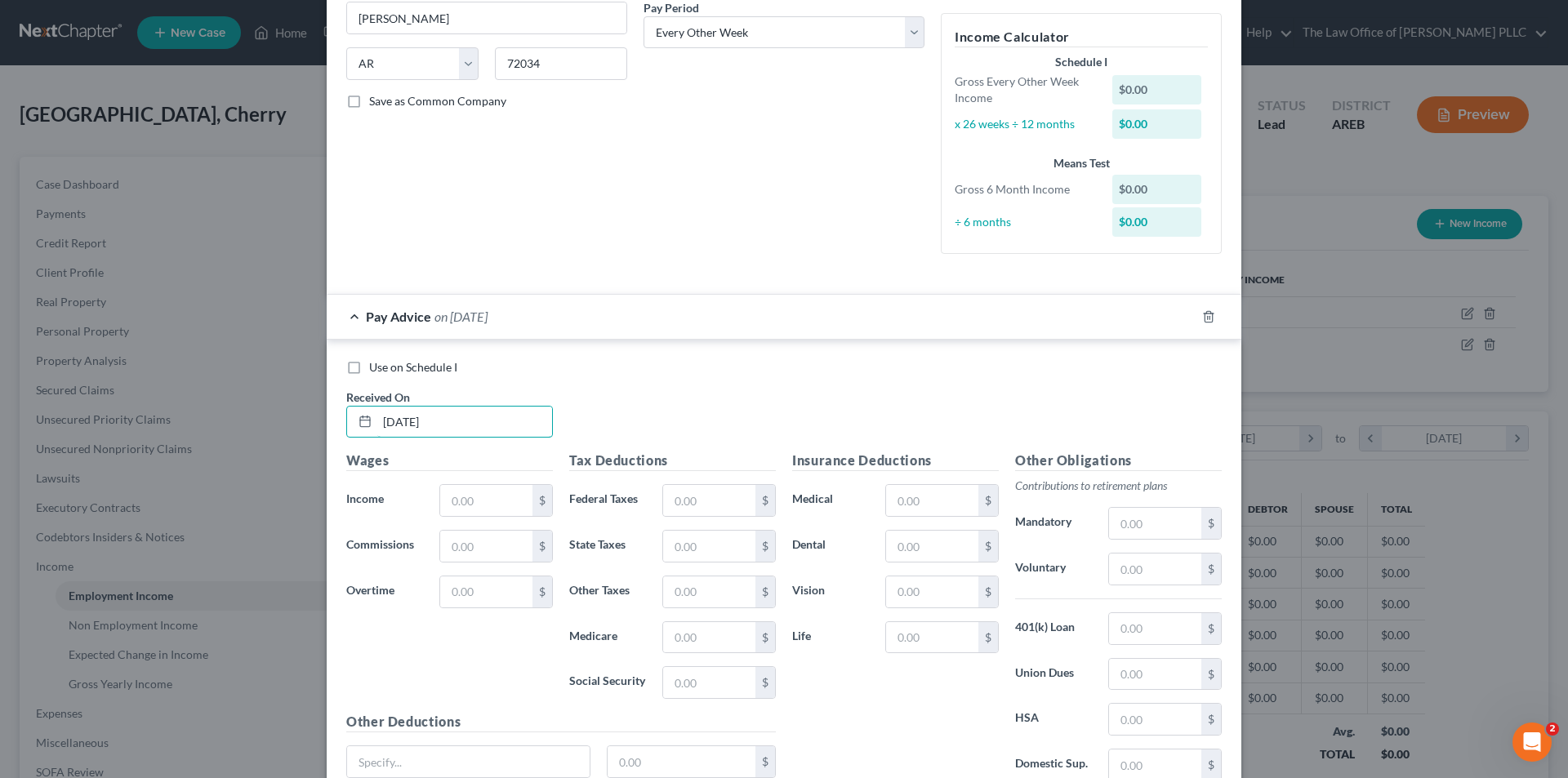
scroll to position [327, 0]
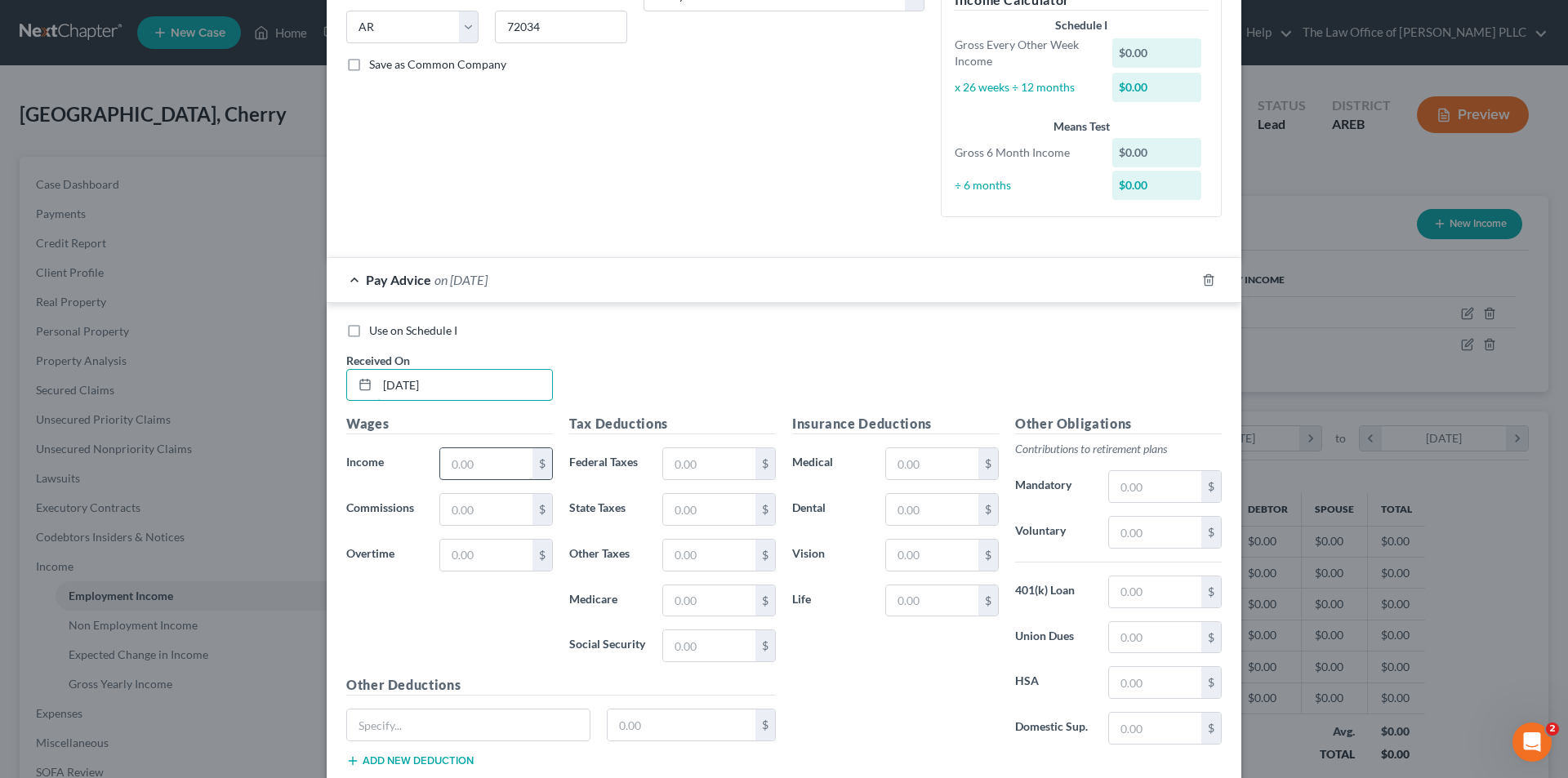
type input "[DATE]"
drag, startPoint x: 497, startPoint y: 467, endPoint x: 407, endPoint y: 454, distance: 90.9
click at [497, 467] on input "text" at bounding box center [487, 464] width 92 height 31
type input "1,134.35"
click at [688, 471] on input "text" at bounding box center [709, 464] width 92 height 31
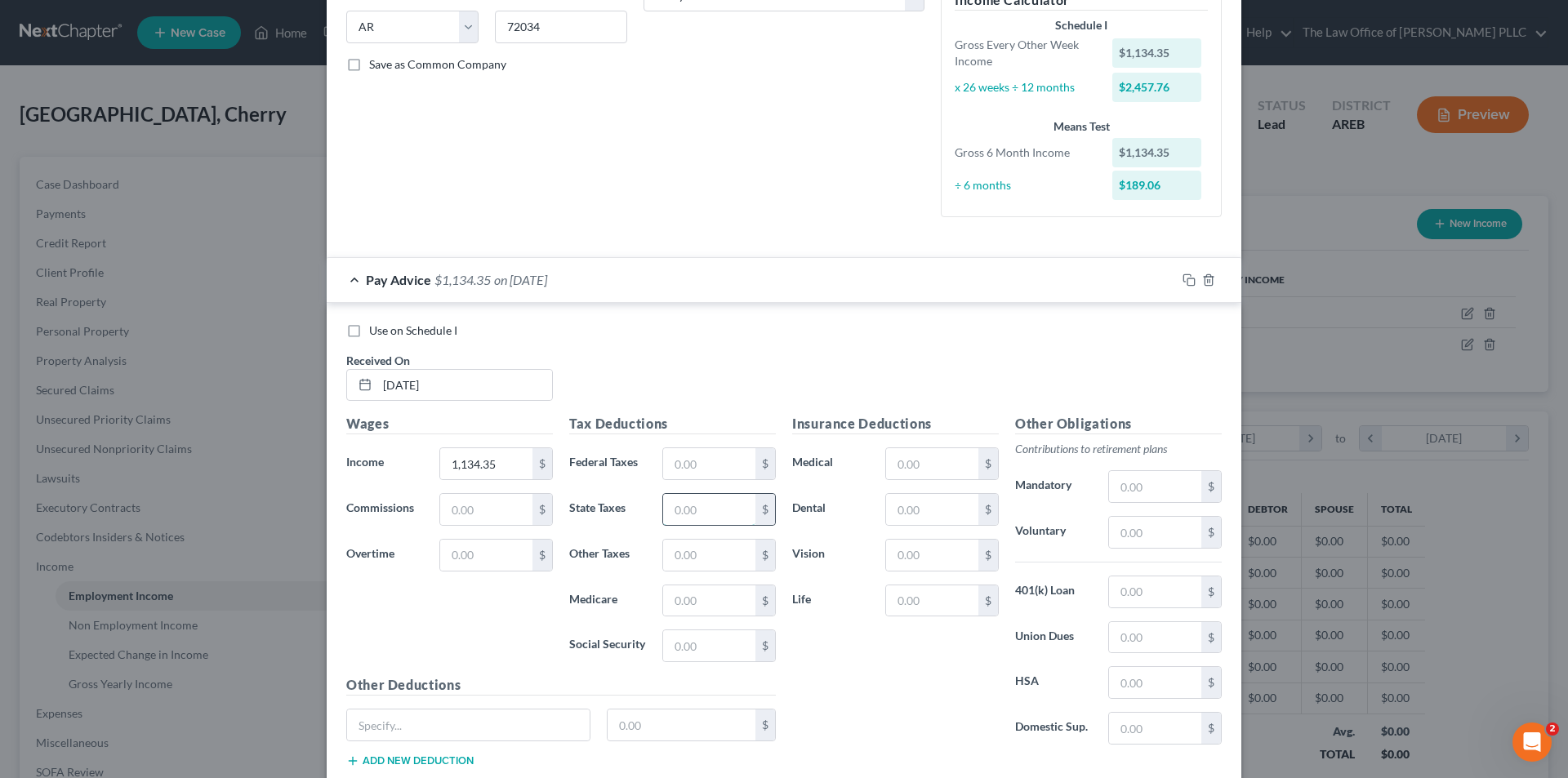
click at [672, 506] on input "text" at bounding box center [709, 510] width 92 height 31
type input "12.71"
click at [715, 608] on input "text" at bounding box center [709, 601] width 92 height 31
type input "14.32"
drag, startPoint x: 704, startPoint y: 644, endPoint x: 670, endPoint y: 642, distance: 34.1
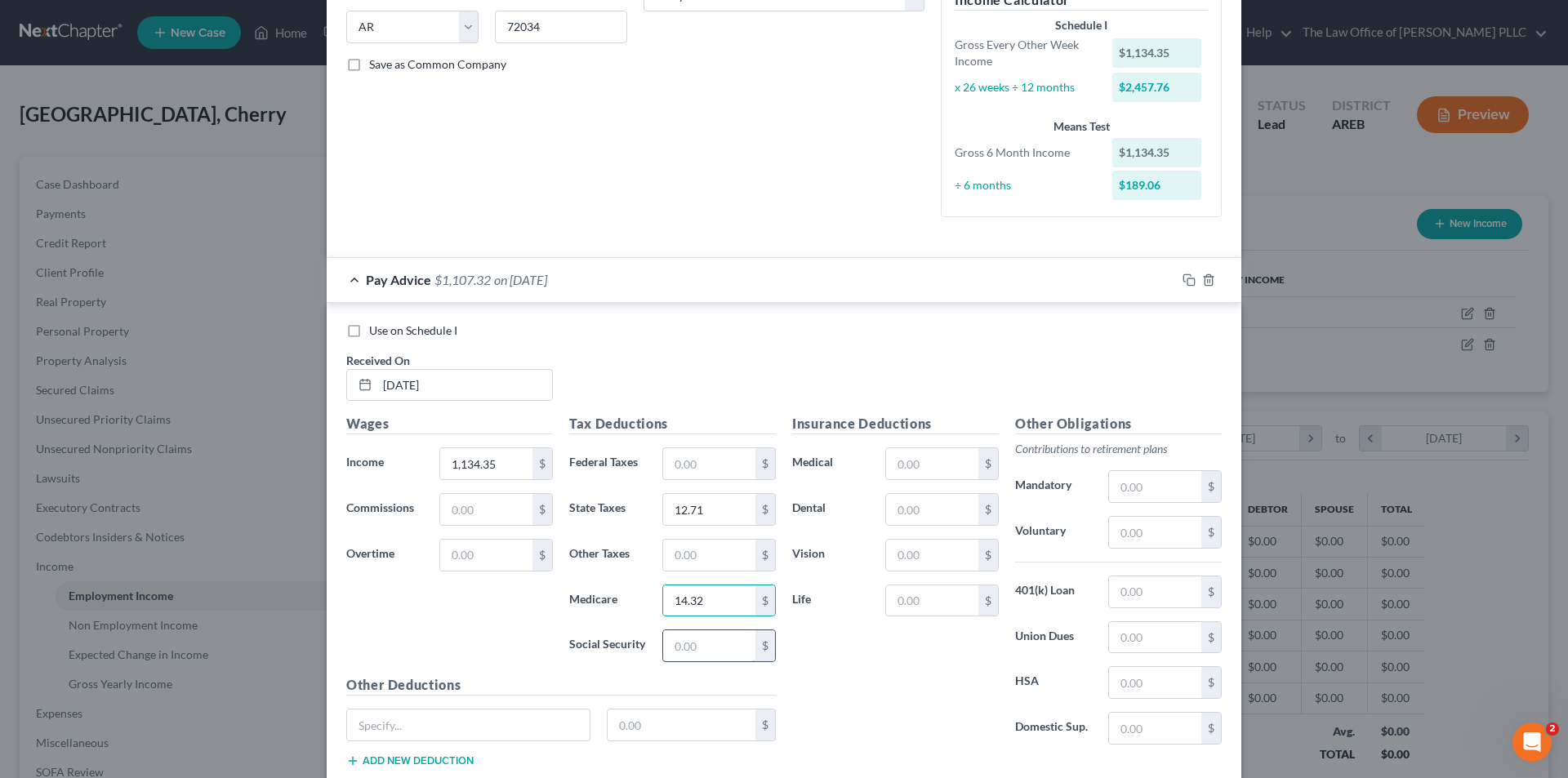
click at [704, 643] on input "text" at bounding box center [709, 647] width 92 height 31
type input "61.22"
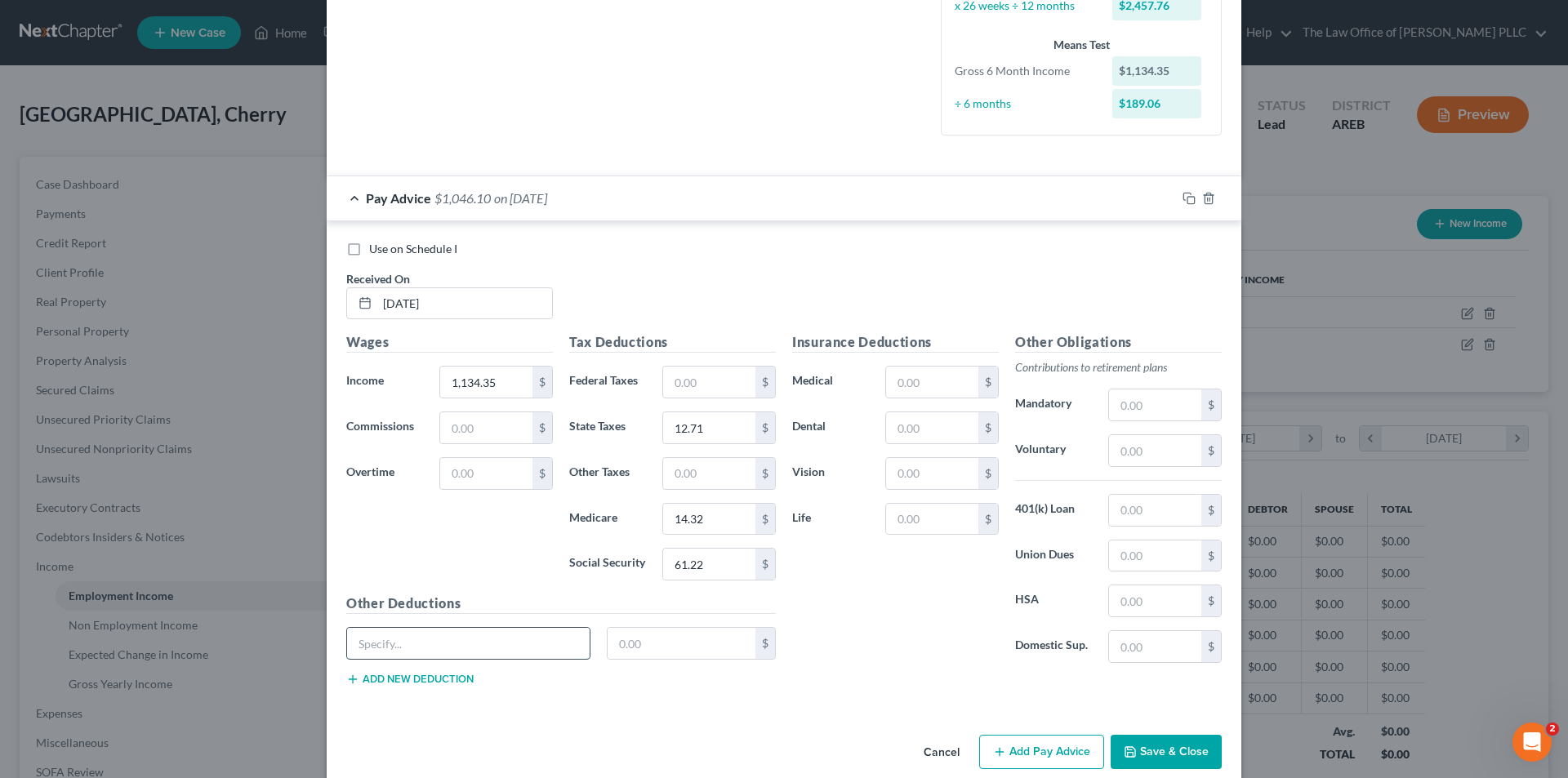
click at [419, 652] on input "text" at bounding box center [468, 644] width 242 height 31
type input "Accident Post - T"
type input "18.37"
click at [373, 682] on button "Add new deduction" at bounding box center [410, 679] width 128 height 13
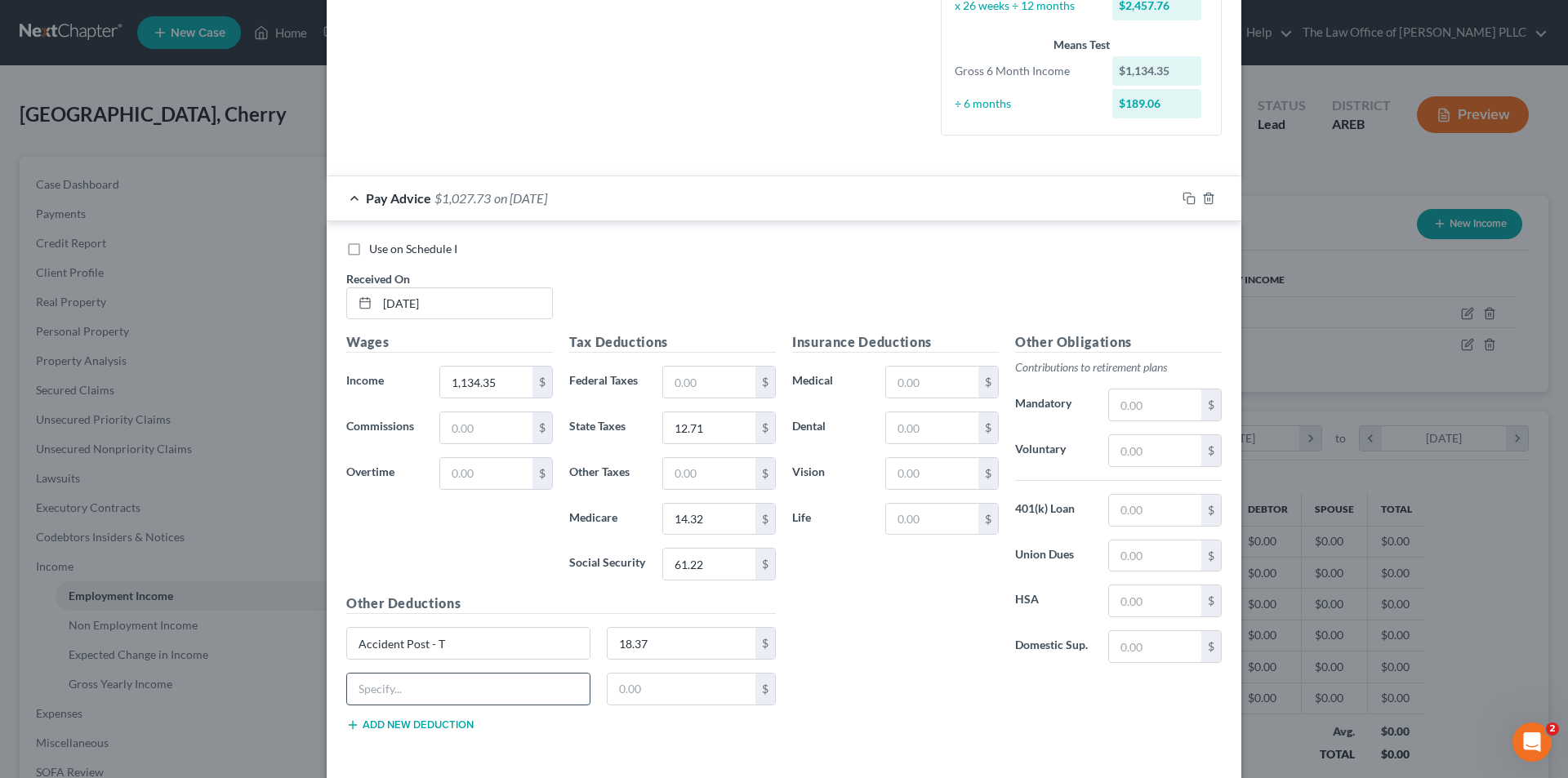
click at [373, 682] on input "text" at bounding box center [468, 690] width 242 height 31
type input "Critical Illness"
type input "16.71"
click at [905, 426] on input "text" at bounding box center [932, 428] width 92 height 31
type input "24.00"
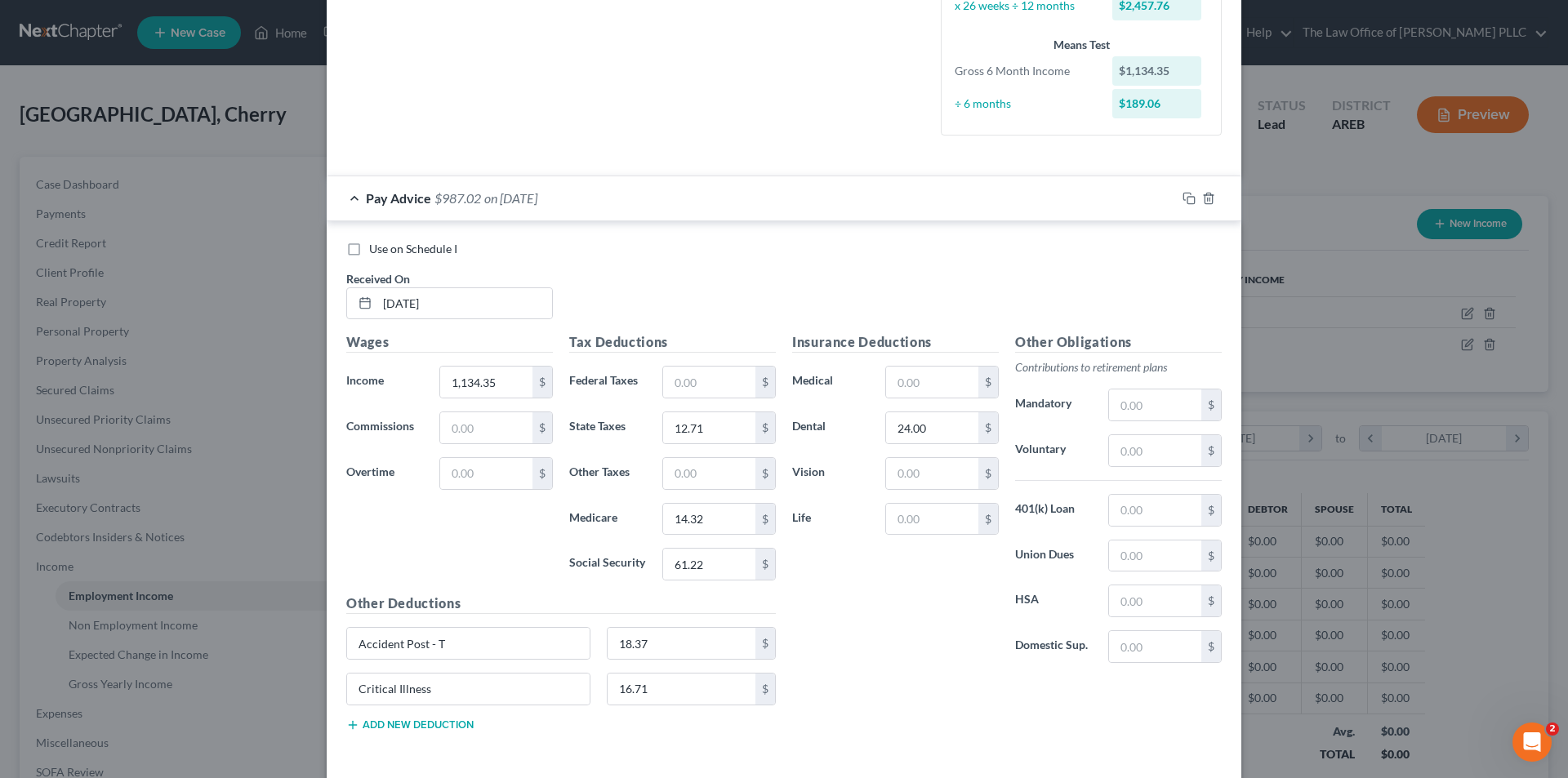
click at [901, 622] on div "Insurance Deductions Medical $ Dental 24.00 $ Vision $ Life $" at bounding box center [895, 504] width 223 height 343
click at [366, 728] on button "Add new deduction" at bounding box center [410, 724] width 128 height 13
click at [441, 737] on input "text" at bounding box center [468, 735] width 242 height 31
type input "Garnishment"
type input "299.73"
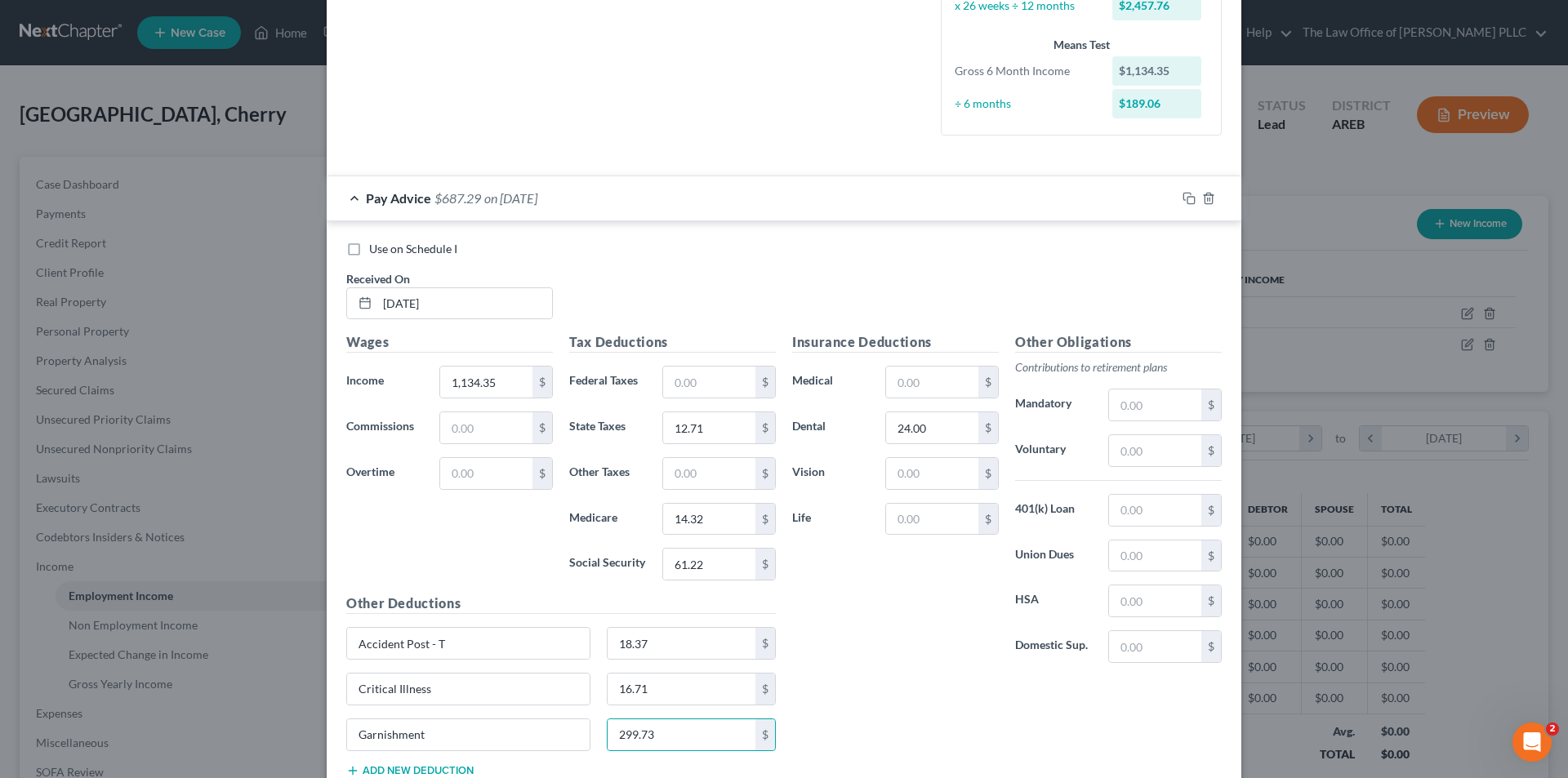
click at [984, 651] on div "Insurance Deductions Medical $ Dental 24.00 $ Vision $ Life $" at bounding box center [895, 504] width 223 height 343
click at [928, 376] on input "text" at bounding box center [932, 383] width 92 height 31
type input "264.17"
click at [860, 593] on div "Insurance Deductions Medical 264.17 $ Dental 24.00 $ Vision $ Life $" at bounding box center [895, 504] width 223 height 343
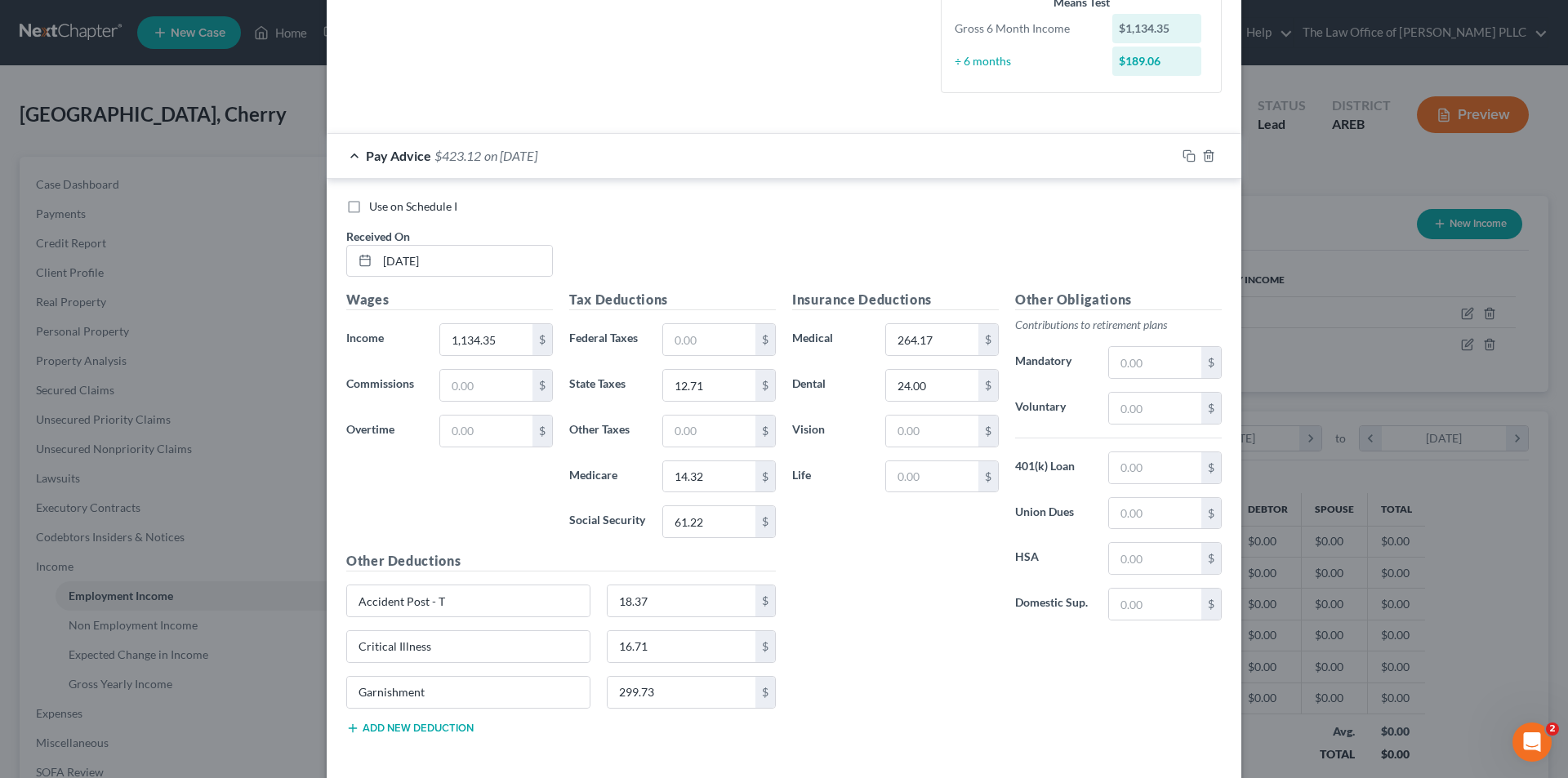
scroll to position [490, 0]
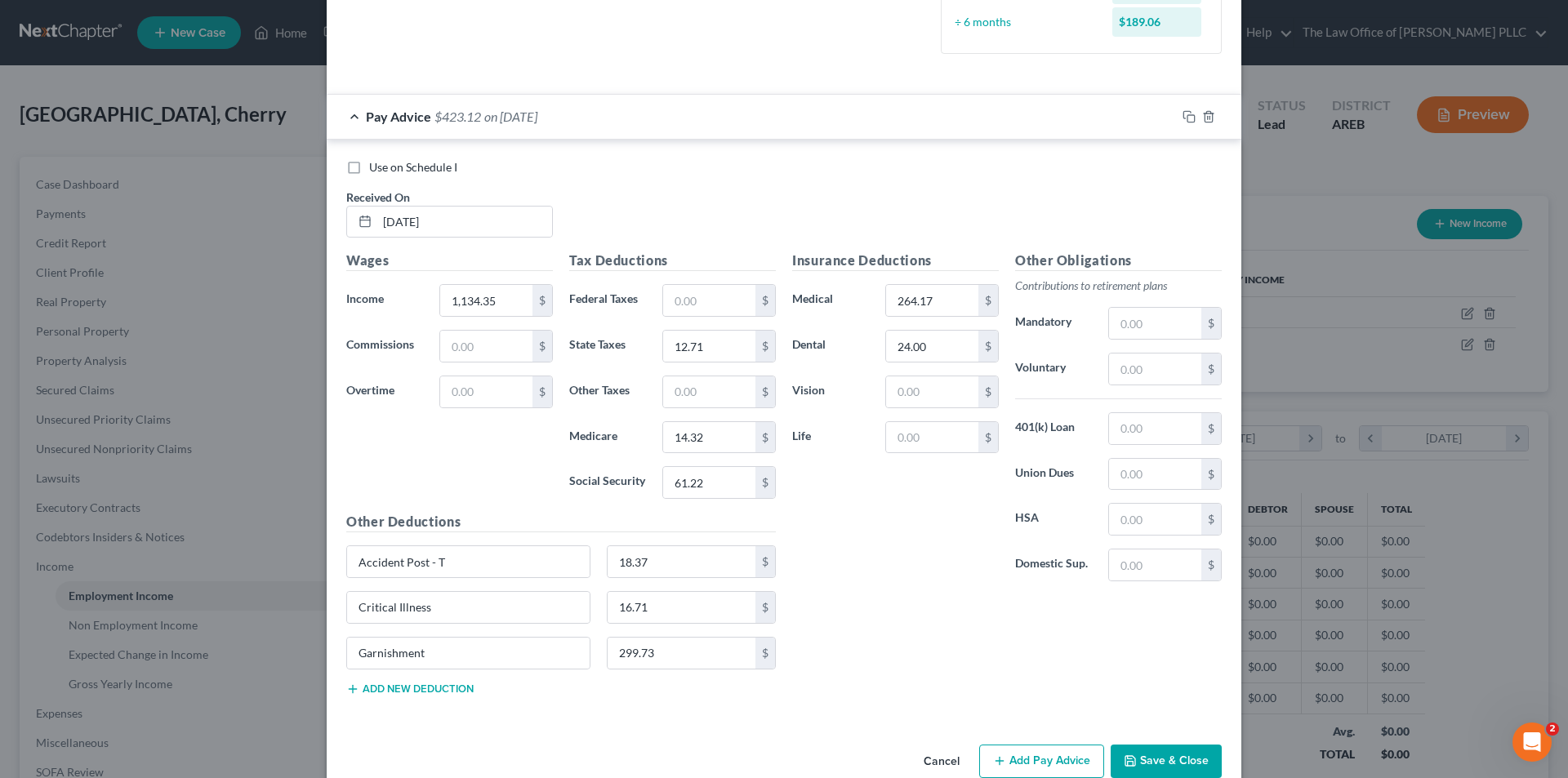
click at [391, 689] on button "Add new deduction" at bounding box center [410, 689] width 128 height 13
click at [392, 698] on input "text" at bounding box center [468, 700] width 242 height 31
type input "ST Disability"
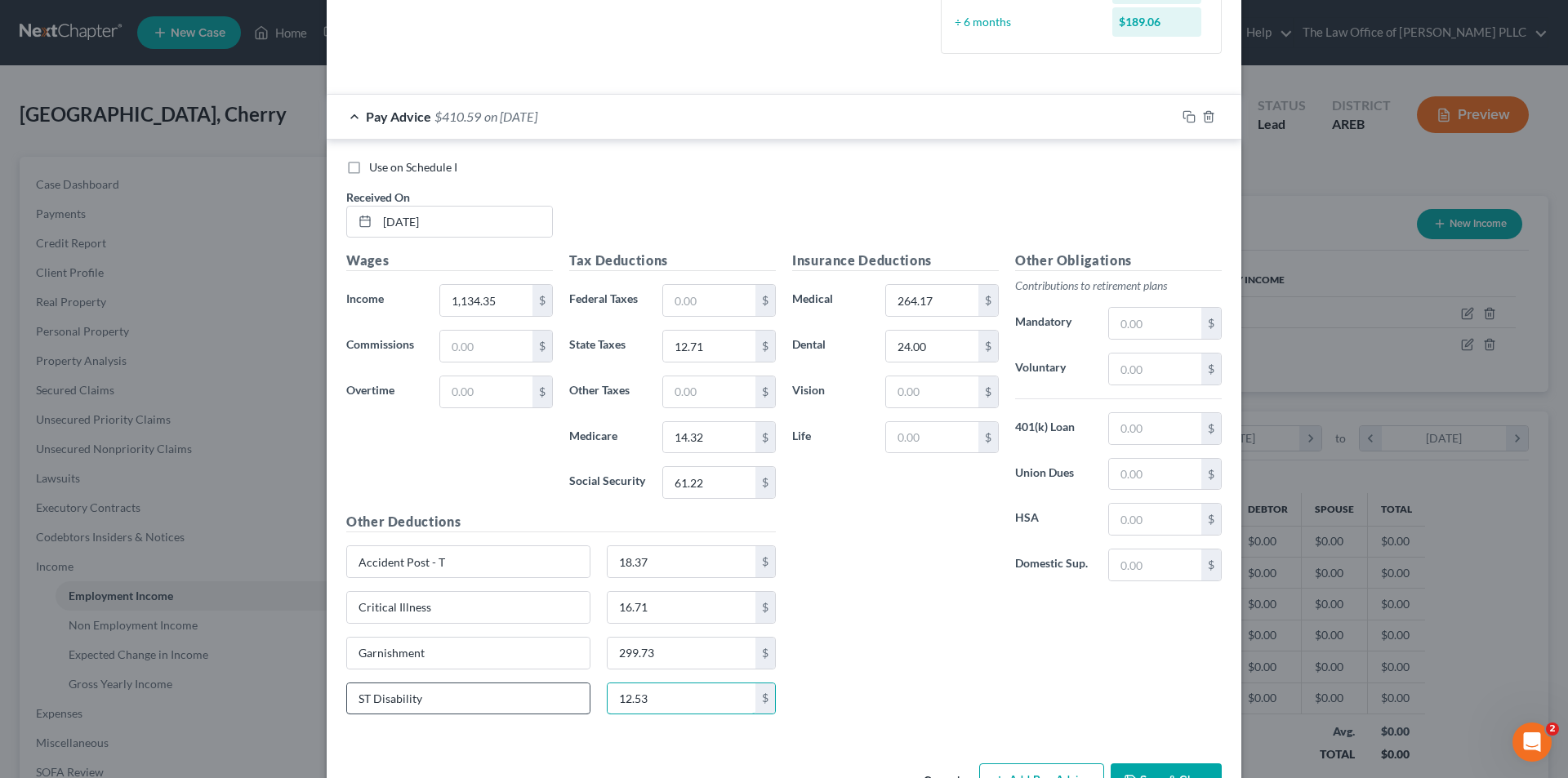
type input "12.53"
click at [914, 435] on input "text" at bounding box center [932, 438] width 92 height 31
type input "12.53"
click at [831, 545] on div "Insurance Deductions Medical 264.17 $ Dental 24.00 $ Vision $ Life 12.53 $" at bounding box center [895, 423] width 223 height 343
click at [916, 401] on input "text" at bounding box center [932, 392] width 92 height 31
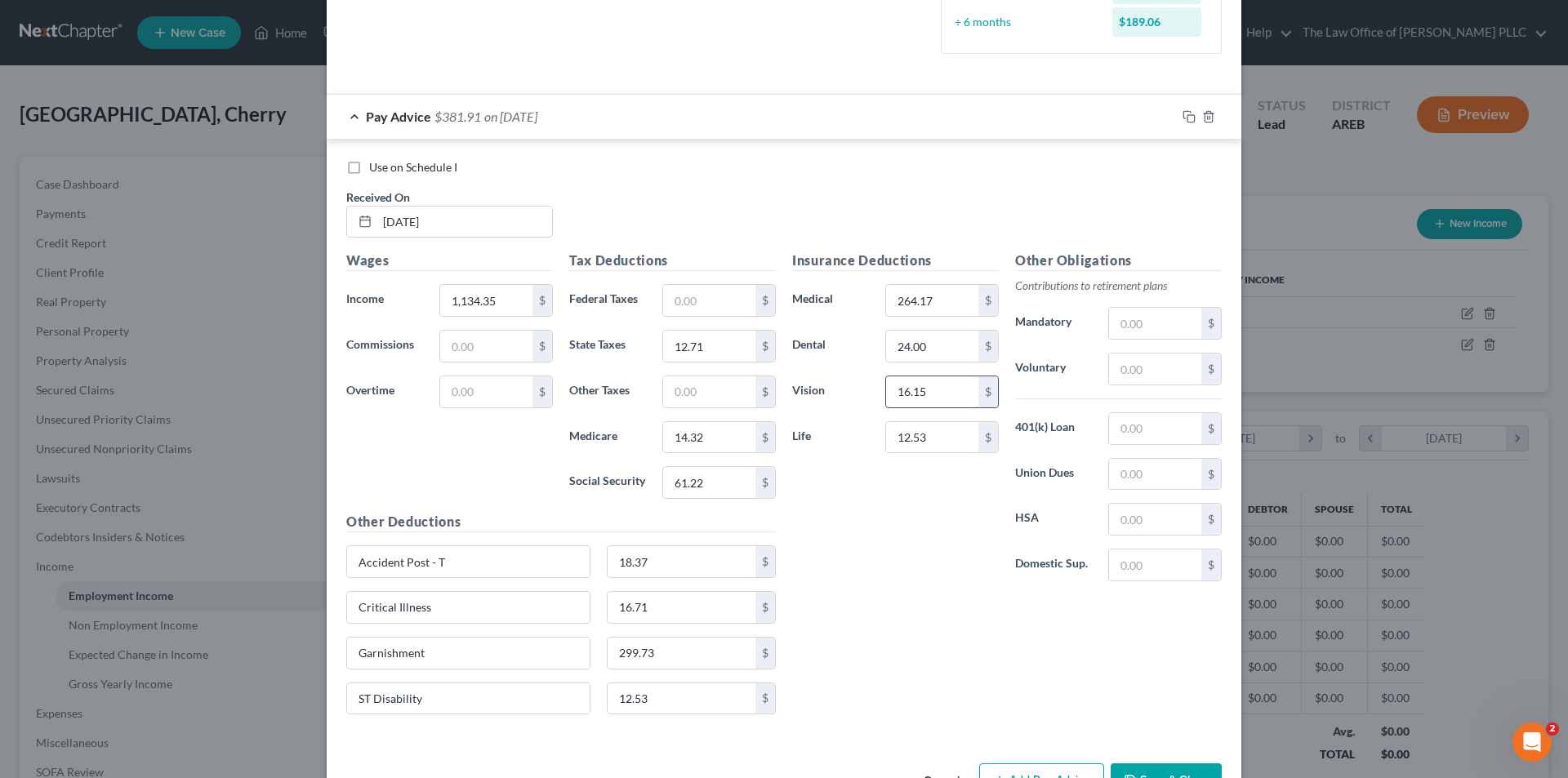
type input "16.15"
click at [879, 543] on div "Insurance Deductions Medical 264.17 $ Dental 24.00 $ Vision 16.15 $ Life 12.53 $" at bounding box center [895, 423] width 223 height 343
type input "2"
type input "36.45"
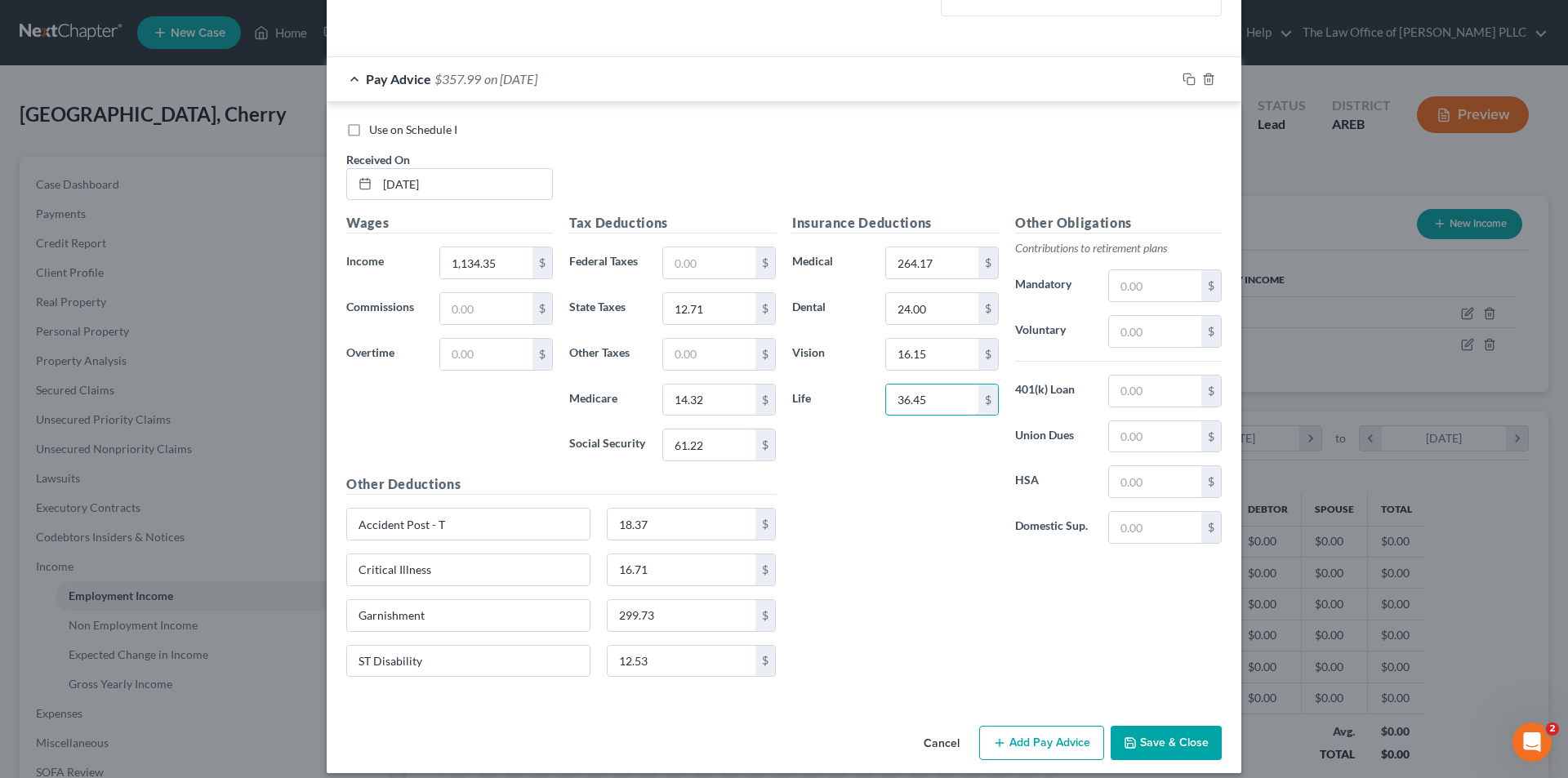
scroll to position [543, 0]
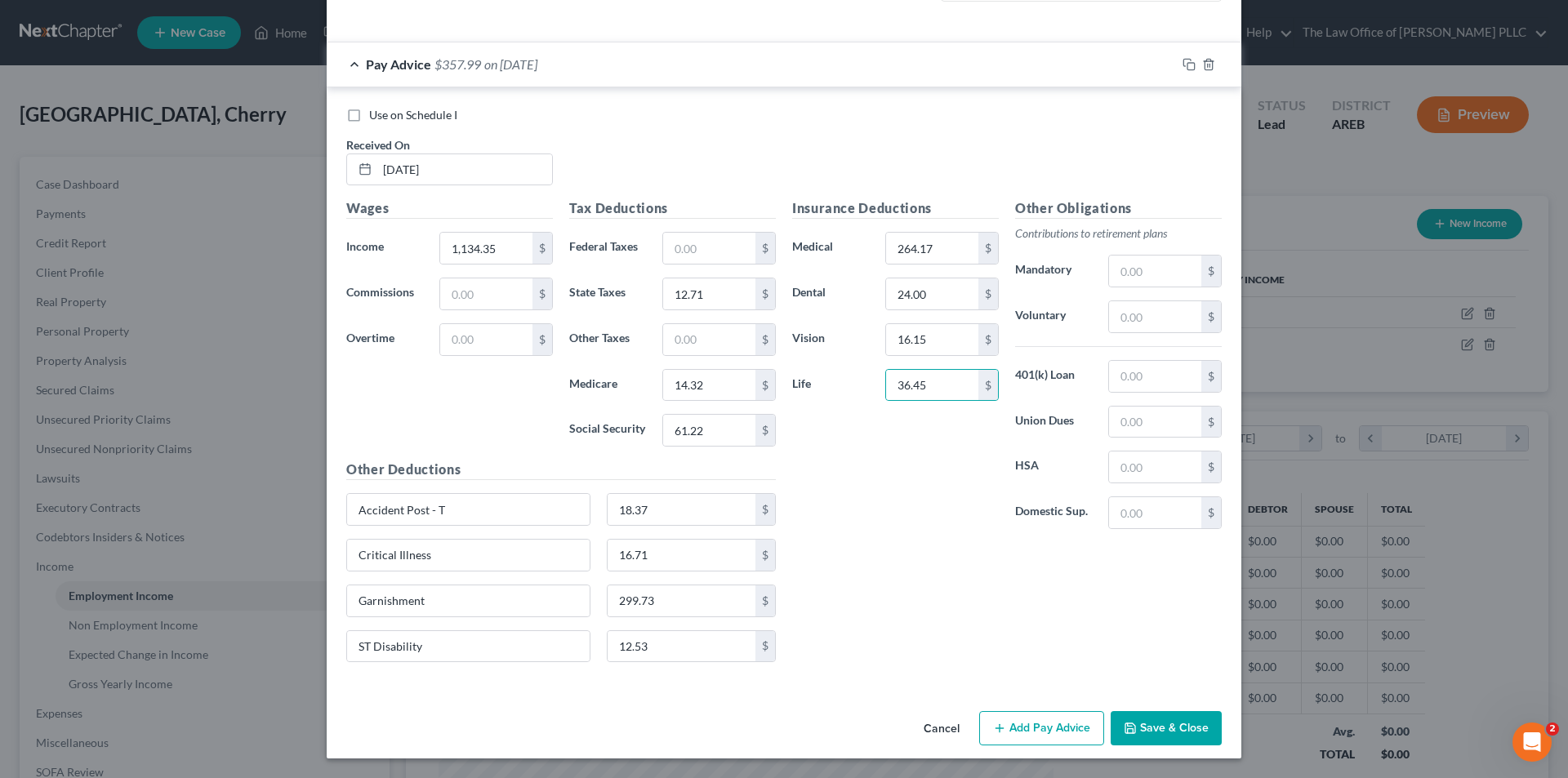
click at [931, 419] on div "Insurance Deductions Medical 264.17 $ Dental 24.00 $ Vision 16.15 $ Life 36.45 $" at bounding box center [895, 370] width 223 height 343
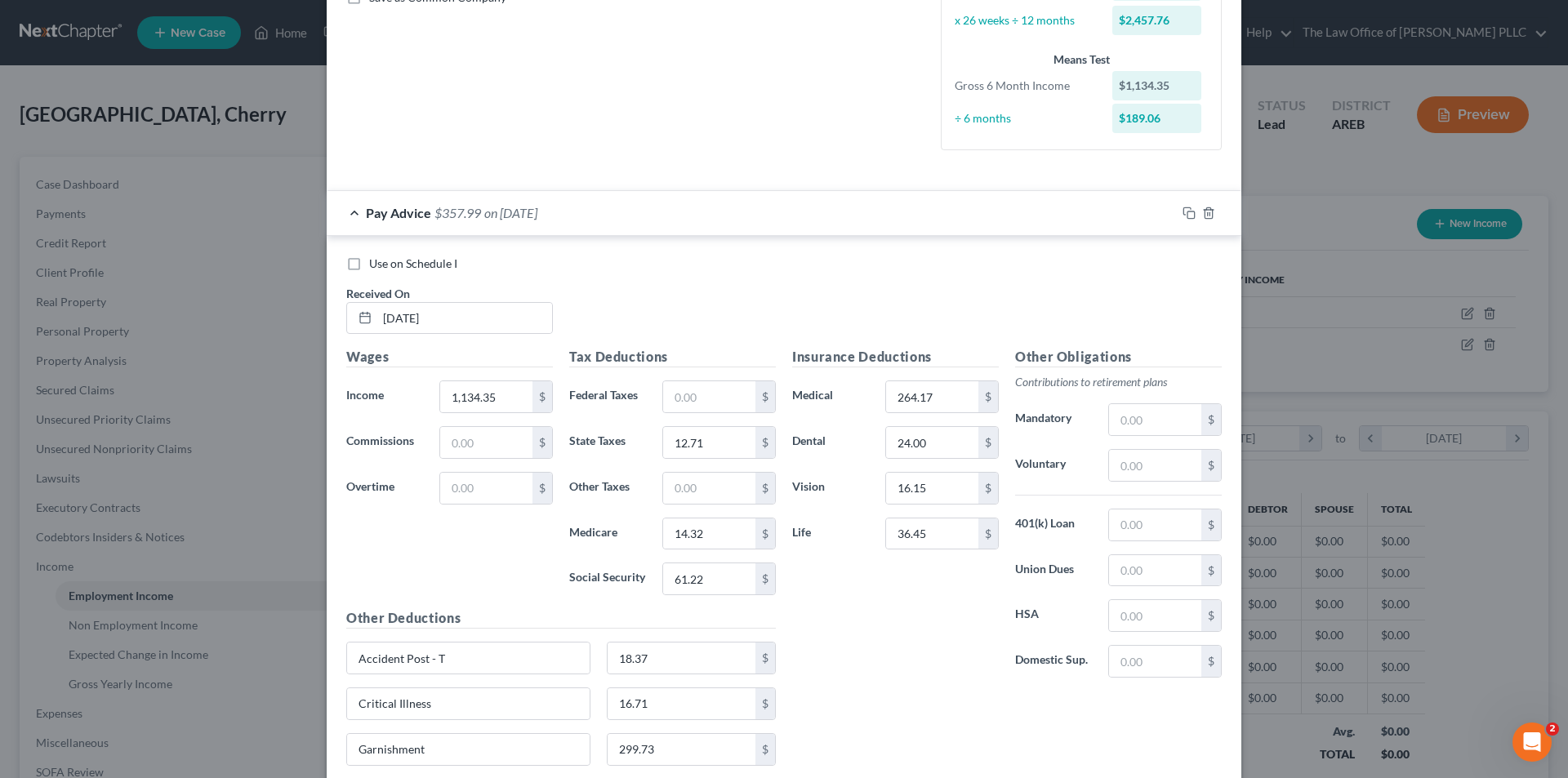
scroll to position [379, 0]
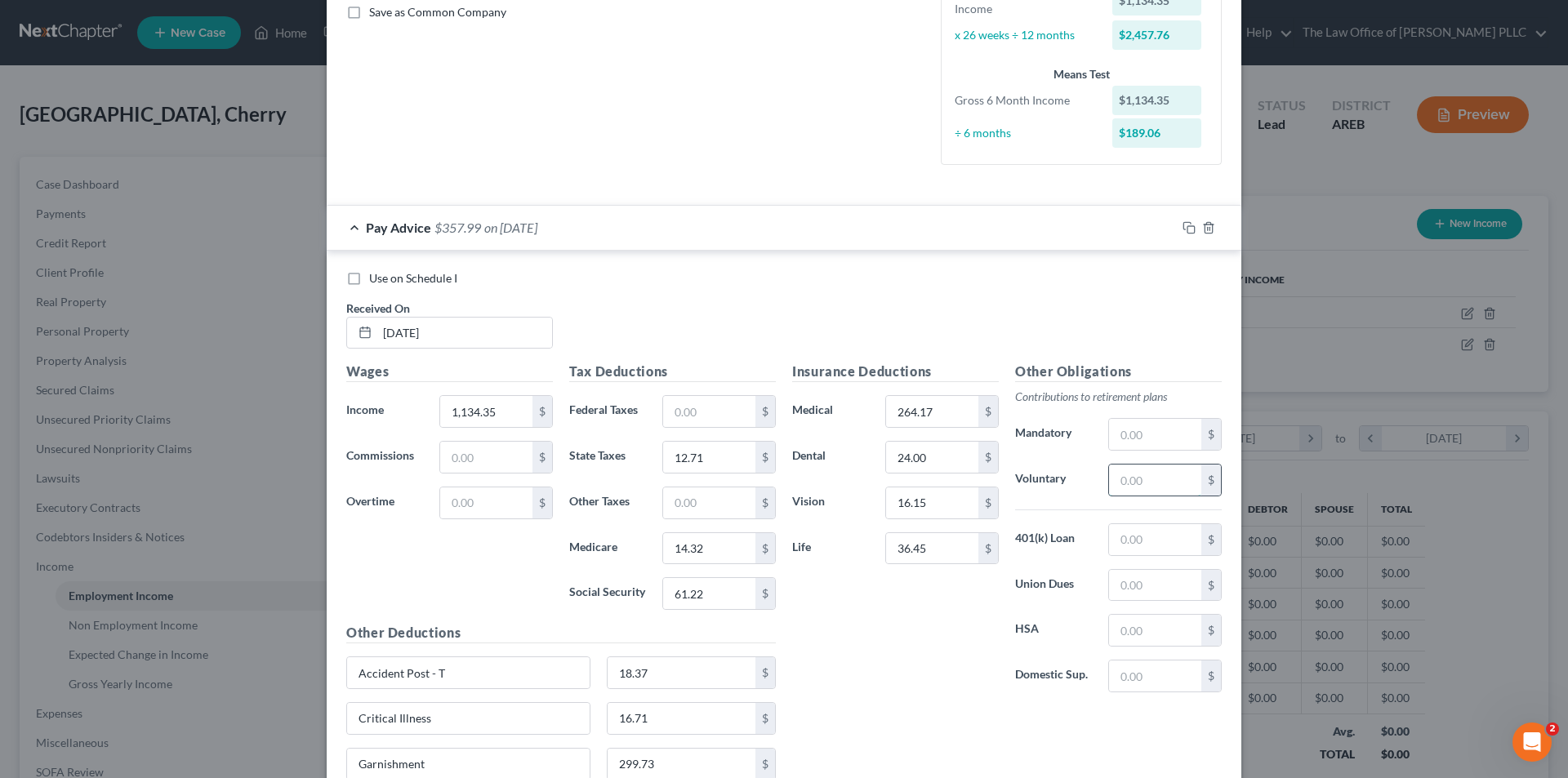
click at [1146, 476] on input "text" at bounding box center [1155, 481] width 92 height 31
type input "102.97"
click at [1055, 735] on div "Insurance Deductions Medical 264.17 $ Dental 24.00 $ Vision 16.15 $ Life 36.45 …" at bounding box center [1007, 600] width 445 height 477
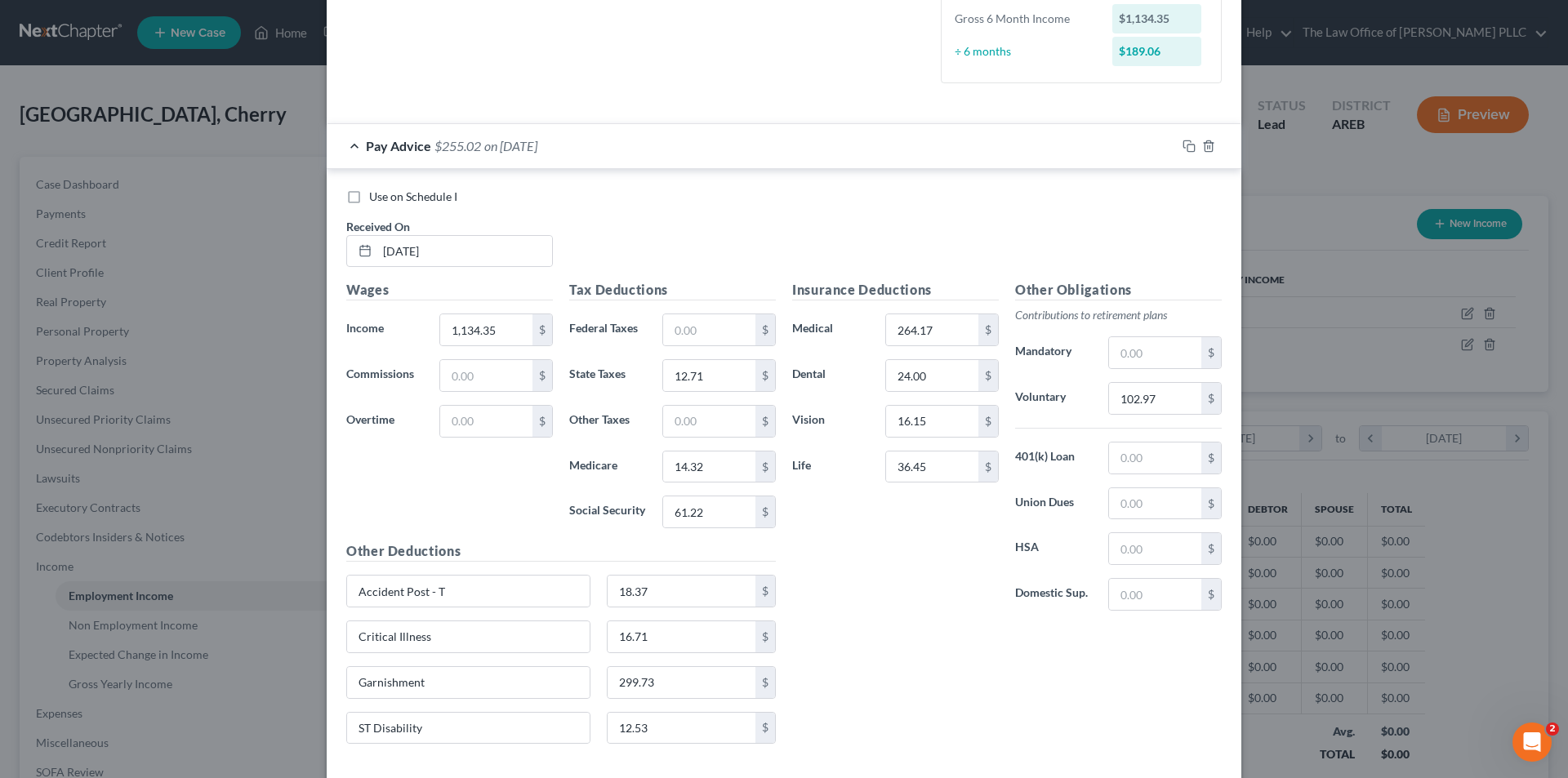
scroll to position [543, 0]
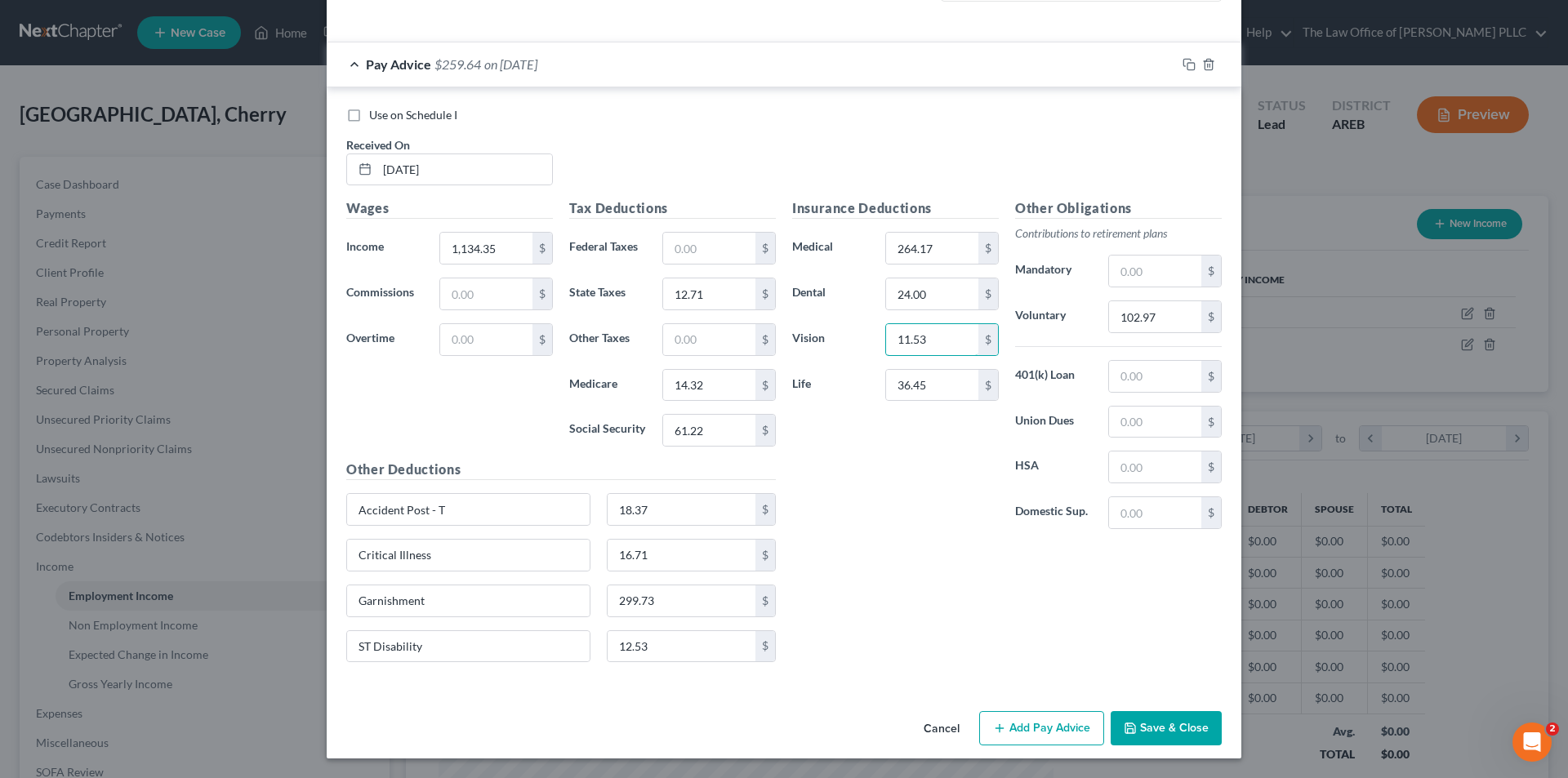
type input "11.53"
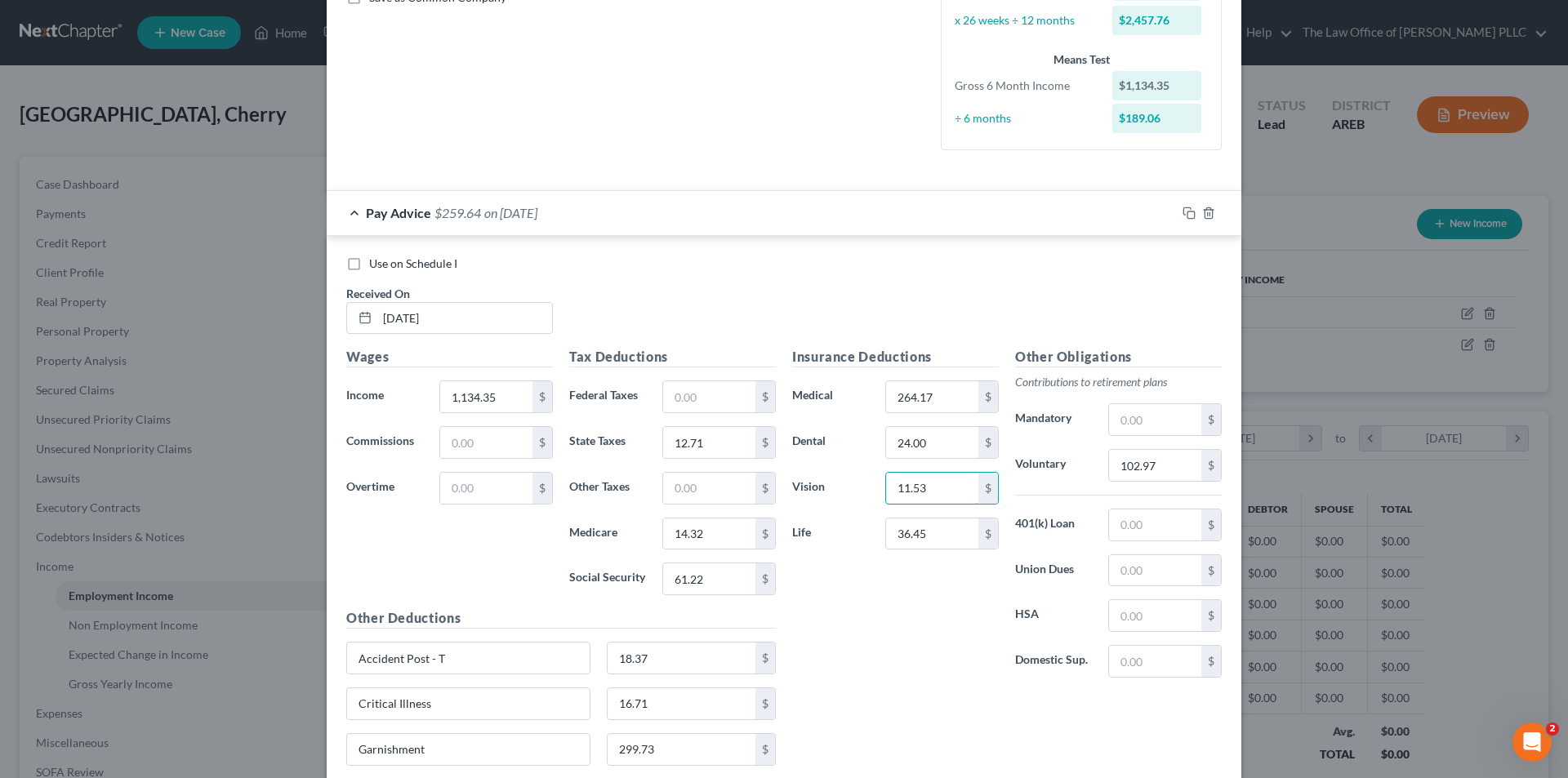
scroll to position [379, 0]
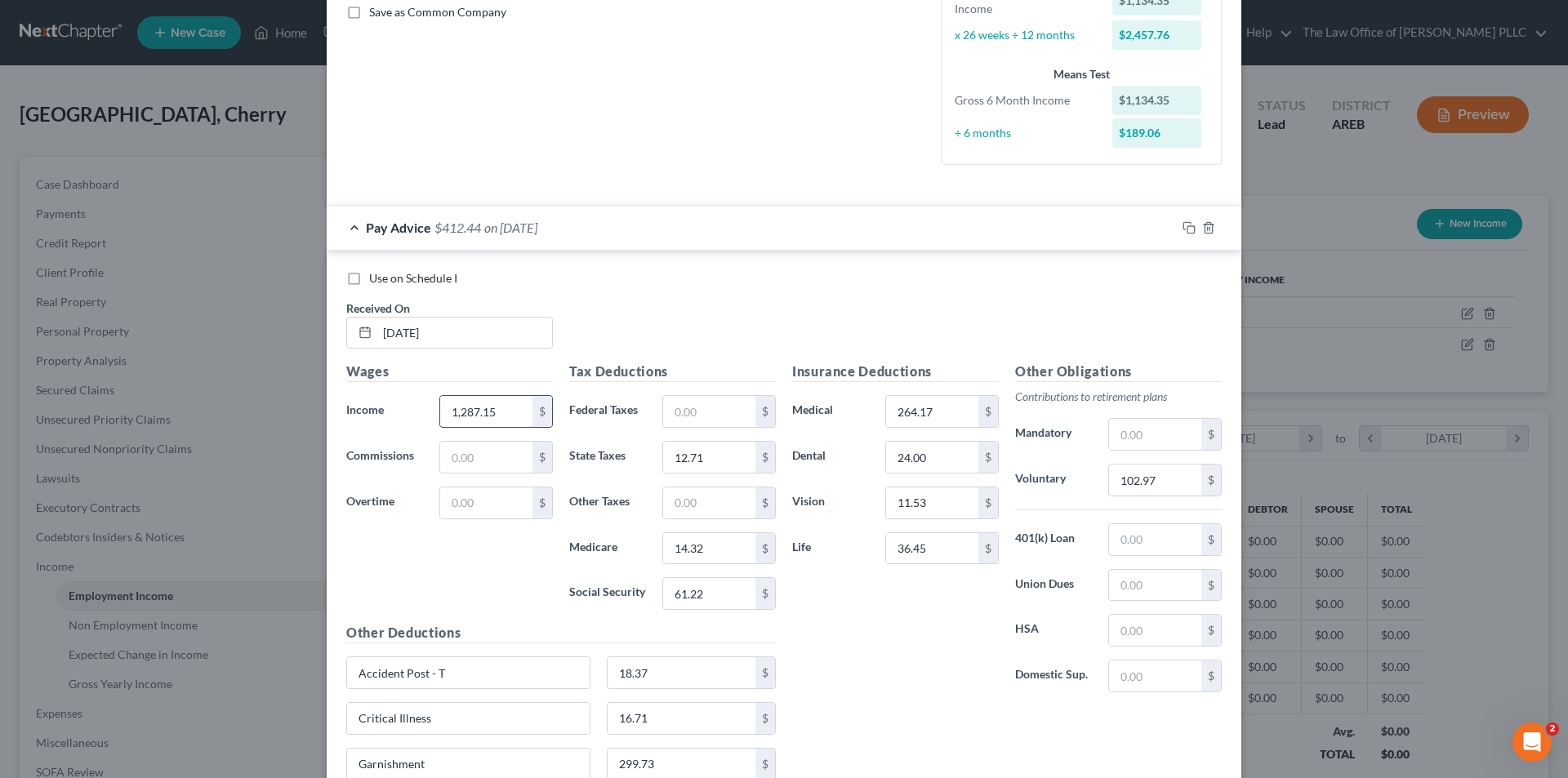
type input "1,287.15"
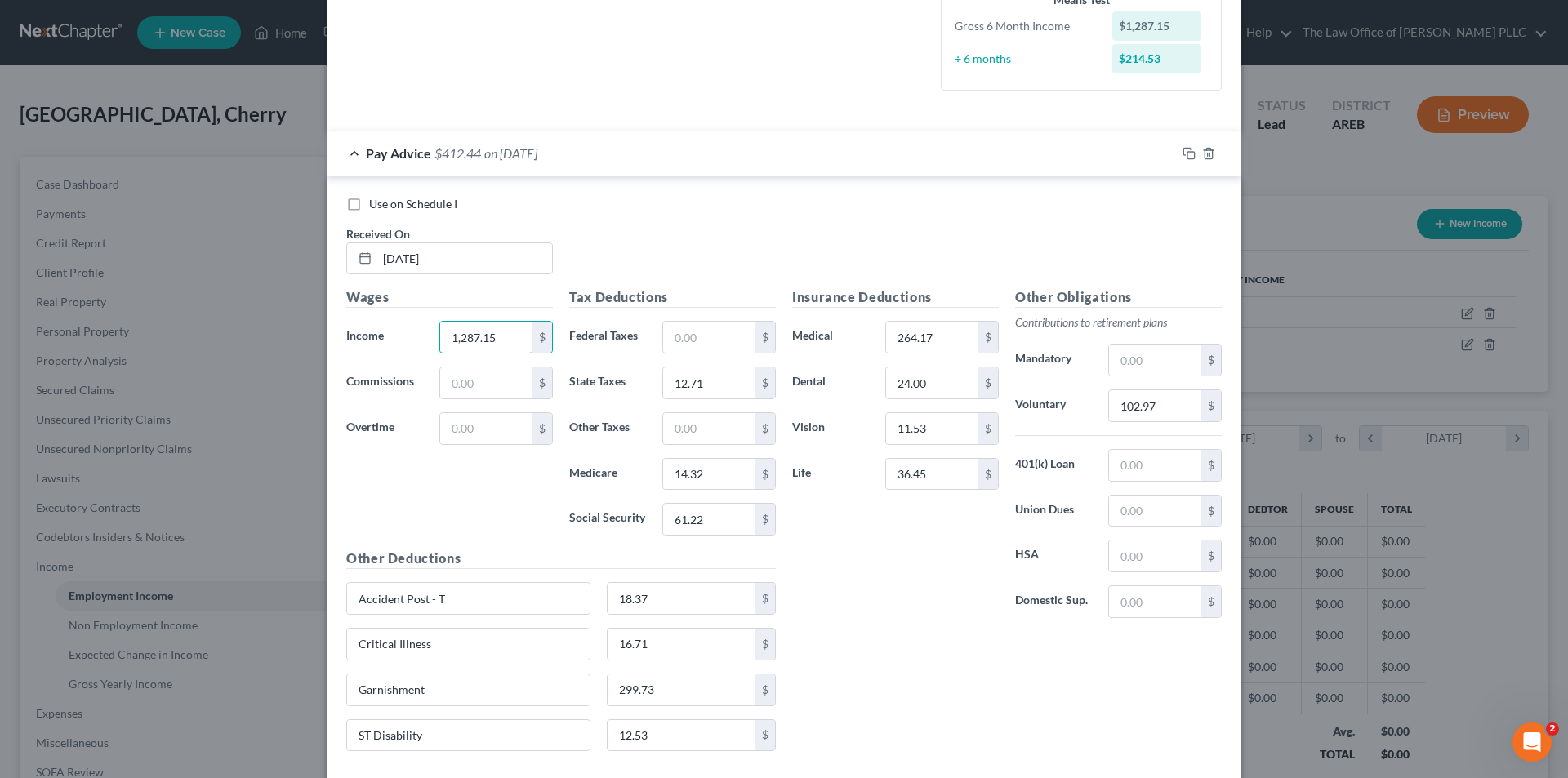
scroll to position [543, 0]
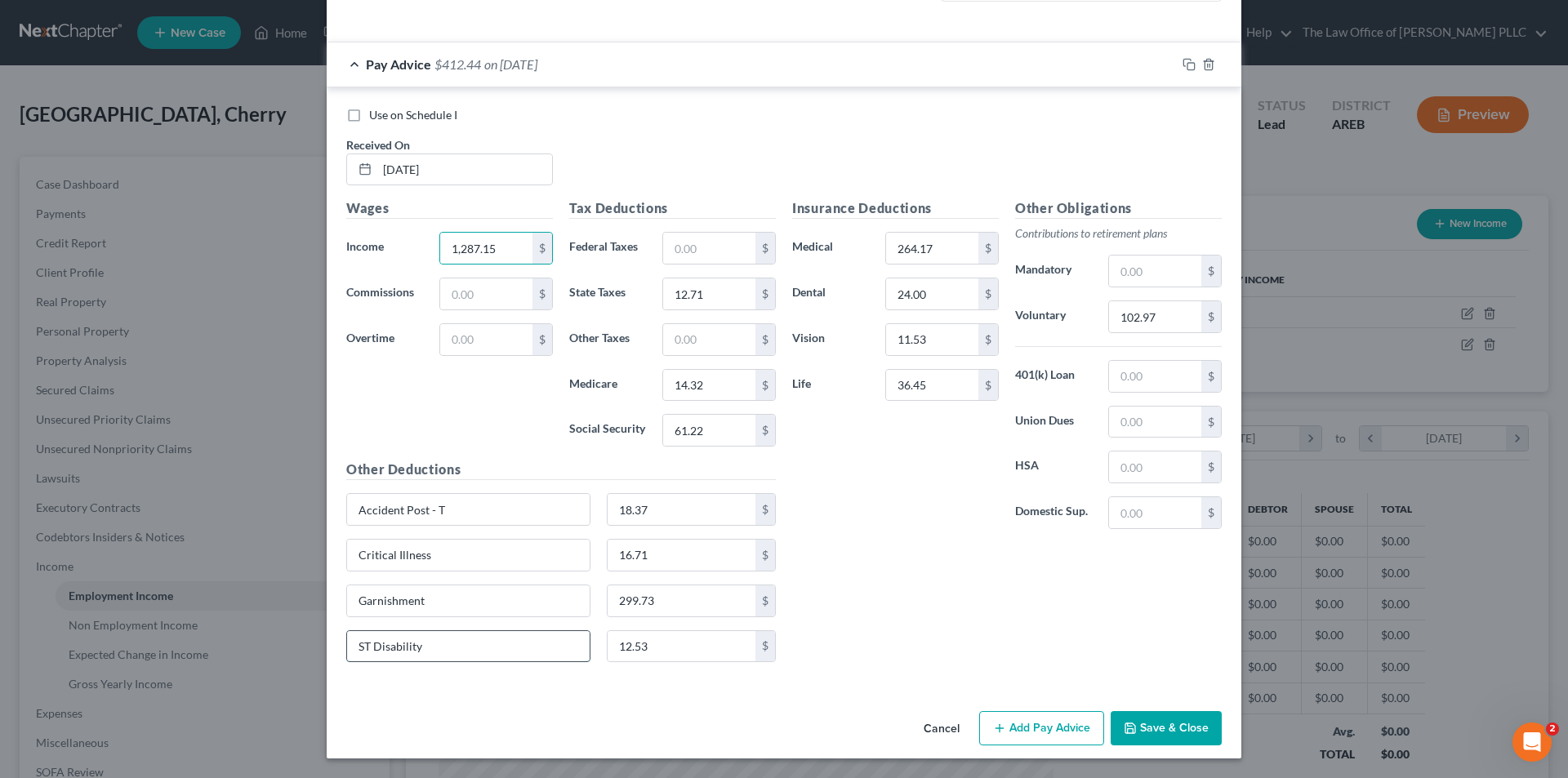
click at [469, 660] on input "ST Disability" at bounding box center [468, 647] width 242 height 31
click at [481, 505] on input "Accident Post - T" at bounding box center [468, 510] width 242 height 31
type input "Accident Post - T and MASA"
type input "24.83"
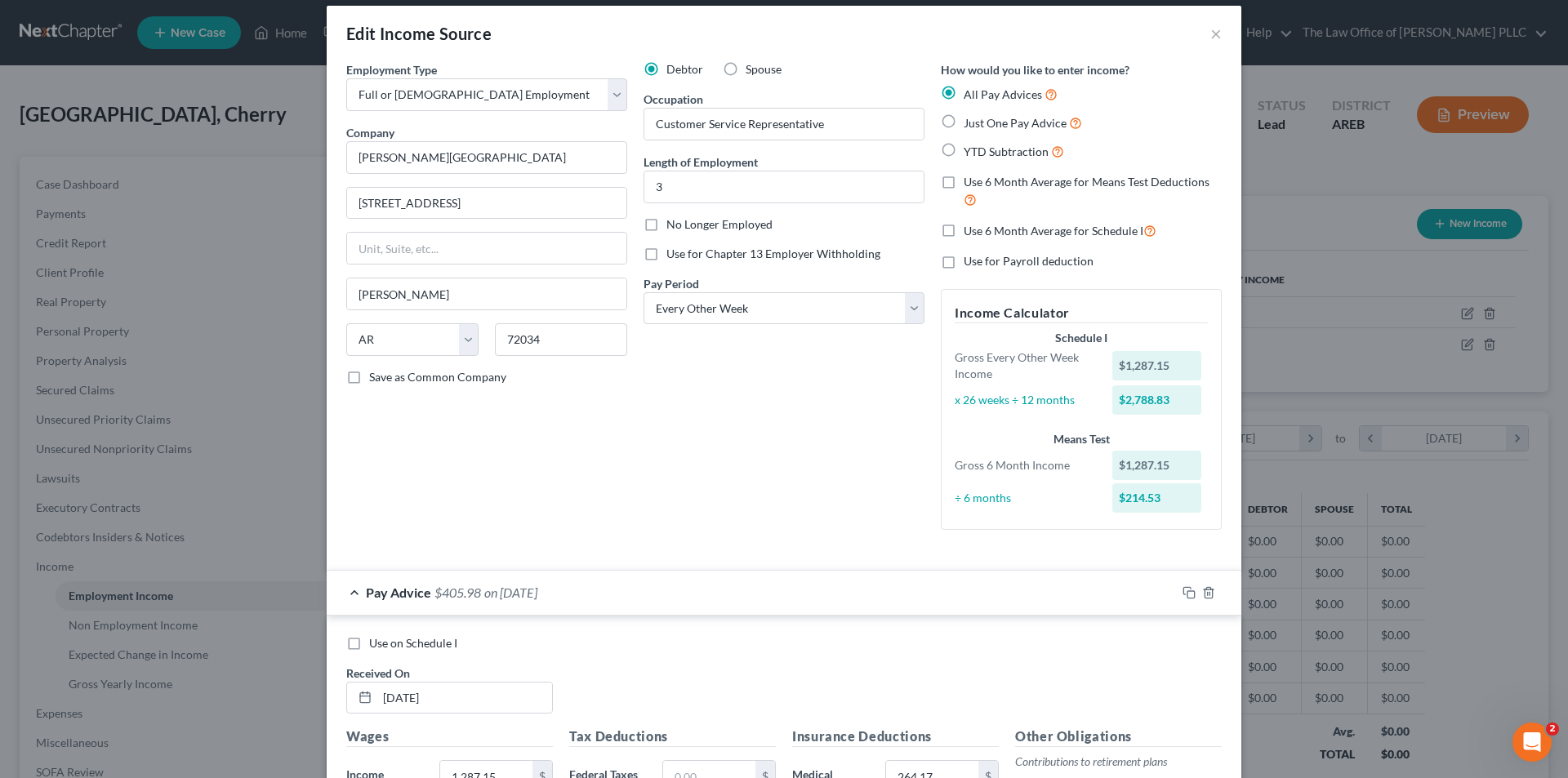
scroll to position [0, 0]
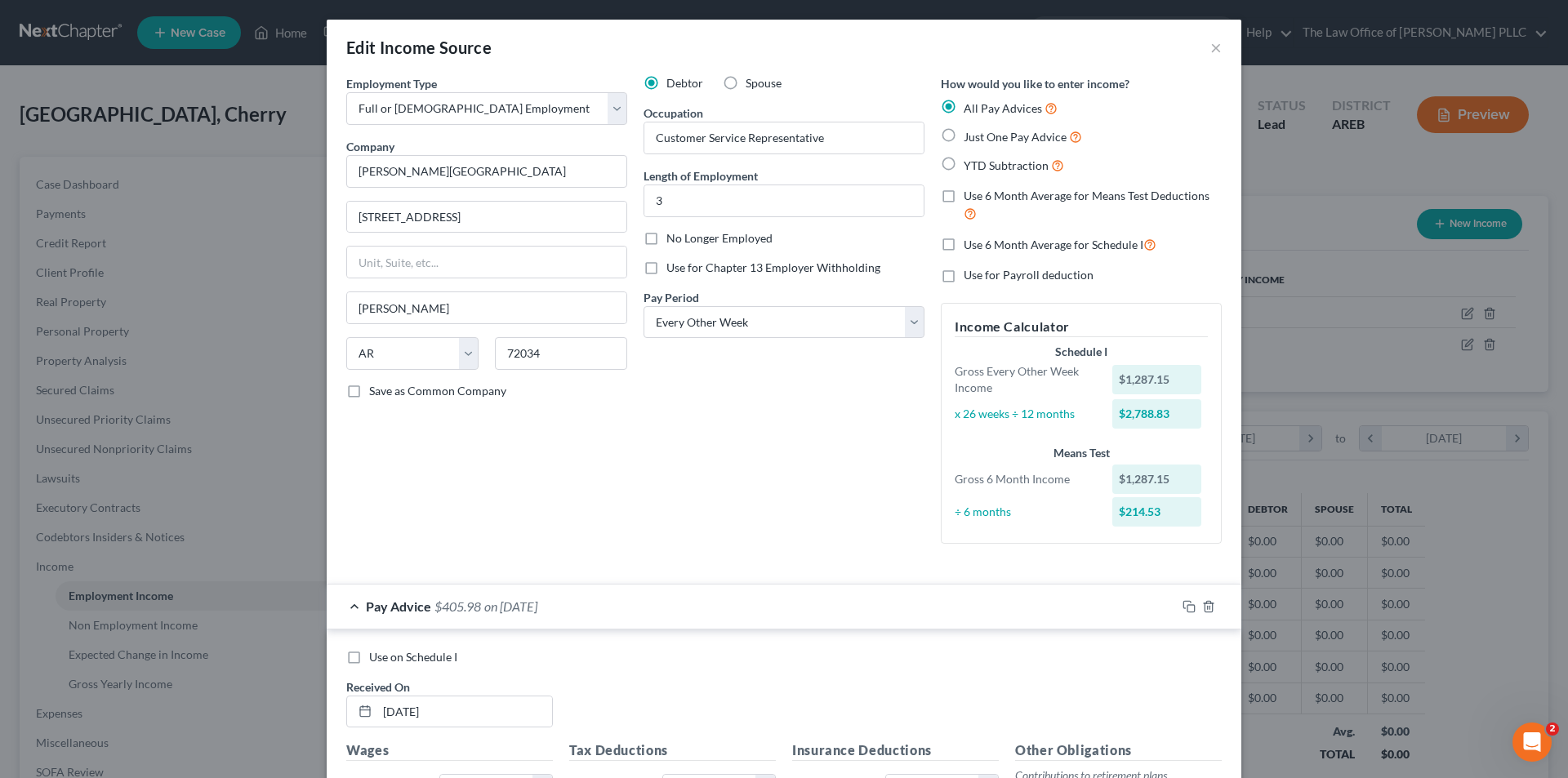
click at [964, 138] on label "Just One Pay Advice" at bounding box center [1022, 136] width 119 height 19
click at [970, 138] on input "Just One Pay Advice" at bounding box center [975, 132] width 11 height 11
radio input "true"
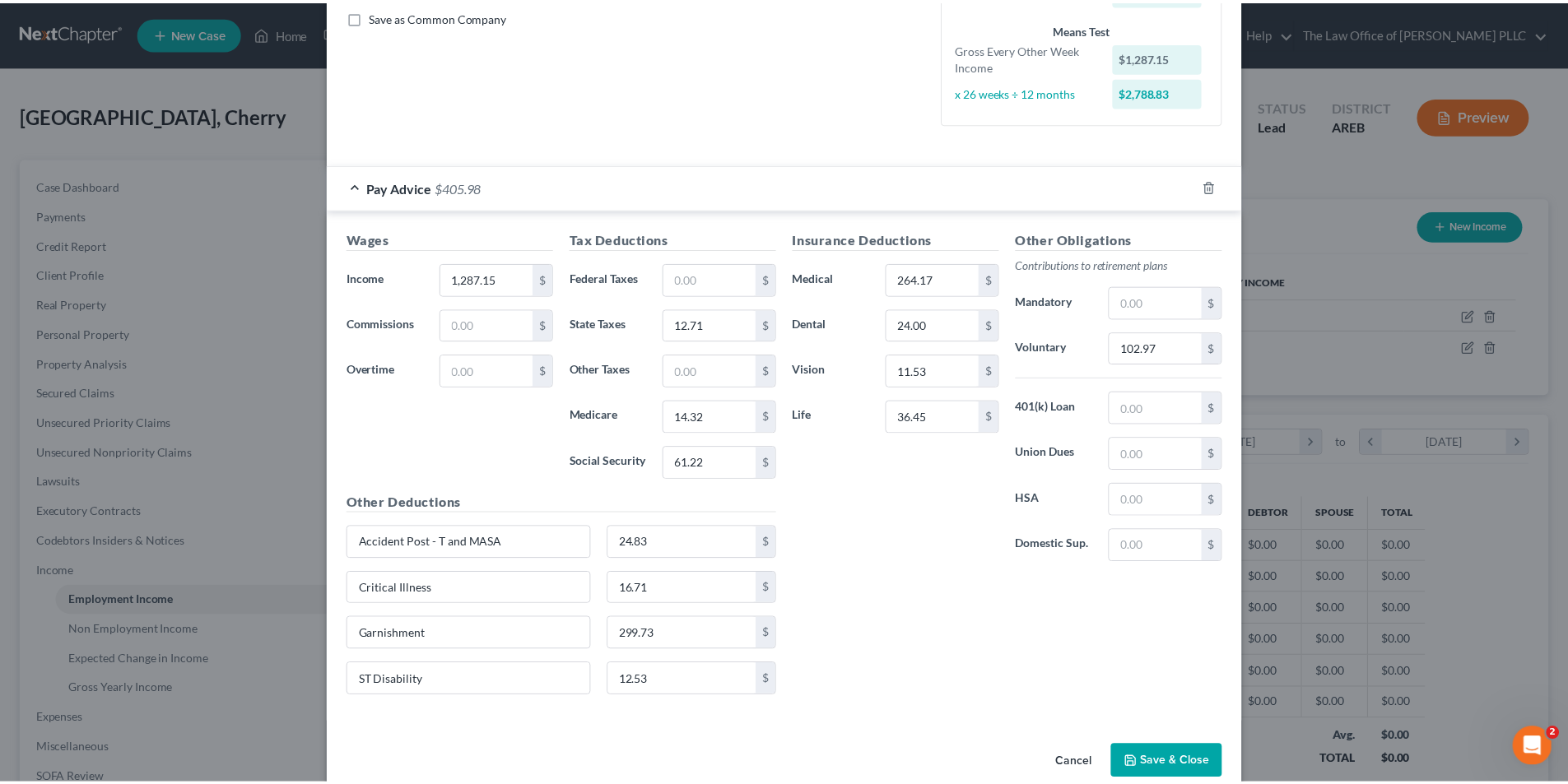
scroll to position [405, 0]
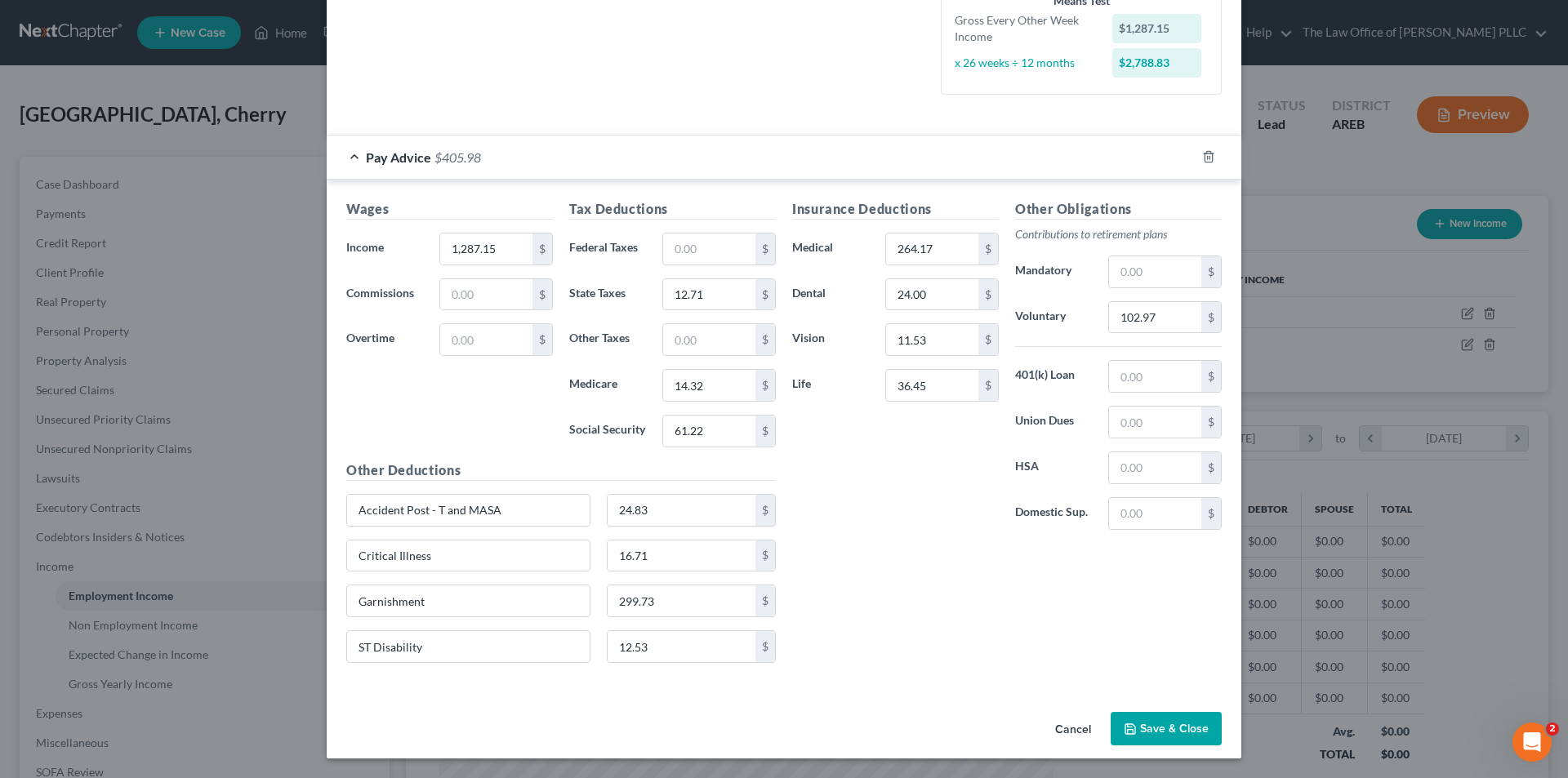
click at [1166, 727] on button "Save & Close" at bounding box center [1166, 729] width 111 height 34
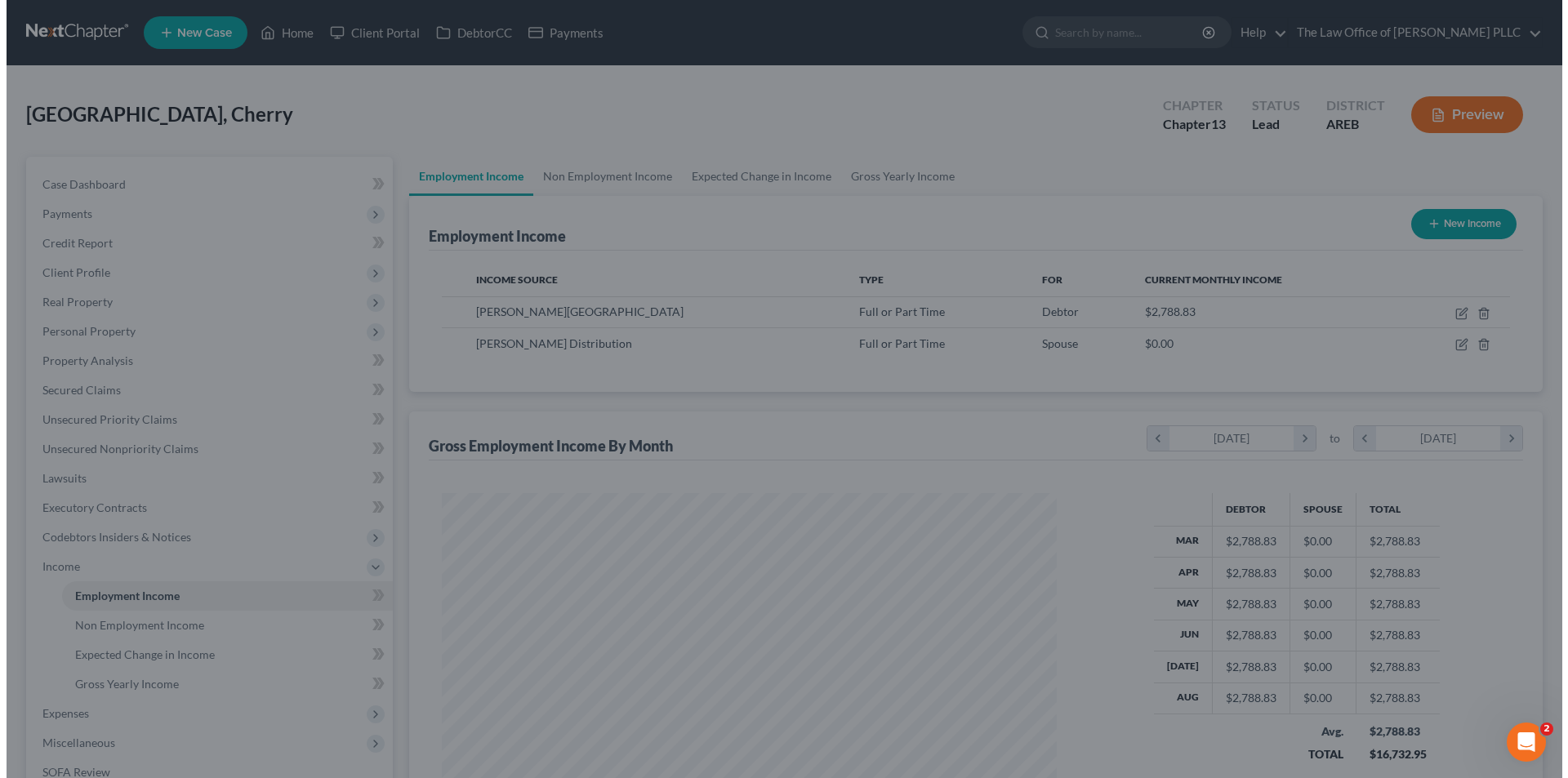
scroll to position [816282, 816064]
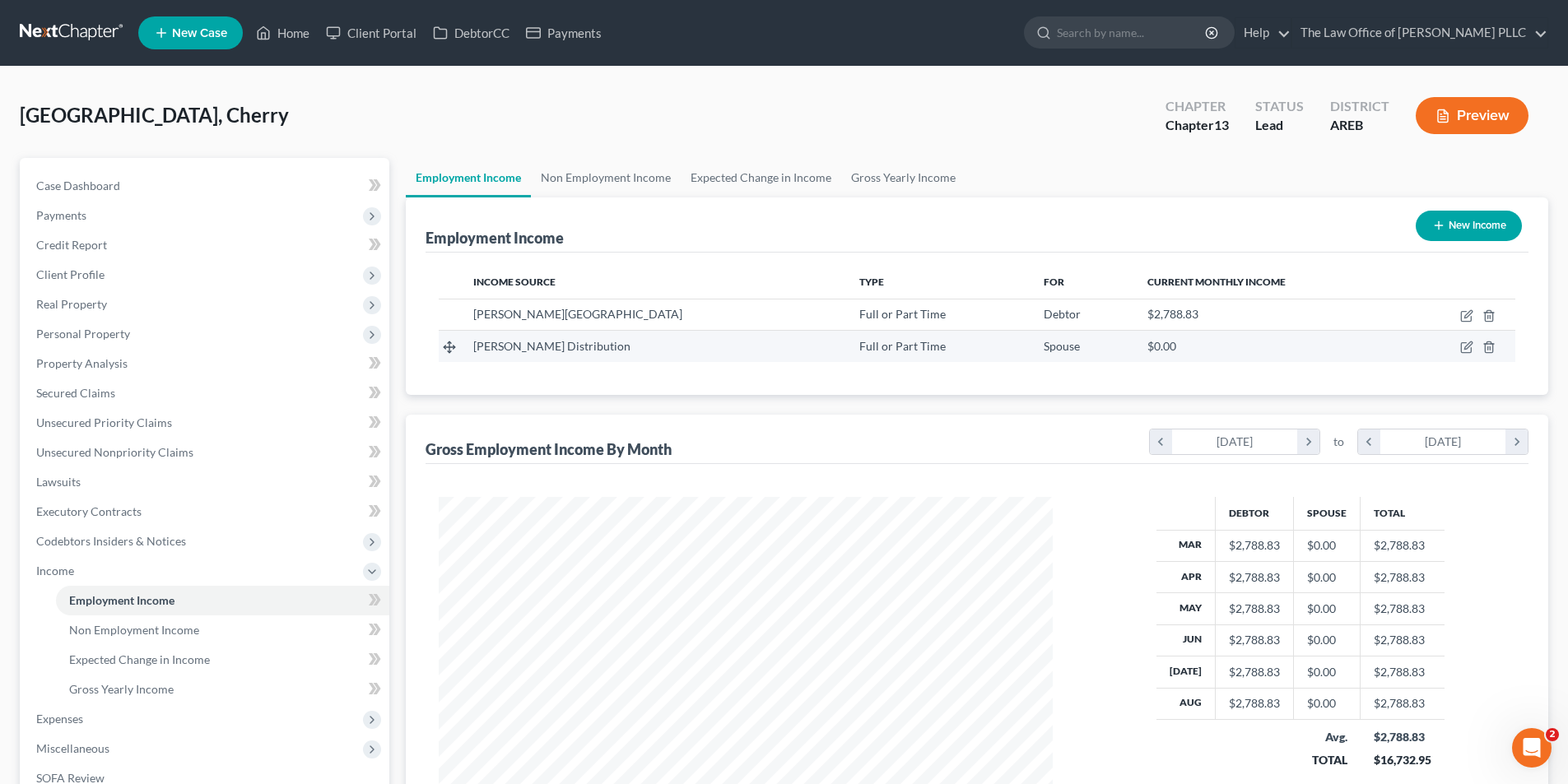
click at [1465, 339] on td at bounding box center [1458, 347] width 112 height 32
click at [1463, 344] on icon "button" at bounding box center [1466, 347] width 13 height 13
select select "0"
select select "2"
select select "3"
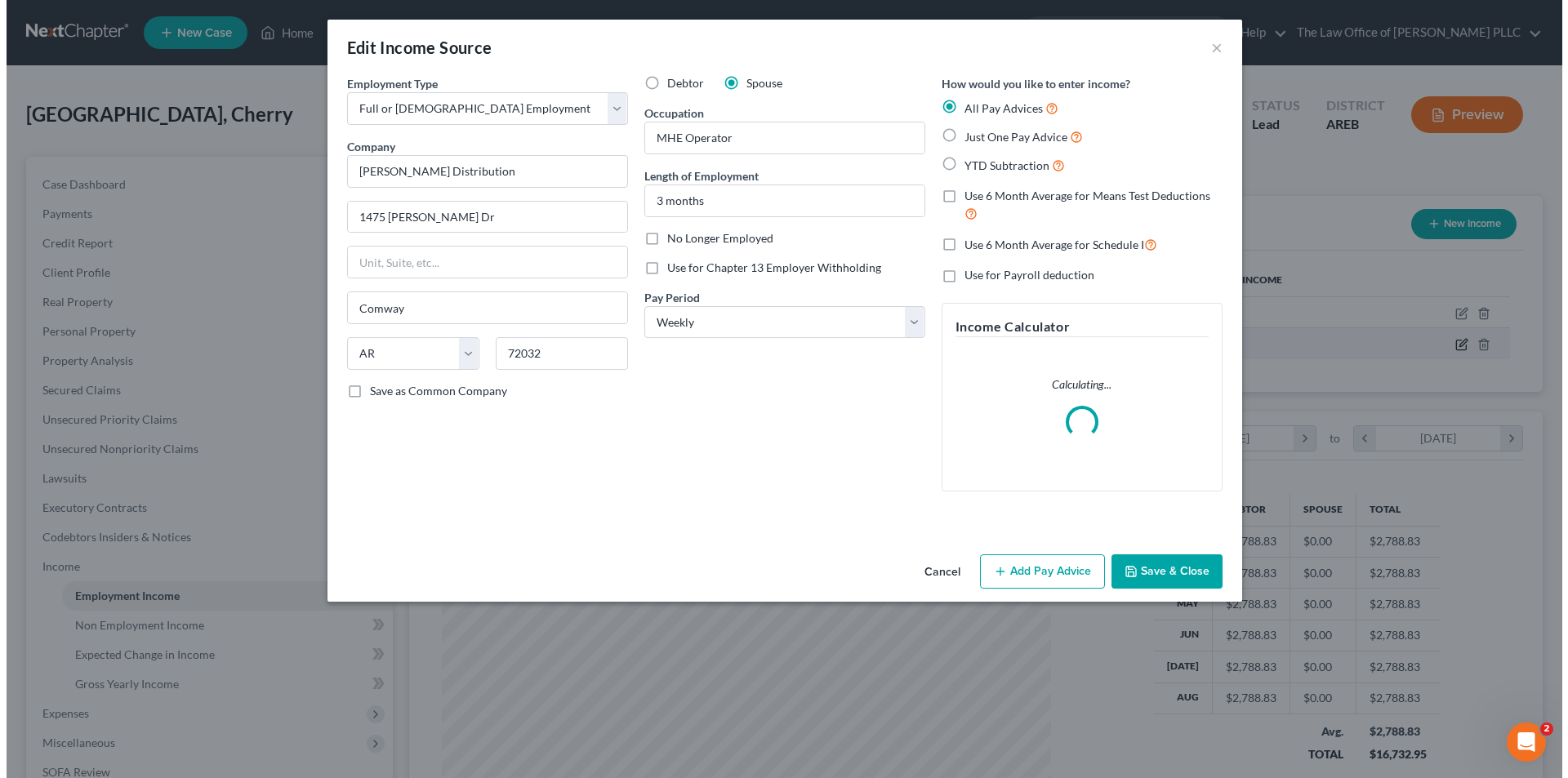
scroll to position [307, 648]
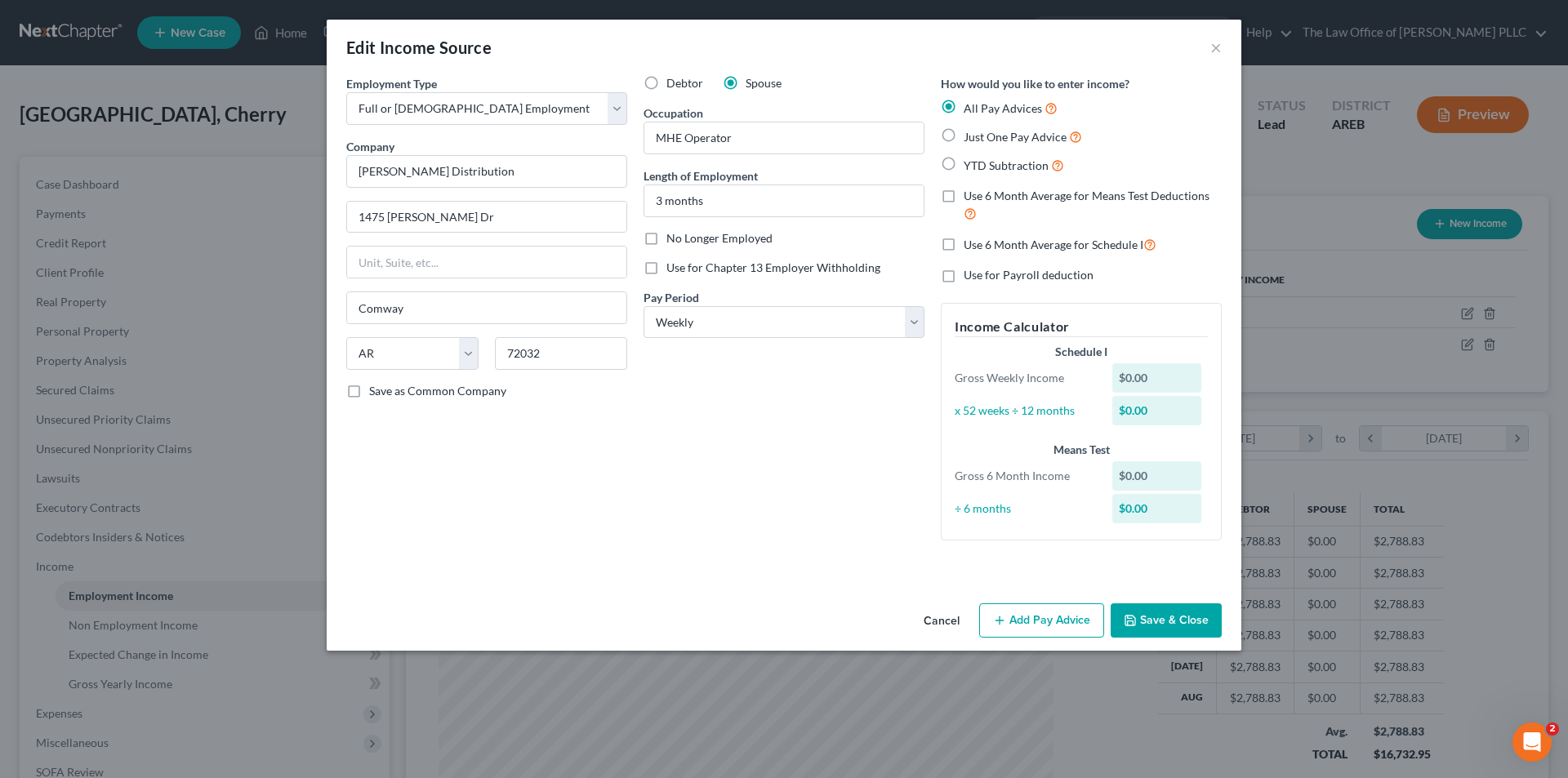
click at [1060, 623] on button "Add Pay Advice" at bounding box center [1041, 620] width 125 height 34
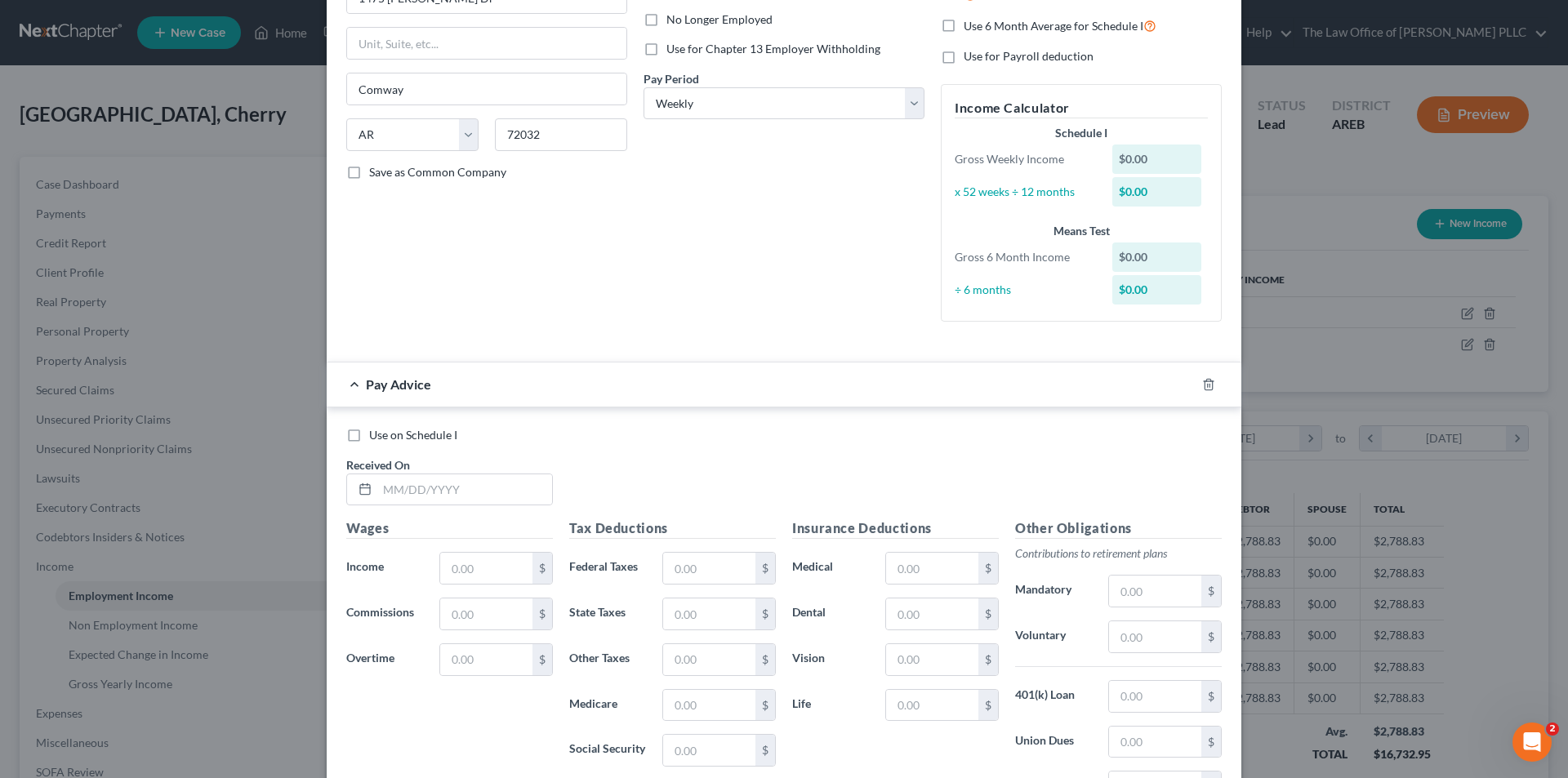
scroll to position [245, 0]
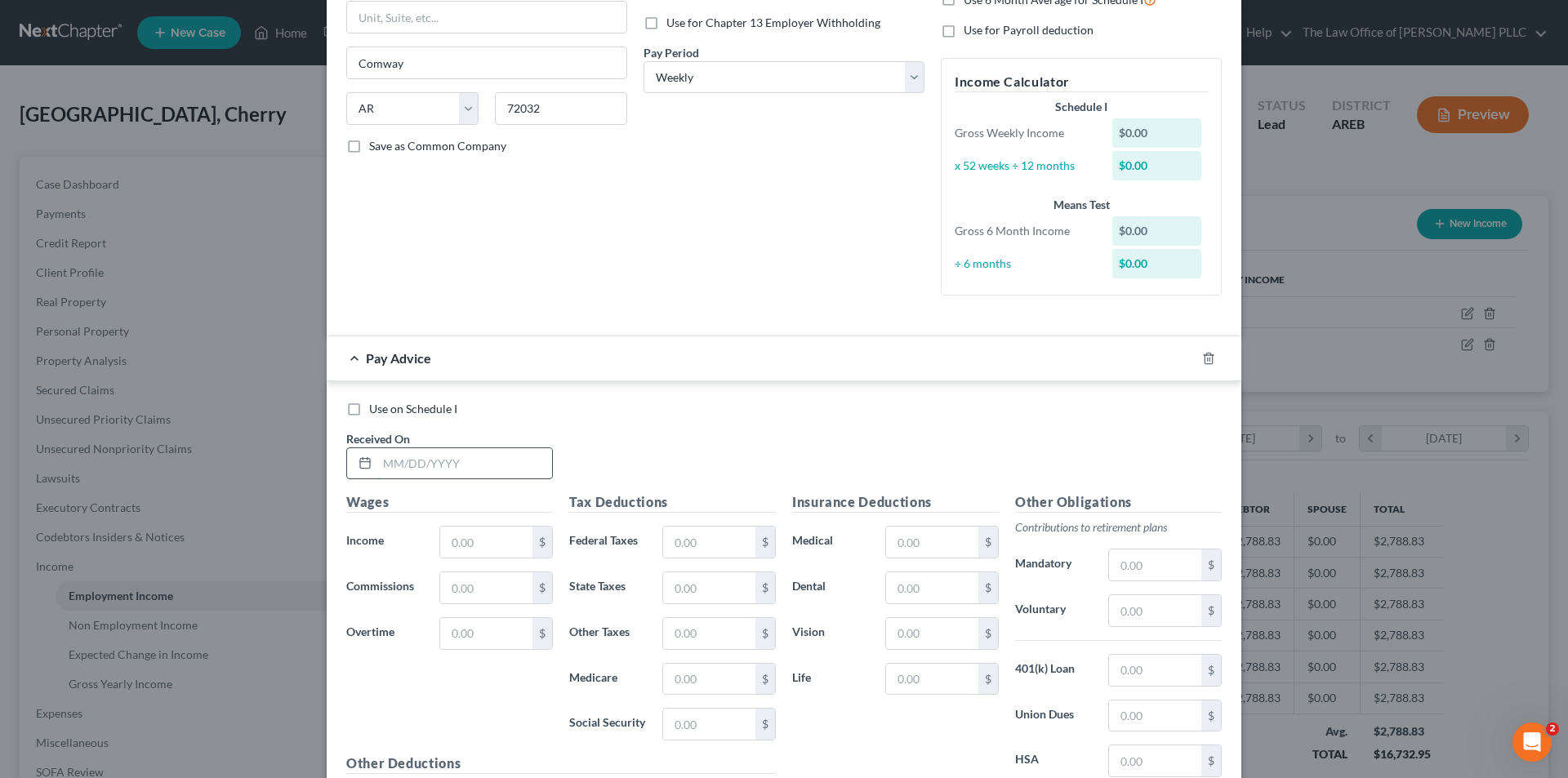
click at [444, 469] on input "text" at bounding box center [465, 464] width 175 height 31
type input "[DATE]"
click at [485, 542] on input "text" at bounding box center [487, 543] width 92 height 31
type input "740.00"
click at [910, 443] on div "Use on Schedule I Received On * [DATE]" at bounding box center [784, 447] width 892 height 92
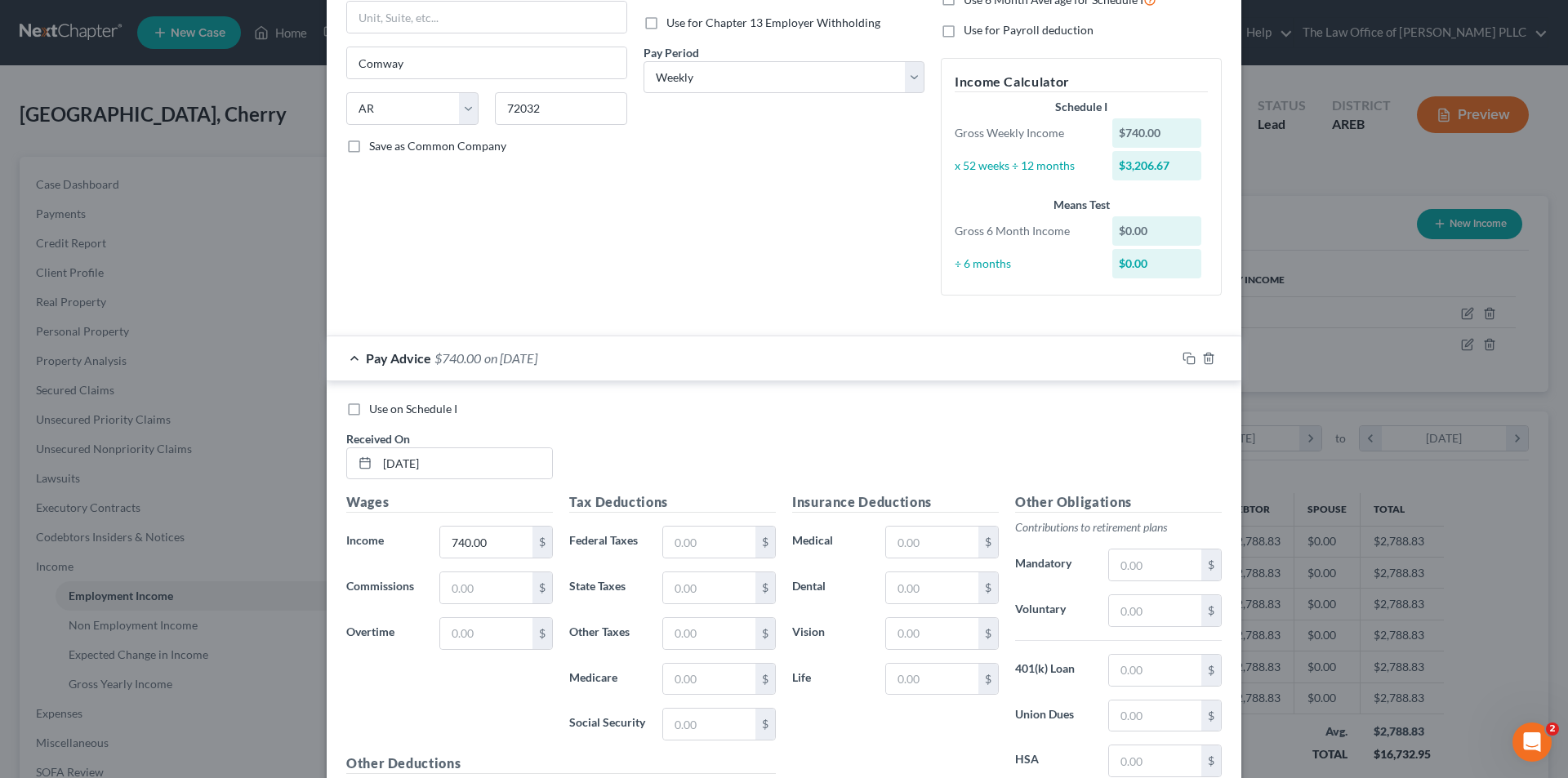
scroll to position [327, 0]
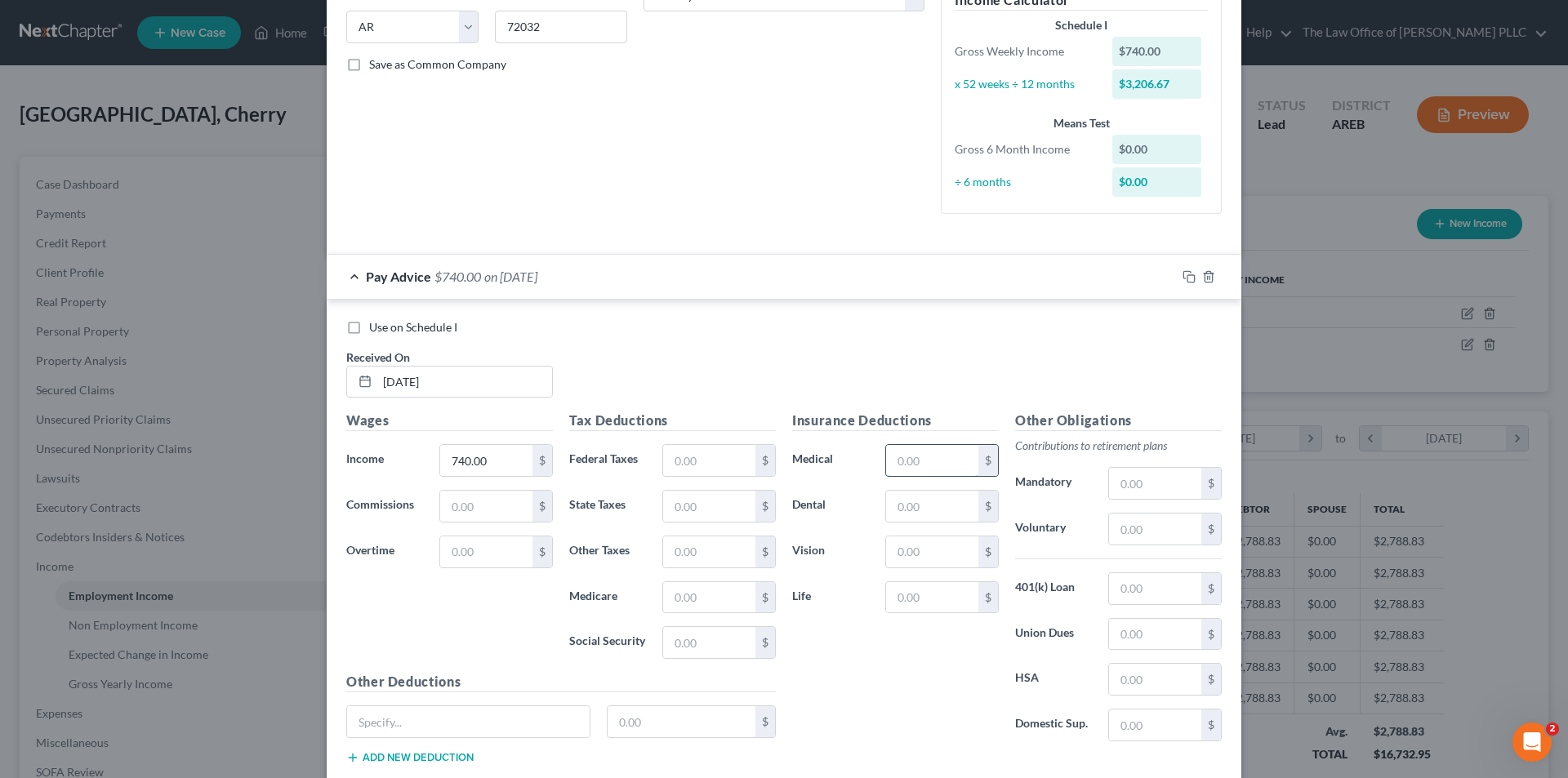
click at [918, 452] on input "text" at bounding box center [932, 461] width 92 height 31
type input "10.91"
drag, startPoint x: 689, startPoint y: 646, endPoint x: 621, endPoint y: 648, distance: 68.0
click at [689, 645] on input "text" at bounding box center [709, 643] width 92 height 31
type input "46.65"
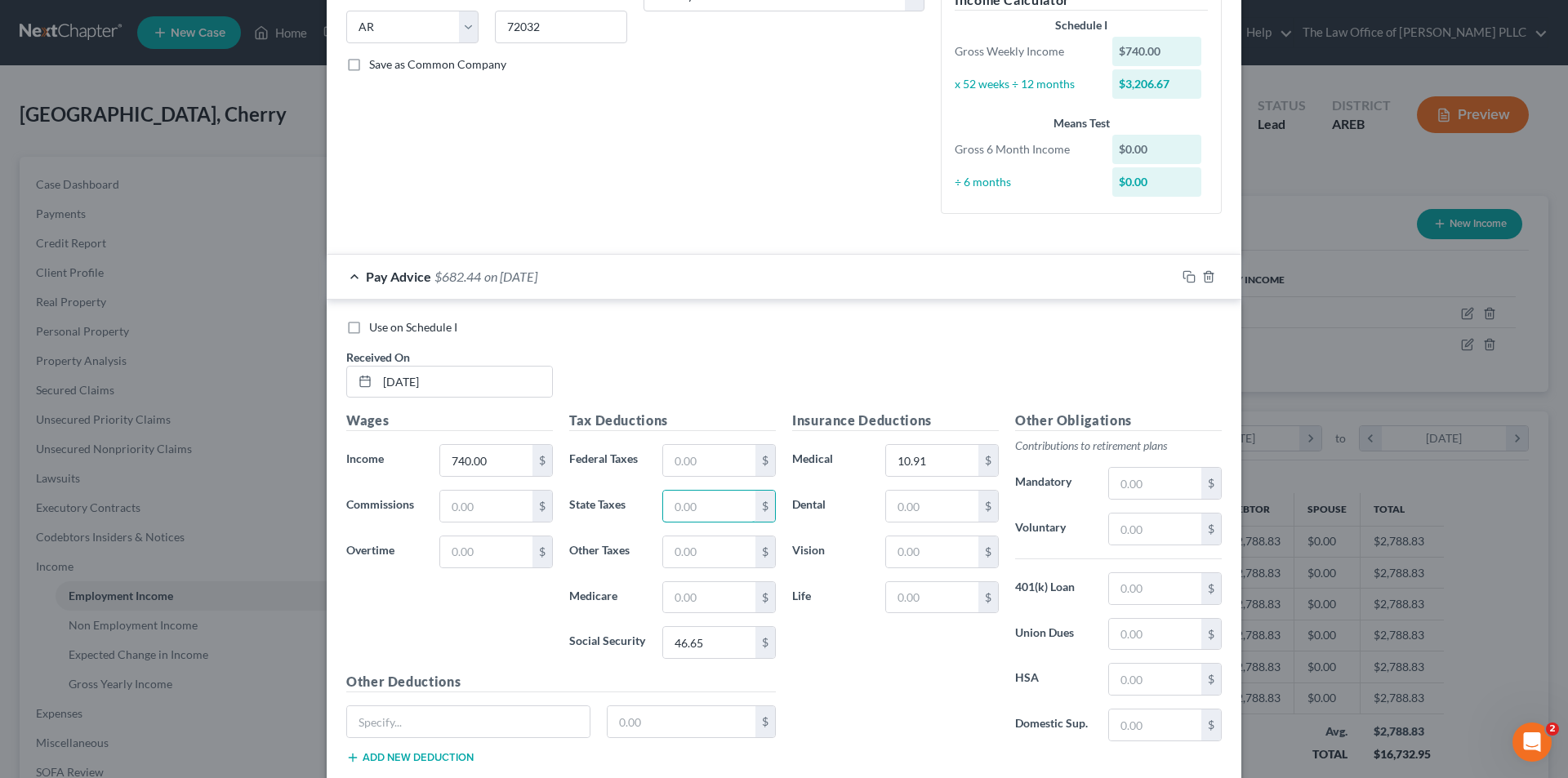
drag, startPoint x: 694, startPoint y: 505, endPoint x: 770, endPoint y: 511, distance: 76.2
click at [694, 505] on input "text" at bounding box center [709, 506] width 92 height 31
type input "18.00"
click at [722, 352] on div "Use on Schedule I Received On * [DATE]" at bounding box center [784, 365] width 892 height 92
type input "752.48"
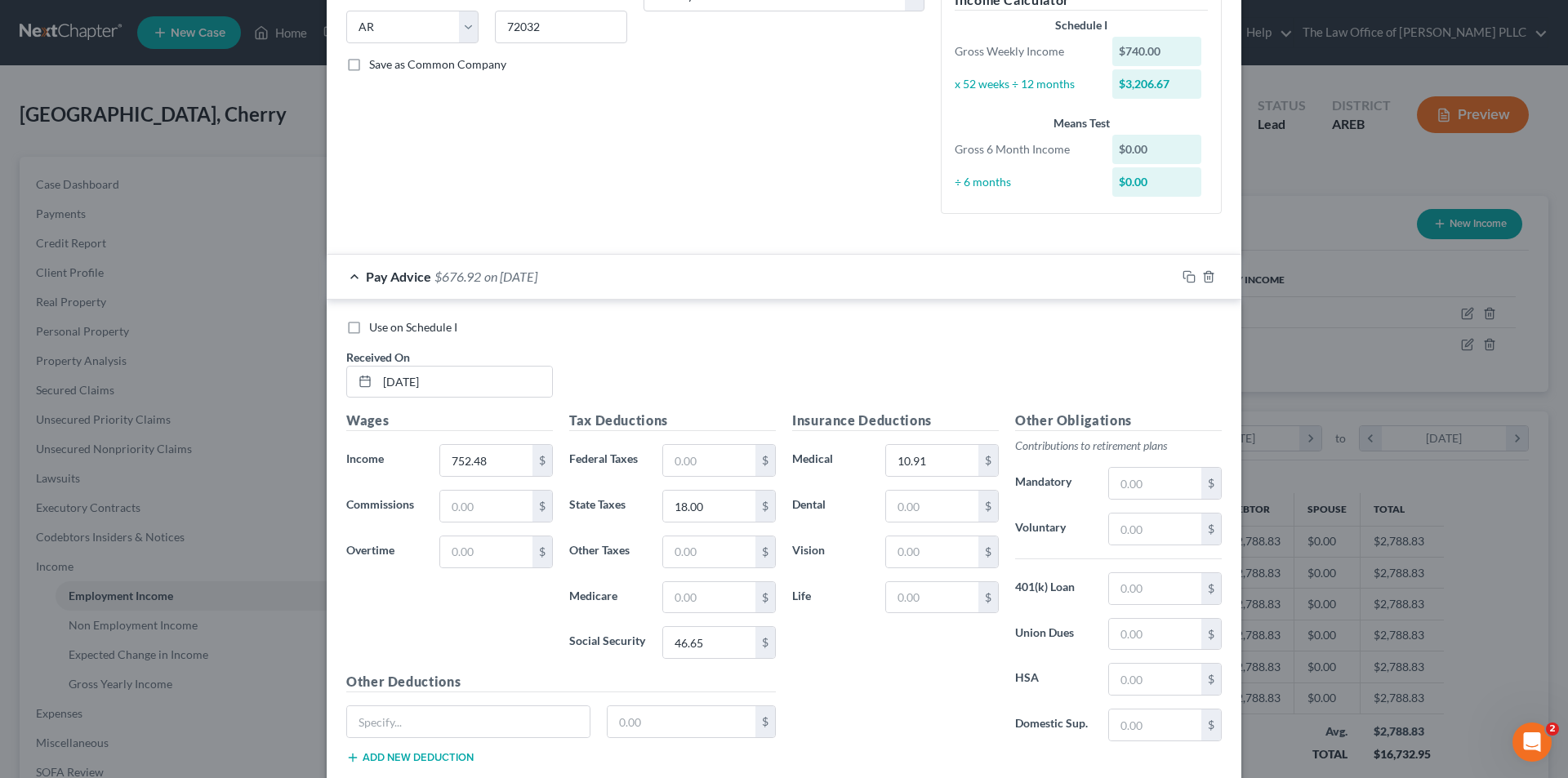
click at [668, 354] on div "Use on Schedule I Received On * [DATE]" at bounding box center [784, 365] width 892 height 92
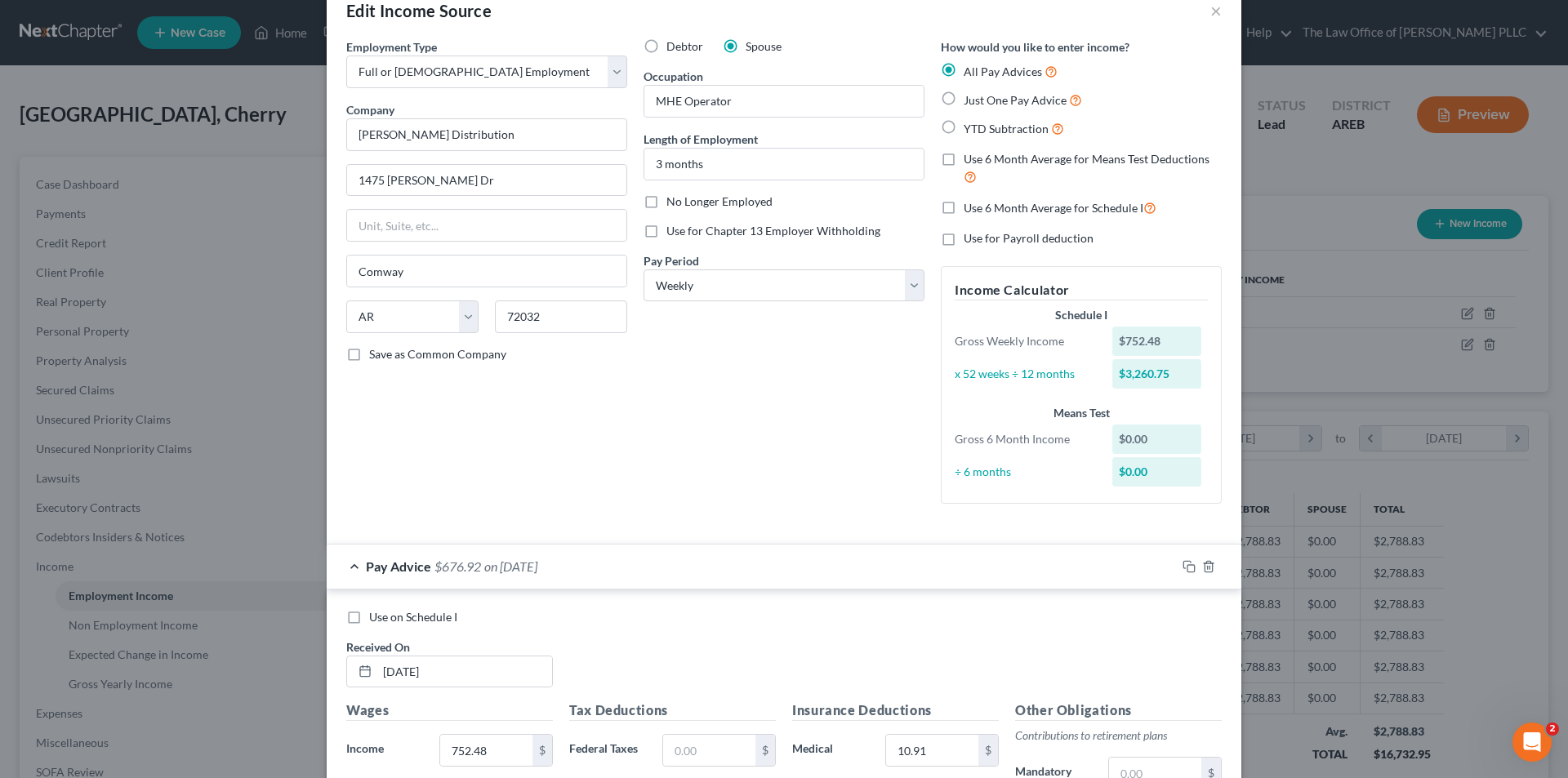
scroll to position [0, 0]
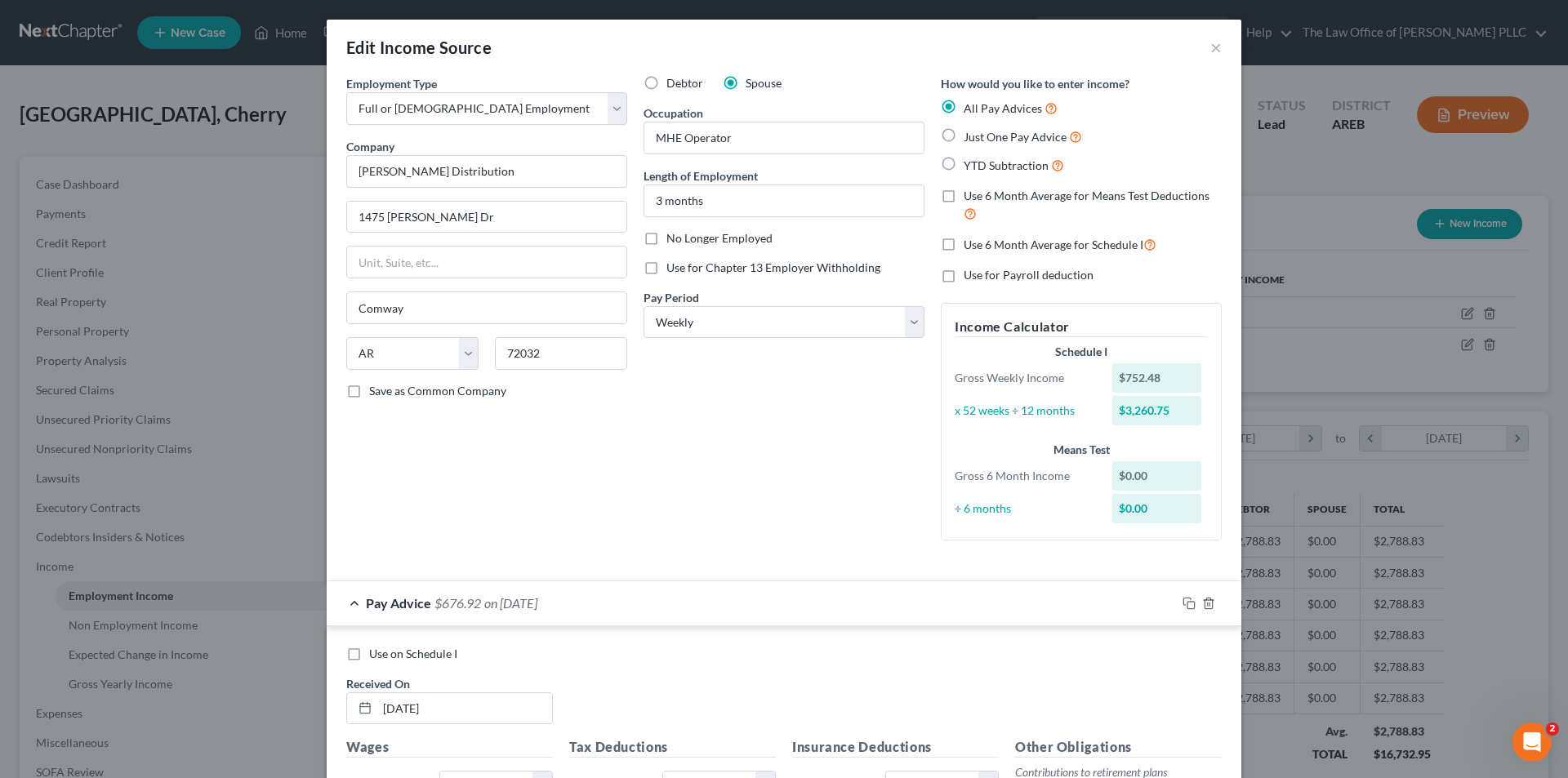
click at [964, 130] on label "Just One Pay Advice" at bounding box center [1022, 136] width 119 height 19
click at [970, 130] on input "Just One Pay Advice" at bounding box center [975, 132] width 11 height 11
radio input "true"
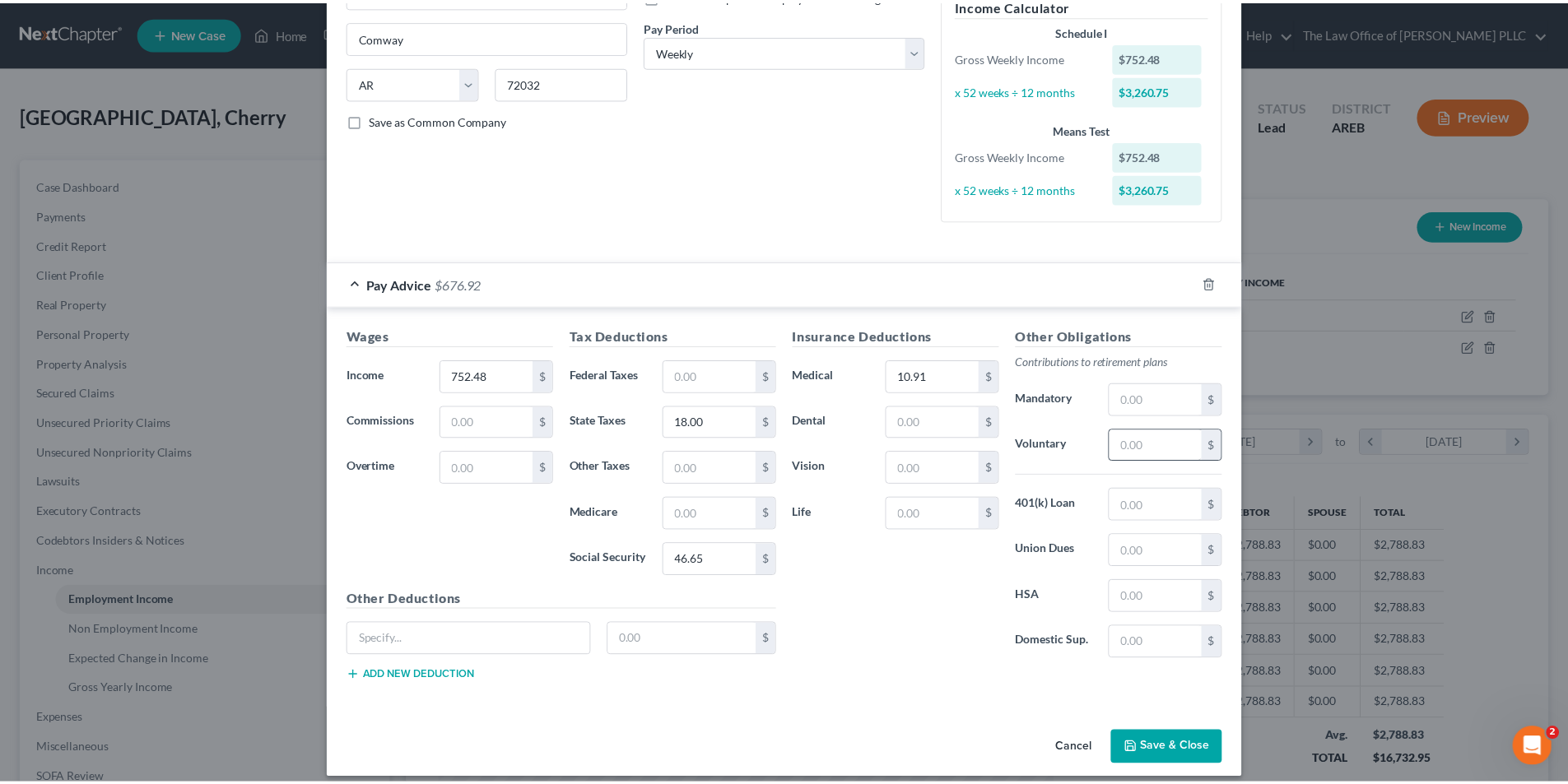
scroll to position [288, 0]
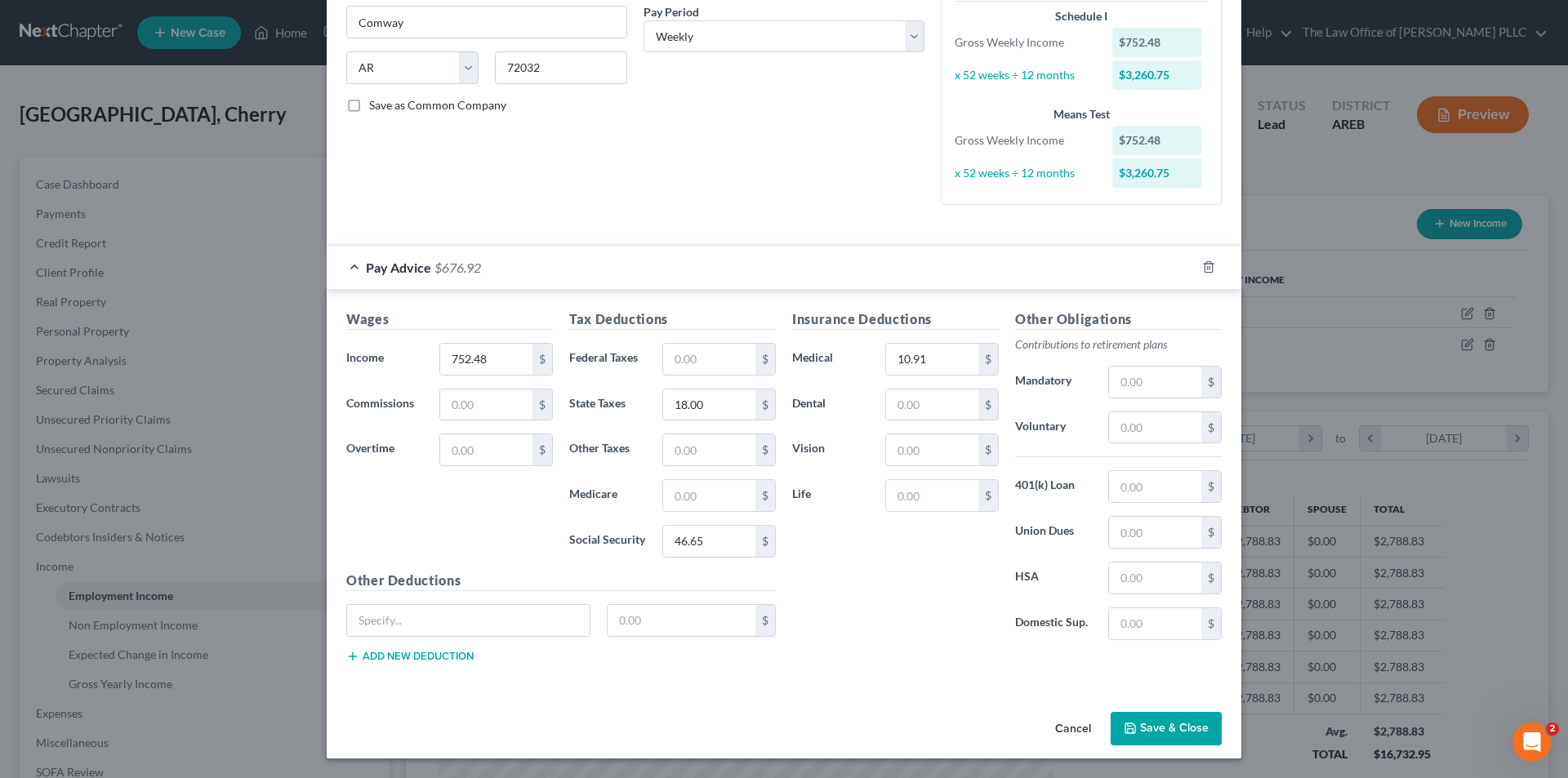
click at [1166, 723] on button "Save & Close" at bounding box center [1166, 729] width 111 height 34
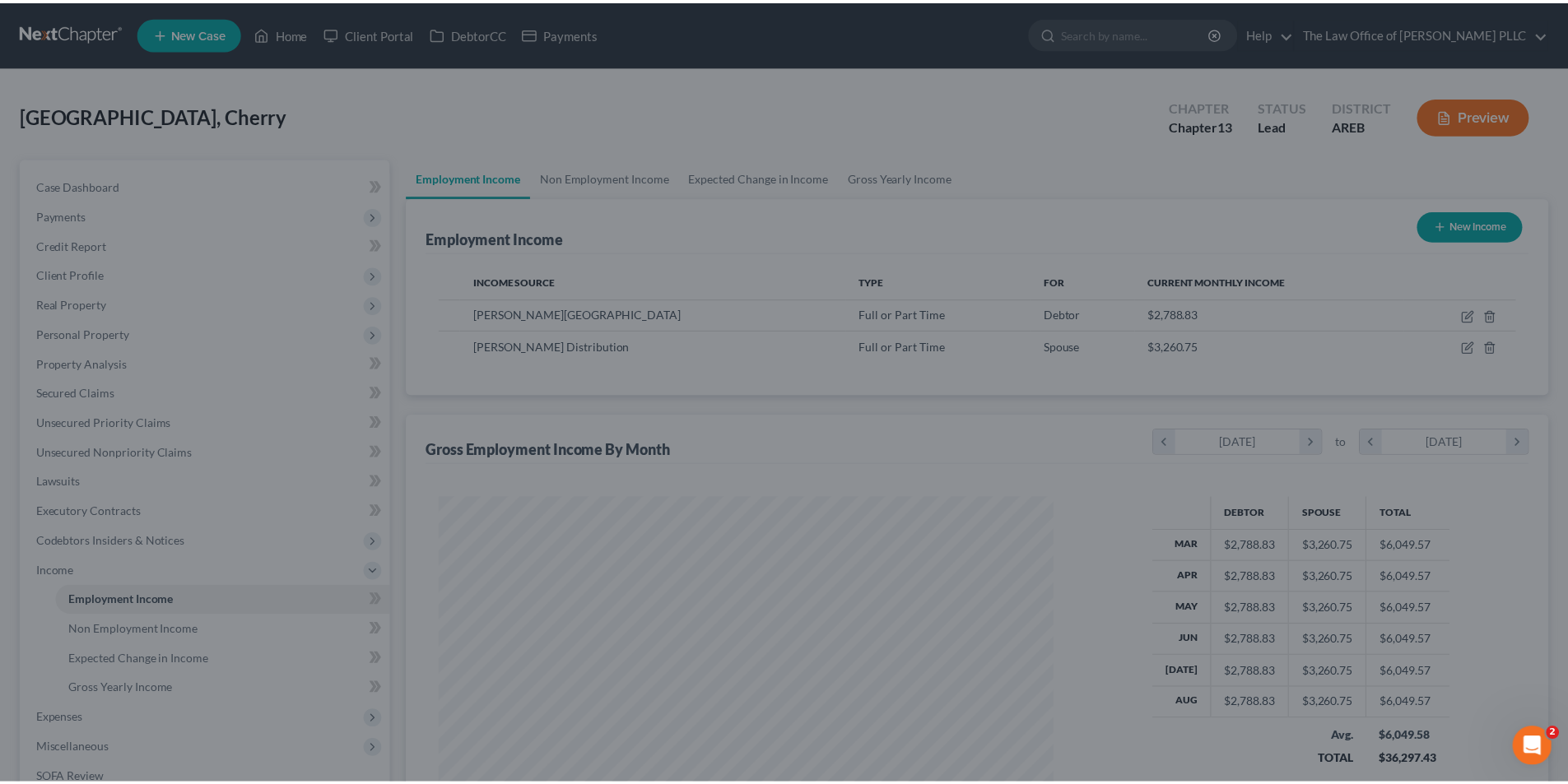
scroll to position [822577, 822238]
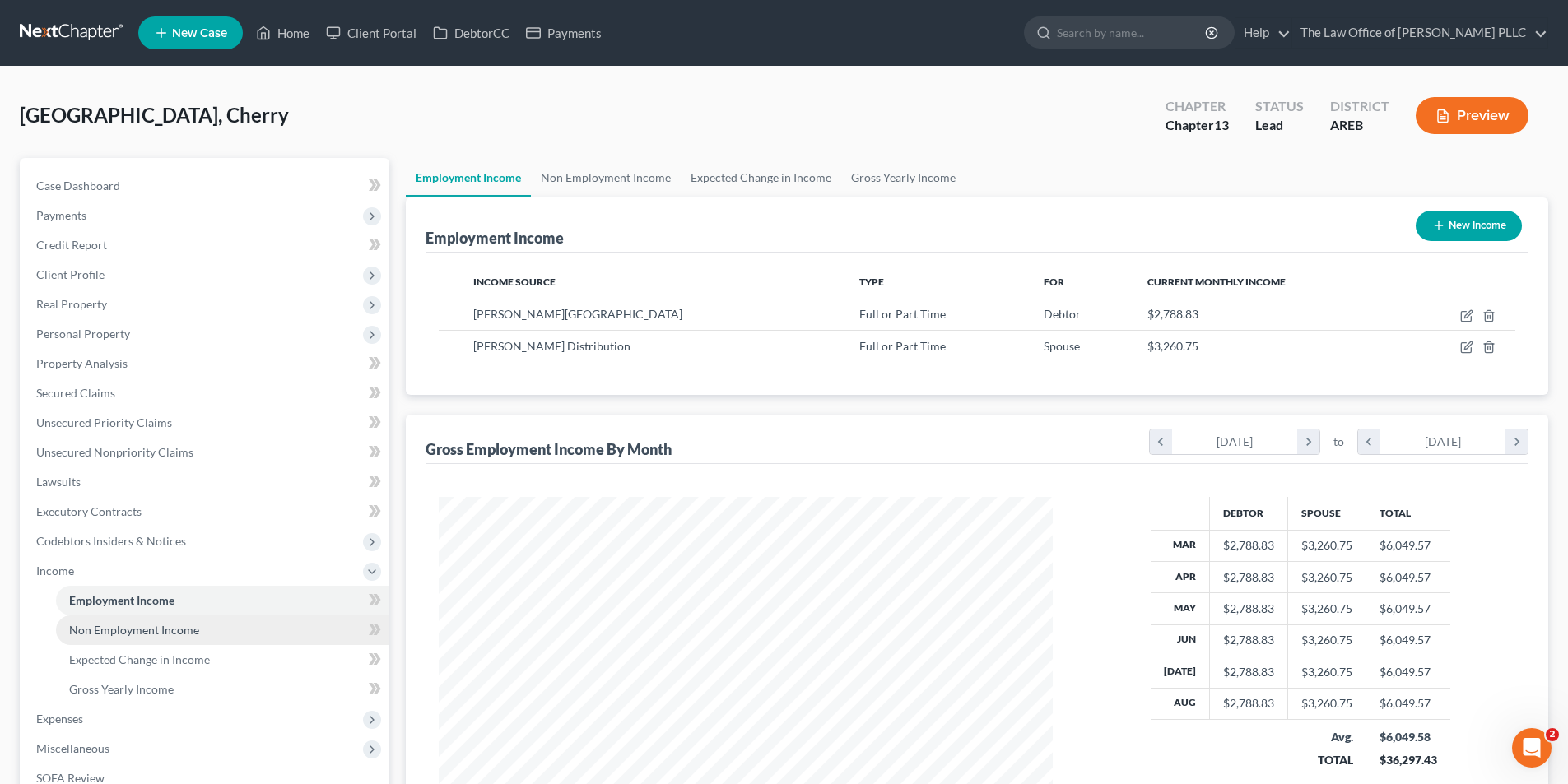
click at [117, 630] on span "Non Employment Income" at bounding box center [134, 630] width 131 height 14
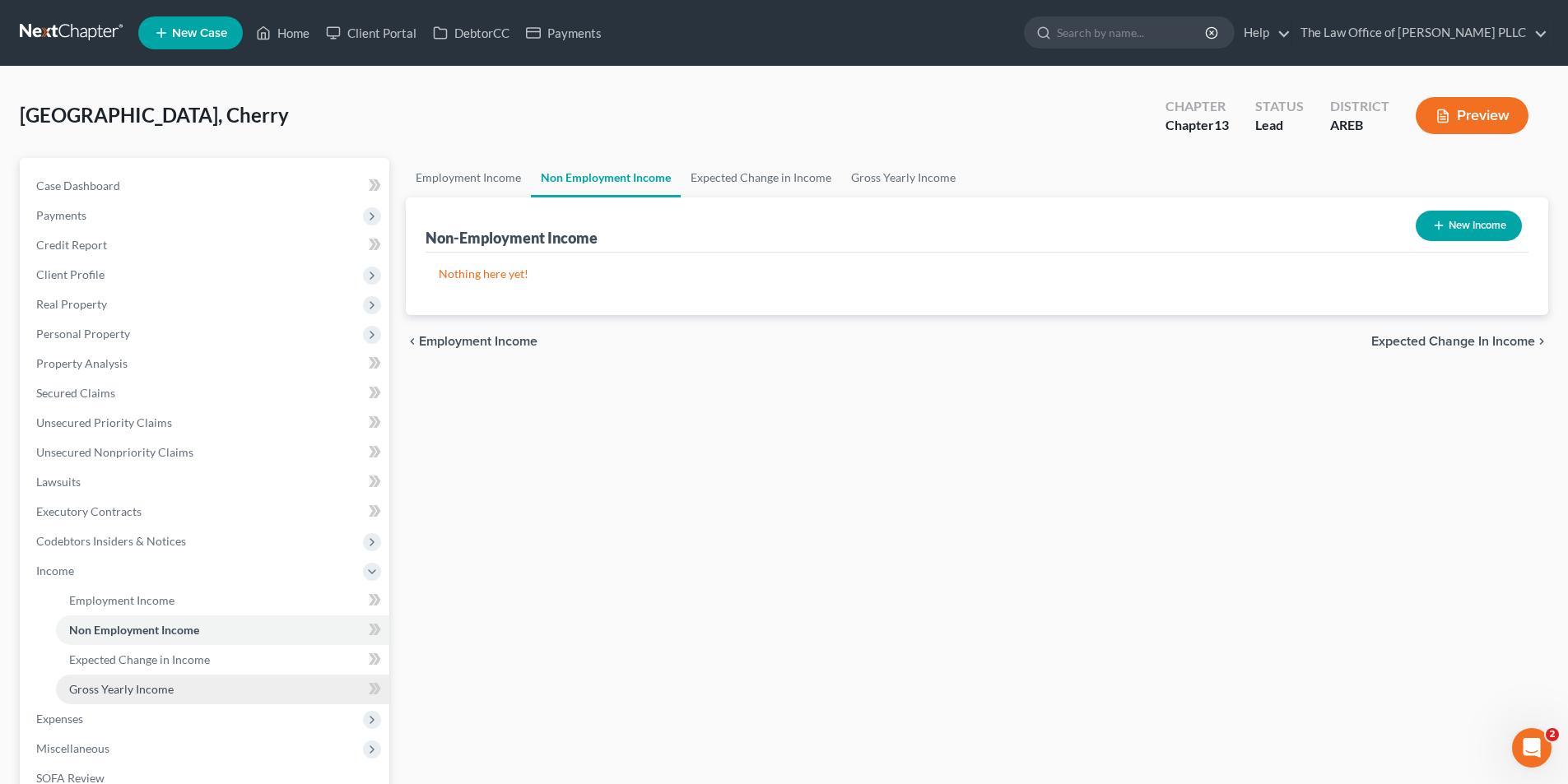
click at [168, 690] on span "Gross Yearly Income" at bounding box center [122, 689] width 105 height 14
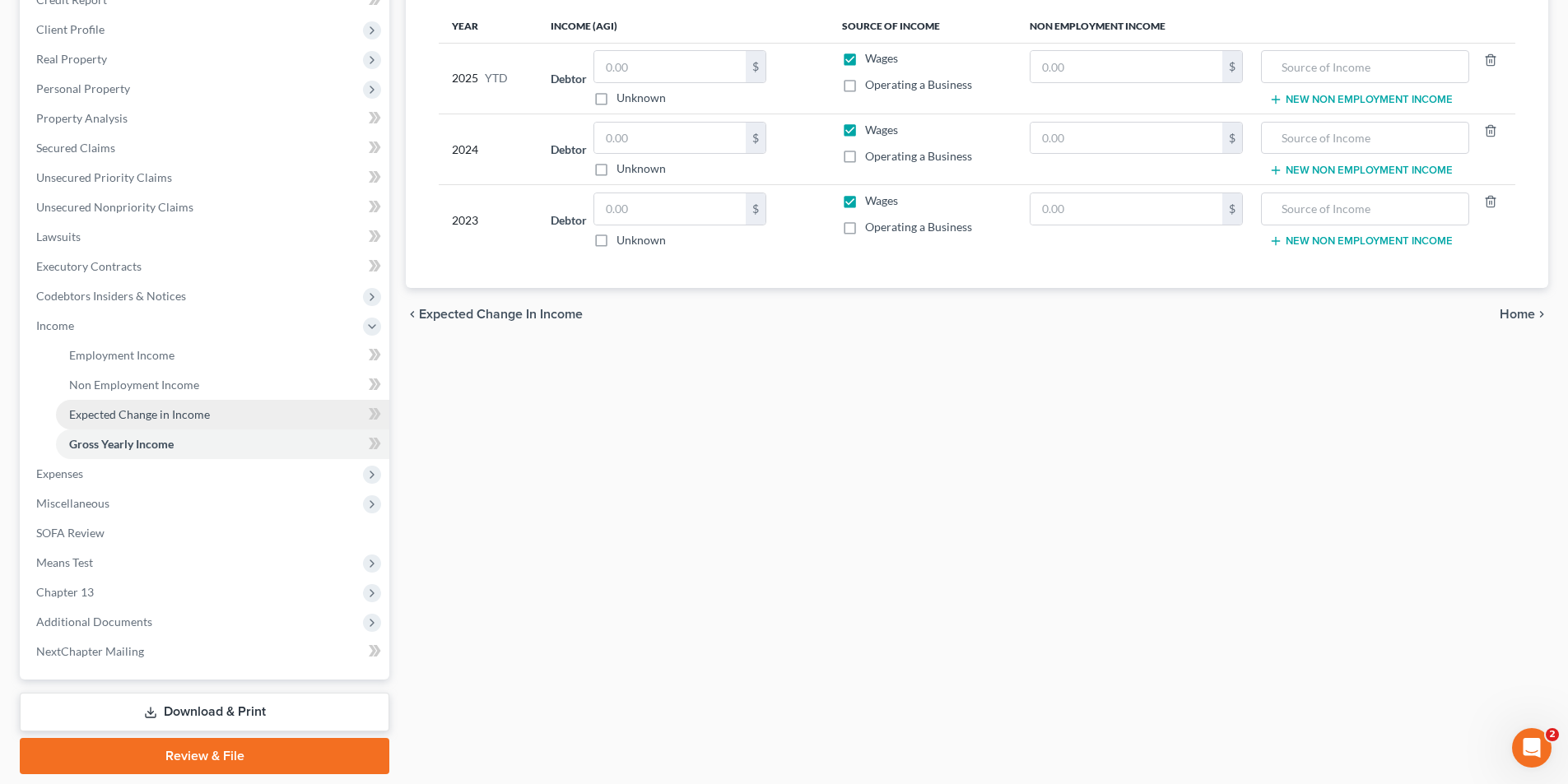
scroll to position [247, 0]
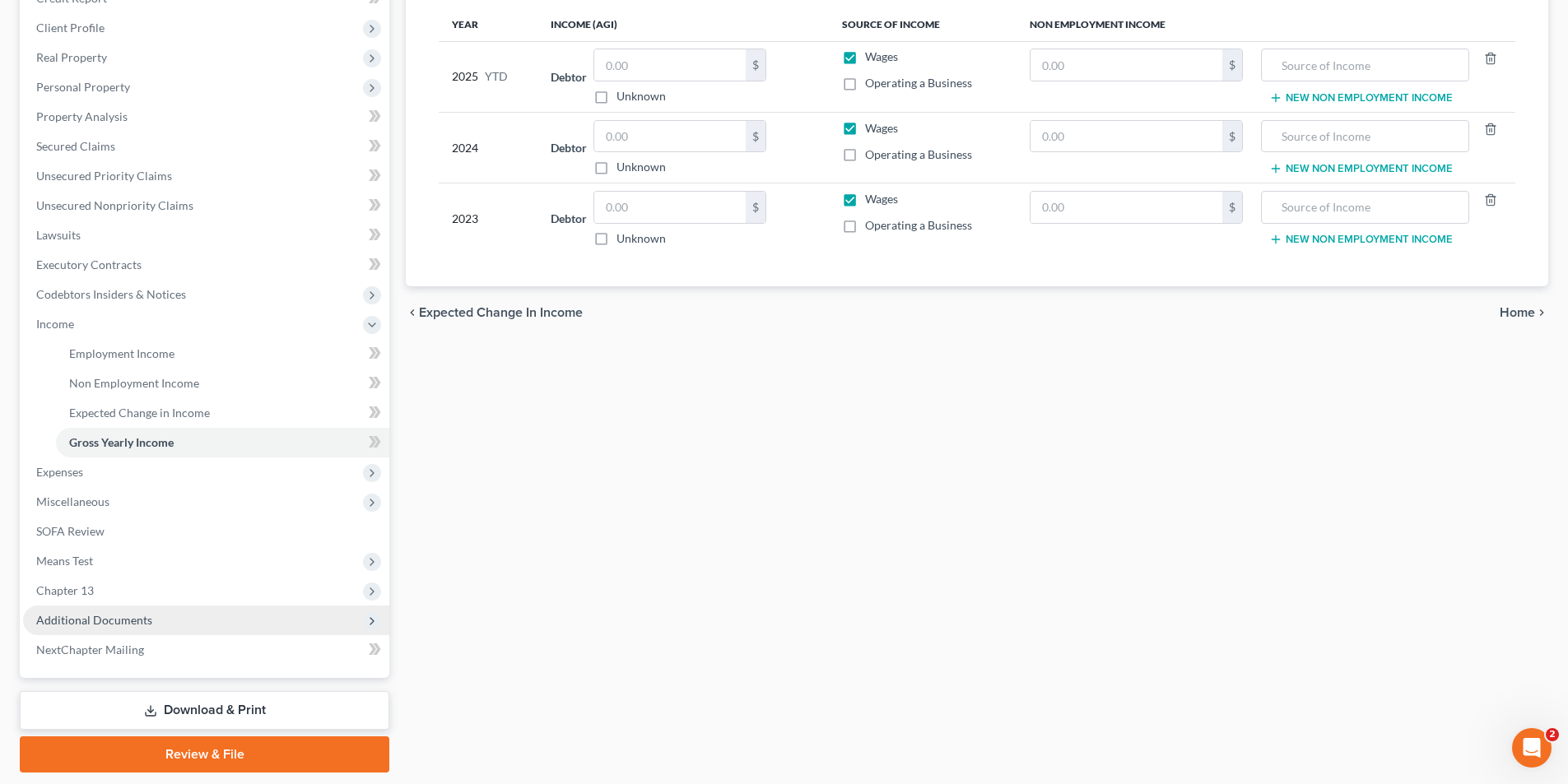
click at [92, 626] on span "Additional Documents" at bounding box center [94, 620] width 116 height 14
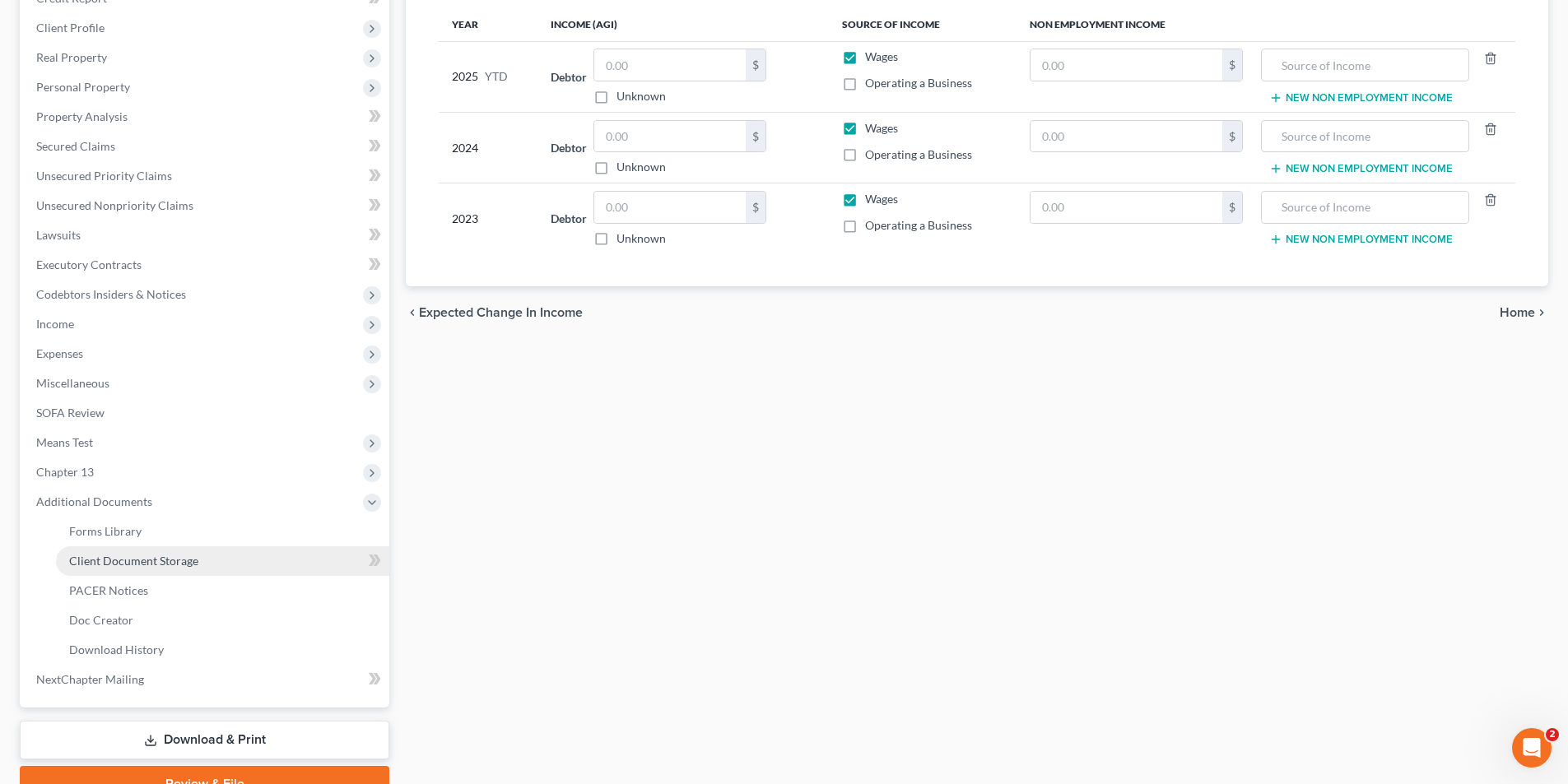
click at [122, 558] on span "Client Document Storage" at bounding box center [133, 561] width 130 height 14
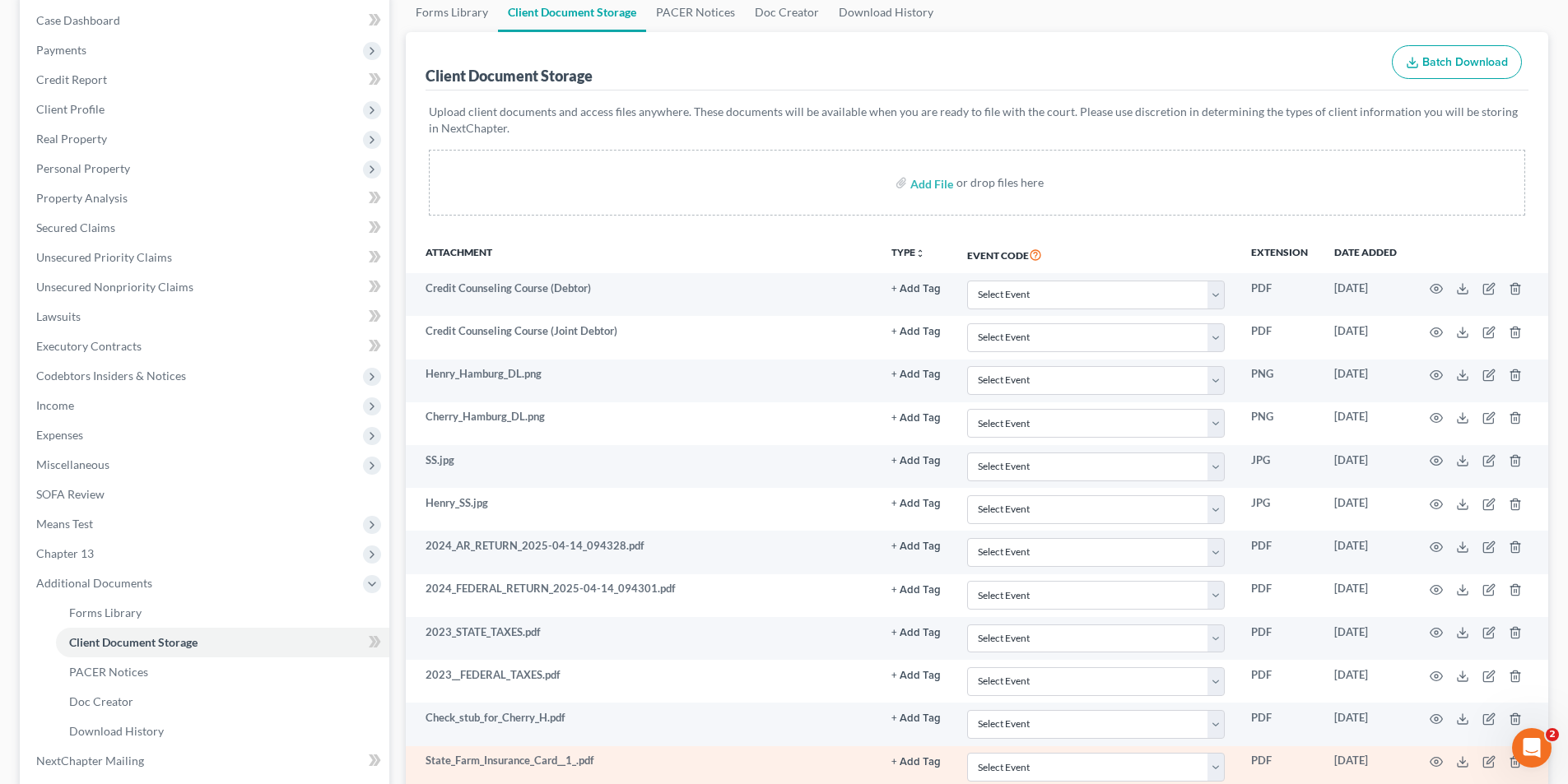
scroll to position [164, 0]
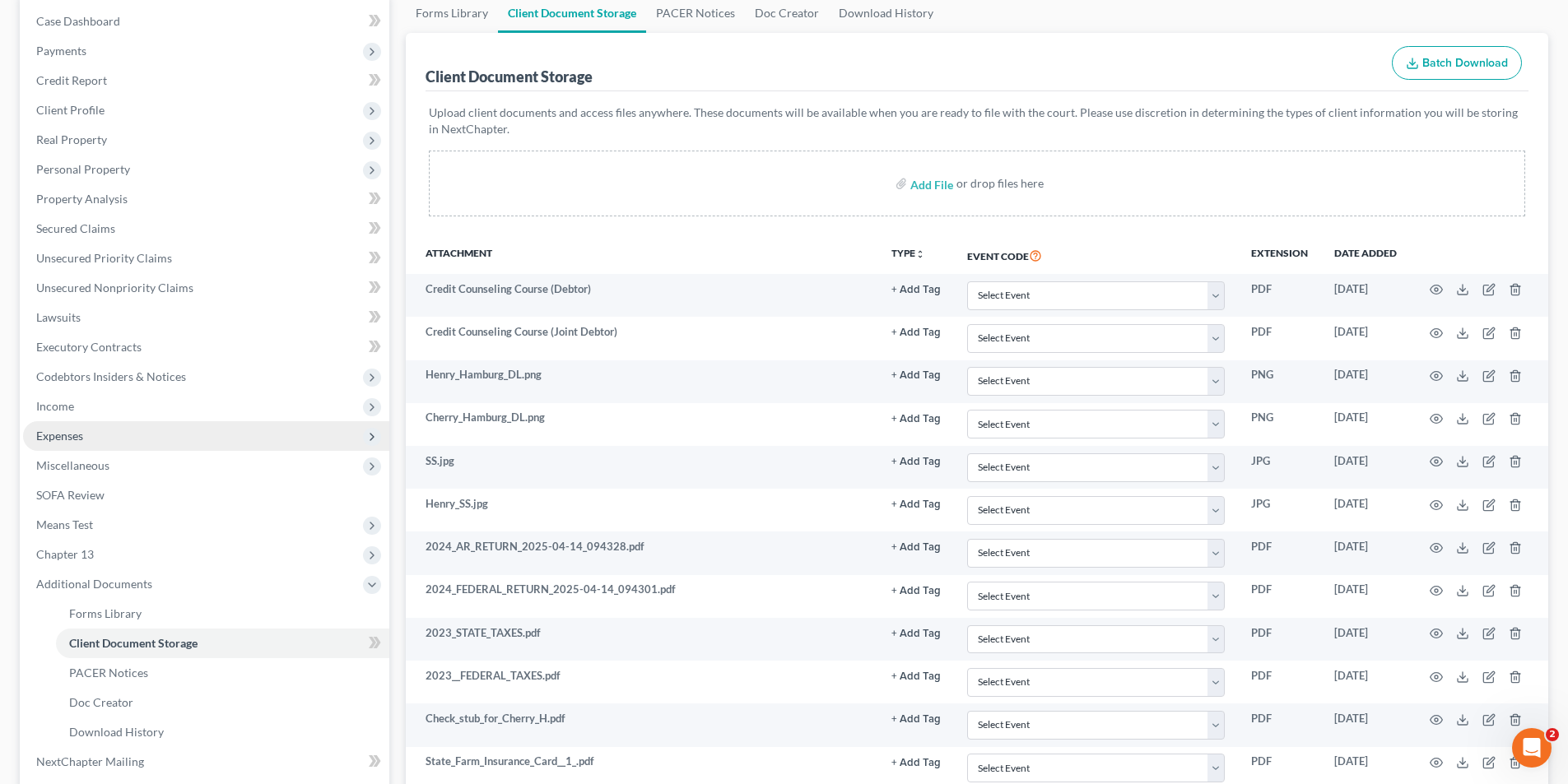
click at [58, 438] on span "Expenses" at bounding box center [59, 436] width 46 height 14
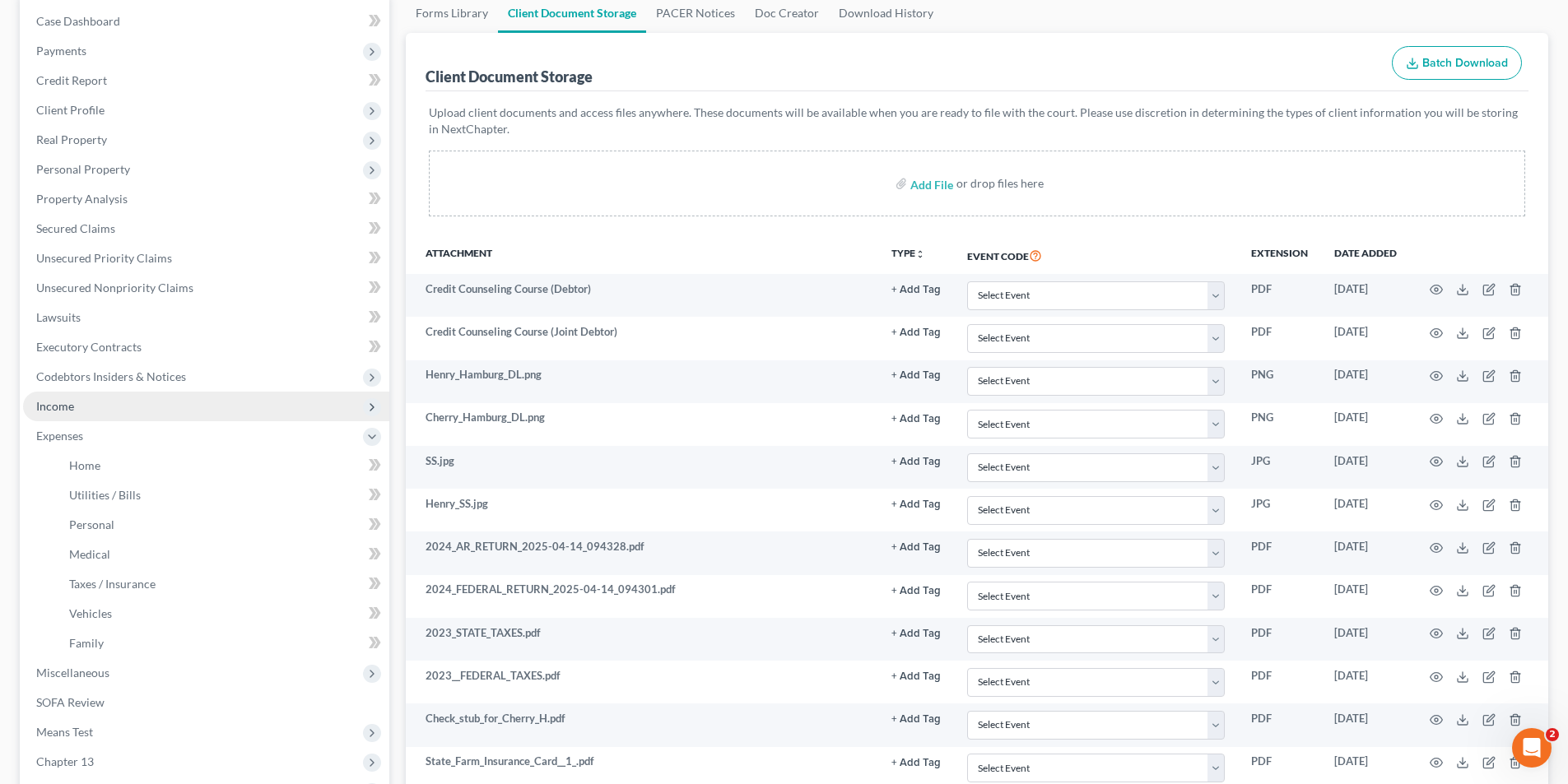
click at [61, 414] on span "Income" at bounding box center [206, 406] width 366 height 30
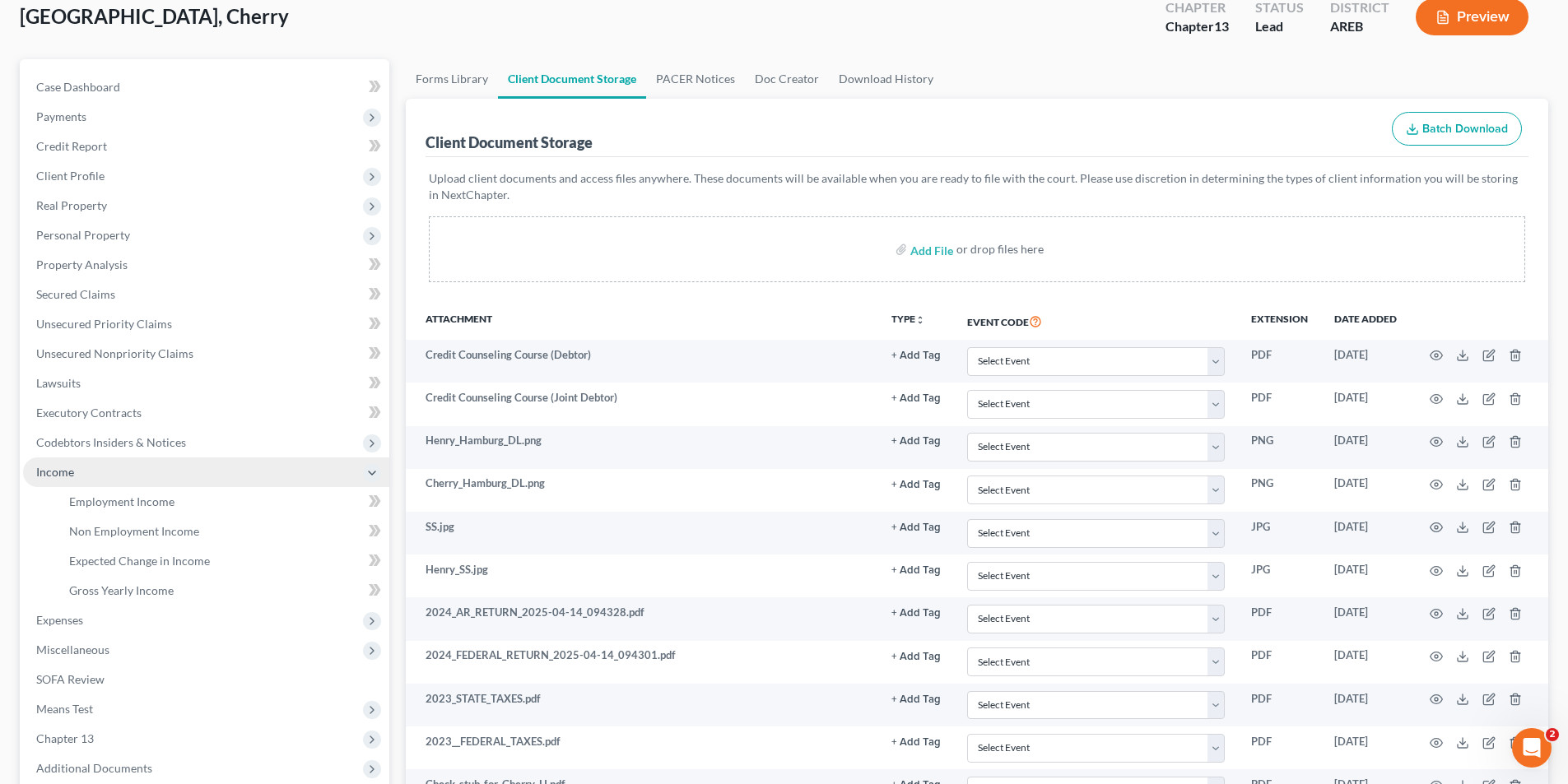
scroll to position [82, 0]
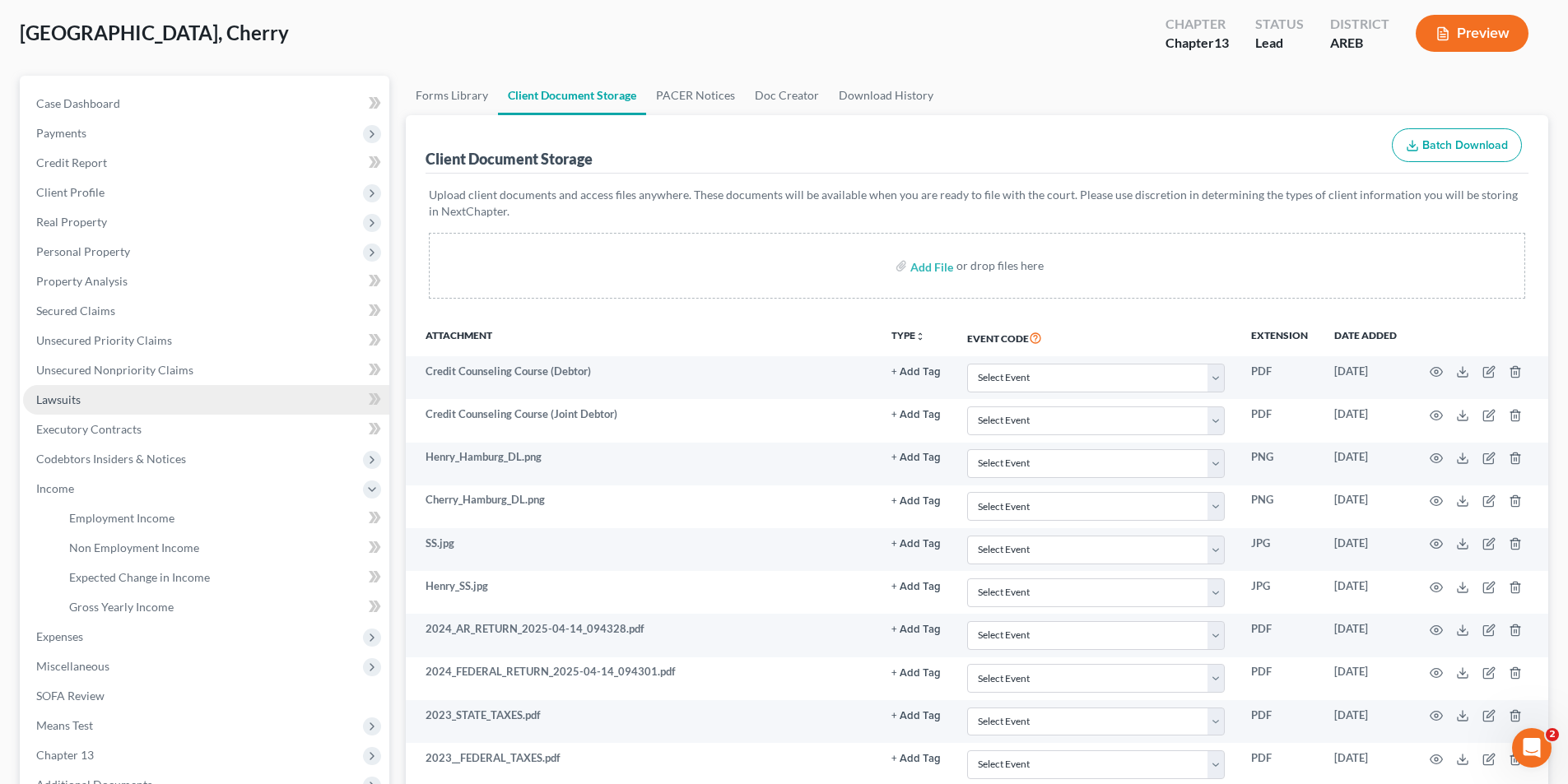
click at [68, 392] on span "Lawsuits" at bounding box center [58, 399] width 44 height 14
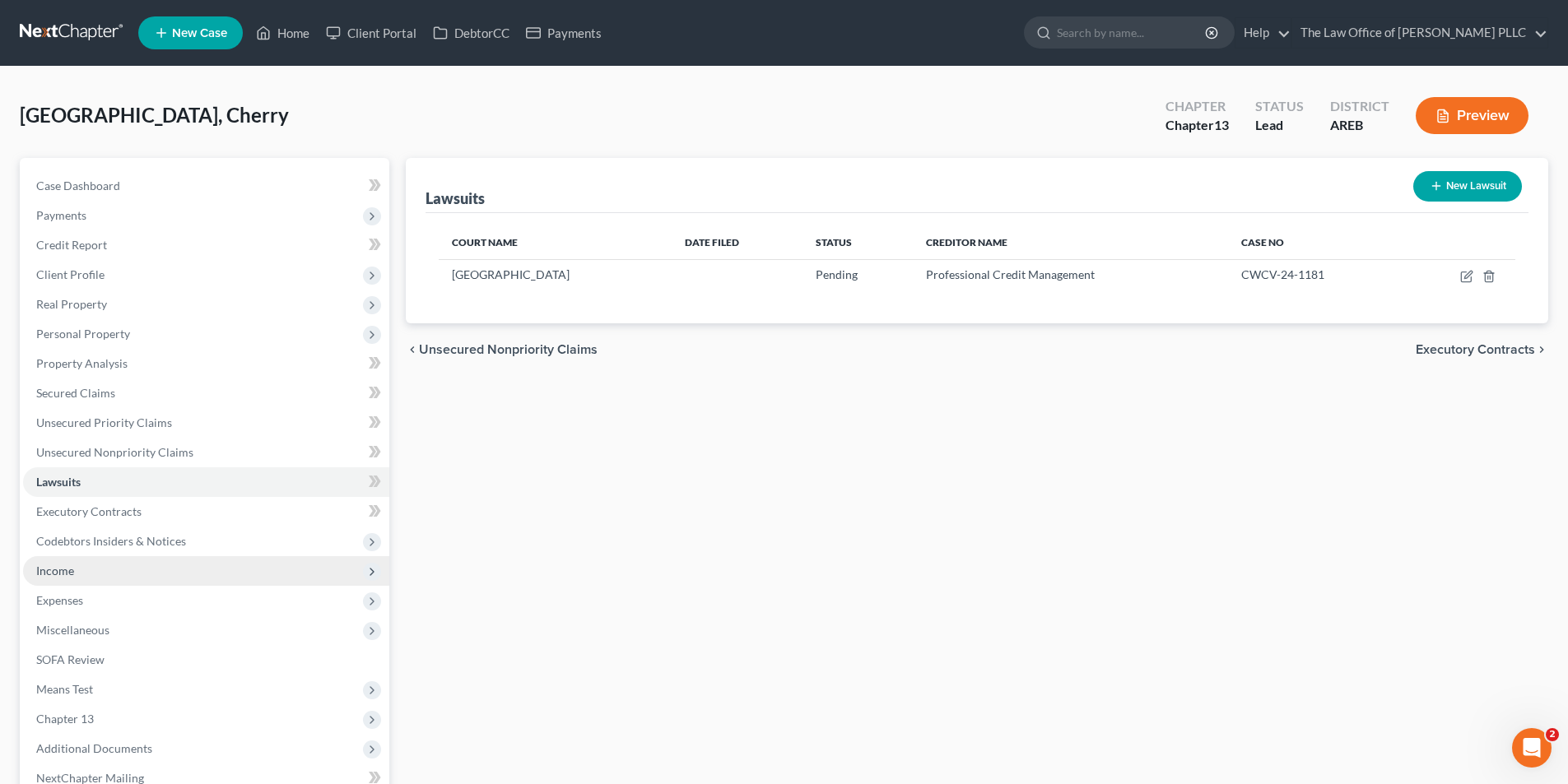
click at [66, 565] on span "Income" at bounding box center [55, 570] width 38 height 14
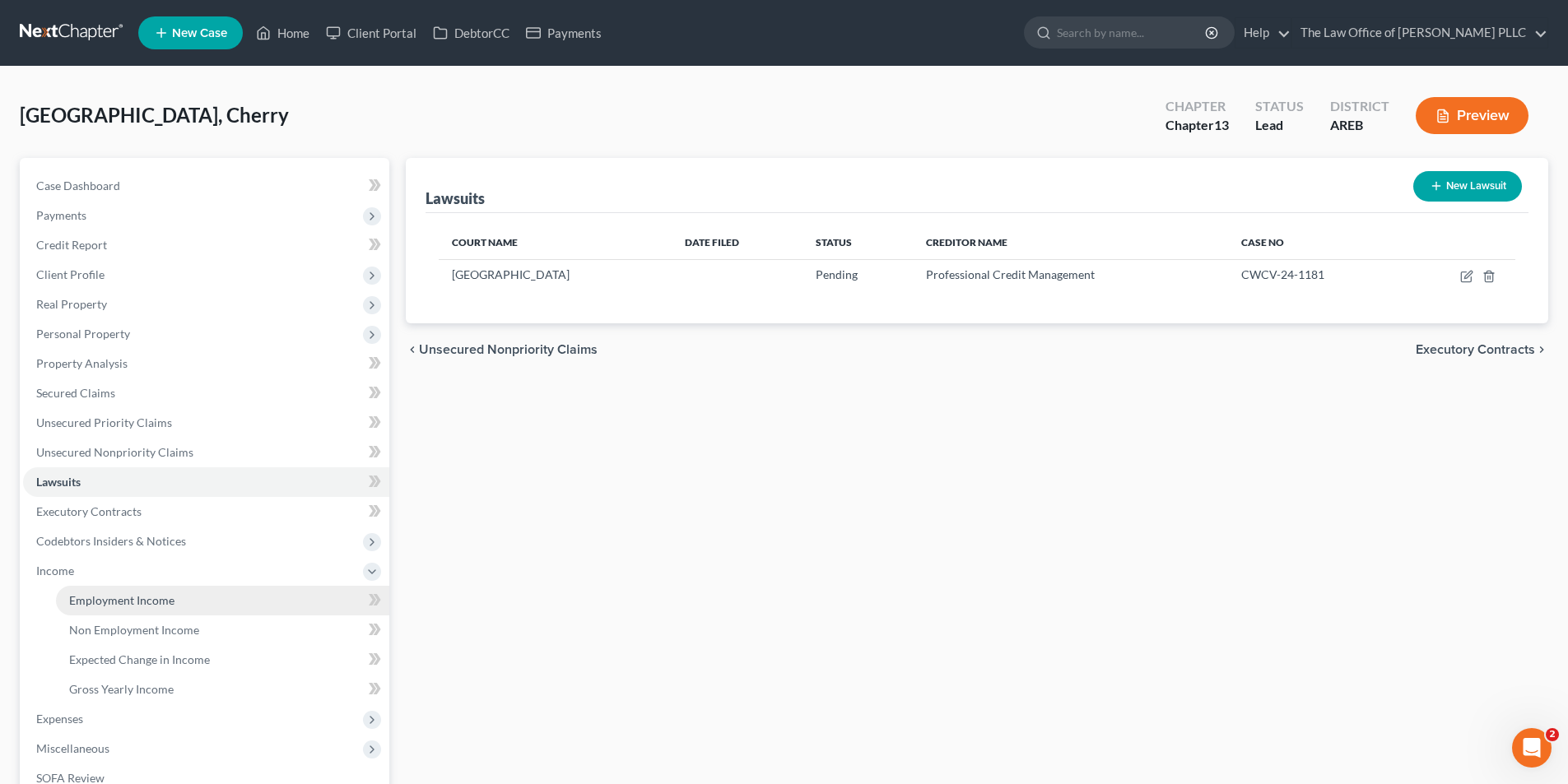
click at [103, 603] on span "Employment Income" at bounding box center [122, 600] width 106 height 14
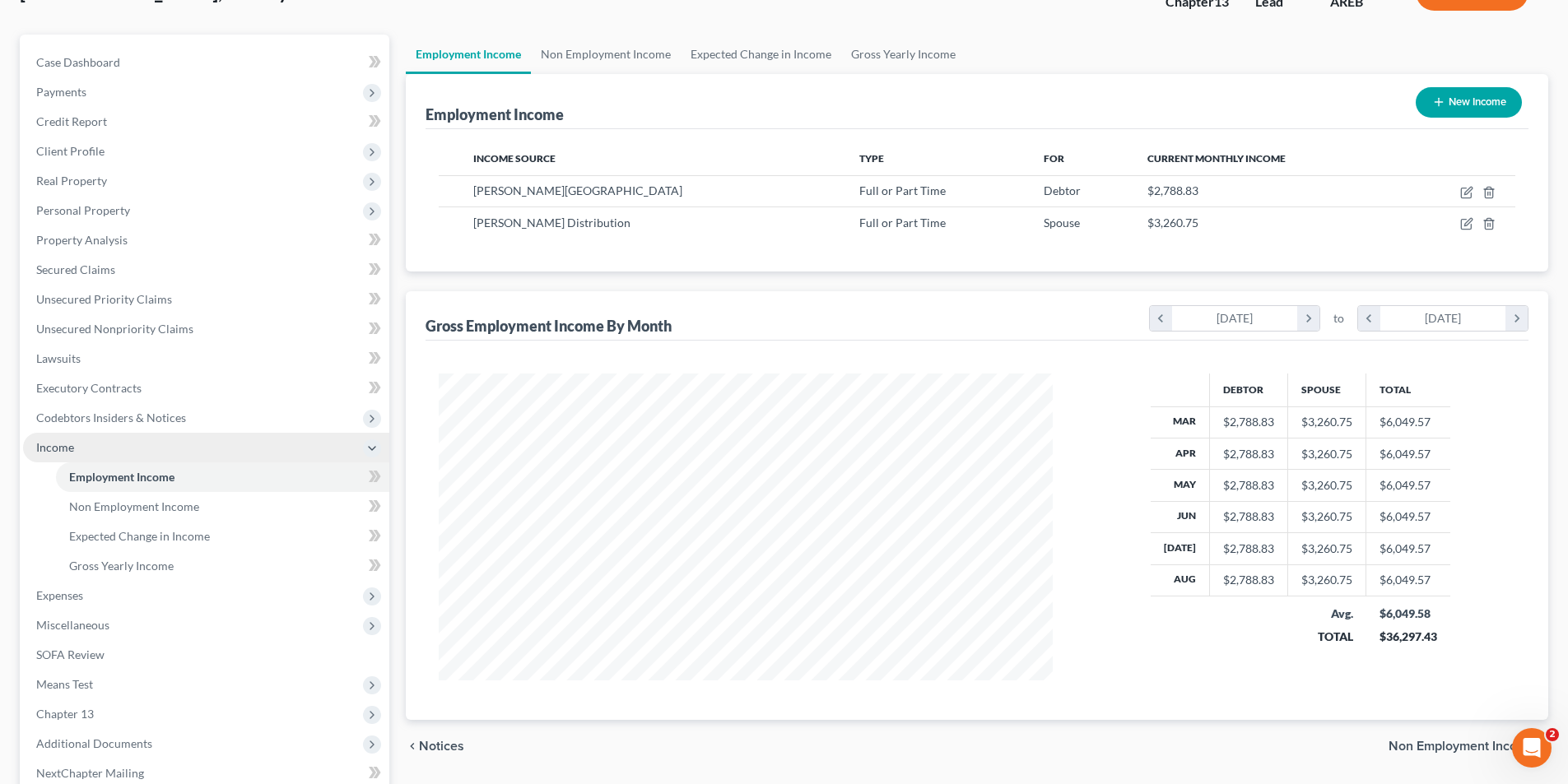
scroll to position [164, 0]
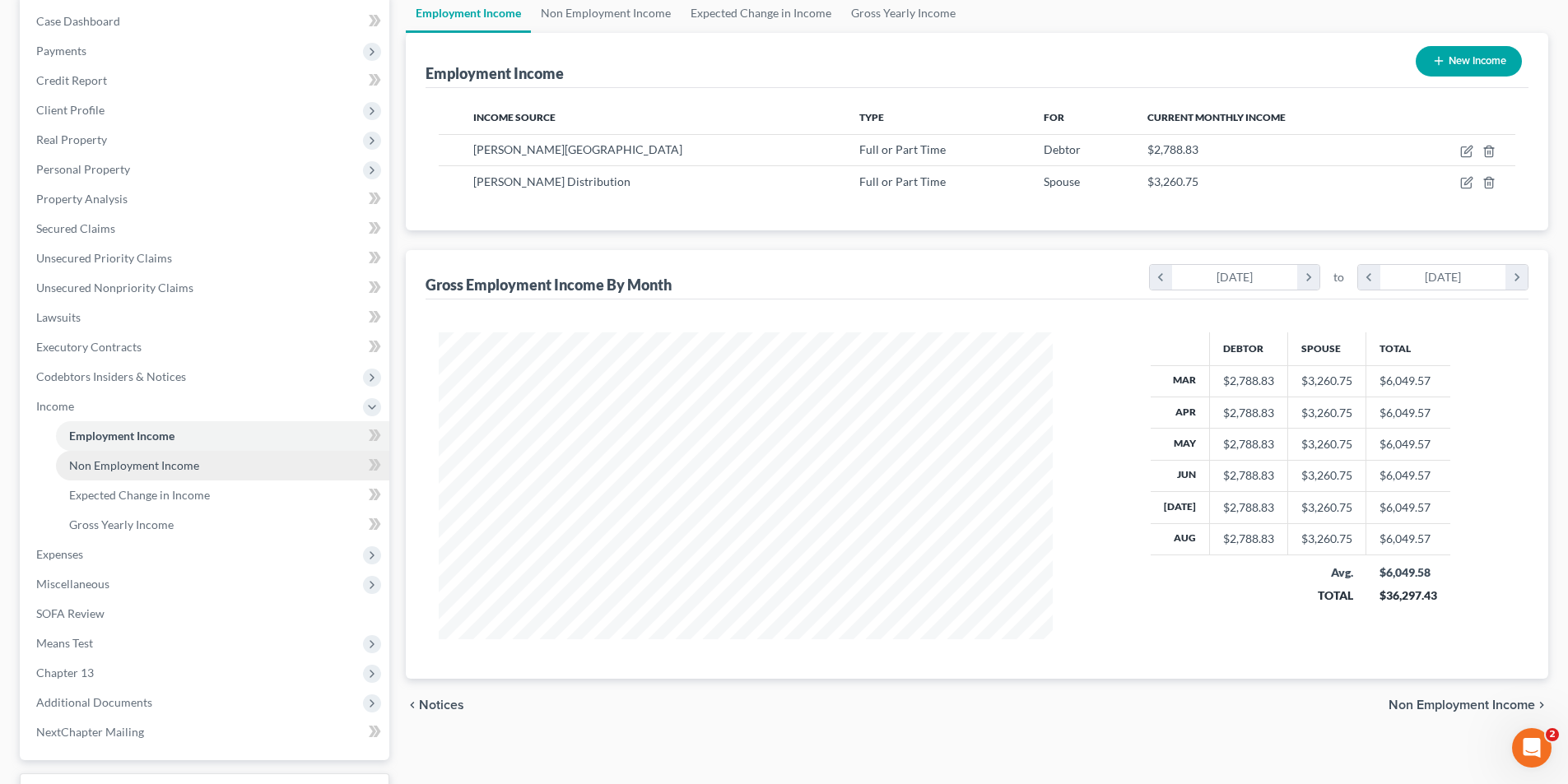
click at [119, 464] on span "Non Employment Income" at bounding box center [134, 466] width 131 height 14
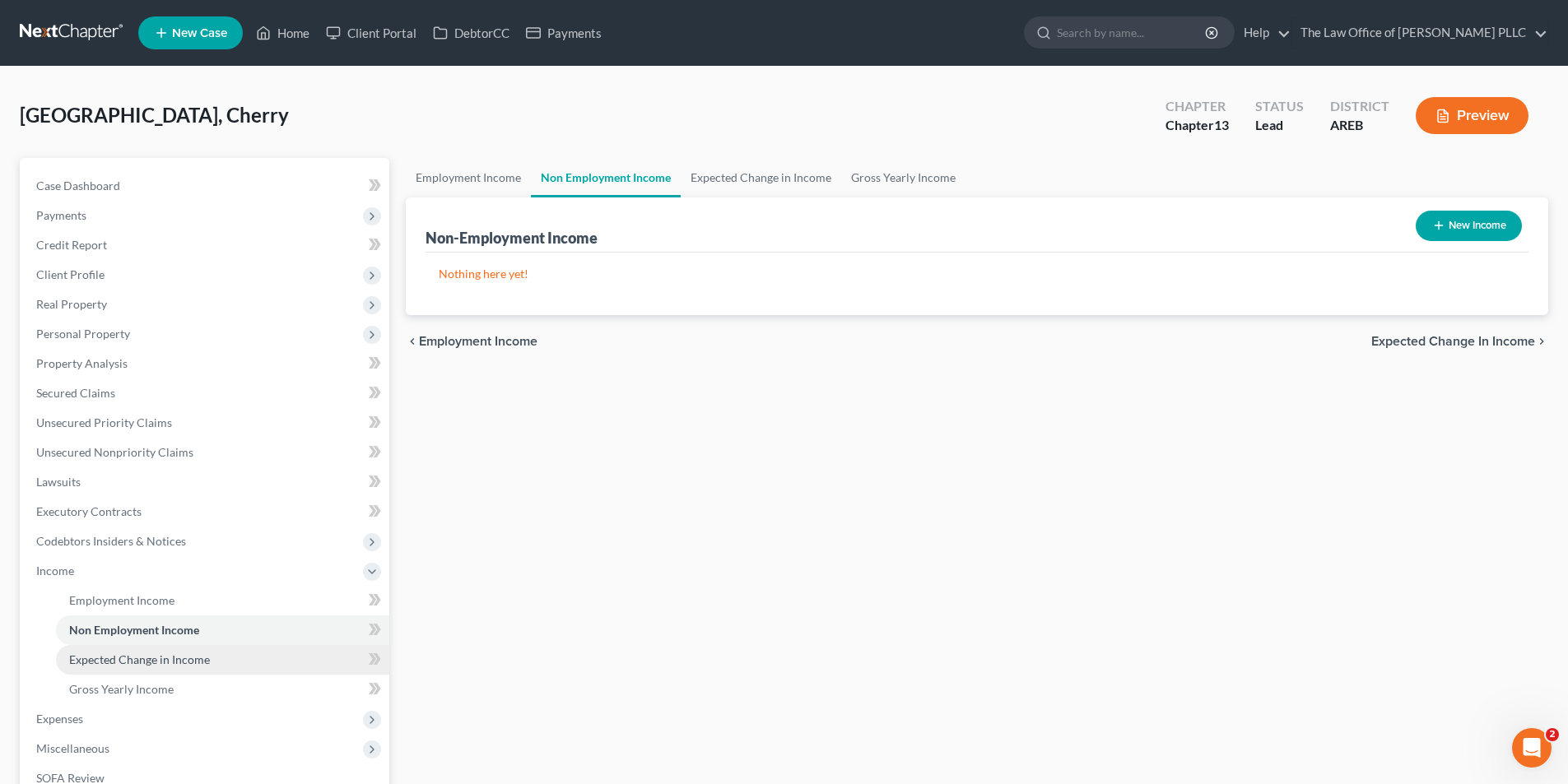
click at [120, 659] on span "Expected Change in Income" at bounding box center [139, 659] width 140 height 14
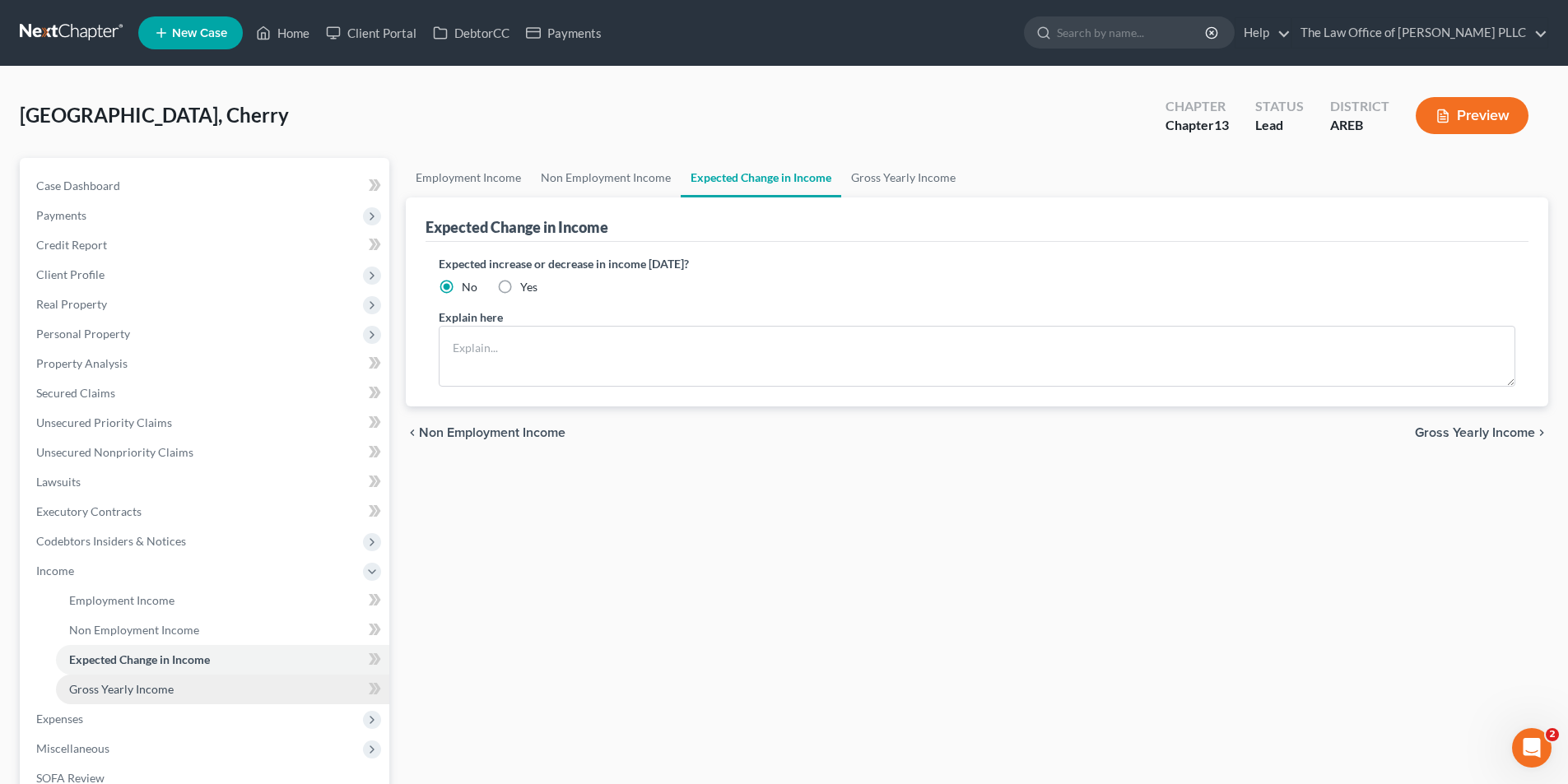
click at [119, 690] on span "Gross Yearly Income" at bounding box center [122, 689] width 105 height 14
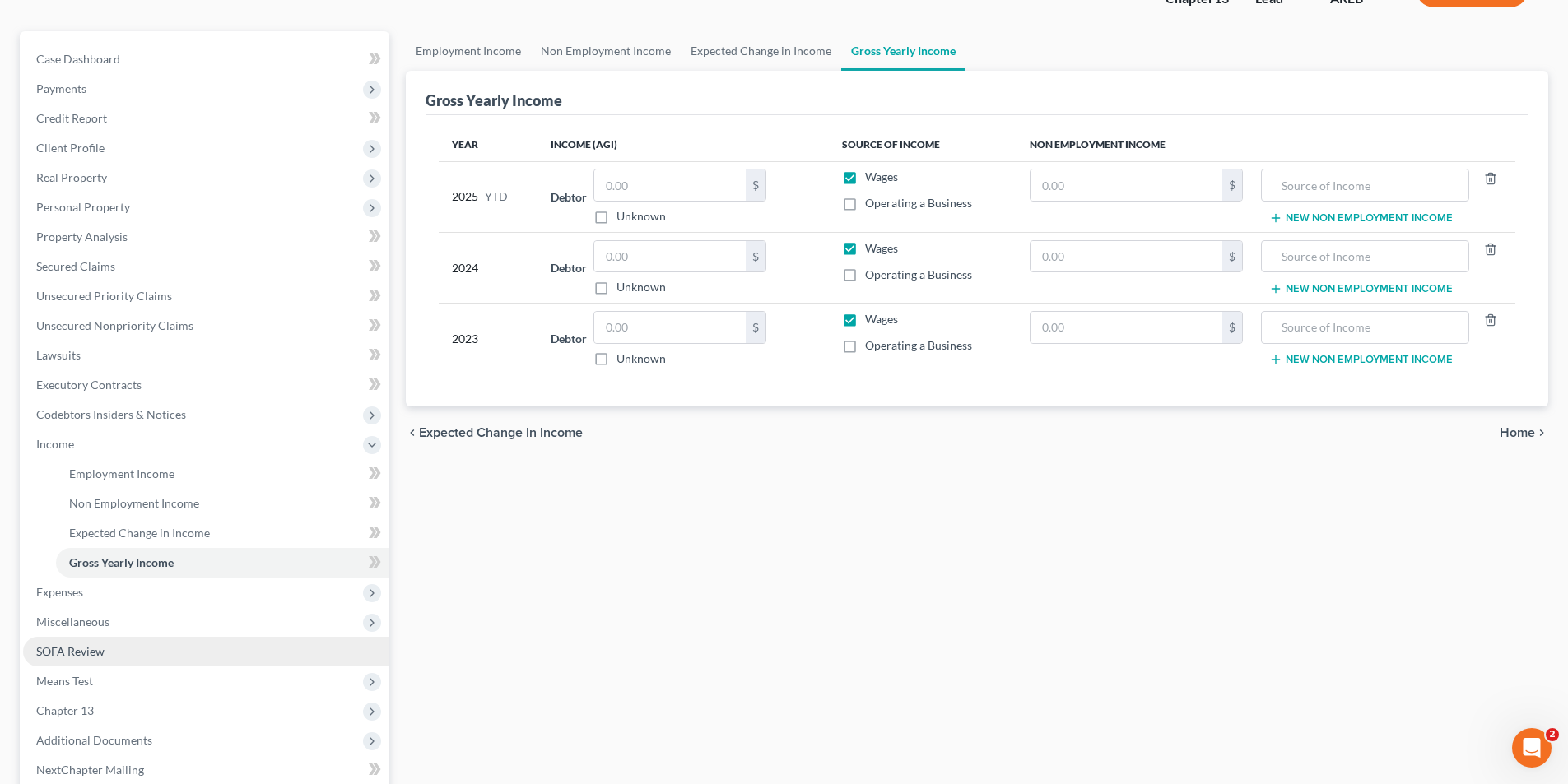
scroll to position [164, 0]
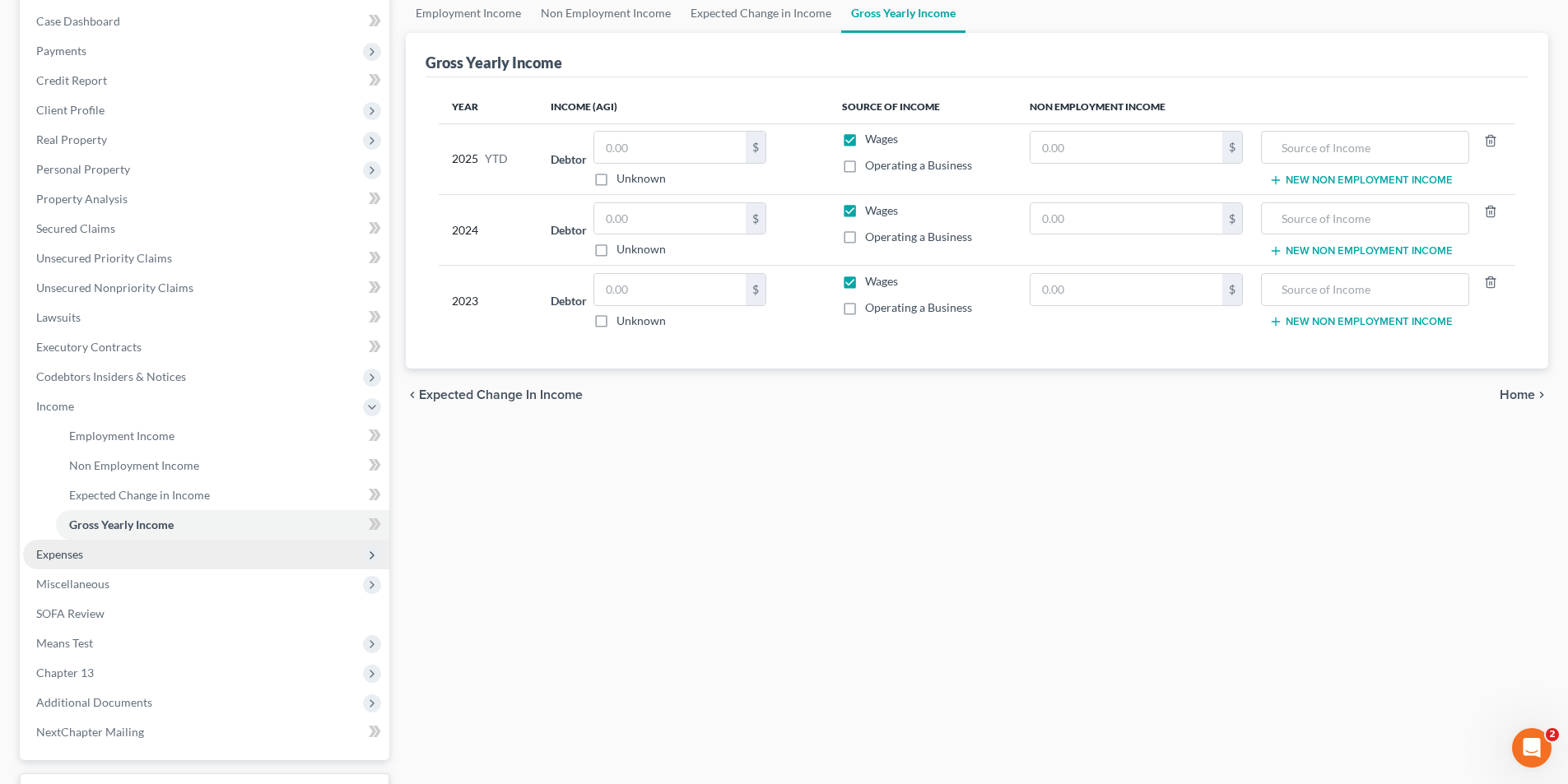
click at [71, 555] on span "Expenses" at bounding box center [59, 555] width 46 height 14
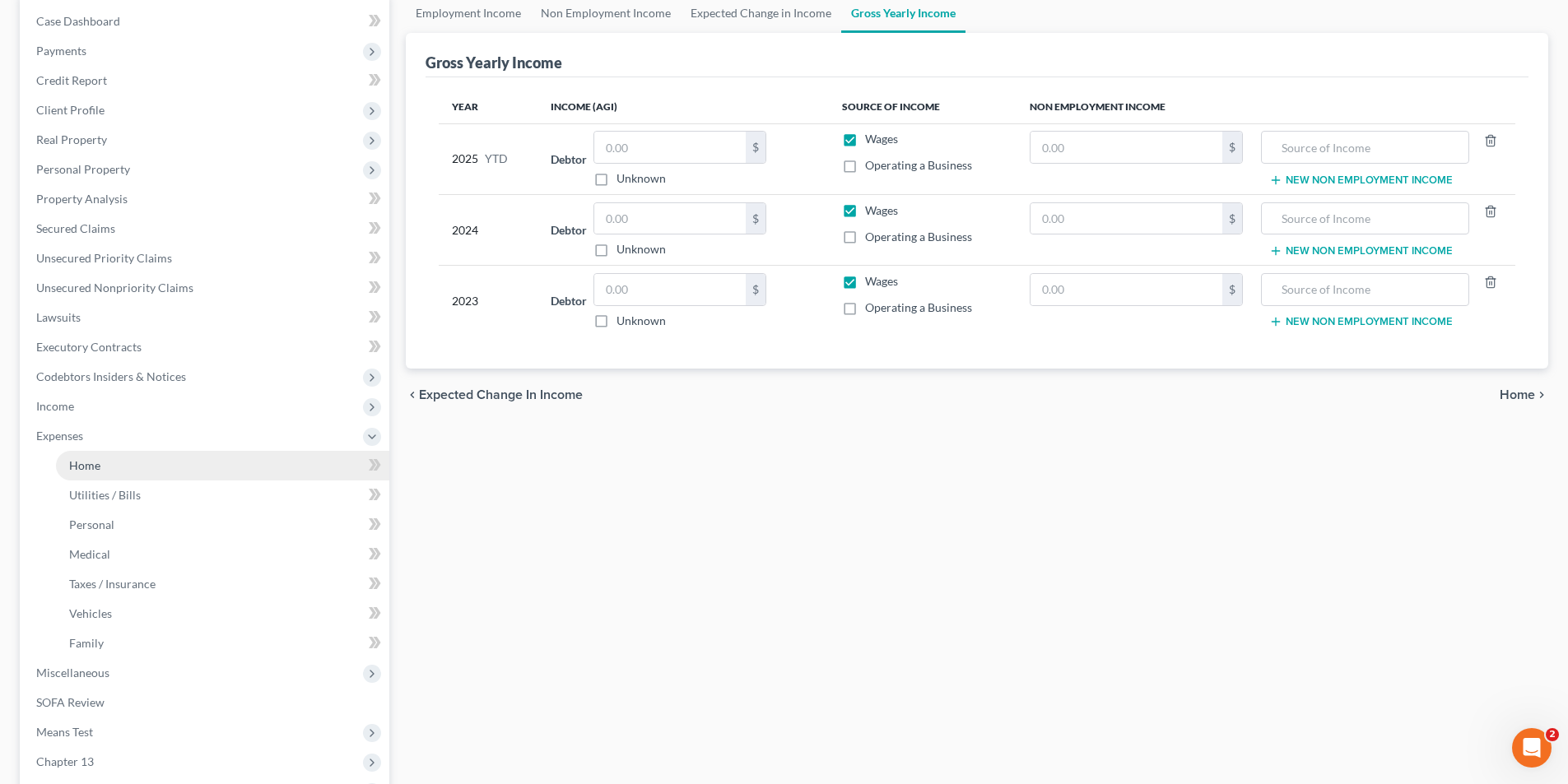
click at [99, 469] on span "Home" at bounding box center [85, 466] width 32 height 14
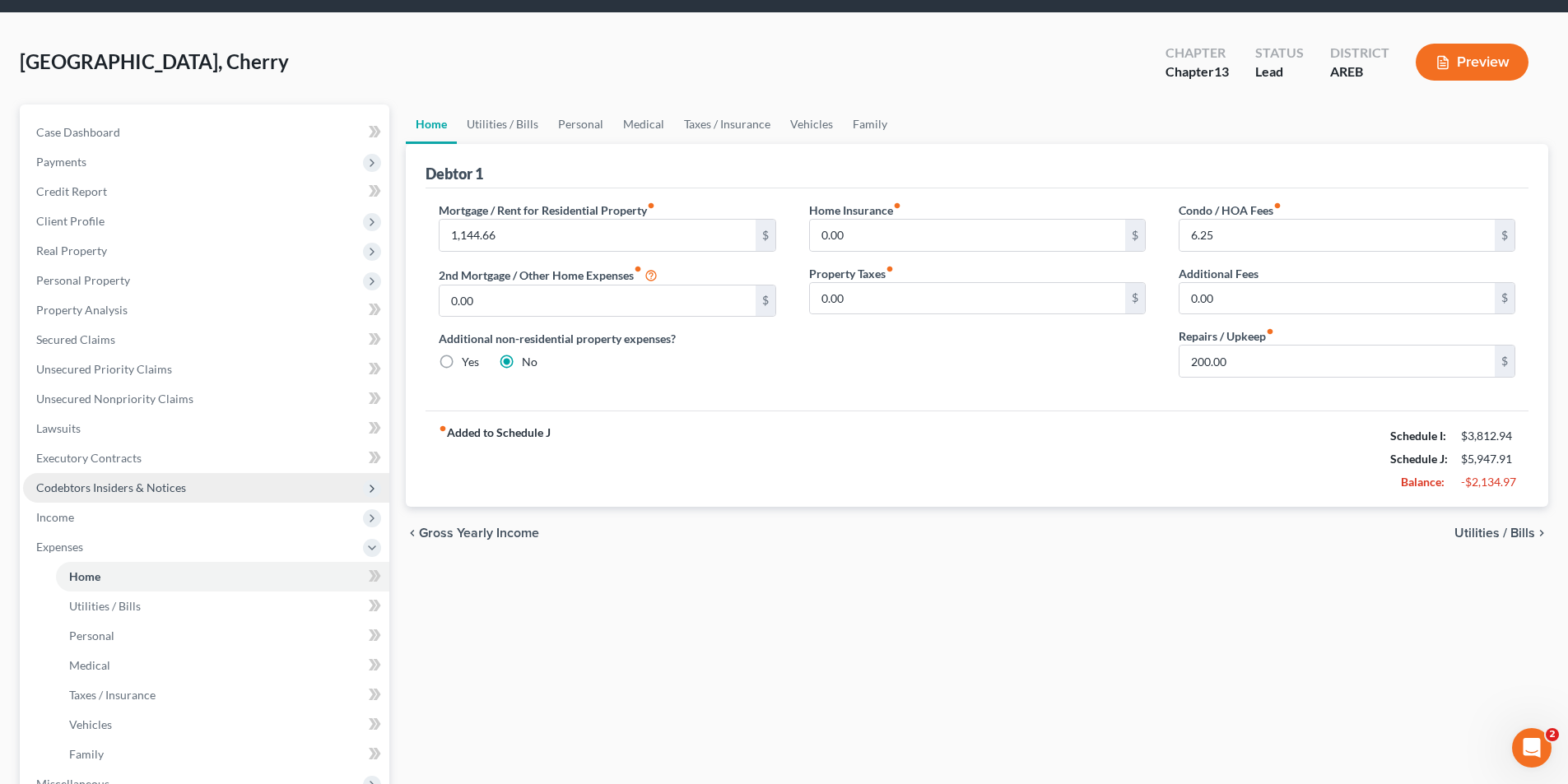
scroll to position [82, 0]
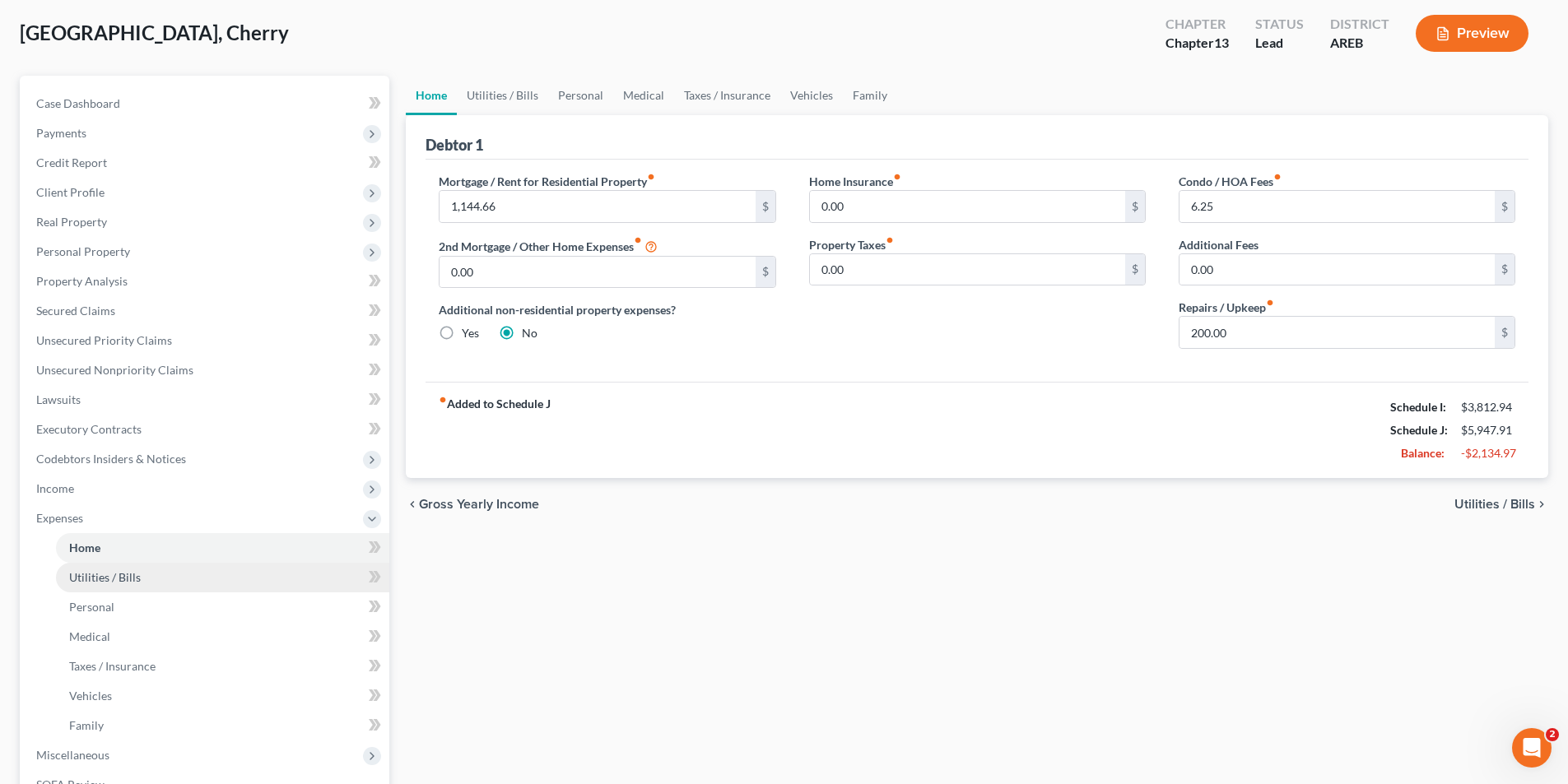
click at [129, 577] on span "Utilities / Bills" at bounding box center [105, 577] width 71 height 14
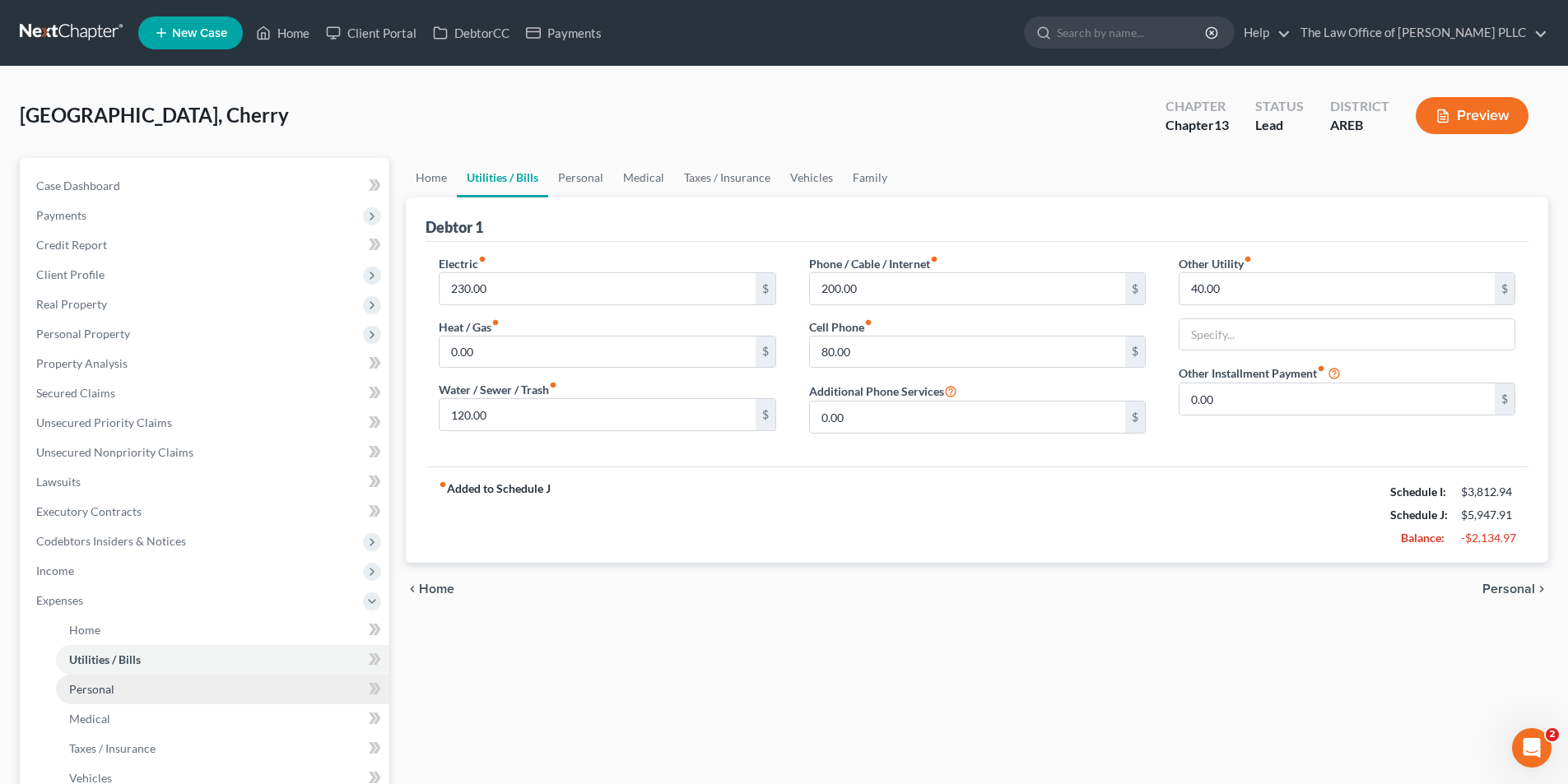
click at [99, 686] on span "Personal" at bounding box center [92, 689] width 45 height 14
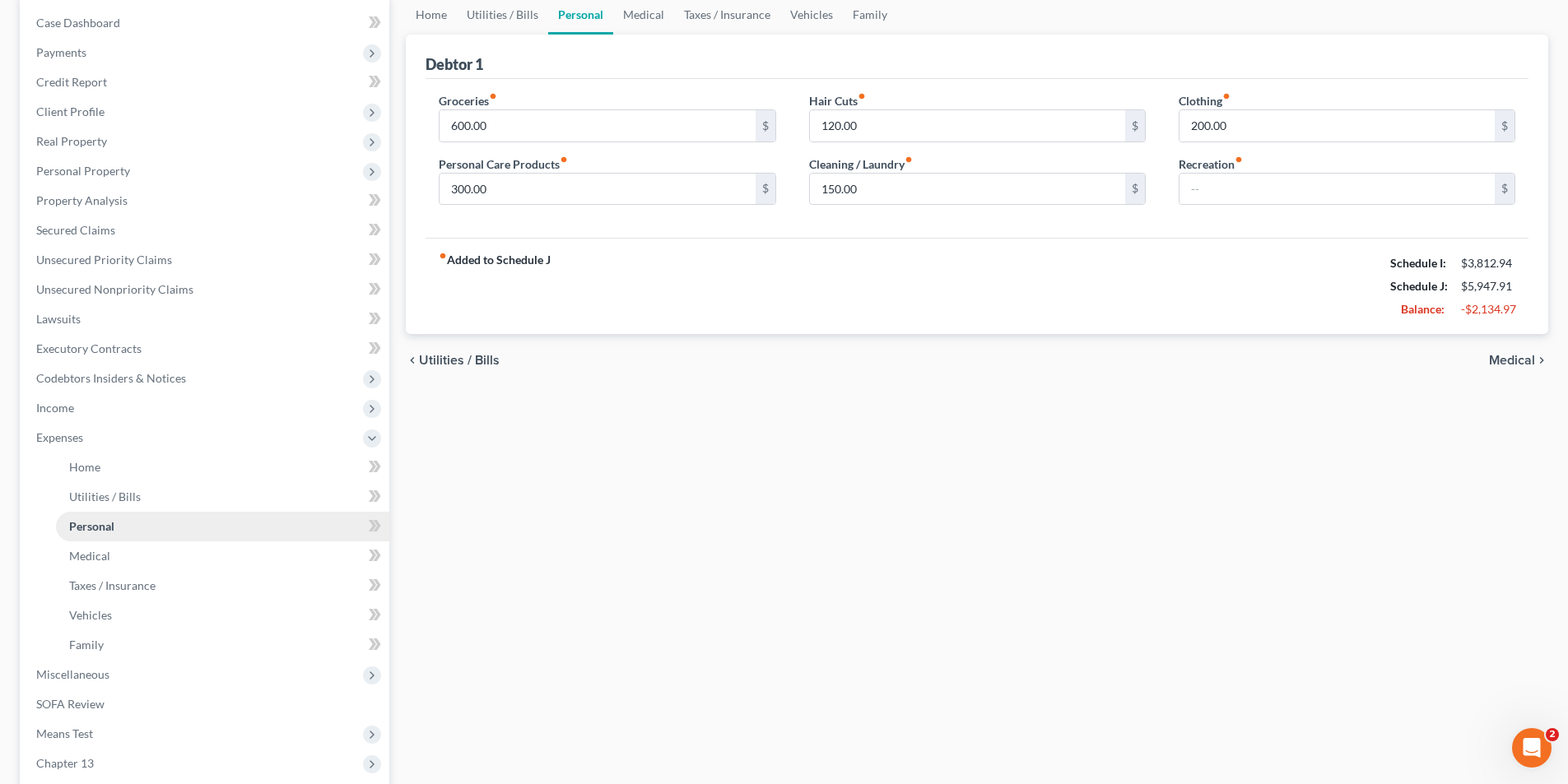
scroll to position [164, 0]
click at [95, 642] on span "Family" at bounding box center [86, 643] width 35 height 14
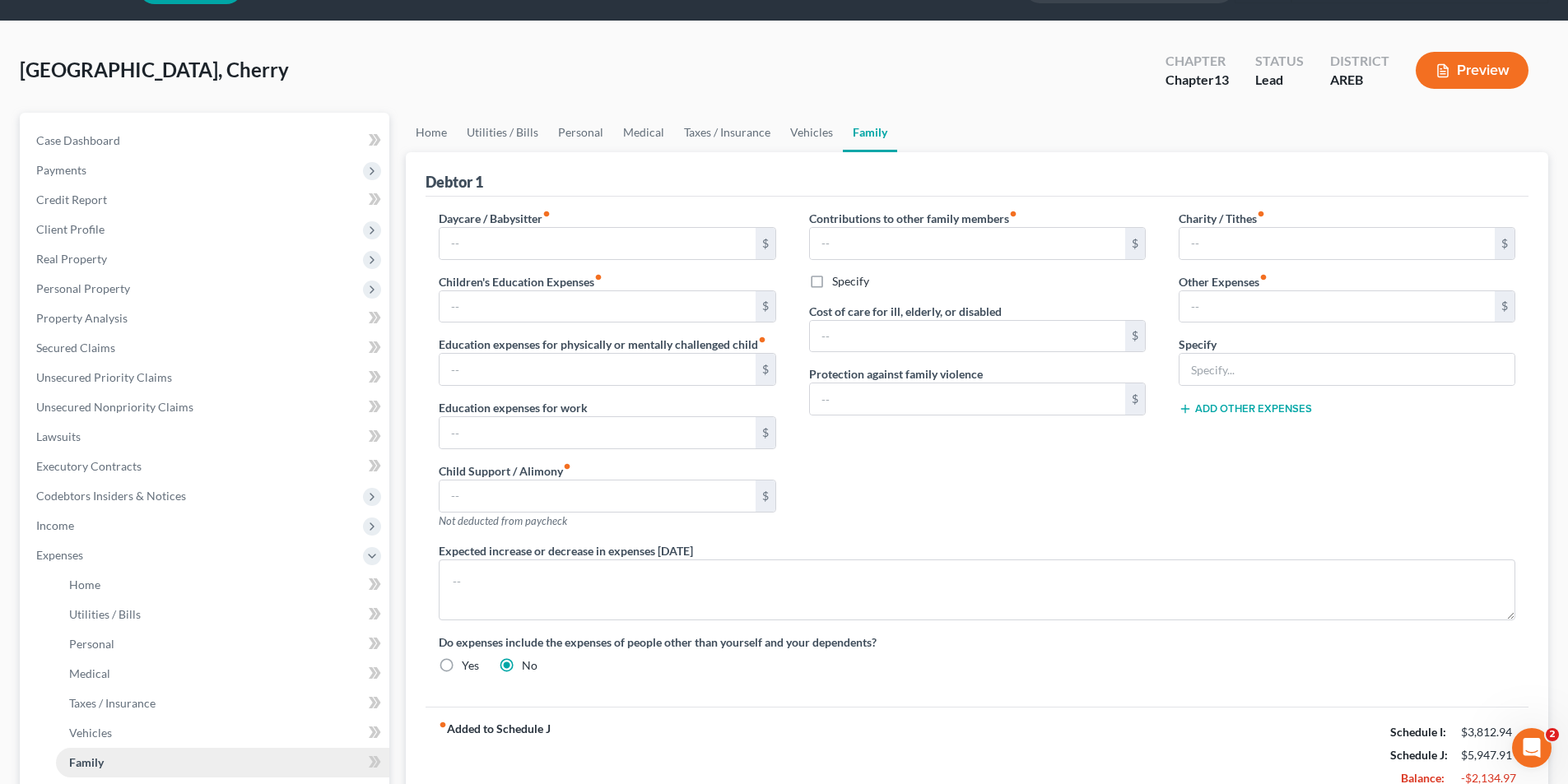
scroll to position [82, 0]
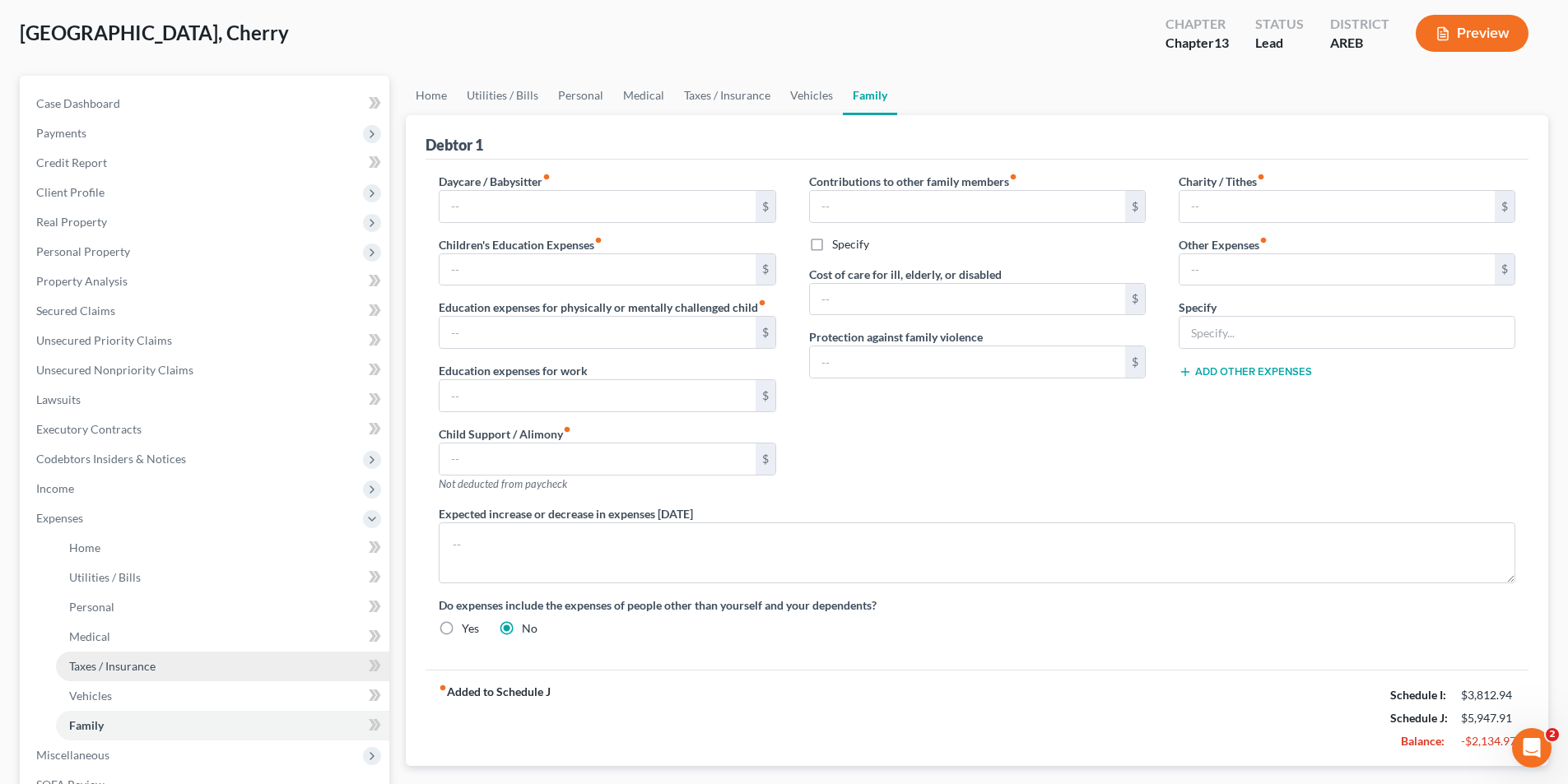
click at [92, 661] on span "Taxes / Insurance" at bounding box center [112, 666] width 86 height 14
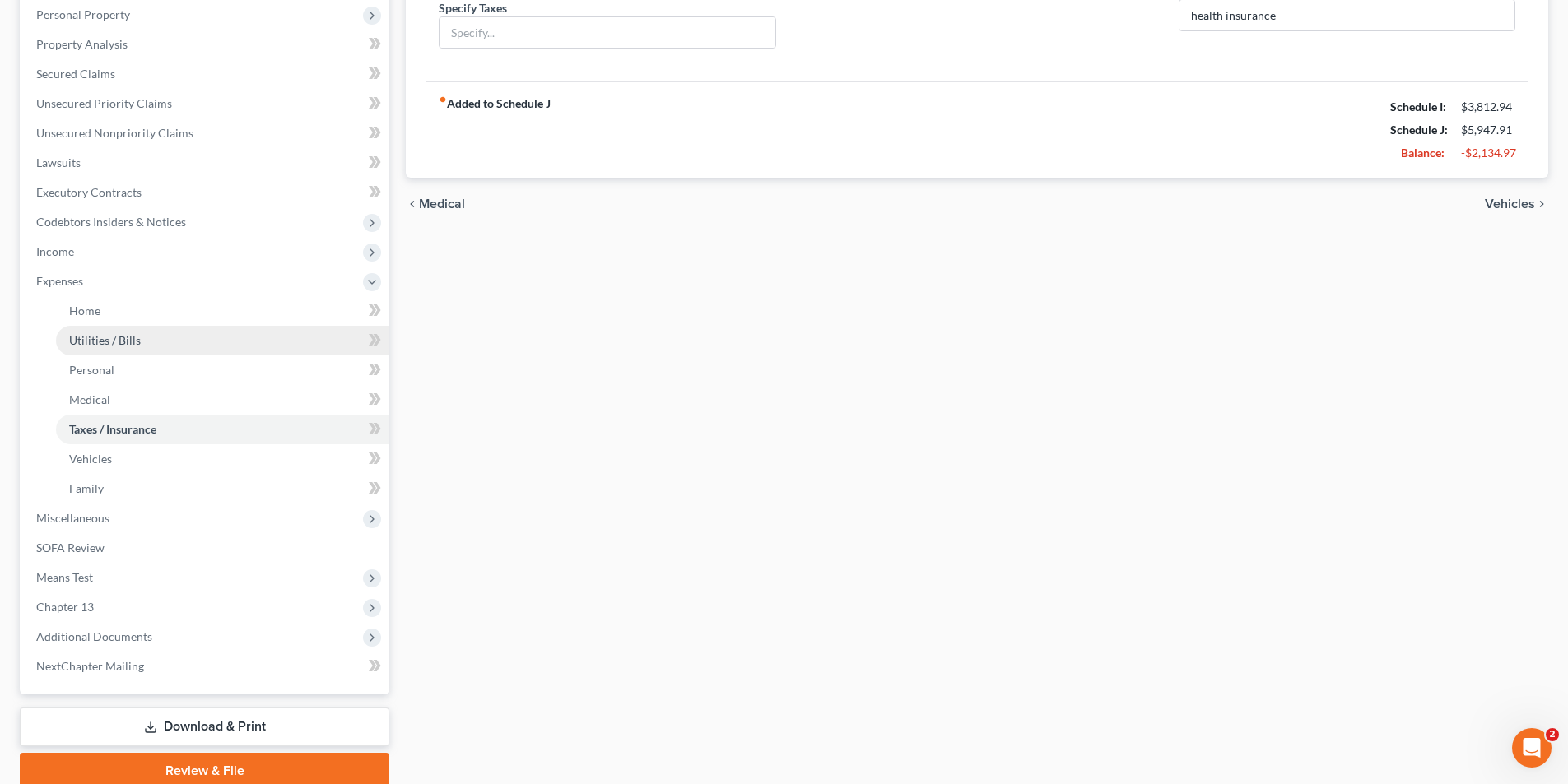
scroll to position [329, 0]
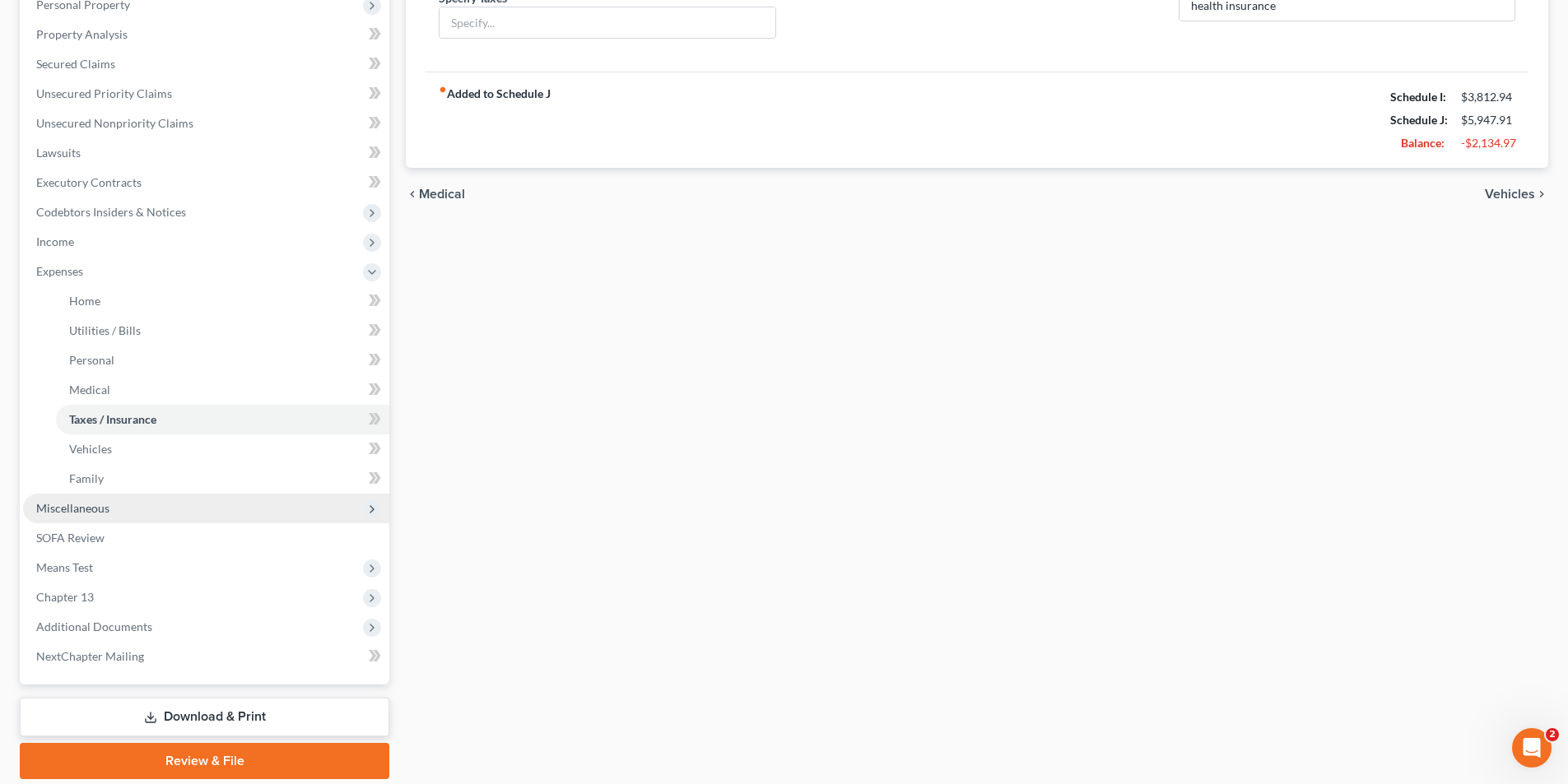
click at [76, 507] on span "Miscellaneous" at bounding box center [73, 508] width 73 height 14
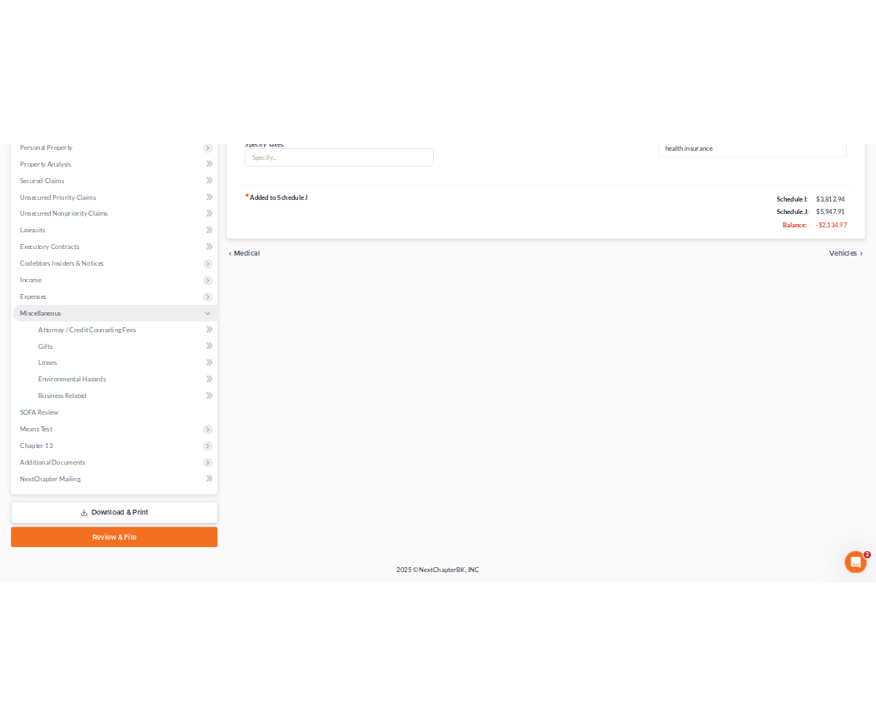
scroll to position [331, 0]
